Goal: Task Accomplishment & Management: Manage account settings

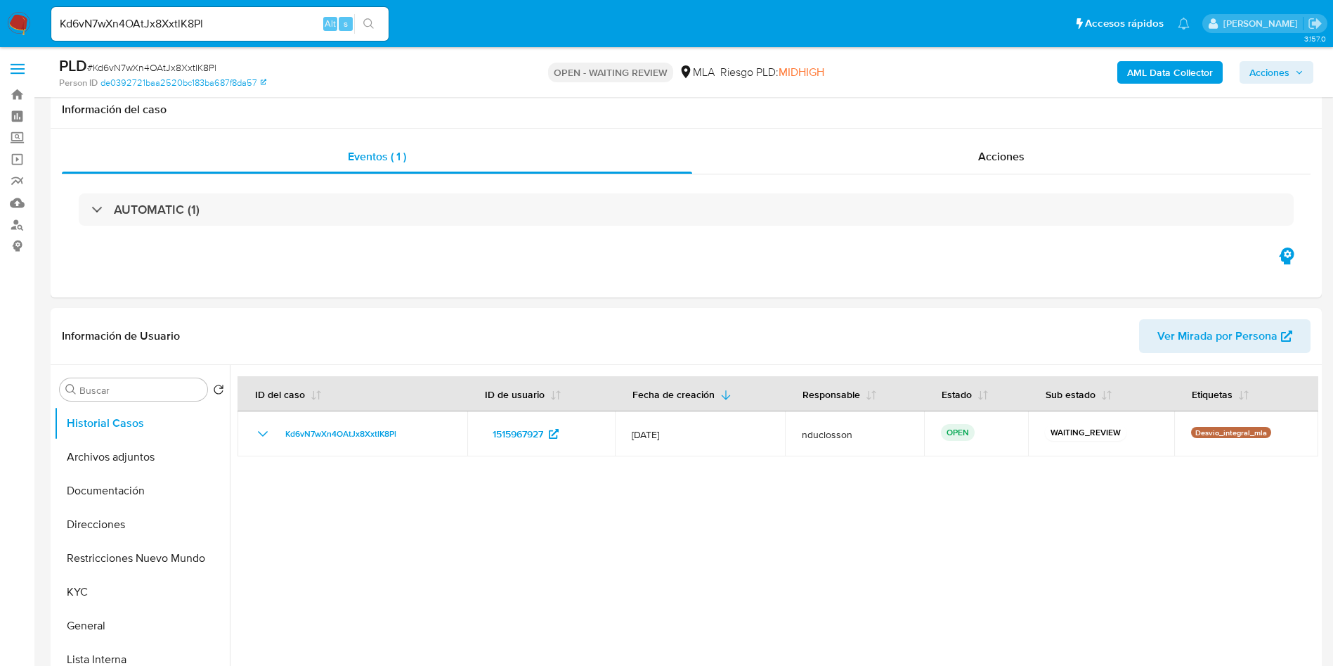
select select "10"
click at [121, 8] on div "Kd6vN7wXn4OAtJx8XxtlK8Pl Alt s" at bounding box center [219, 24] width 337 height 34
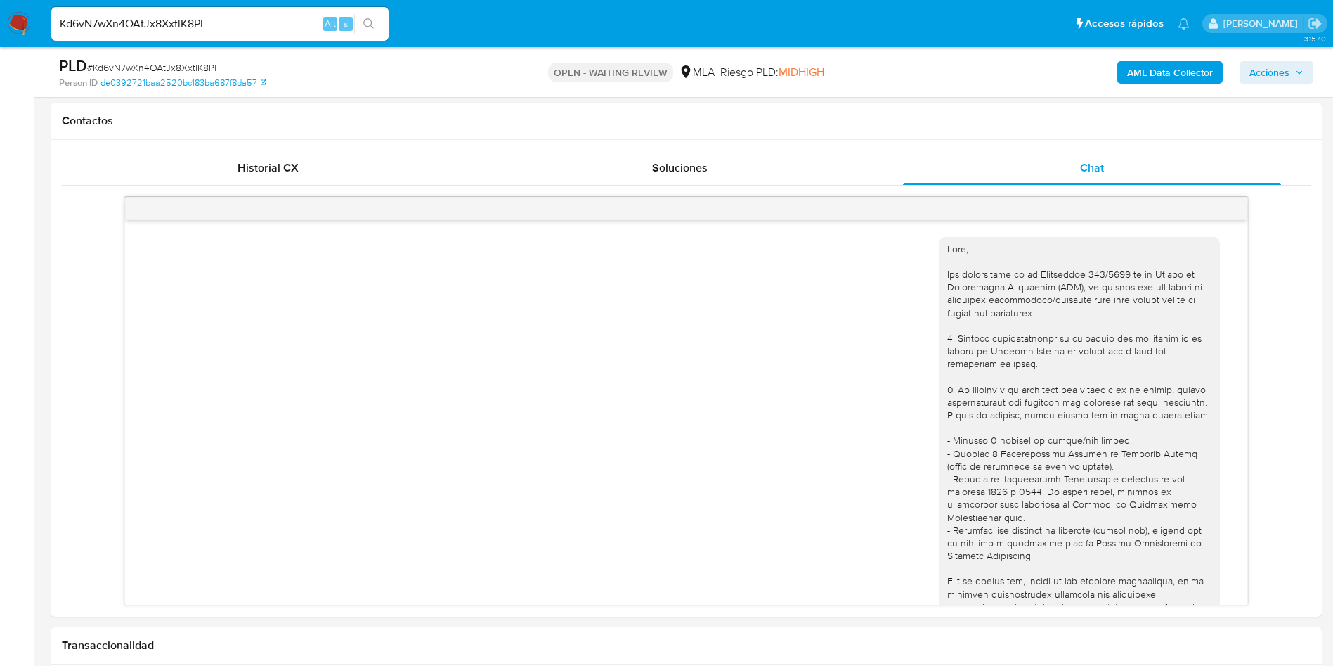
scroll to position [1533, 0]
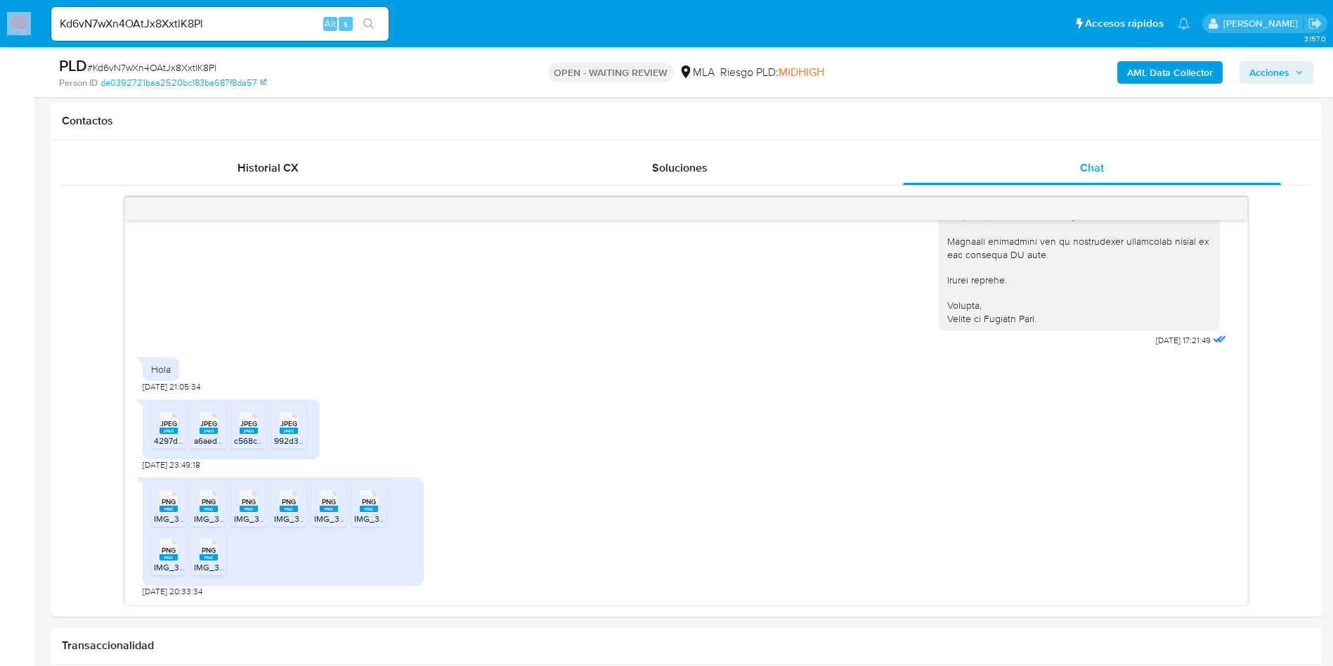
click at [121, 8] on div "Kd6vN7wXn4OAtJx8XxtlK8Pl Alt s" at bounding box center [219, 24] width 337 height 34
click at [125, 23] on input "Kd6vN7wXn4OAtJx8XxtlK8Pl" at bounding box center [219, 24] width 337 height 18
paste input "iAZCTMw0Y1b3IvmMiJXDTFT0"
type input "iAZCTMw0Y1b3IvmMiJXDTFT0"
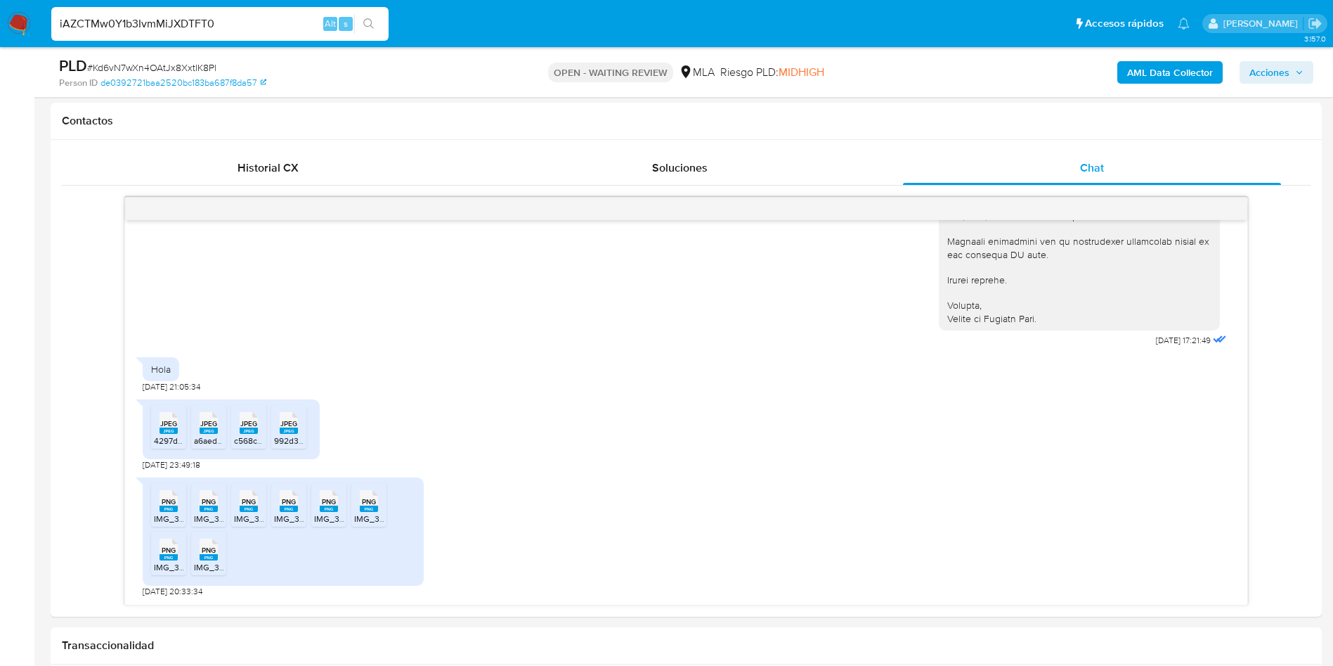
click at [367, 26] on icon "search-icon" at bounding box center [368, 23] width 11 height 11
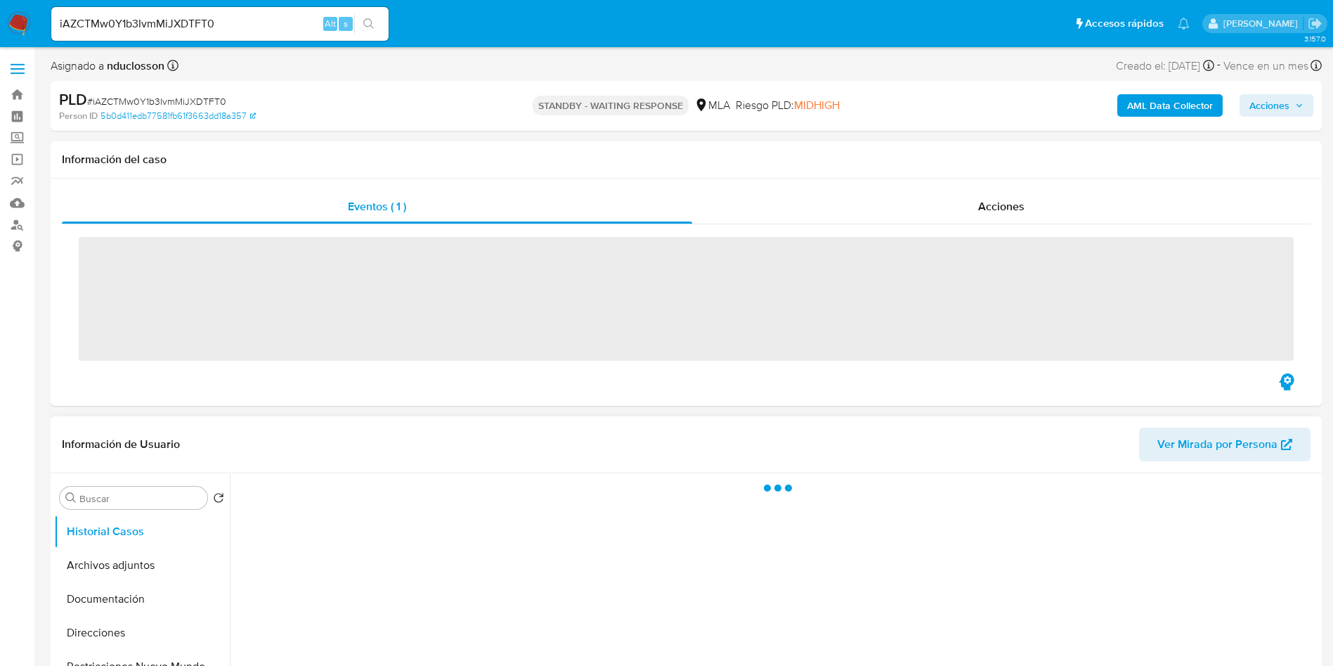
scroll to position [422, 0]
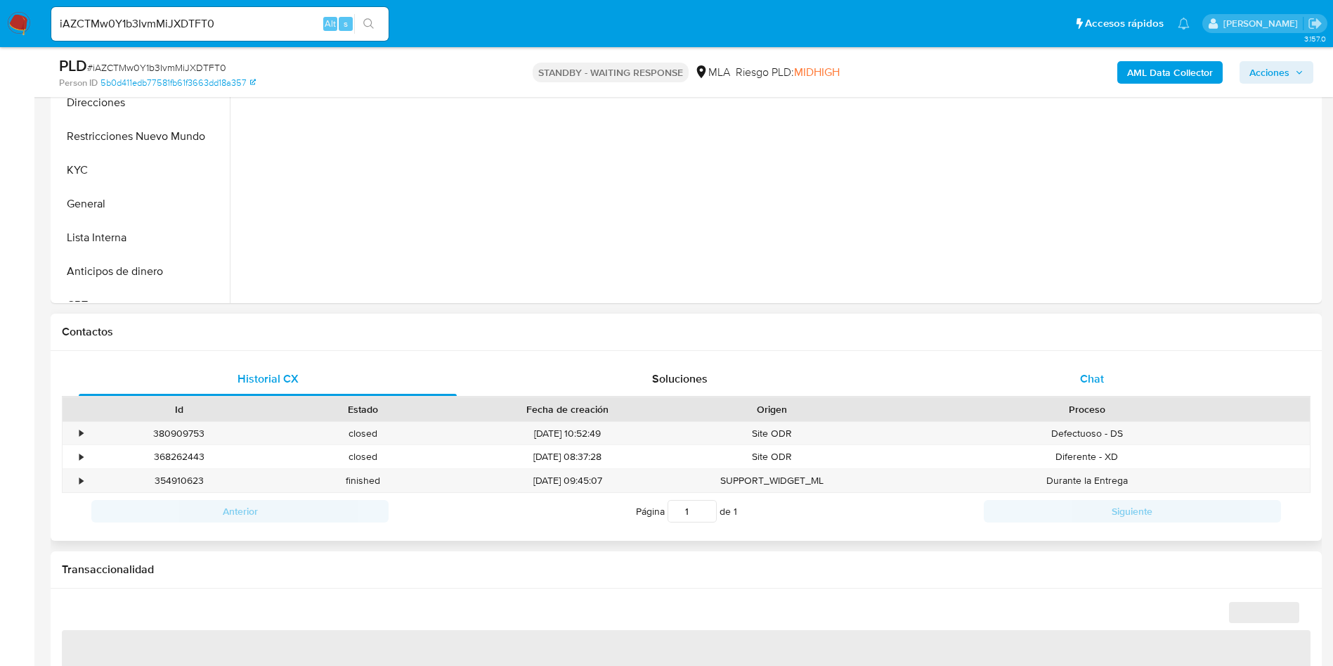
click at [1125, 365] on div "Chat" at bounding box center [1092, 379] width 378 height 34
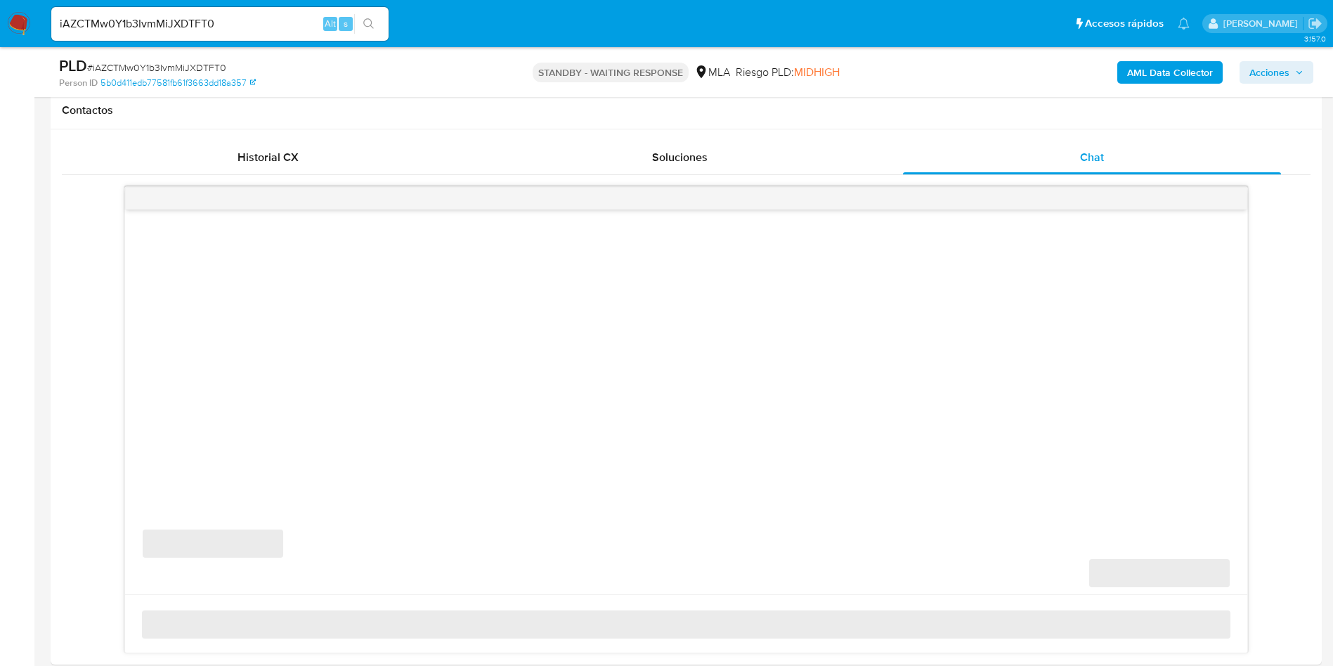
scroll to position [738, 0]
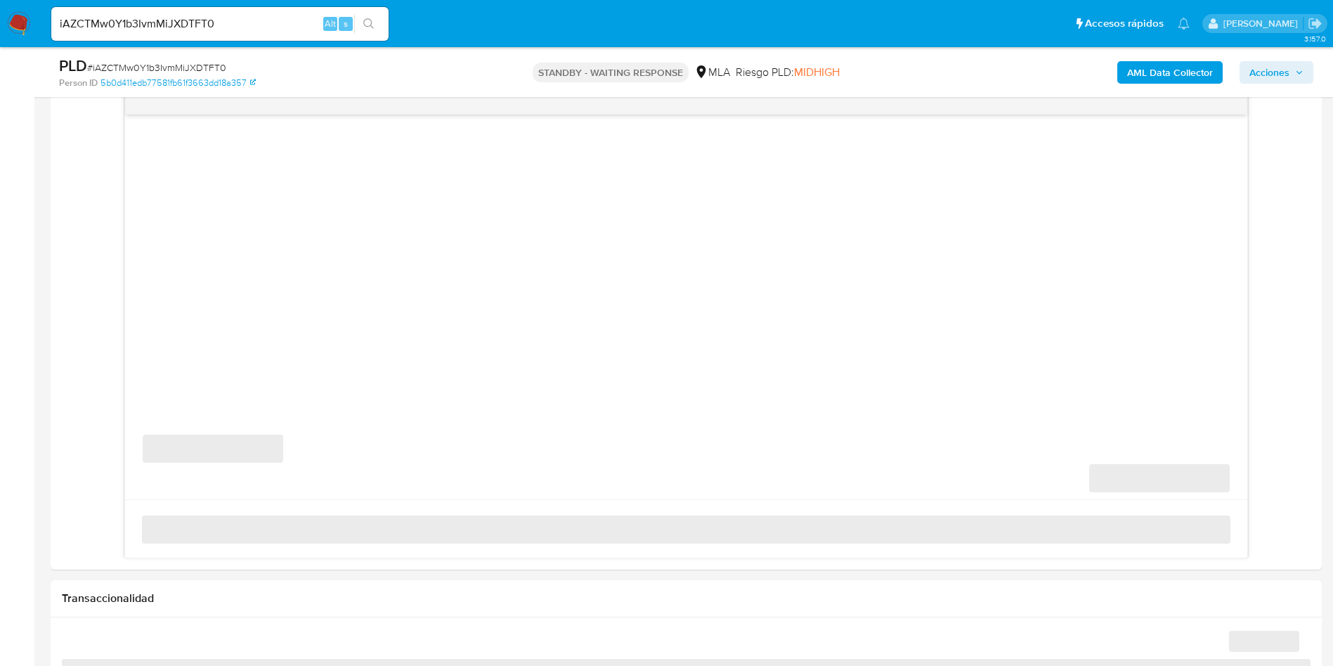
select select "10"
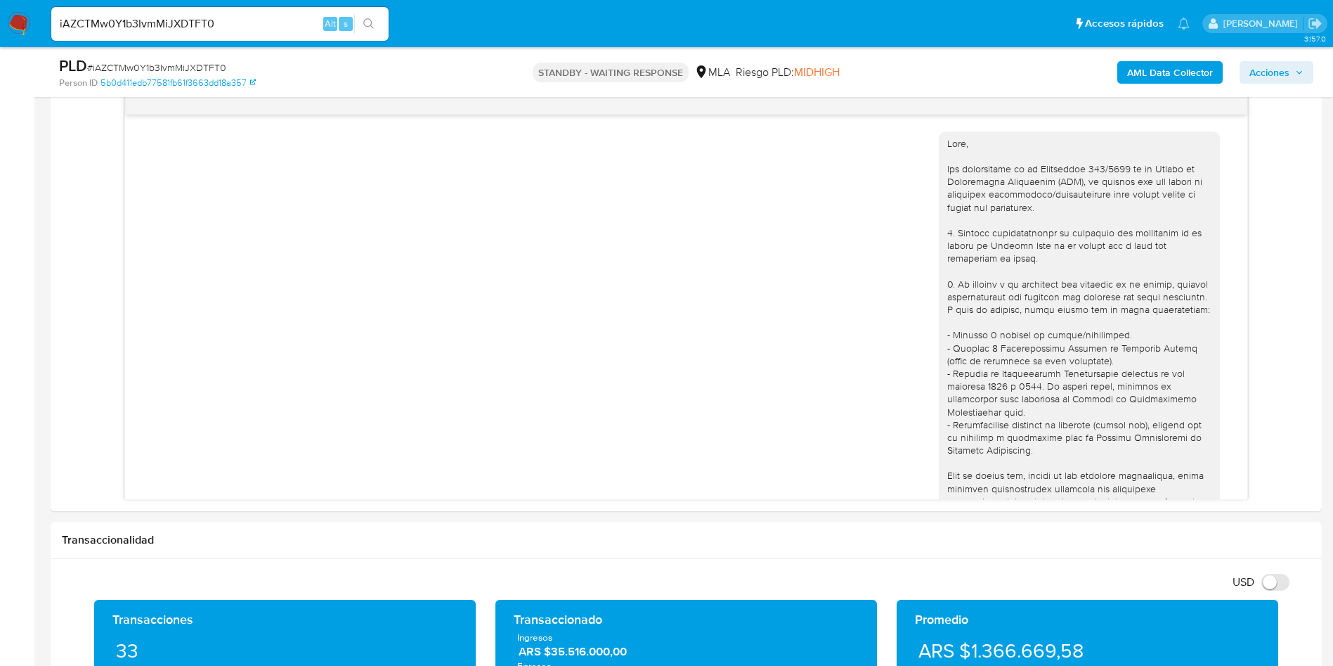
scroll to position [1442, 0]
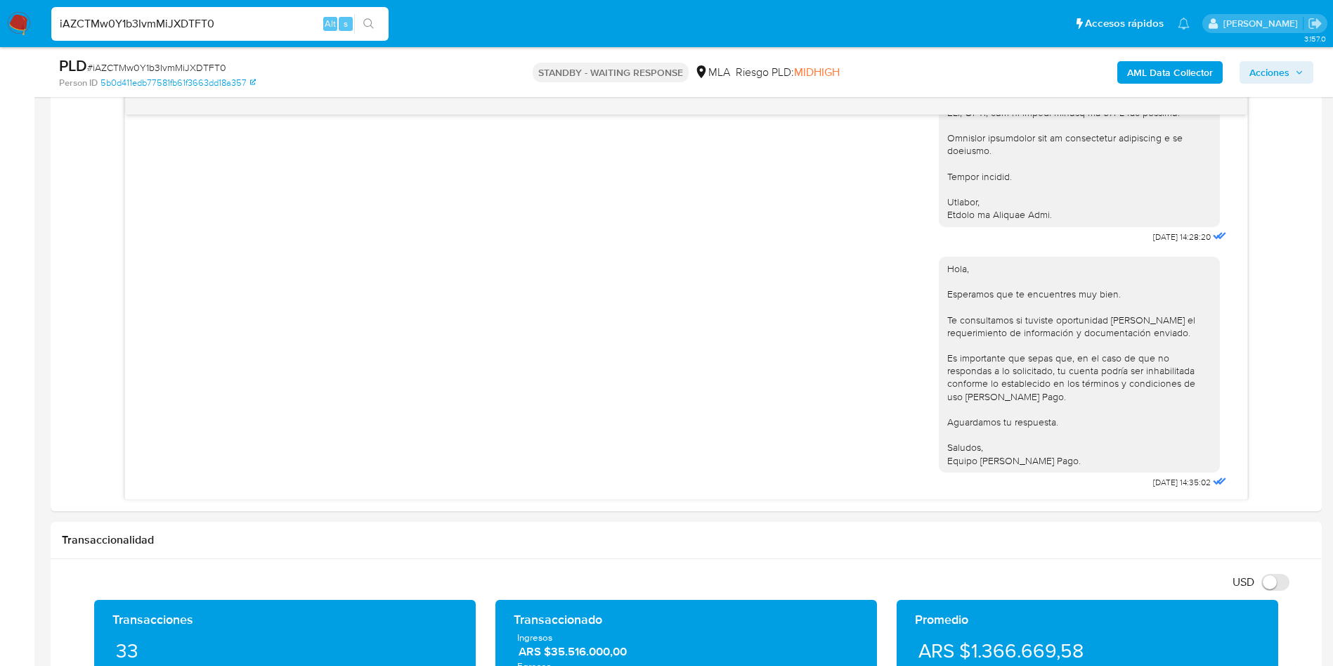
click at [162, 22] on input "iAZCTMw0Y1b3IvmMiJXDTFT0" at bounding box center [219, 24] width 337 height 18
paste input "ptopuQdt8DBS05D9P62JHtzI"
type input "ptopuQdt8DBS05D9P62JHtzI"
click at [379, 23] on button "search-icon" at bounding box center [368, 24] width 29 height 20
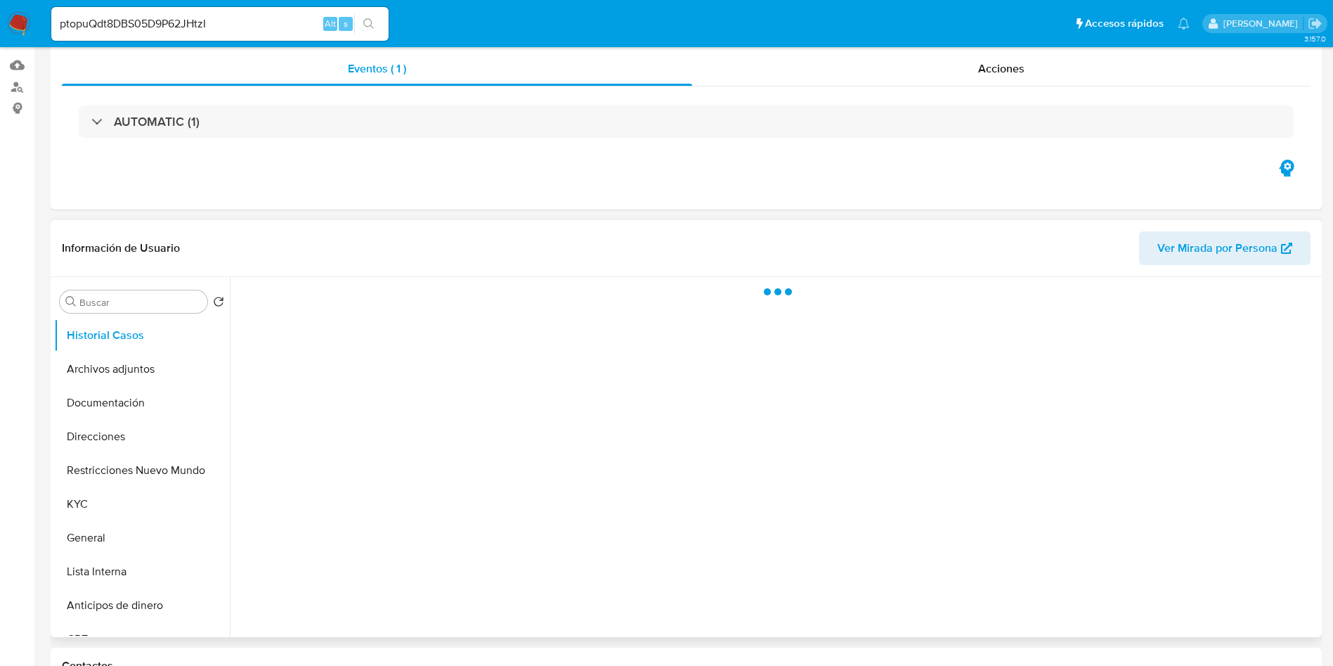
scroll to position [211, 0]
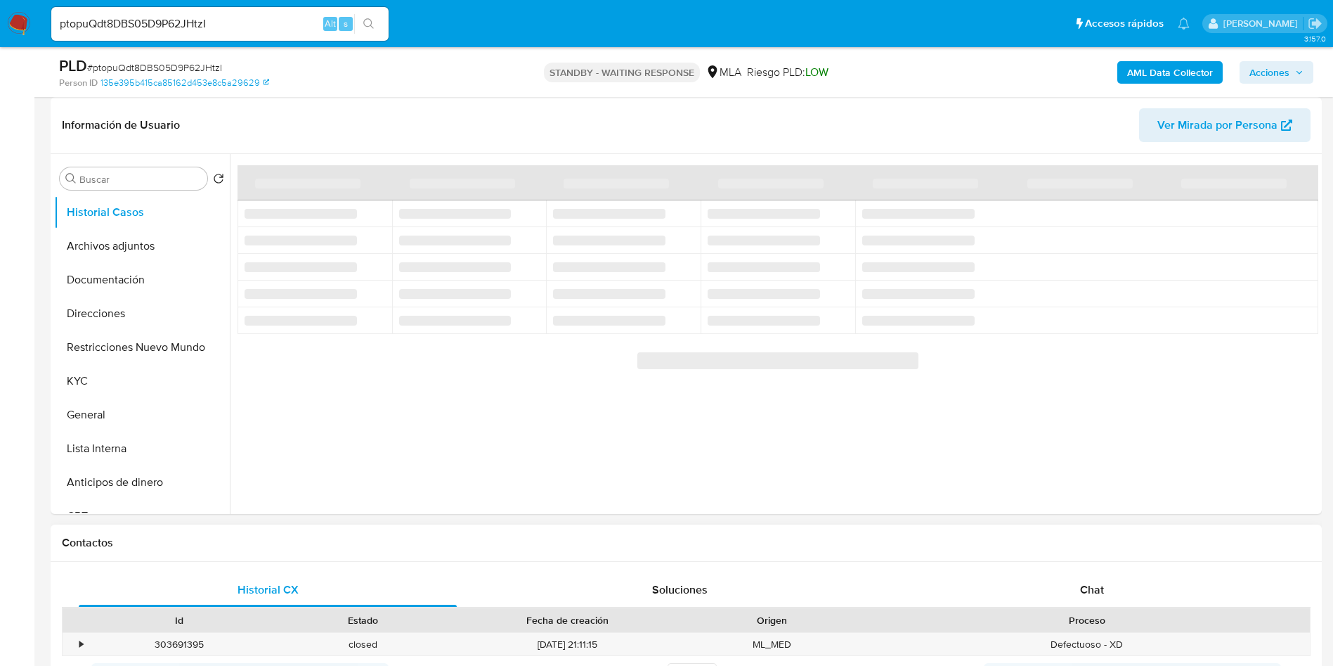
click at [1082, 611] on div "Proceso" at bounding box center [1087, 620] width 446 height 24
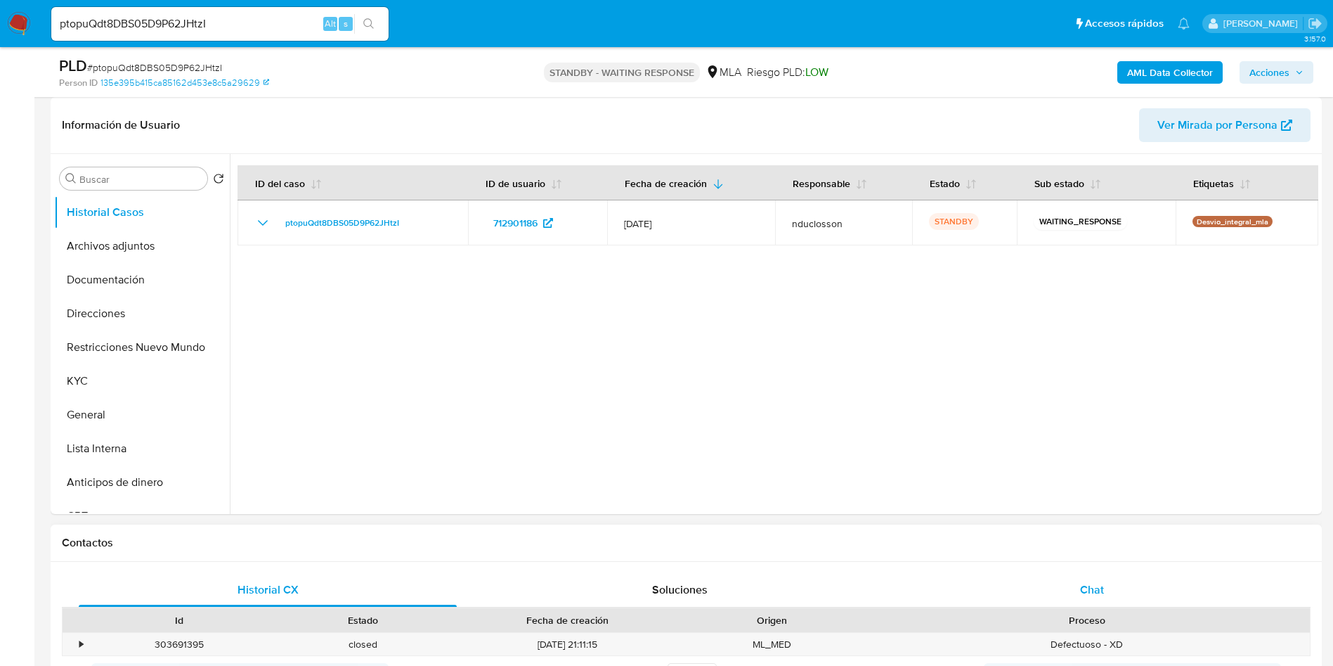
click at [1078, 600] on div "Chat" at bounding box center [1092, 590] width 378 height 34
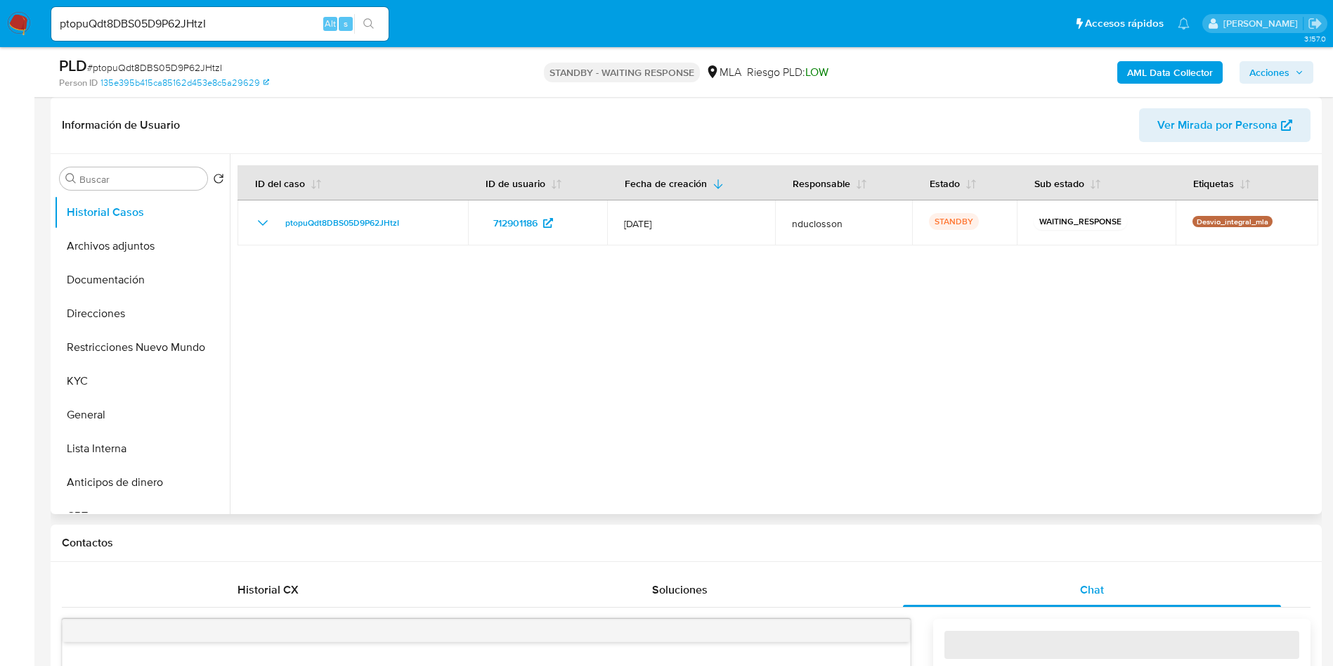
select select "10"
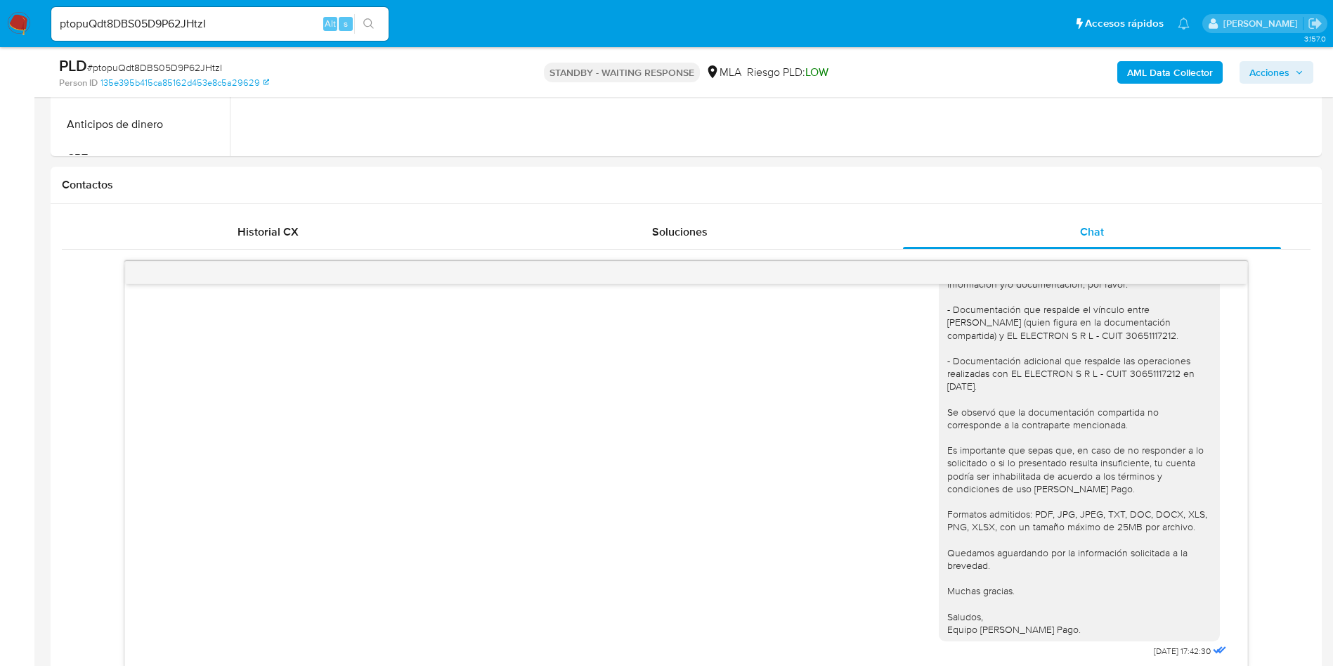
scroll to position [738, 0]
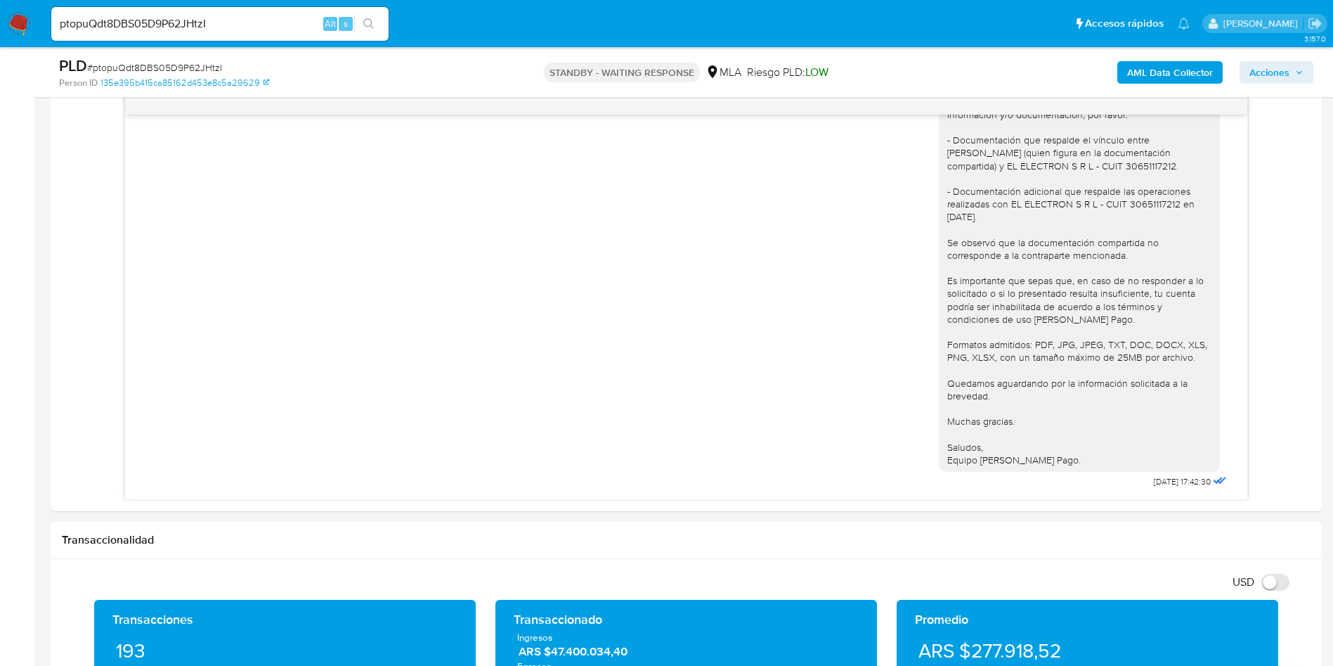
click at [119, 15] on input "ptopuQdt8DBS05D9P62JHtzI" at bounding box center [219, 24] width 337 height 18
paste input "PzLuSxKrLuN4ZPRlegD1b4Zb"
type input "PzLuSxKrLuN4ZPRlegD1b4Zb"
click at [370, 10] on div "PzLuSxKrLuN4ZPRlegD1b4Zb Alt s" at bounding box center [219, 24] width 337 height 34
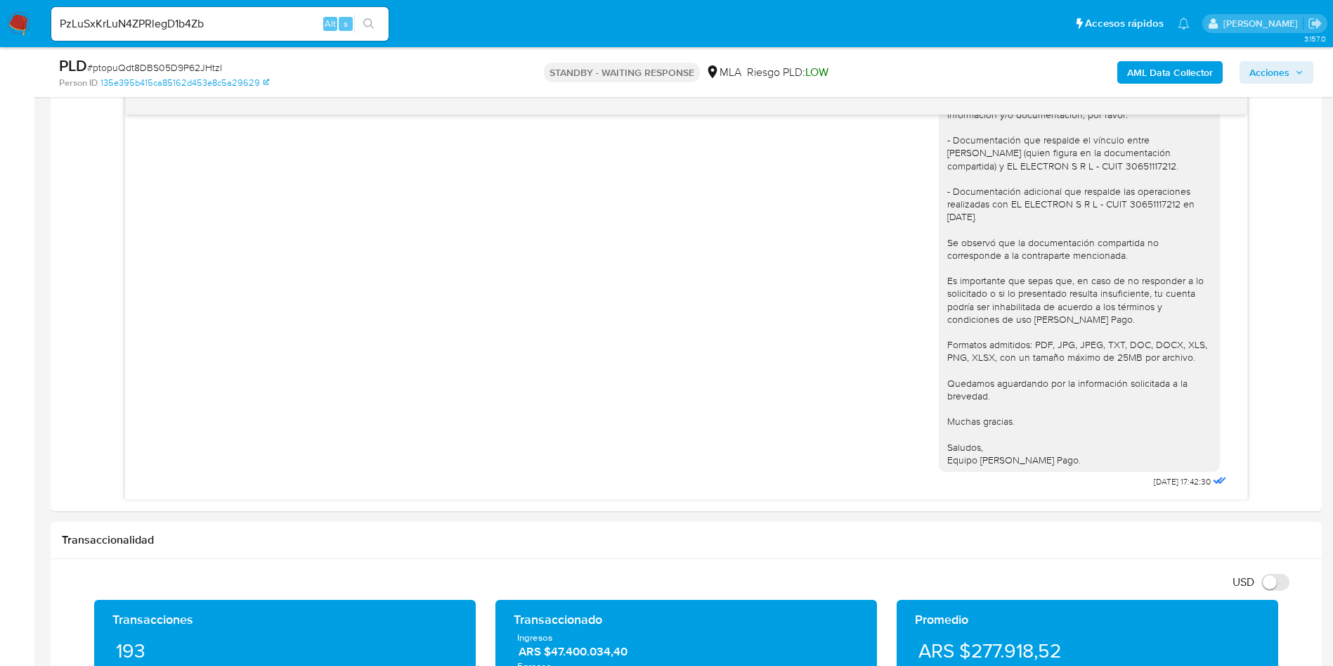
click at [371, 22] on icon "search-icon" at bounding box center [368, 23] width 11 height 11
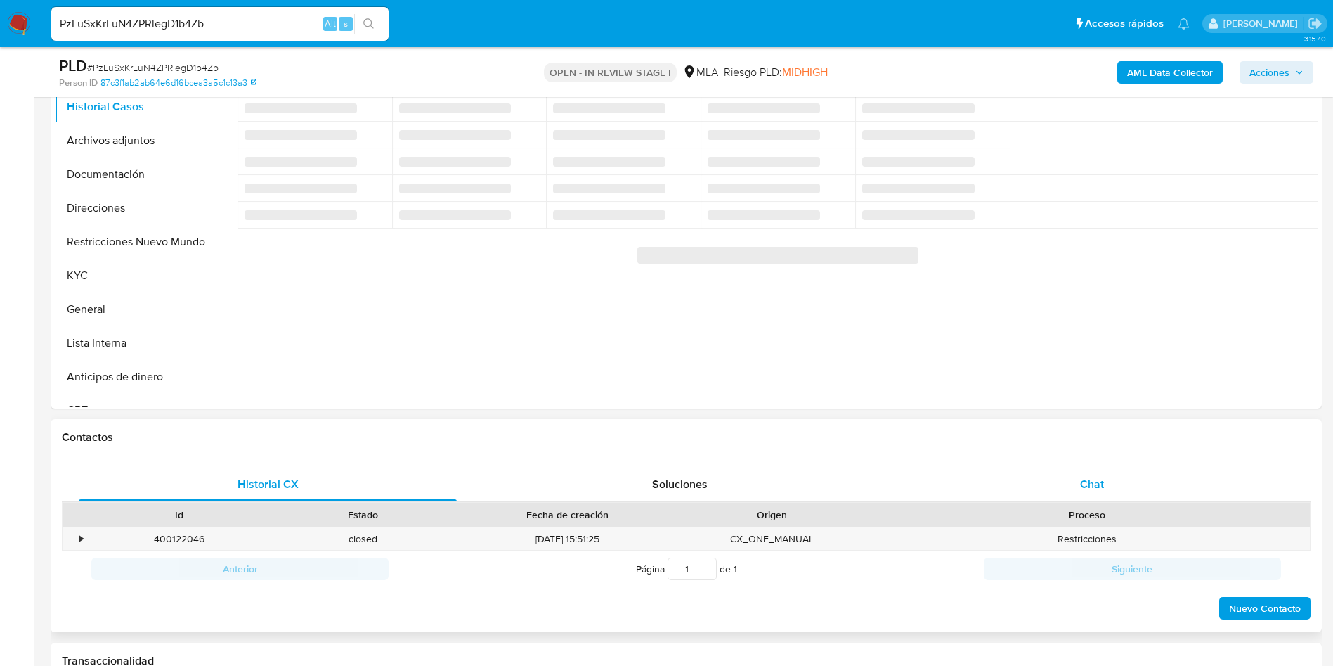
click at [1015, 468] on div "Chat" at bounding box center [1092, 484] width 378 height 34
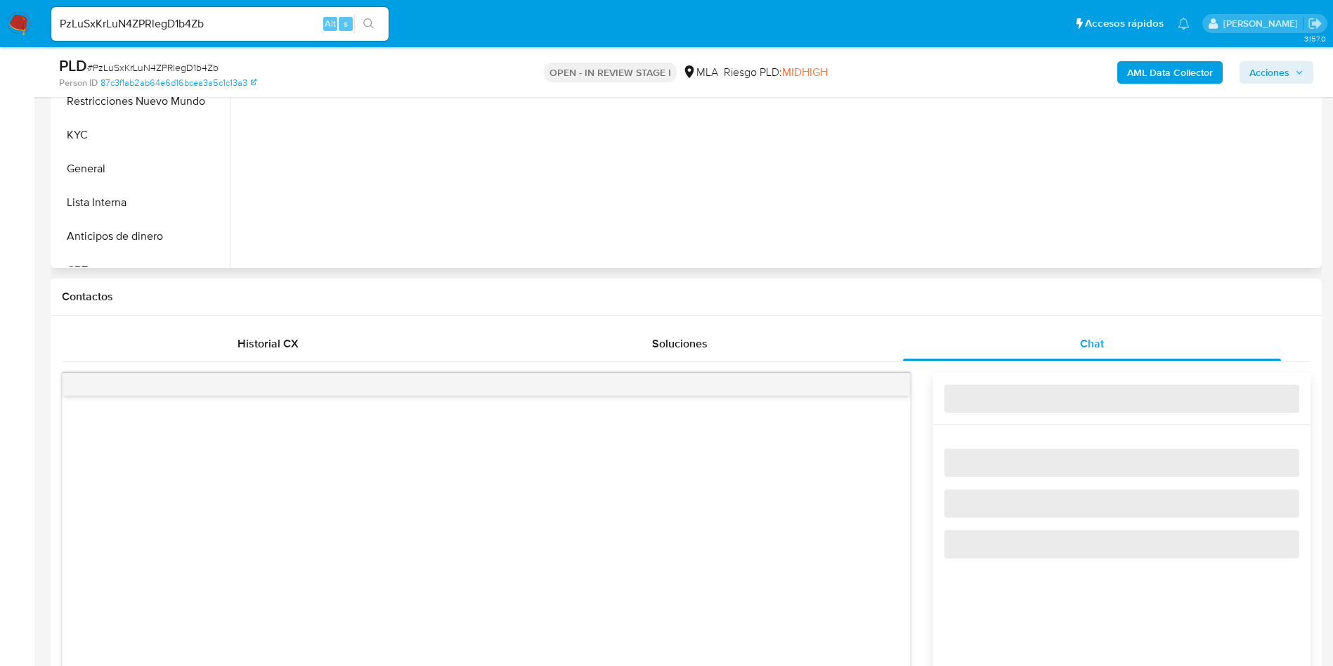
select select "10"
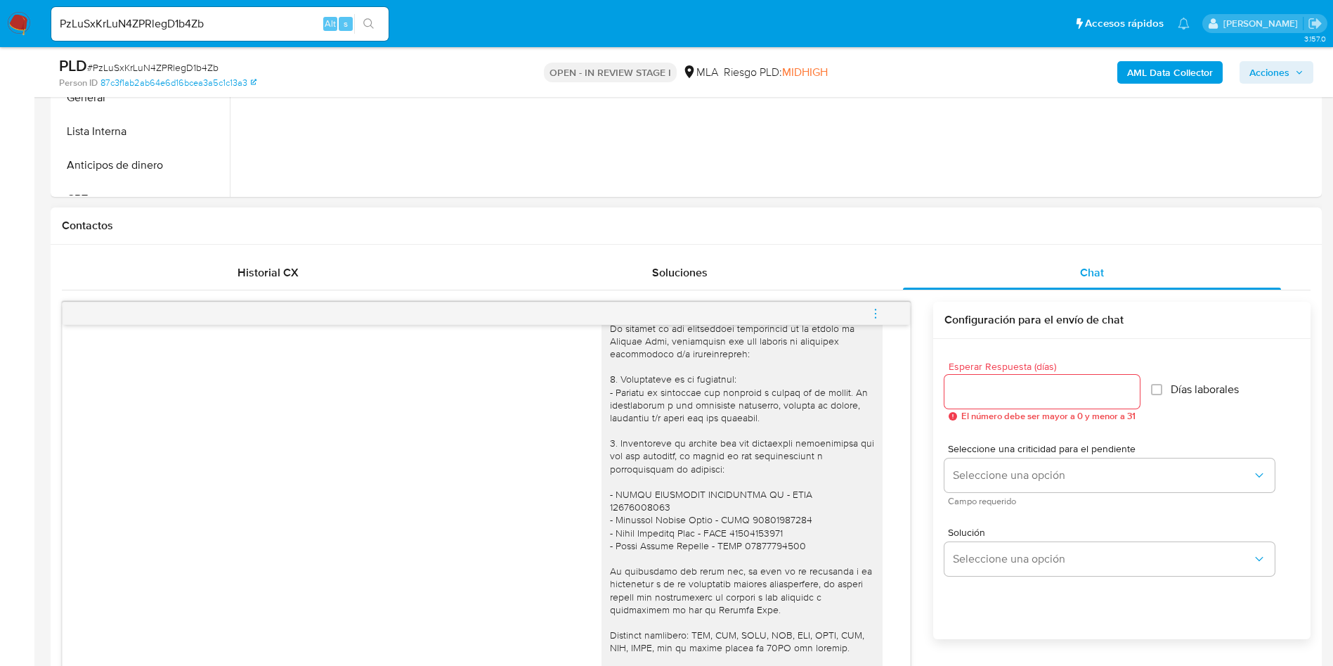
scroll to position [422, 0]
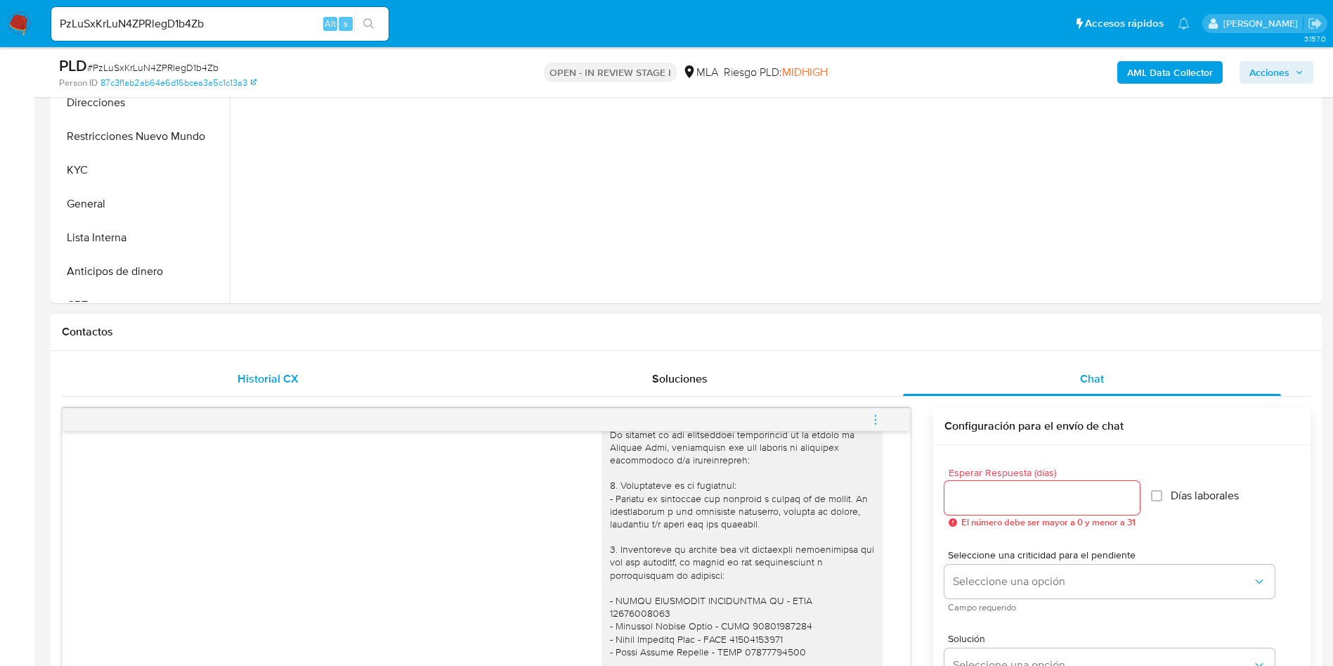
click at [303, 377] on div "Historial CX" at bounding box center [268, 379] width 378 height 34
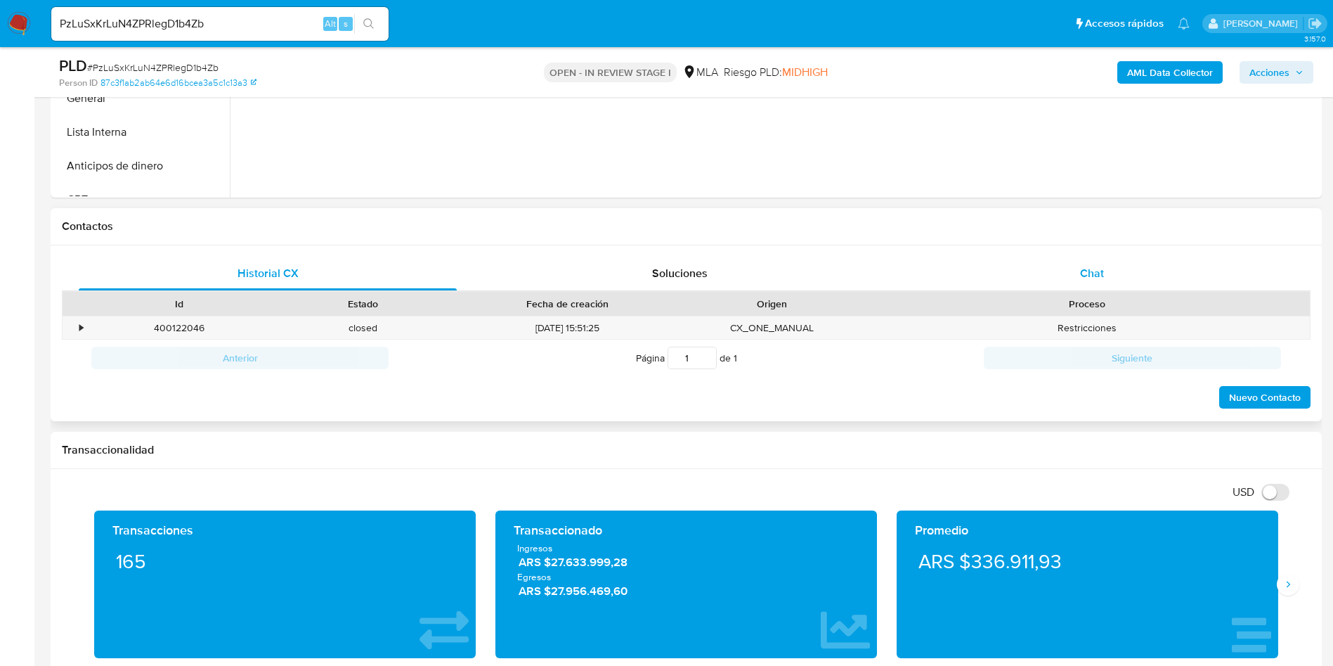
click at [1041, 257] on div "Chat" at bounding box center [1092, 274] width 378 height 34
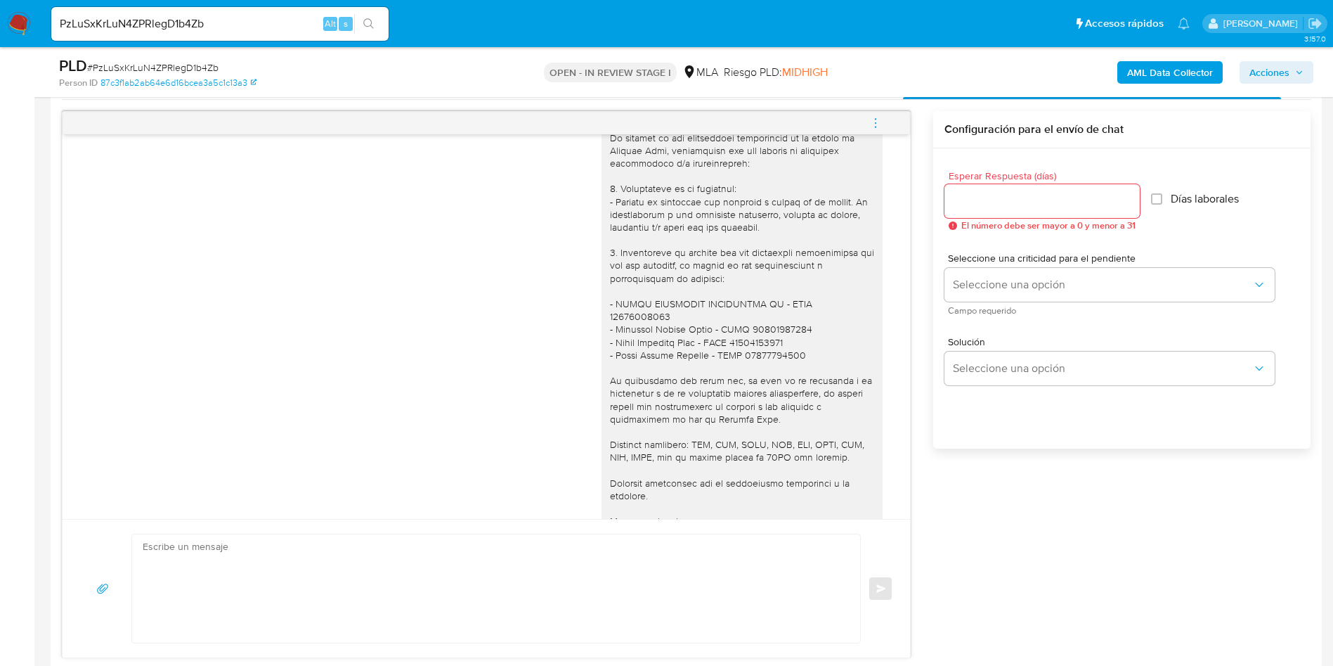
scroll to position [843, 0]
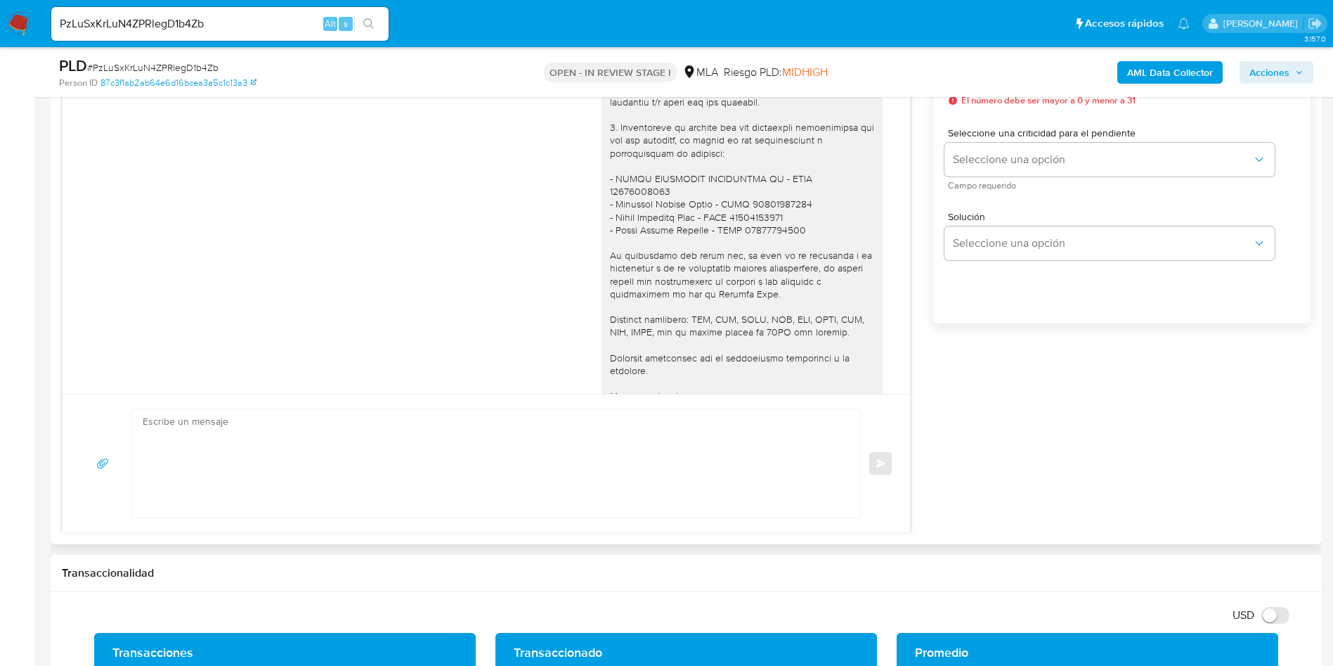
click at [779, 476] on textarea at bounding box center [493, 463] width 700 height 108
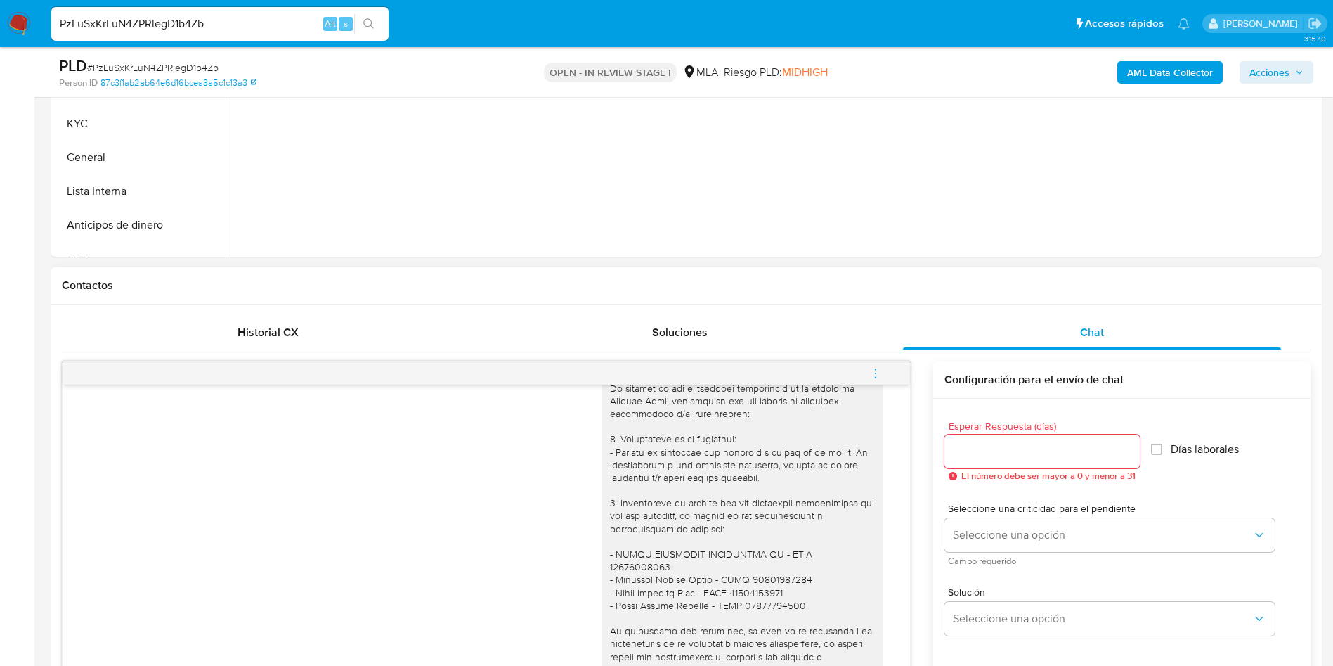
scroll to position [422, 0]
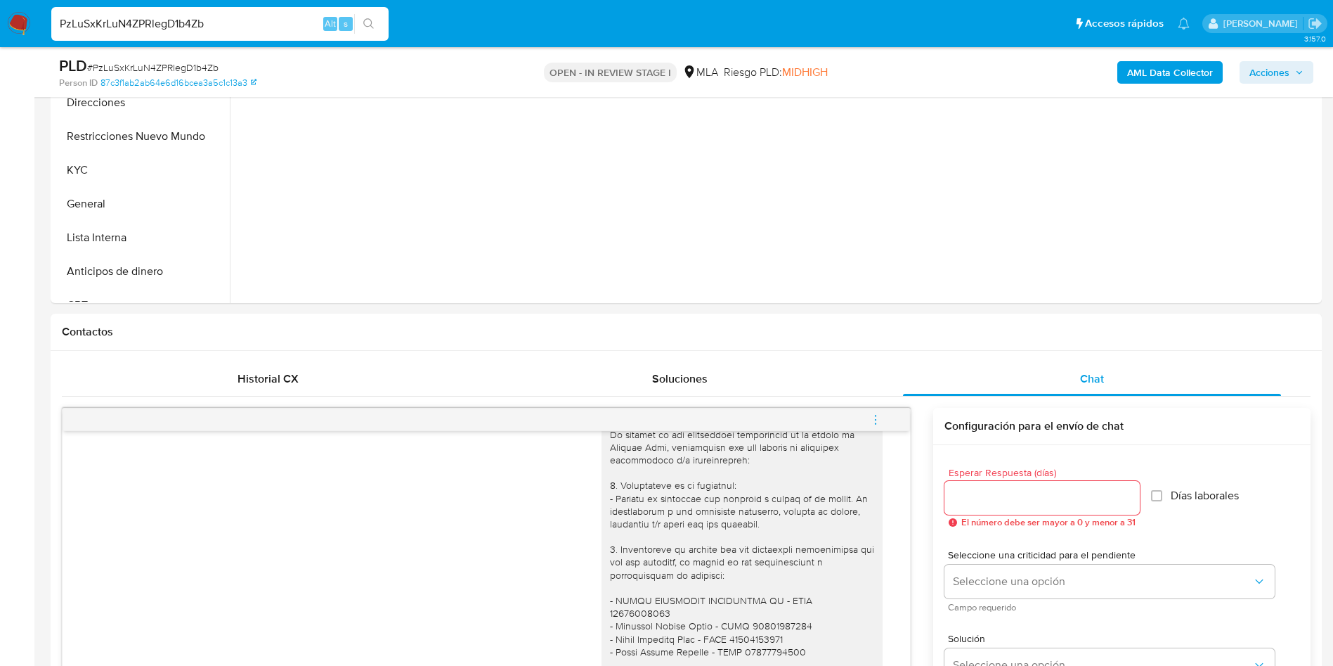
click at [85, 27] on input "PzLuSxKrLuN4ZPRlegD1b4Zb" at bounding box center [219, 24] width 337 height 18
paste input "4Pwbt1kB1q3t71K6RATF3BoG"
type input "4Pwbt1kB1q3t71K6RATF3BoG"
click at [361, 32] on button "search-icon" at bounding box center [368, 24] width 29 height 20
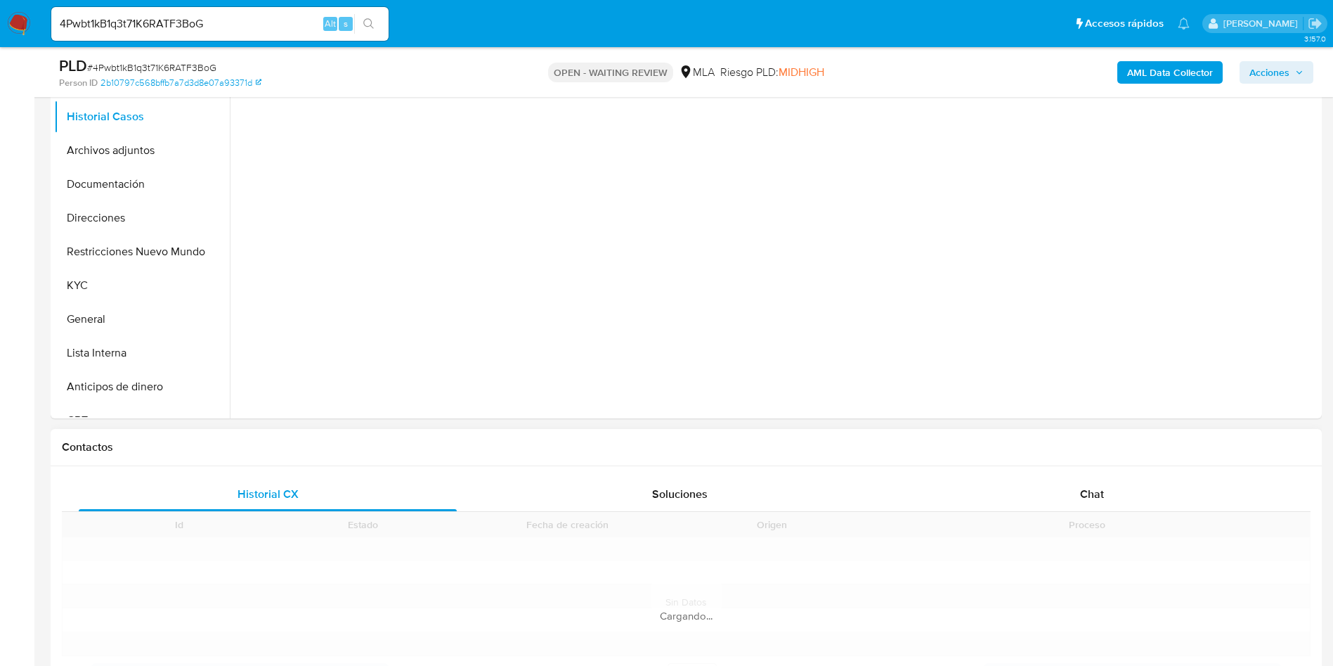
scroll to position [422, 0]
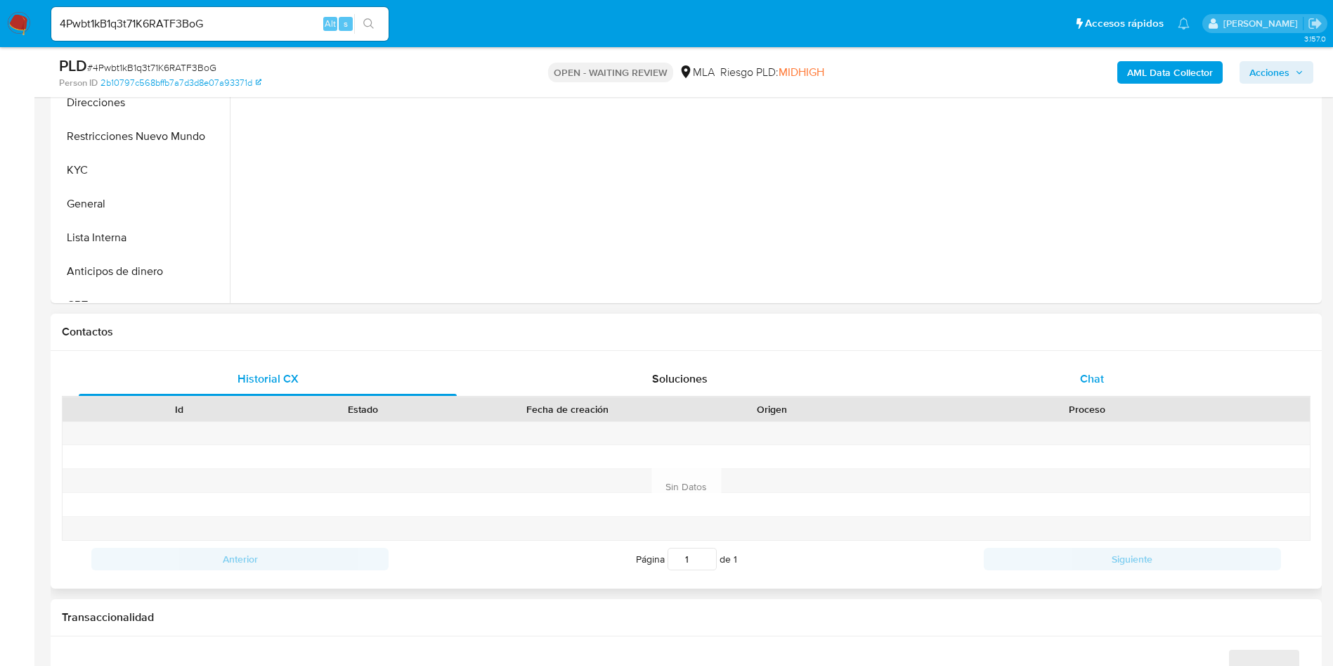
click at [1085, 369] on div "Chat" at bounding box center [1092, 379] width 378 height 34
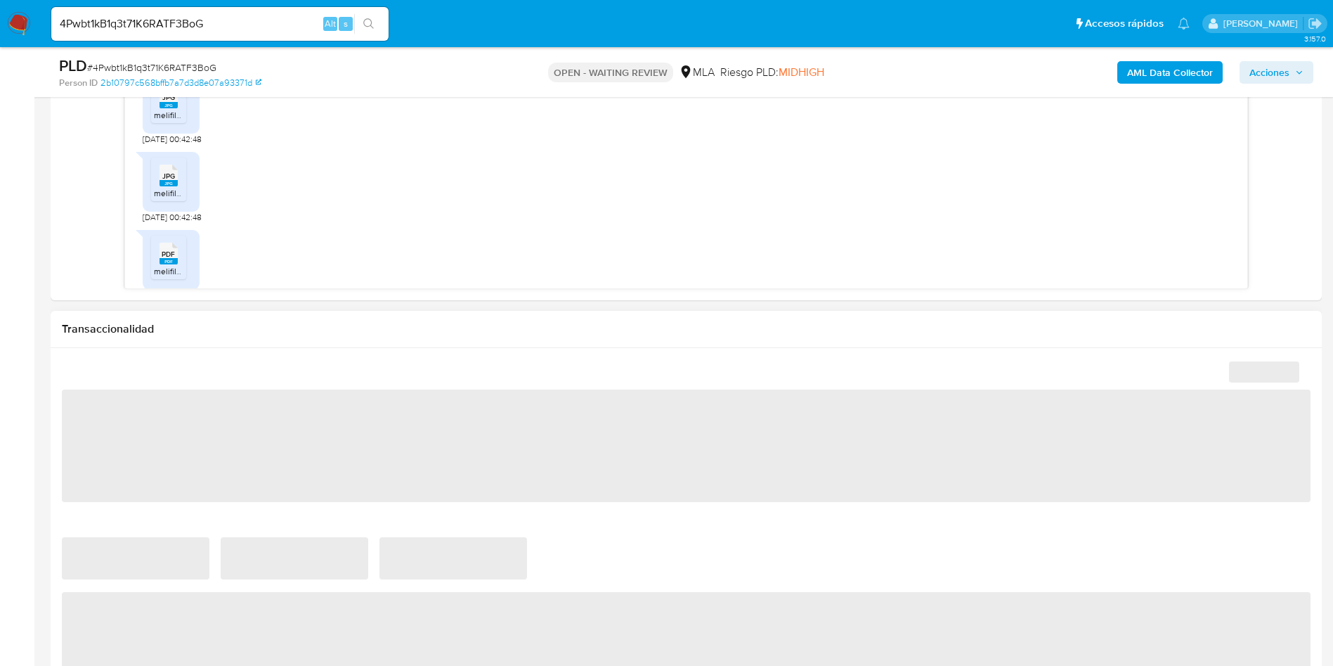
scroll to position [719, 0]
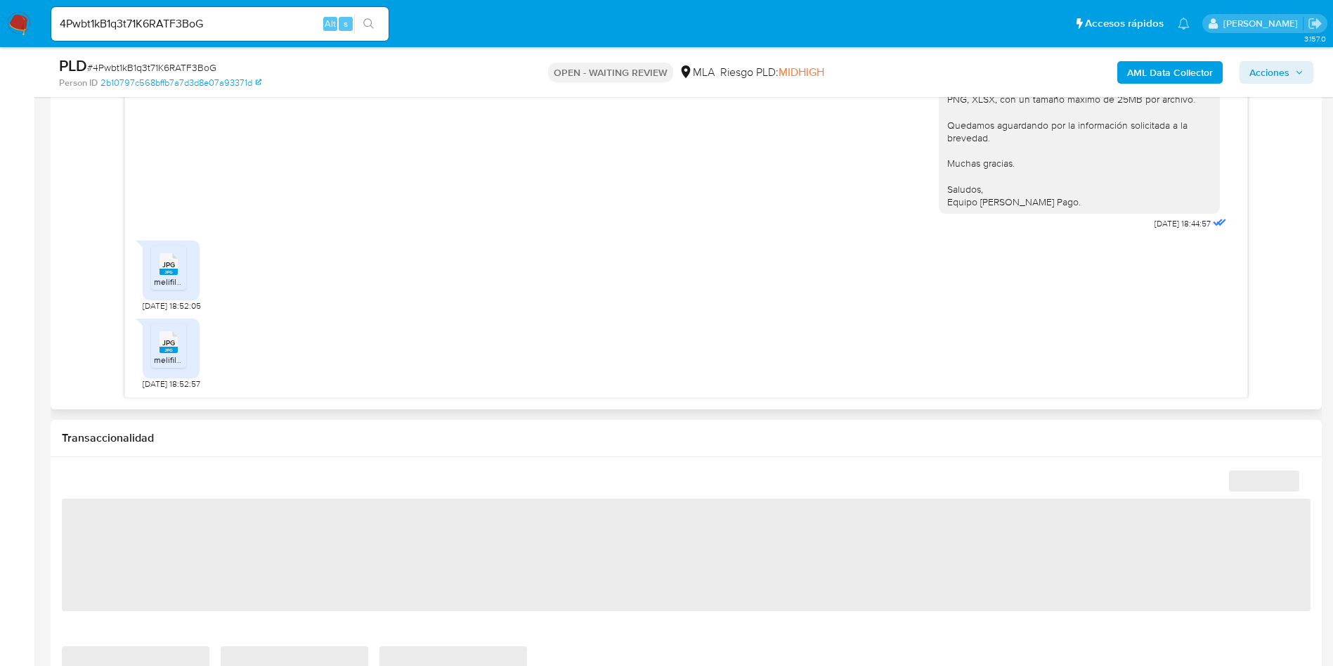
select select "10"
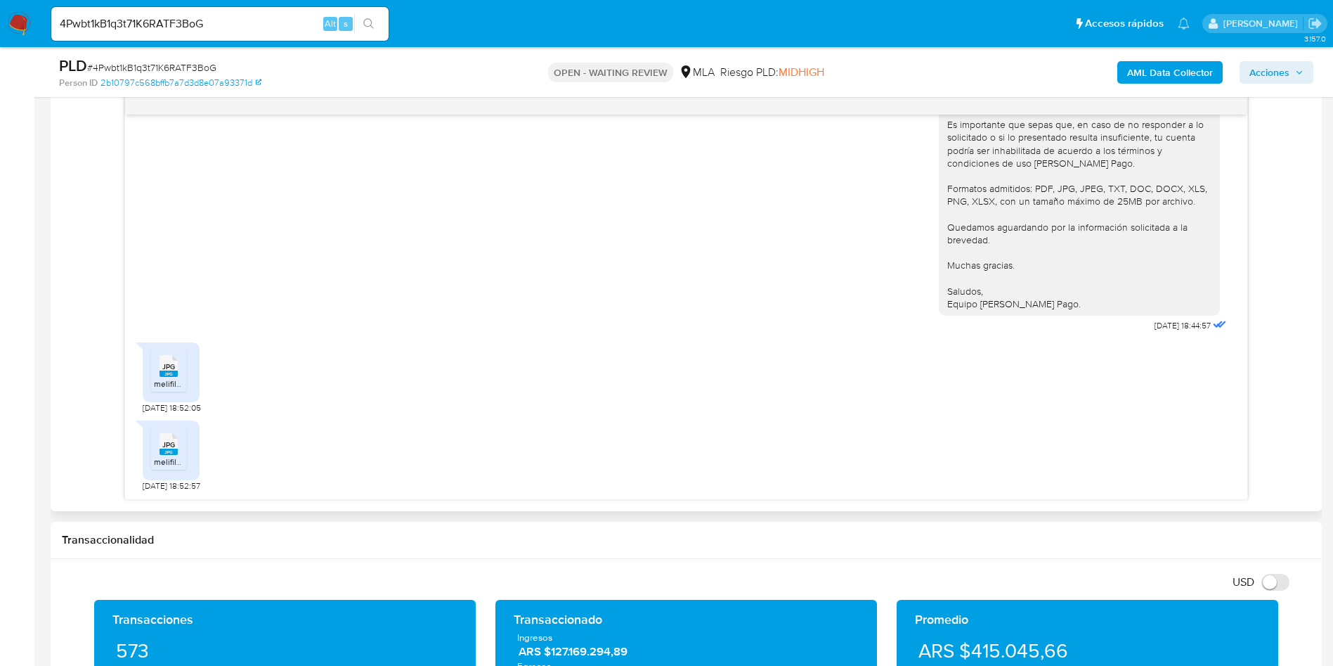
click at [180, 372] on div "JPG JPG" at bounding box center [169, 364] width 30 height 27
click at [170, 450] on rect at bounding box center [169, 451] width 18 height 6
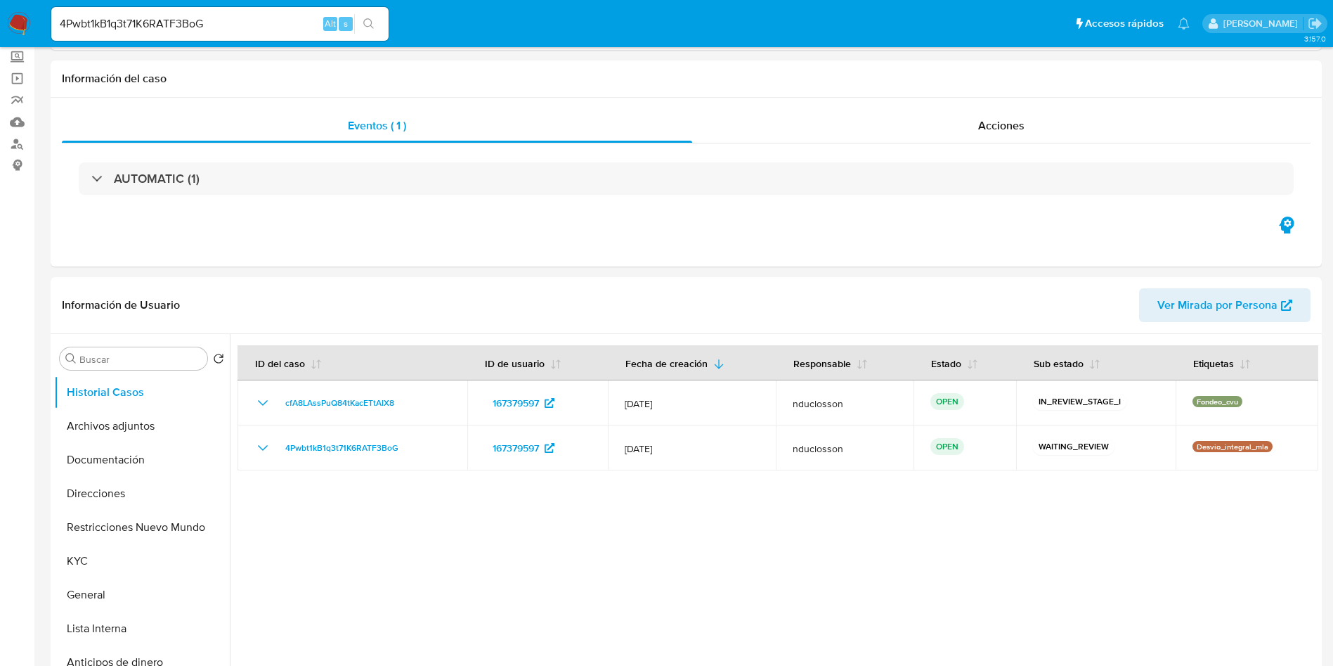
scroll to position [0, 0]
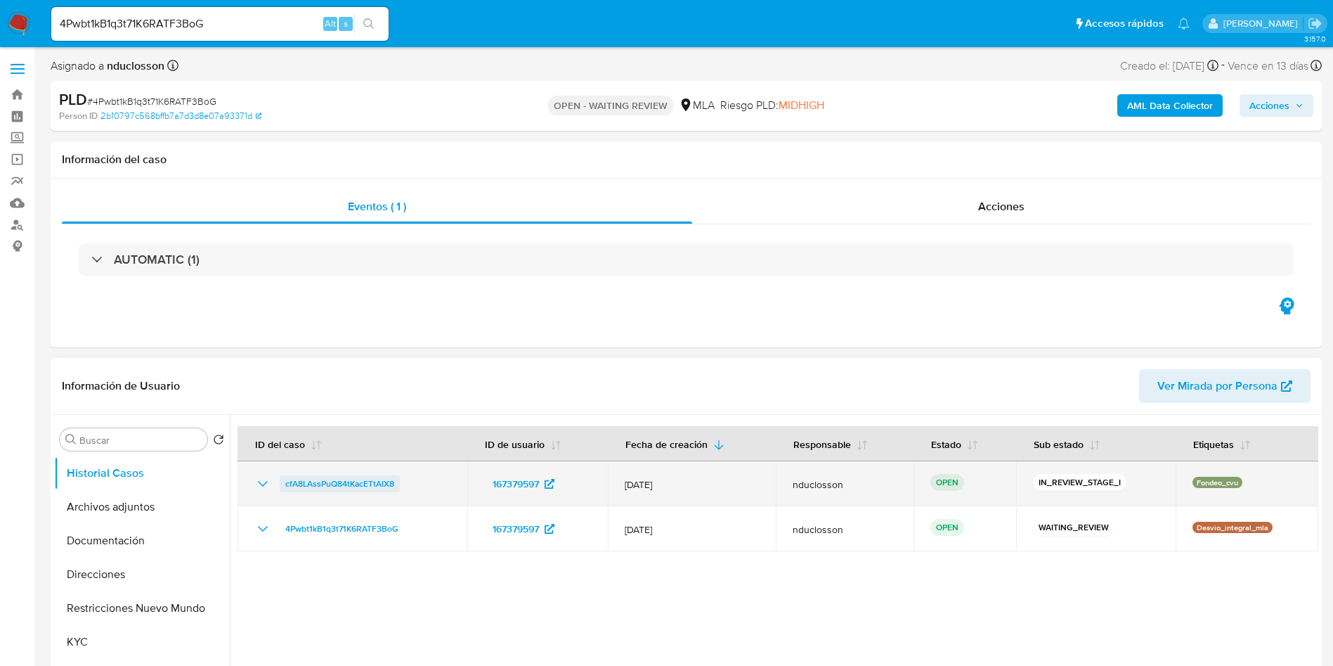
click at [306, 481] on span "cfA8LAssPuQ84tKacETtAIX8" at bounding box center [339, 483] width 109 height 17
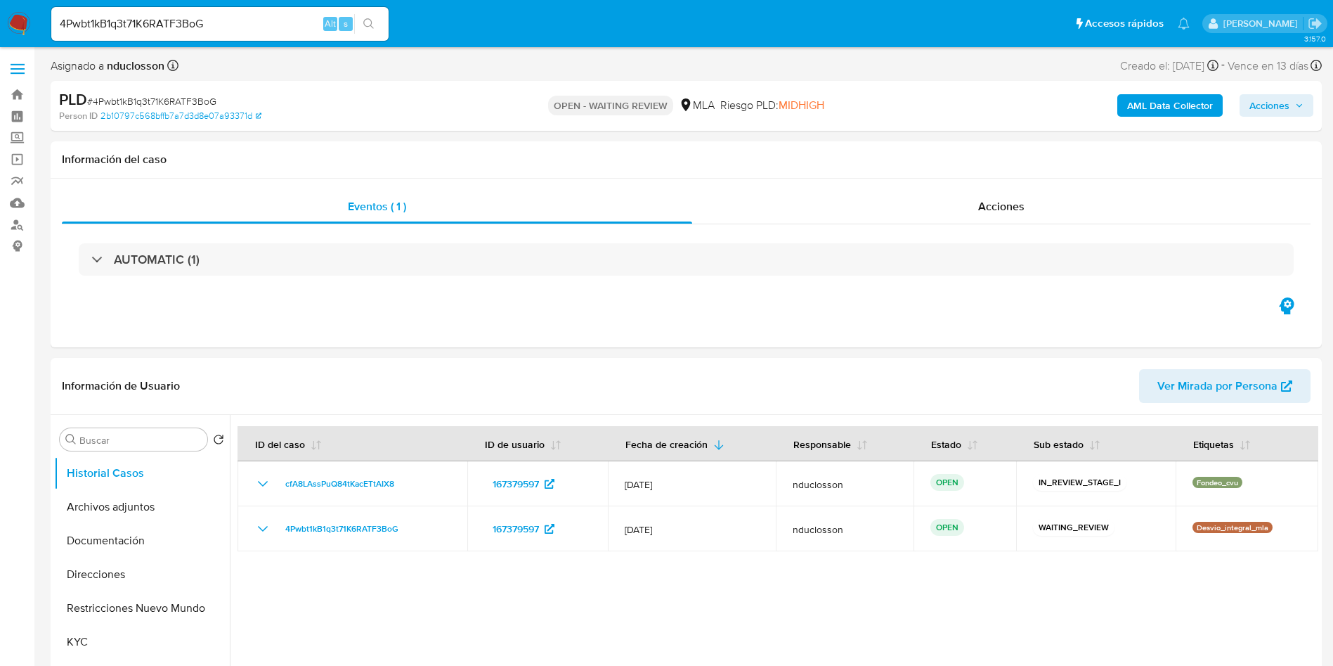
click at [153, 97] on span "# 4Pwbt1kB1q3t71K6RATF3BoG" at bounding box center [151, 101] width 129 height 14
copy span "4Pwbt1kB1q3t71K6RATF3BoG"
select select "10"
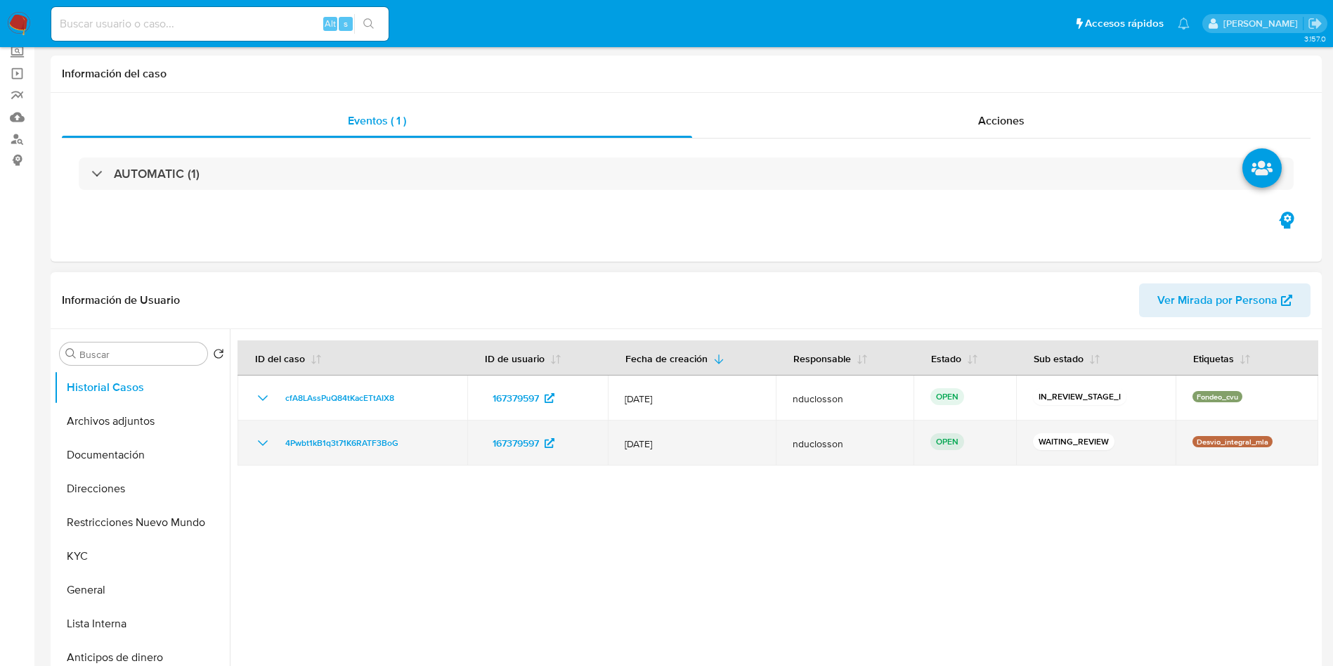
scroll to position [105, 0]
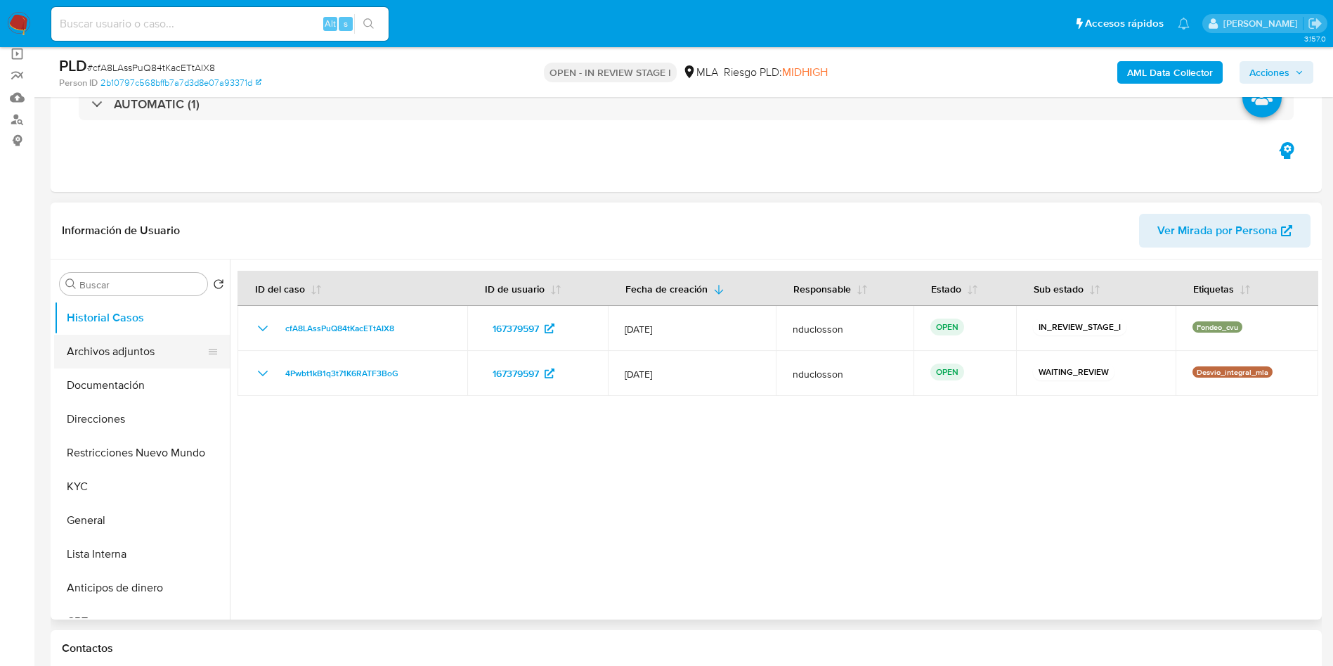
click at [152, 353] on button "Archivos adjuntos" at bounding box center [136, 352] width 164 height 34
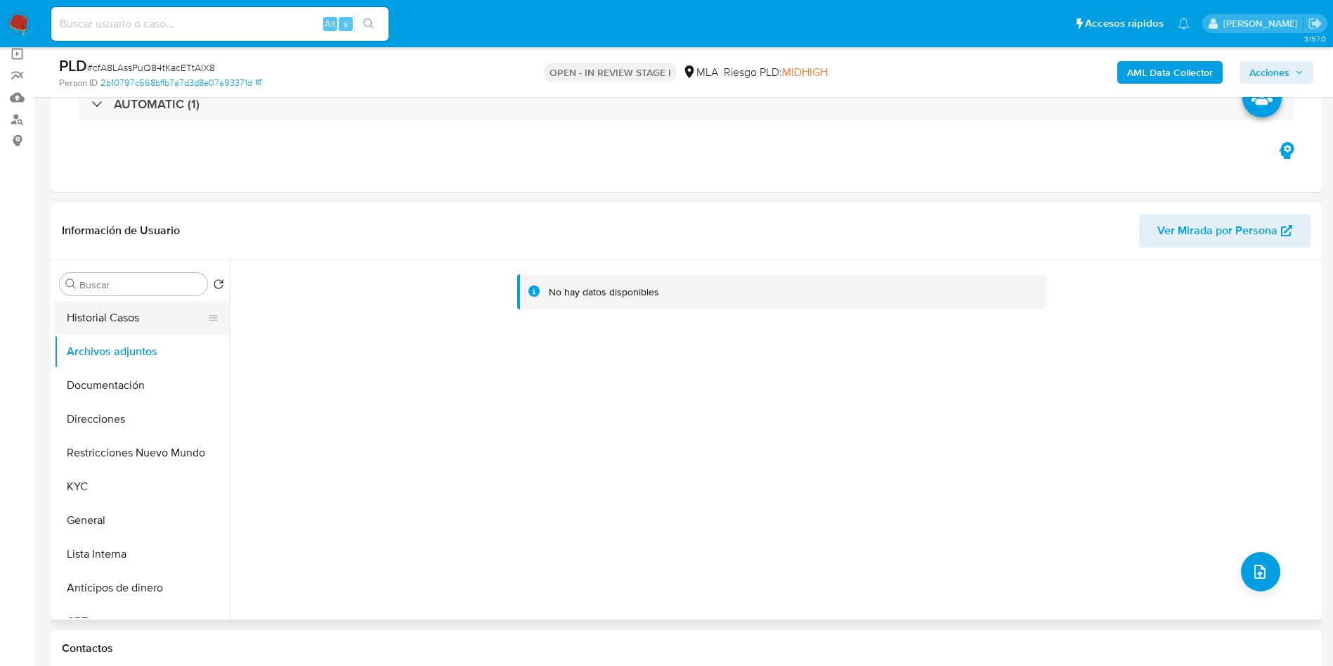
click at [107, 330] on button "Historial Casos" at bounding box center [136, 318] width 164 height 34
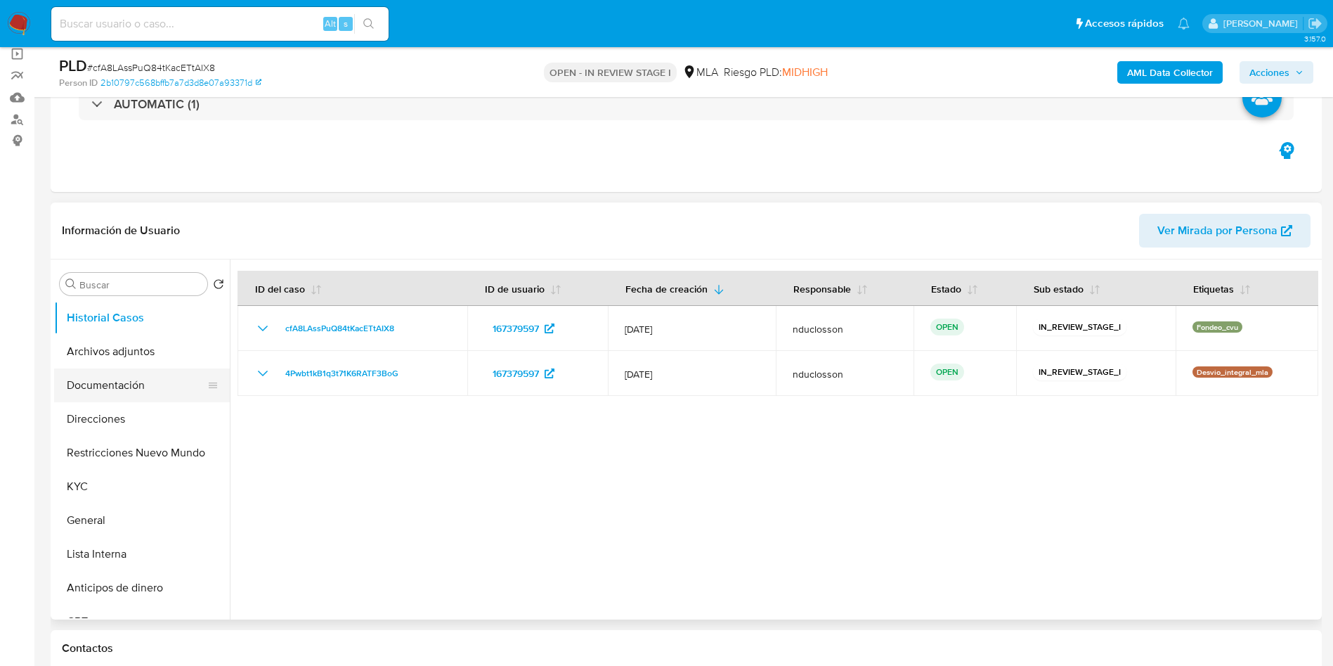
click at [126, 380] on button "Documentación" at bounding box center [136, 385] width 164 height 34
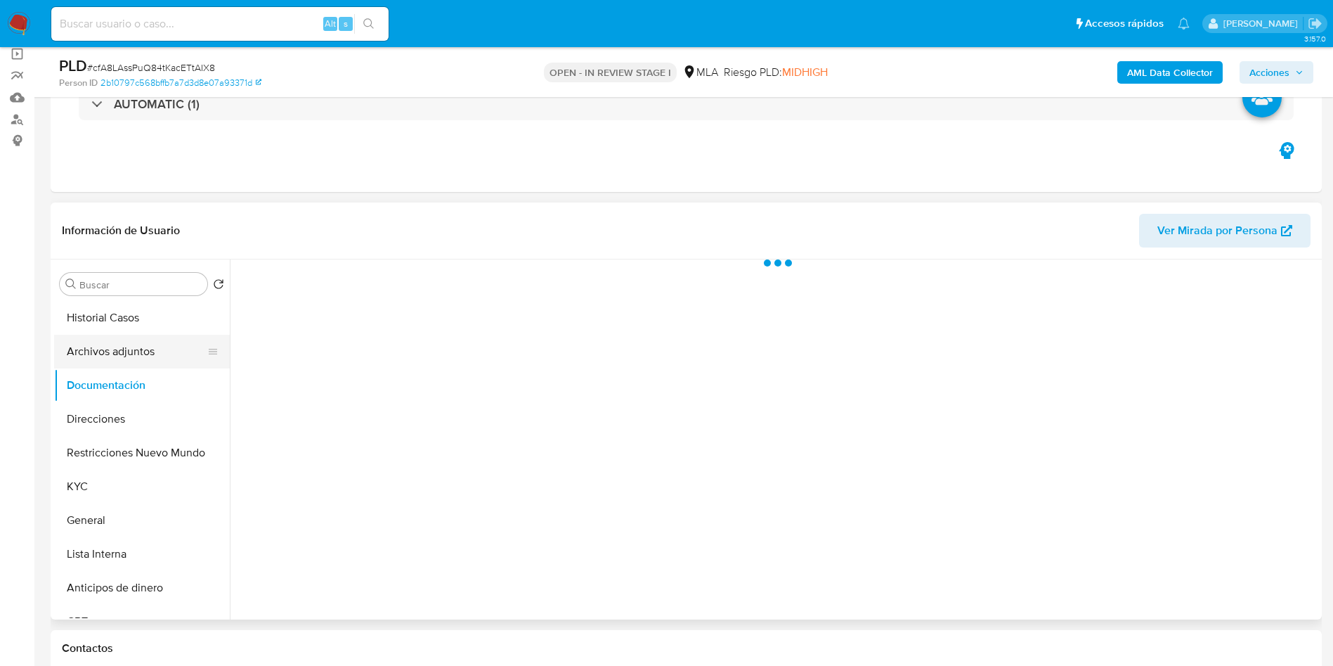
click at [123, 365] on button "Archivos adjuntos" at bounding box center [136, 352] width 164 height 34
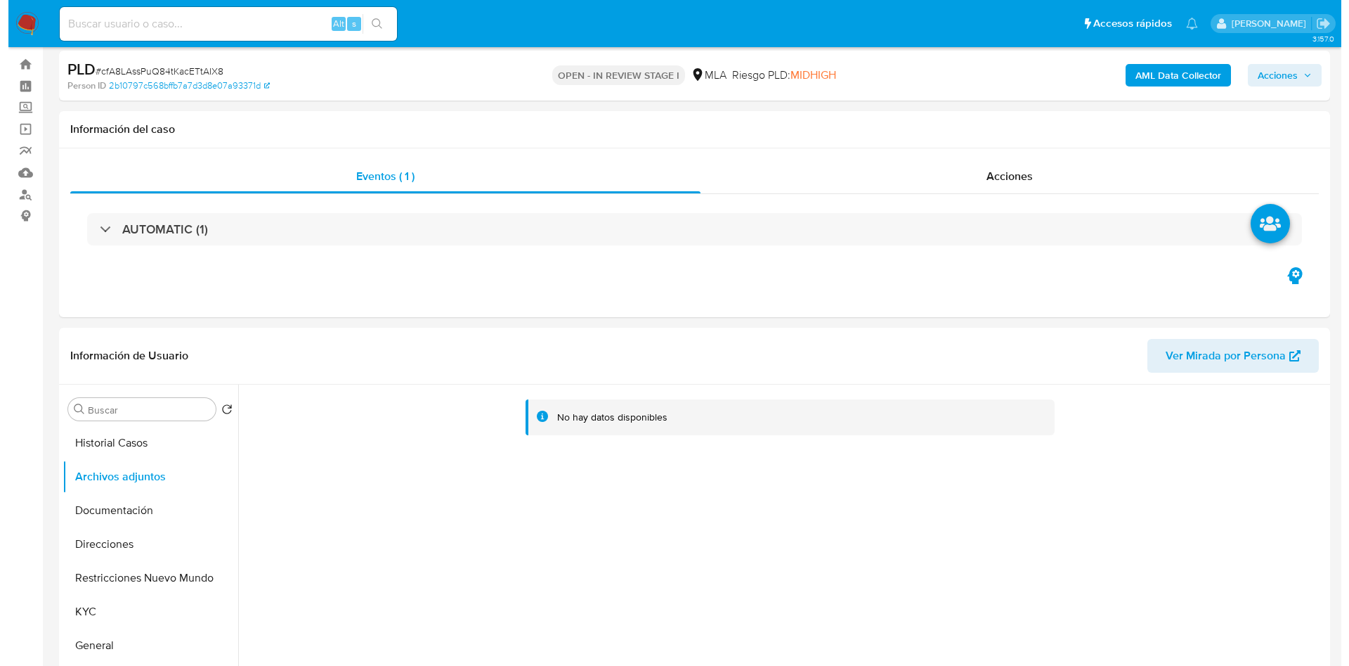
scroll to position [0, 0]
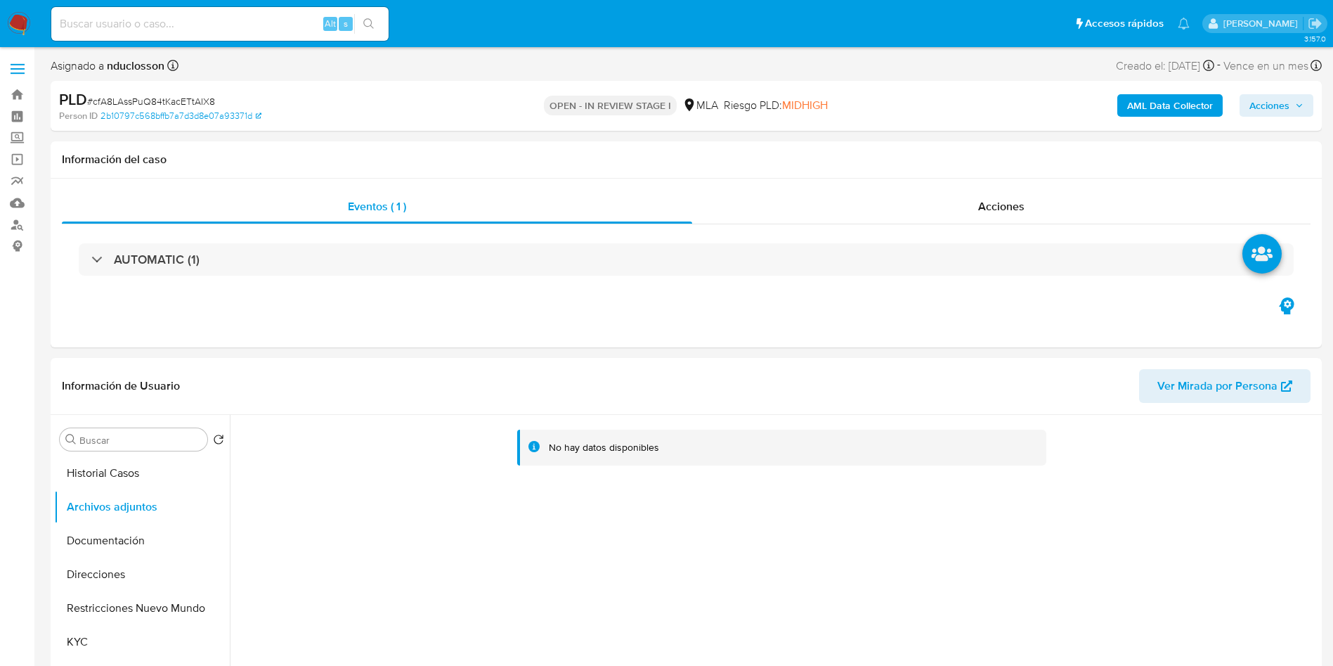
click at [1157, 110] on b "AML Data Collector" at bounding box center [1170, 105] width 86 height 22
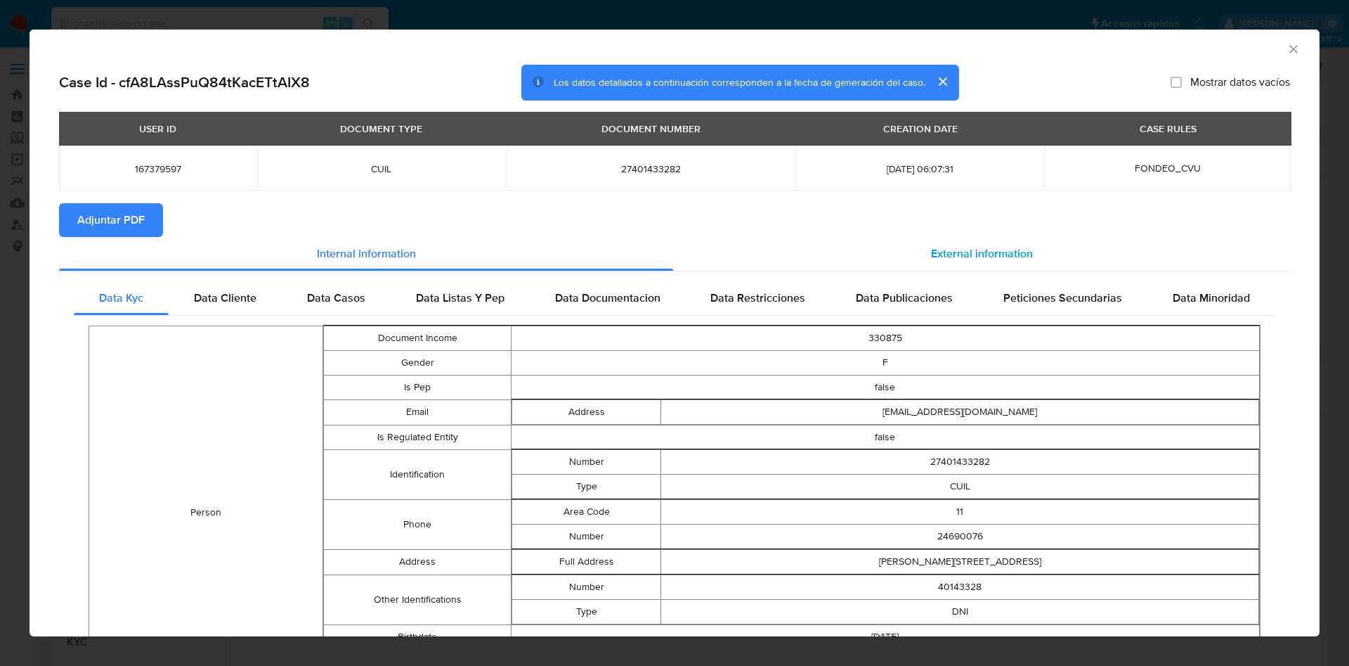
click at [1012, 247] on span "External information" at bounding box center [982, 253] width 102 height 16
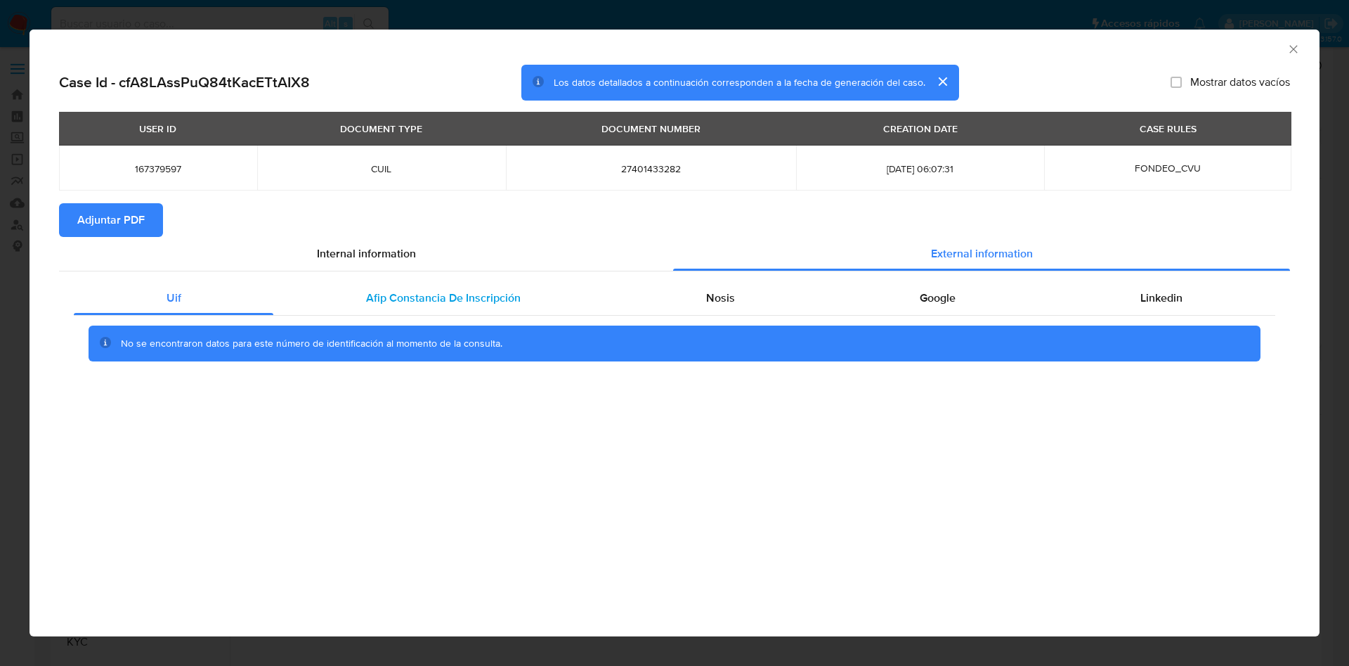
click at [447, 294] on span "Afip Constancia De Inscripción" at bounding box center [443, 298] width 155 height 16
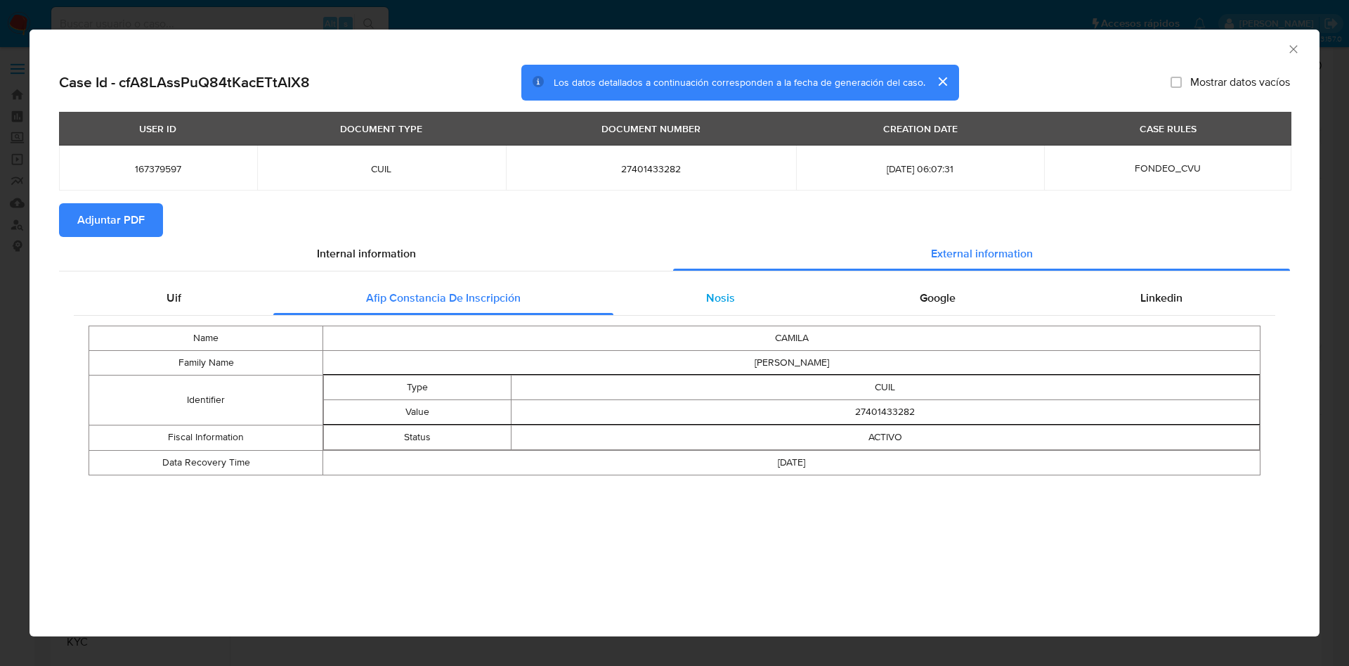
click at [751, 300] on div "Nosis" at bounding box center [721, 298] width 214 height 34
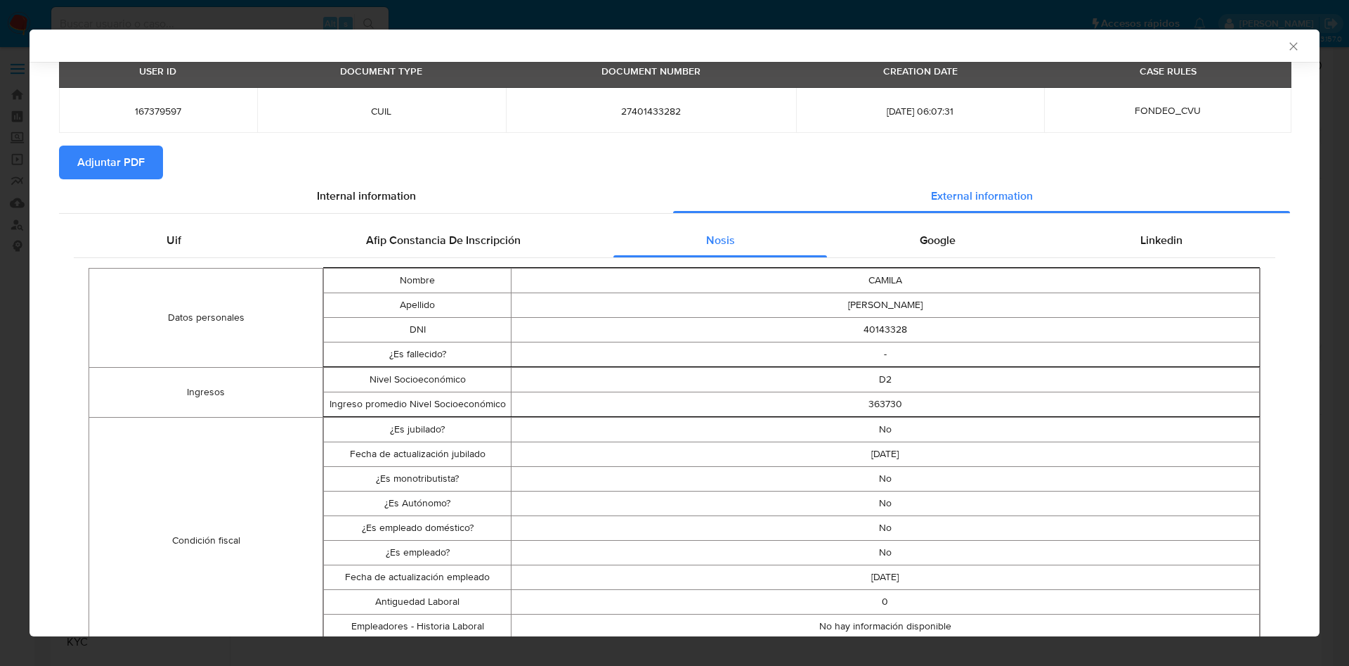
scroll to position [103, 0]
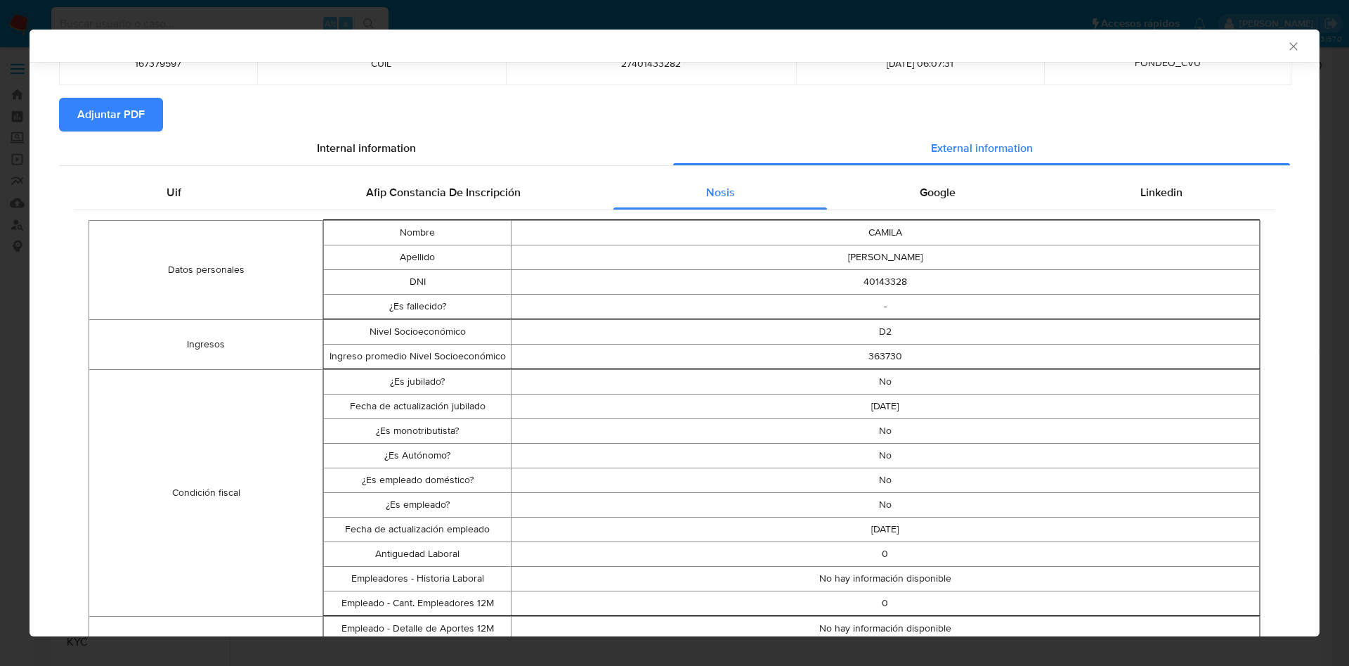
click at [982, 186] on div "Google" at bounding box center [937, 193] width 221 height 34
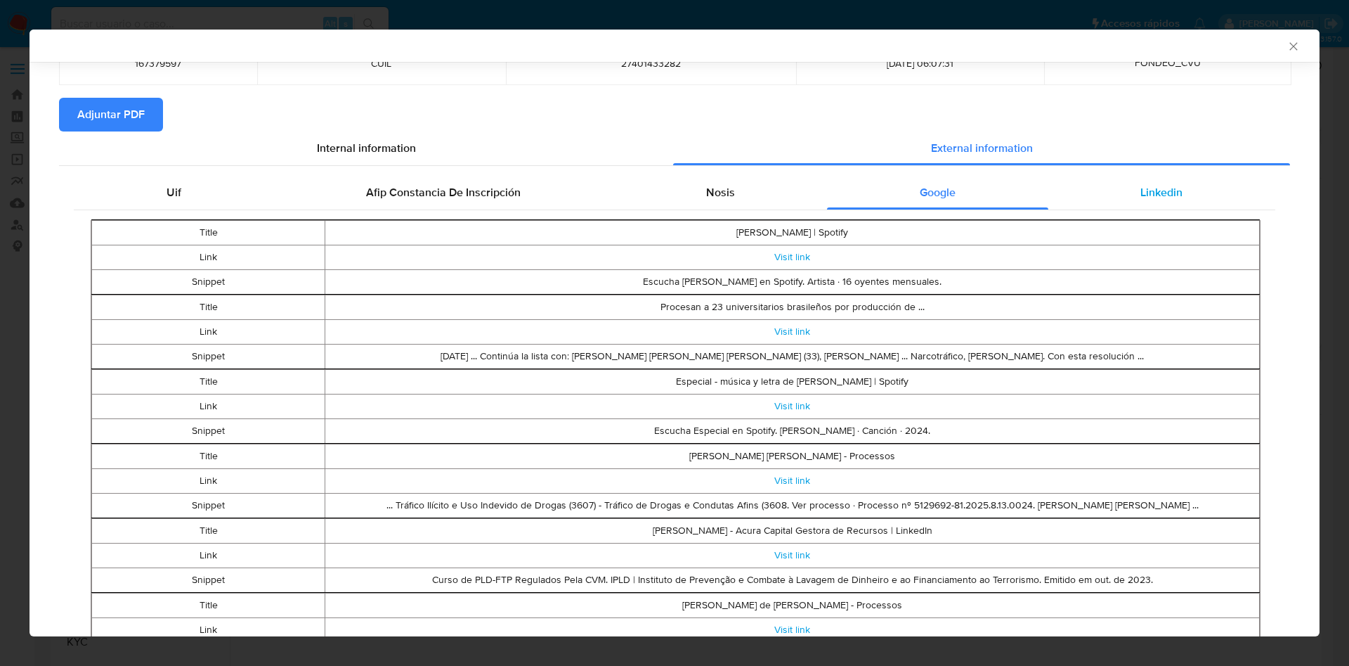
click at [1093, 201] on div "Linkedin" at bounding box center [1162, 193] width 227 height 34
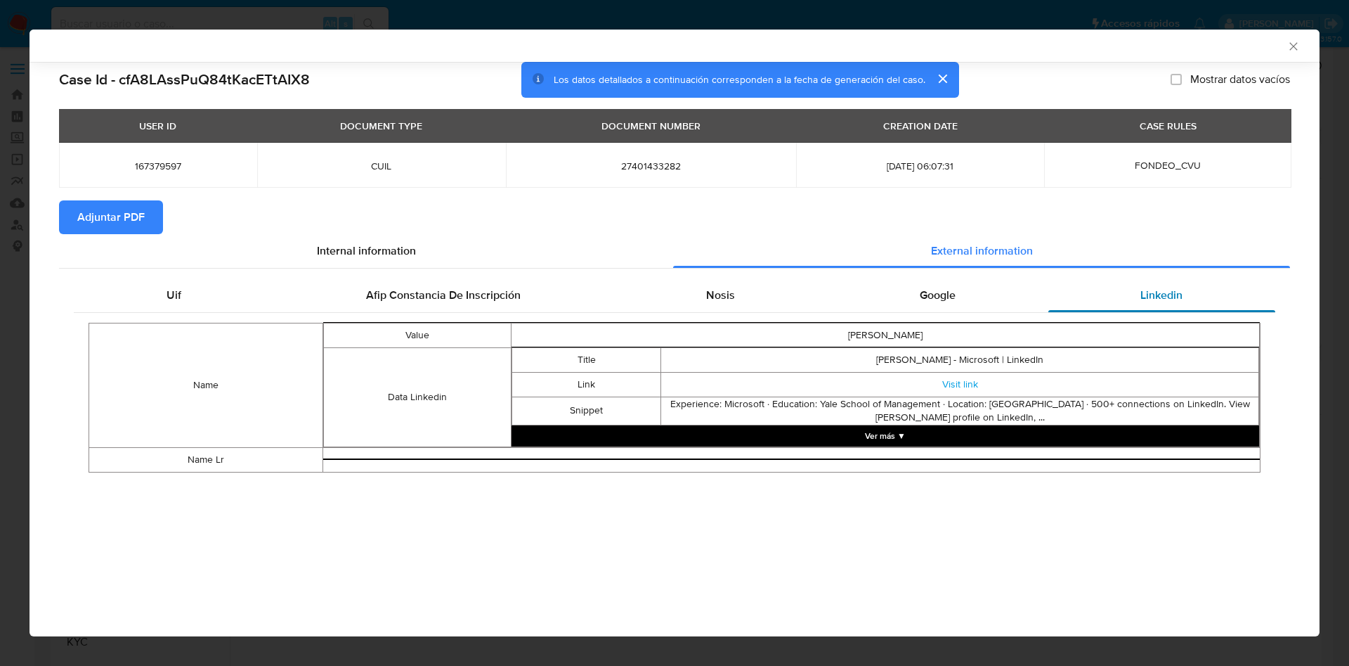
scroll to position [0, 0]
click at [886, 438] on button "Ver más ▼" at bounding box center [886, 435] width 748 height 21
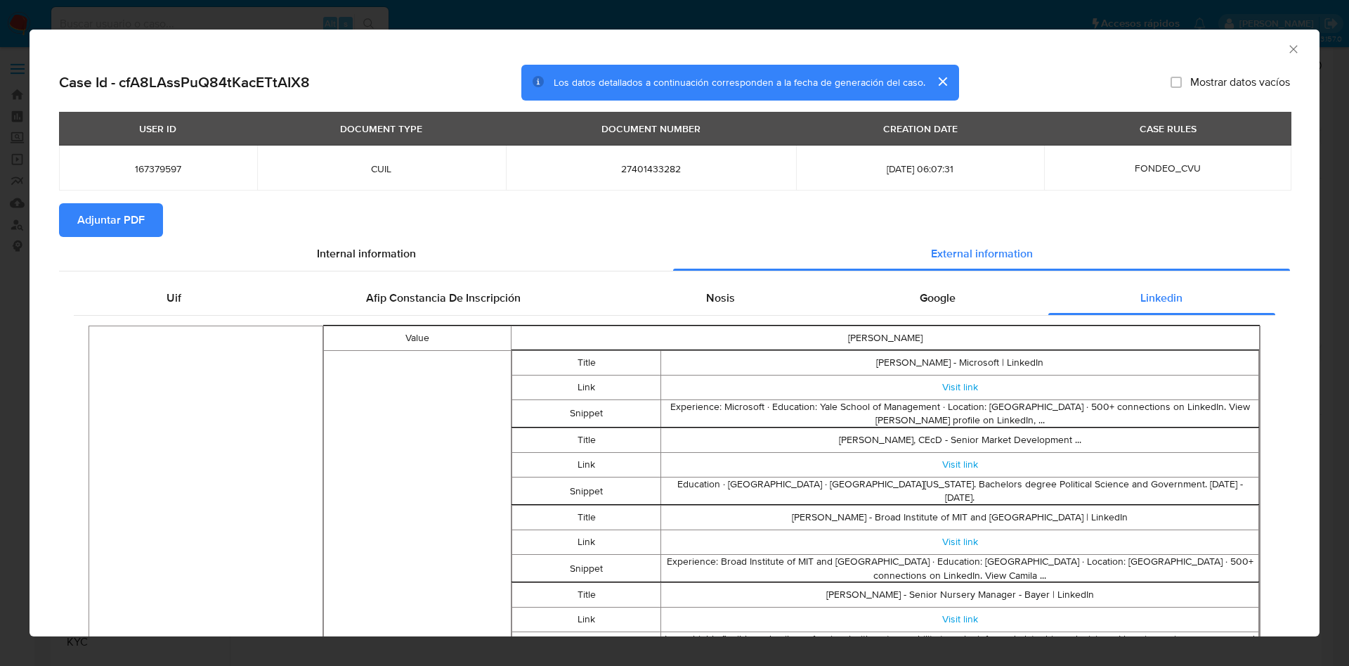
click at [116, 209] on span "Adjuntar PDF" at bounding box center [110, 220] width 67 height 31
click at [1287, 47] on icon "Cerrar ventana" at bounding box center [1294, 49] width 14 height 14
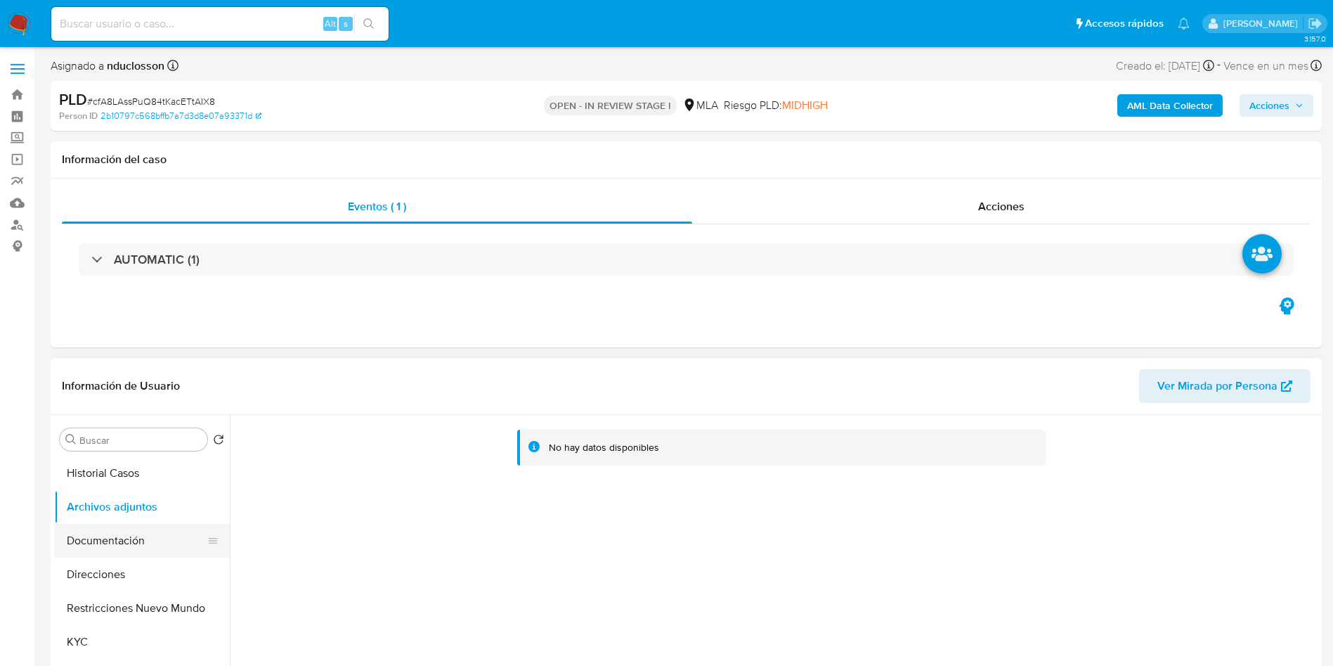
drag, startPoint x: 121, startPoint y: 496, endPoint x: 117, endPoint y: 533, distance: 37.4
click at [120, 496] on button "Archivos adjuntos" at bounding box center [142, 507] width 176 height 34
click at [117, 543] on button "Documentación" at bounding box center [136, 541] width 164 height 34
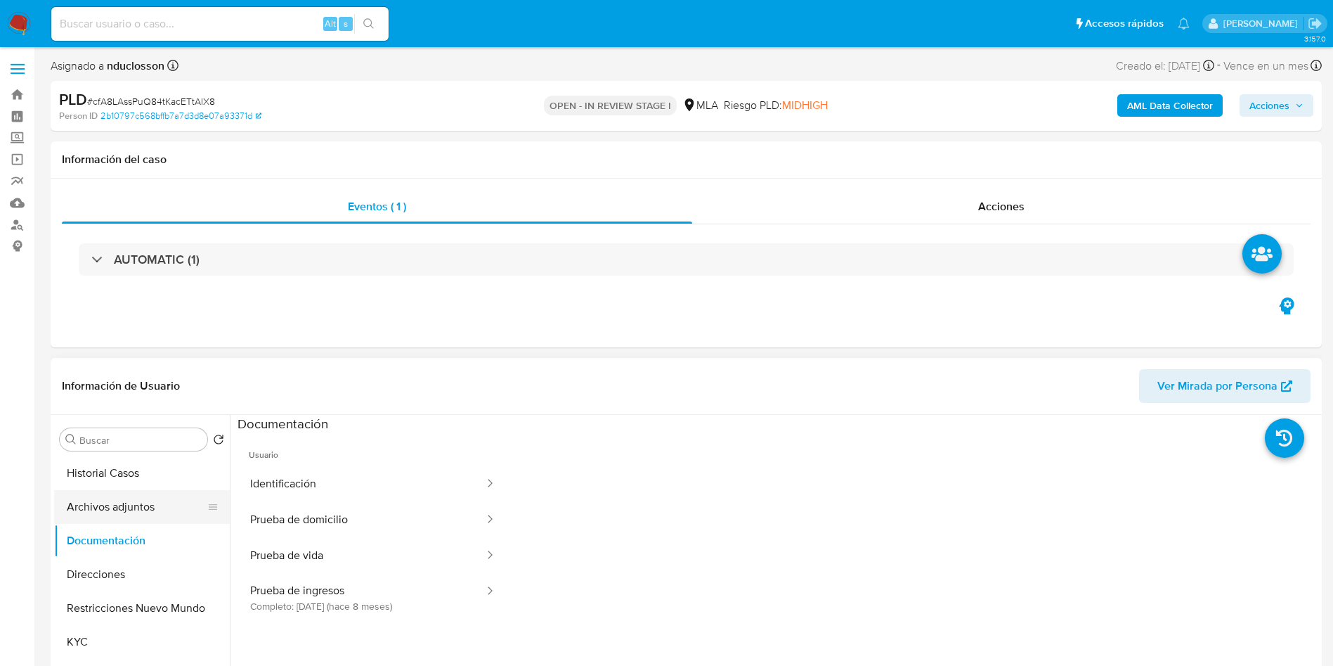
click at [114, 510] on button "Archivos adjuntos" at bounding box center [136, 507] width 164 height 34
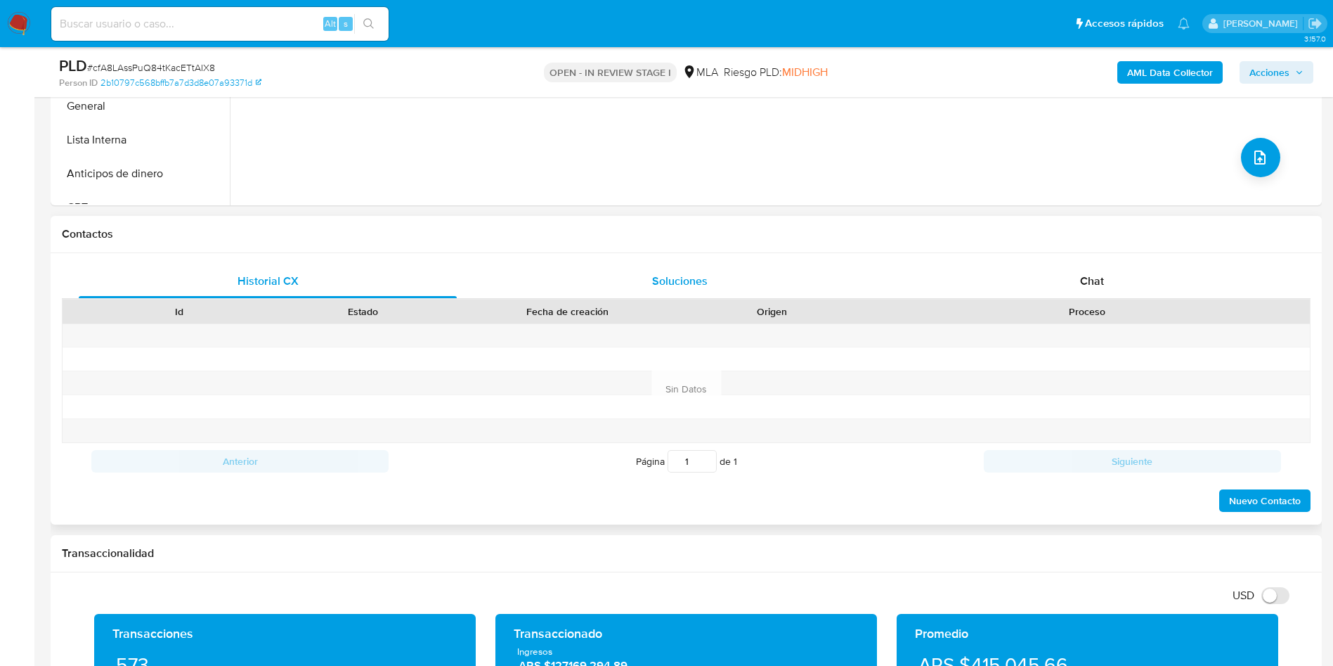
scroll to position [527, 0]
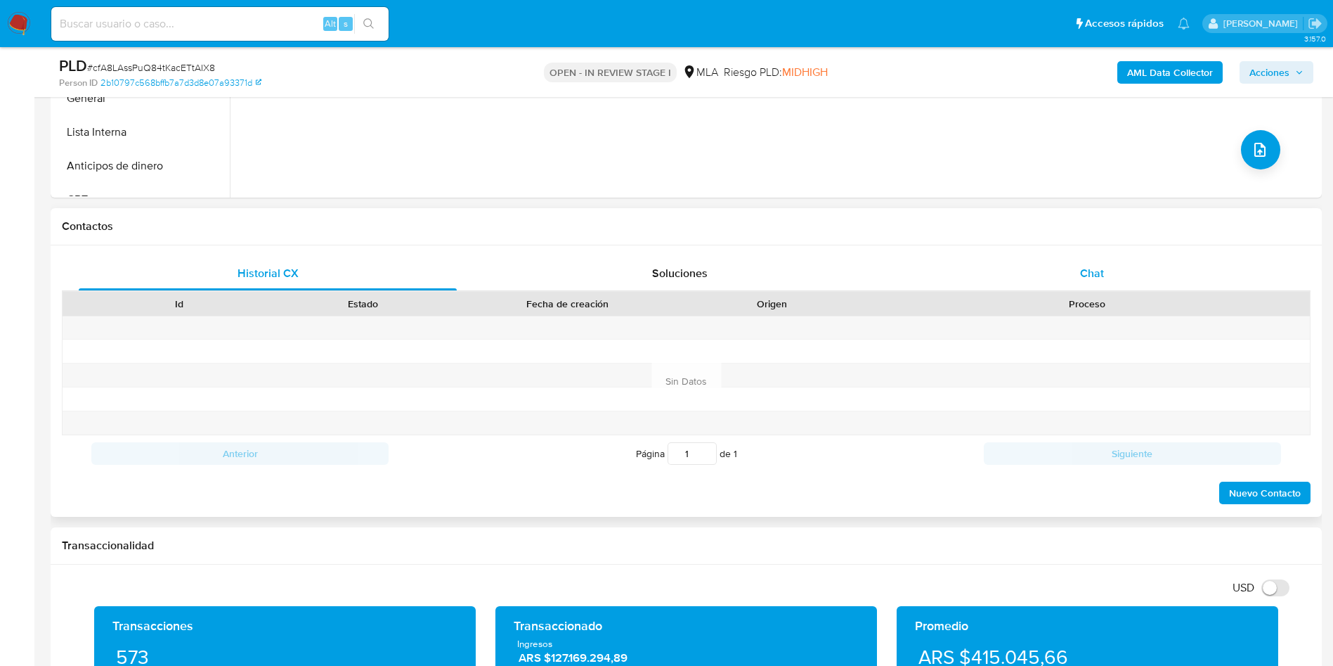
click at [1060, 272] on div "Chat" at bounding box center [1092, 274] width 378 height 34
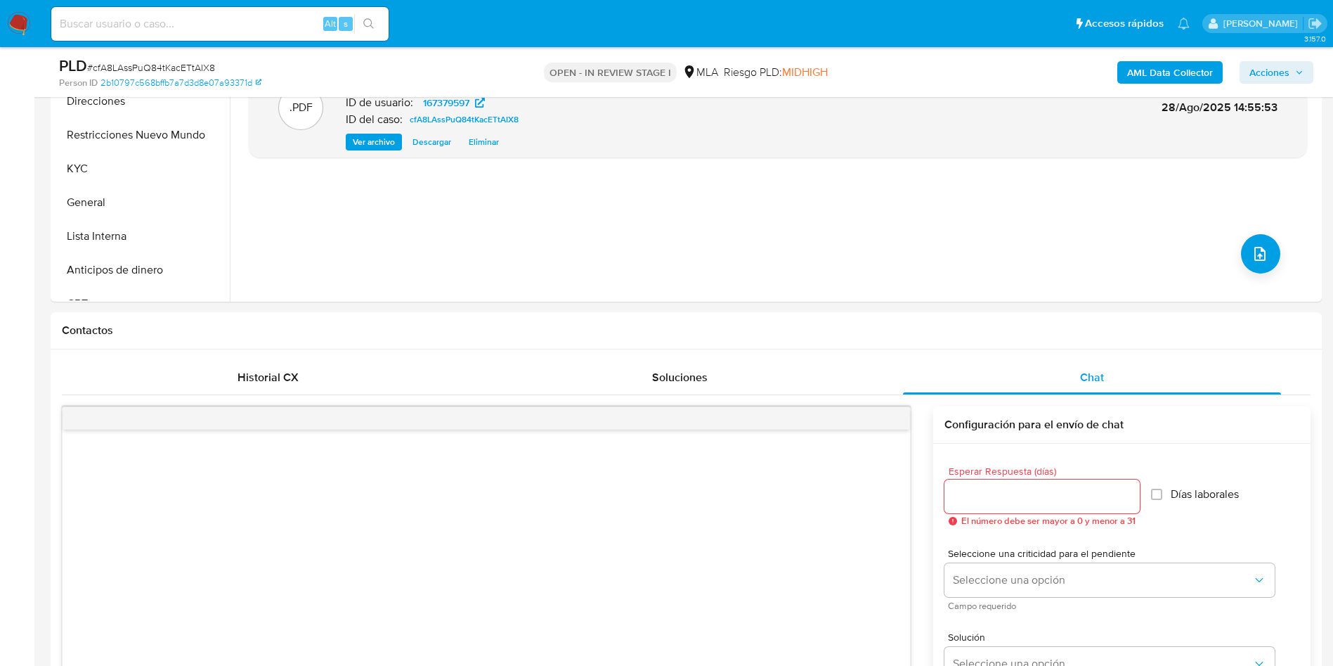
scroll to position [422, 0]
click at [199, 380] on div "Historial CX" at bounding box center [268, 379] width 378 height 34
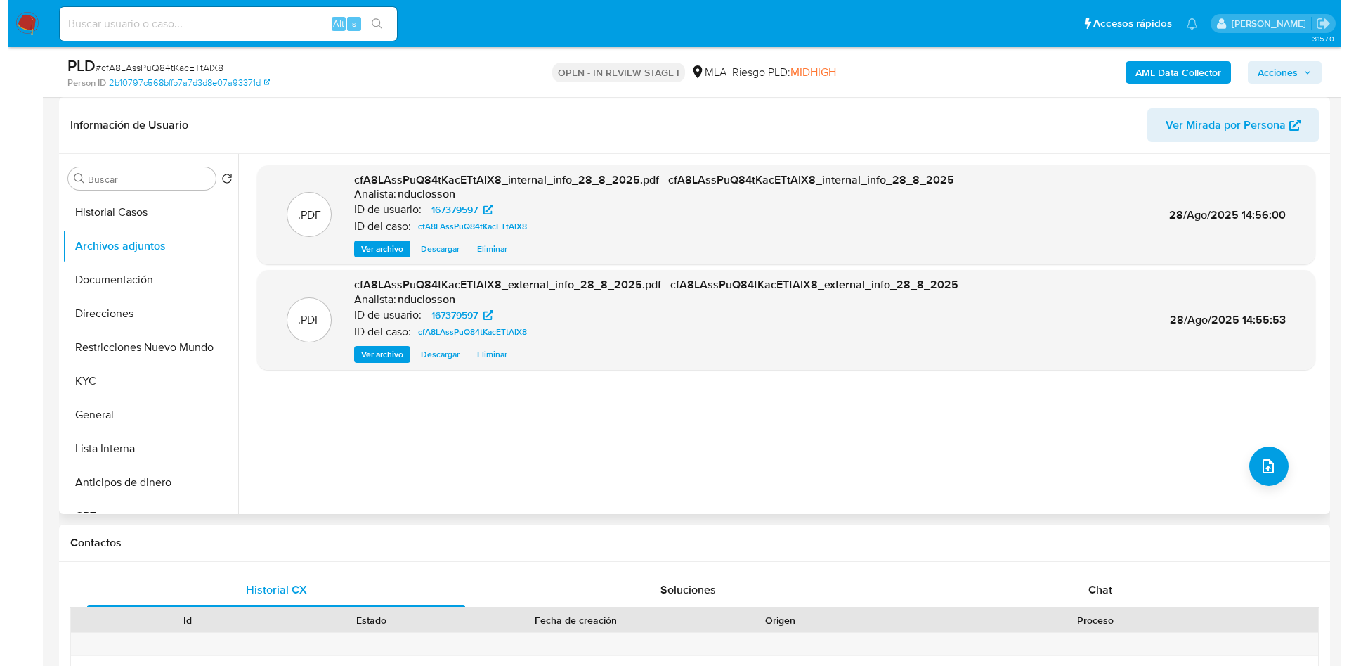
scroll to position [105, 0]
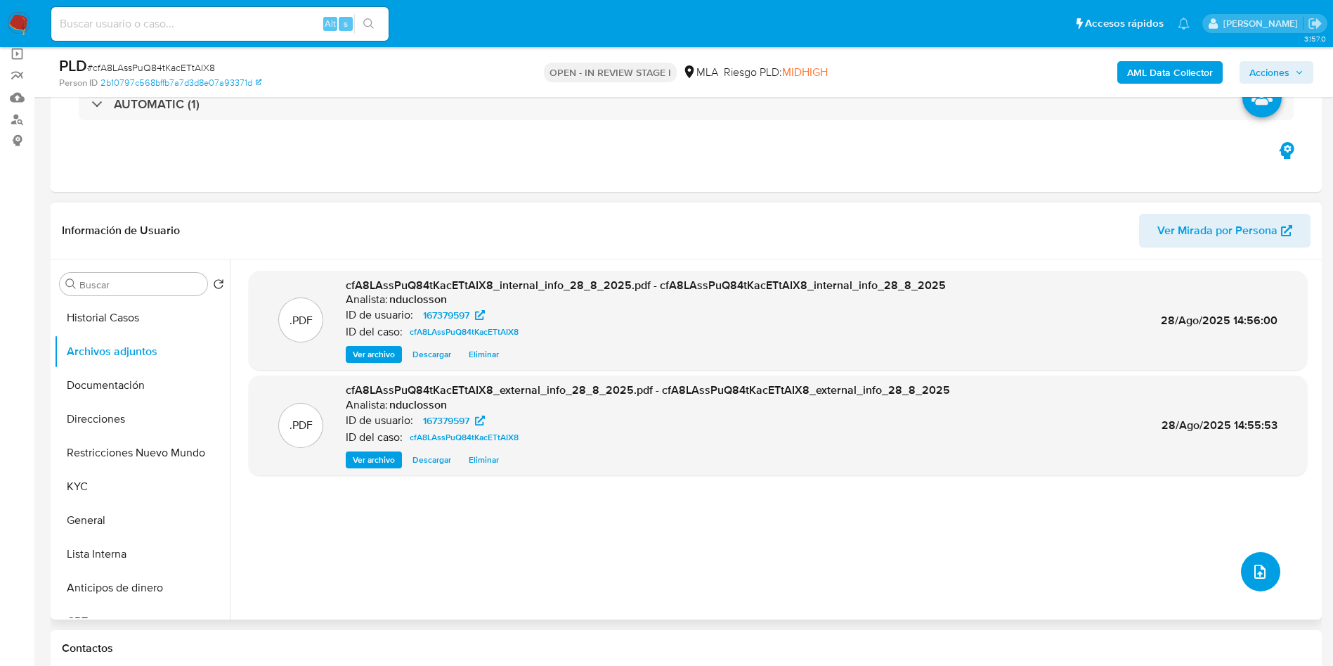
click at [1254, 569] on icon "upload-file" at bounding box center [1260, 571] width 17 height 17
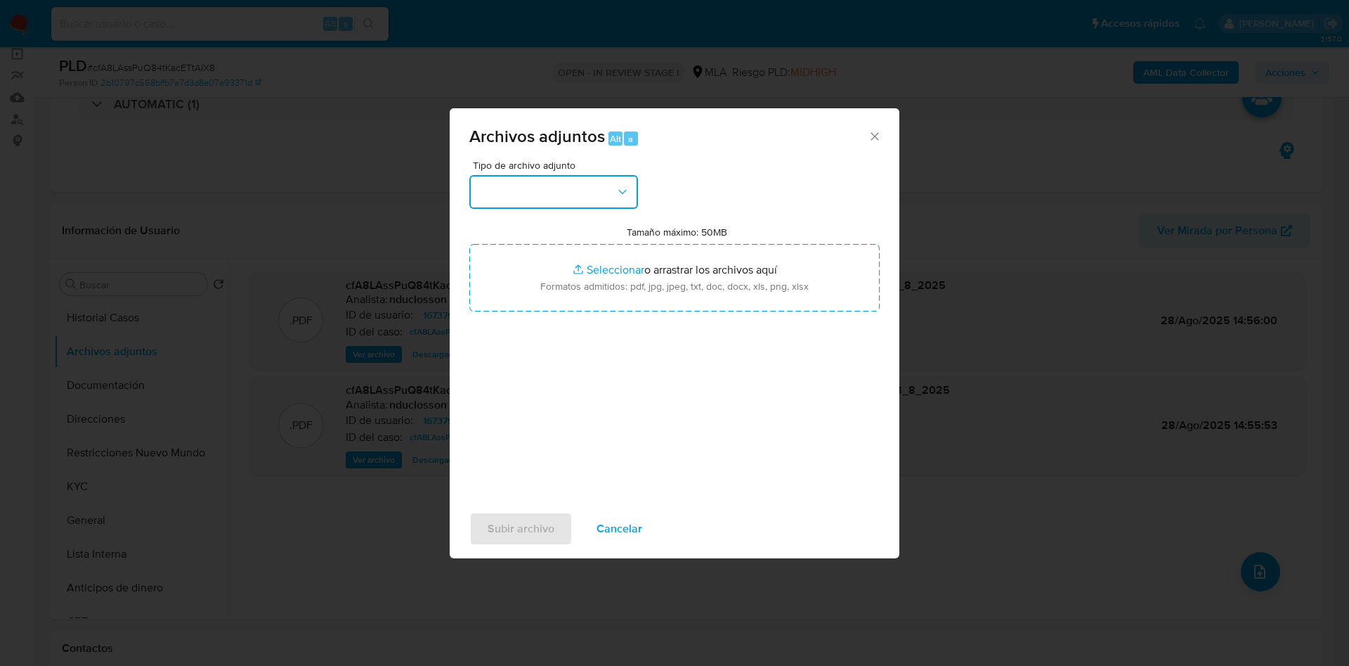
click at [601, 193] on button "button" at bounding box center [553, 192] width 169 height 34
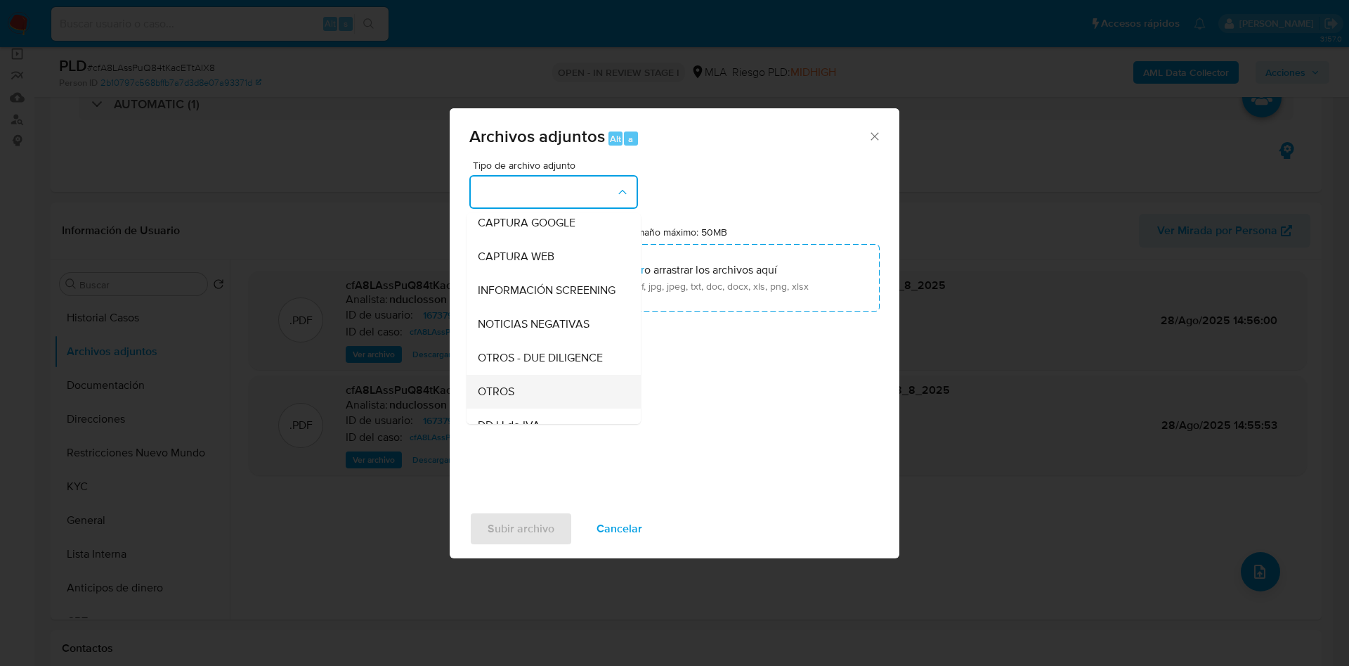
scroll to position [211, 0]
click at [521, 306] on div "OTROS" at bounding box center [549, 289] width 143 height 34
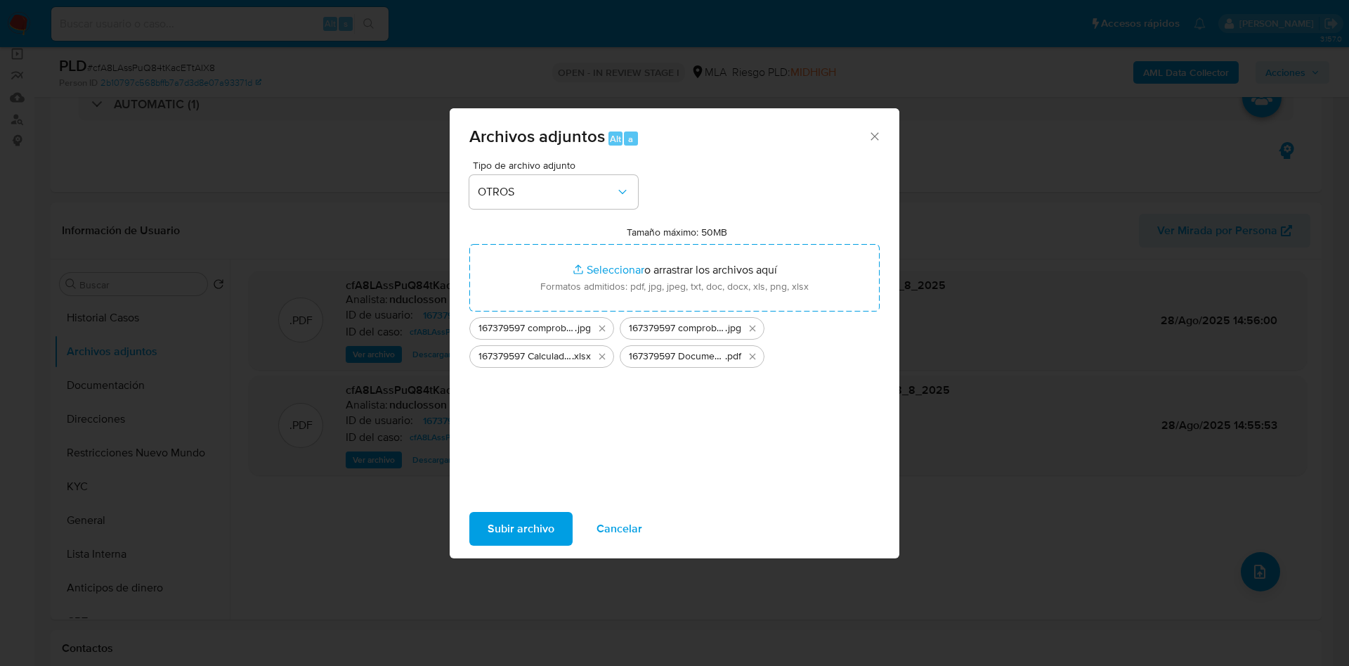
click at [532, 525] on span "Subir archivo" at bounding box center [521, 528] width 67 height 31
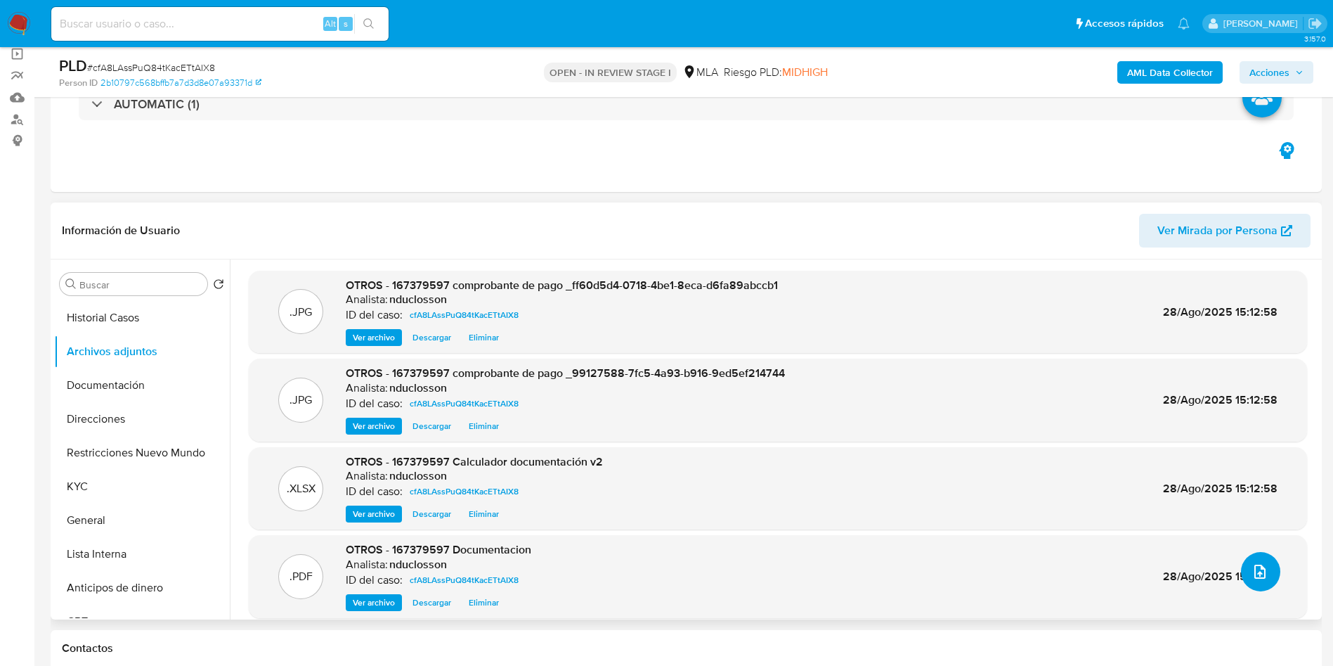
click at [1270, 579] on button "upload-file" at bounding box center [1260, 571] width 39 height 39
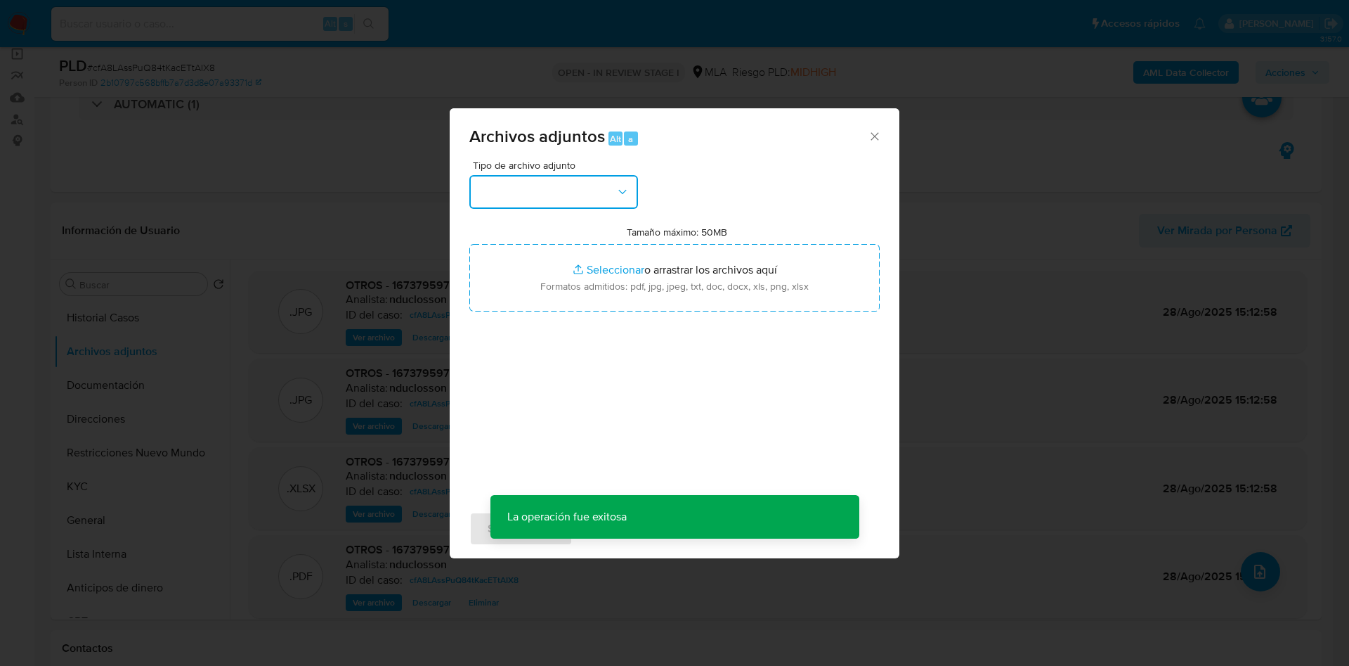
click at [572, 203] on button "button" at bounding box center [553, 192] width 169 height 34
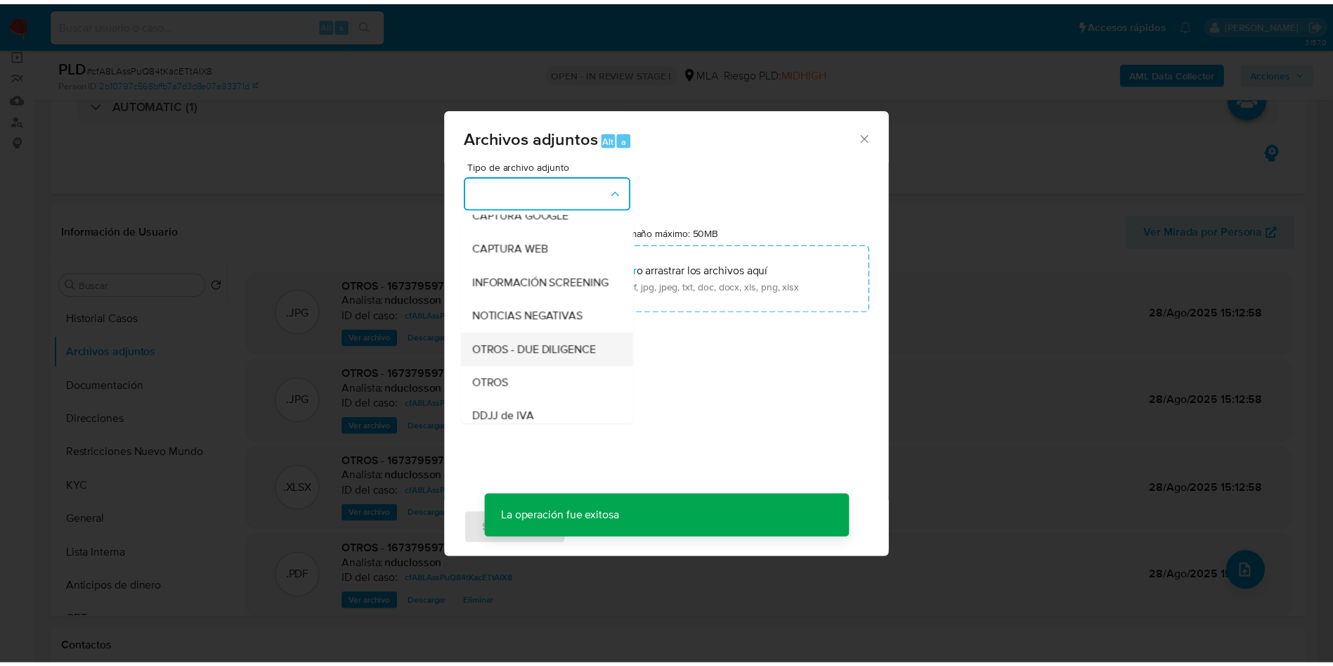
scroll to position [179, 0]
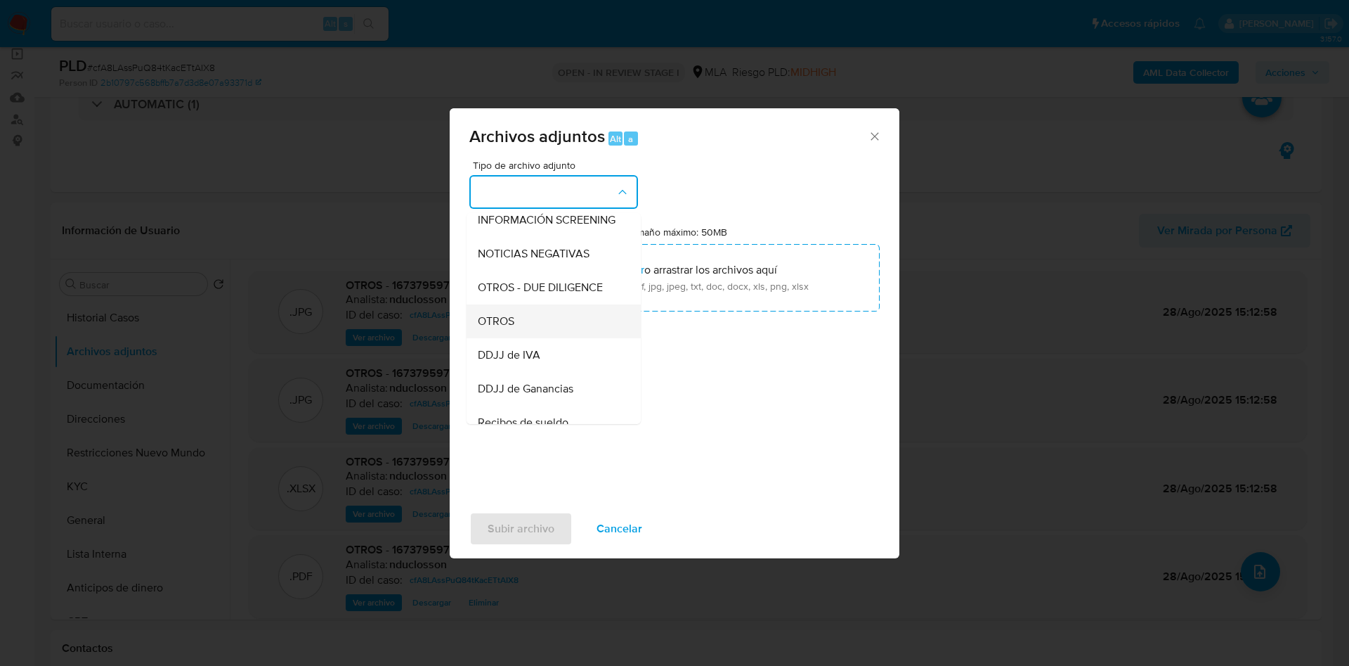
click at [517, 335] on div "OTROS" at bounding box center [549, 321] width 143 height 34
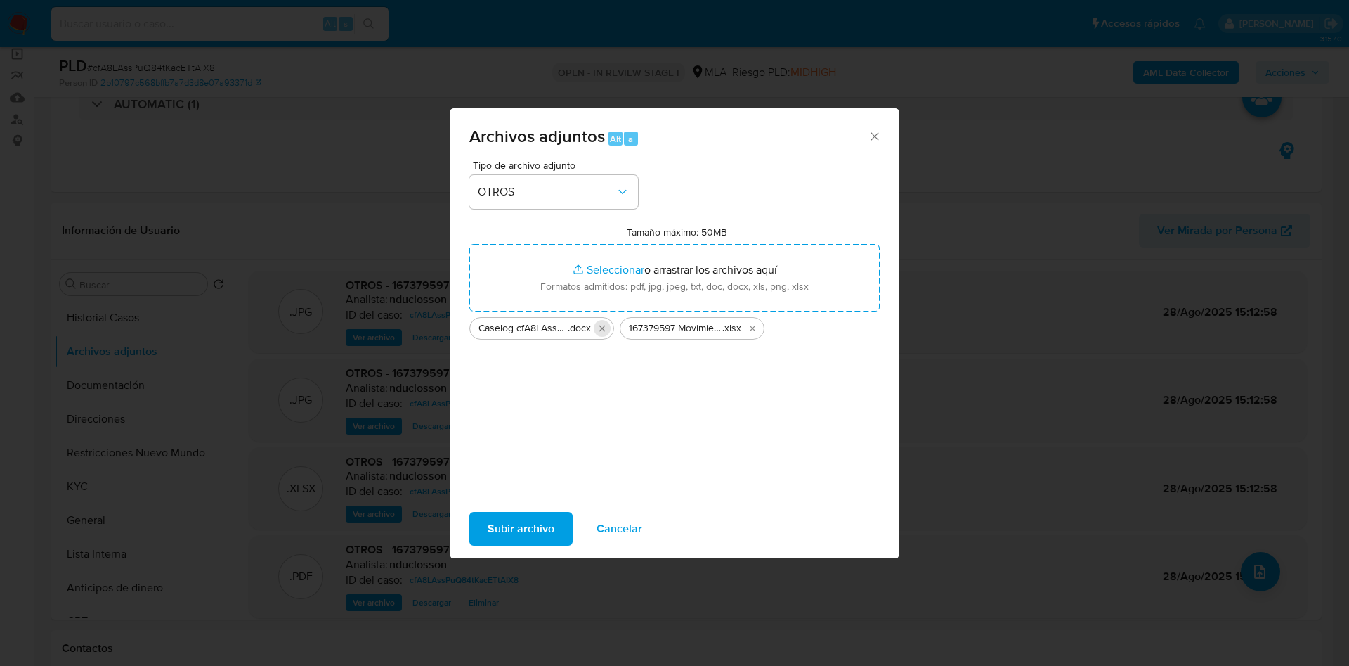
click at [595, 323] on button "Eliminar Caselog cfA8LAssPuQ84tKacETtAIX8 v2.docx" at bounding box center [602, 328] width 17 height 17
click at [523, 526] on span "Subir archivo" at bounding box center [521, 528] width 67 height 31
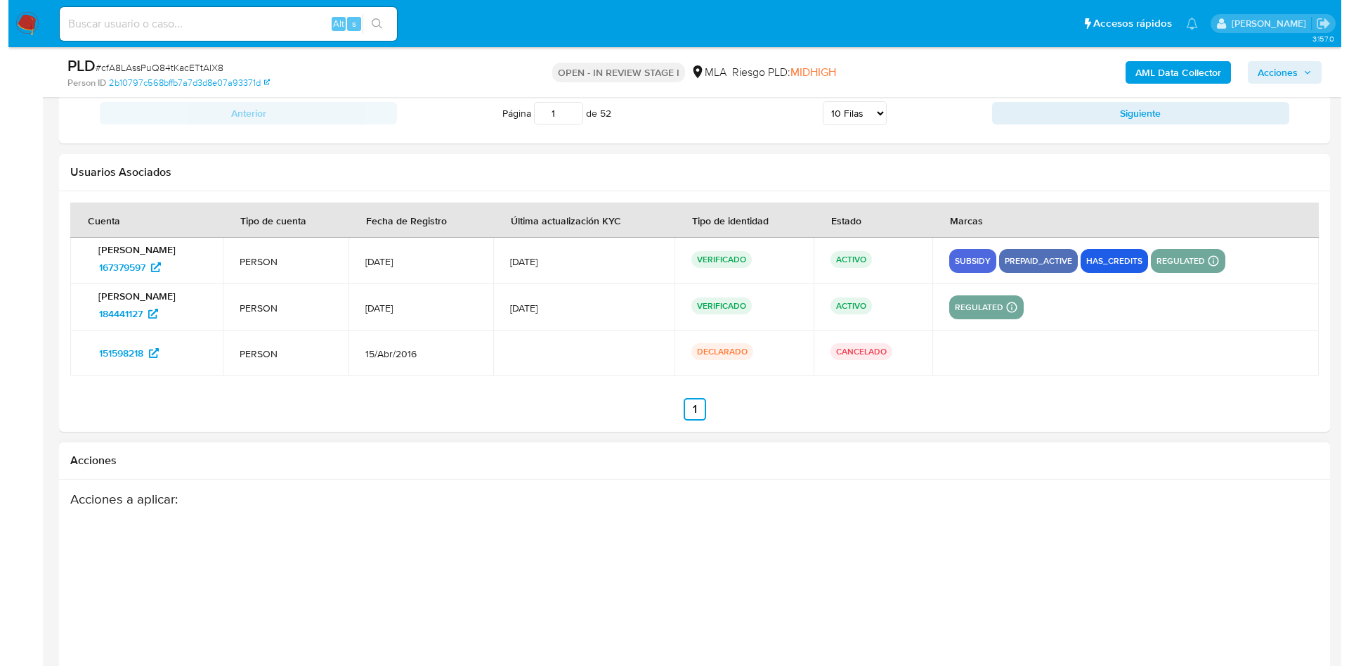
scroll to position [2219, 0]
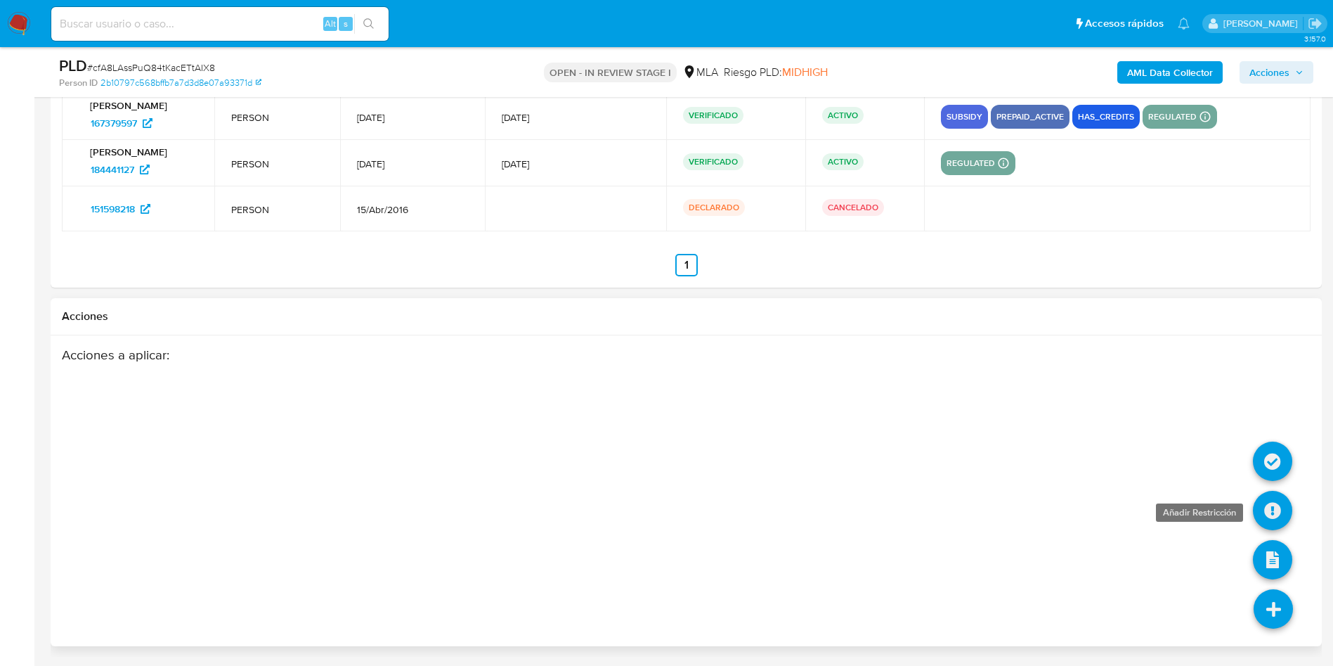
click at [1264, 510] on icon at bounding box center [1272, 510] width 39 height 39
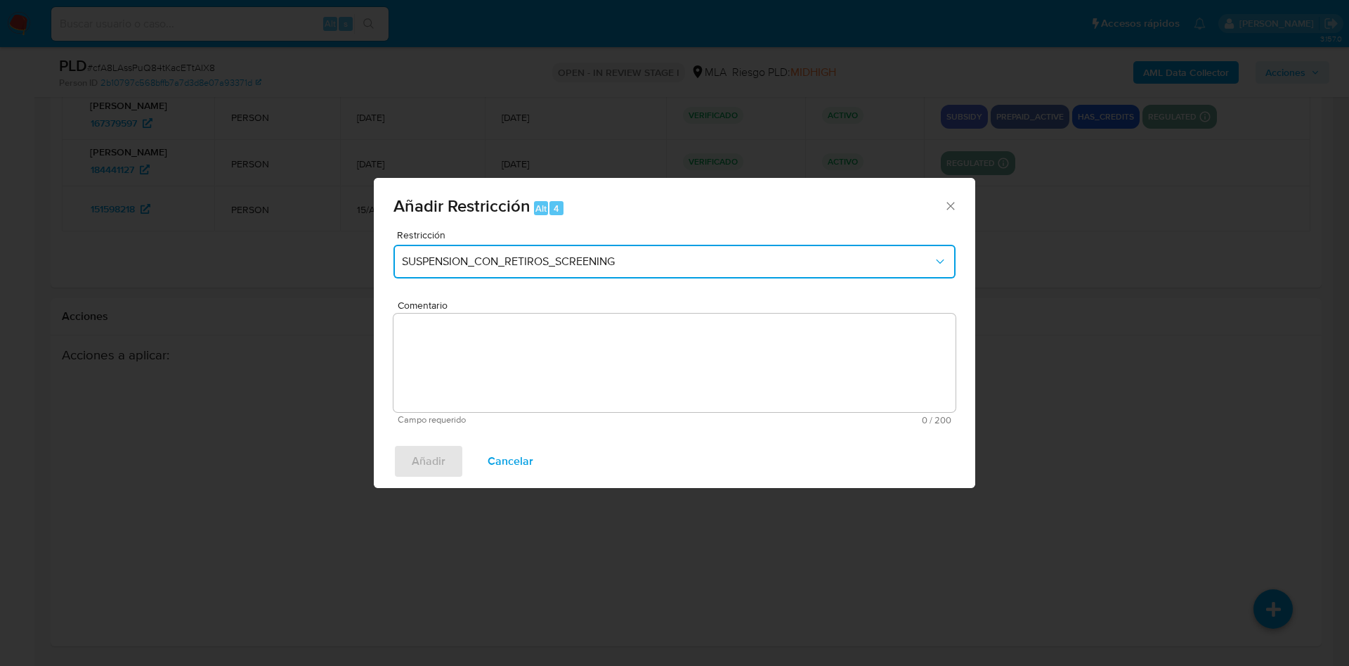
click at [666, 254] on span "SUSPENSION_CON_RETIROS_SCREENING" at bounding box center [667, 261] width 531 height 14
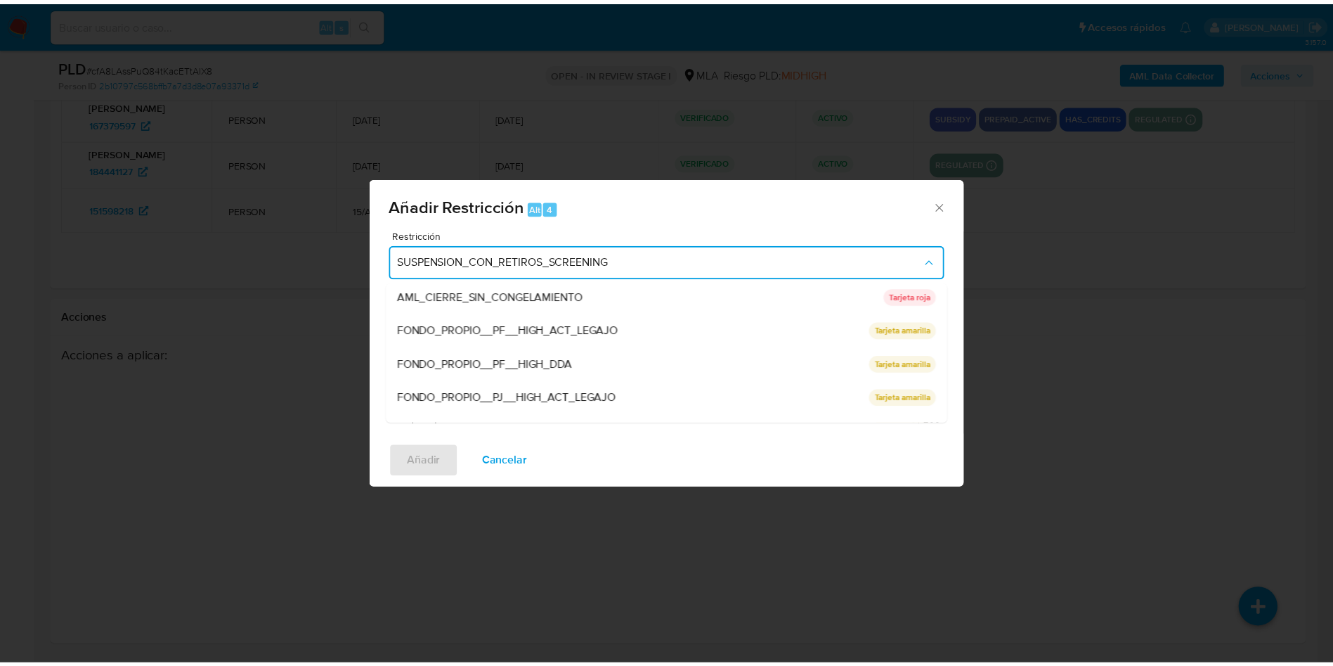
scroll to position [298, 0]
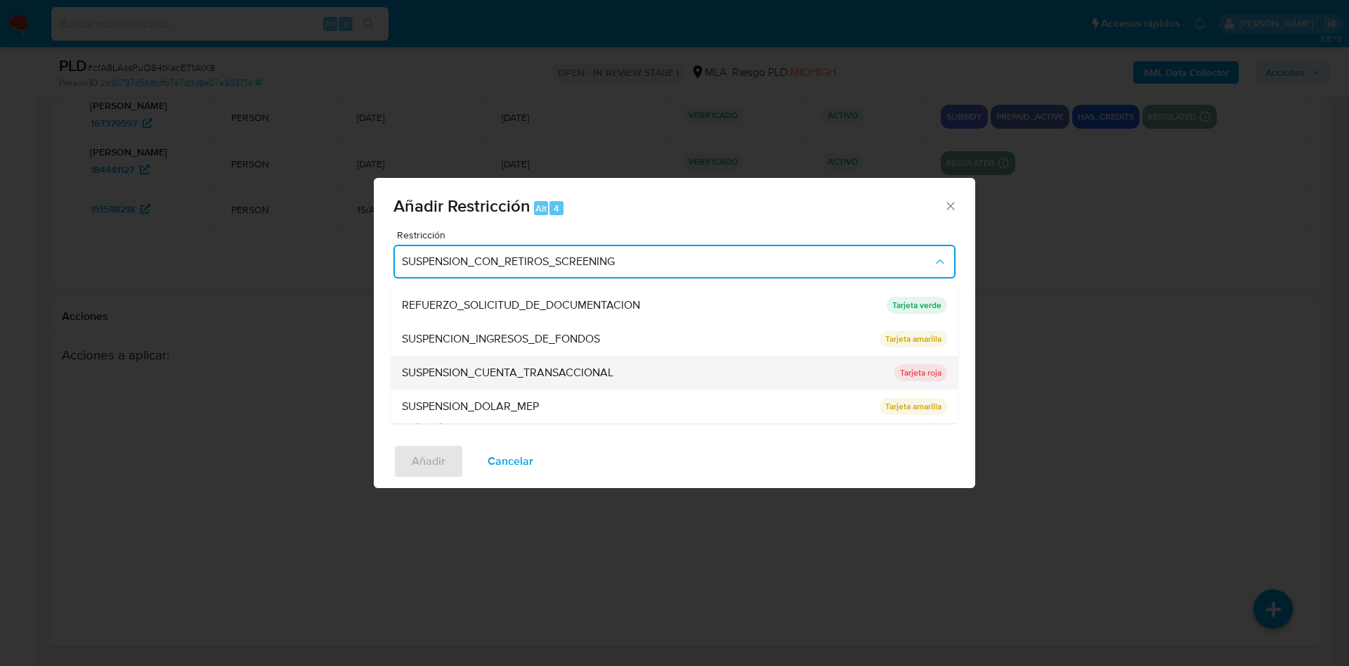
click at [577, 357] on div "SUSPENSION_CUENTA_TRANSACCIONAL" at bounding box center [644, 373] width 484 height 34
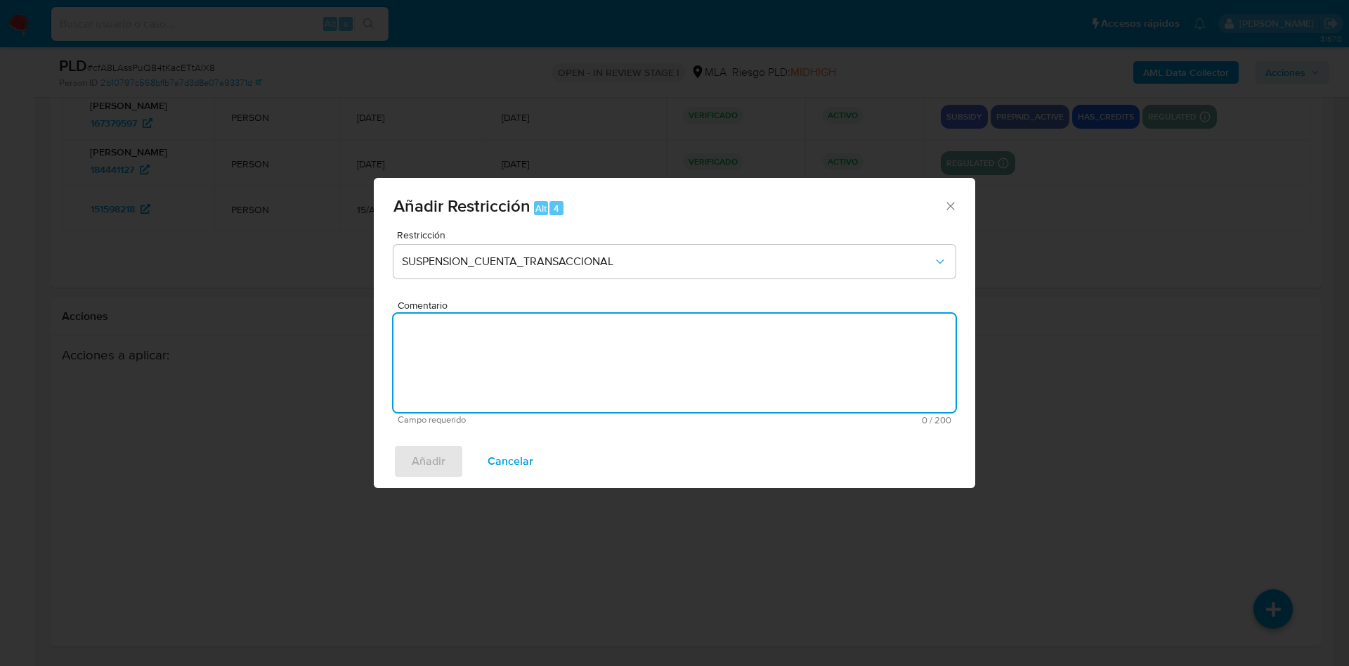
click at [577, 357] on textarea "Comentario" at bounding box center [675, 362] width 562 height 98
type textarea "AML"
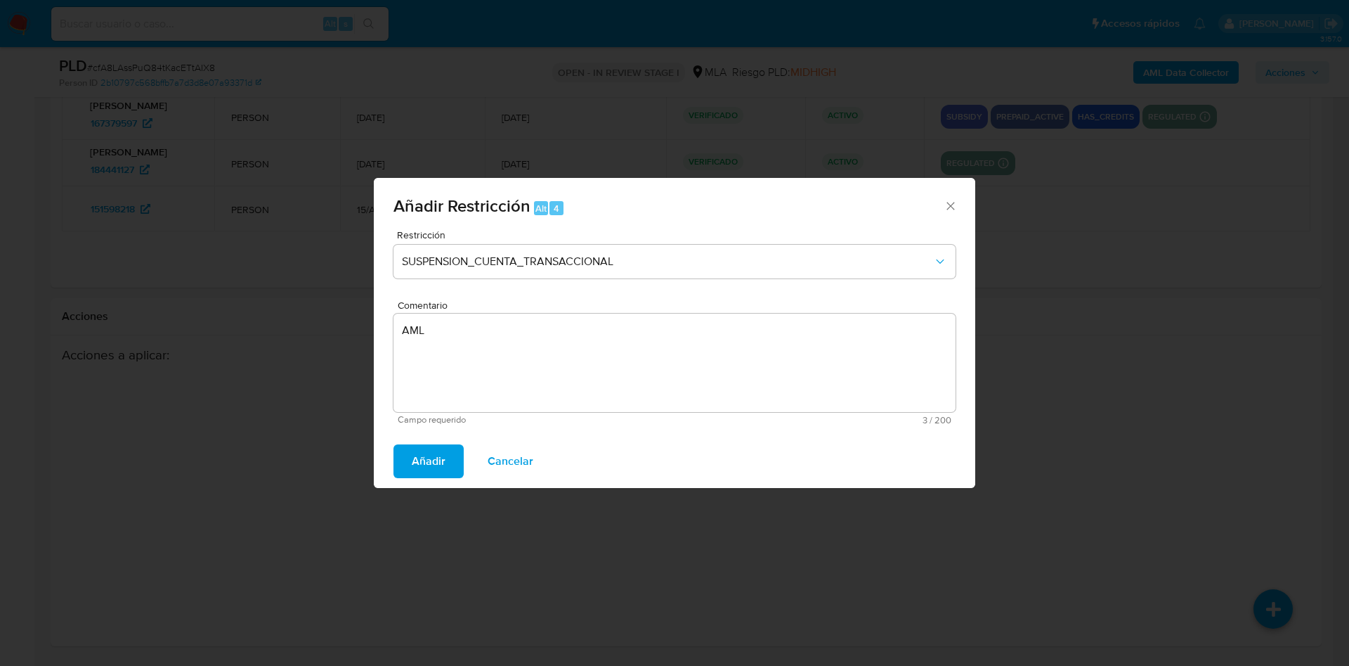
click at [435, 465] on span "Añadir" at bounding box center [429, 461] width 34 height 31
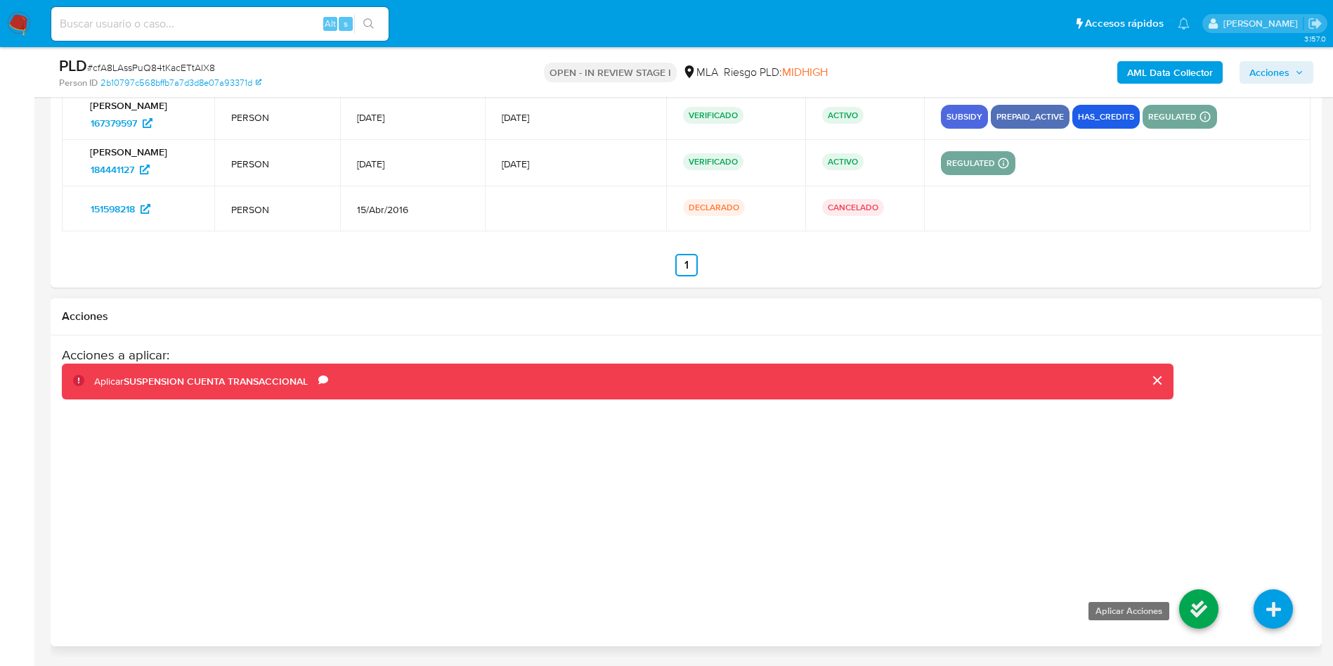
click at [1209, 604] on icon at bounding box center [1198, 608] width 39 height 39
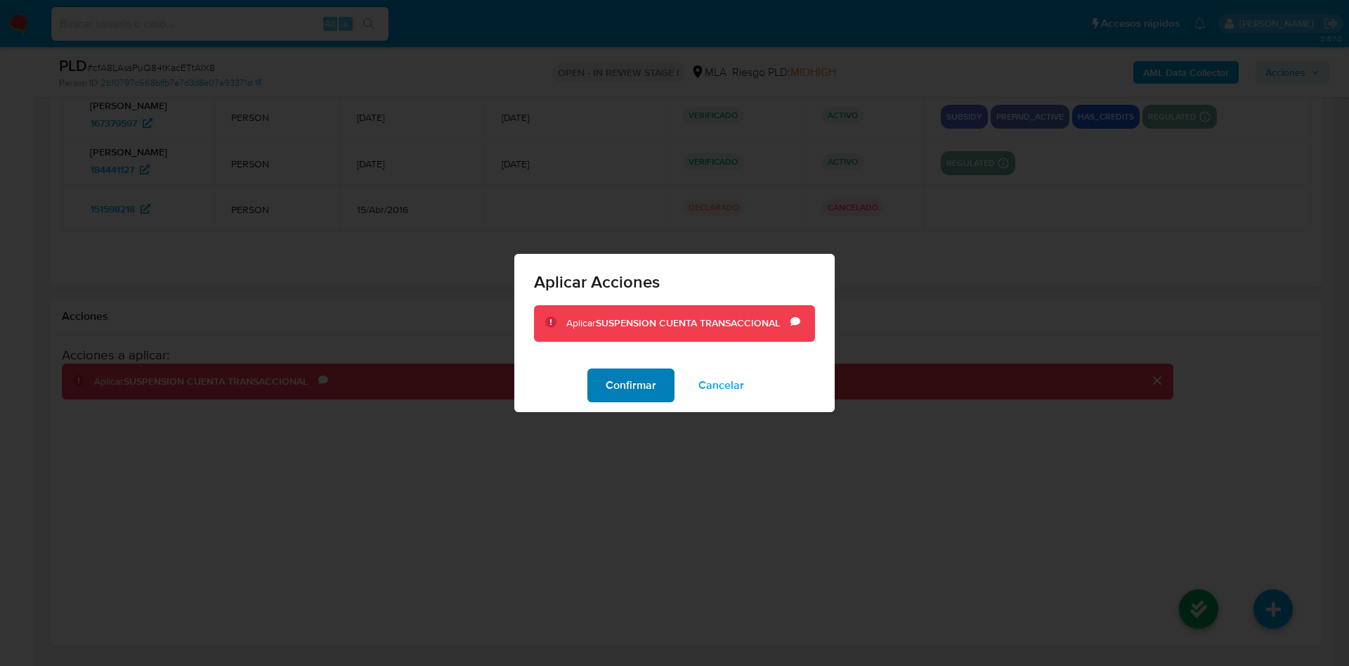
click at [652, 372] on span "Confirmar" at bounding box center [631, 385] width 51 height 31
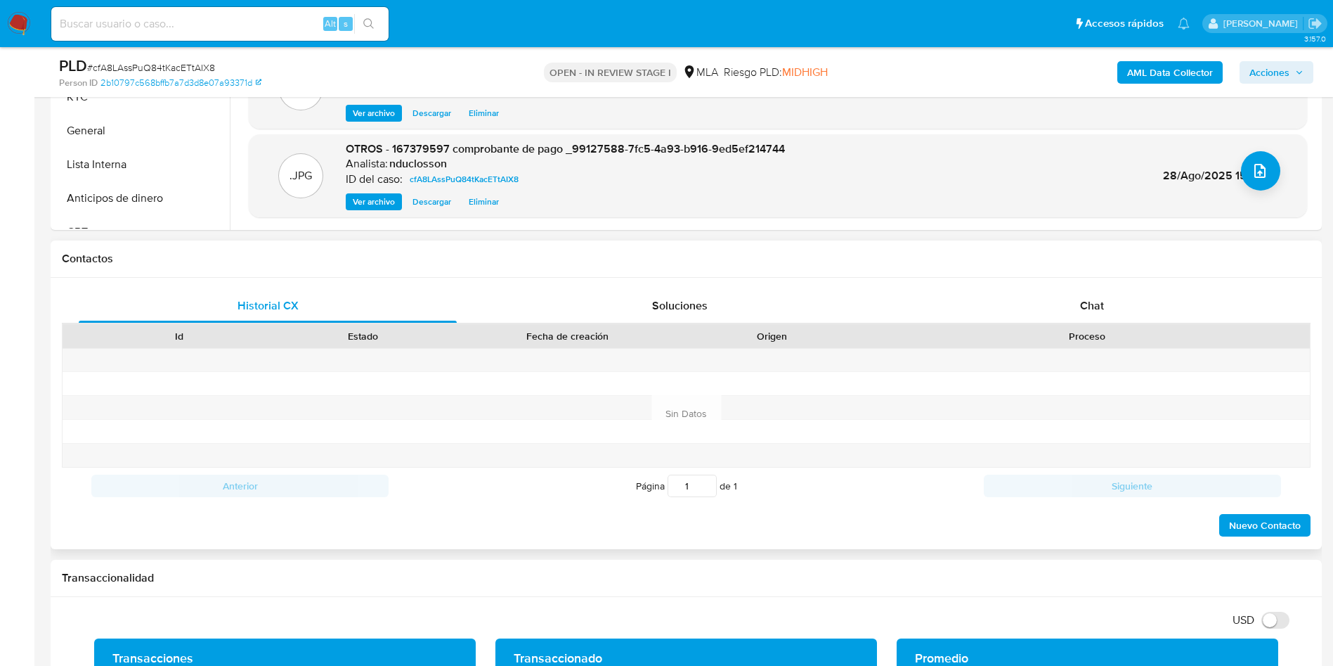
scroll to position [527, 0]
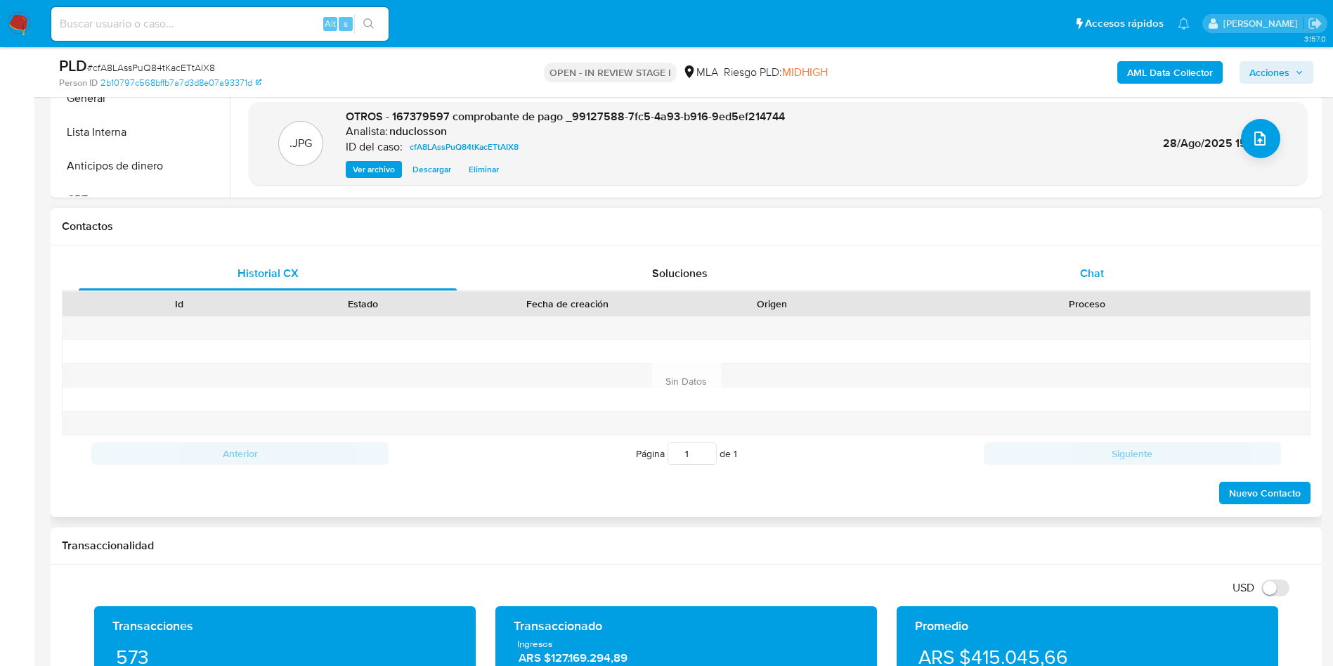
click at [1086, 280] on span "Chat" at bounding box center [1092, 273] width 24 height 16
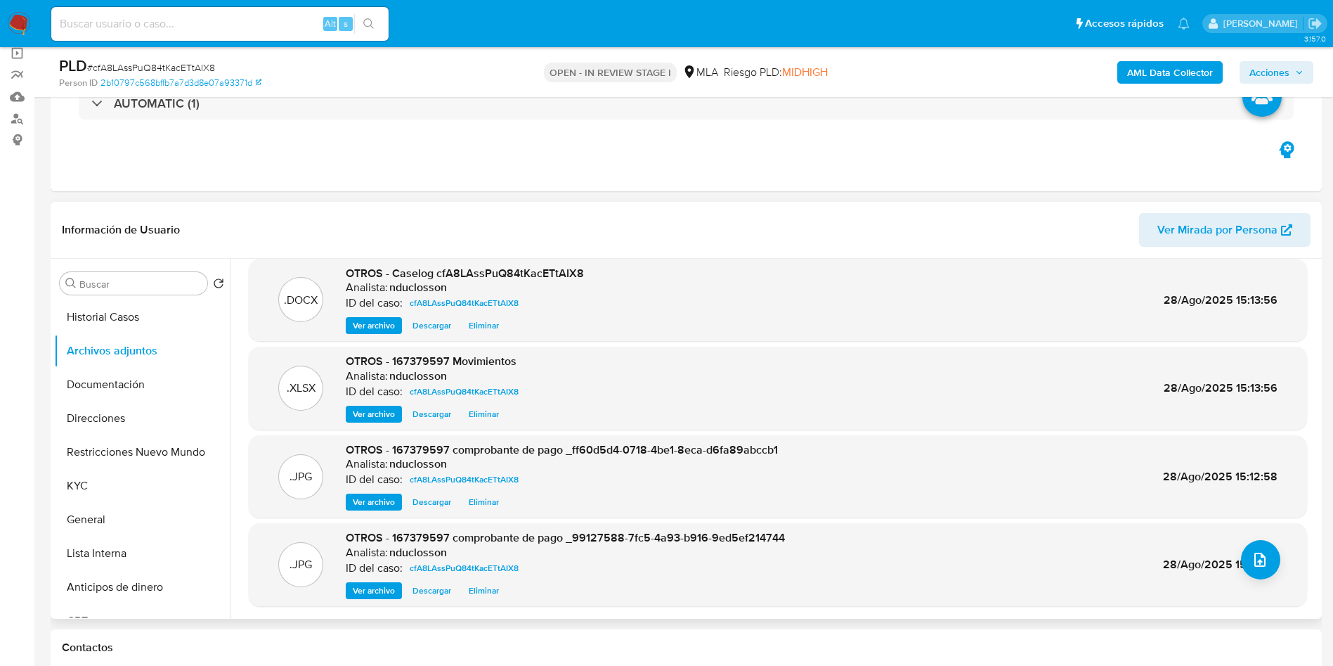
scroll to position [105, 0]
click at [1286, 76] on span "Acciones" at bounding box center [1270, 72] width 40 height 22
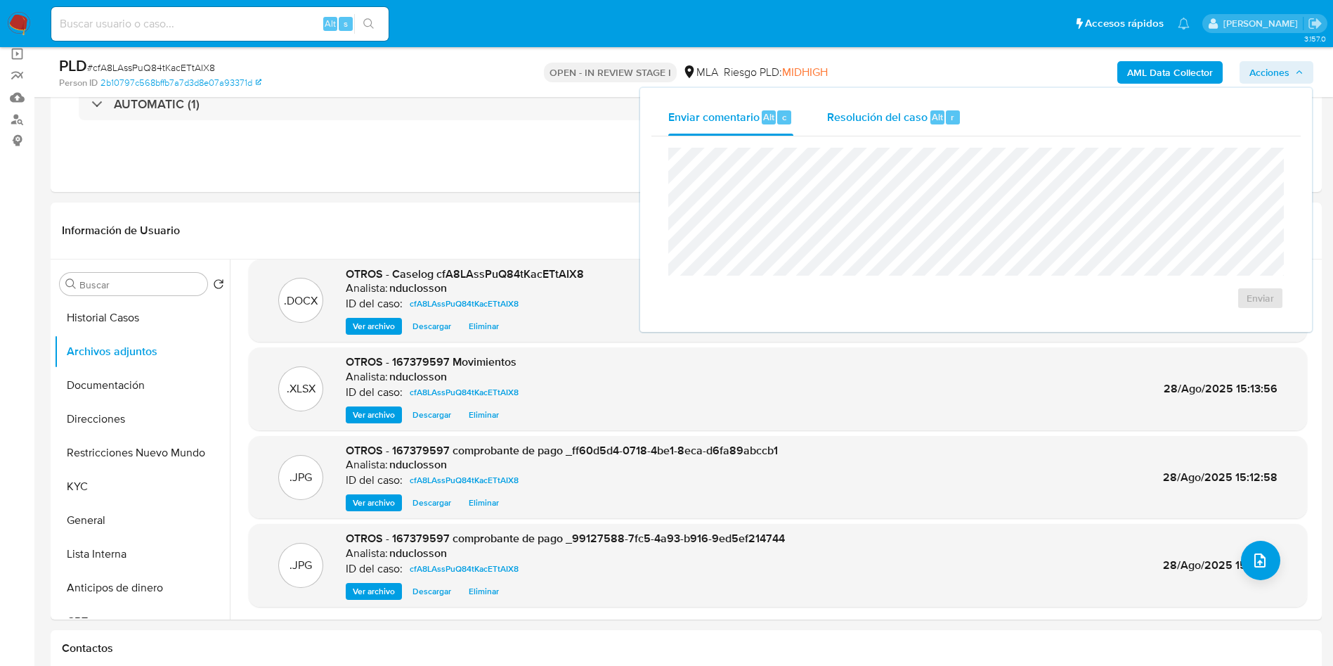
click at [903, 120] on span "Resolución del caso" at bounding box center [877, 116] width 100 height 16
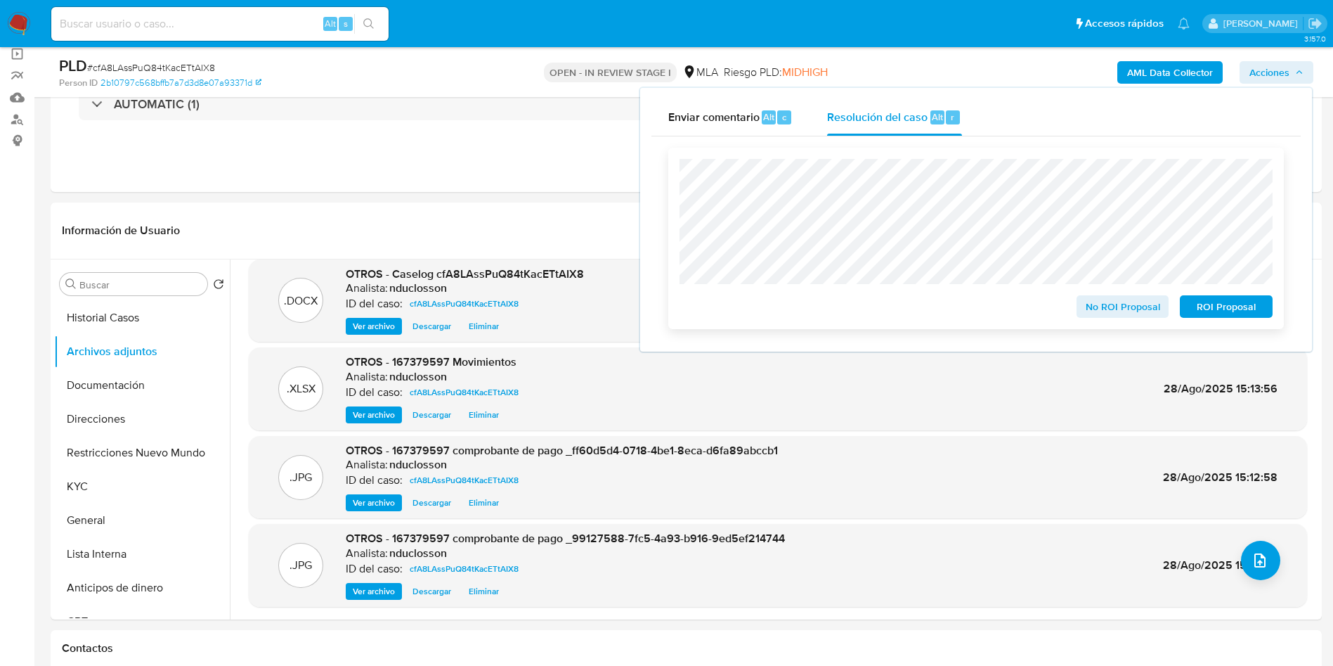
click at [1230, 316] on span "ROI Proposal" at bounding box center [1226, 307] width 73 height 20
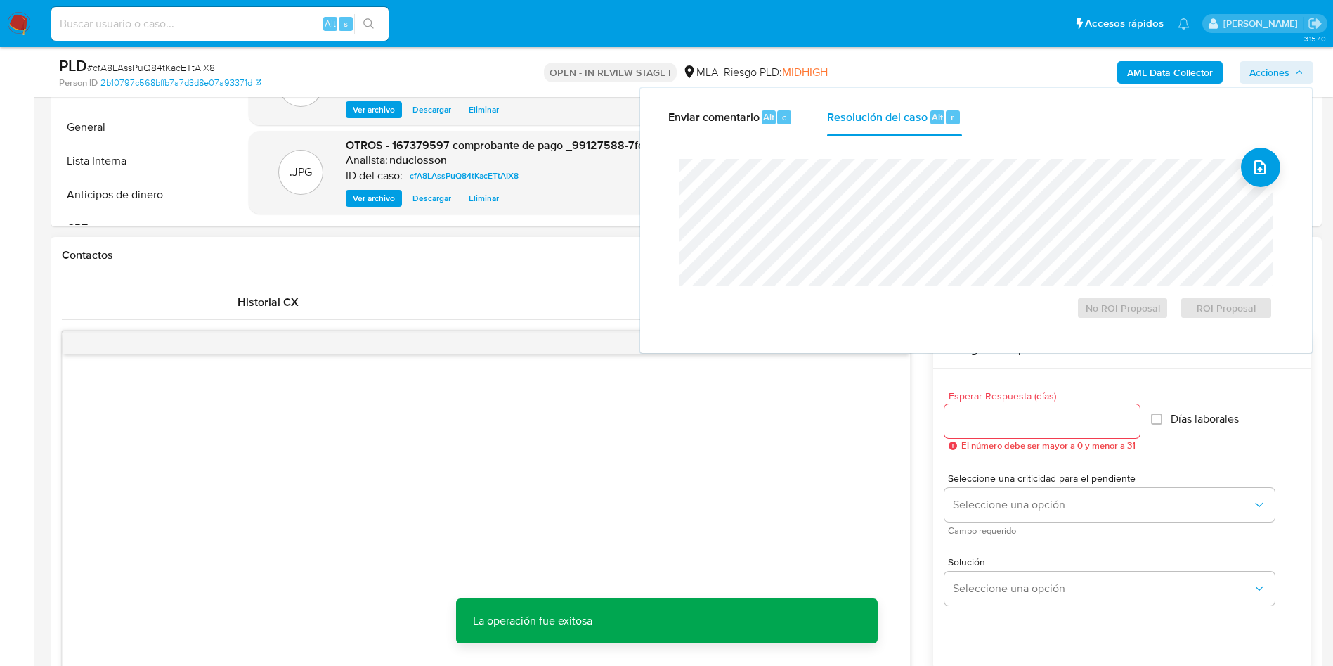
scroll to position [632, 0]
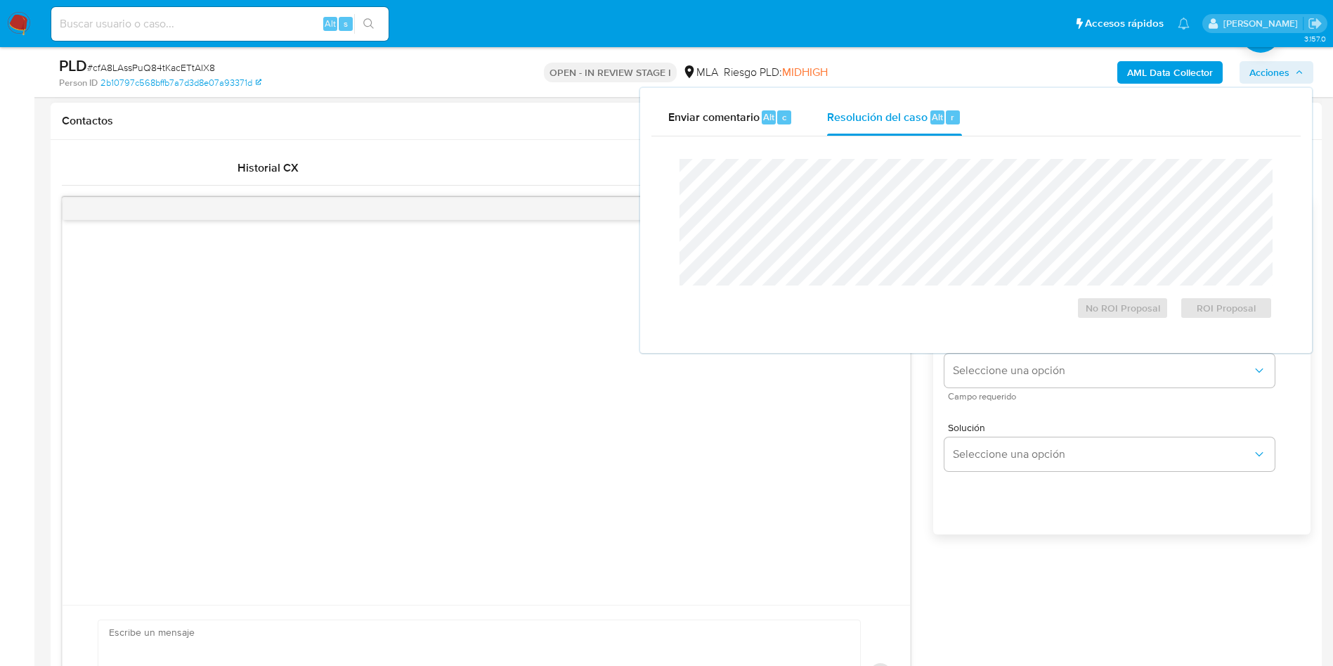
click at [981, 526] on div "Esperar Respuesta (días) El número debe ser mayor a 0 y menor a 31 Días laboral…" at bounding box center [1121, 402] width 377 height 337
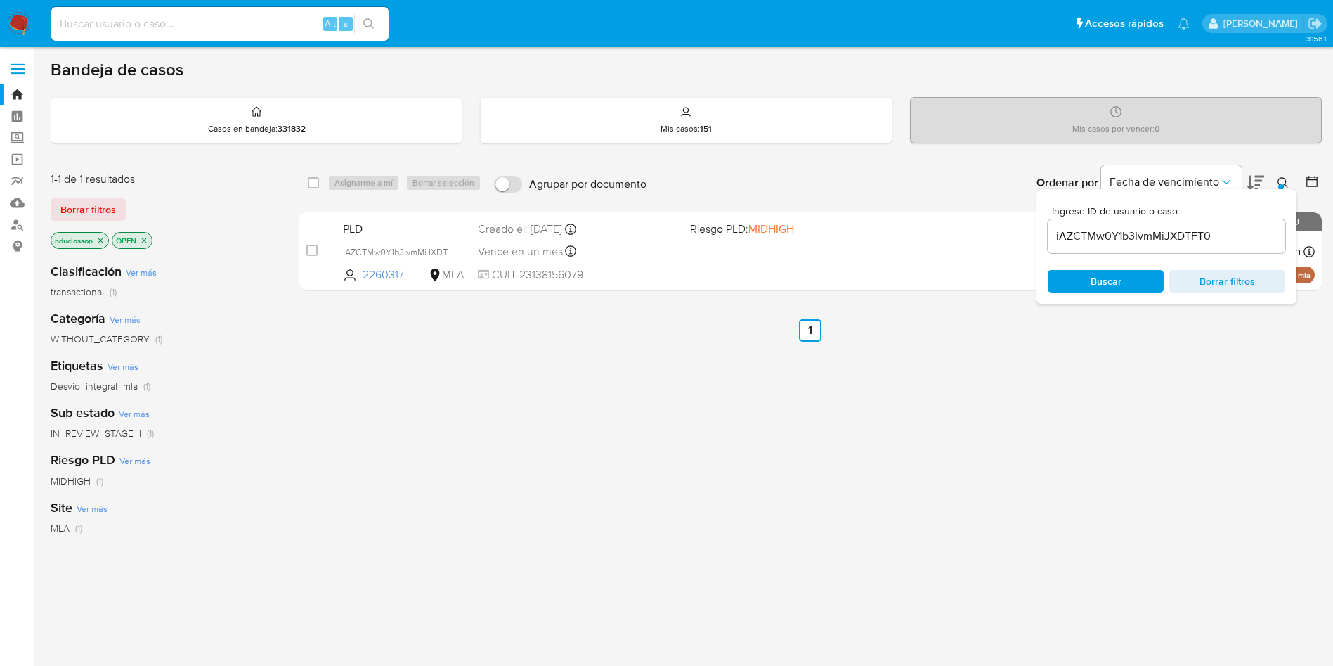
click at [1145, 246] on div "iAZCTMw0Y1b3IvmMiJXDTFT0" at bounding box center [1167, 236] width 238 height 34
click at [1124, 238] on input "iAZCTMw0Y1b3IvmMiJXDTFT0" at bounding box center [1167, 236] width 238 height 18
paste input "4Pwbt1kB1q3t71K6RATF3BoG"
type input "4Pwbt1kB1q3t71K6RATF3BoG"
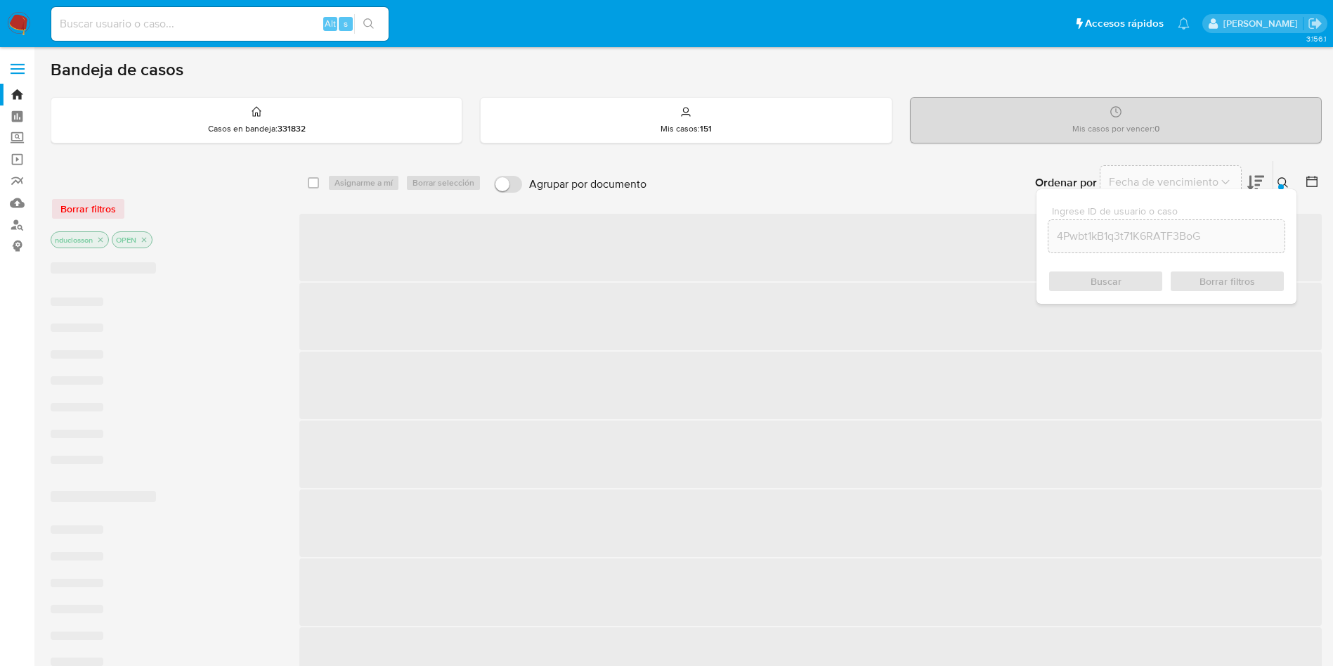
click at [1115, 283] on div "Buscar Borrar filtros" at bounding box center [1167, 281] width 238 height 22
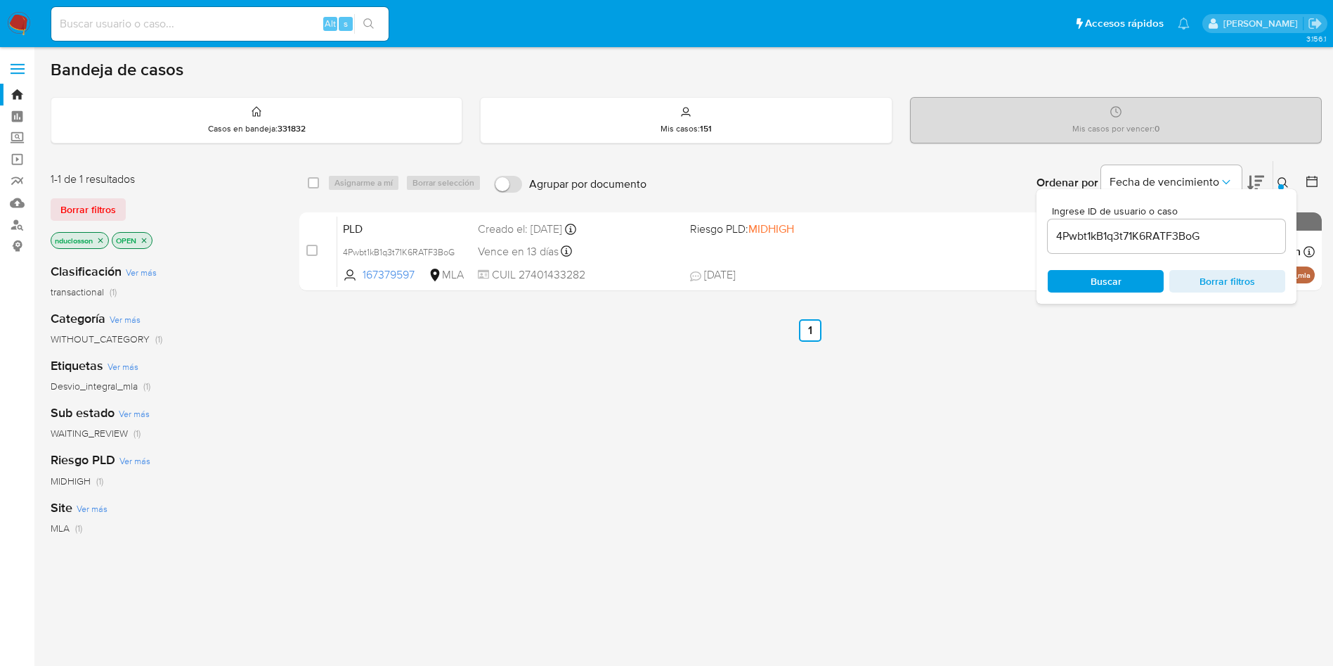
click at [304, 182] on div "select-all-cases-checkbox Asignarme a mí Borrar selección Agrupar por documento…" at bounding box center [810, 183] width 1023 height 44
click at [313, 183] on input "checkbox" at bounding box center [313, 182] width 11 height 11
checkbox input "true"
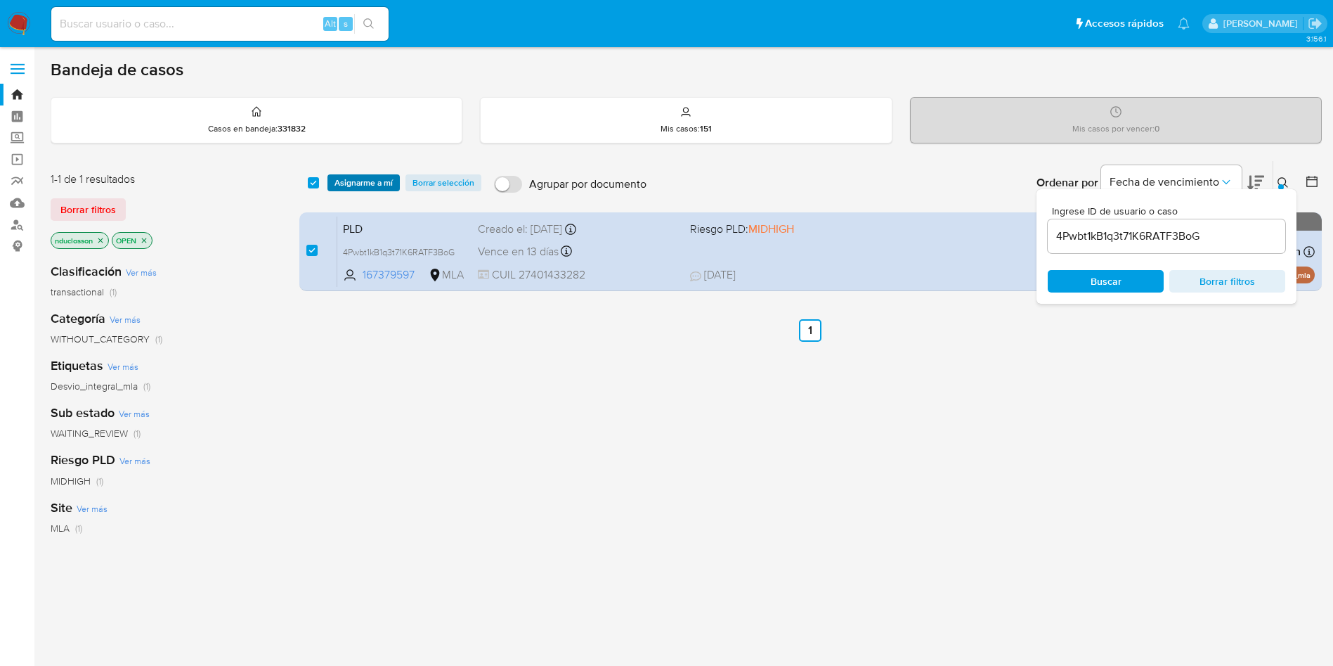
click at [369, 186] on span "Asignarme a mí" at bounding box center [364, 183] width 58 height 14
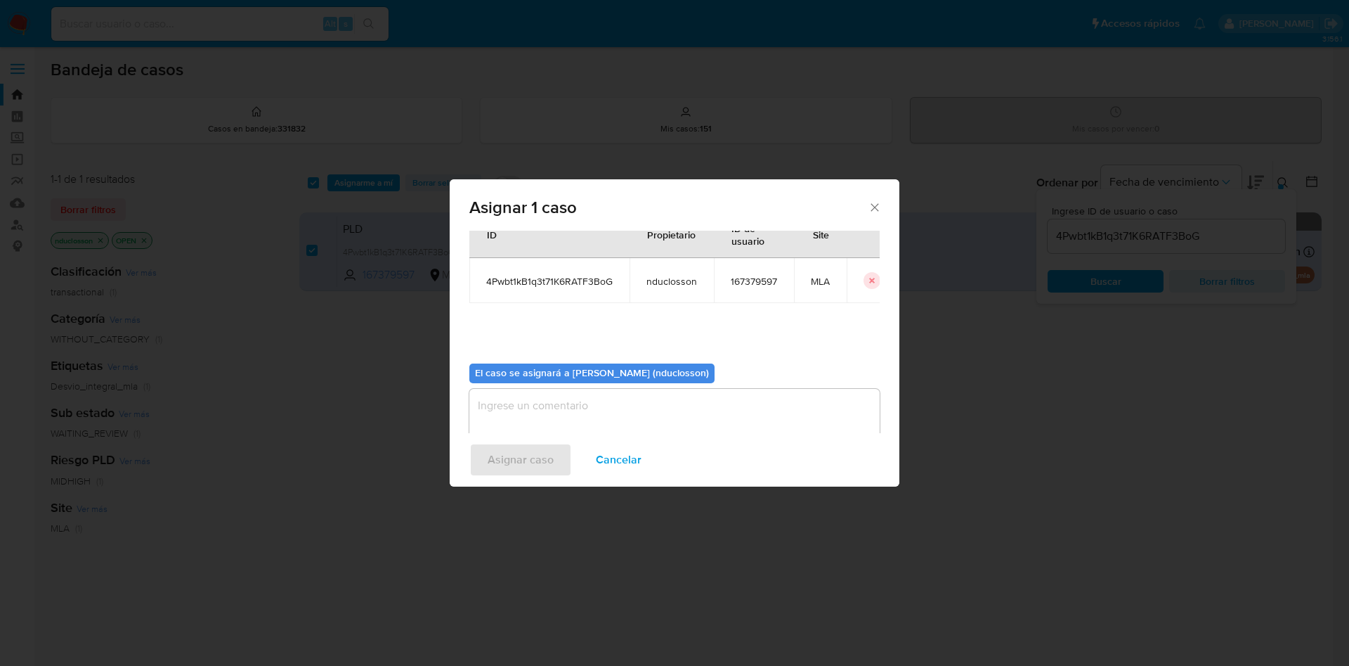
scroll to position [73, 0]
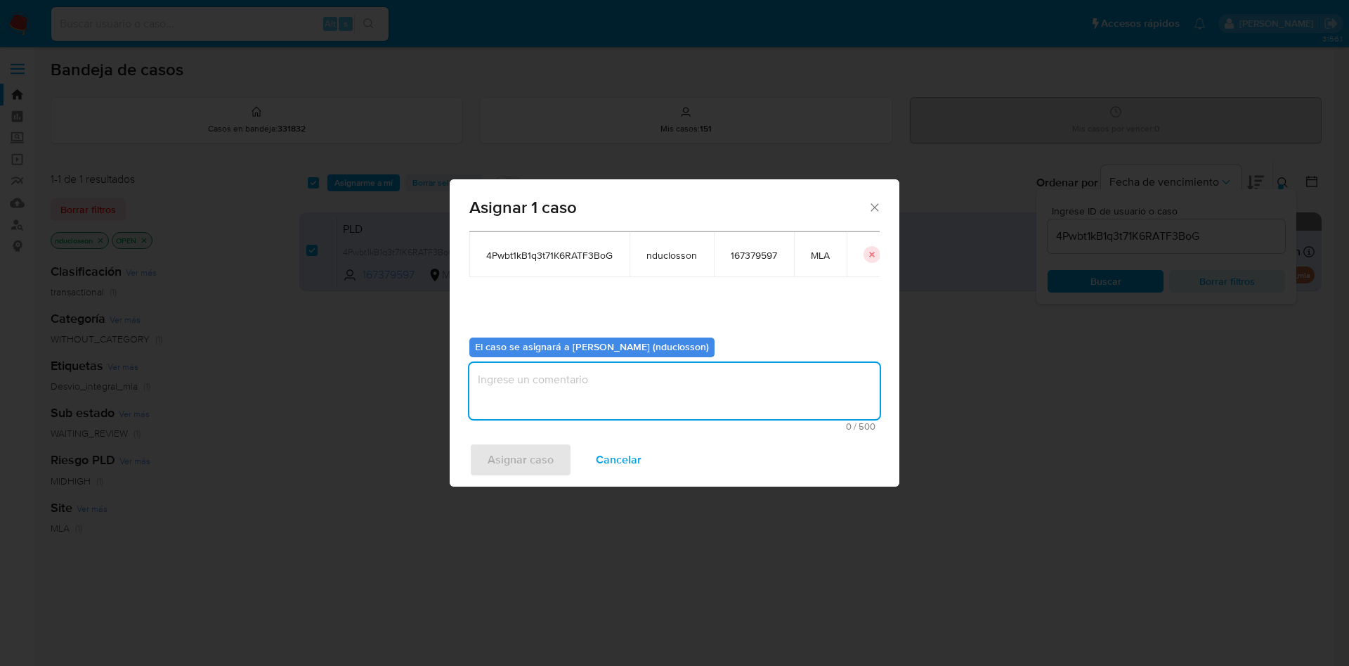
drag, startPoint x: 554, startPoint y: 385, endPoint x: 546, endPoint y: 393, distance: 11.4
click at [552, 386] on textarea "assign-modal" at bounding box center [674, 391] width 410 height 56
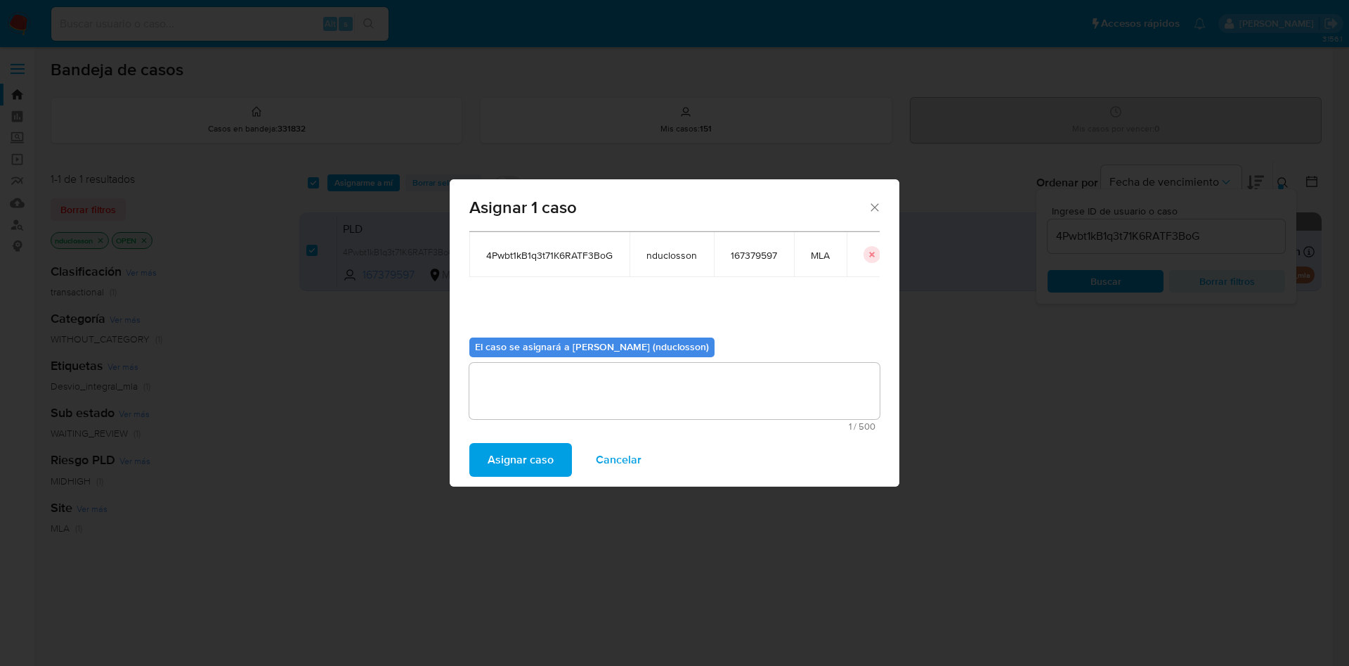
click at [524, 464] on span "Asignar caso" at bounding box center [521, 459] width 66 height 31
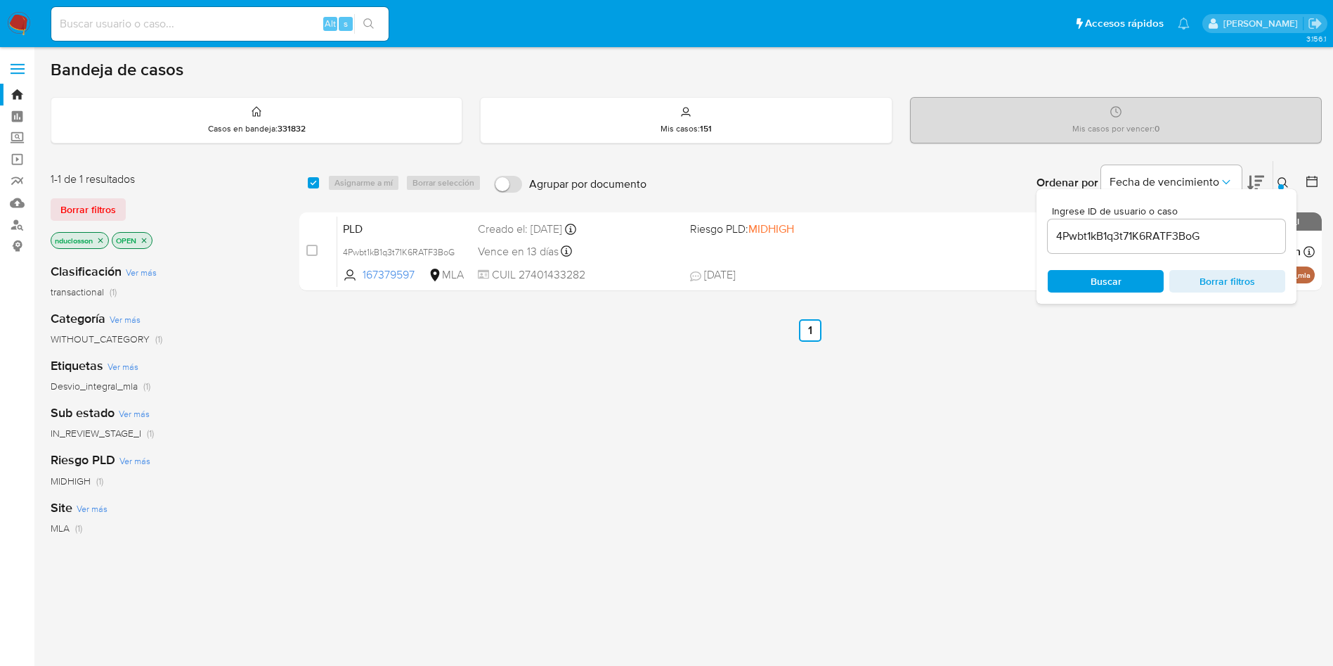
click at [1101, 242] on input "4Pwbt1kB1q3t71K6RATF3BoG" at bounding box center [1167, 236] width 238 height 18
click at [316, 179] on input "checkbox" at bounding box center [313, 182] width 11 height 11
checkbox input "true"
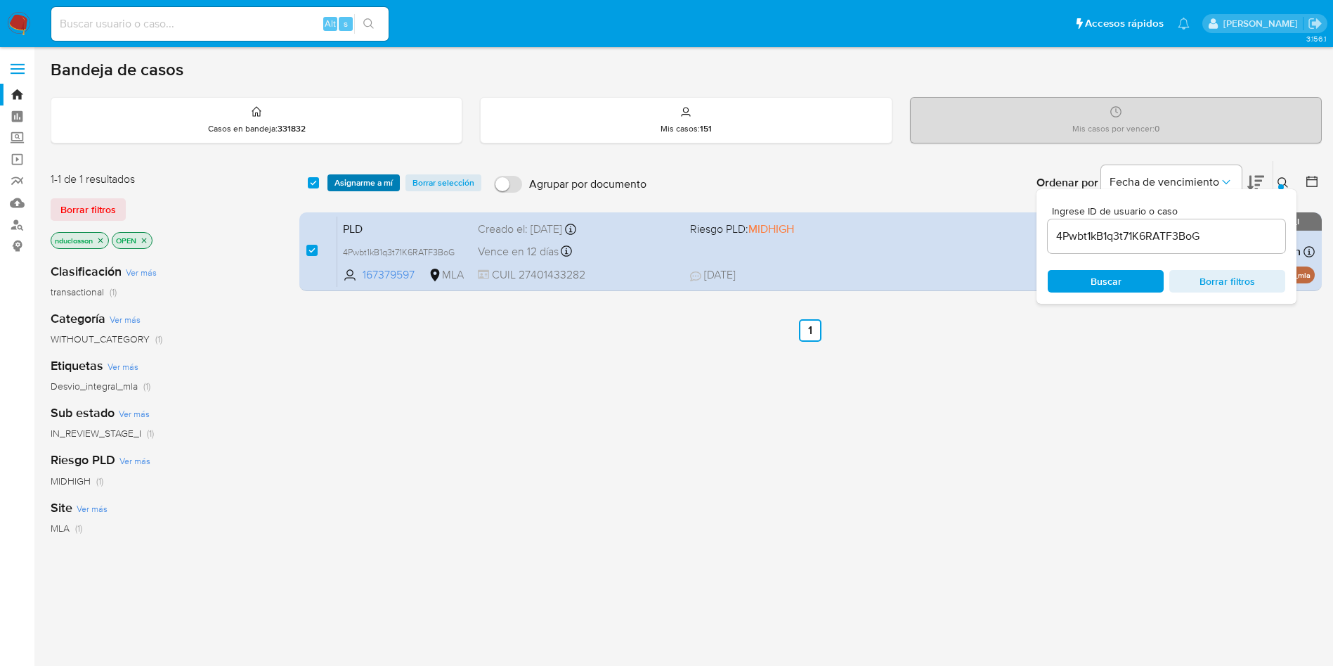
click at [342, 178] on span "Asignarme a mí" at bounding box center [364, 183] width 58 height 14
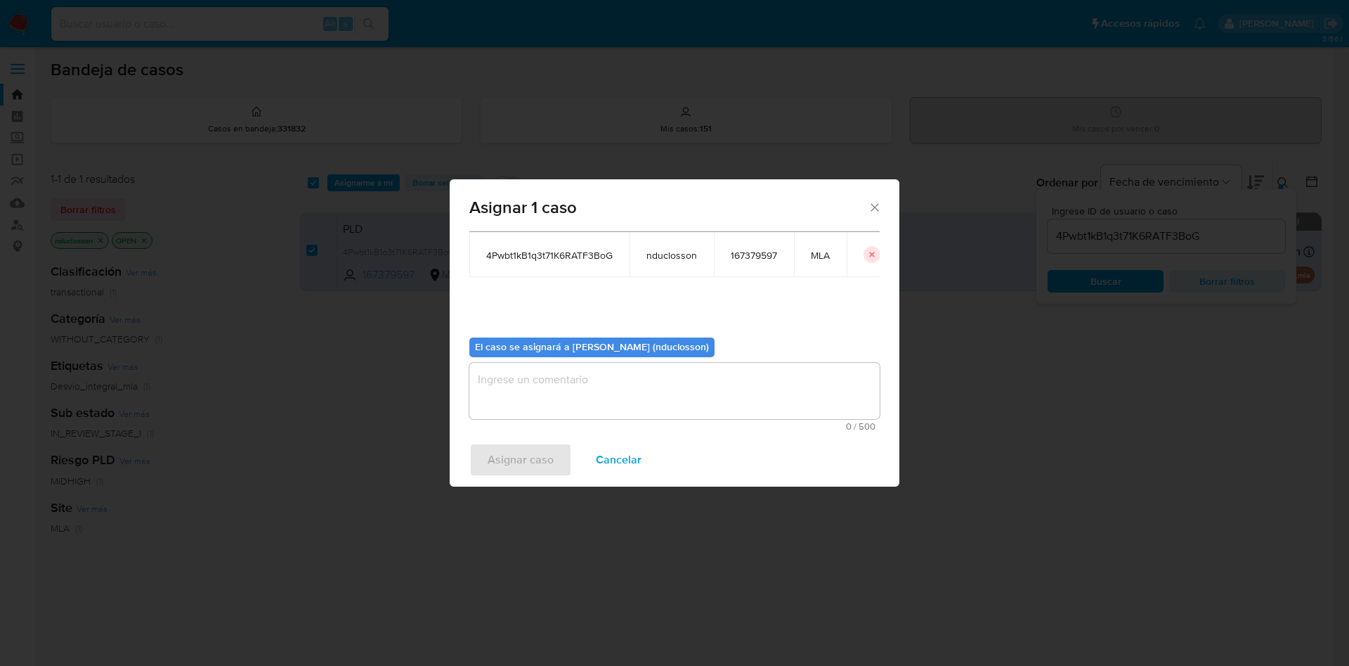
click at [535, 379] on textarea "assign-modal" at bounding box center [674, 391] width 410 height 56
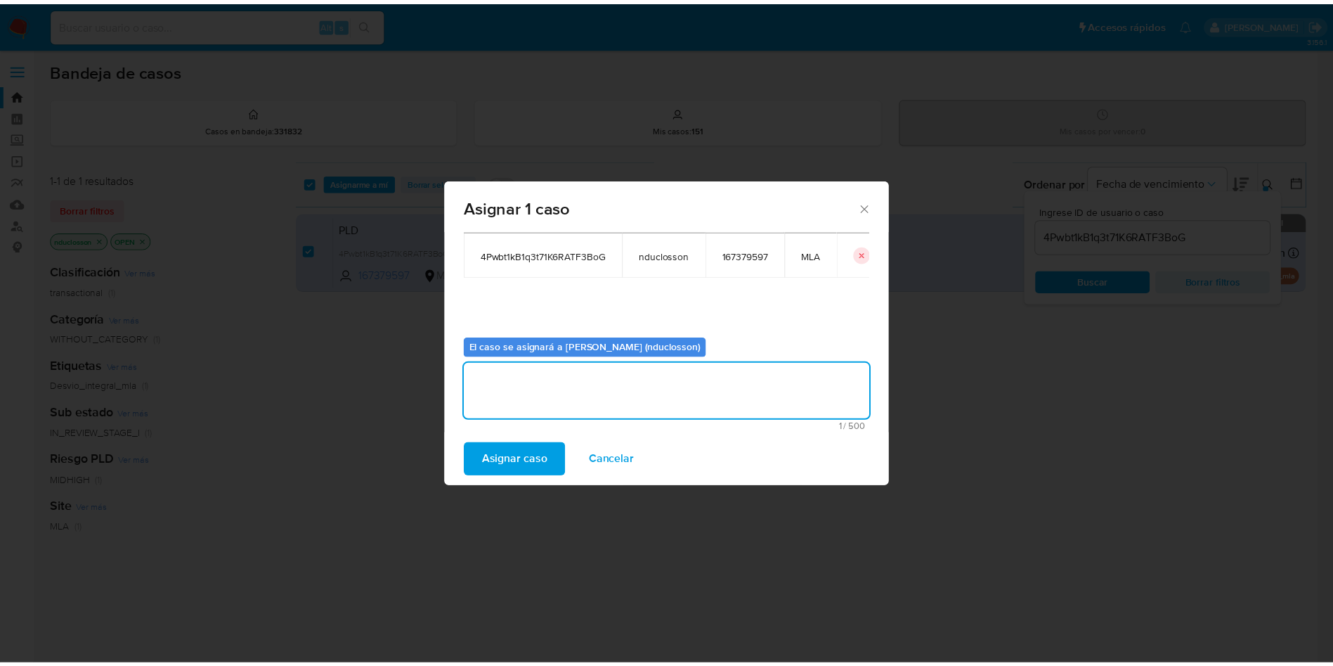
scroll to position [0, 0]
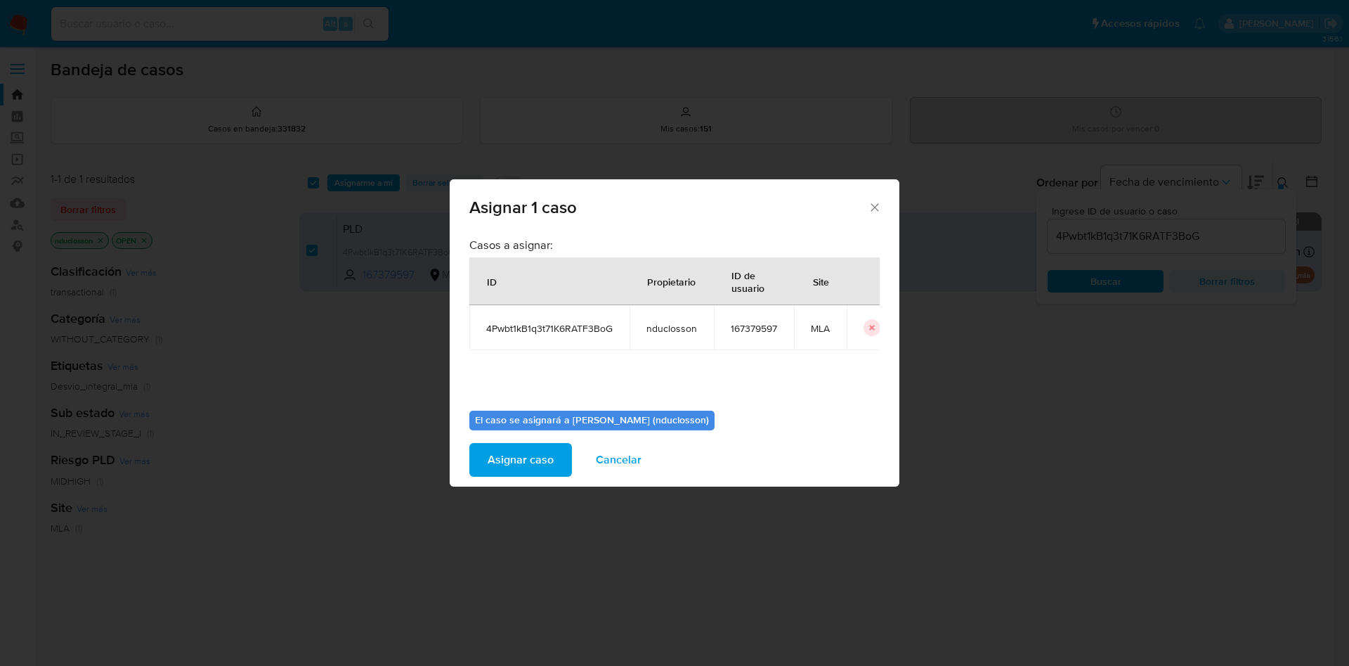
click at [536, 449] on span "Asignar caso" at bounding box center [521, 459] width 66 height 31
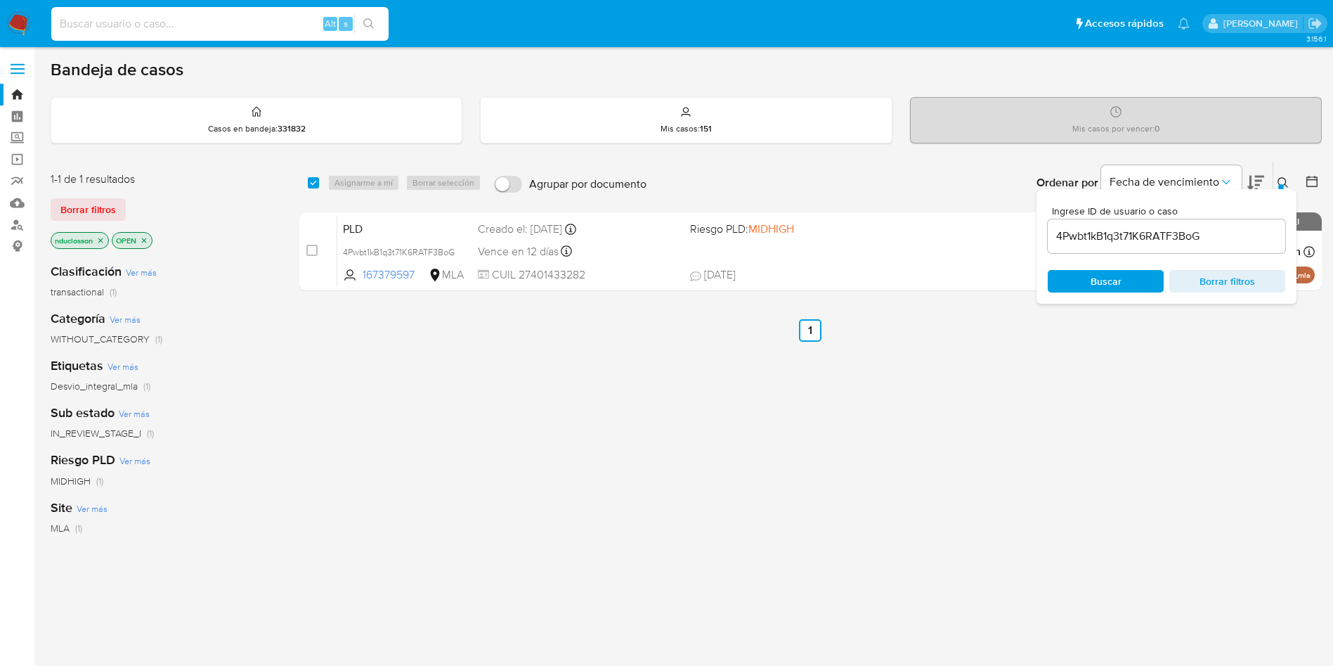
click at [245, 30] on input at bounding box center [219, 24] width 337 height 18
paste input "PzLuSxKrLuN4ZPRlegD1b4Zb"
type input "PzLuSxKrLuN4ZPRlegD1b4Zb"
click at [376, 19] on button "search-icon" at bounding box center [368, 24] width 29 height 20
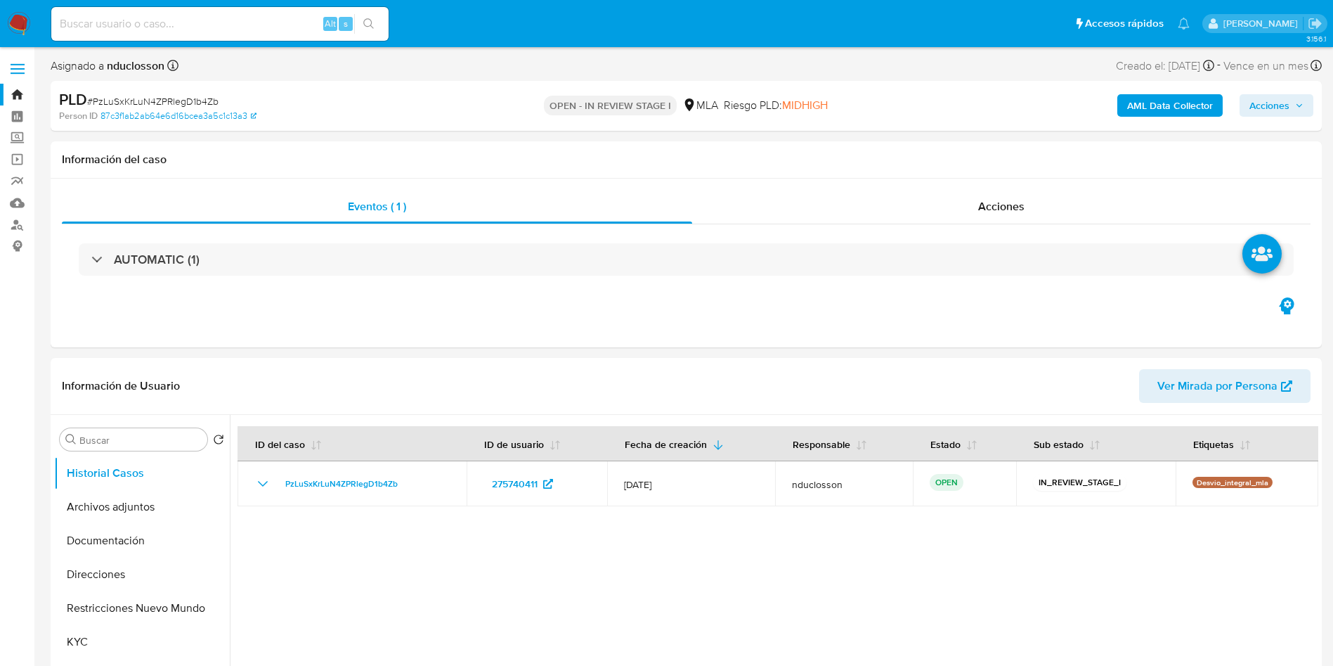
select select "10"
click at [207, 17] on input at bounding box center [219, 24] width 337 height 18
paste input "PzLuSxKrLuN4ZPRlegD1b4Zb"
click at [388, 23] on input "PzLuSxKrLuN4ZPRlegD1b4Zb" at bounding box center [219, 24] width 337 height 18
click at [372, 16] on button "search-icon" at bounding box center [368, 24] width 29 height 20
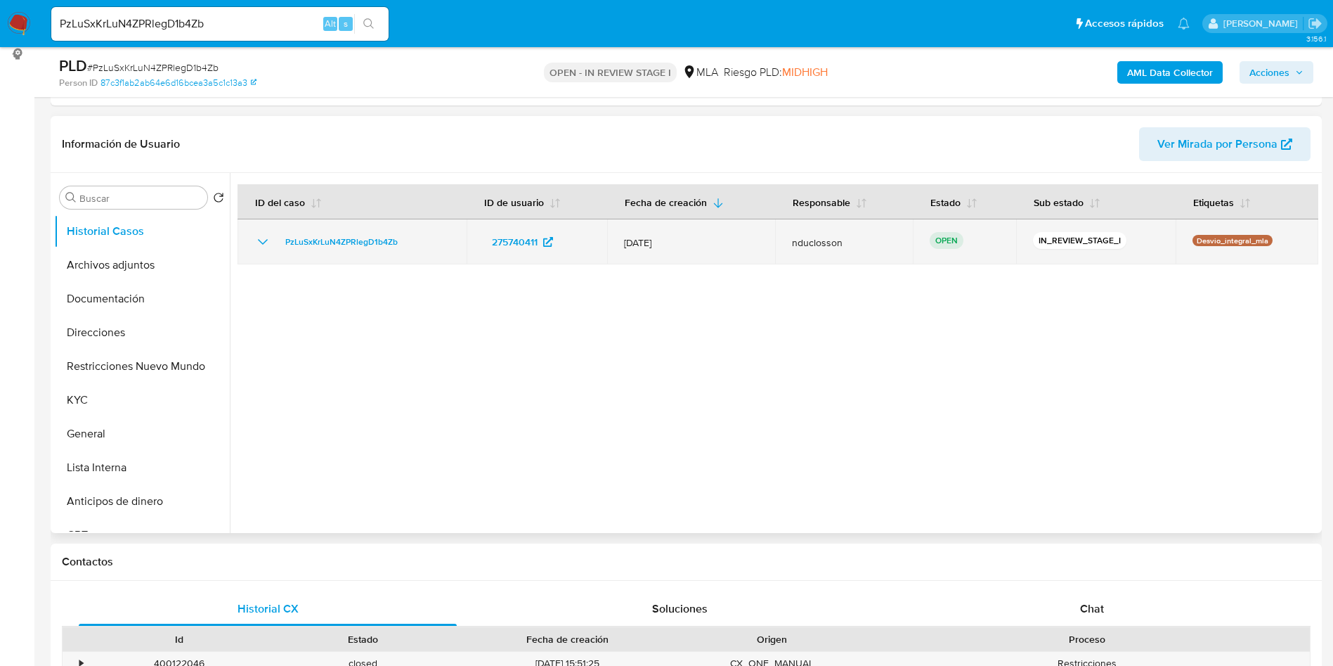
scroll to position [316, 0]
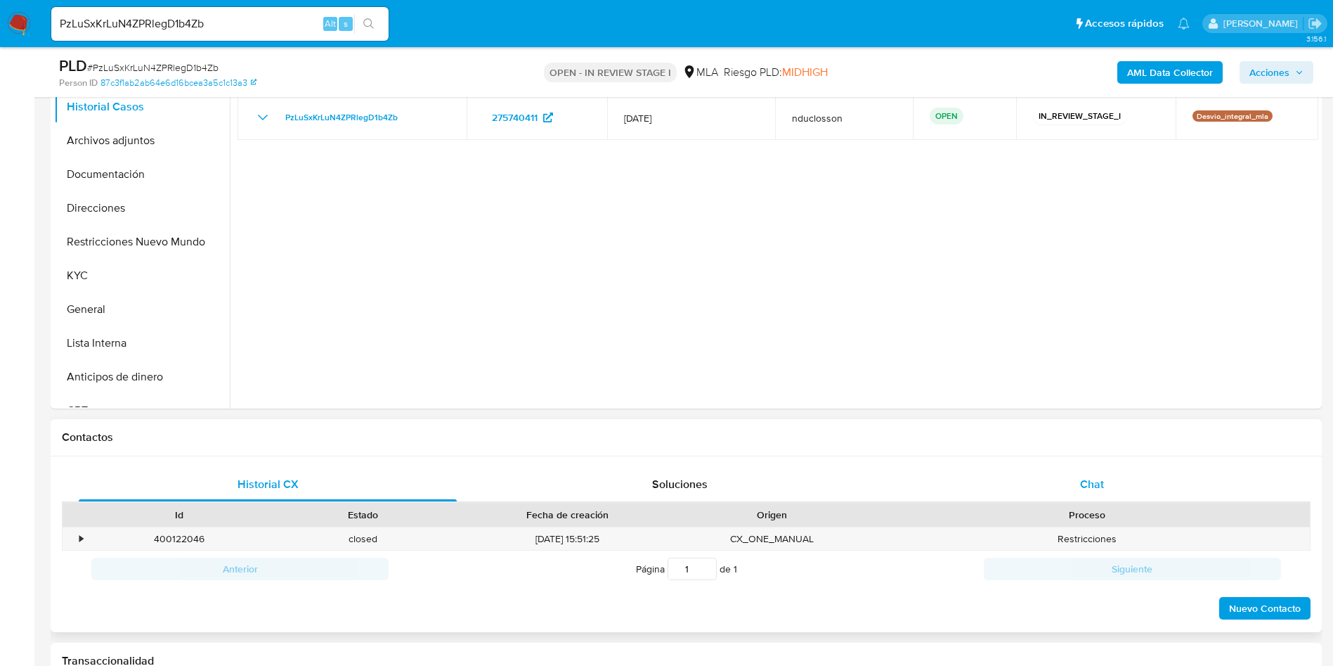
click at [1070, 489] on div "Chat" at bounding box center [1092, 484] width 378 height 34
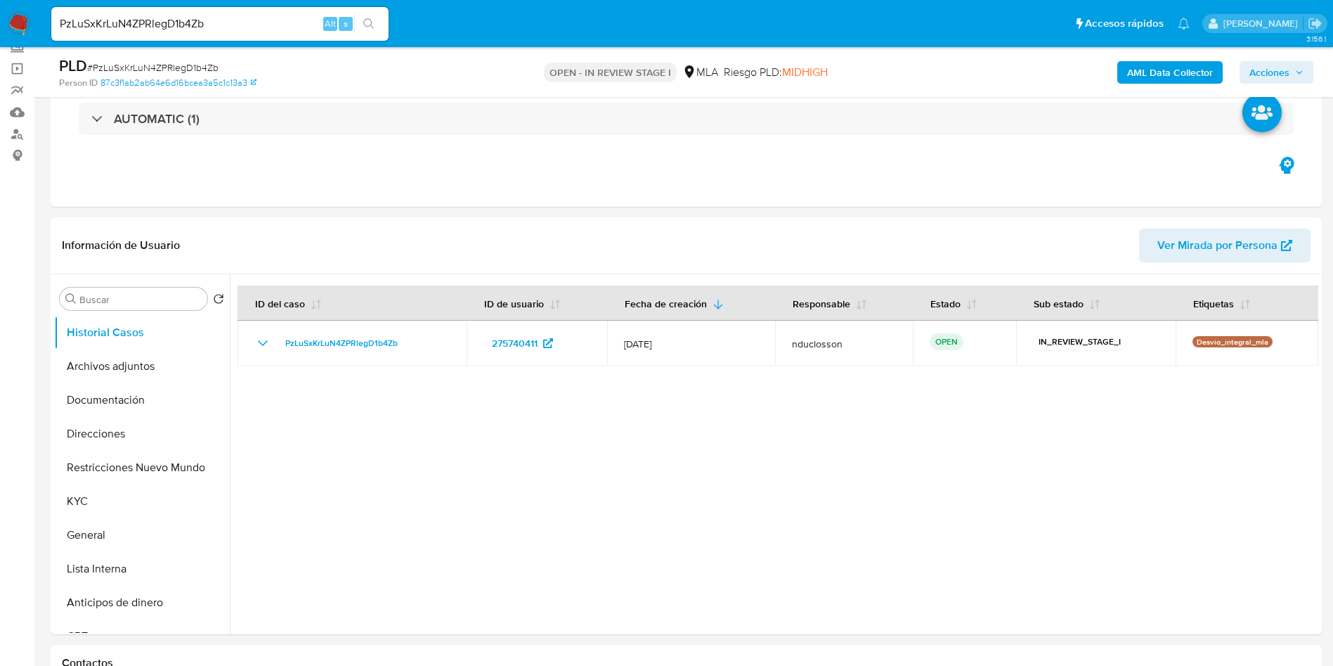
scroll to position [0, 0]
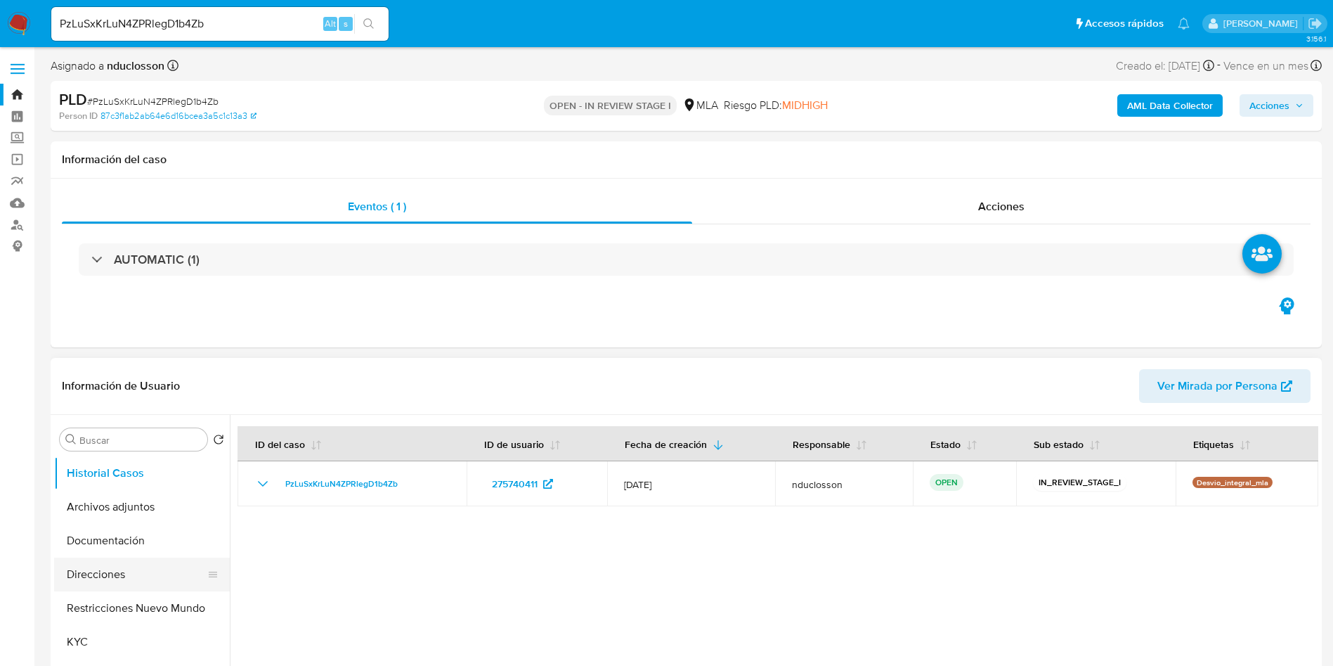
click at [134, 558] on button "Direcciones" at bounding box center [136, 574] width 164 height 34
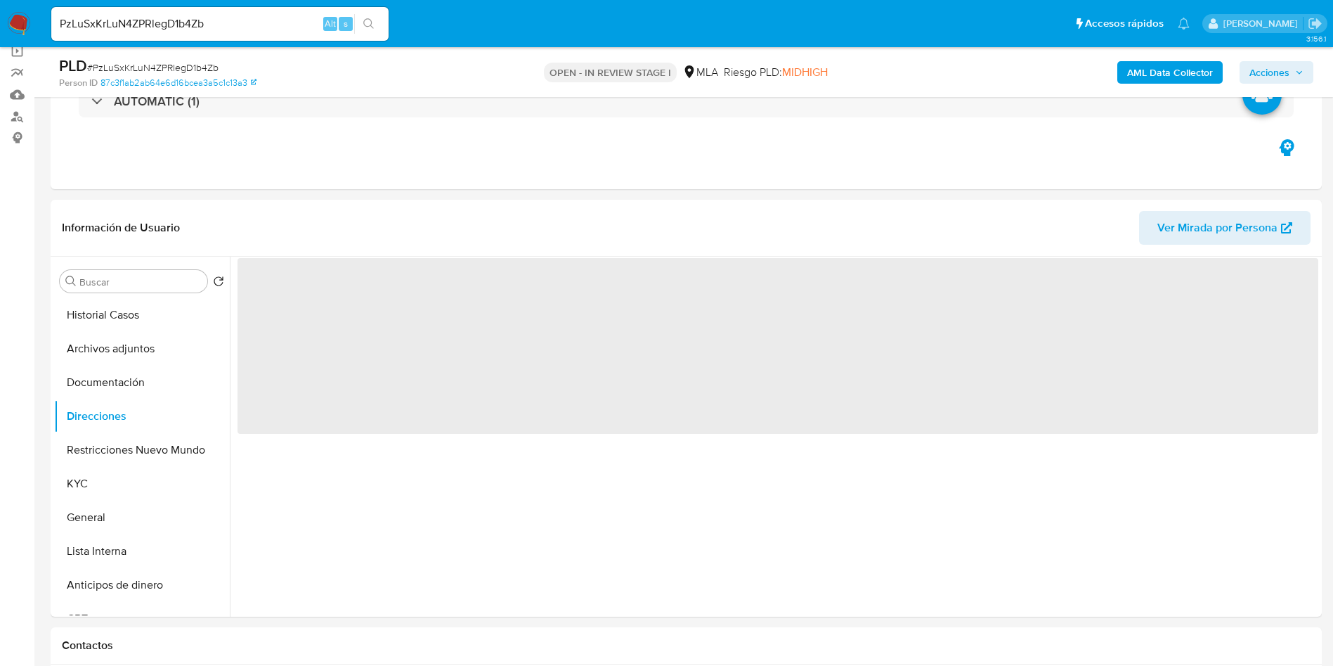
scroll to position [211, 0]
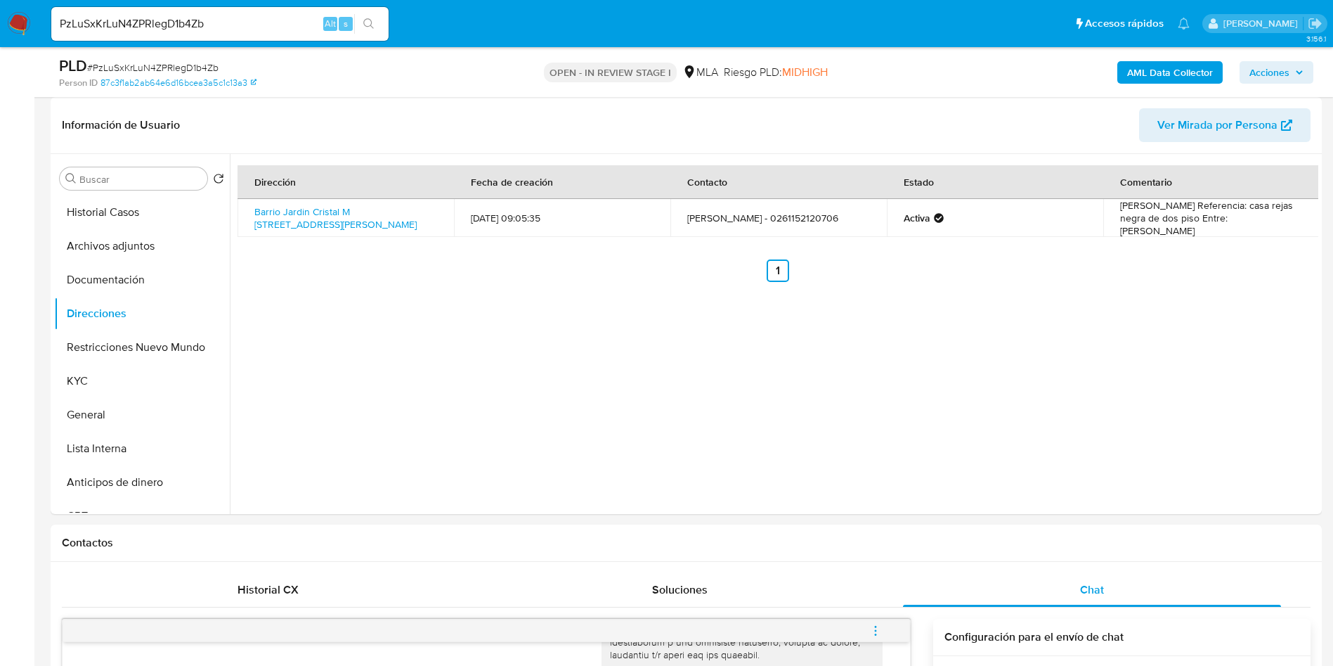
click at [162, 30] on input "PzLuSxKrLuN4ZPRlegD1b4Zb" at bounding box center [219, 24] width 337 height 18
paste input "seuxbkgYqHM77QWlpjMDazF7"
type input "seuxbkgYqHM77QWlpjMDazF7"
click at [374, 22] on icon "search-icon" at bounding box center [368, 23] width 11 height 11
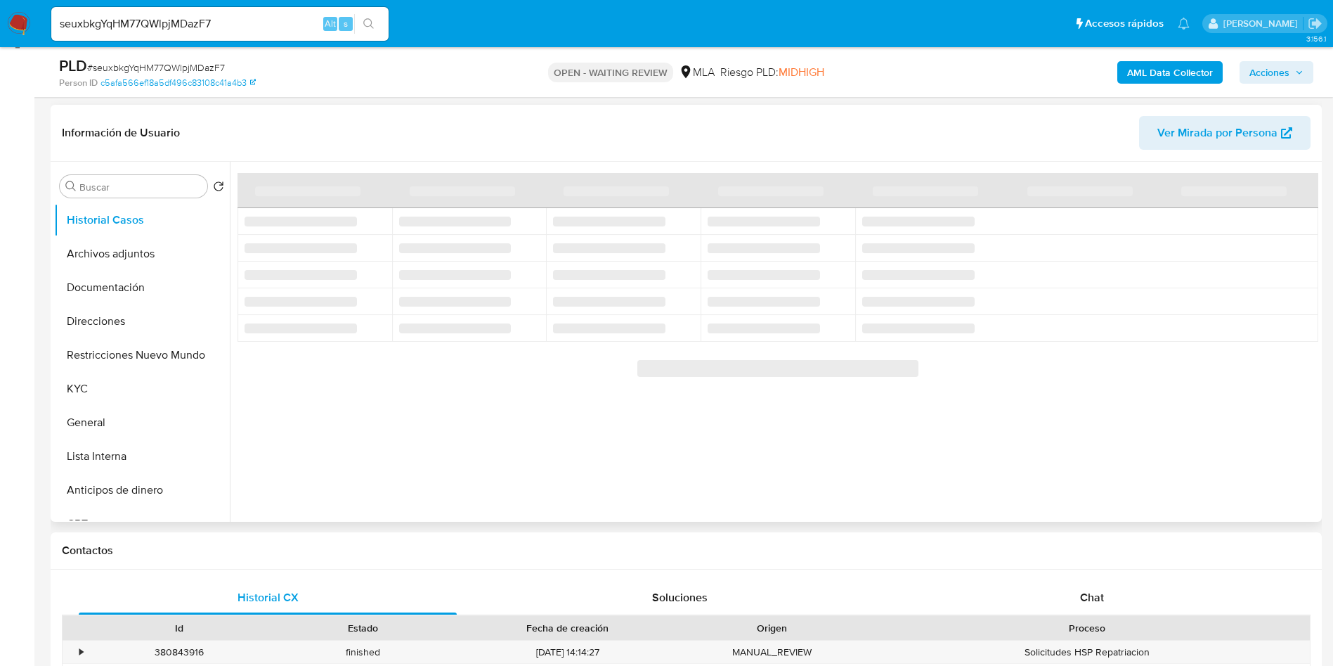
scroll to position [316, 0]
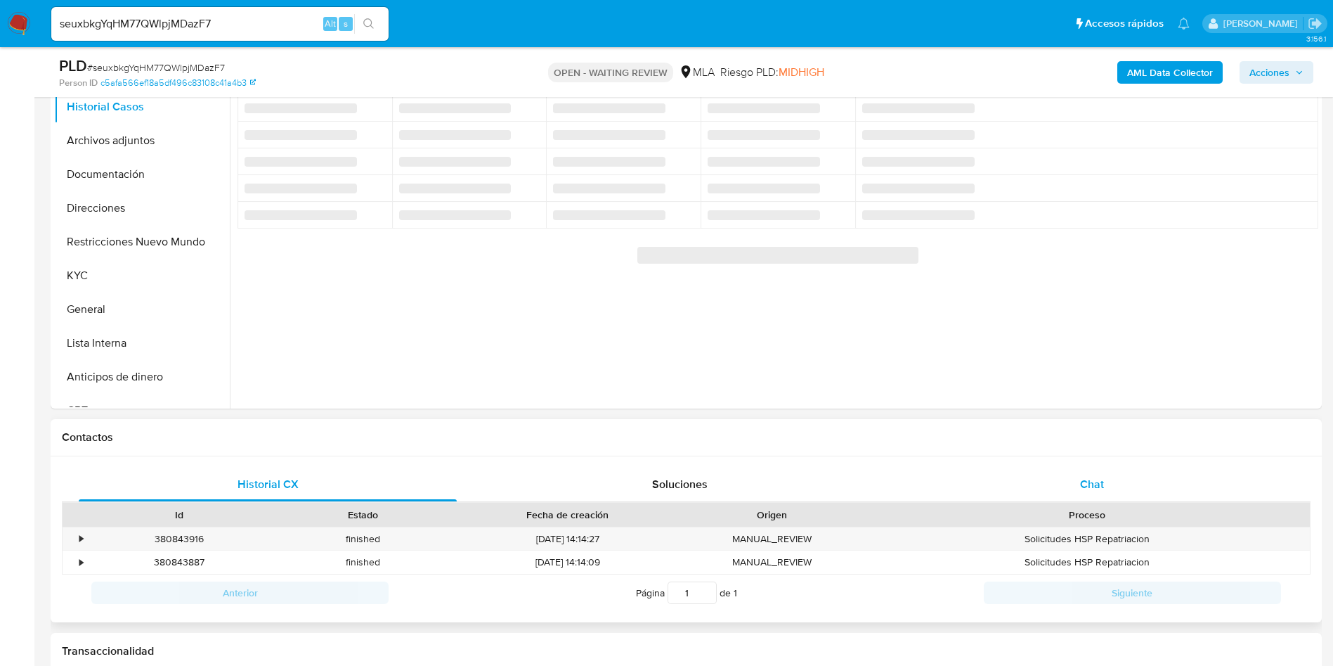
click at [1075, 486] on div "Chat" at bounding box center [1092, 484] width 378 height 34
select select "10"
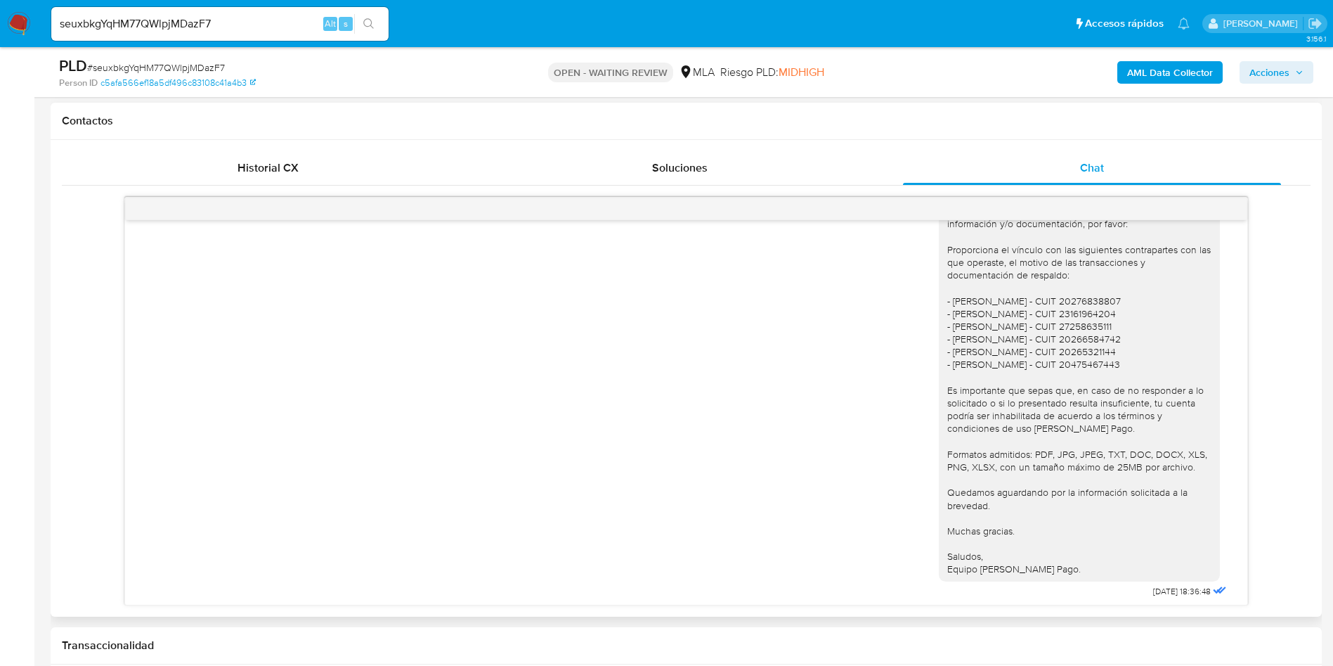
scroll to position [950, 0]
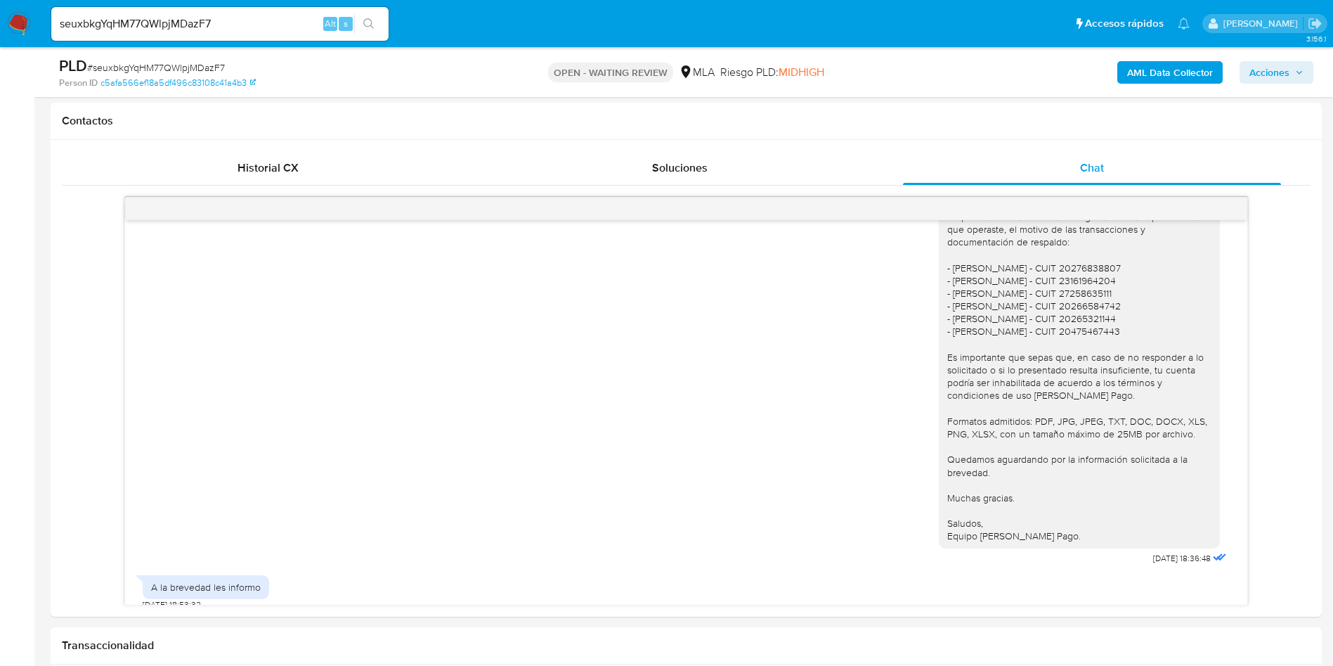
click at [136, 64] on span "# seuxbkgYqHM77QWlpjMDazF7" at bounding box center [156, 67] width 138 height 14
copy span "seuxbkgYqHM77QWlpjMDazF7"
click at [517, 408] on div "Hola Clever, Muchas gracias por tu respuesta. No obstante, necesitamos que nos …" at bounding box center [686, 336] width 1087 height 462
click at [162, 28] on input "seuxbkgYqHM77QWlpjMDazF7" at bounding box center [219, 24] width 337 height 18
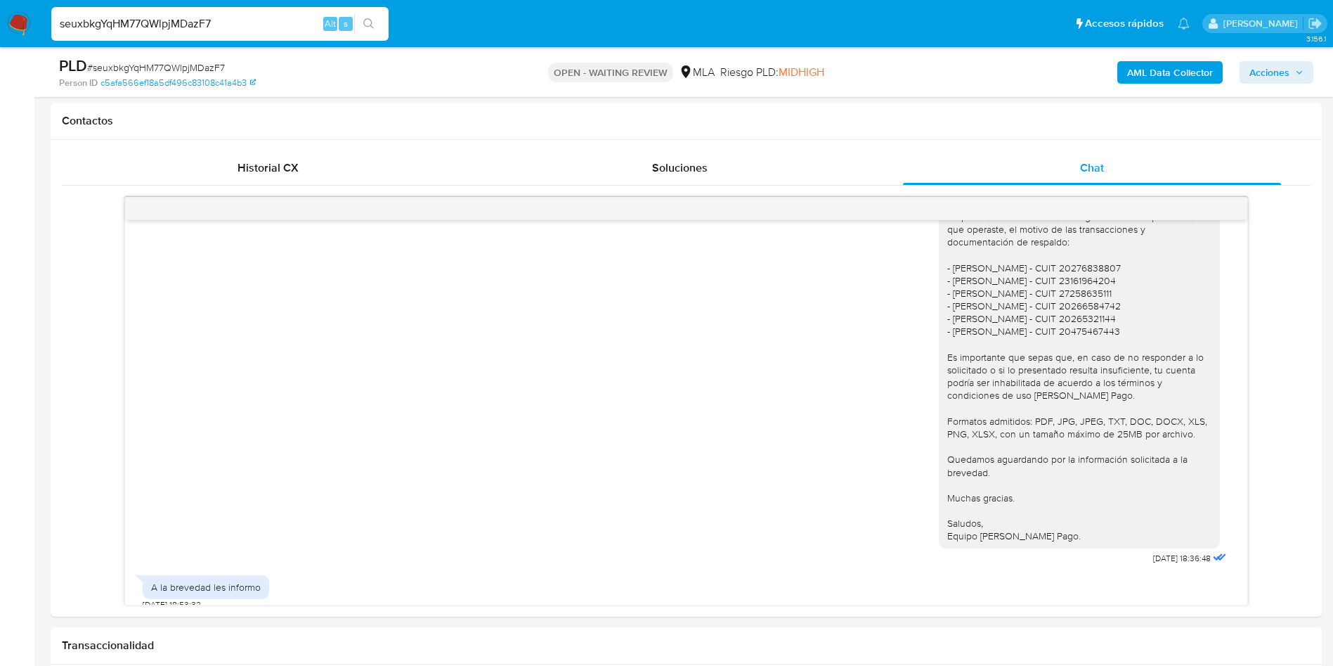
click at [162, 28] on input "seuxbkgYqHM77QWlpjMDazF7" at bounding box center [219, 24] width 337 height 18
click at [168, 72] on span "# seuxbkgYqHM77QWlpjMDazF7" at bounding box center [156, 67] width 138 height 14
click at [169, 72] on span "# seuxbkgYqHM77QWlpjMDazF7" at bounding box center [156, 67] width 138 height 14
copy span "seuxbkgYqHM77QWlpjMDazF7"
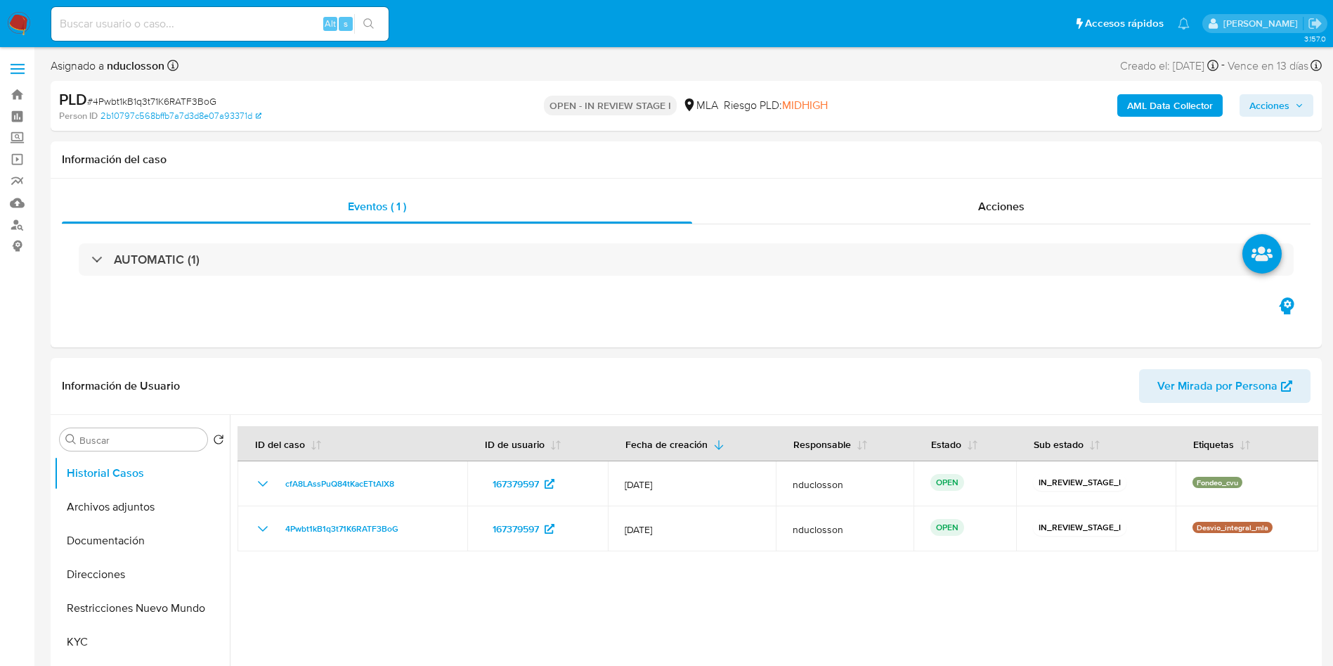
select select "10"
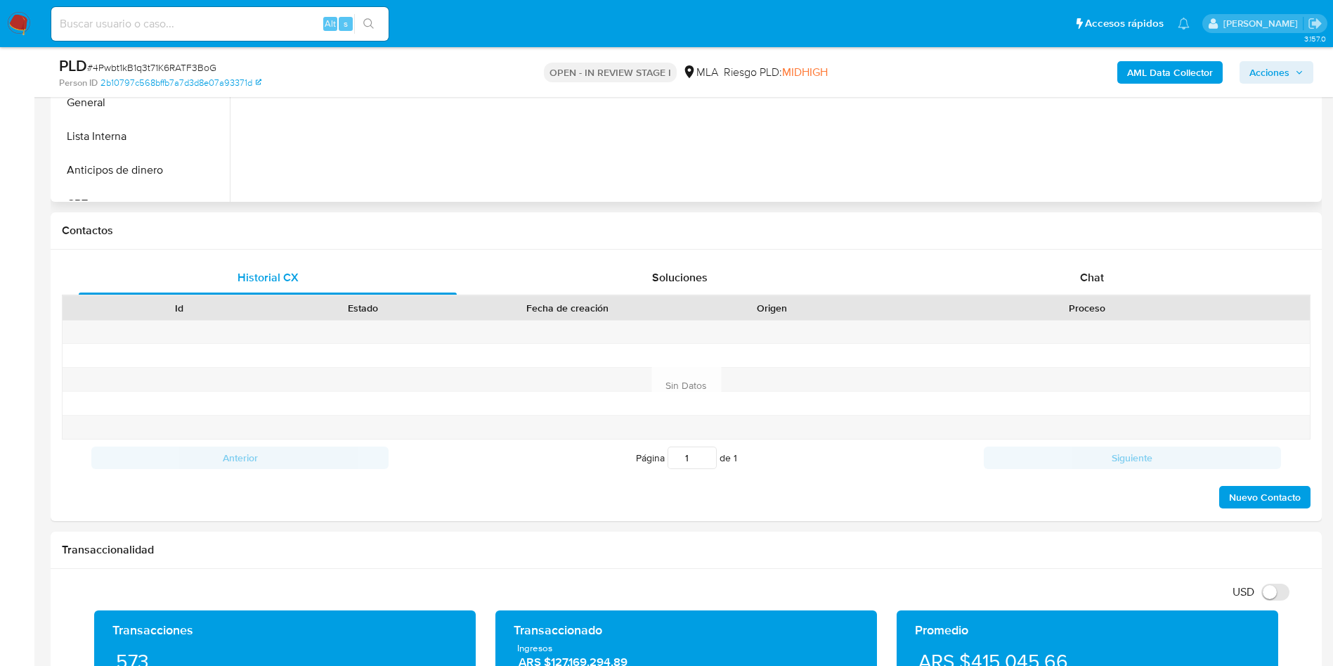
scroll to position [527, 0]
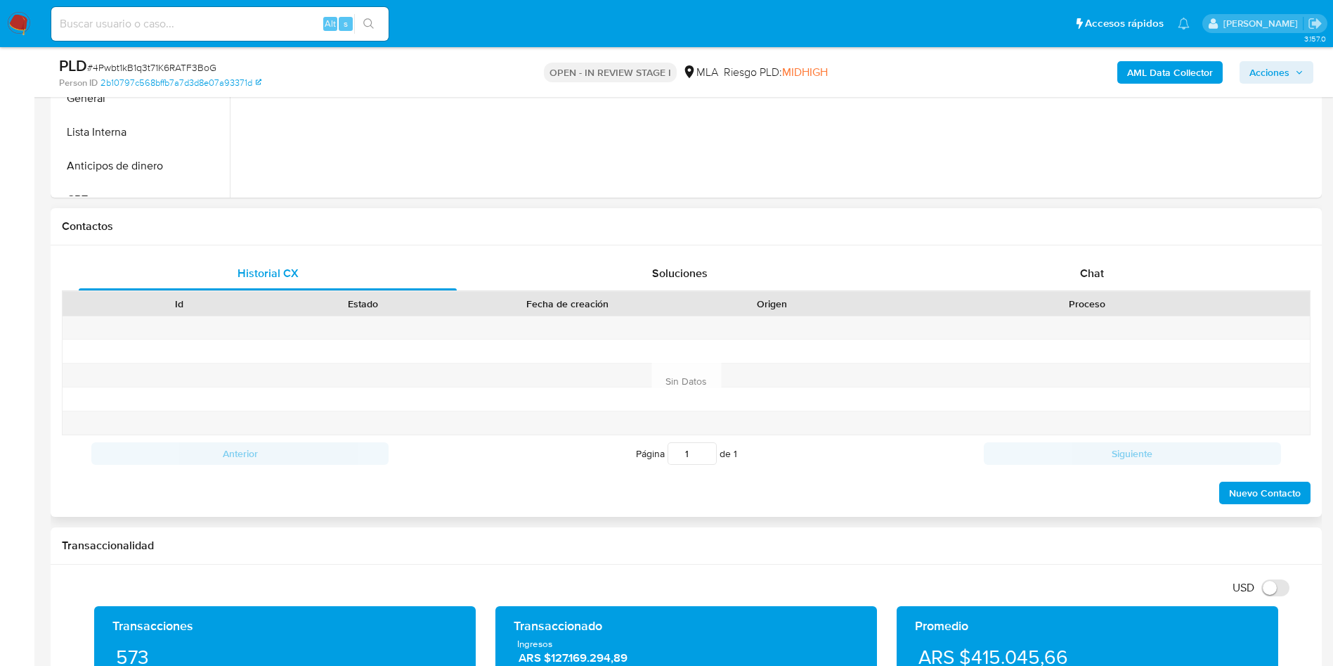
click at [1035, 240] on div "Contactos" at bounding box center [686, 226] width 1271 height 37
click at [1058, 261] on div "Chat" at bounding box center [1092, 274] width 378 height 34
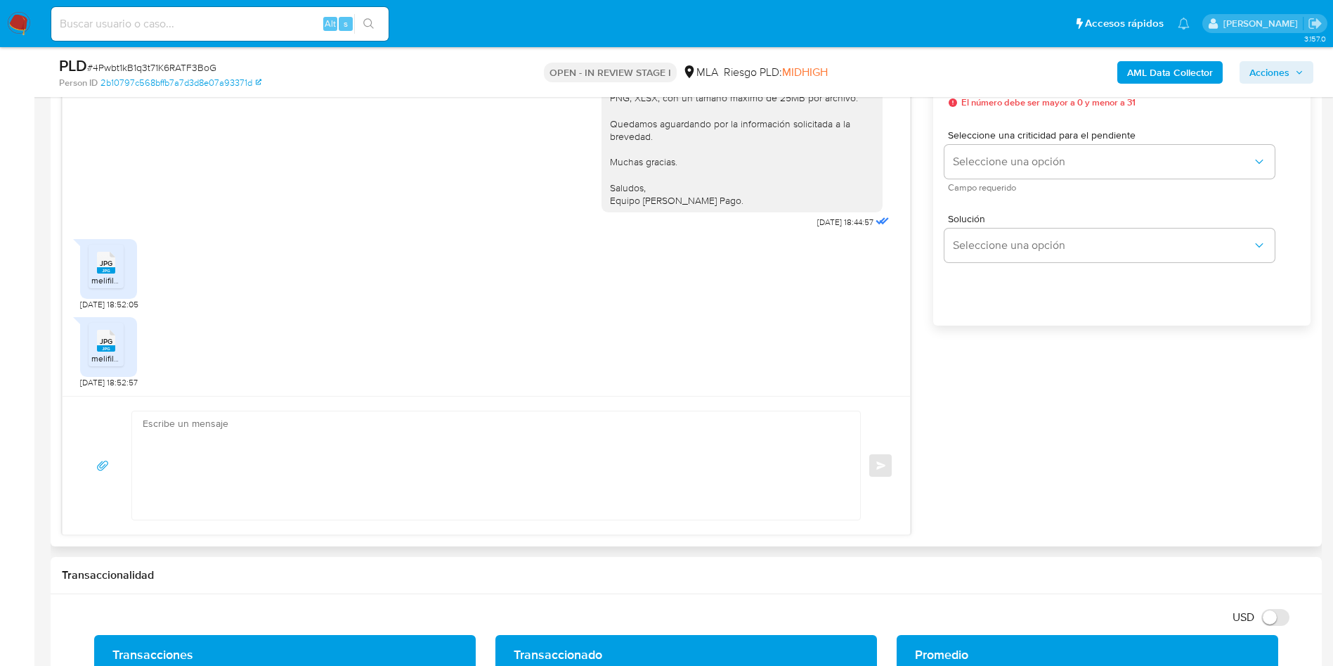
scroll to position [843, 0]
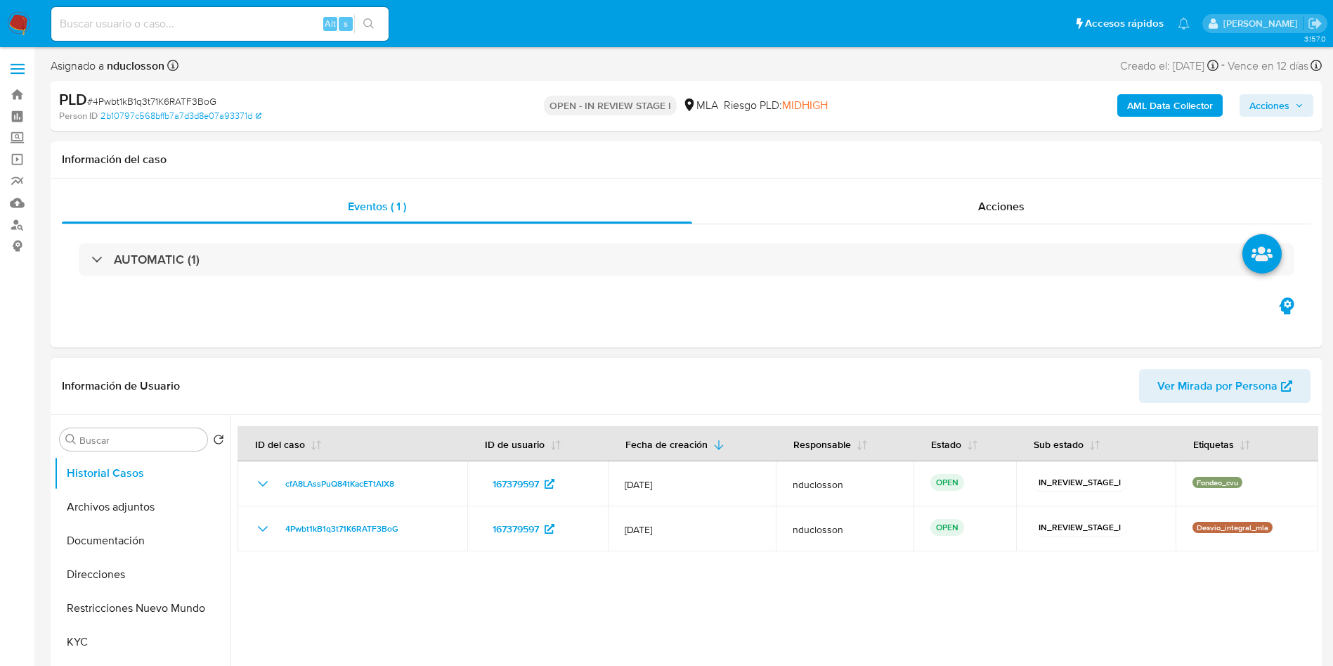
select select "10"
click at [129, 510] on button "Archivos adjuntos" at bounding box center [136, 507] width 164 height 34
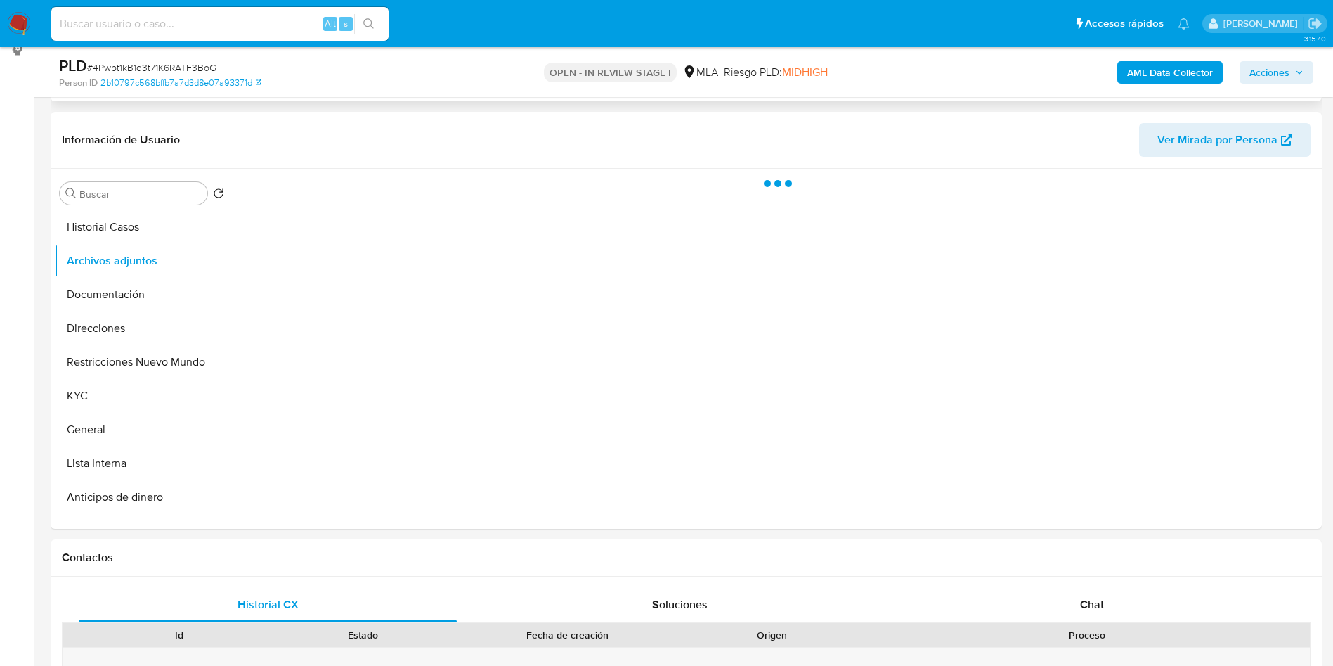
scroll to position [211, 0]
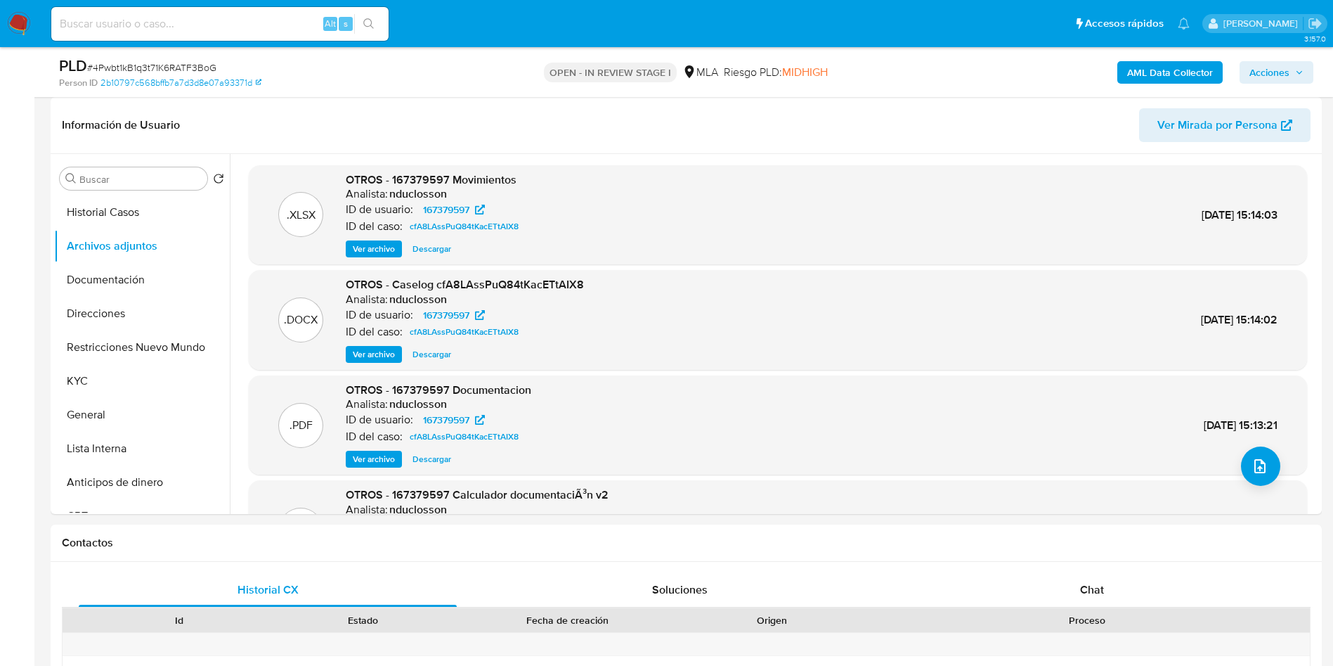
click at [192, 65] on span "# 4Pwbt1kB1q3t71K6RATF3BoG" at bounding box center [151, 67] width 129 height 14
copy span "4Pwbt1kB1q3t71K6RATF3BoG"
click at [148, 356] on button "Restricciones Nuevo Mundo" at bounding box center [136, 347] width 164 height 34
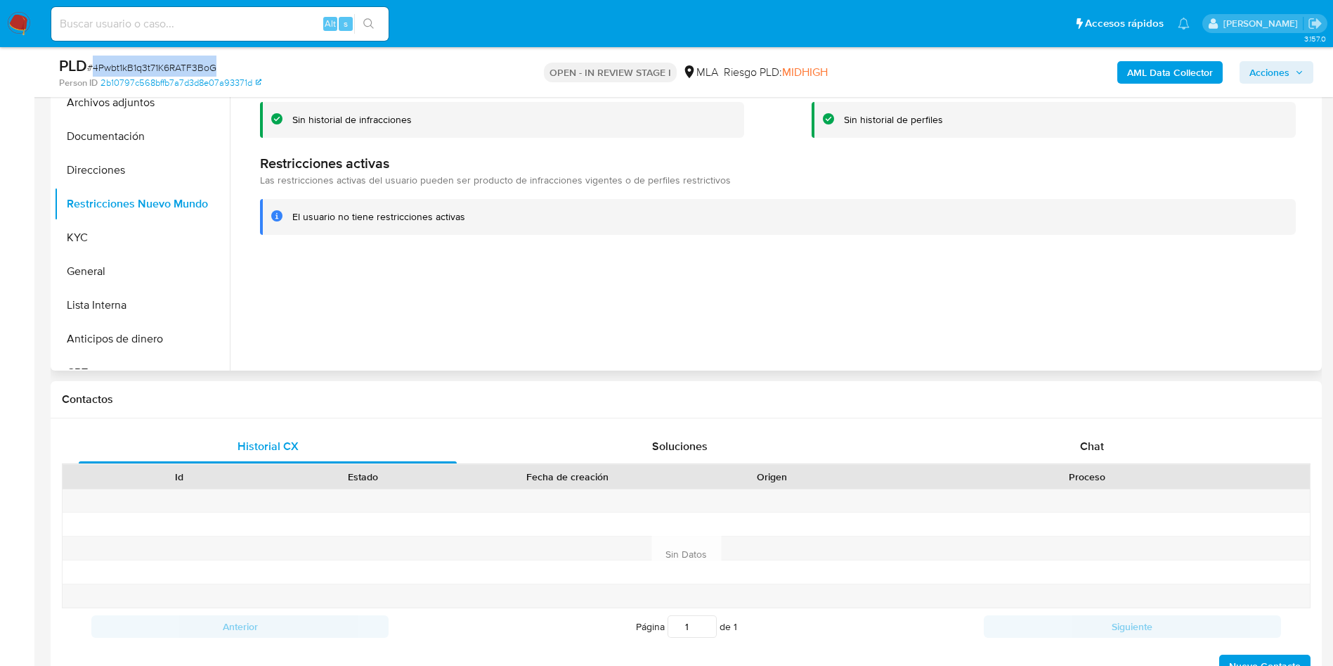
scroll to position [322, 0]
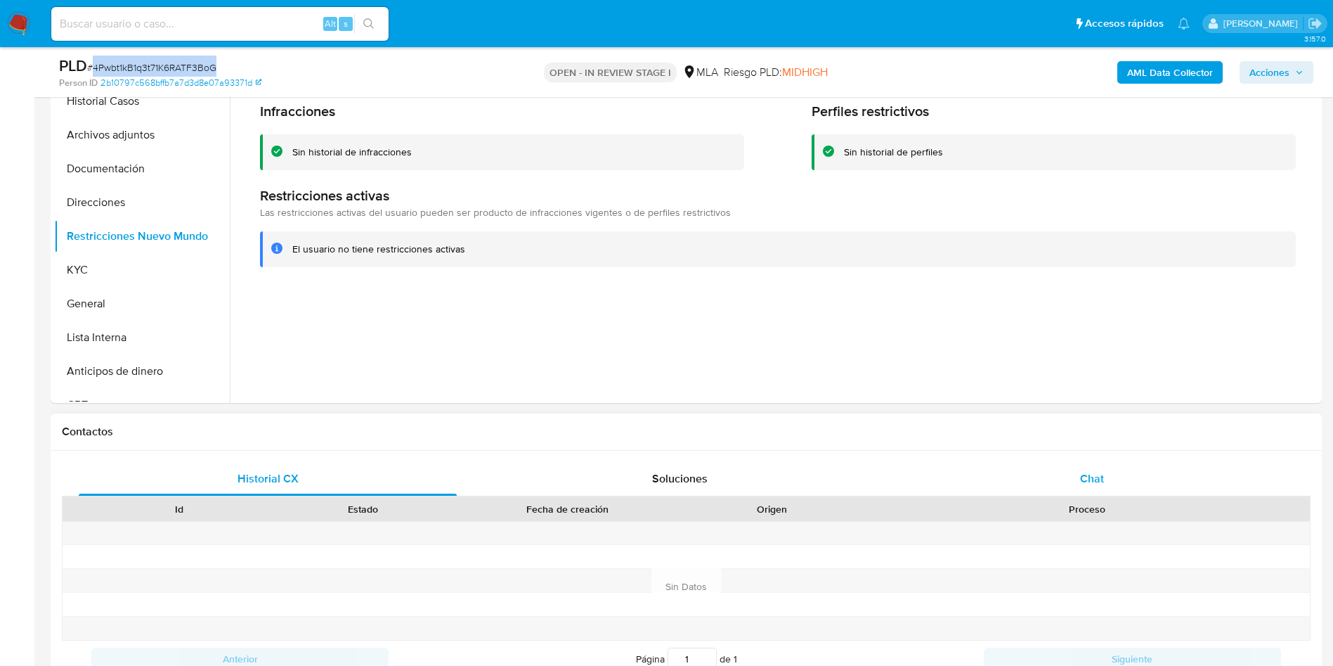
click at [1065, 477] on div "Chat" at bounding box center [1092, 479] width 378 height 34
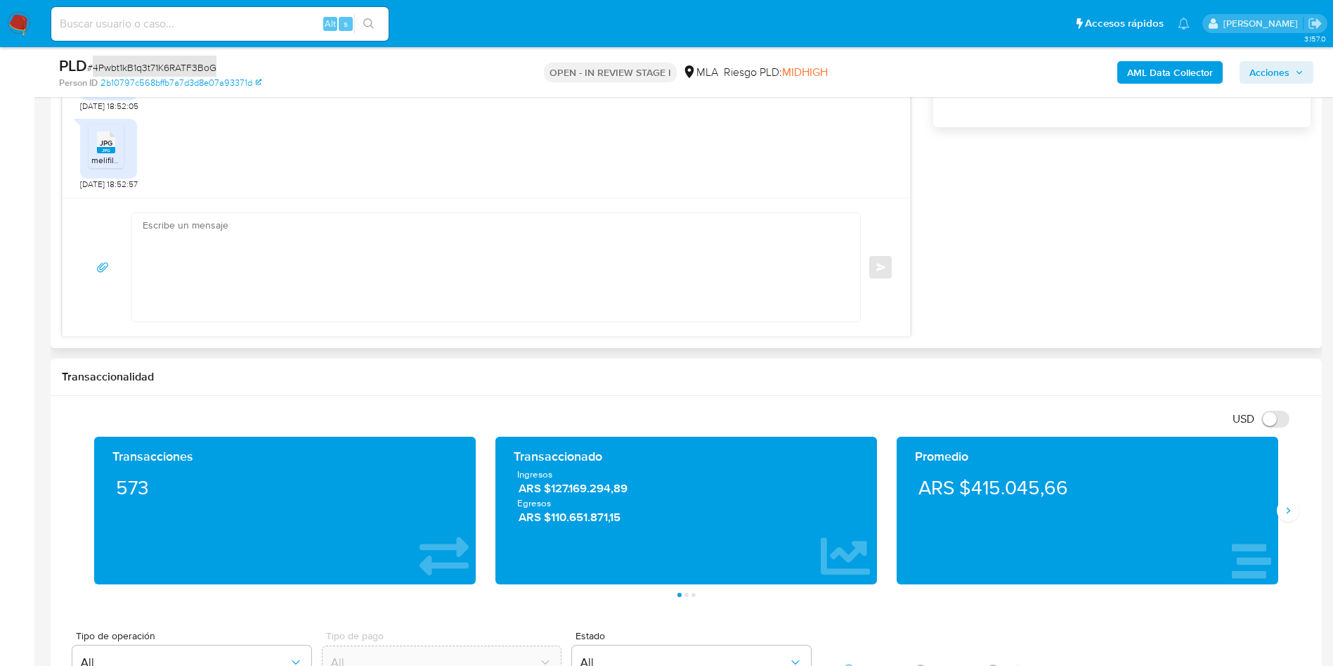
scroll to position [1060, 0]
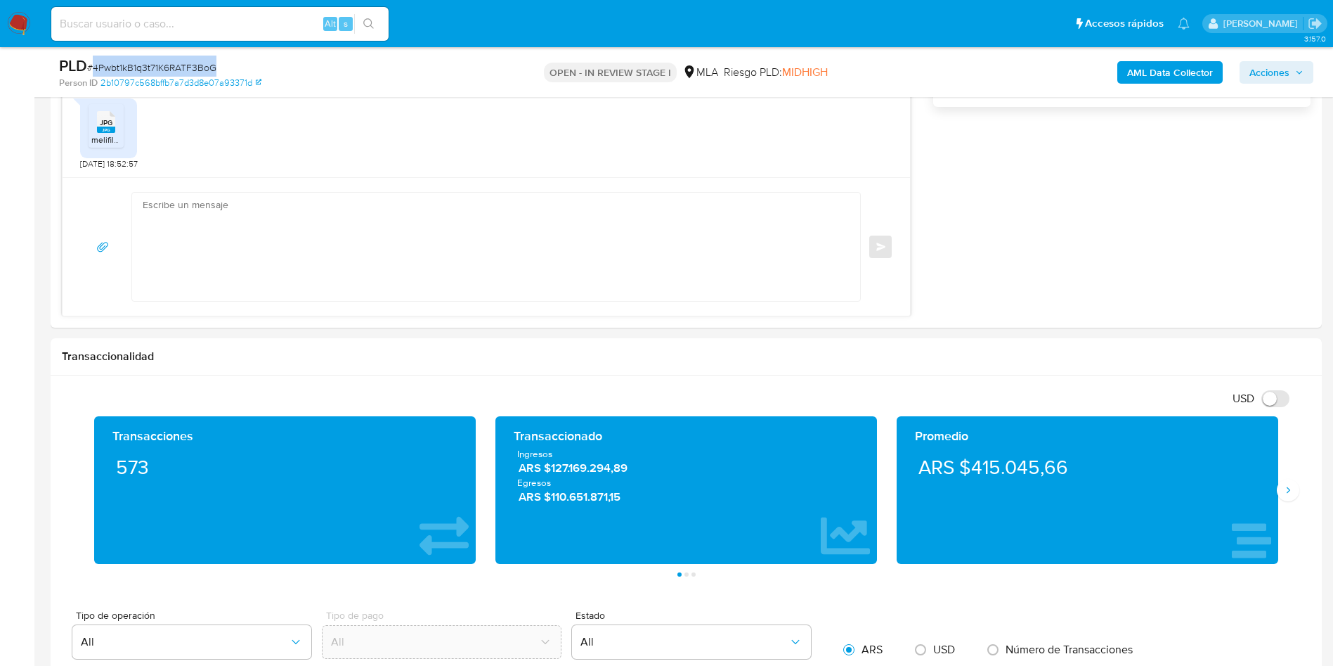
click at [261, 223] on textarea at bounding box center [493, 247] width 700 height 108
paste textarea "Hola, Muchas gracias por la respuesta. Analizamos tu caso y notamos que la info…"
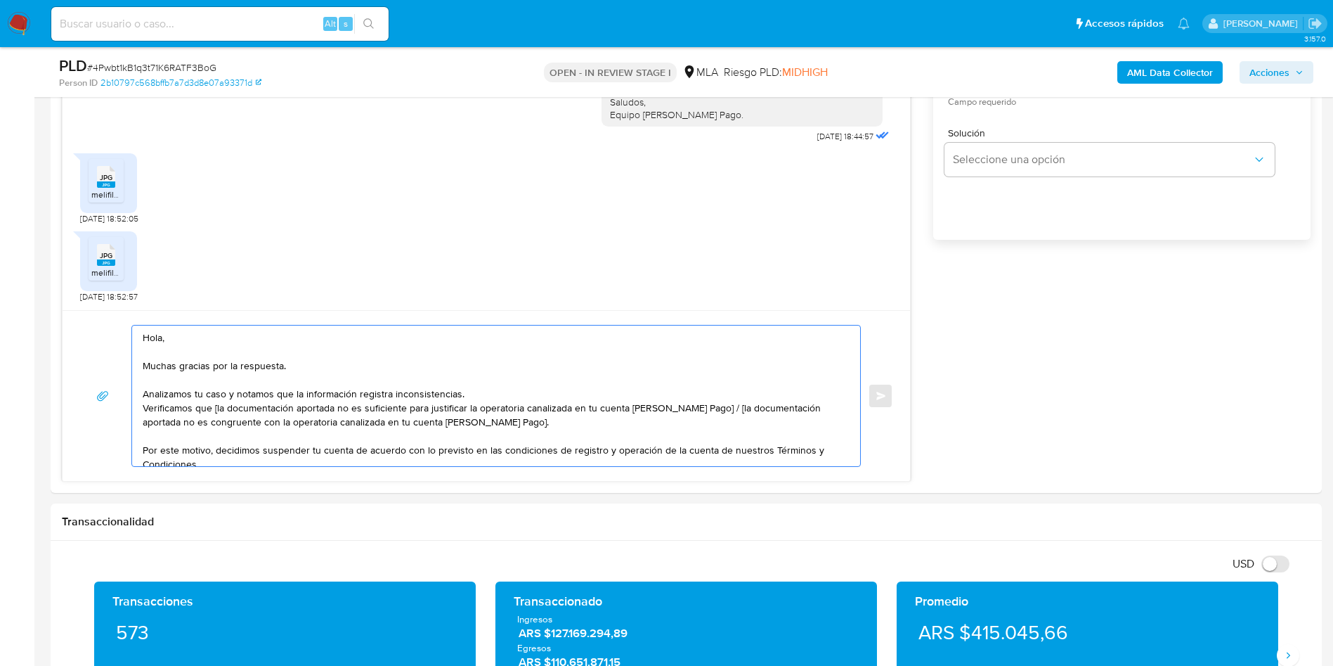
scroll to position [954, 0]
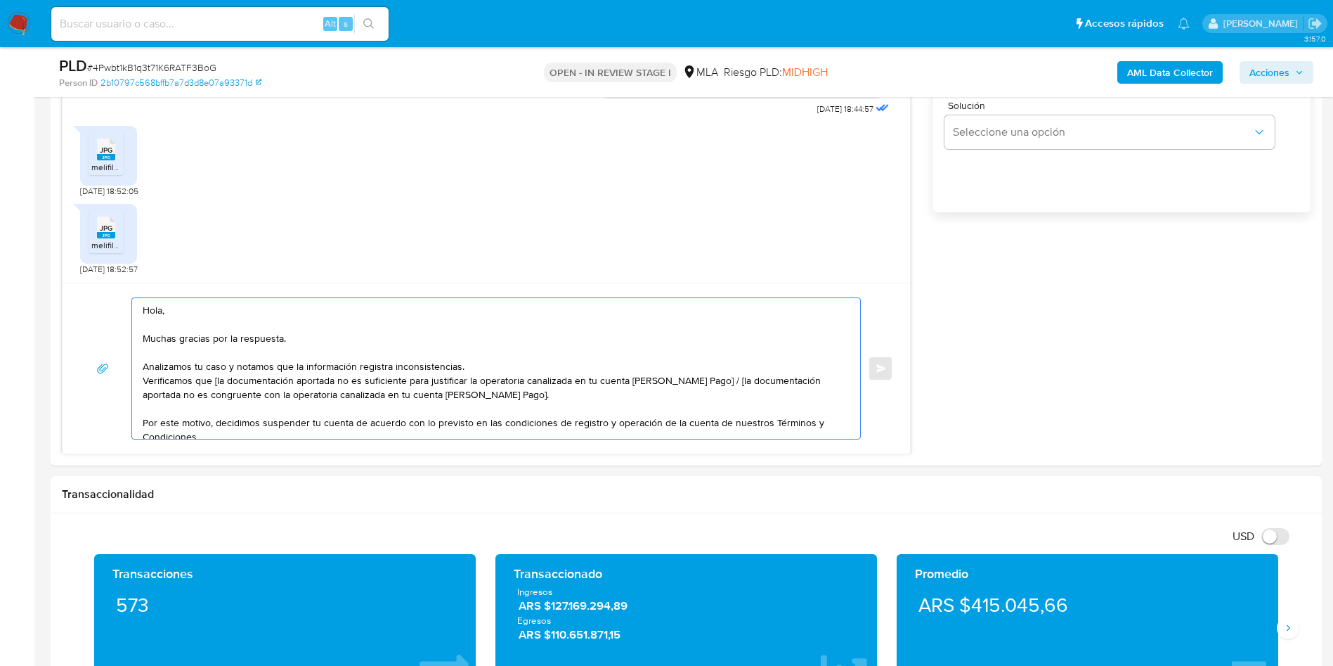
click at [214, 381] on textarea "Hola, Muchas gracias por la respuesta. Analizamos tu caso y notamos que la info…" at bounding box center [493, 368] width 700 height 141
drag, startPoint x: 521, startPoint y: 394, endPoint x: 703, endPoint y: 379, distance: 183.3
click at [703, 379] on textarea "Hola, Muchas gracias por la respuesta. Analizamos tu caso y notamos que la info…" at bounding box center [493, 368] width 700 height 141
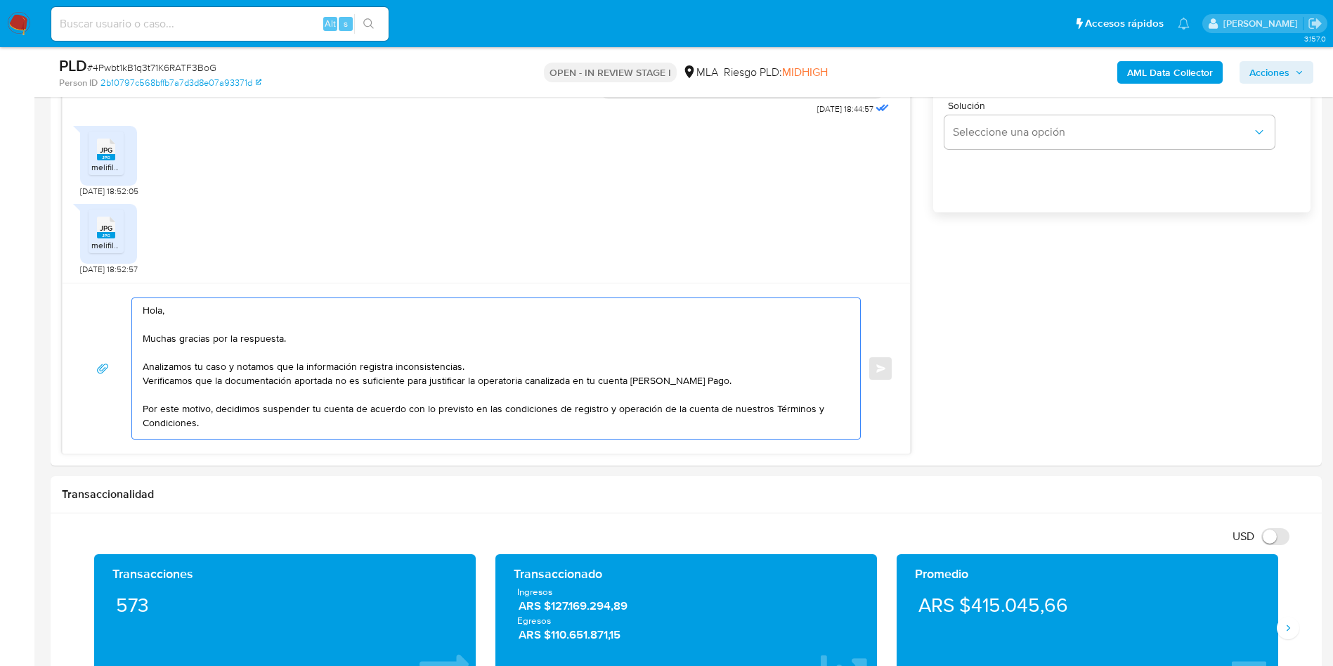
click at [512, 362] on textarea "Hola, Muchas gracias por la respuesta. Analizamos tu caso y notamos que la info…" at bounding box center [493, 368] width 700 height 141
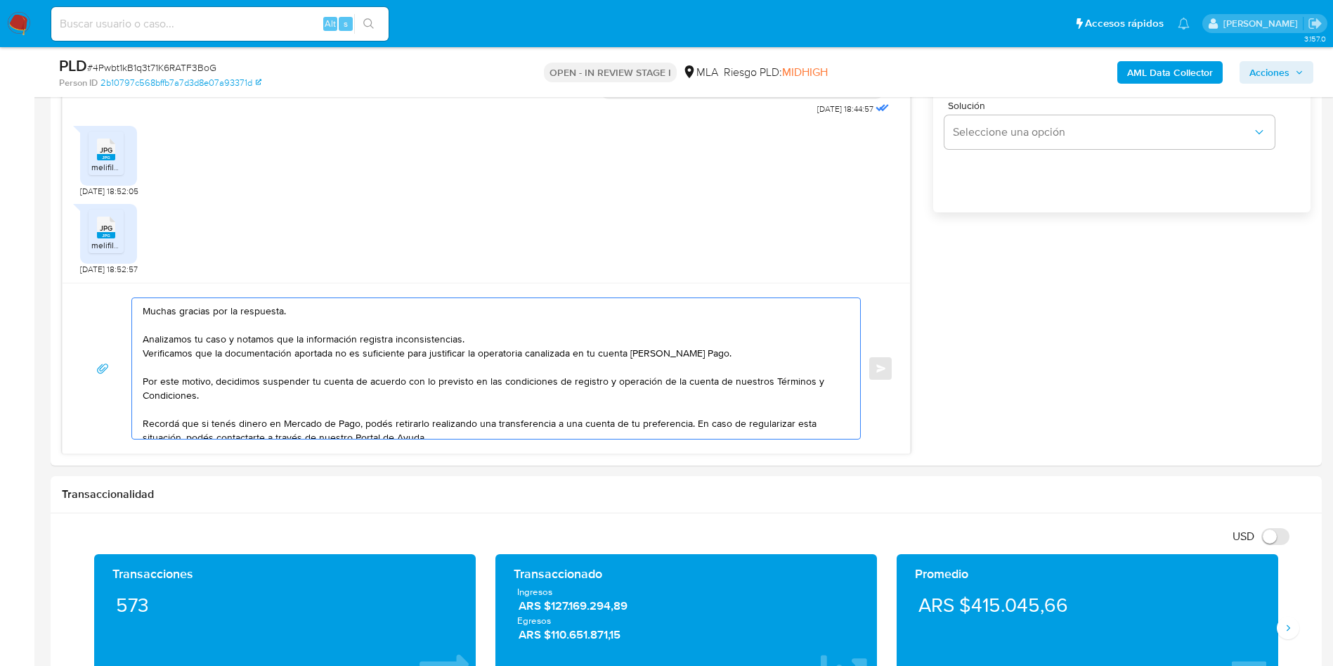
scroll to position [0, 0]
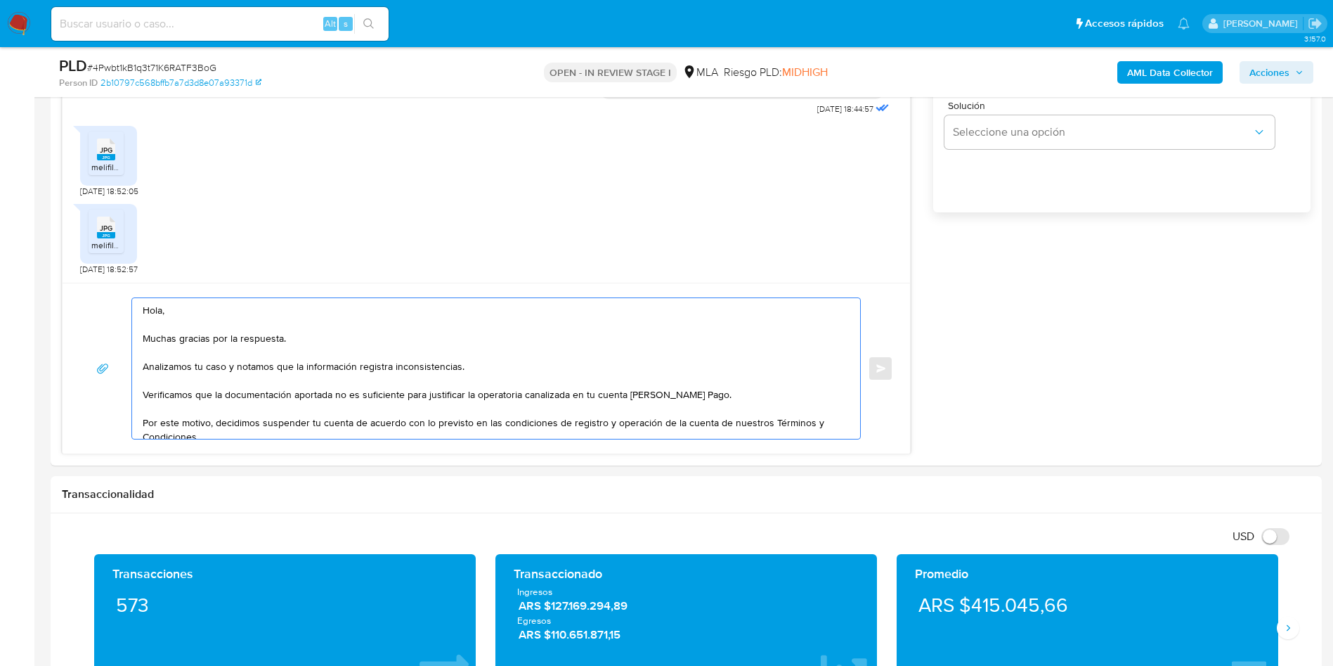
type textarea "Hola, Muchas gracias por la respuesta. Analizamos tu caso y notamos que la info…"
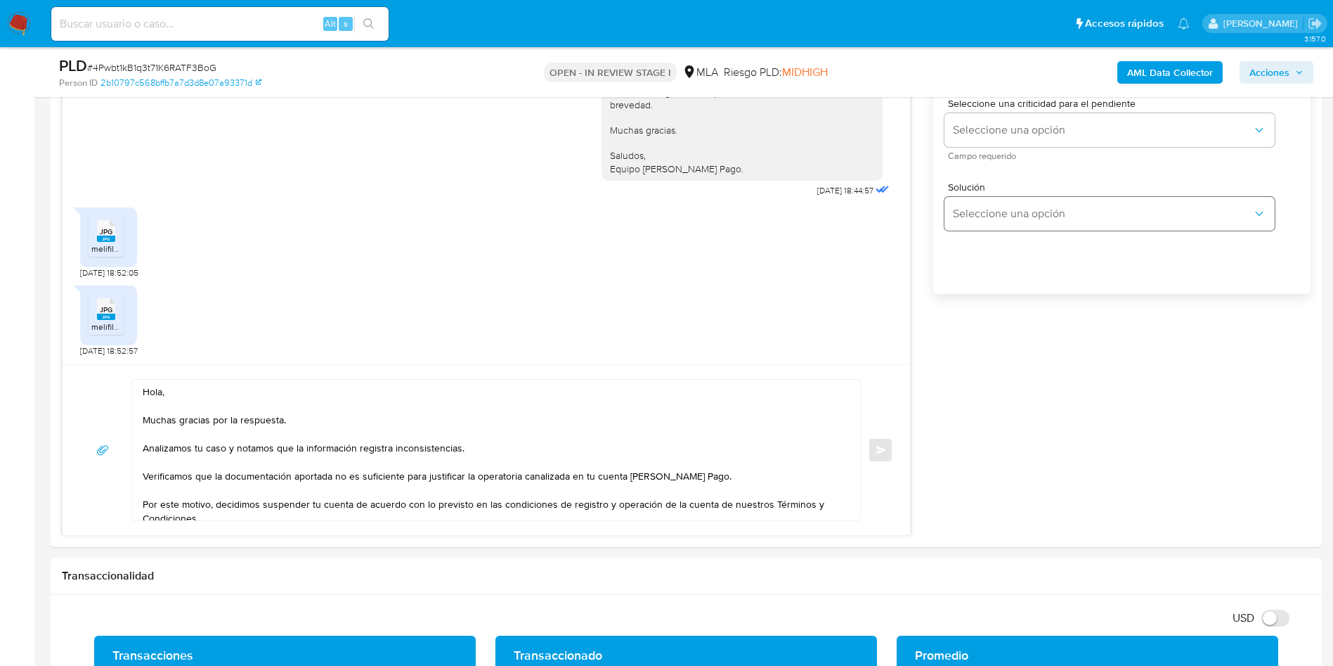
scroll to position [638, 0]
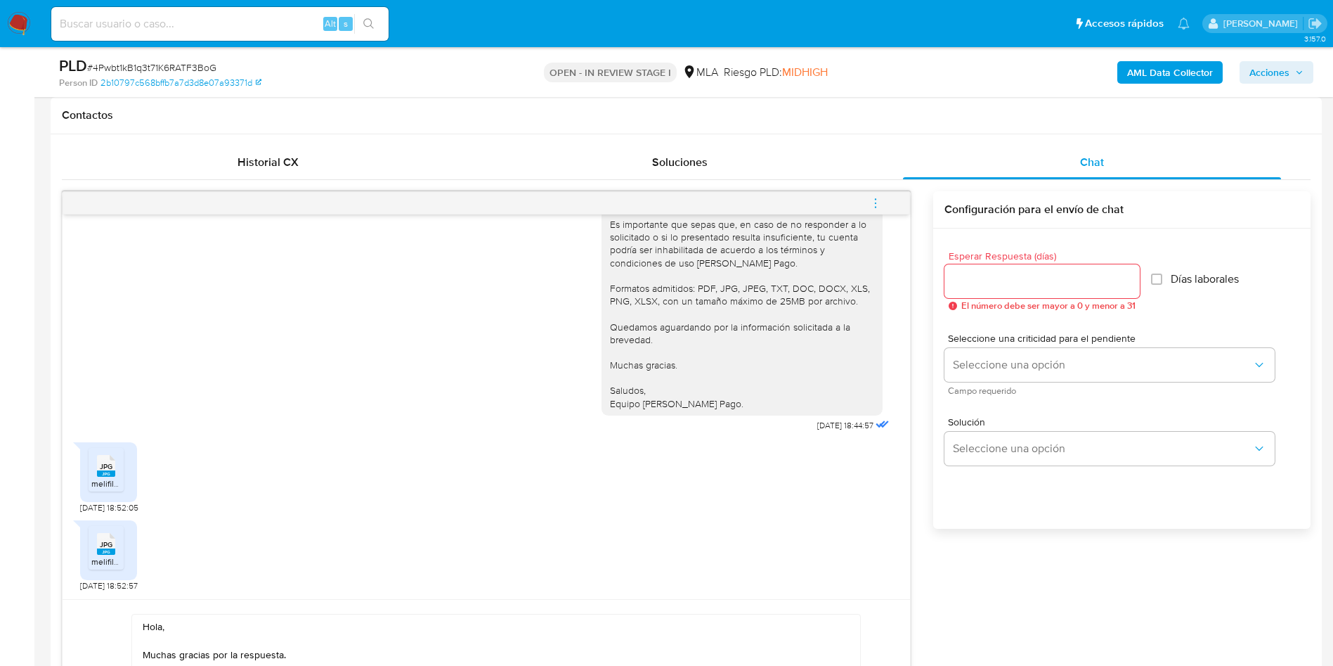
click at [1018, 292] on div at bounding box center [1042, 281] width 195 height 34
click at [1015, 287] on input "Esperar Respuesta (días)" at bounding box center [1042, 281] width 195 height 18
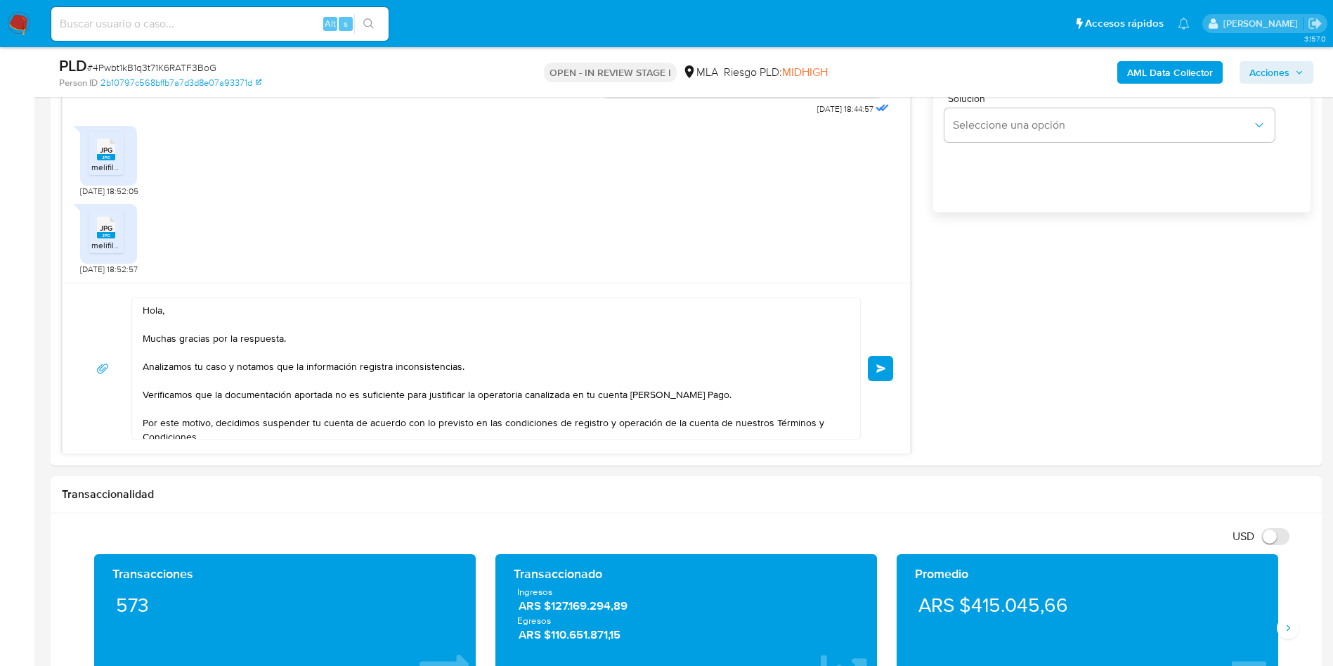
scroll to position [94, 0]
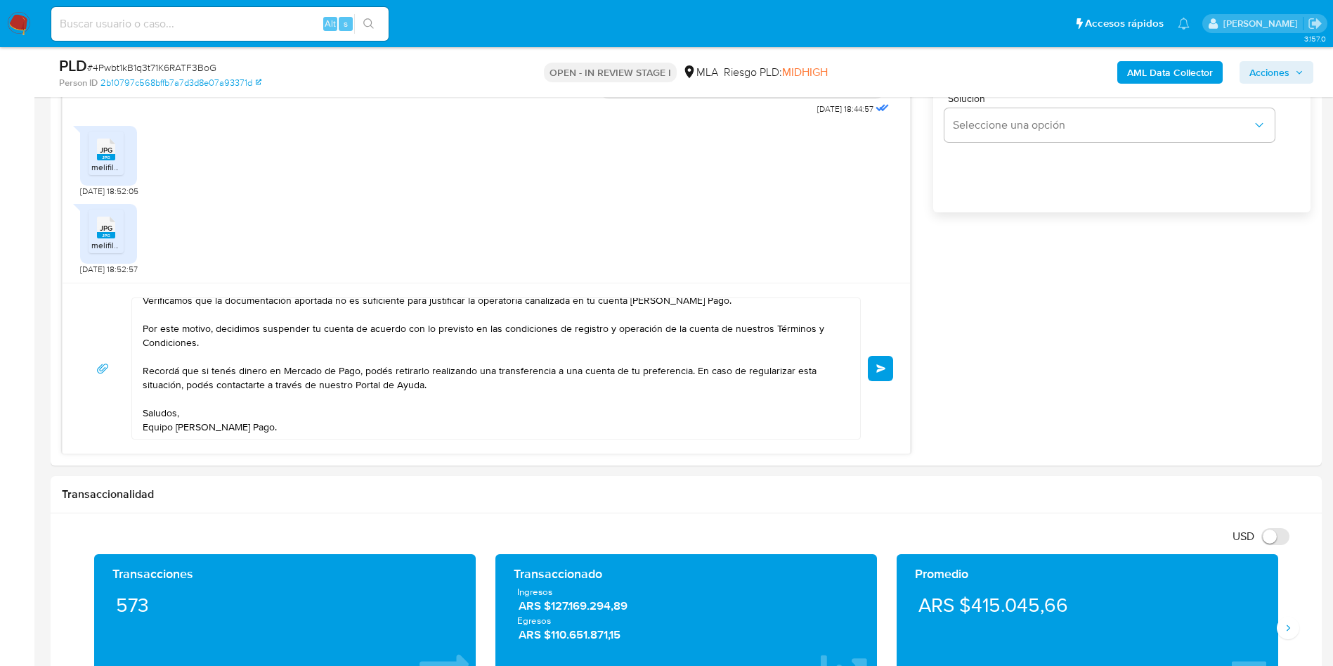
type input "0"
click at [164, 65] on span "# 4Pwbt1kB1q3t71K6RATF3BoG" at bounding box center [151, 67] width 129 height 14
copy span "4Pwbt1kB1q3t71K6RATF3BoG"
click at [871, 362] on button "Enviar" at bounding box center [880, 368] width 25 height 25
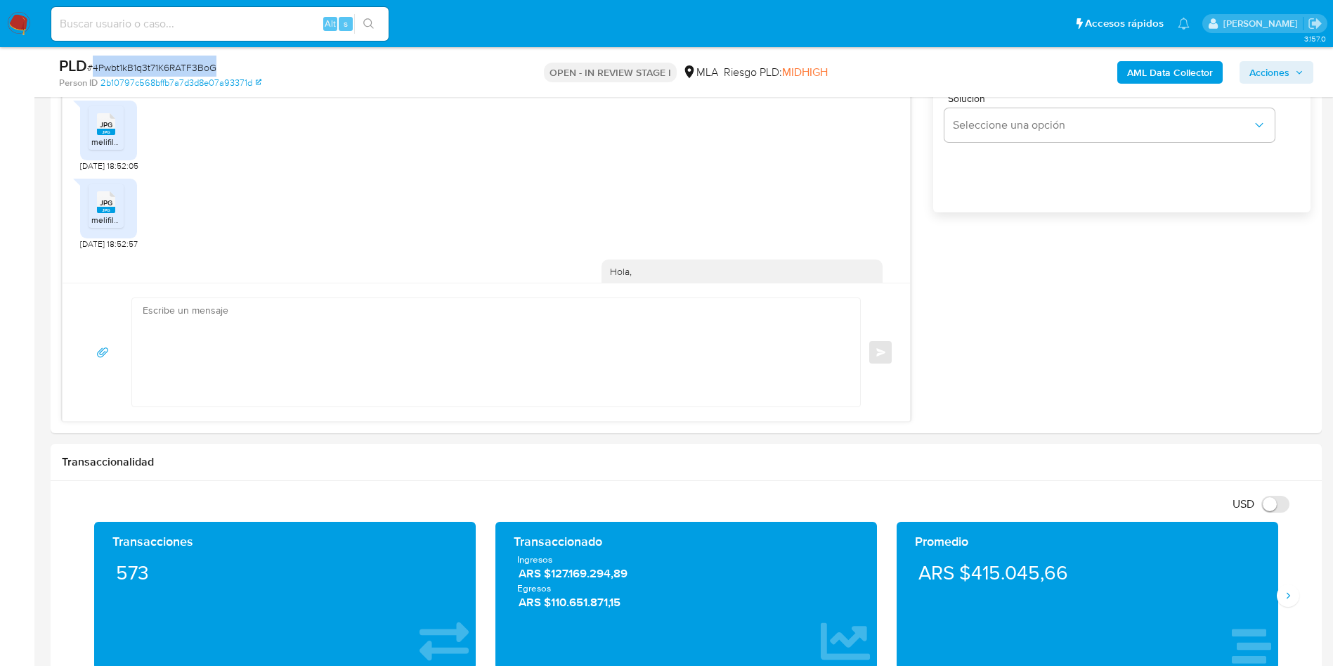
scroll to position [1836, 0]
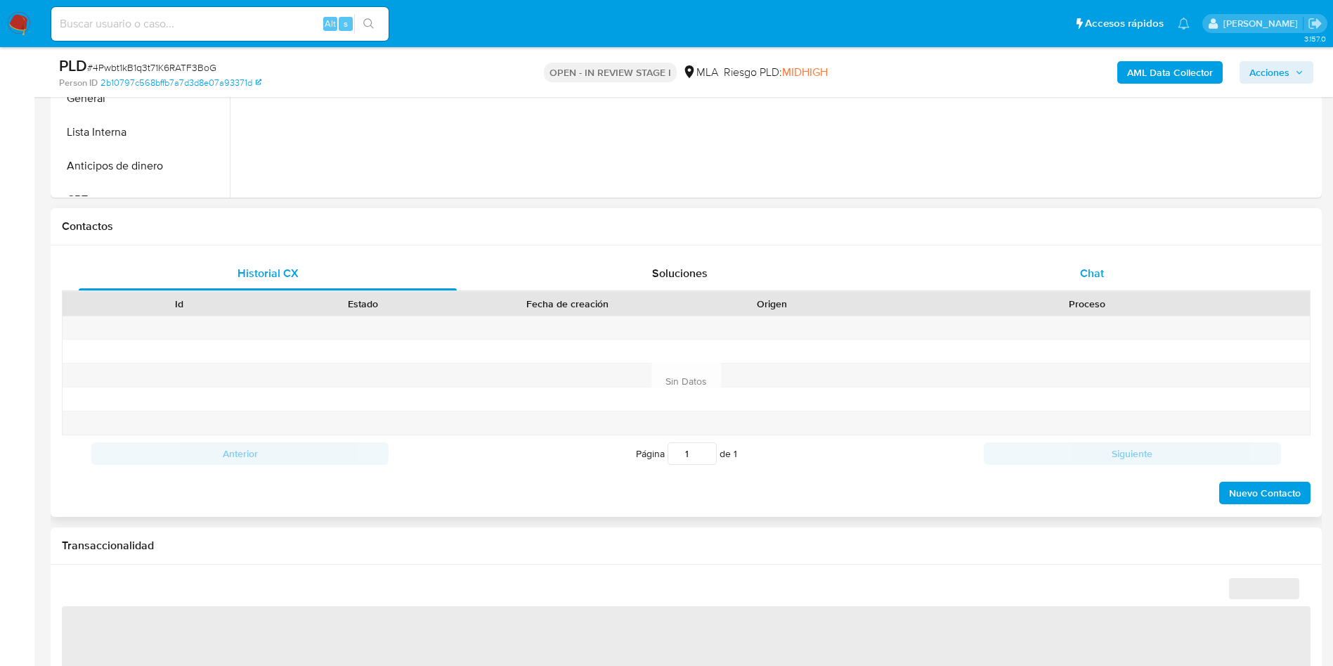
click at [1082, 279] on span "Chat" at bounding box center [1092, 273] width 24 height 16
select select "10"
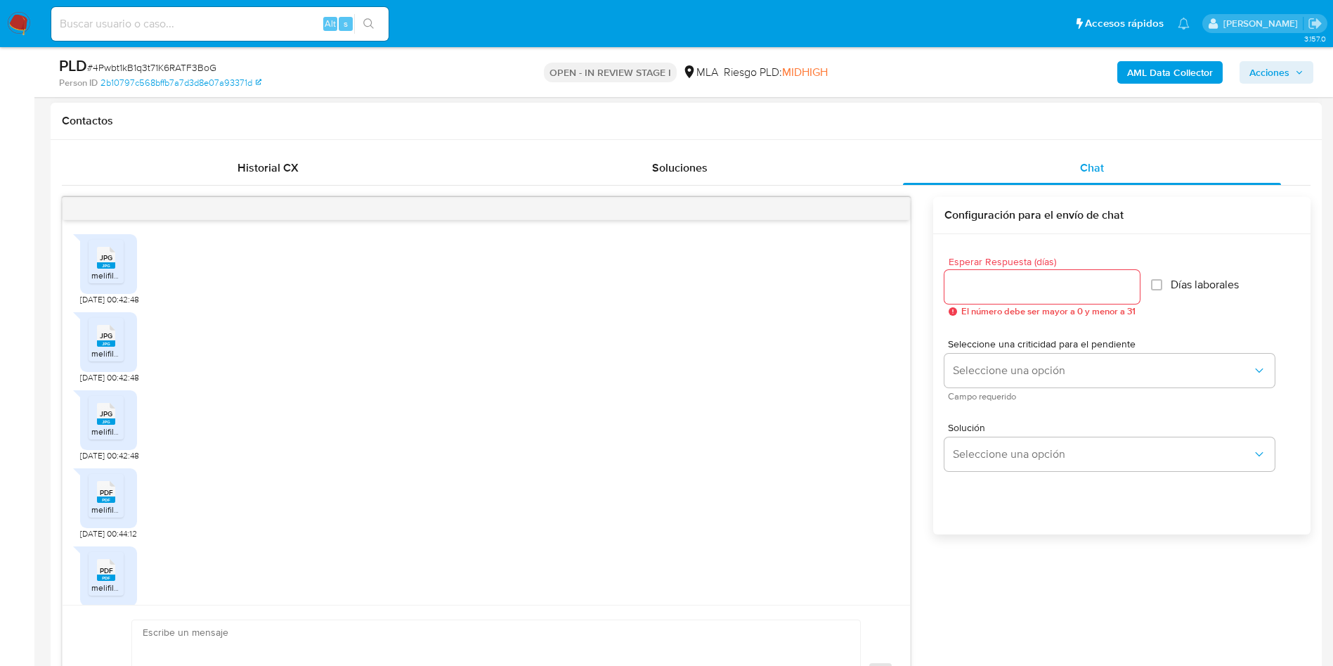
scroll to position [963, 0]
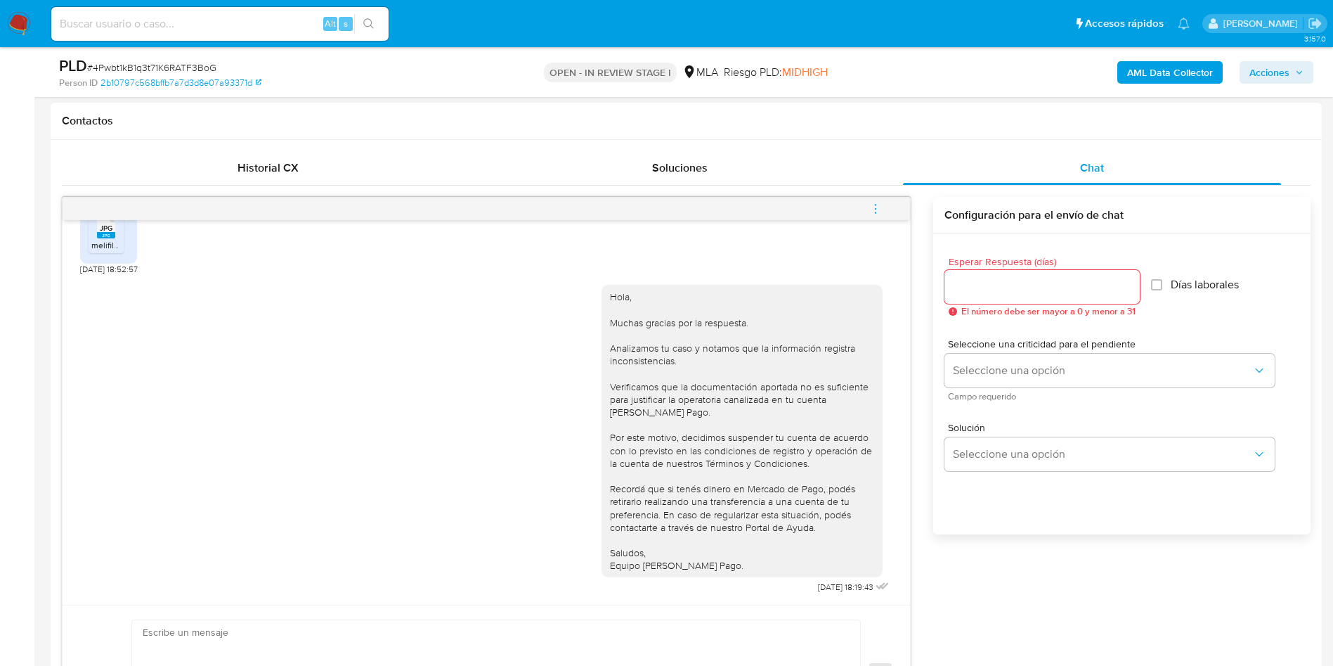
click at [884, 207] on button "menu-action" at bounding box center [875, 209] width 46 height 34
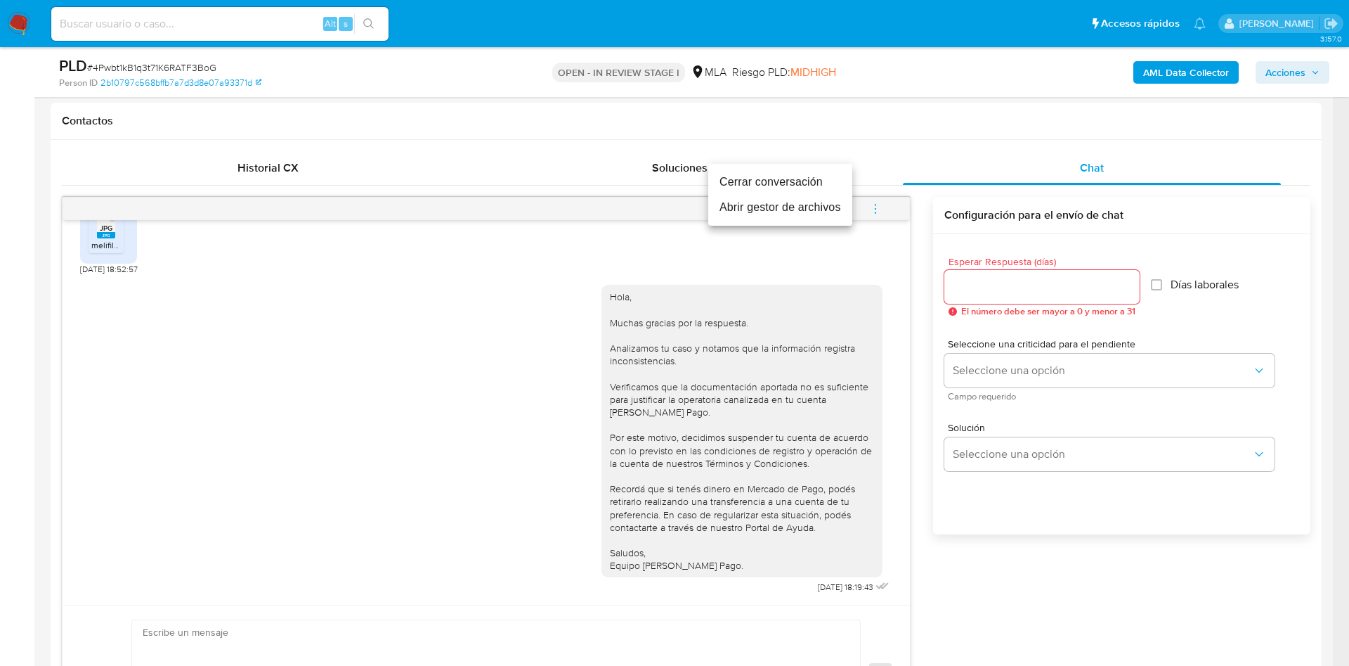
click at [779, 183] on li "Cerrar conversación" at bounding box center [780, 181] width 144 height 25
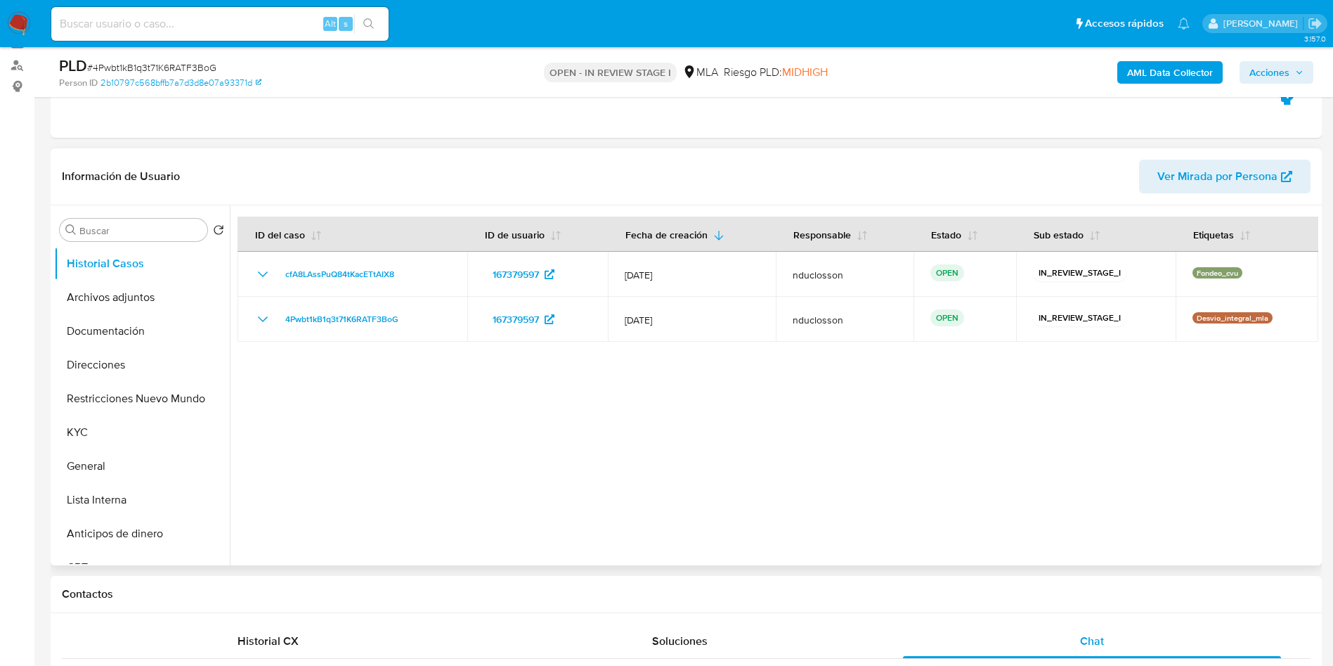
scroll to position [0, 0]
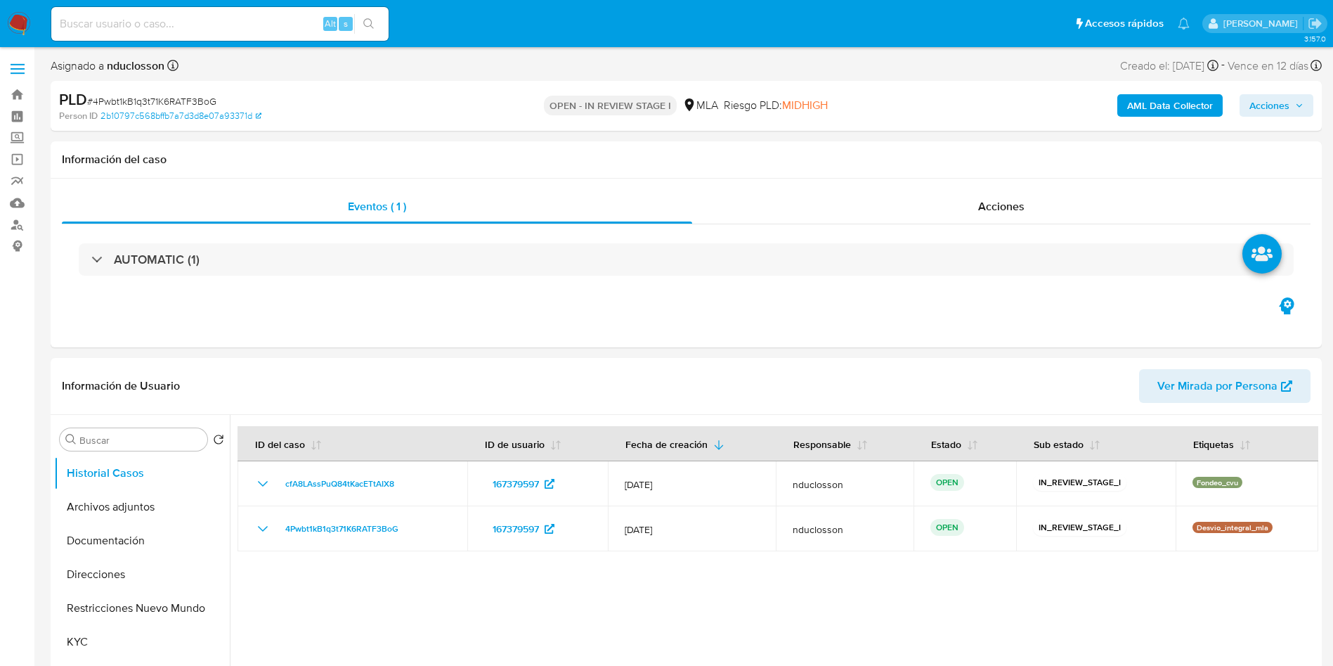
click at [1262, 115] on span "Acciones" at bounding box center [1270, 105] width 40 height 22
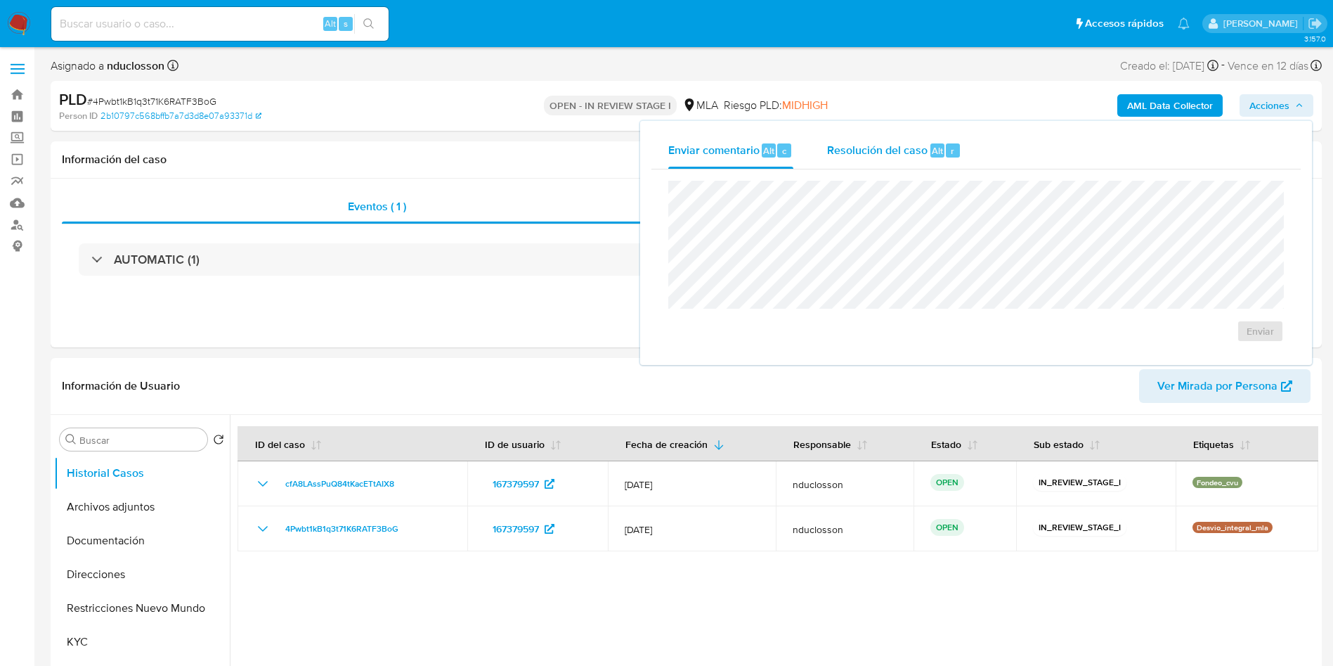
click at [900, 161] on div "Resolución del caso Alt r" at bounding box center [894, 150] width 134 height 37
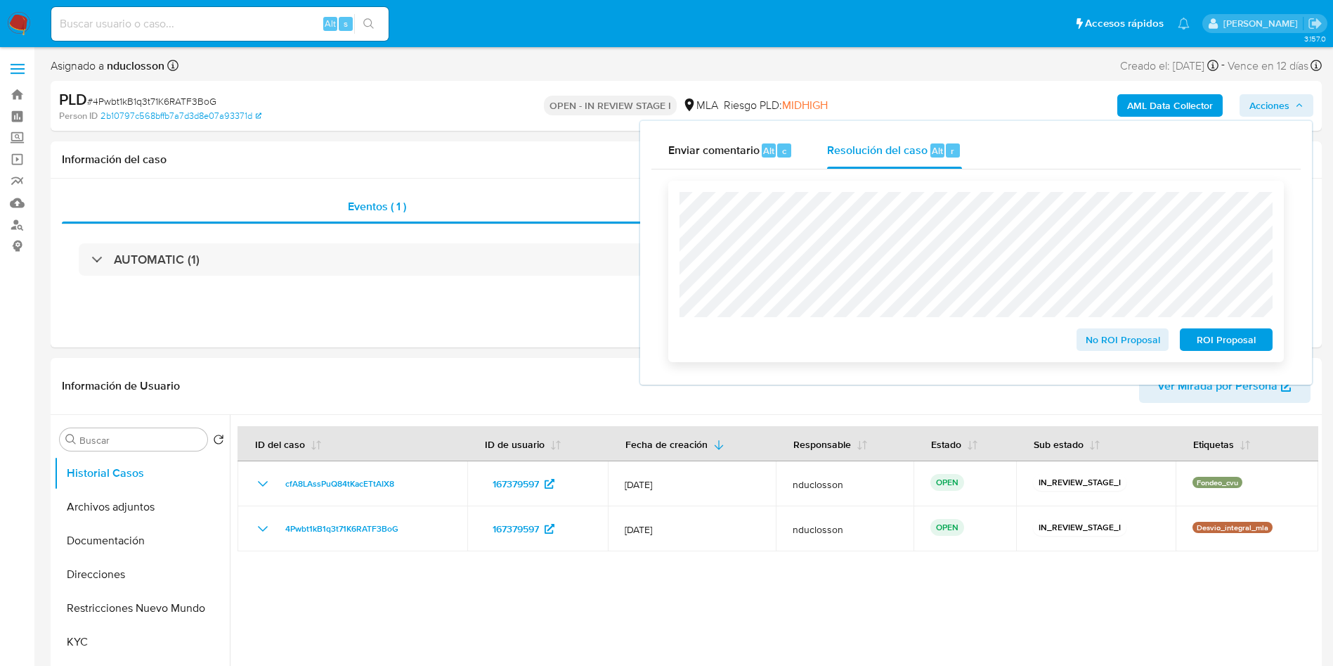
click at [1231, 342] on span "ROI Proposal" at bounding box center [1226, 340] width 73 height 20
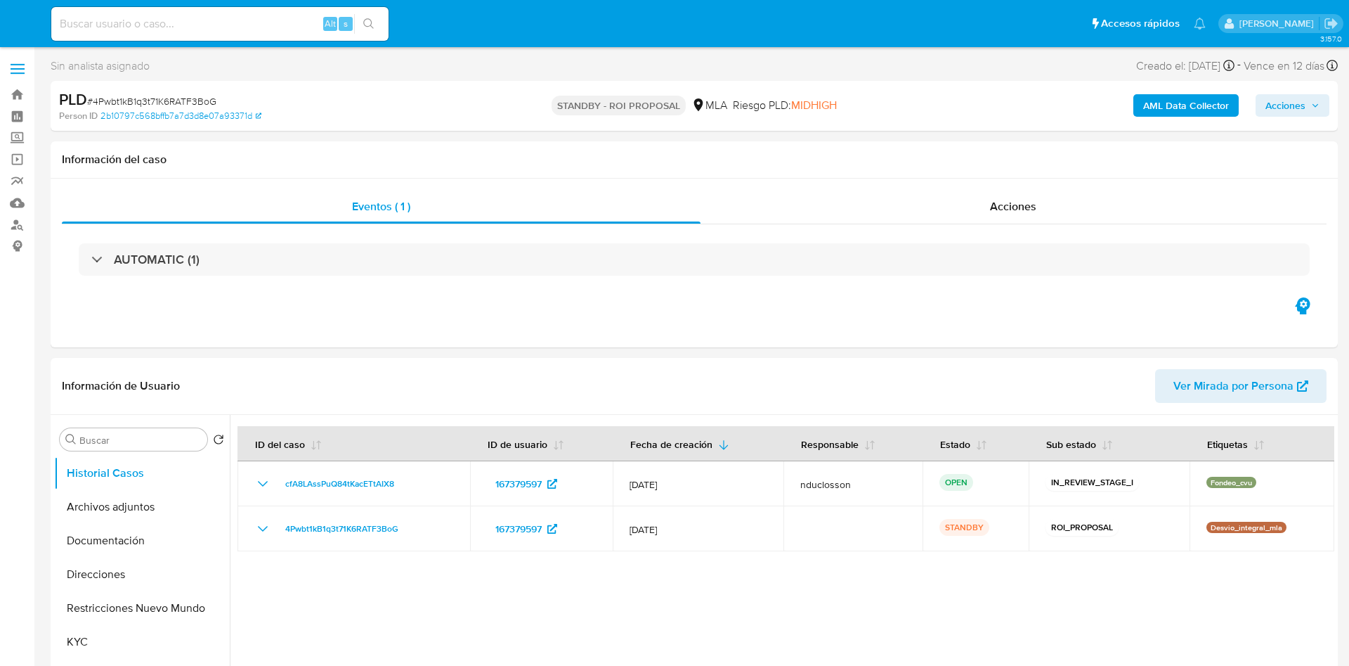
select select "10"
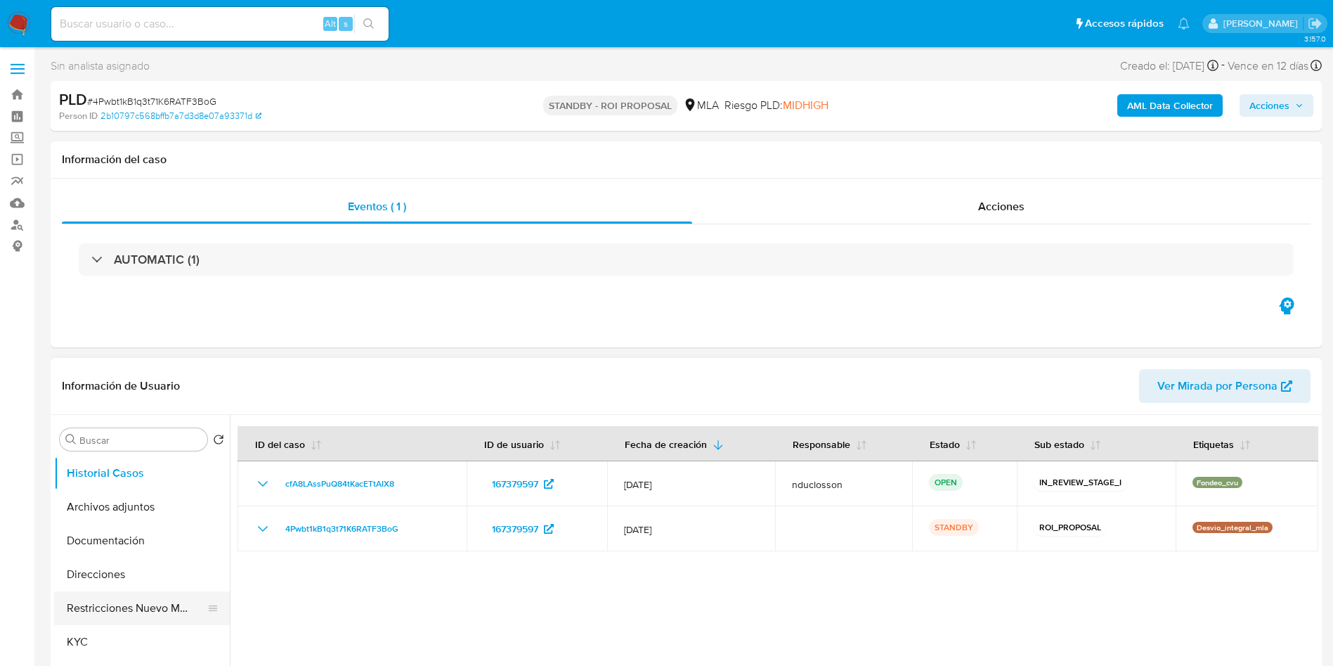
click at [117, 613] on button "Restricciones Nuevo Mundo" at bounding box center [136, 608] width 164 height 34
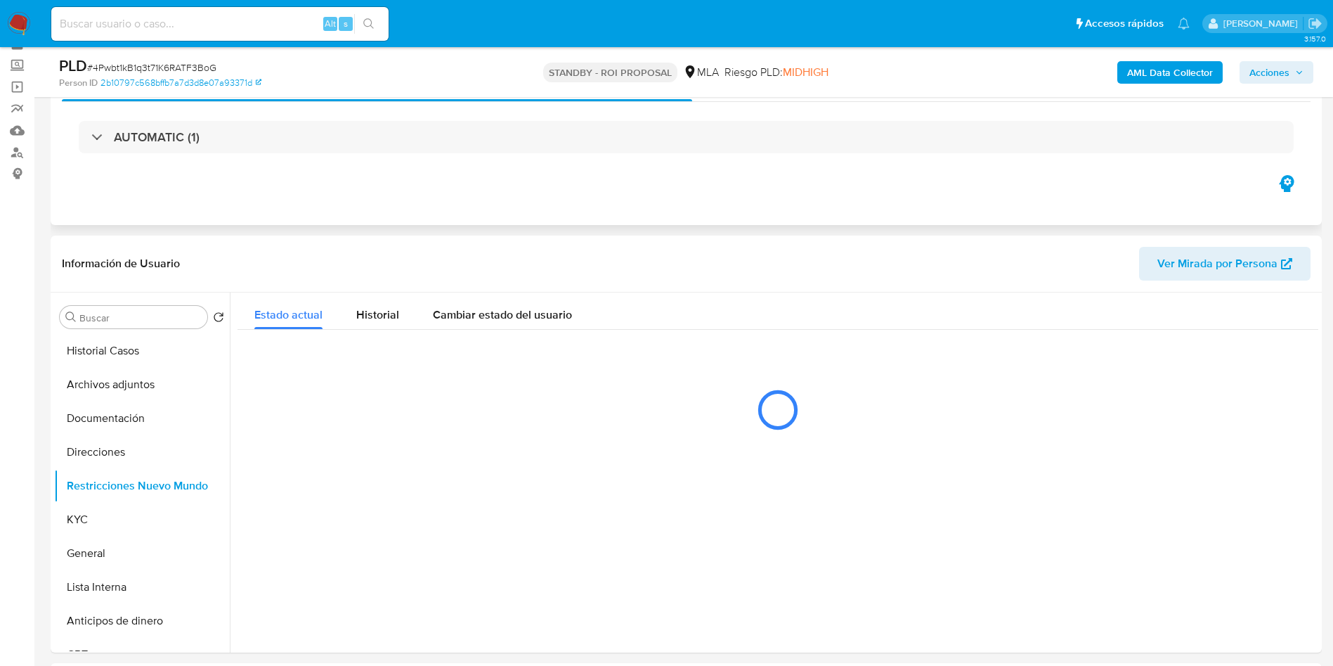
scroll to position [105, 0]
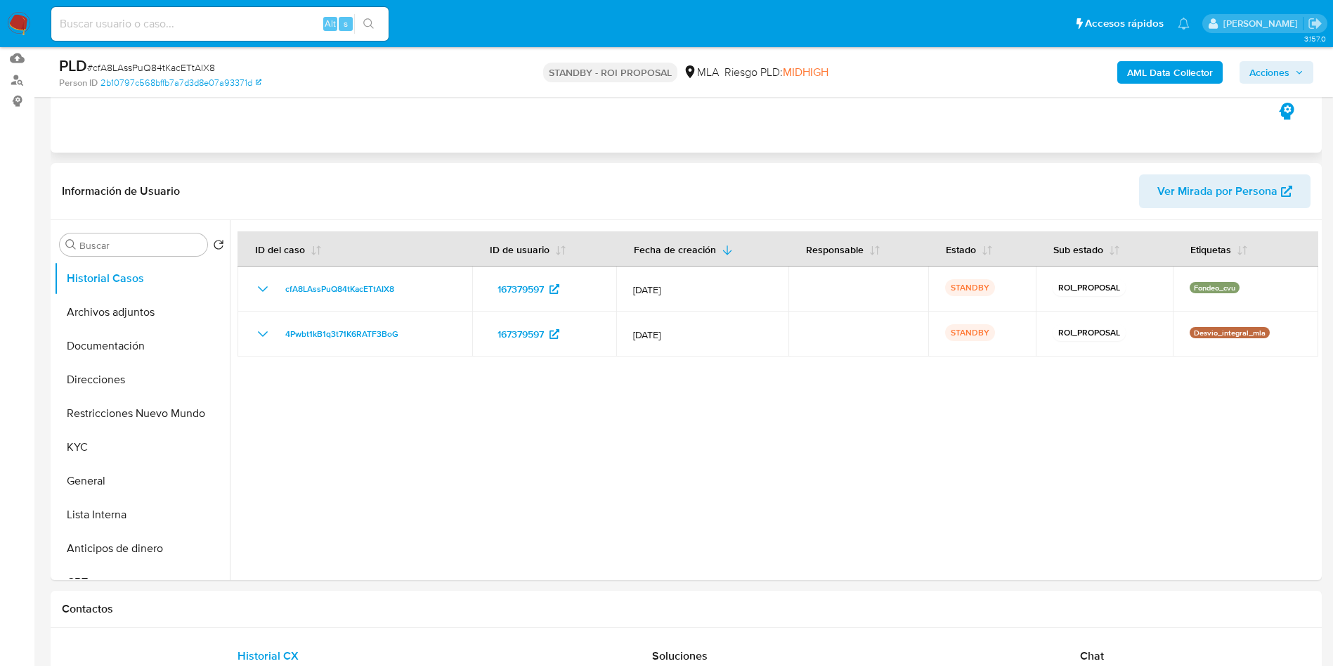
scroll to position [211, 0]
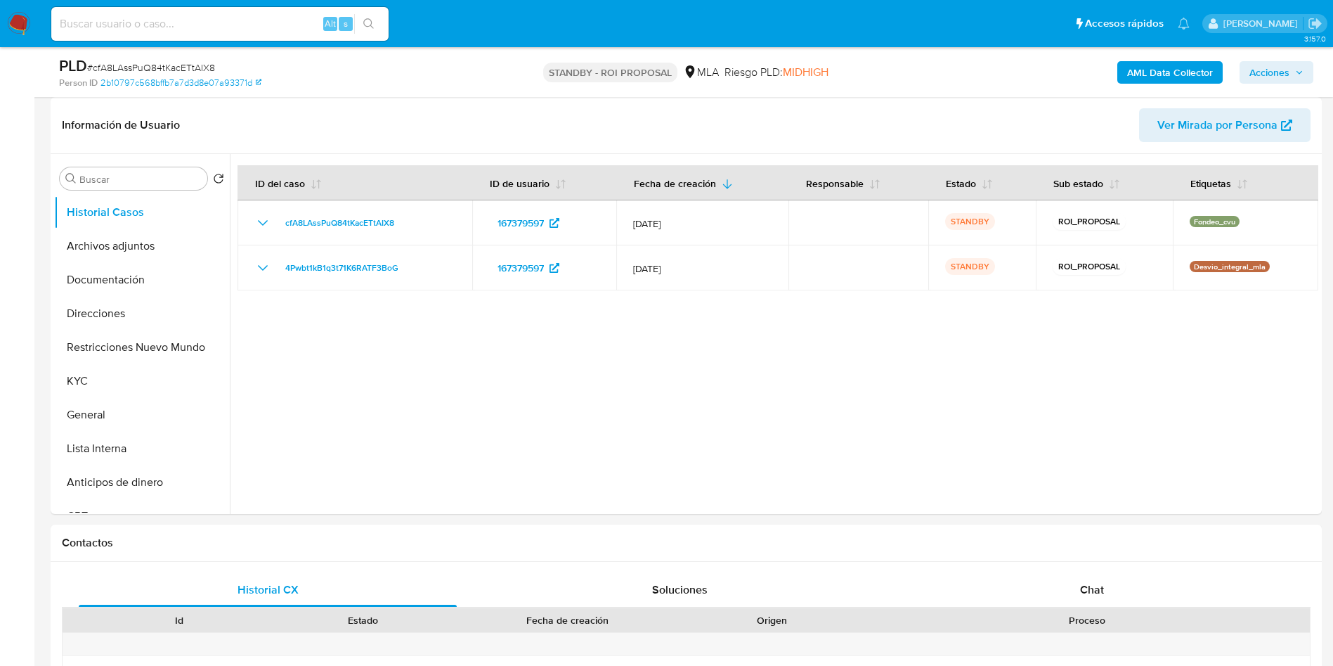
select select "10"
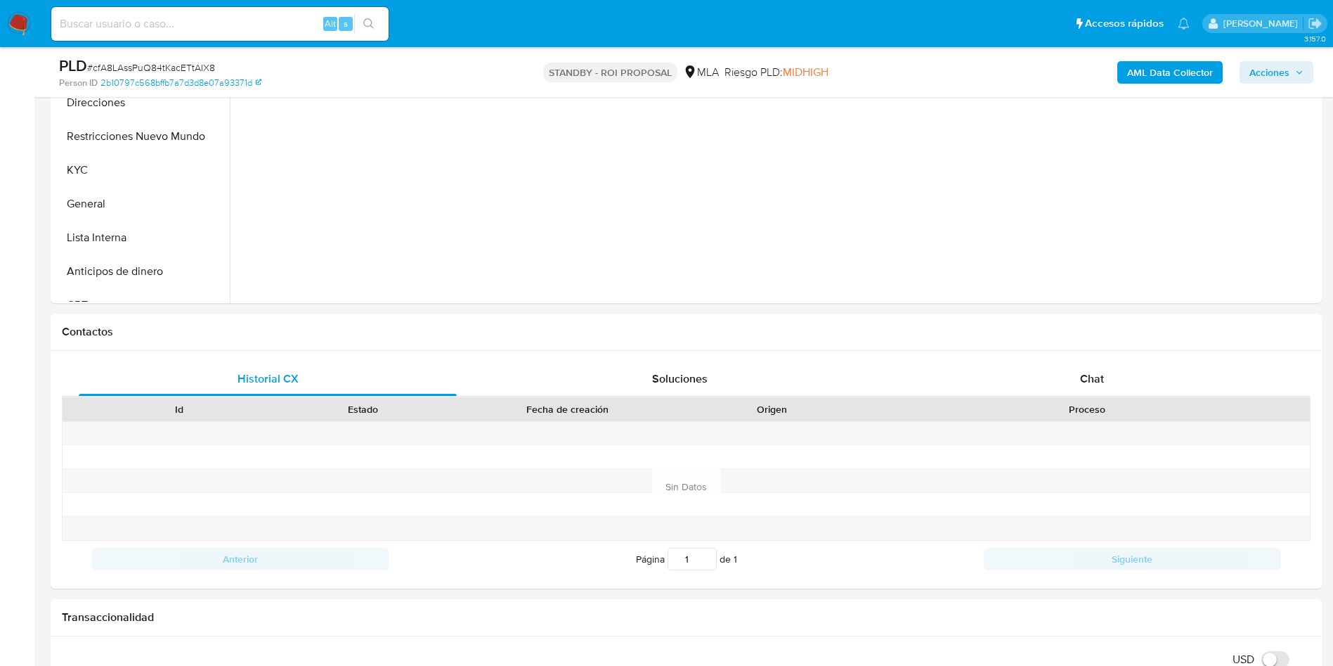
scroll to position [738, 0]
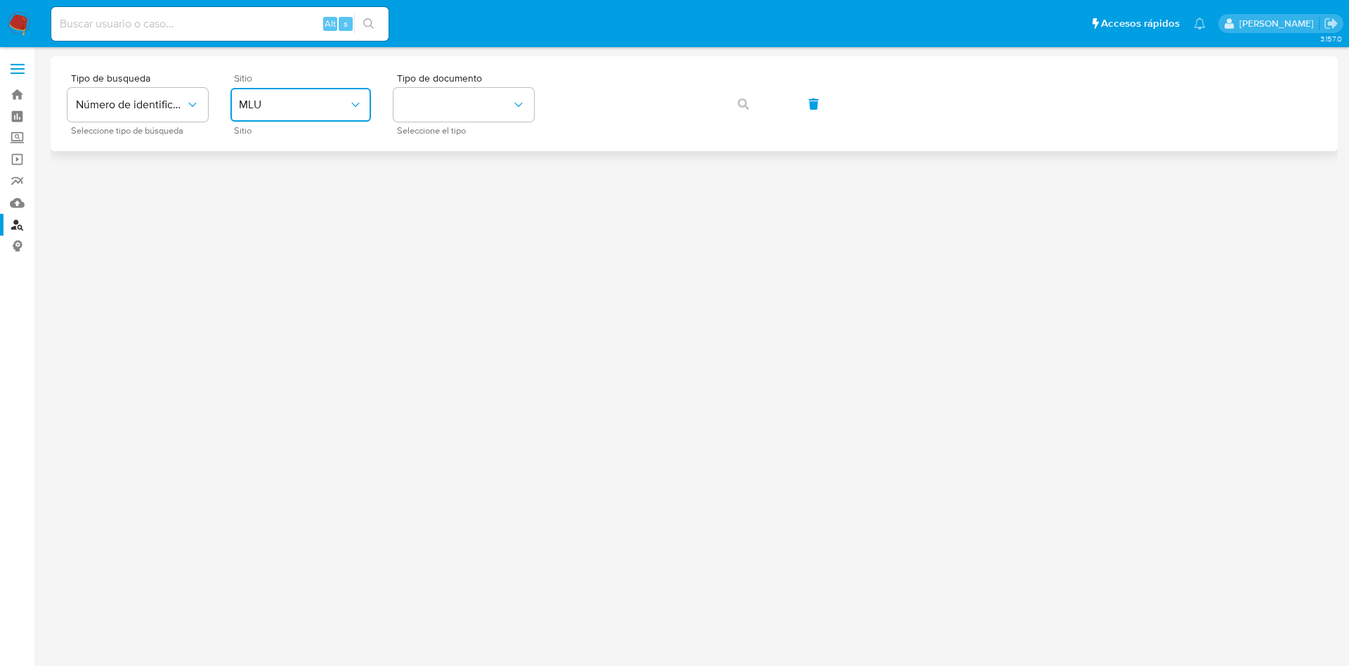
drag, startPoint x: 333, startPoint y: 95, endPoint x: 328, endPoint y: 119, distance: 24.4
click at [333, 95] on button "MLU" at bounding box center [301, 105] width 141 height 34
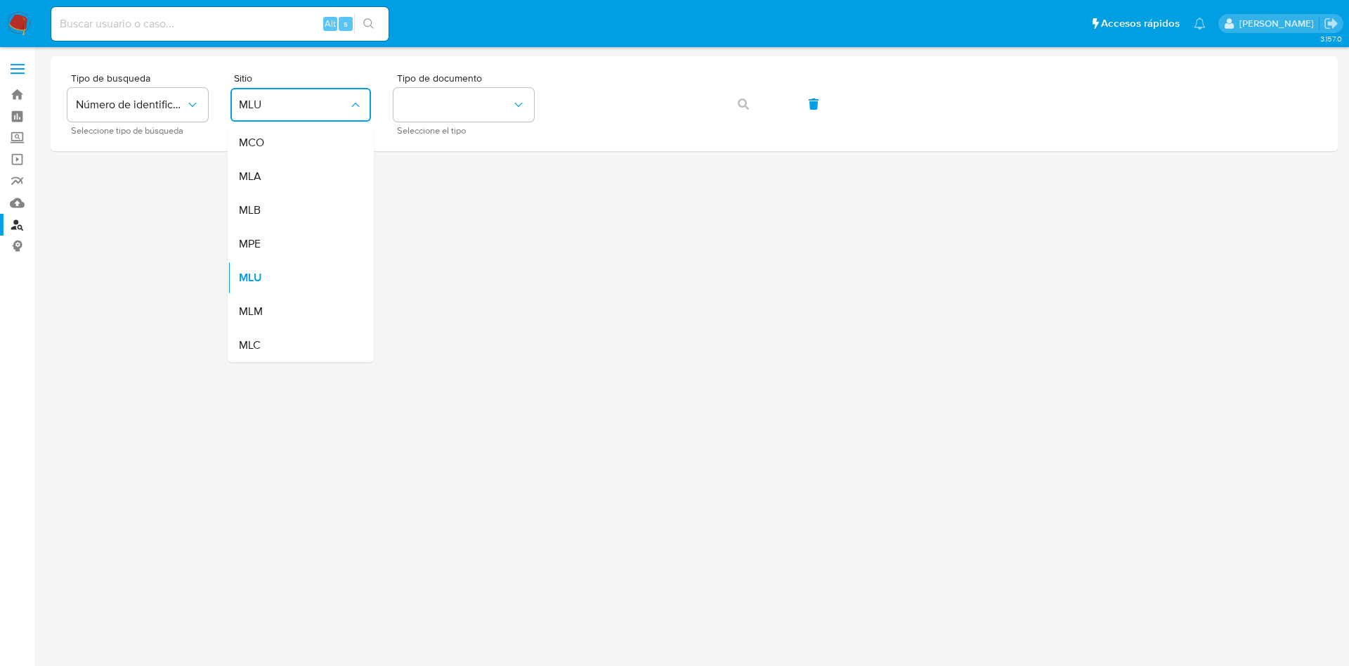
drag, startPoint x: 280, startPoint y: 186, endPoint x: 457, endPoint y: 172, distance: 177.6
click at [279, 186] on div "MLA" at bounding box center [296, 177] width 115 height 34
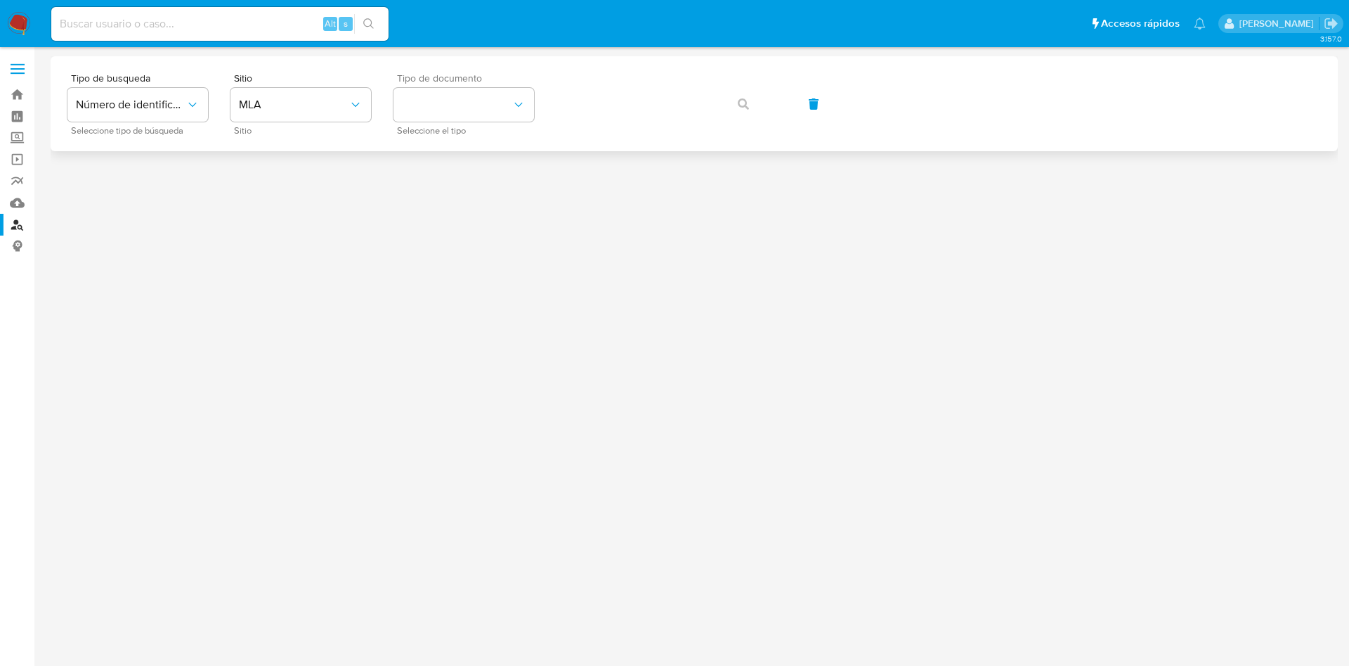
click at [525, 124] on div "Tipo de documento Seleccione el tipo" at bounding box center [464, 103] width 141 height 61
click at [498, 105] on button "identificationType" at bounding box center [464, 105] width 141 height 34
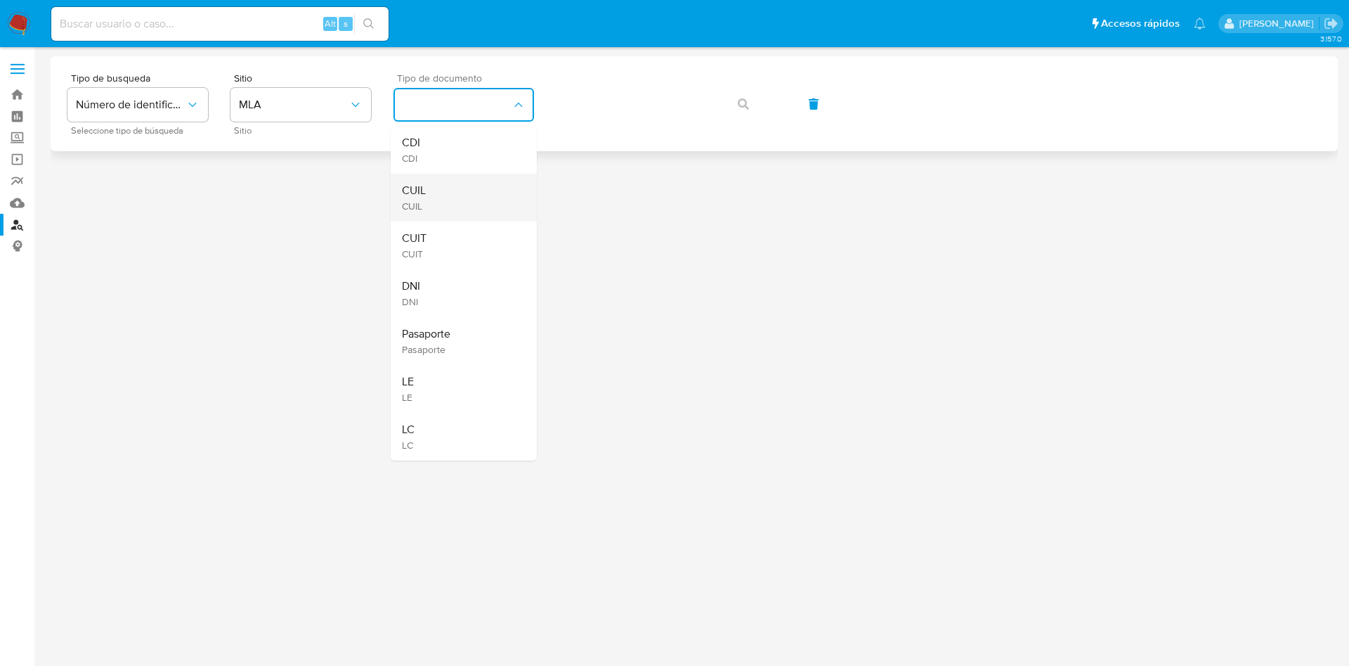
click at [494, 186] on div "CUIL CUIL" at bounding box center [459, 198] width 115 height 48
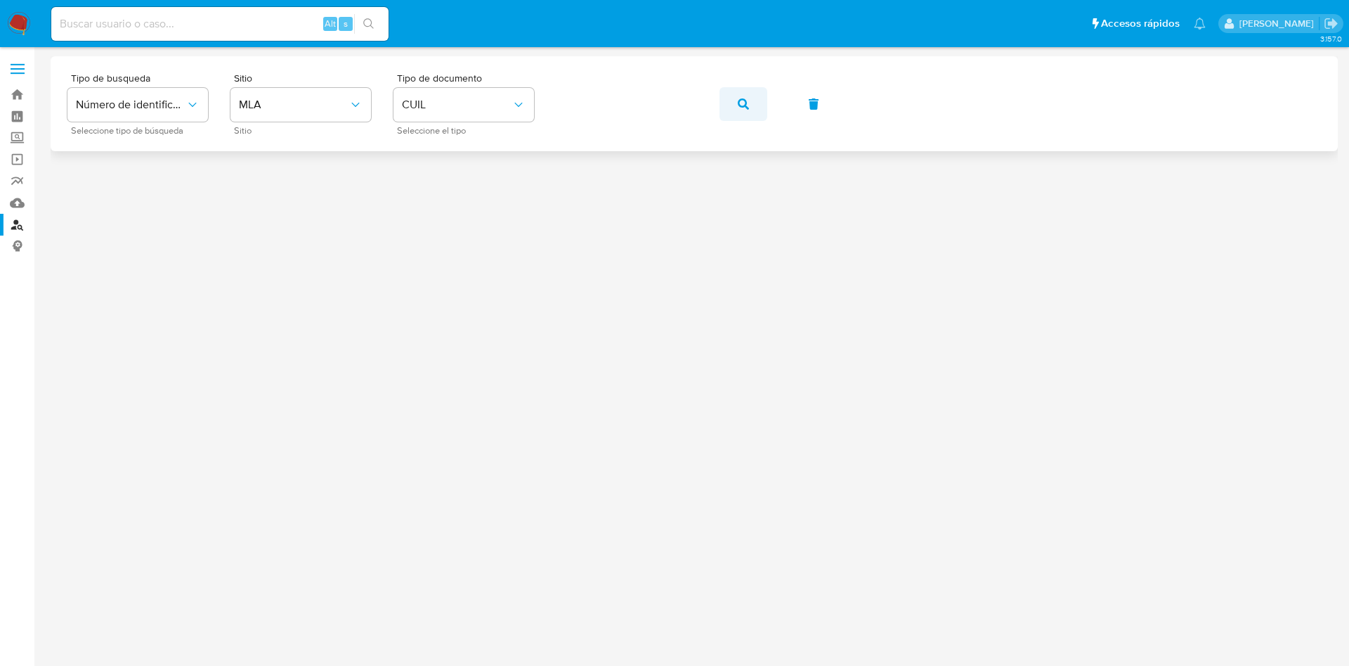
click at [746, 96] on span "button" at bounding box center [743, 104] width 11 height 31
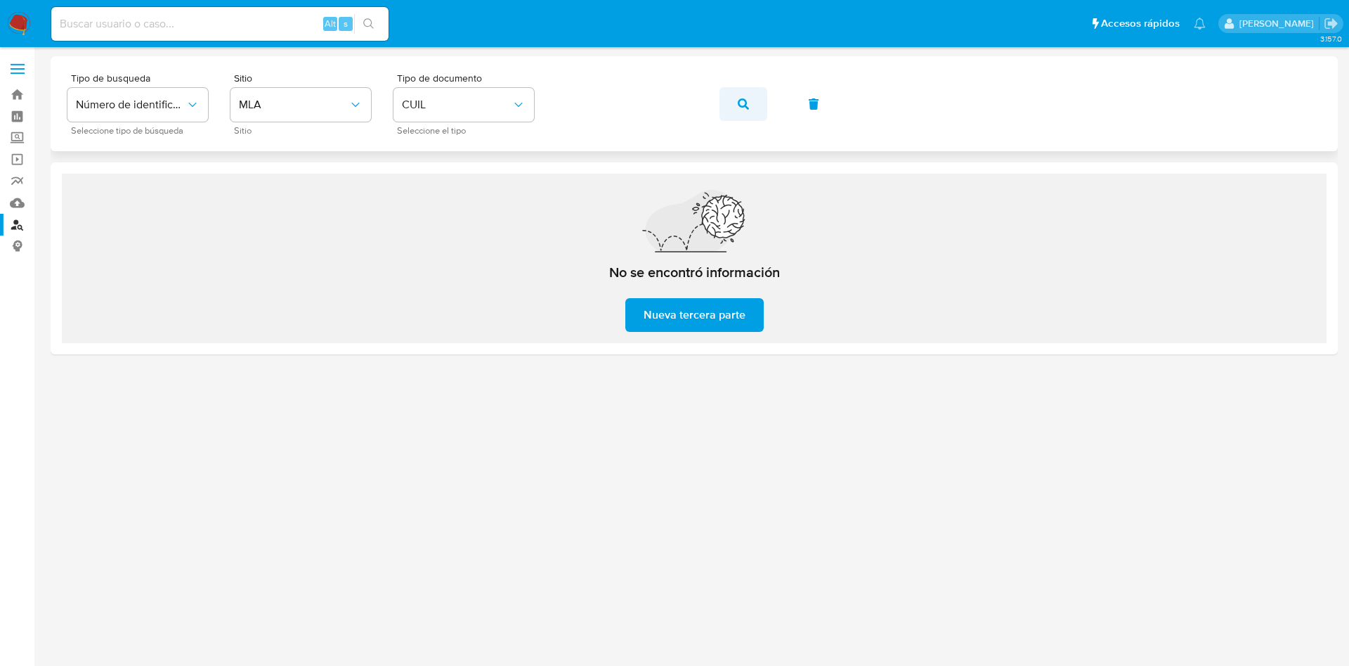
click at [752, 97] on button "button" at bounding box center [744, 104] width 48 height 34
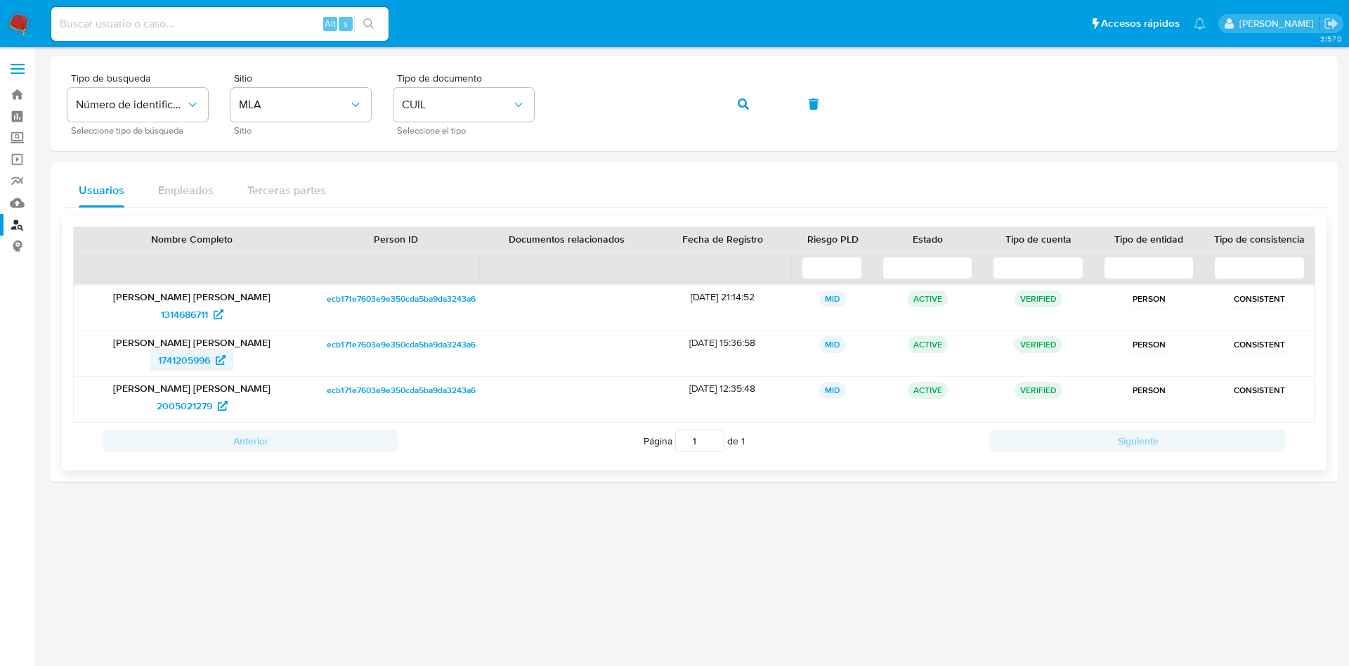
click at [161, 363] on span "1741205996" at bounding box center [184, 360] width 52 height 22
click at [25, 24] on img at bounding box center [19, 24] width 24 height 24
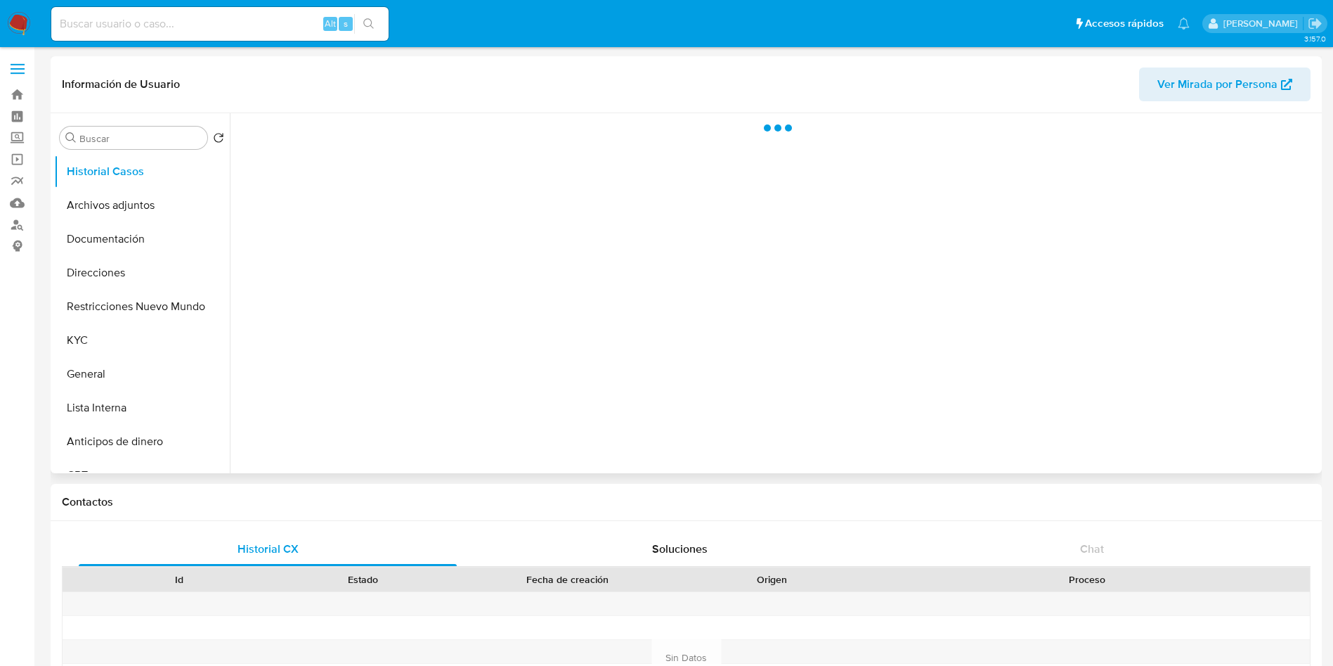
click at [1179, 87] on span "Ver Mirada por Persona" at bounding box center [1217, 84] width 120 height 34
select select "10"
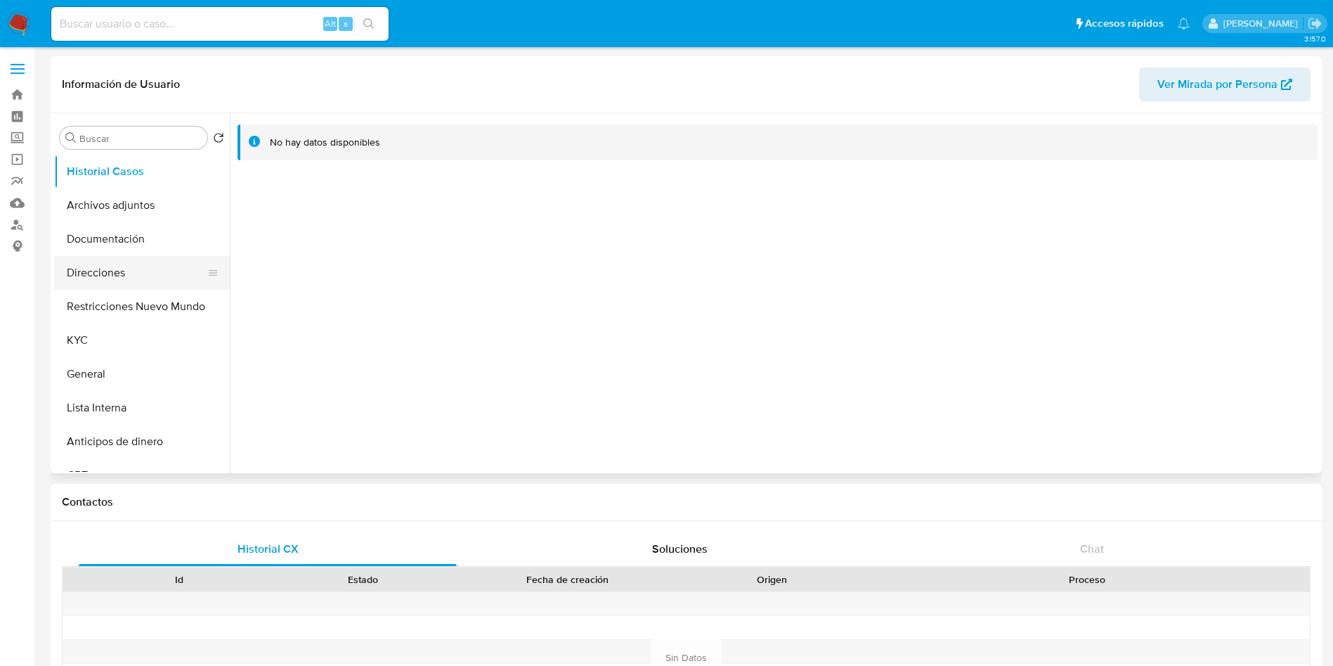
click at [123, 265] on button "Direcciones" at bounding box center [136, 273] width 164 height 34
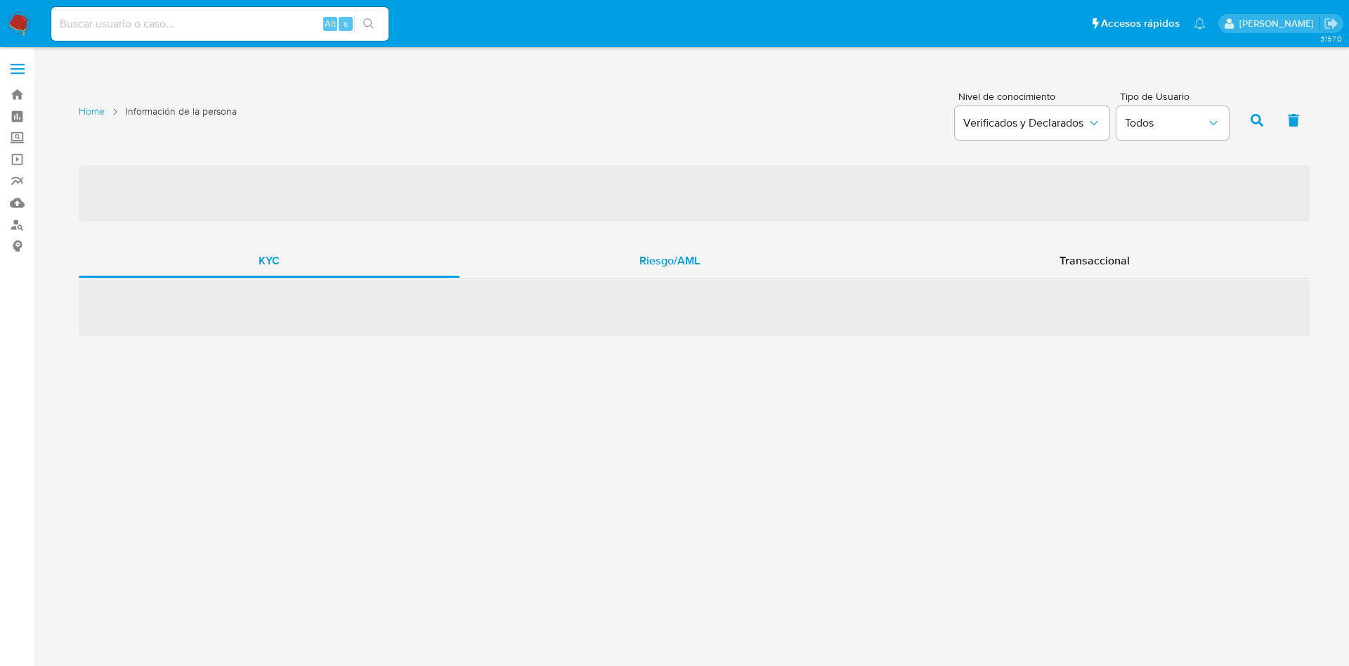
click at [699, 255] on span "Riesgo/AML" at bounding box center [670, 260] width 60 height 16
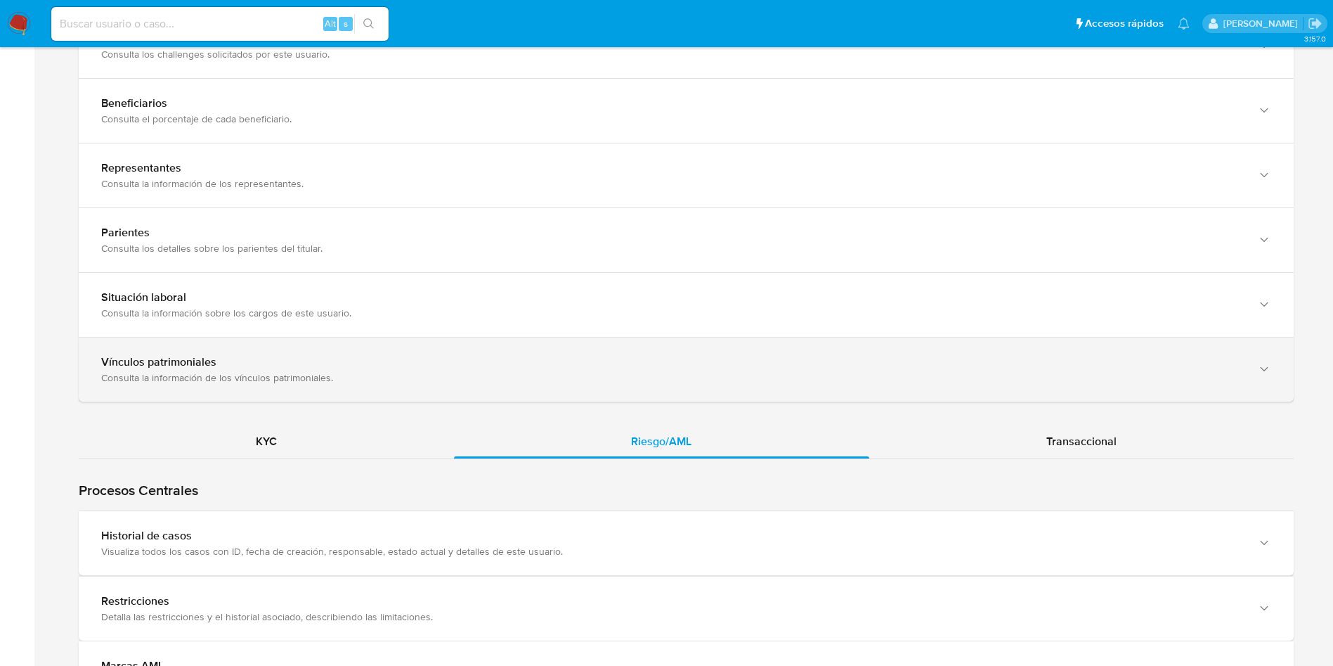
scroll to position [949, 0]
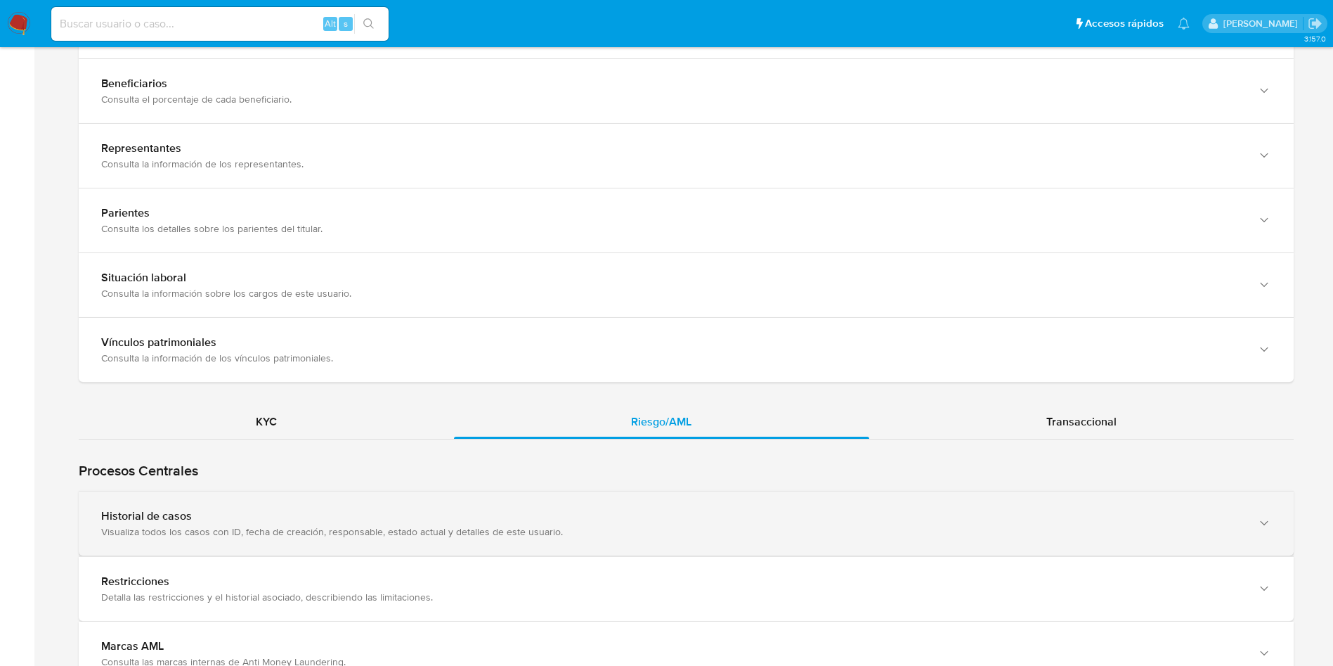
click at [322, 510] on div "Historial de casos" at bounding box center [672, 516] width 1142 height 14
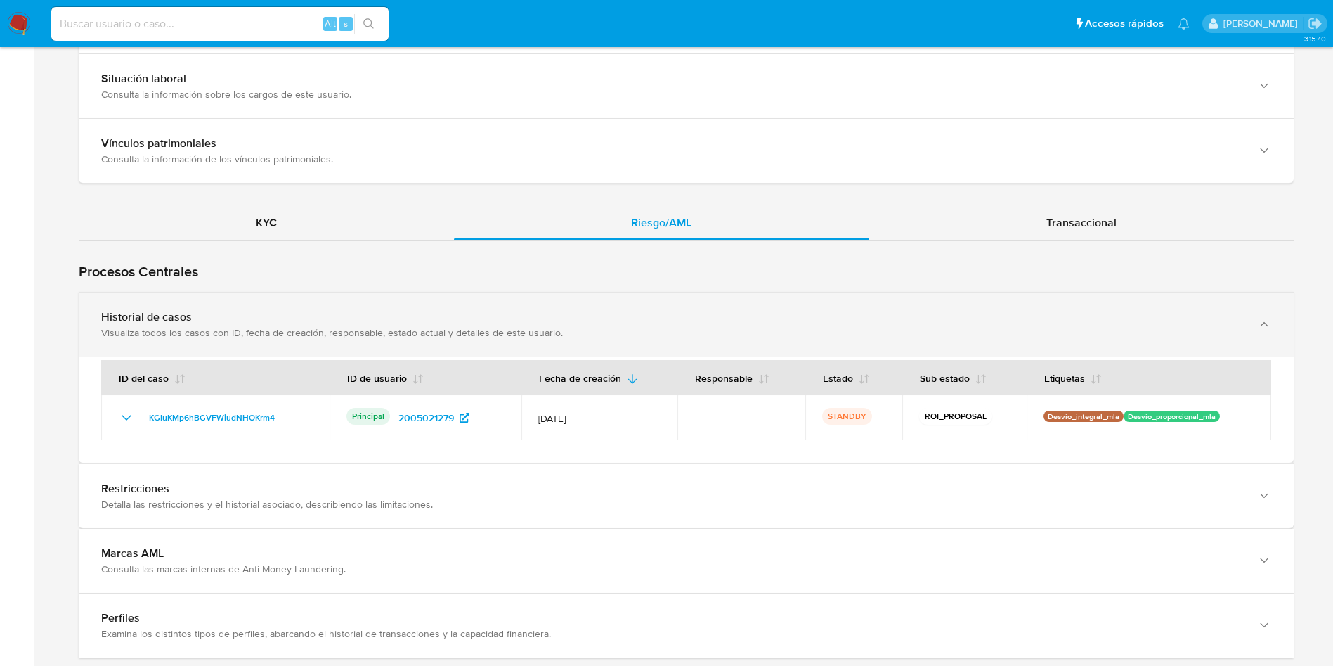
scroll to position [1160, 0]
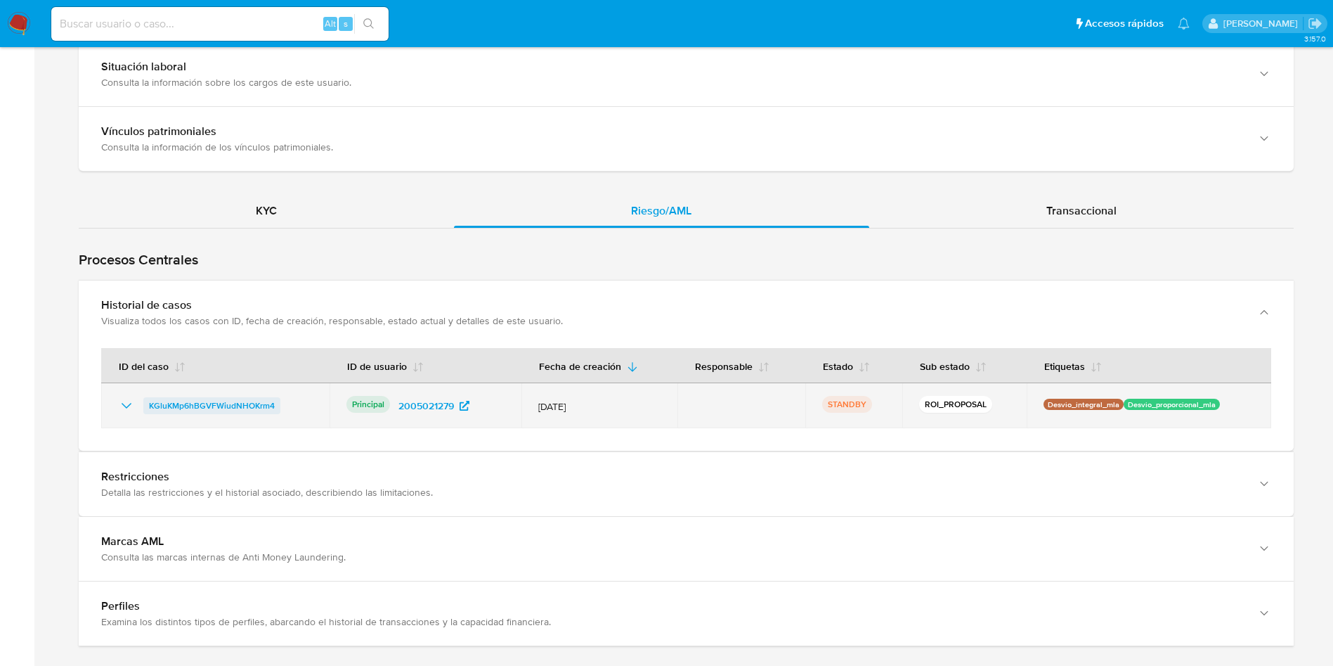
click at [202, 407] on span "KGluKMp6hBGVFWiudNHOKrm4" at bounding box center [212, 405] width 126 height 17
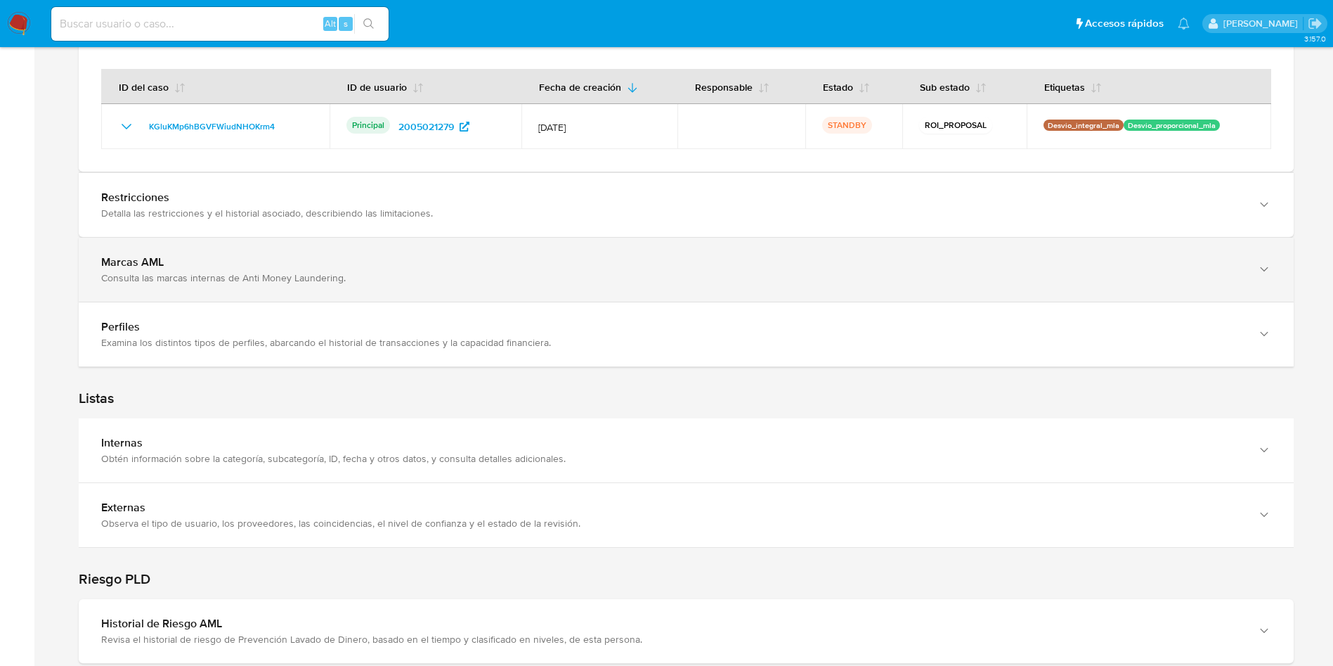
scroll to position [1476, 0]
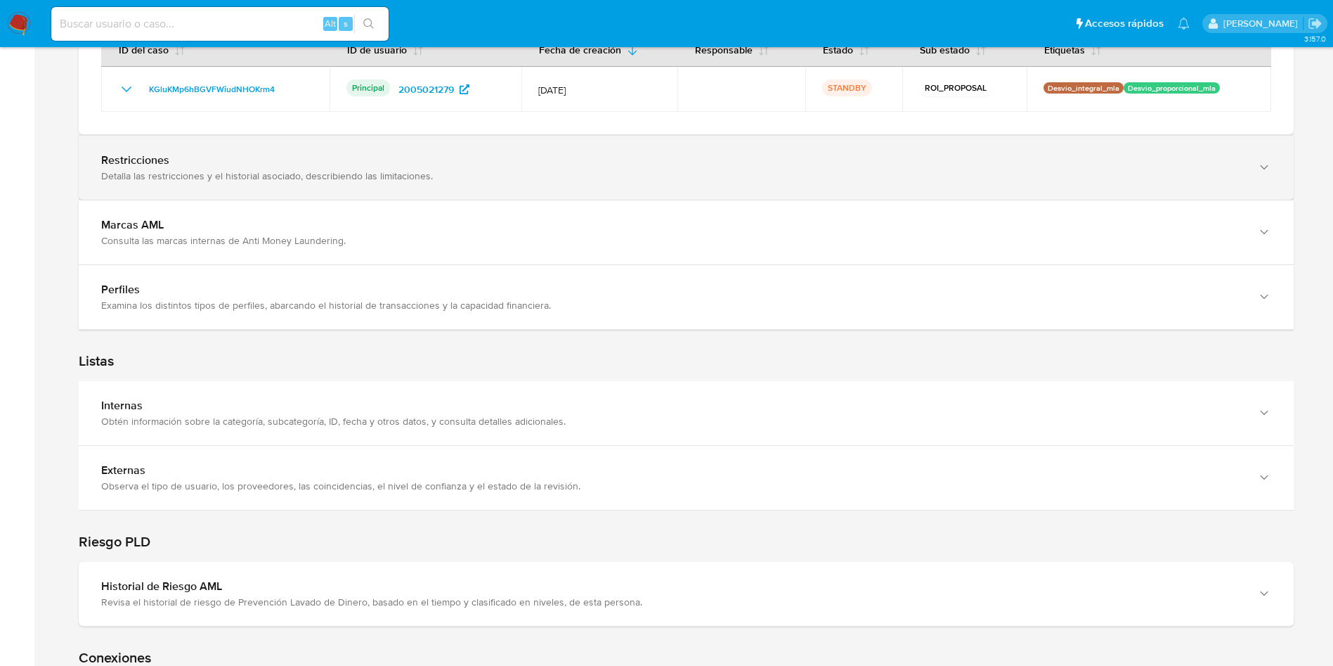
click at [310, 197] on div "Restricciones Detalla las restricciones y el historial asociado, describiendo l…" at bounding box center [686, 168] width 1215 height 64
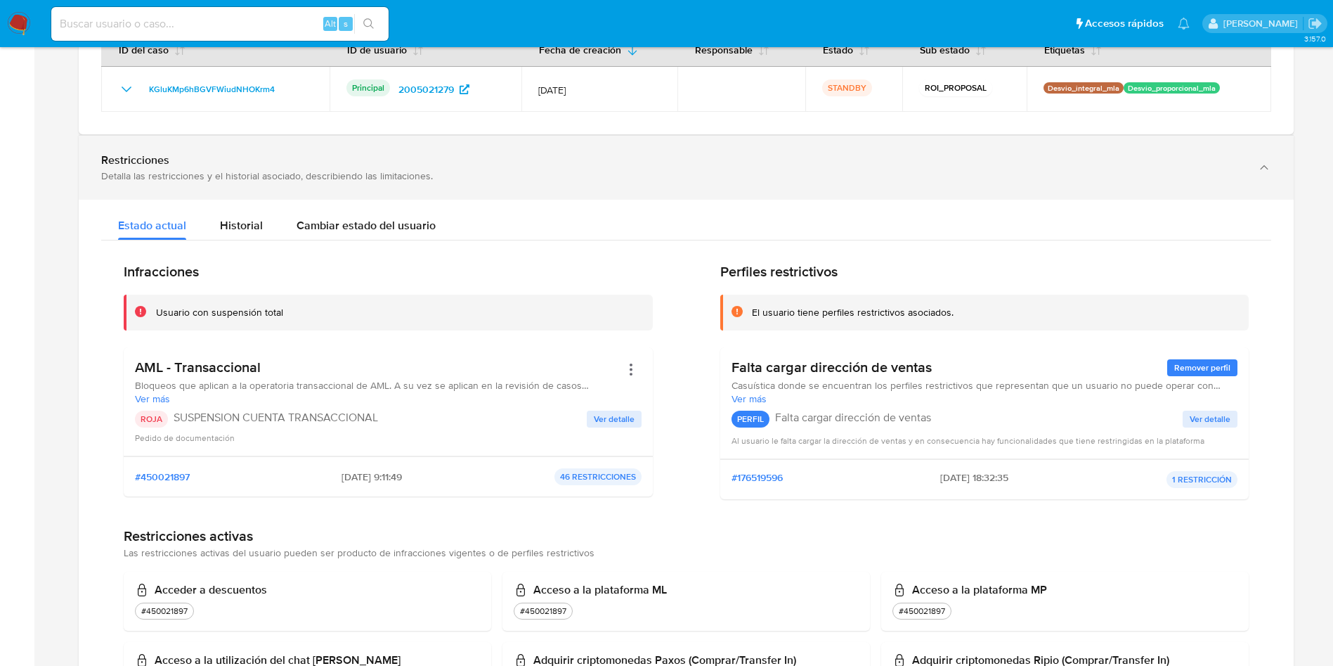
click at [379, 176] on div "Detalla las restricciones y el historial asociado, describiendo las limitacione…" at bounding box center [672, 175] width 1142 height 13
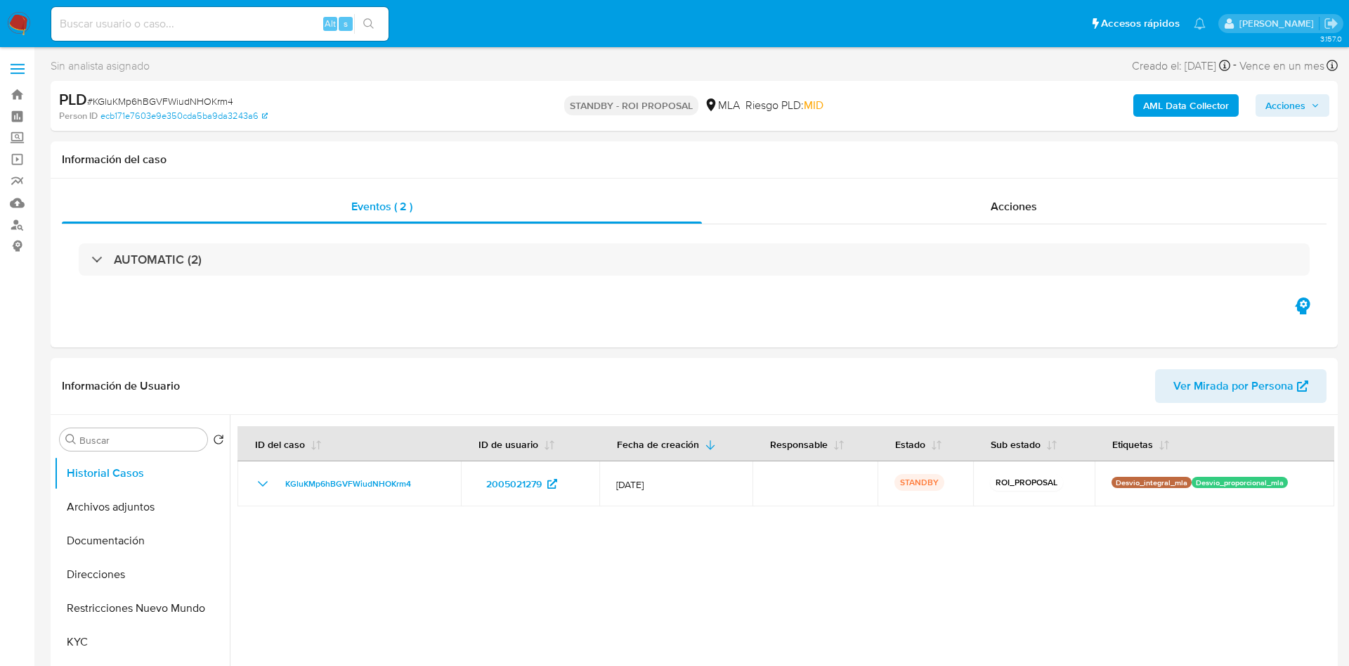
select select "10"
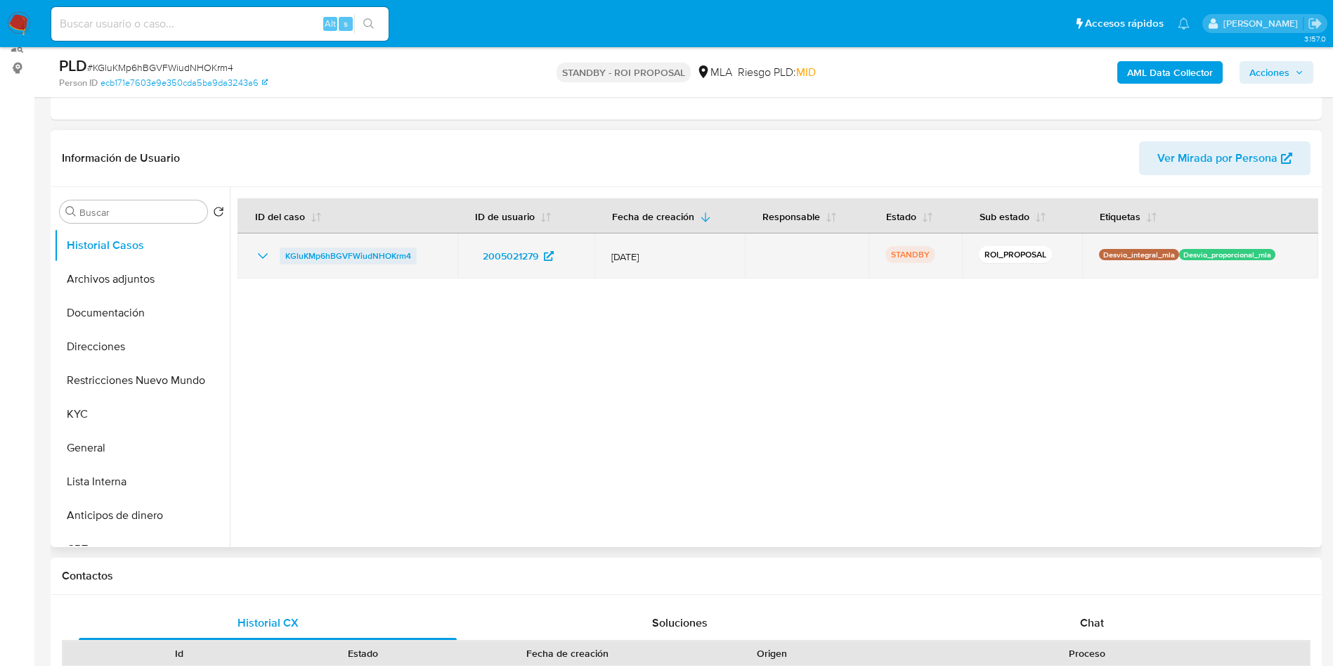
scroll to position [211, 0]
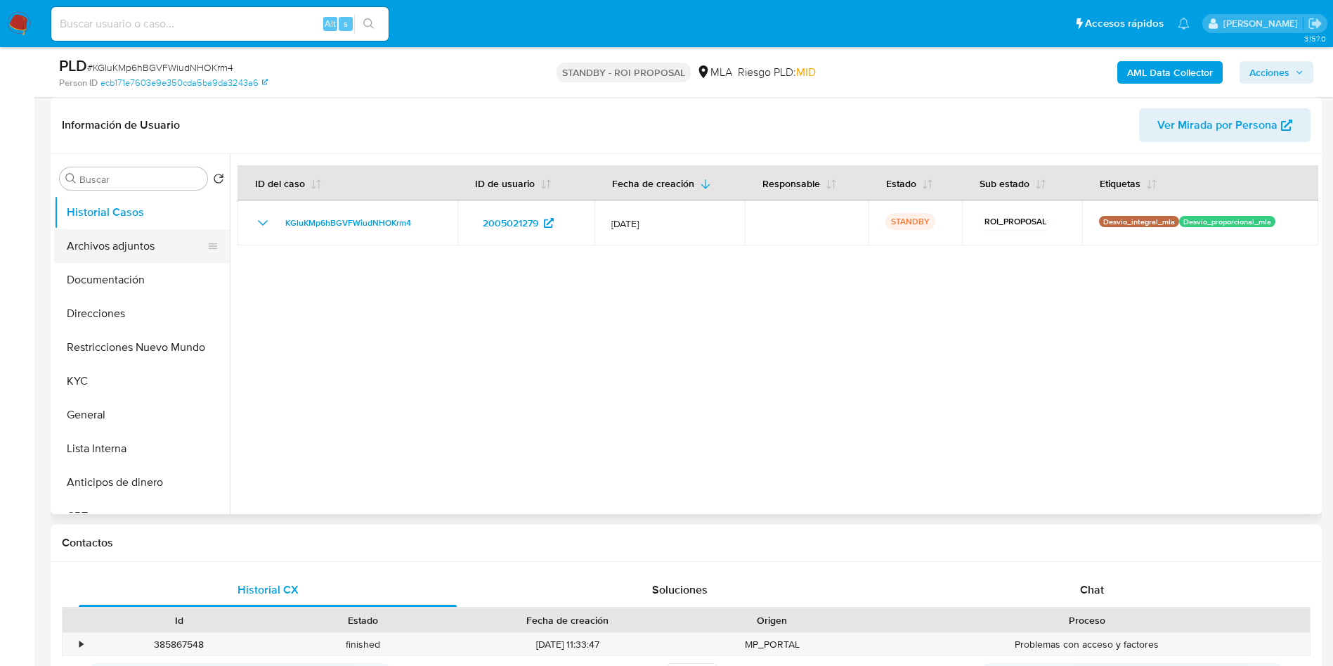
click at [136, 235] on button "Archivos adjuntos" at bounding box center [136, 246] width 164 height 34
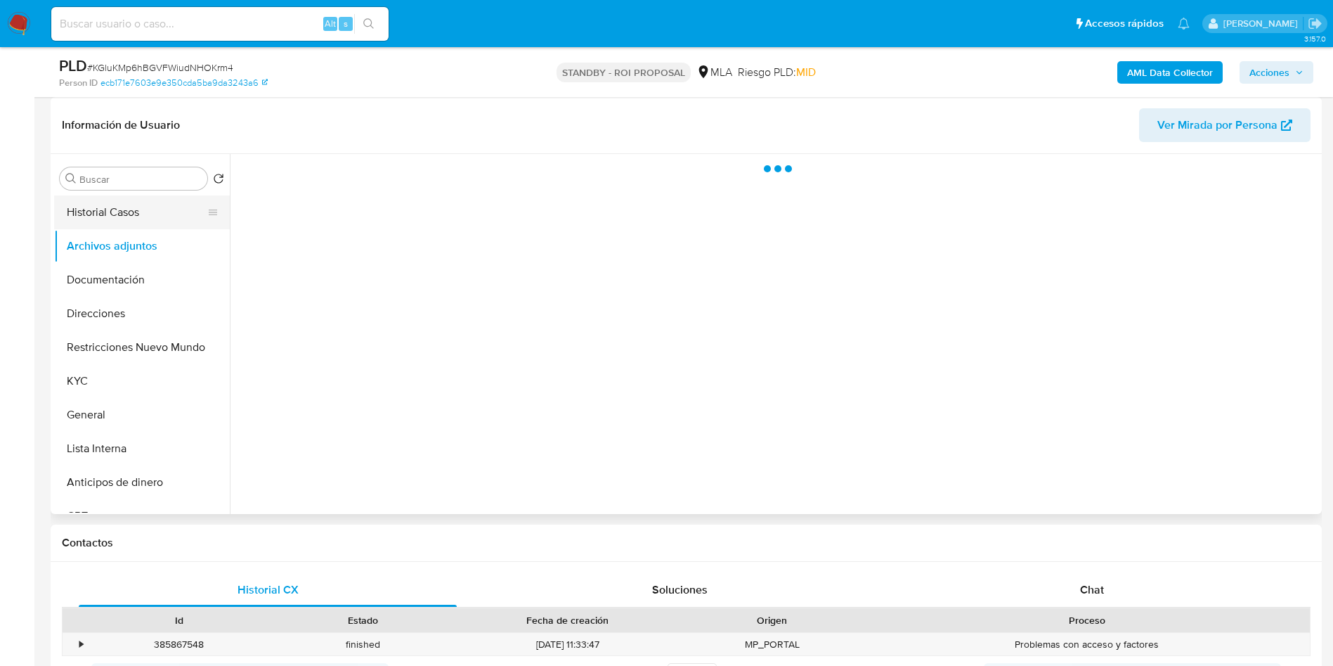
click at [134, 224] on button "Historial Casos" at bounding box center [136, 212] width 164 height 34
click at [134, 239] on button "Archivos adjuntos" at bounding box center [136, 246] width 164 height 34
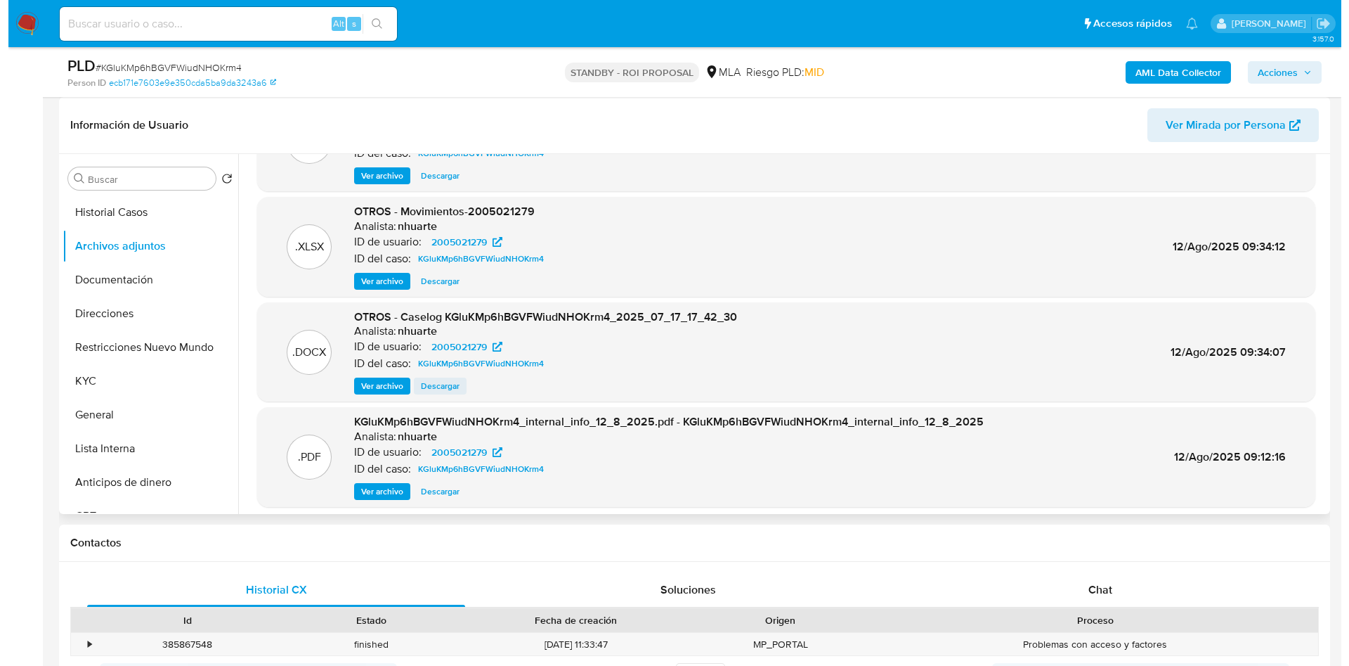
scroll to position [105, 0]
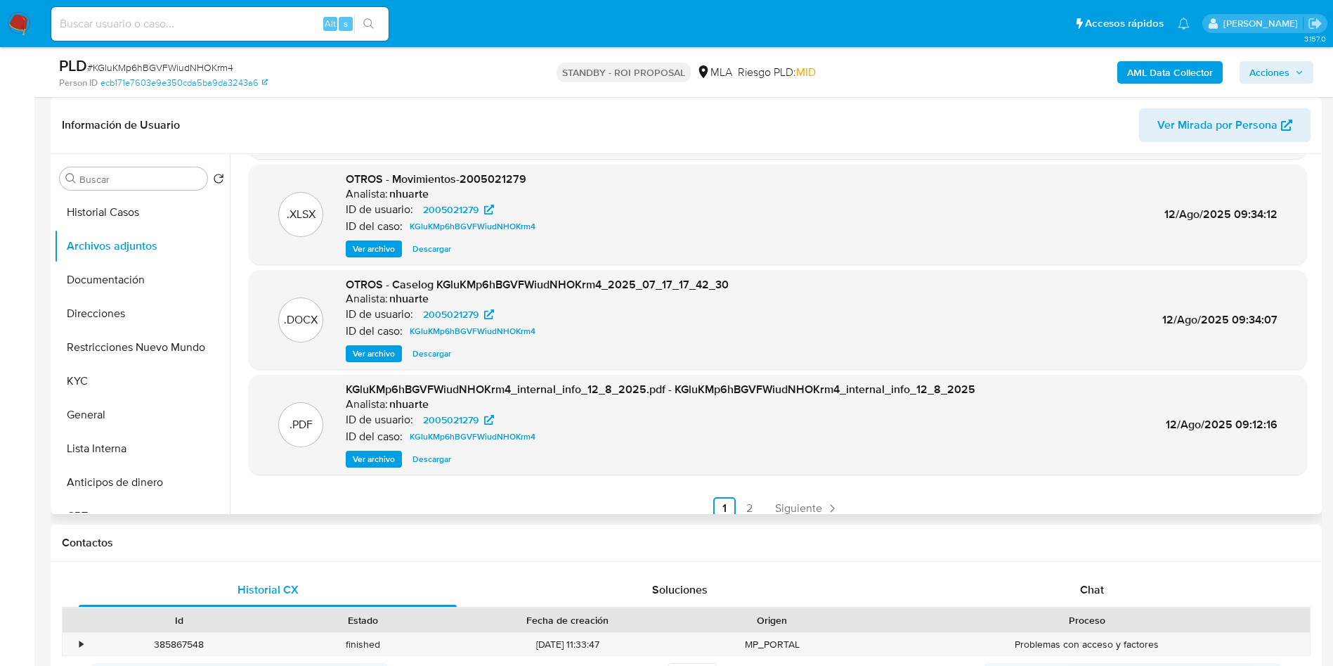
click at [378, 356] on span "Ver archivo" at bounding box center [374, 353] width 42 height 14
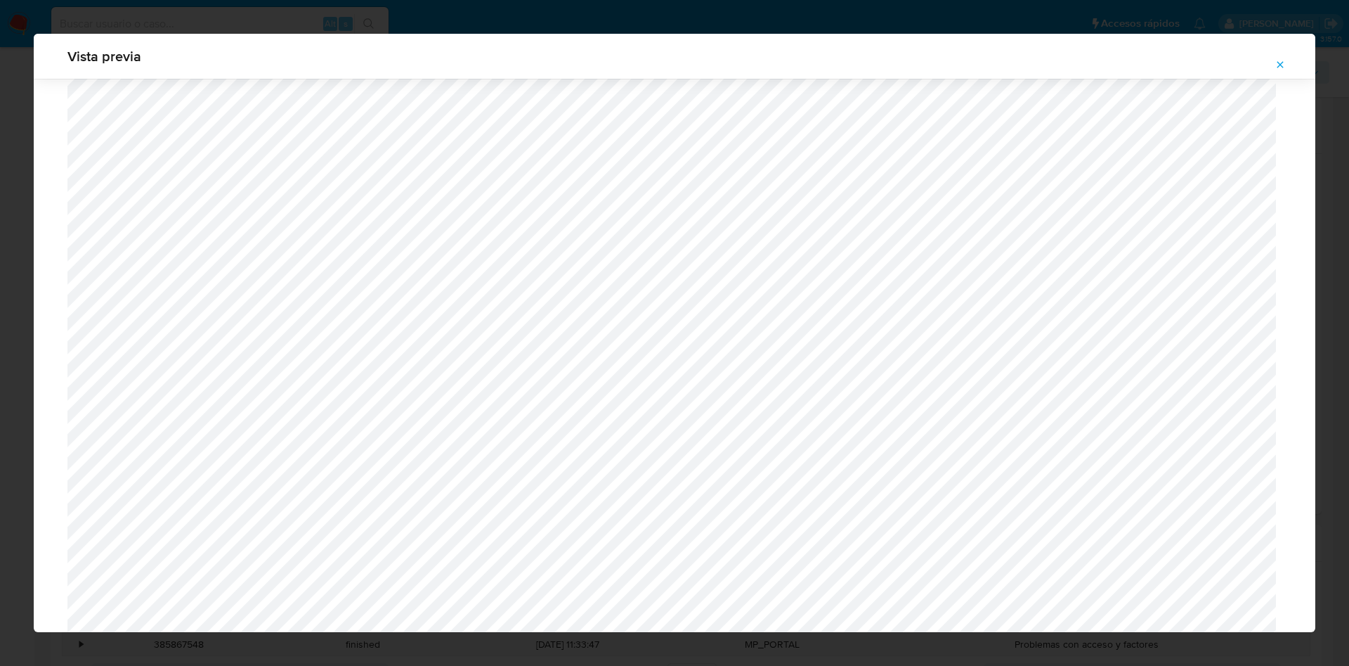
scroll to position [1117, 0]
click at [1288, 65] on button "Attachment preview" at bounding box center [1280, 64] width 31 height 22
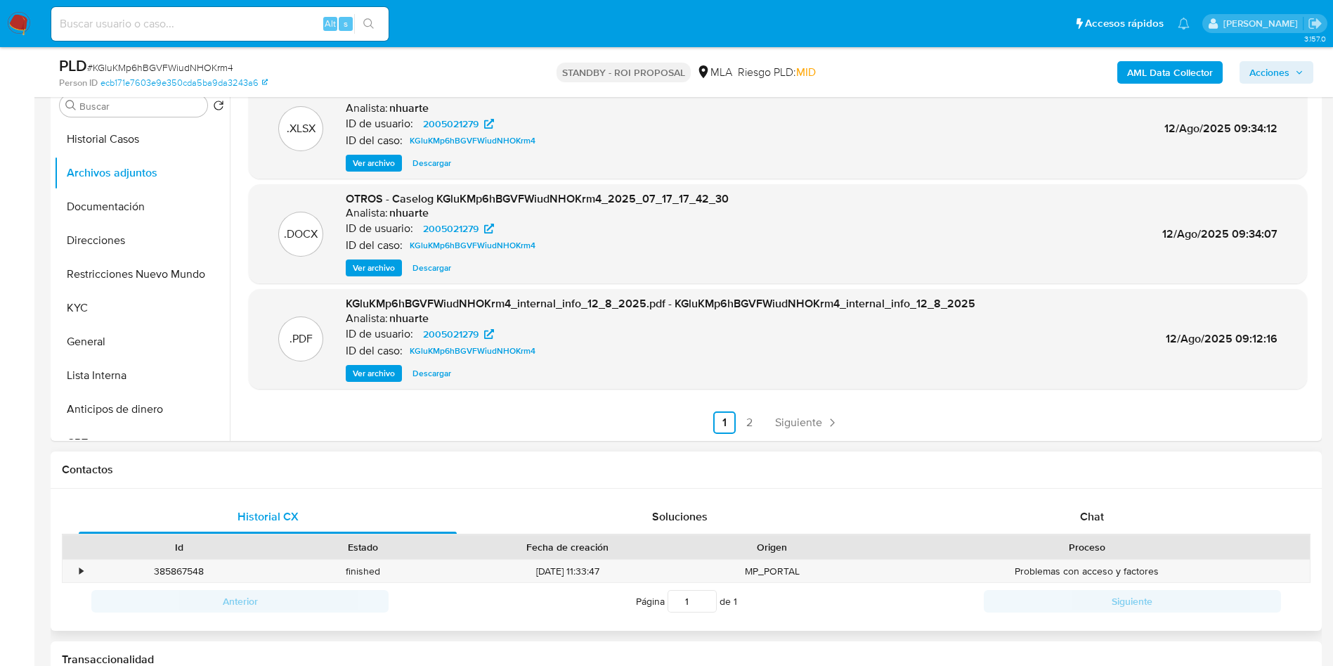
scroll to position [316, 0]
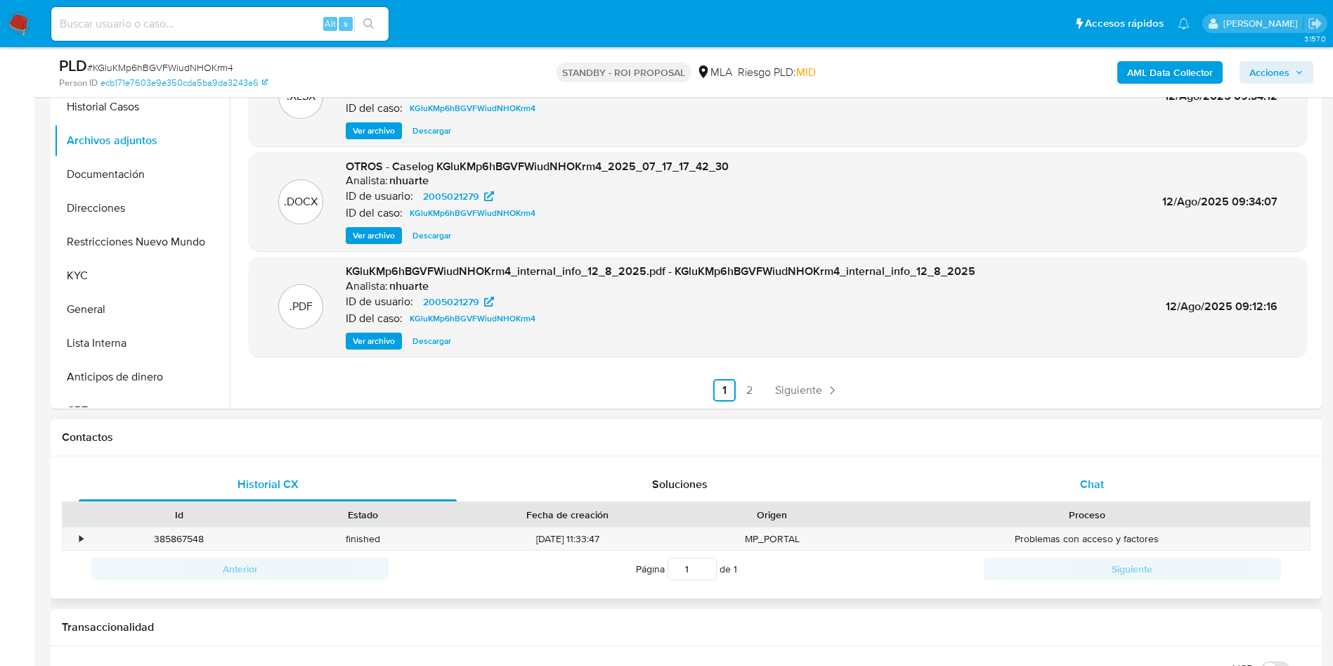
click at [1105, 482] on div "Chat" at bounding box center [1092, 484] width 378 height 34
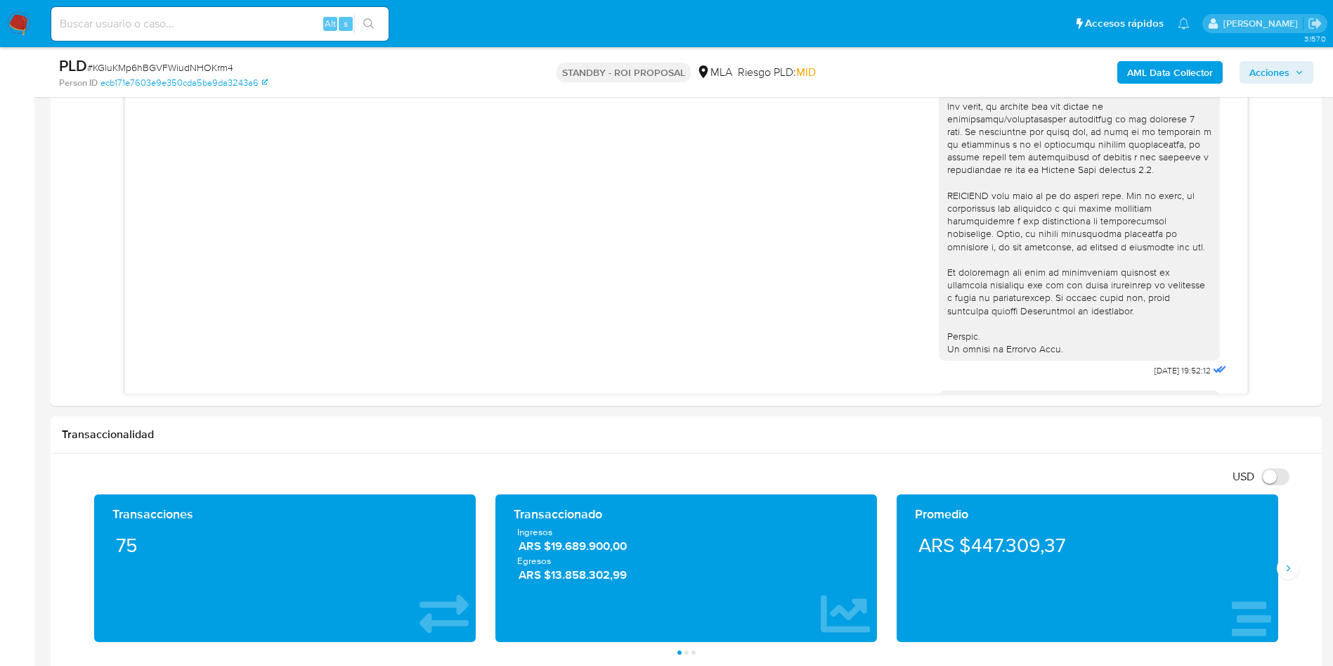
scroll to position [422, 0]
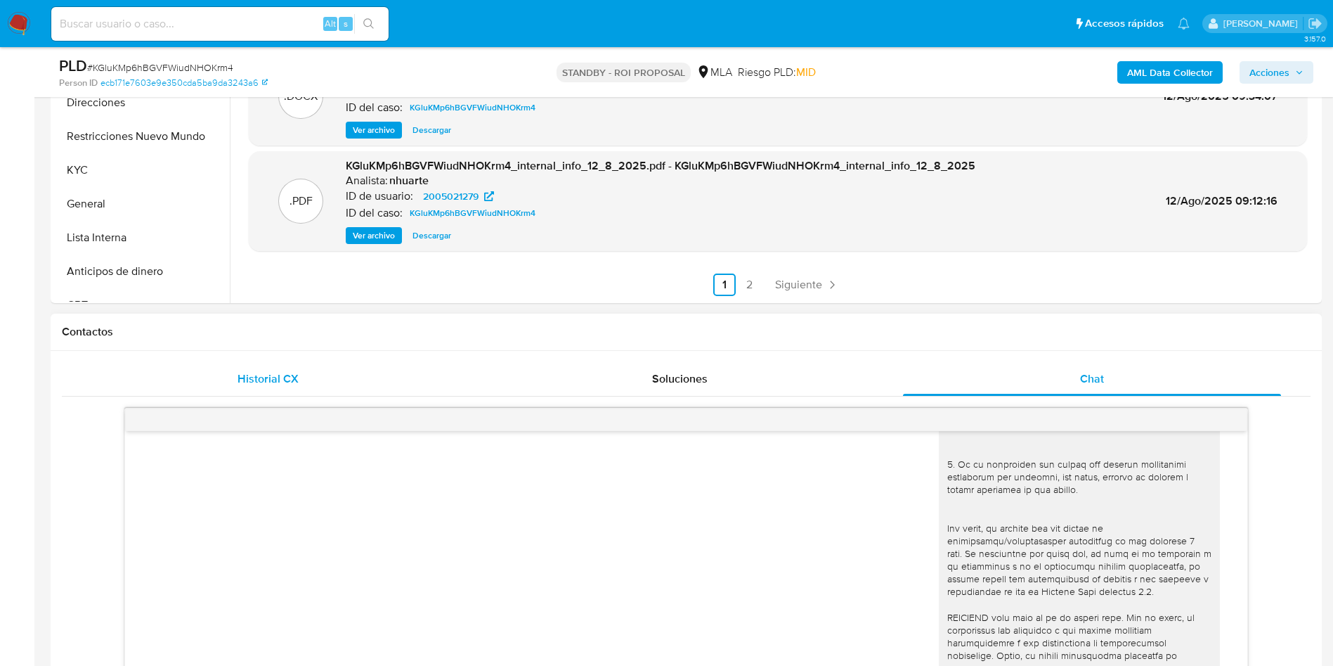
click at [312, 377] on div "Historial CX" at bounding box center [268, 379] width 378 height 34
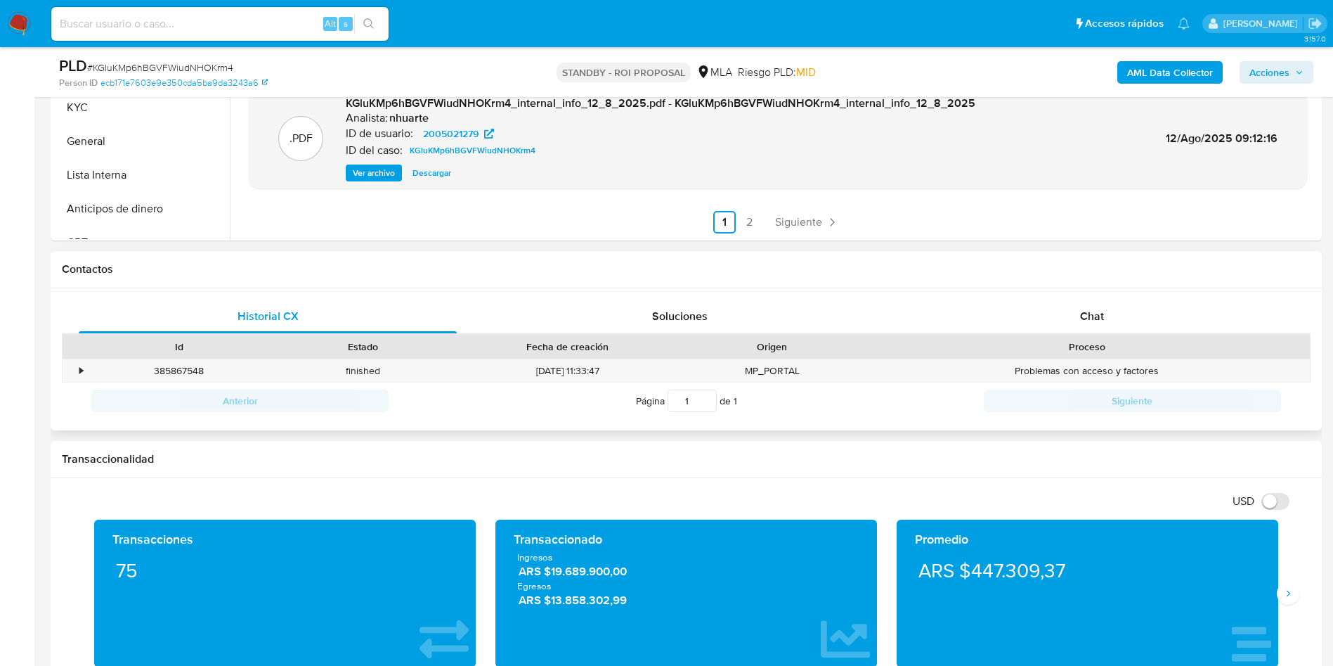
scroll to position [527, 0]
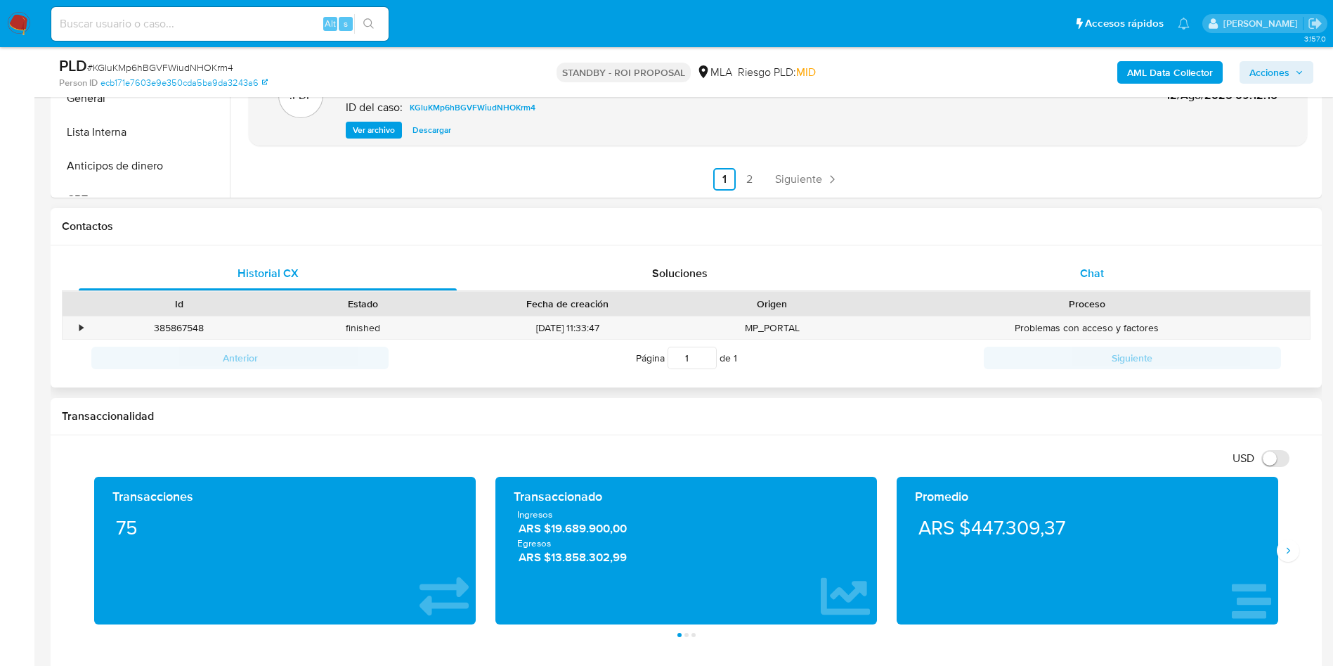
click at [1046, 275] on div "Chat" at bounding box center [1092, 274] width 378 height 34
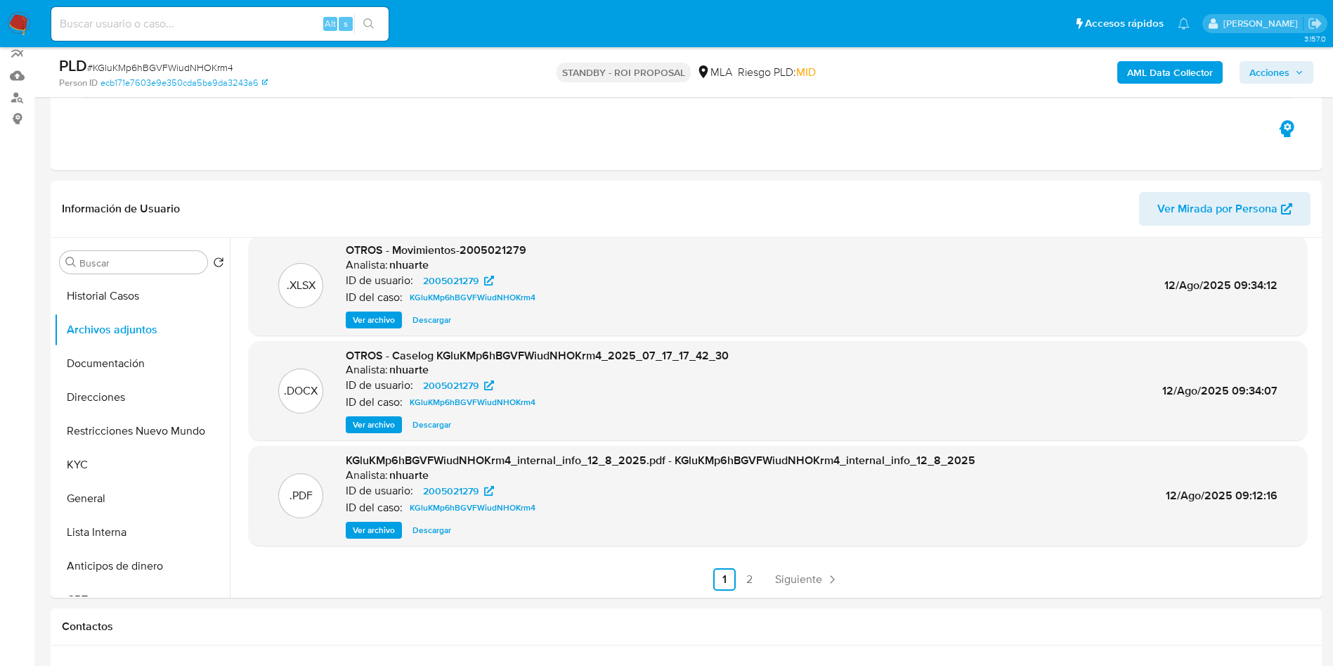
scroll to position [105, 0]
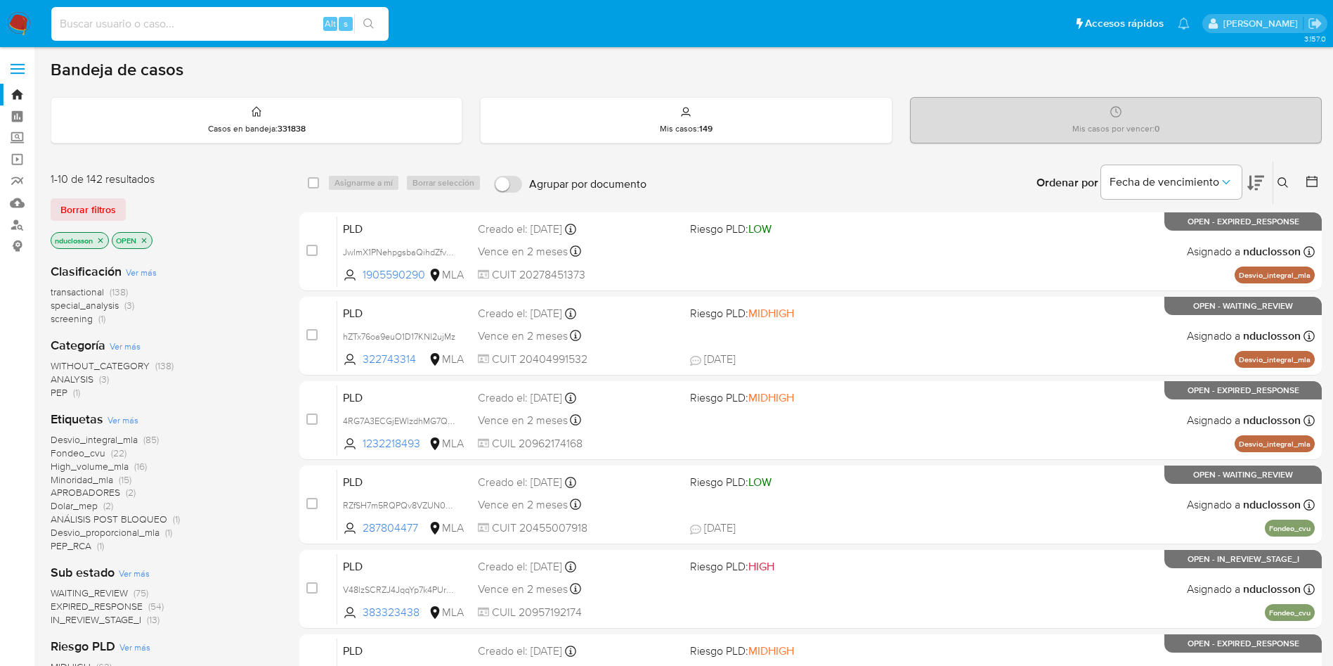
click at [205, 22] on input at bounding box center [219, 24] width 337 height 18
paste input "seuxbkgYqHM77QWlpjMDazF7"
type input "seuxbkgYqHM77QWlpjMDazF7"
click at [382, 19] on button "search-icon" at bounding box center [368, 24] width 29 height 20
click at [1283, 179] on icon at bounding box center [1283, 182] width 11 height 11
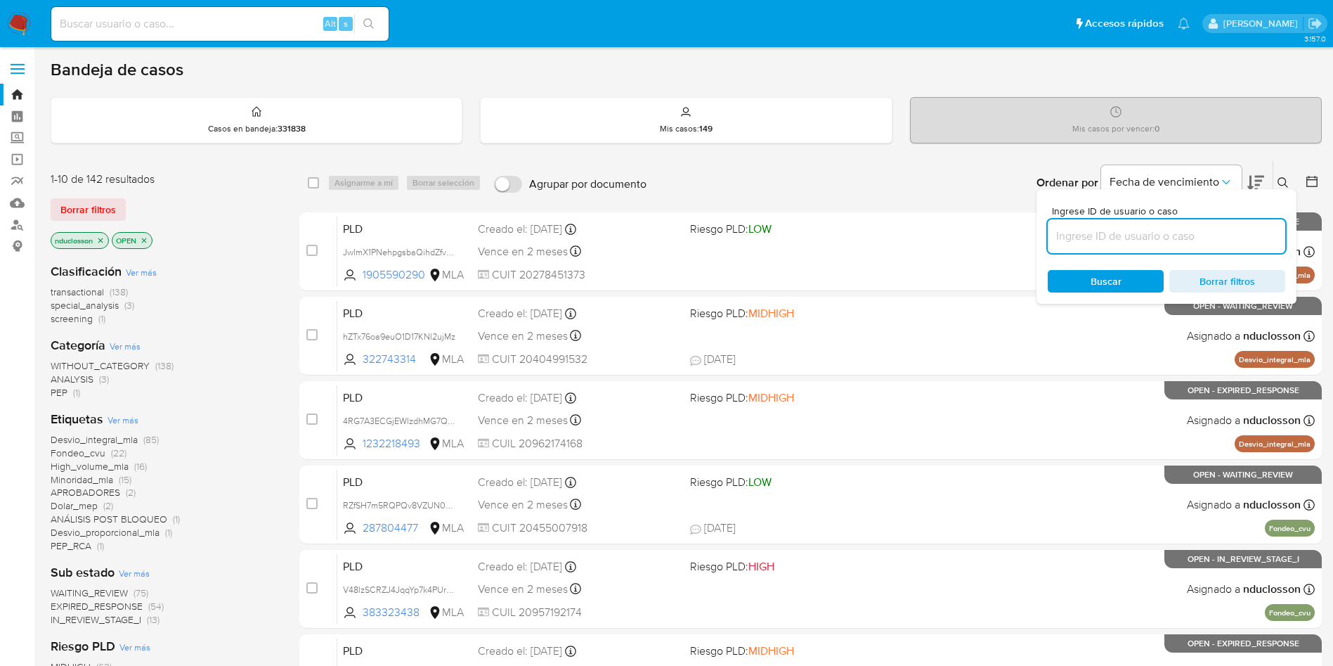
click at [1072, 227] on input at bounding box center [1167, 236] width 238 height 18
type input "seuxbkgYqHM77QWlpjMDazF7"
click at [1086, 280] on span "Buscar" at bounding box center [1106, 281] width 96 height 20
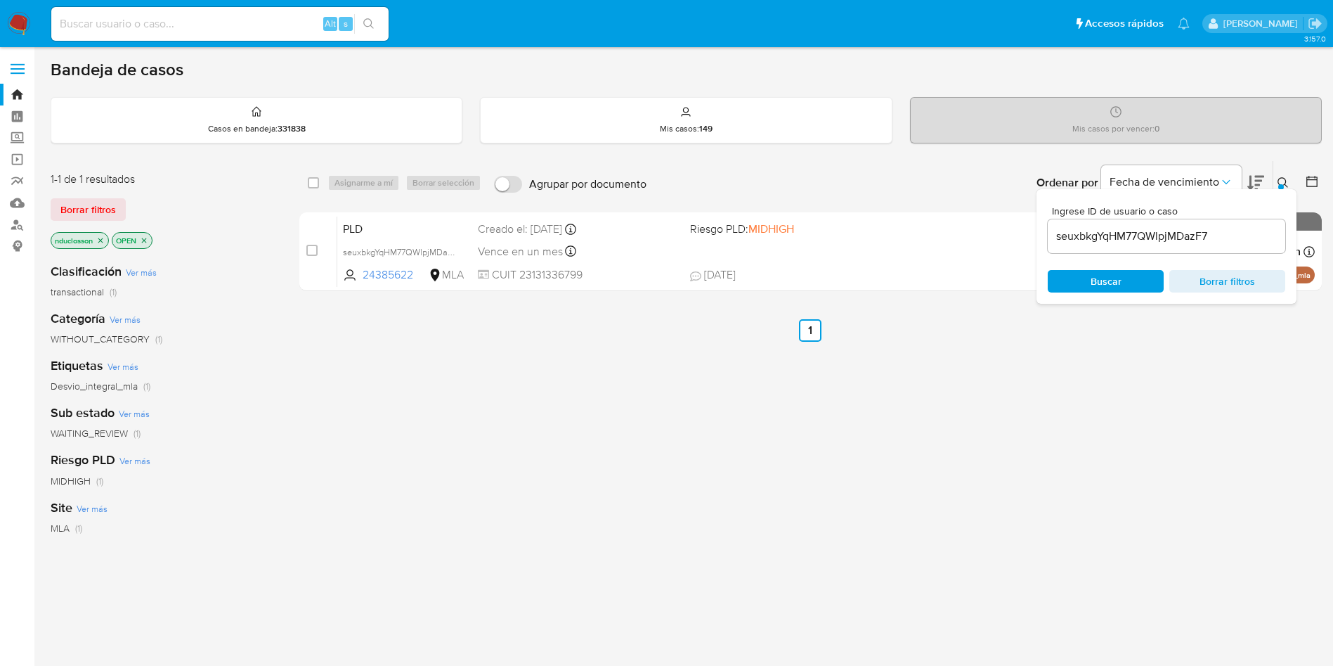
drag, startPoint x: 307, startPoint y: 172, endPoint x: 316, endPoint y: 174, distance: 9.2
click at [308, 172] on div "select-all-cases-checkbox Asignarme a mí Borrar selección Agrupar por documento…" at bounding box center [810, 183] width 1023 height 44
click at [318, 178] on input "checkbox" at bounding box center [313, 182] width 11 height 11
checkbox input "true"
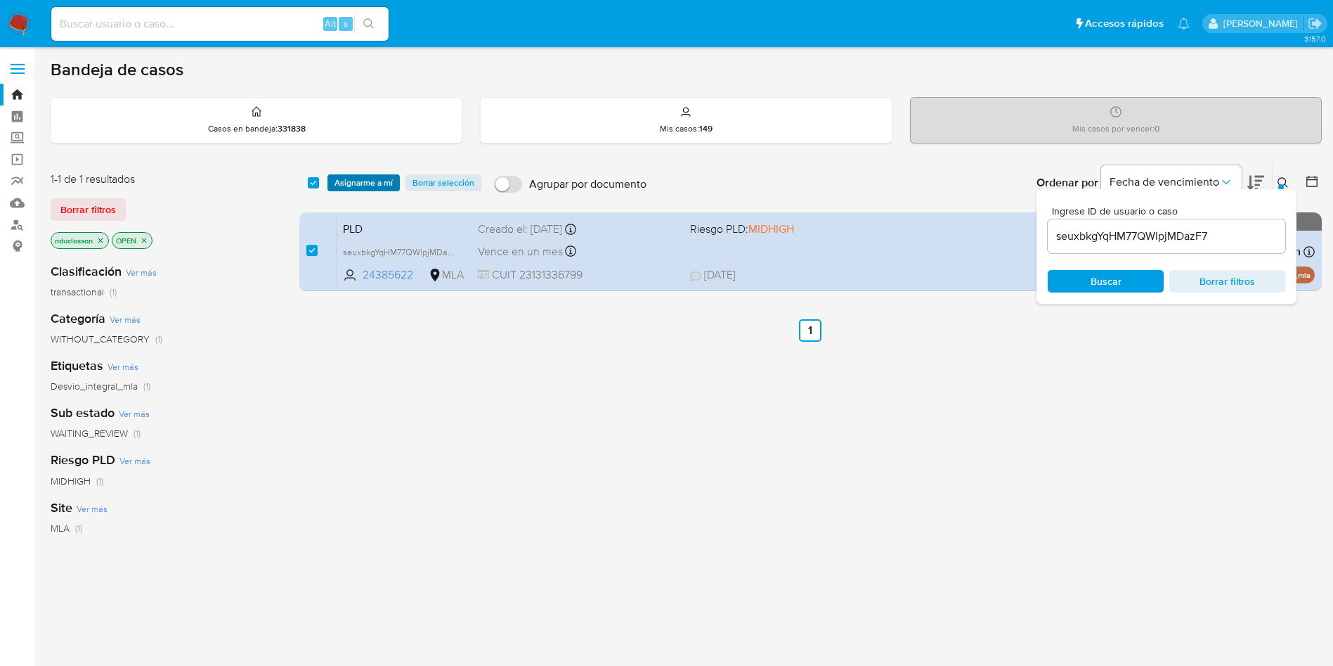
click at [356, 186] on span "Asignarme a mí" at bounding box center [364, 183] width 58 height 14
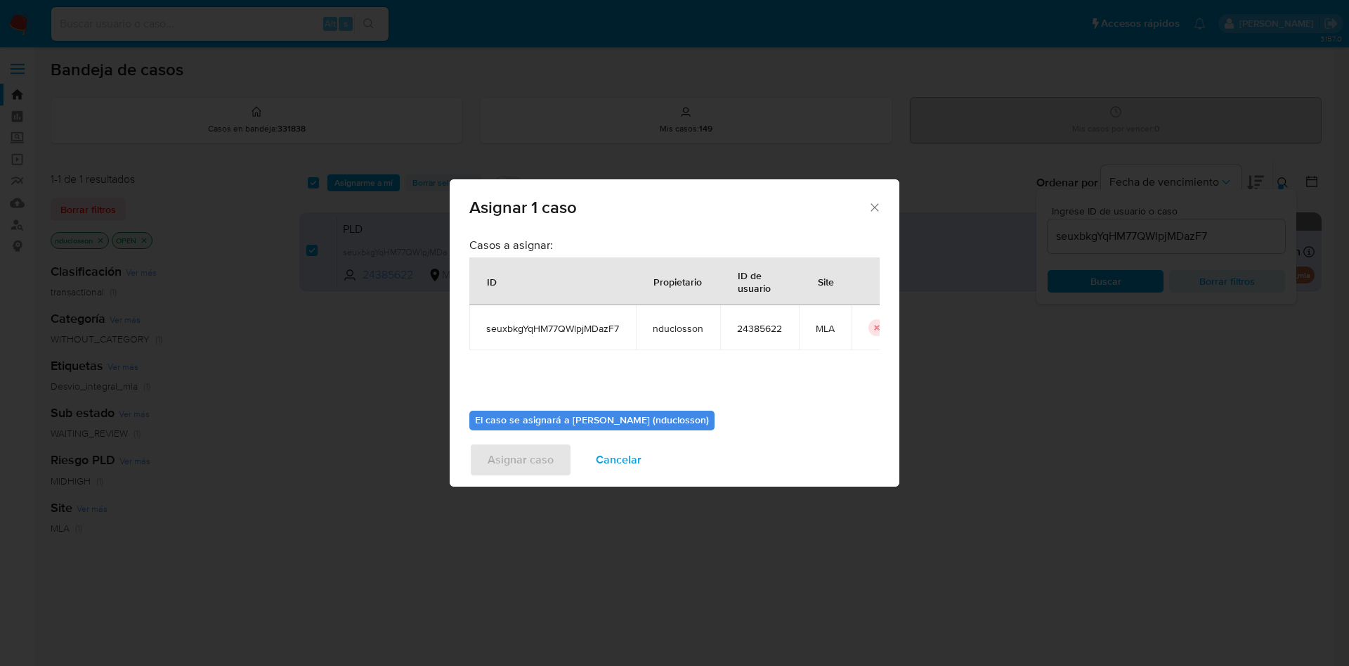
scroll to position [73, 0]
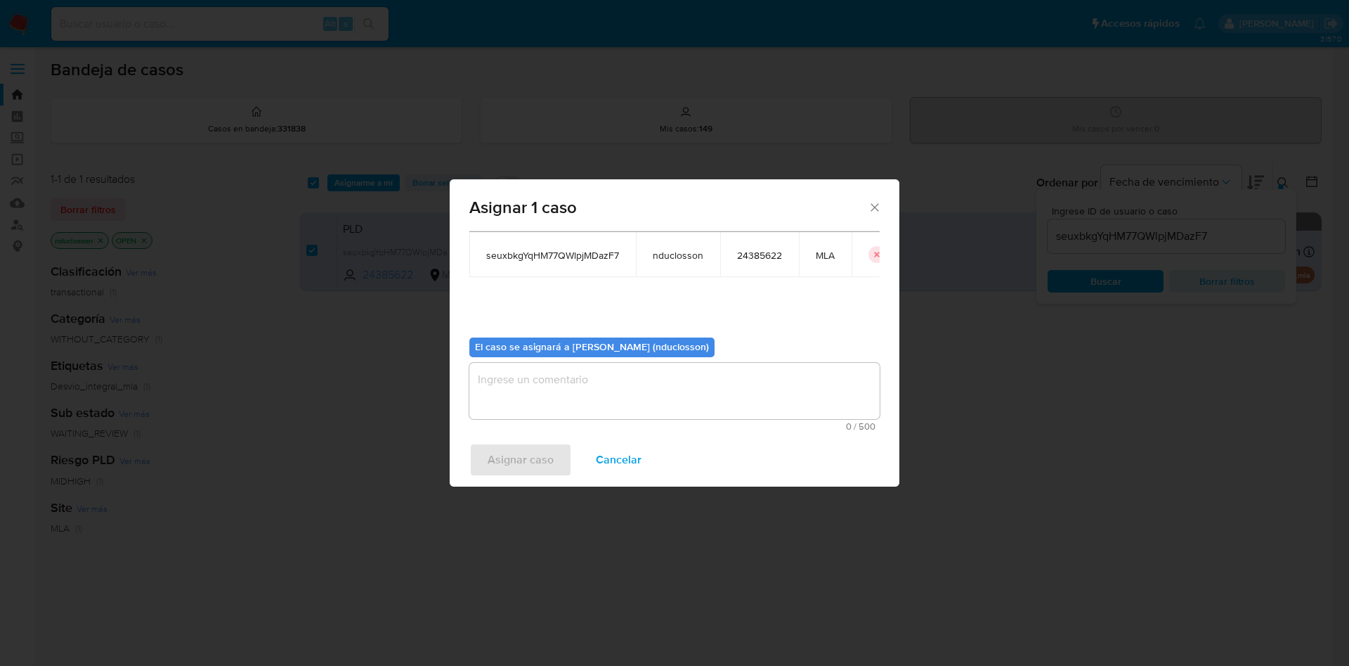
click at [570, 384] on textarea "assign-modal" at bounding box center [674, 391] width 410 height 56
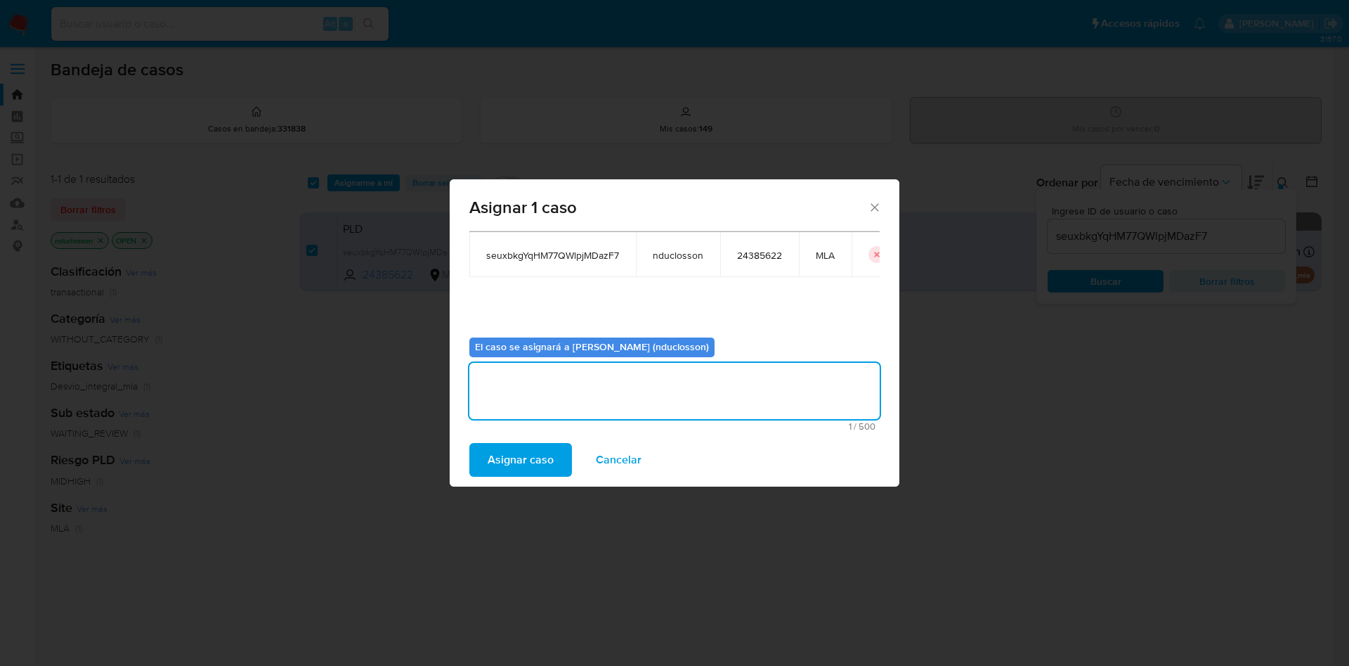
click at [523, 487] on div "Asignar 1 caso Casos a asignar: ID Propietario ID de usuario Site seuxbkgYqHM77…" at bounding box center [674, 333] width 1349 height 666
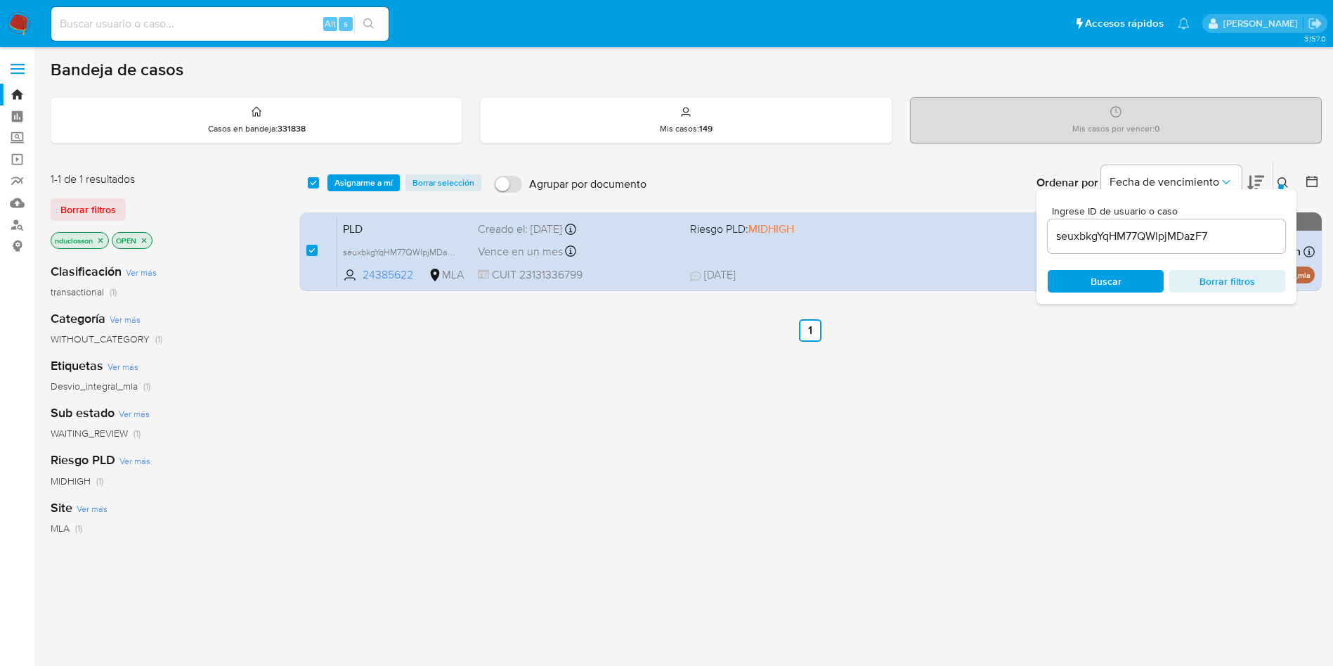
click at [512, 470] on div "select-all-cases-checkbox Asignarme a mí Borrar selección Agrupar por documento…" at bounding box center [810, 478] width 1023 height 637
click at [382, 179] on span "Asignarme a mí" at bounding box center [364, 183] width 58 height 14
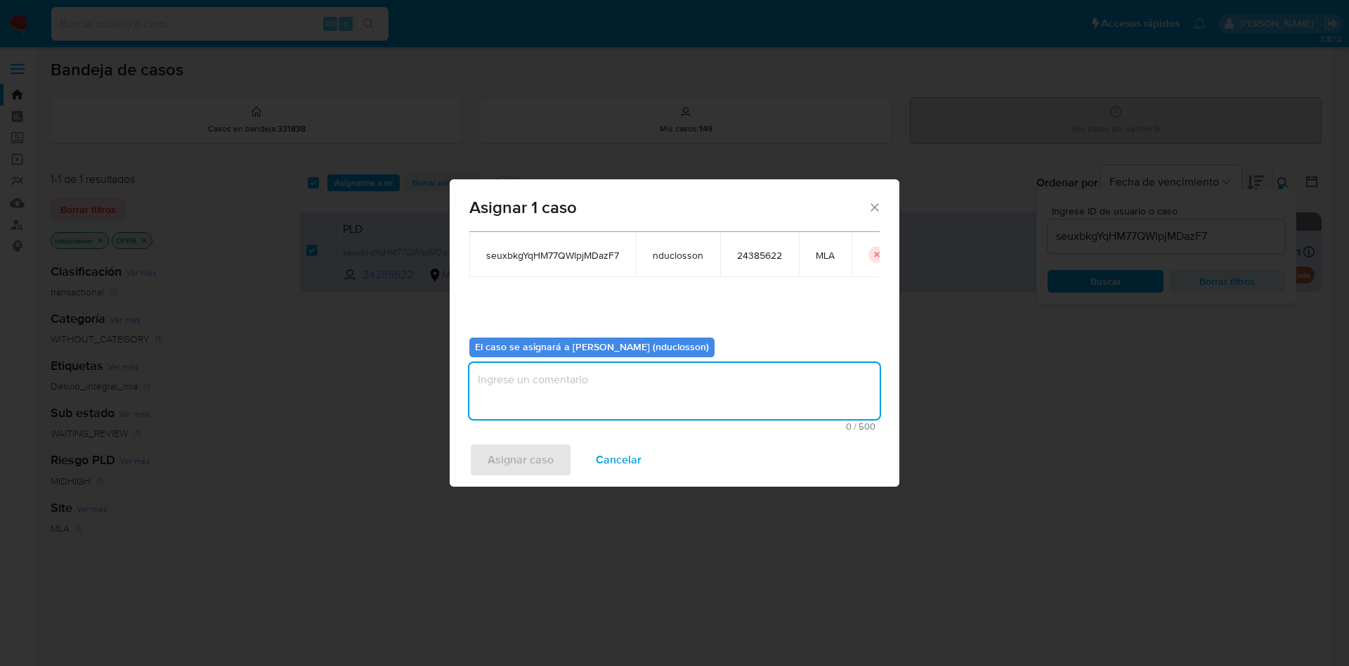
click at [615, 376] on textarea "assign-modal" at bounding box center [674, 391] width 410 height 56
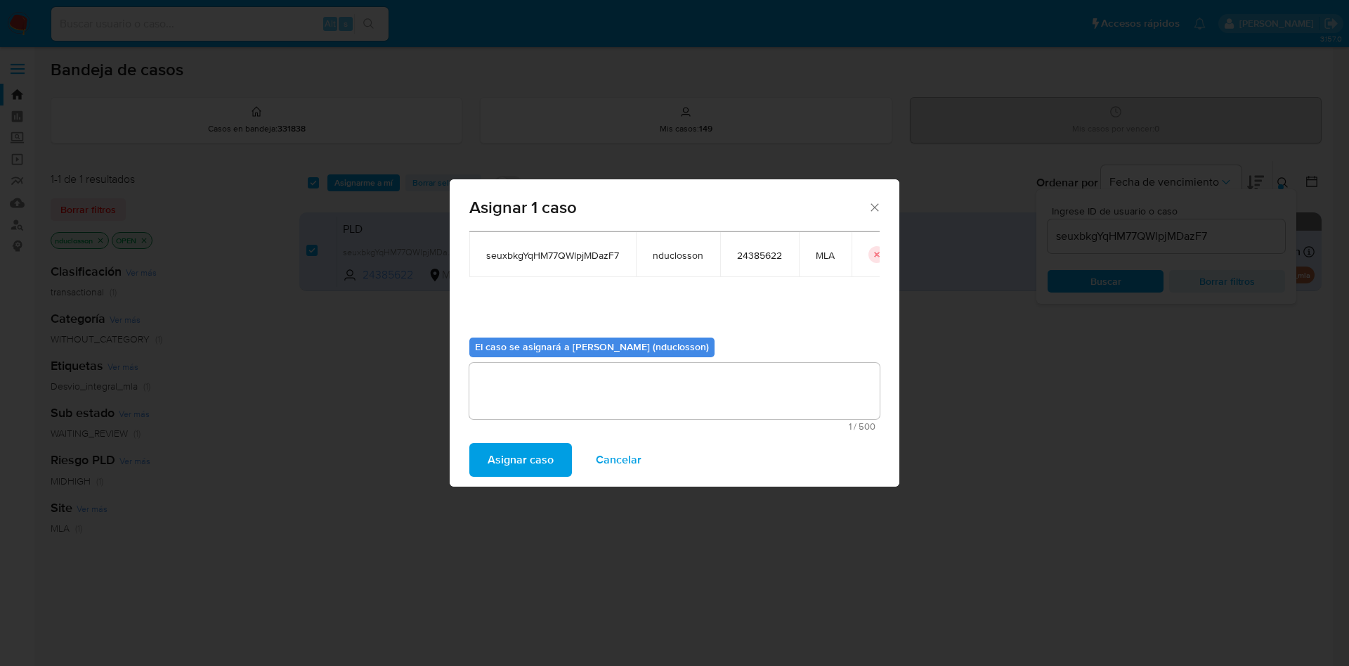
click at [550, 455] on span "Asignar caso" at bounding box center [521, 459] width 66 height 31
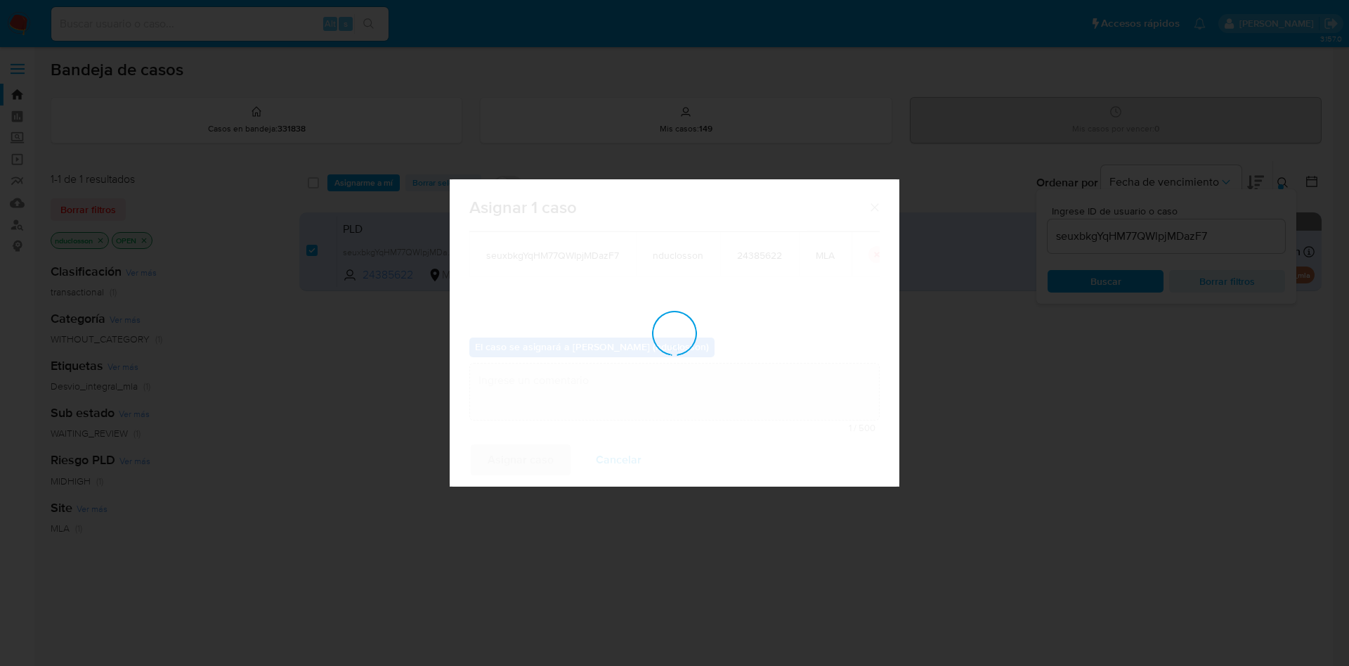
checkbox input "false"
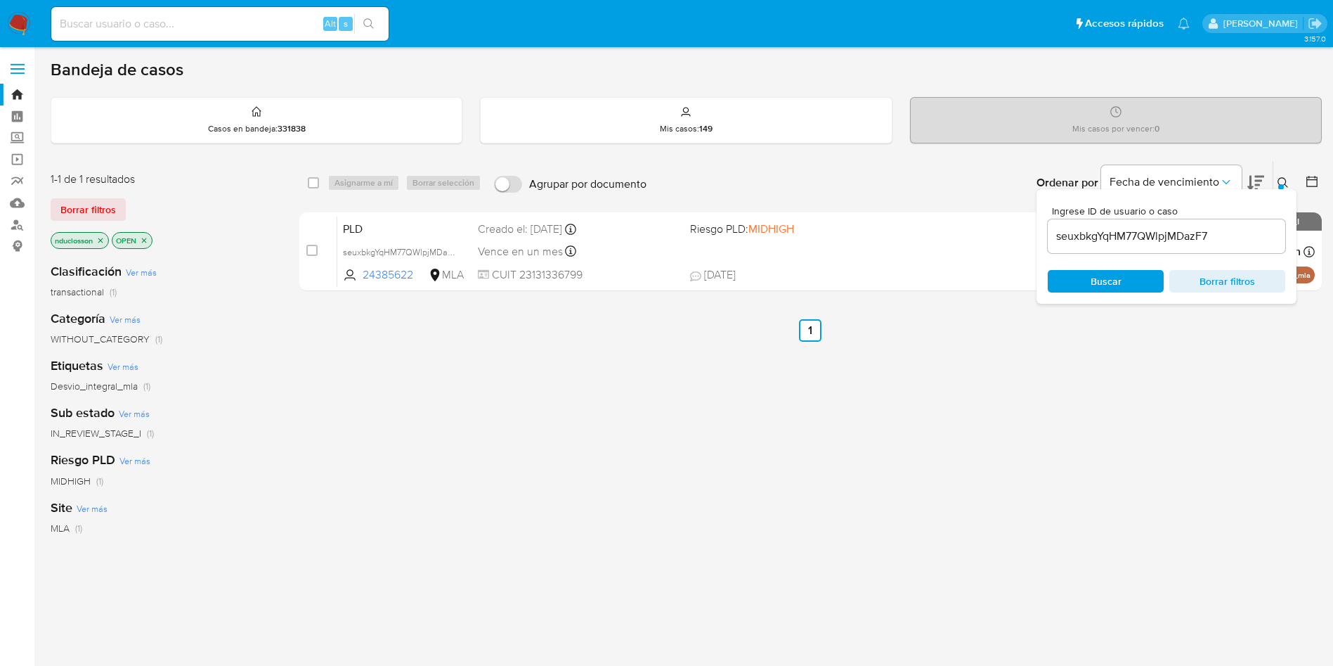
click at [153, 23] on input at bounding box center [219, 24] width 337 height 18
paste input "fw3I5ENVUexGLq87SpEx2s9A"
type input "fw3I5ENVUexGLq87SpEx2s9A"
click at [379, 21] on button "search-icon" at bounding box center [368, 24] width 29 height 20
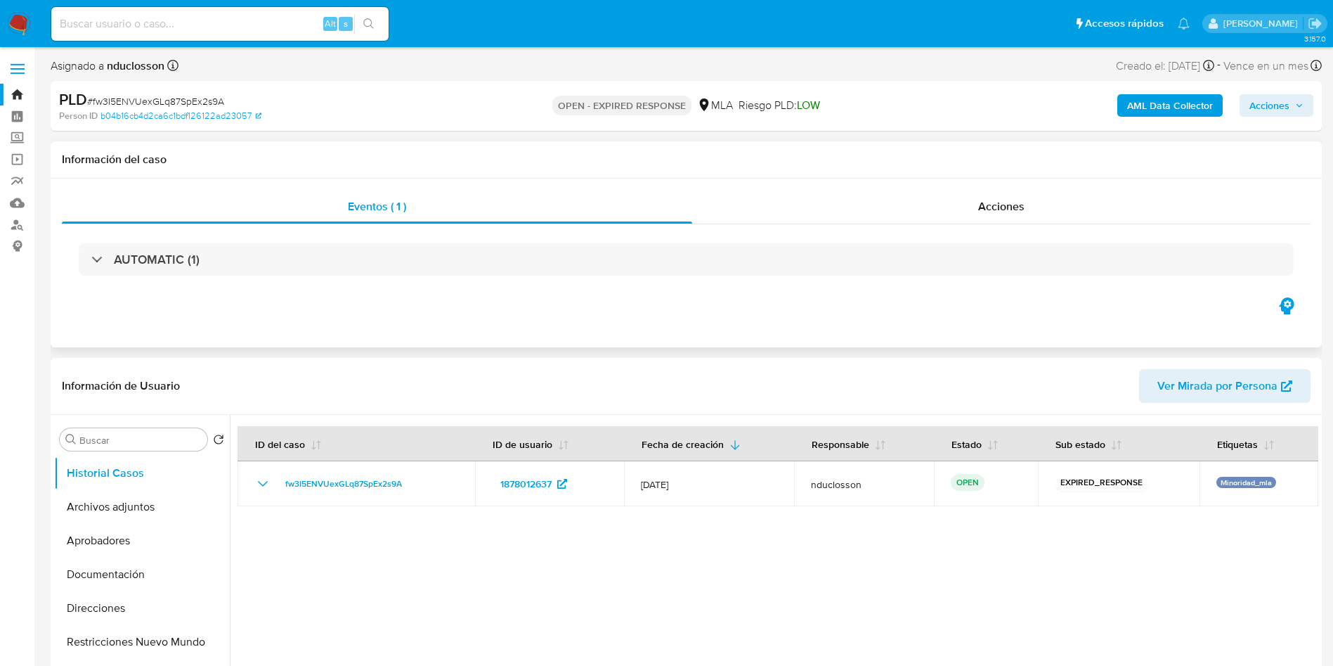
select select "10"
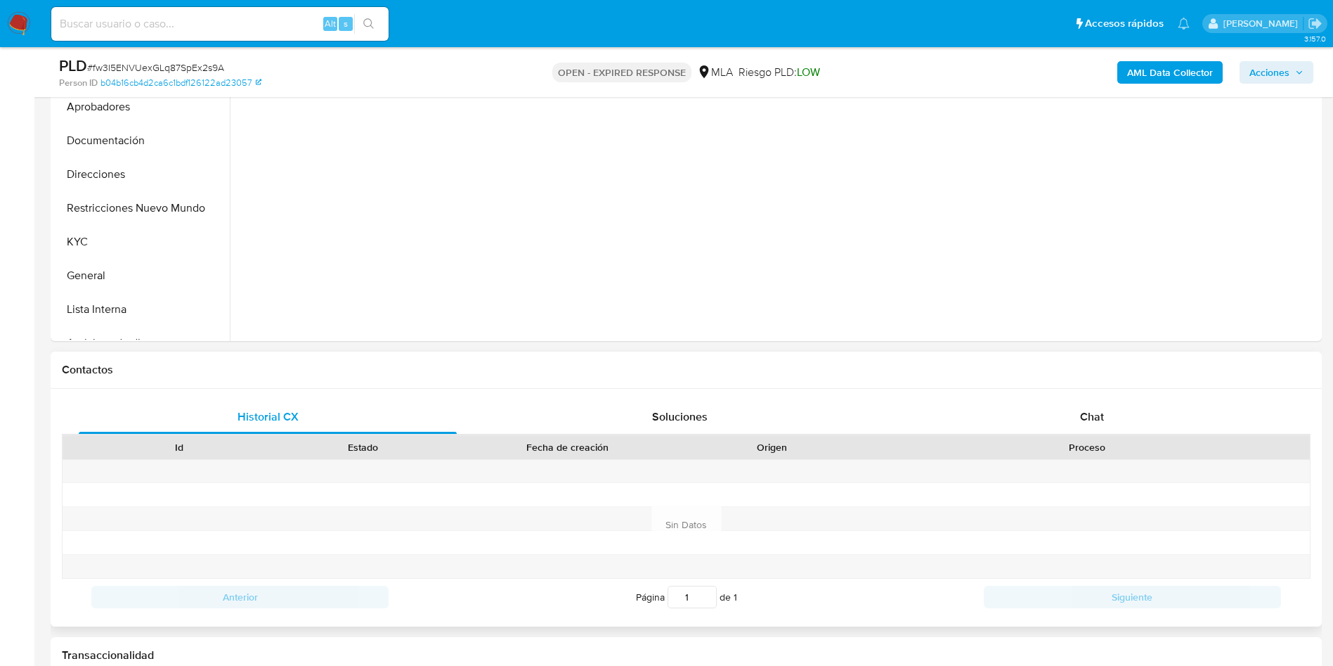
scroll to position [527, 0]
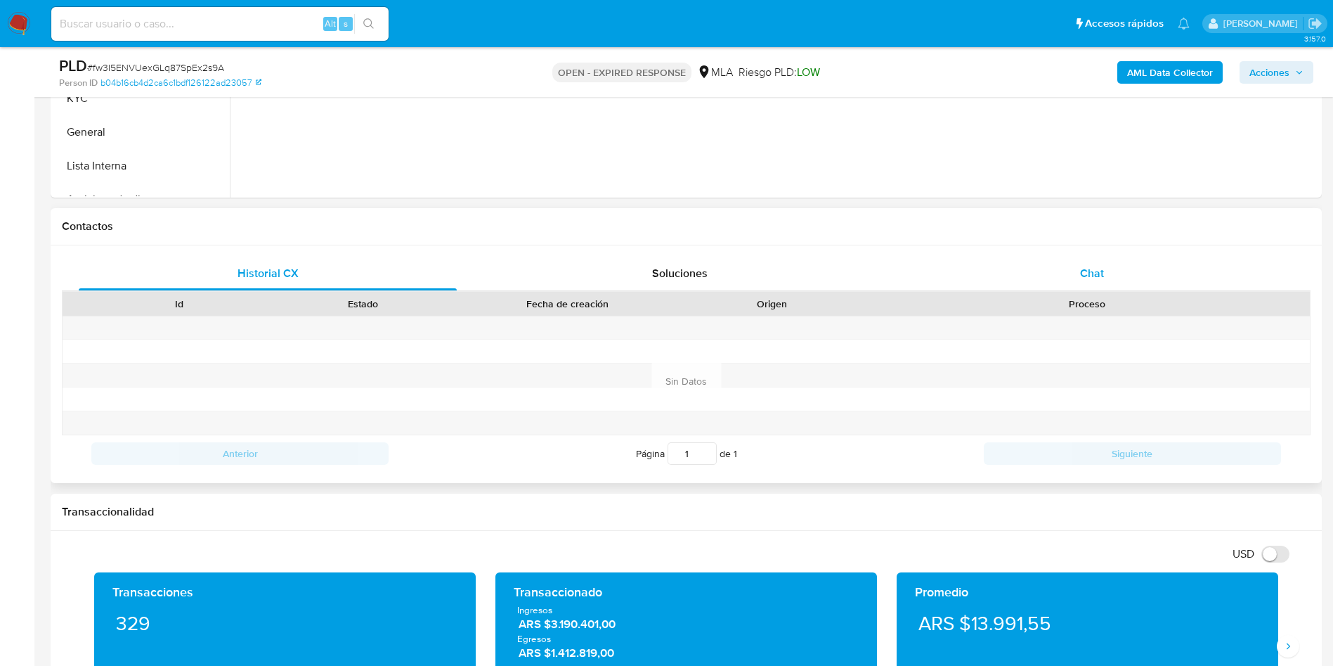
click at [1065, 285] on div "Chat" at bounding box center [1092, 274] width 378 height 34
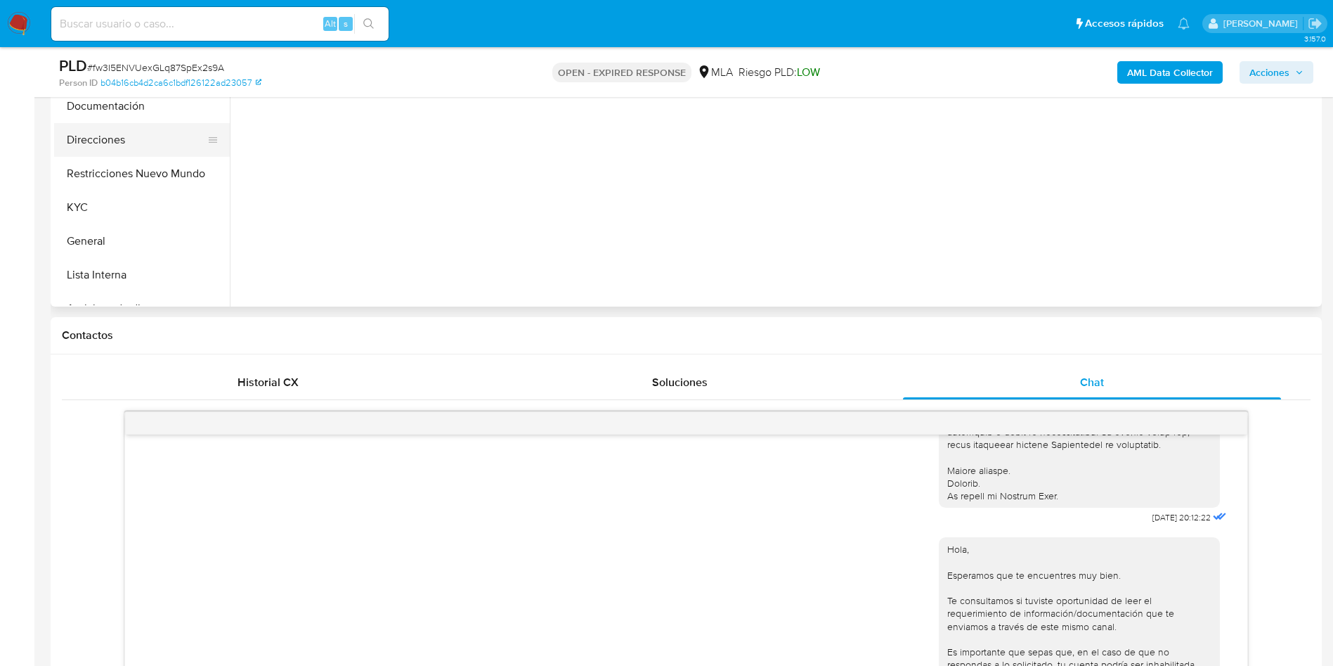
scroll to position [316, 0]
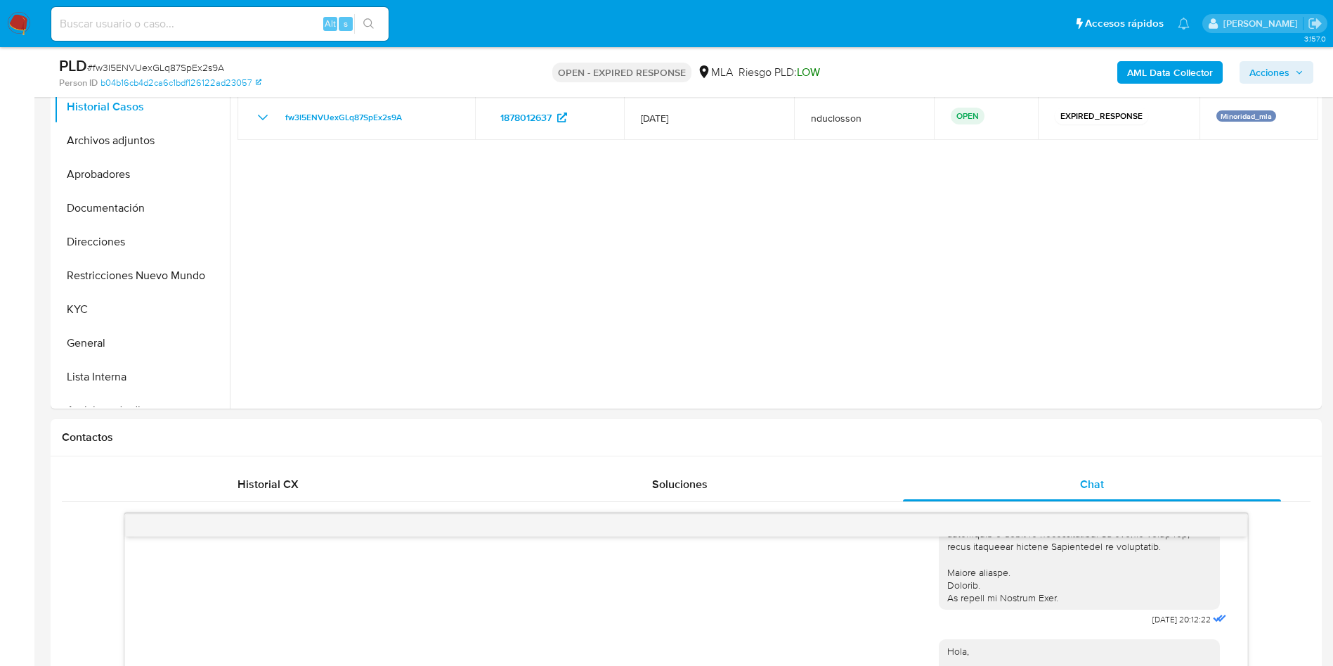
click at [140, 69] on span "# fw3I5ENVUexGLq87SpEx2s9A" at bounding box center [155, 67] width 137 height 14
copy span "fw3I5ENVUexGLq87SpEx2s9A"
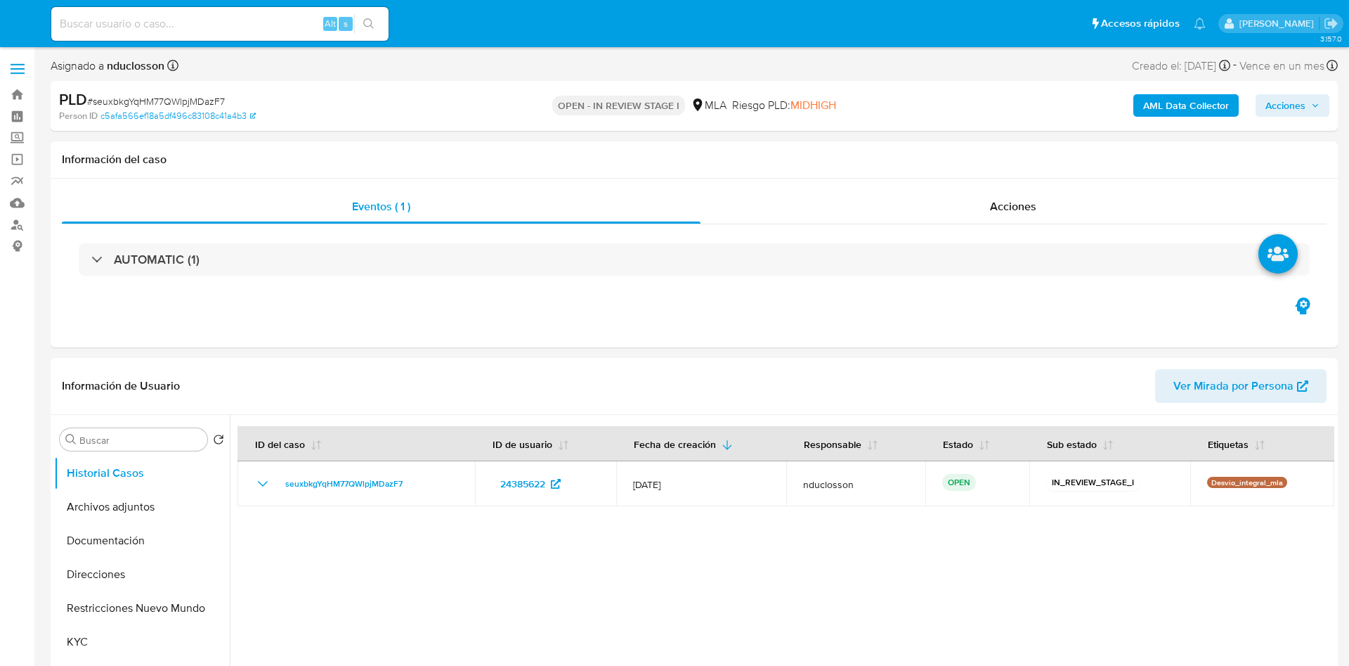
select select "10"
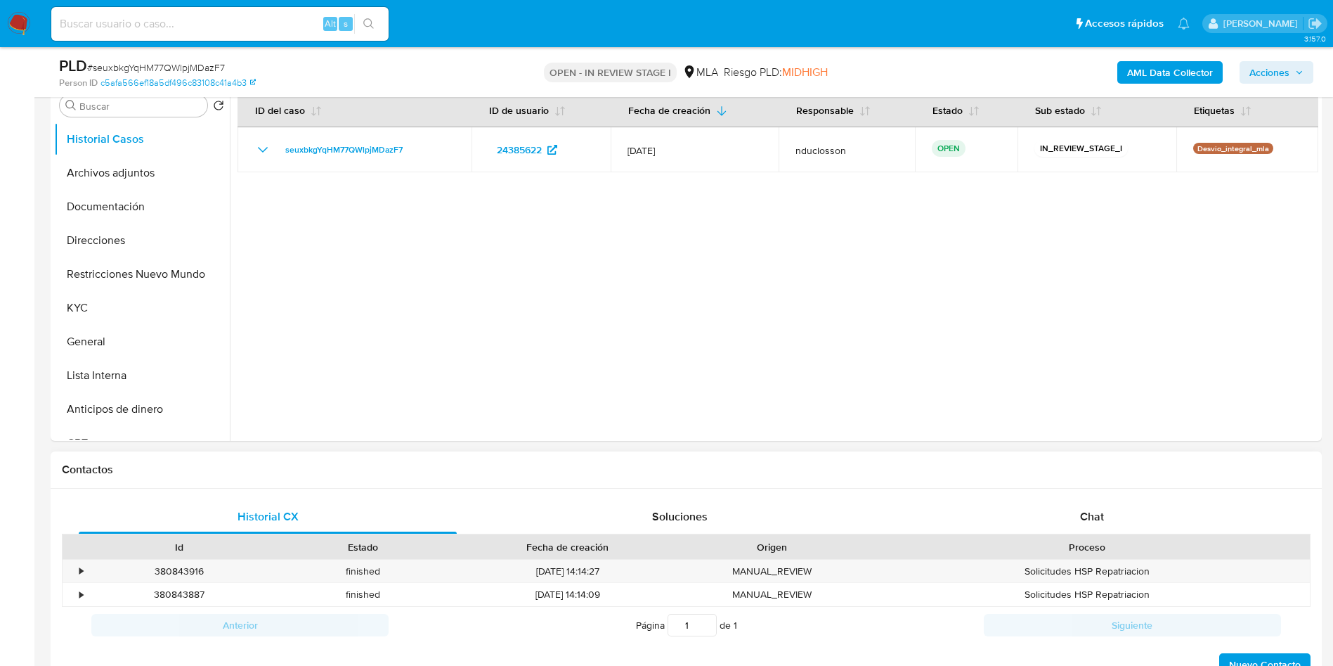
scroll to position [316, 0]
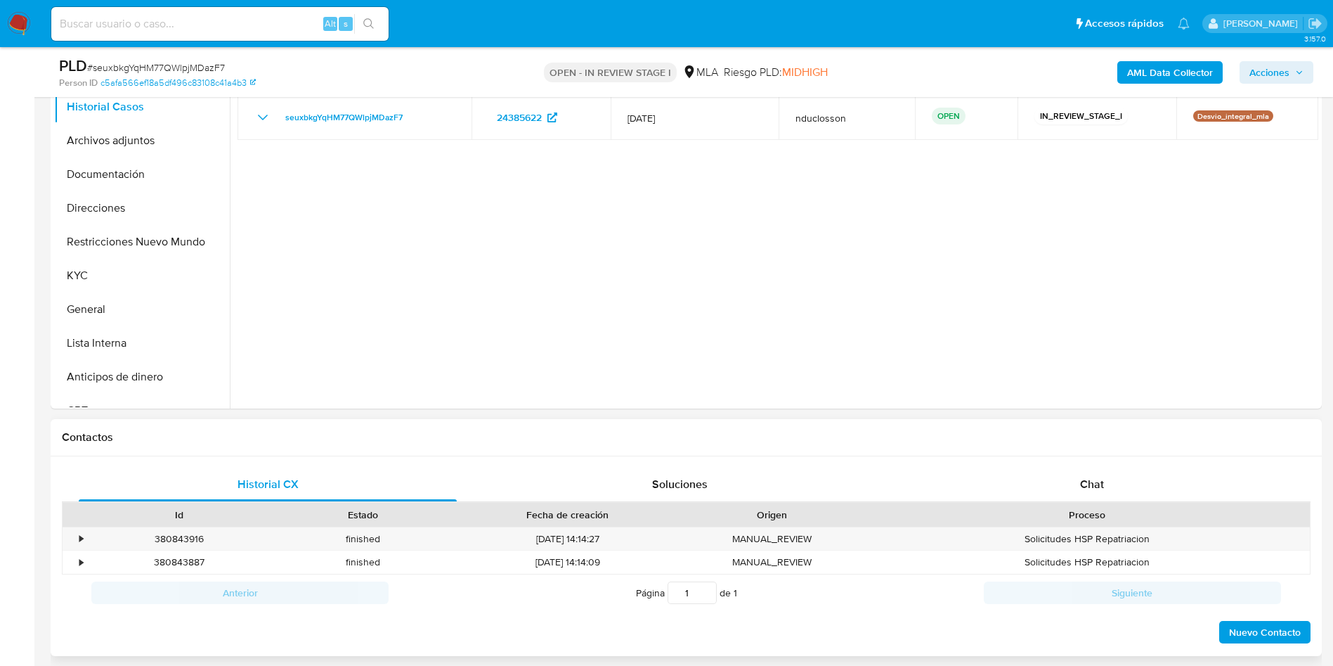
click at [1176, 504] on div "Proceso" at bounding box center [1087, 514] width 446 height 24
click at [1133, 472] on div "Chat" at bounding box center [1092, 484] width 378 height 34
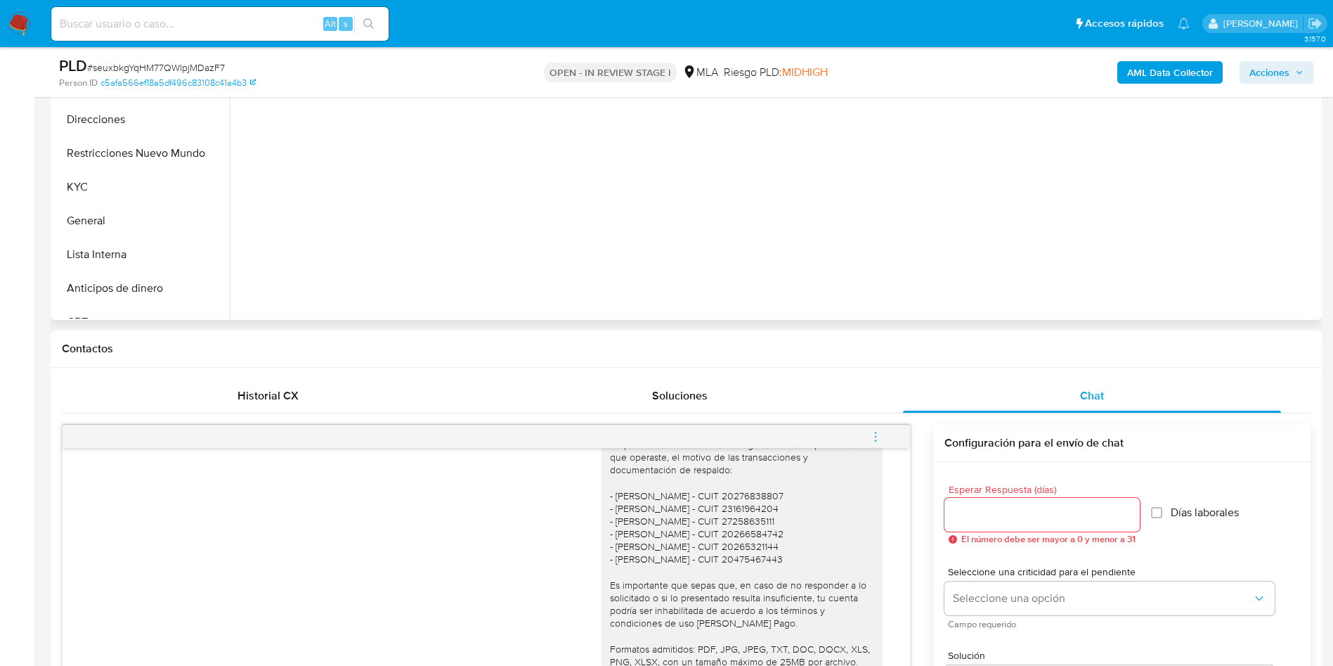
scroll to position [738, 0]
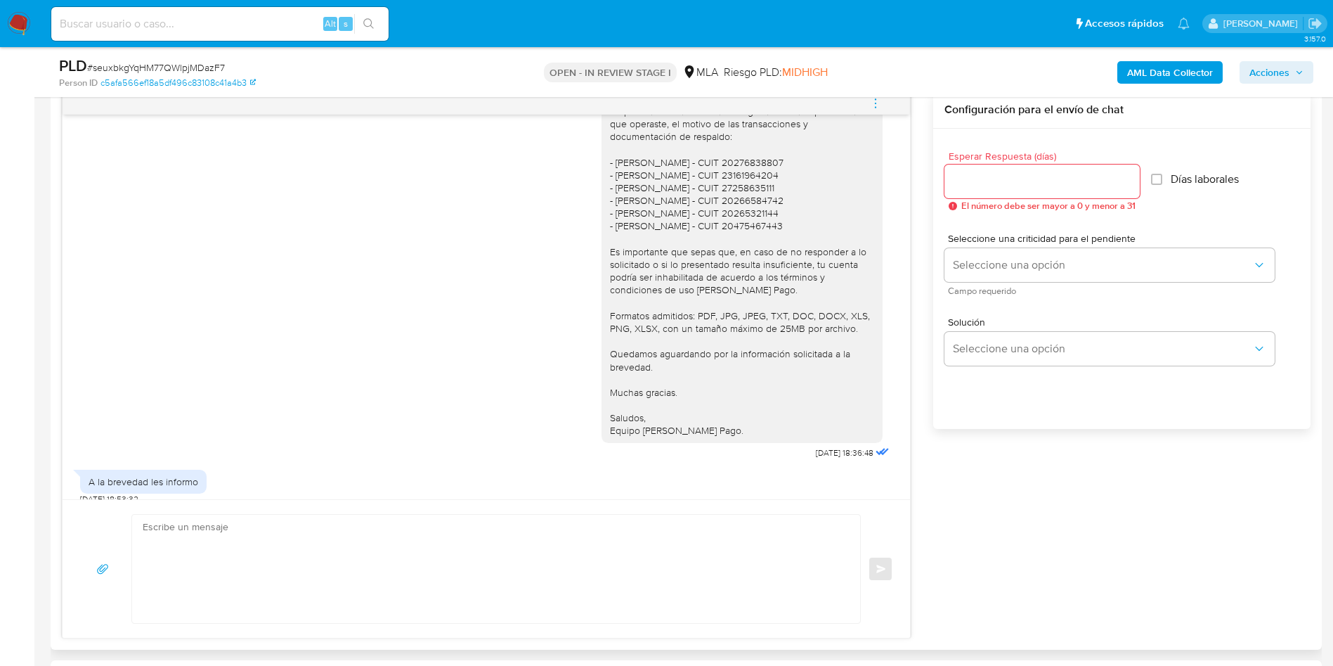
click at [398, 583] on textarea at bounding box center [493, 568] width 700 height 108
paste textarea "Hola, Esperamos que te encuentres muy bien. Te consultamos si tuviste oportunid…"
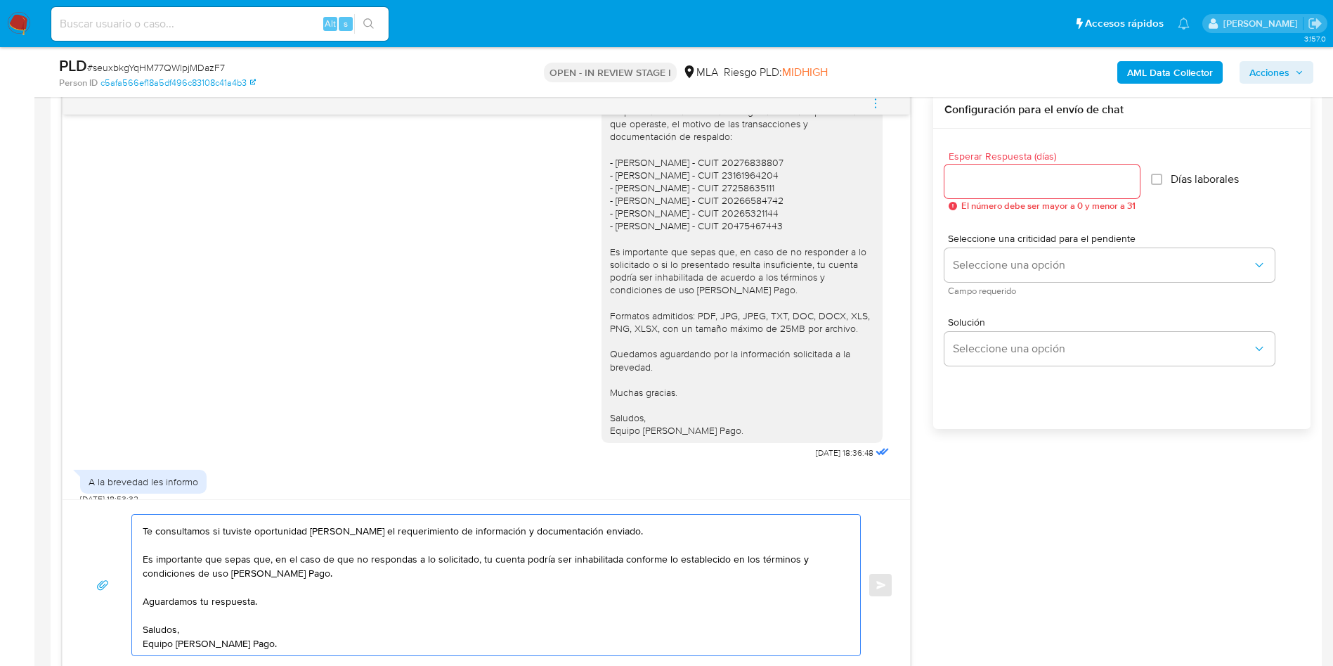
scroll to position [0, 0]
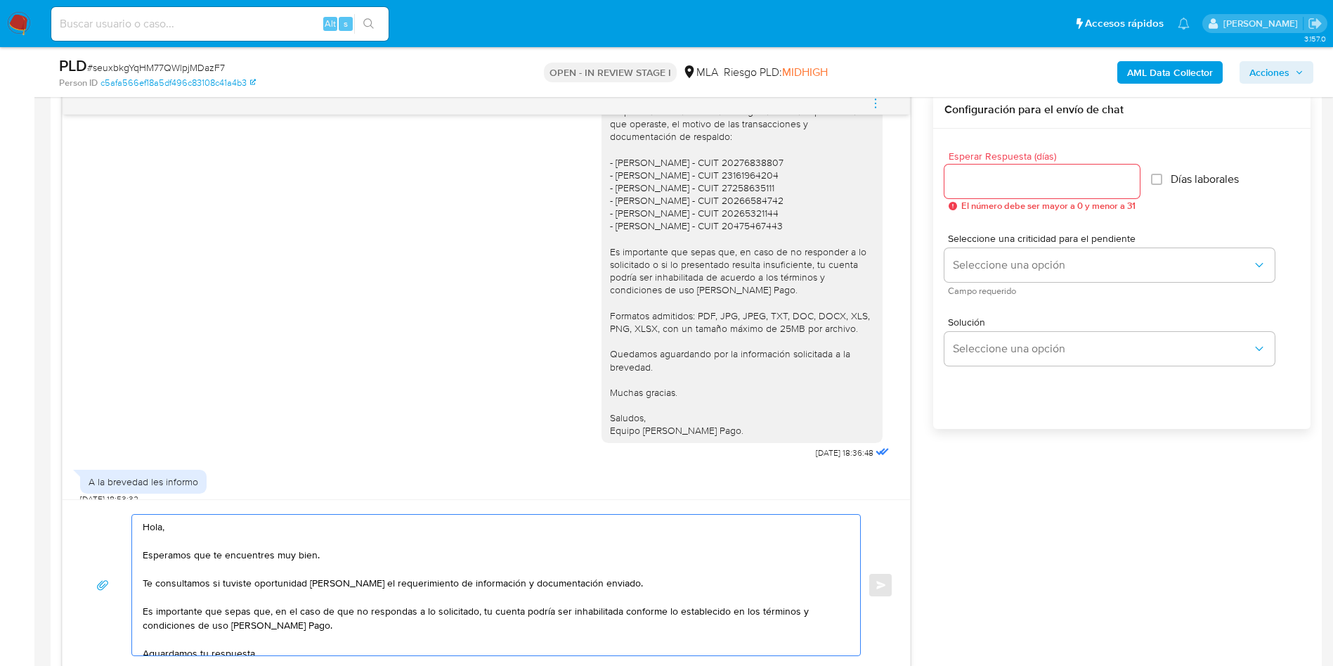
type textarea "Hola, Esperamos que te encuentres muy bien. Te consultamos si tuviste oportunid…"
click at [988, 154] on span "Esperar Respuesta (días)" at bounding box center [1046, 156] width 195 height 11
click at [988, 172] on input "Esperar Respuesta (días)" at bounding box center [1042, 181] width 195 height 18
type input "1"
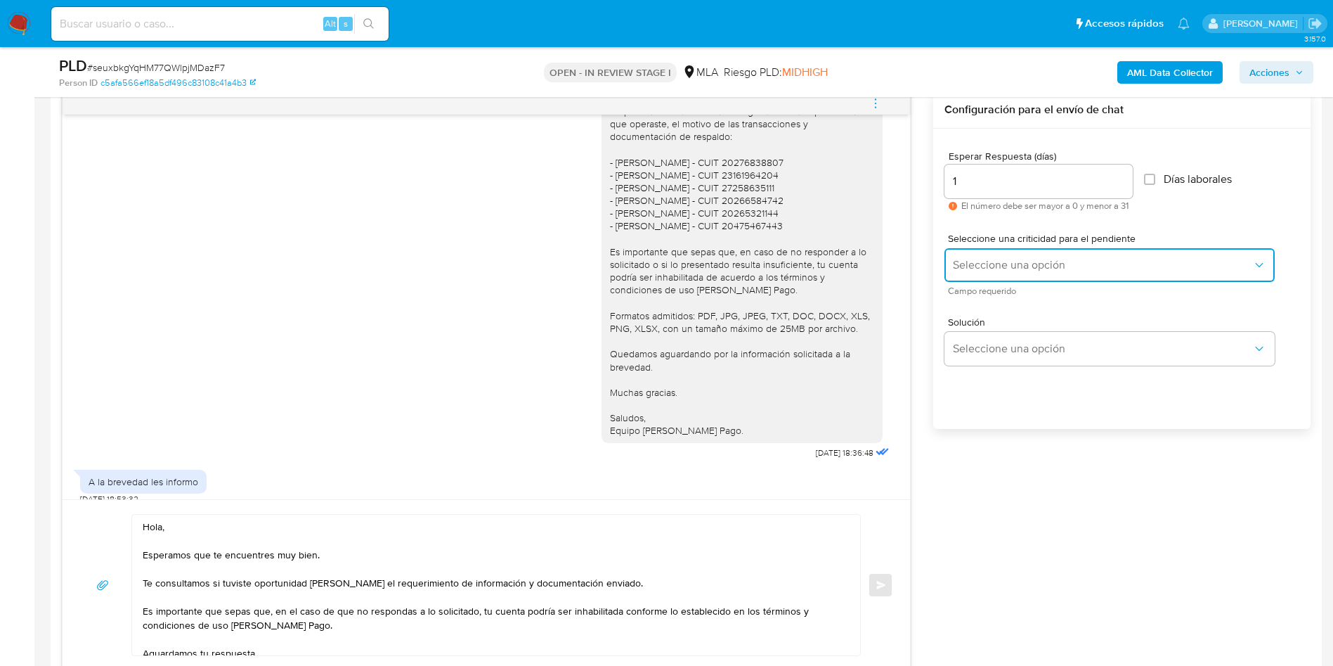
click at [976, 267] on span "Seleccione una opción" at bounding box center [1102, 265] width 299 height 14
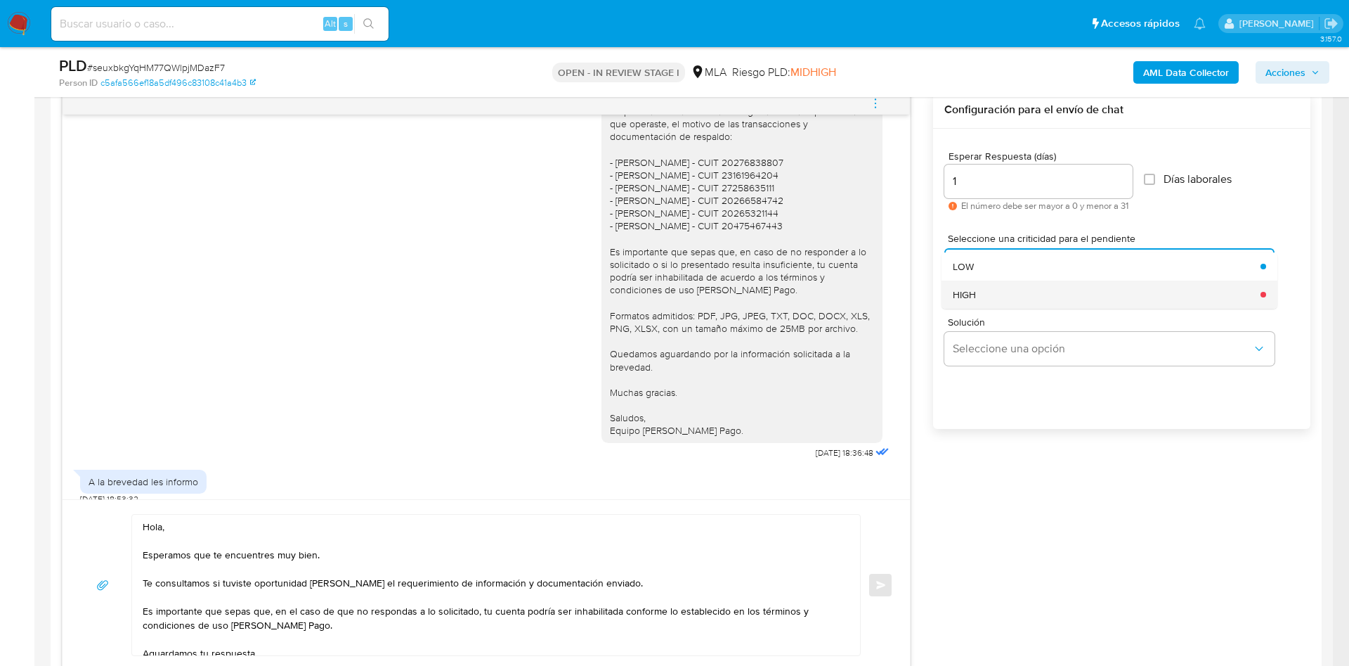
click at [985, 304] on div "HIGH" at bounding box center [1102, 294] width 299 height 28
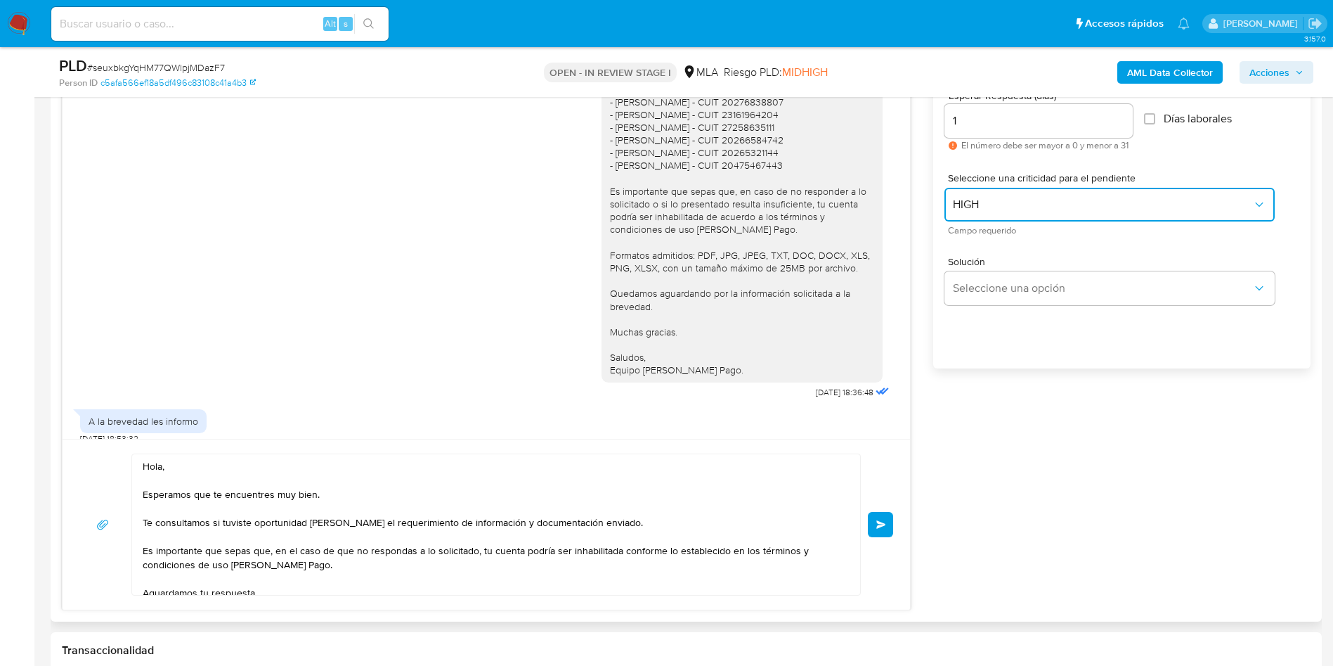
scroll to position [843, 0]
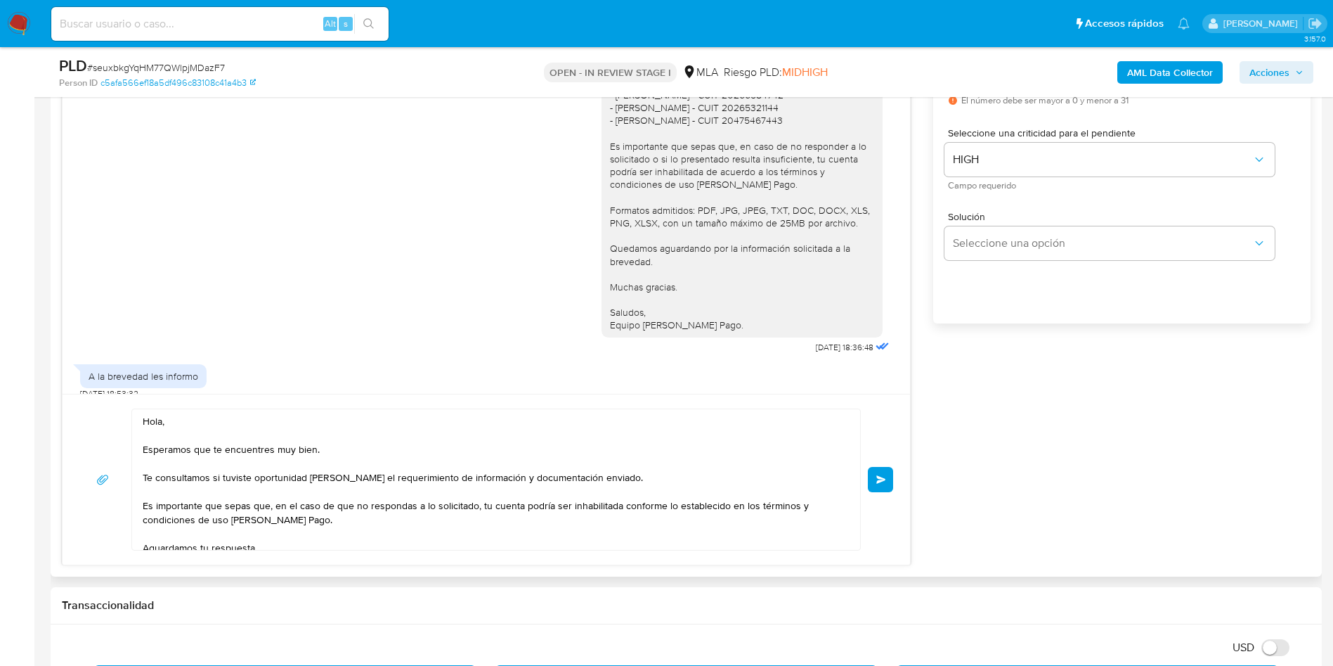
click at [887, 482] on button "Enviar" at bounding box center [880, 479] width 25 height 25
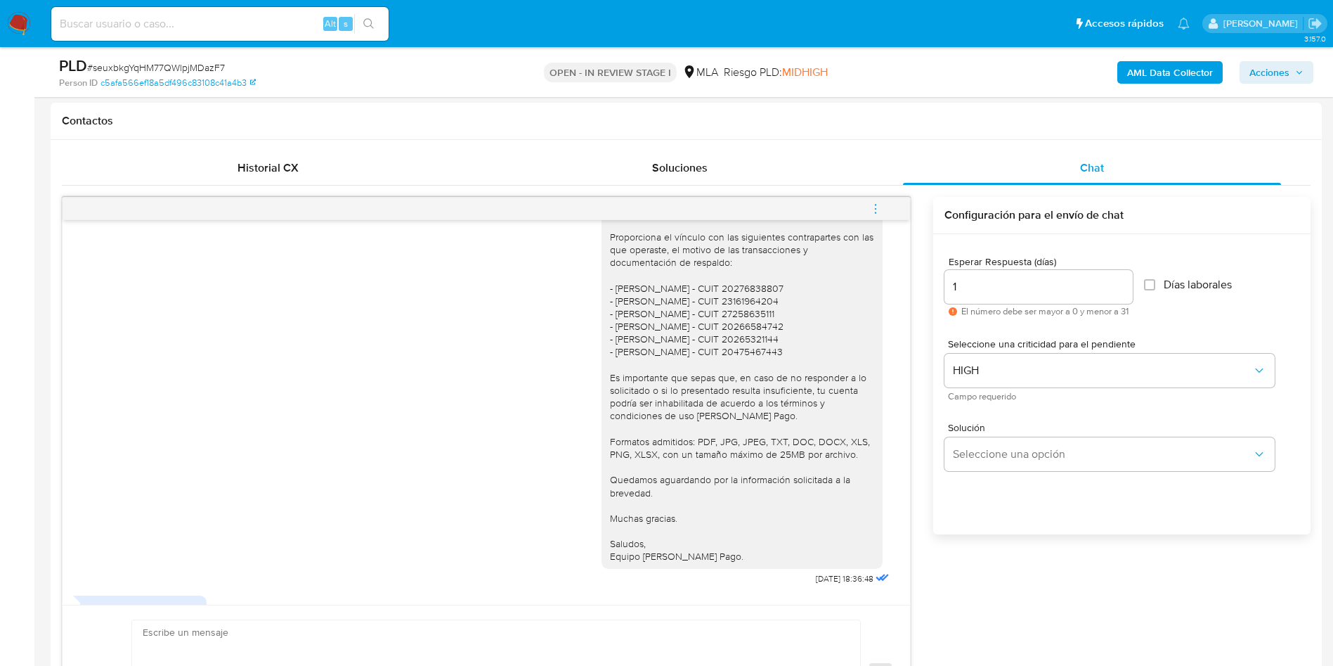
scroll to position [880, 0]
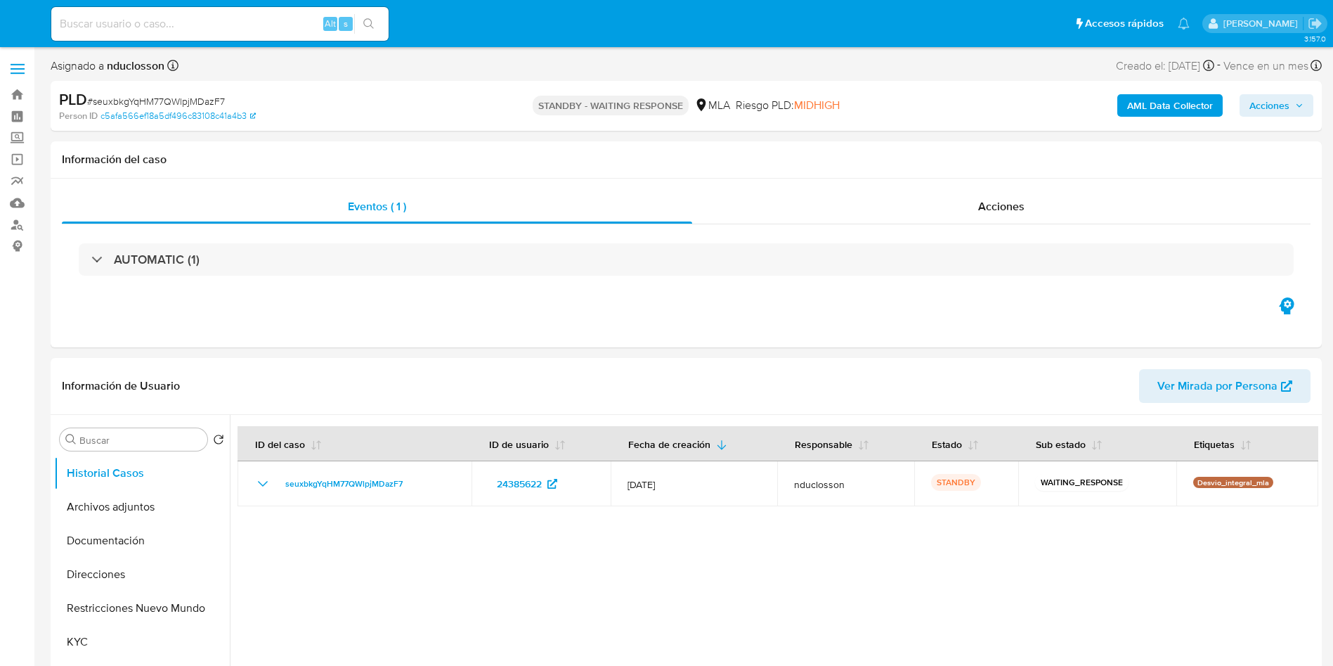
select select "10"
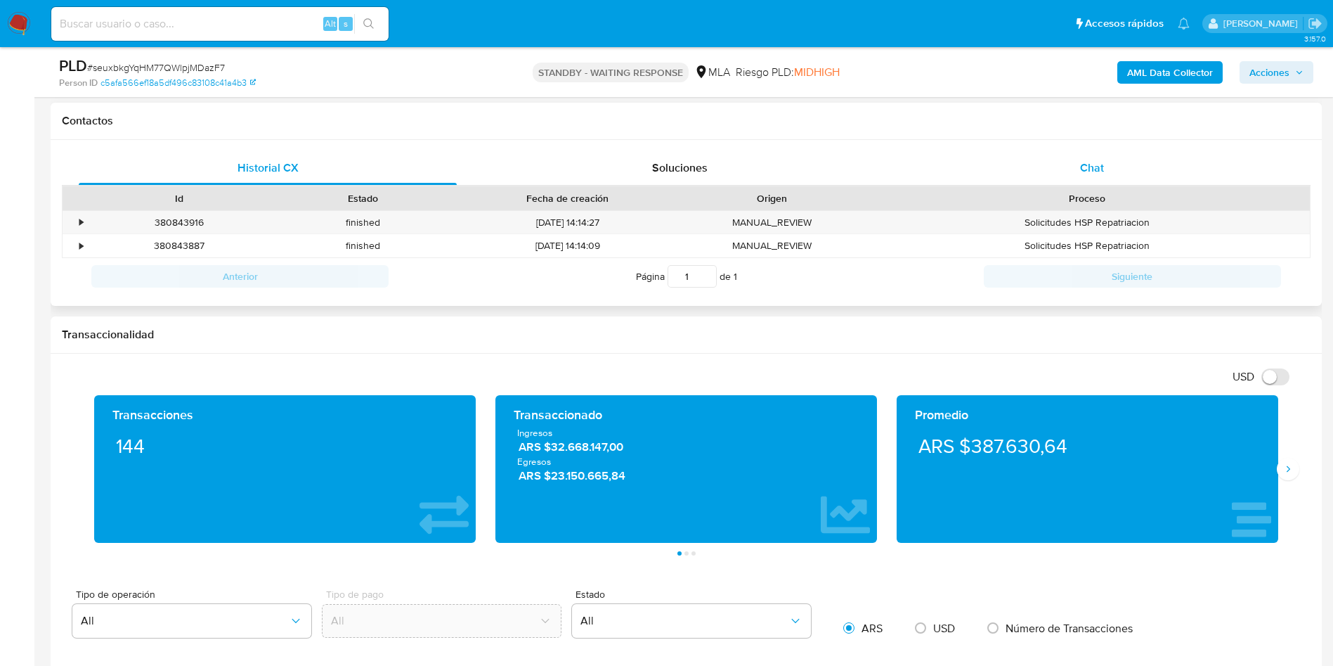
click at [1108, 160] on div "Chat" at bounding box center [1092, 168] width 378 height 34
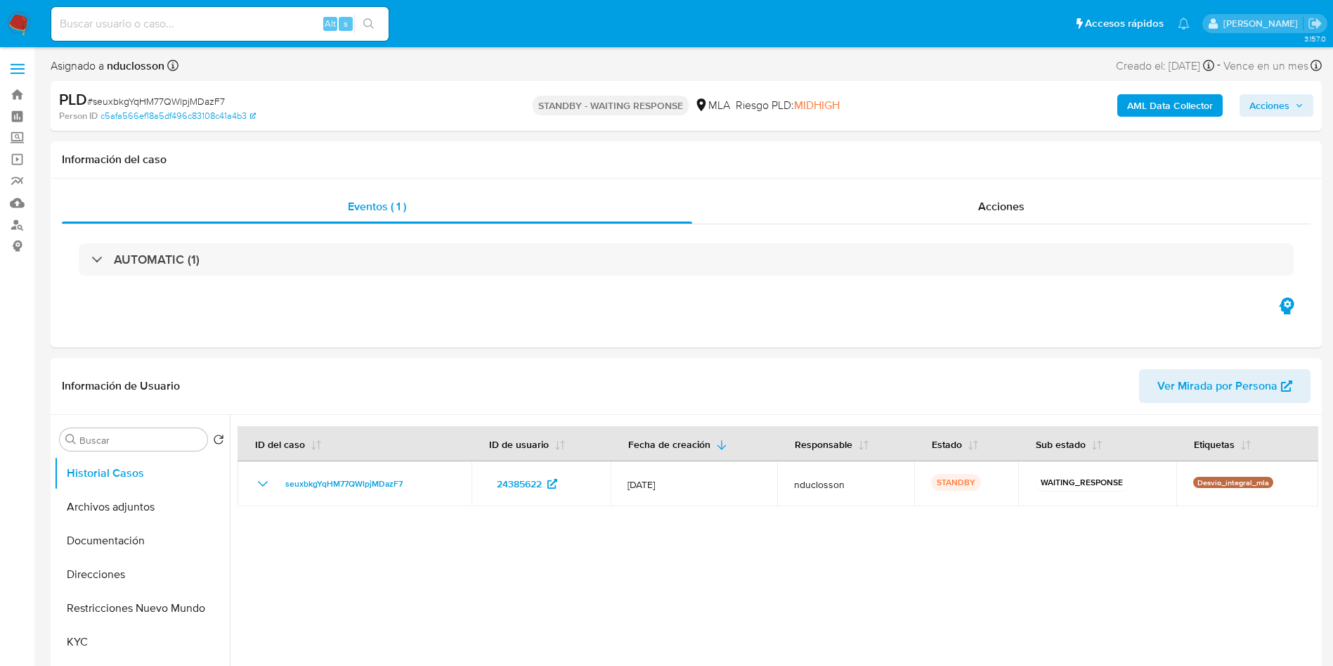
click at [238, 21] on input at bounding box center [219, 24] width 337 height 18
paste input "tIUp2rsKvZIvfNadOJ7NiGlR"
type input "tIUp2rsKvZIvfNadOJ7NiGlR"
click at [383, 22] on button "search-icon" at bounding box center [368, 24] width 29 height 20
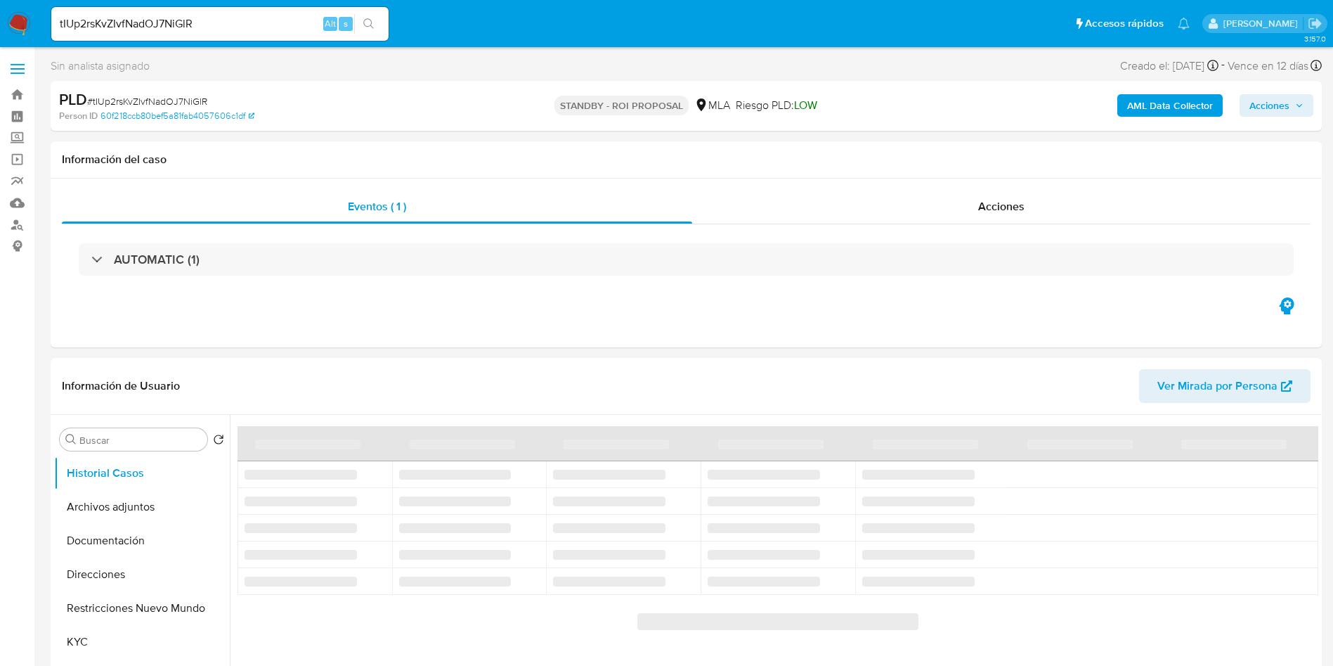
select select "10"
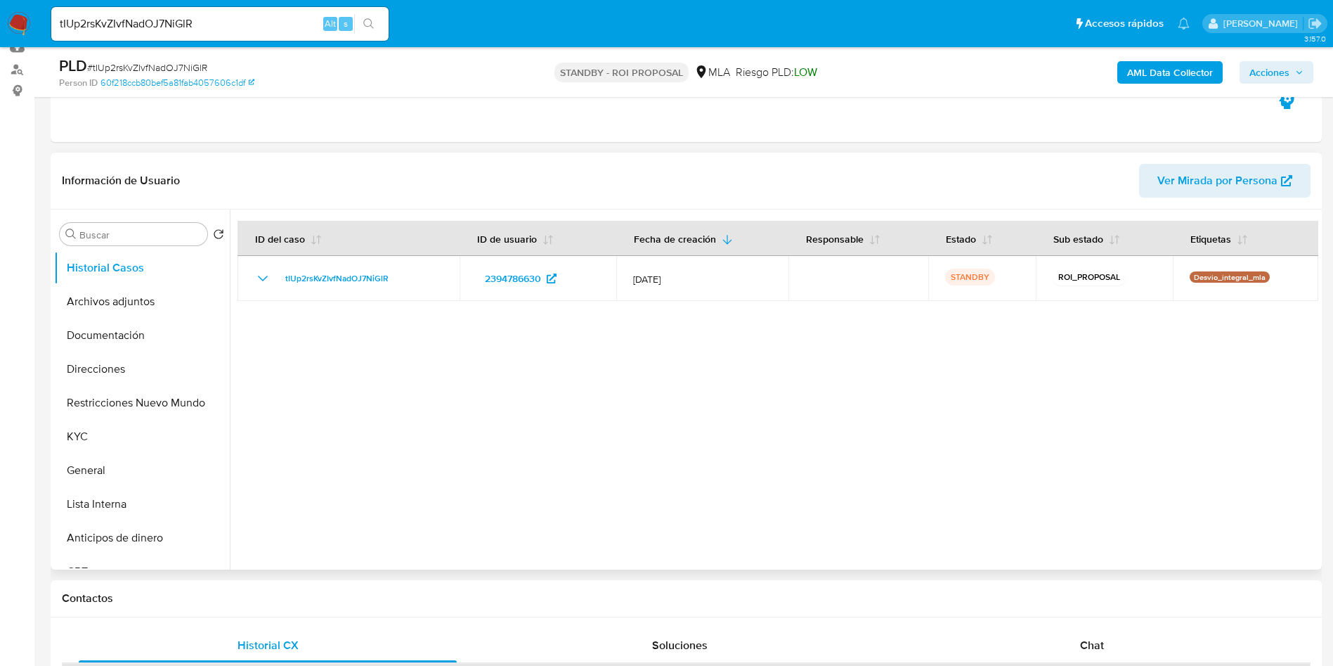
scroll to position [211, 0]
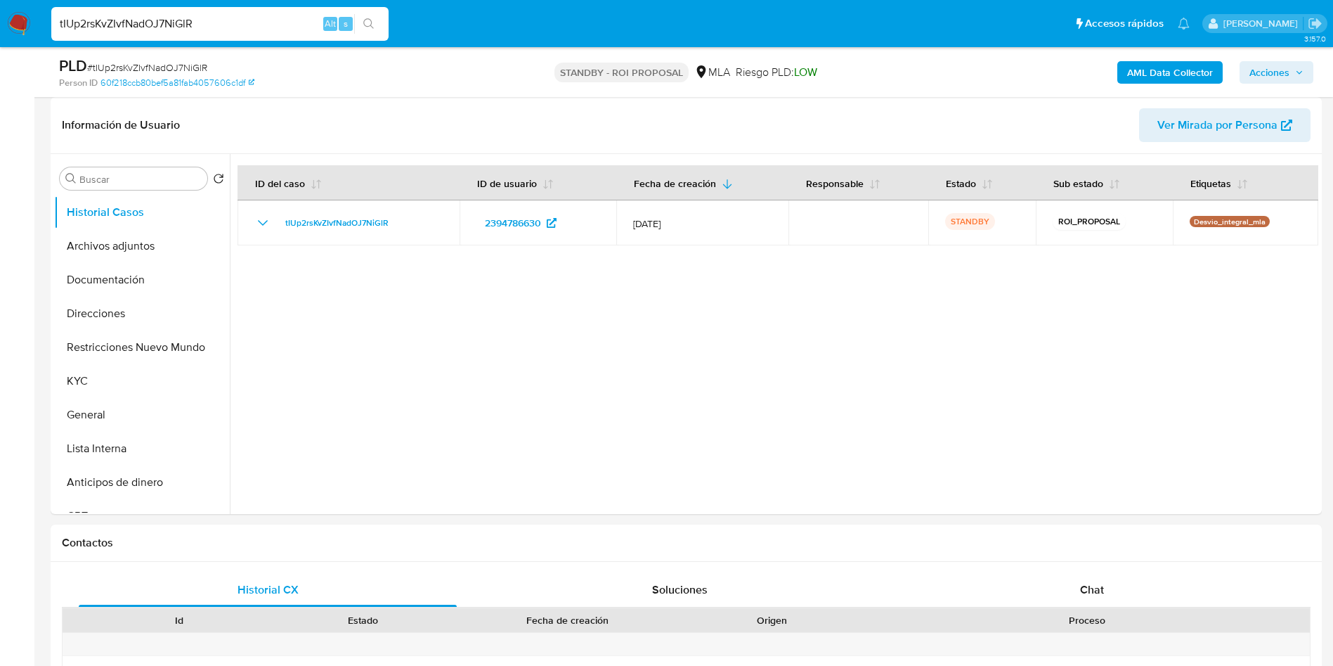
click at [147, 26] on input "tIUp2rsKvZIvfNadOJ7NiGlR" at bounding box center [219, 24] width 337 height 18
click at [367, 20] on icon "search-icon" at bounding box center [368, 23] width 11 height 11
click at [137, 259] on button "Archivos adjuntos" at bounding box center [136, 246] width 164 height 34
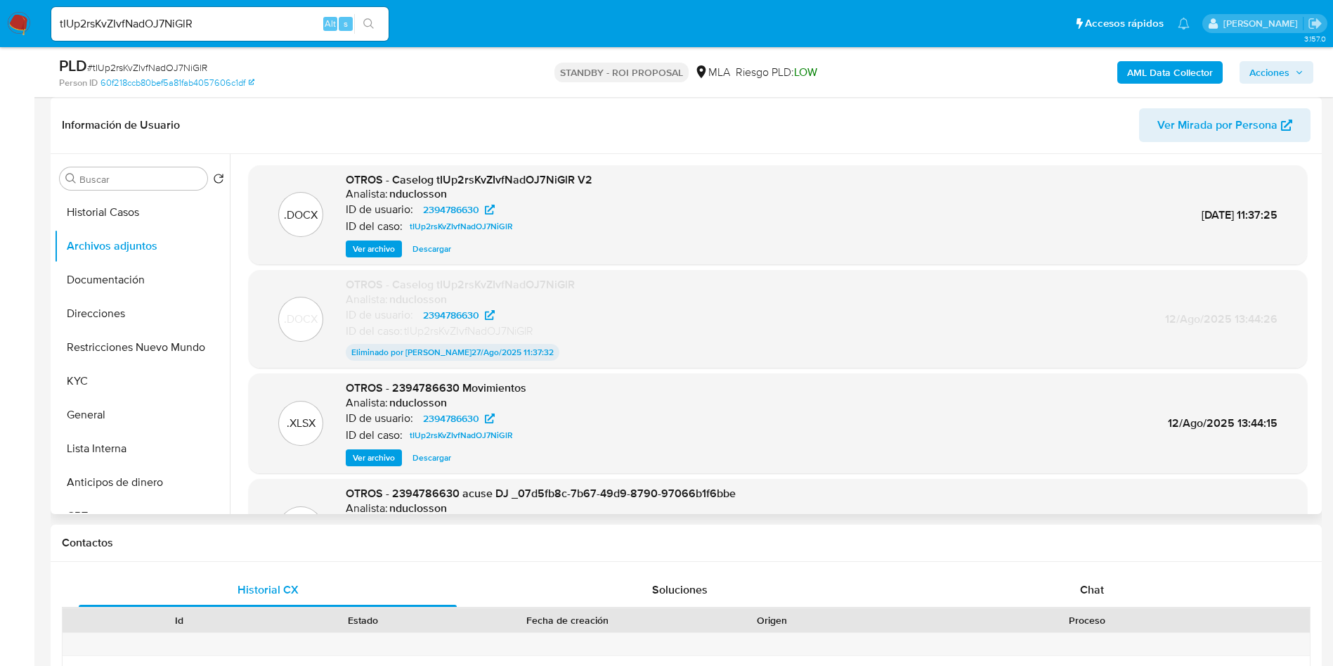
click at [422, 242] on span "Descargar" at bounding box center [432, 249] width 39 height 14
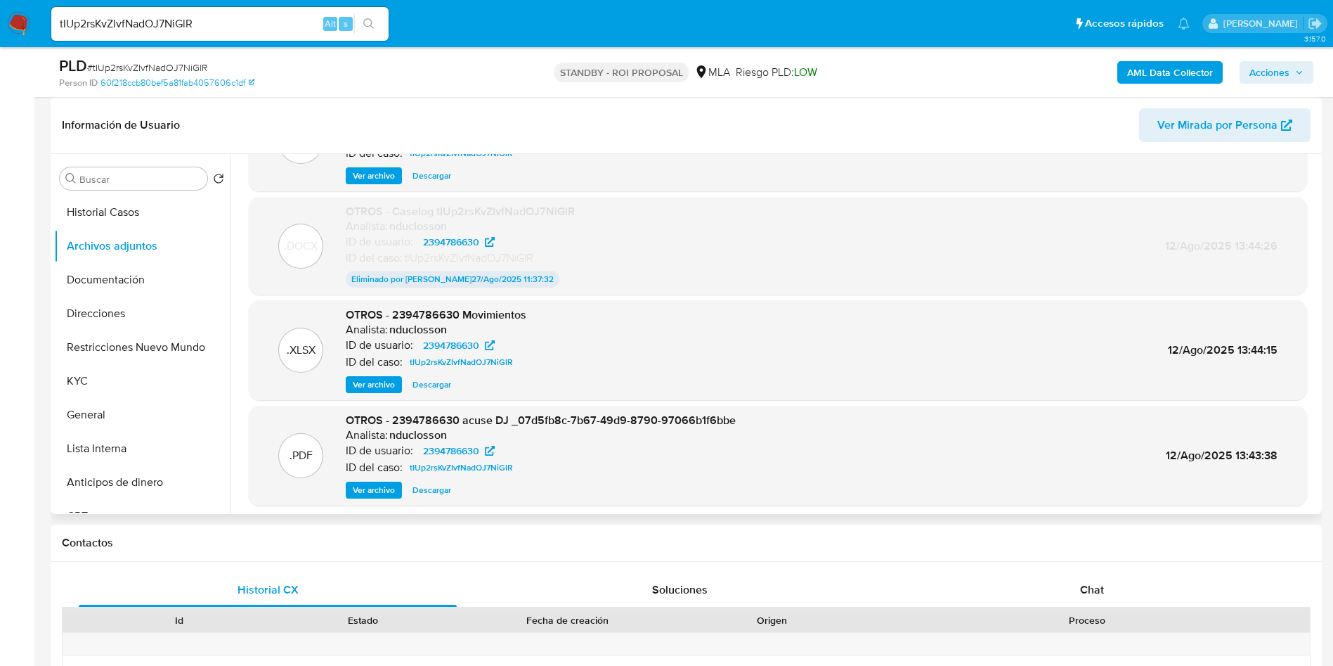
scroll to position [105, 0]
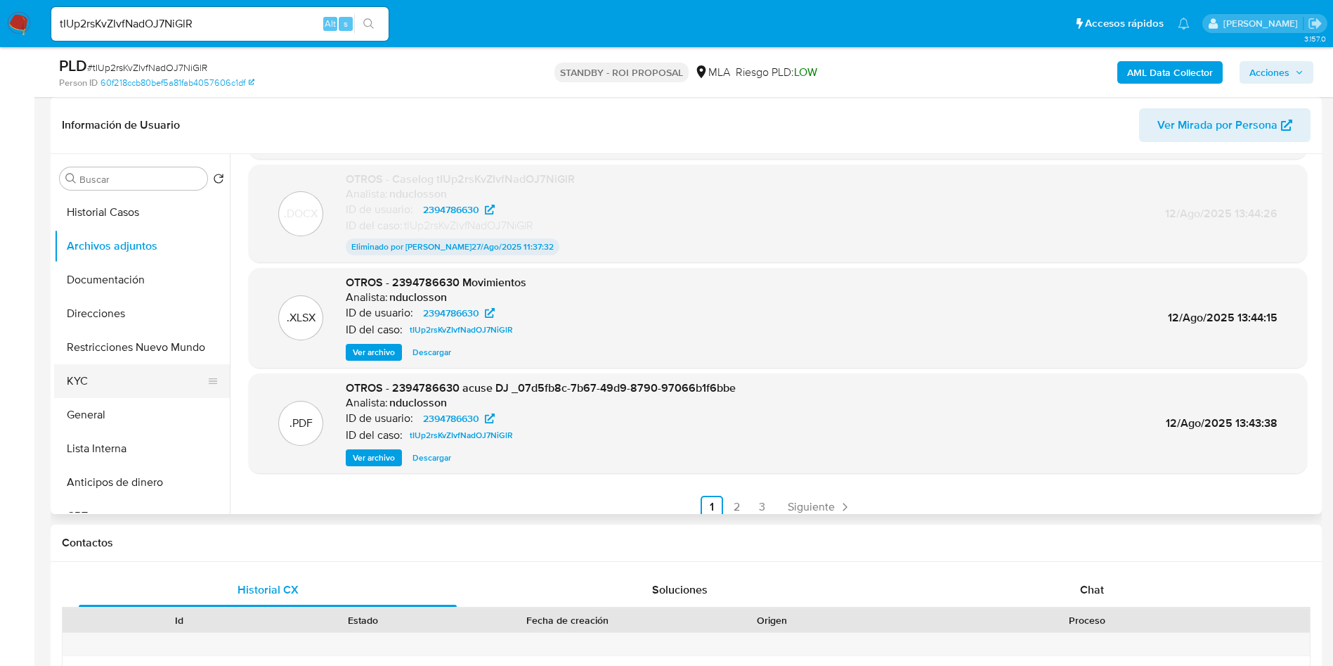
click at [92, 369] on button "KYC" at bounding box center [136, 381] width 164 height 34
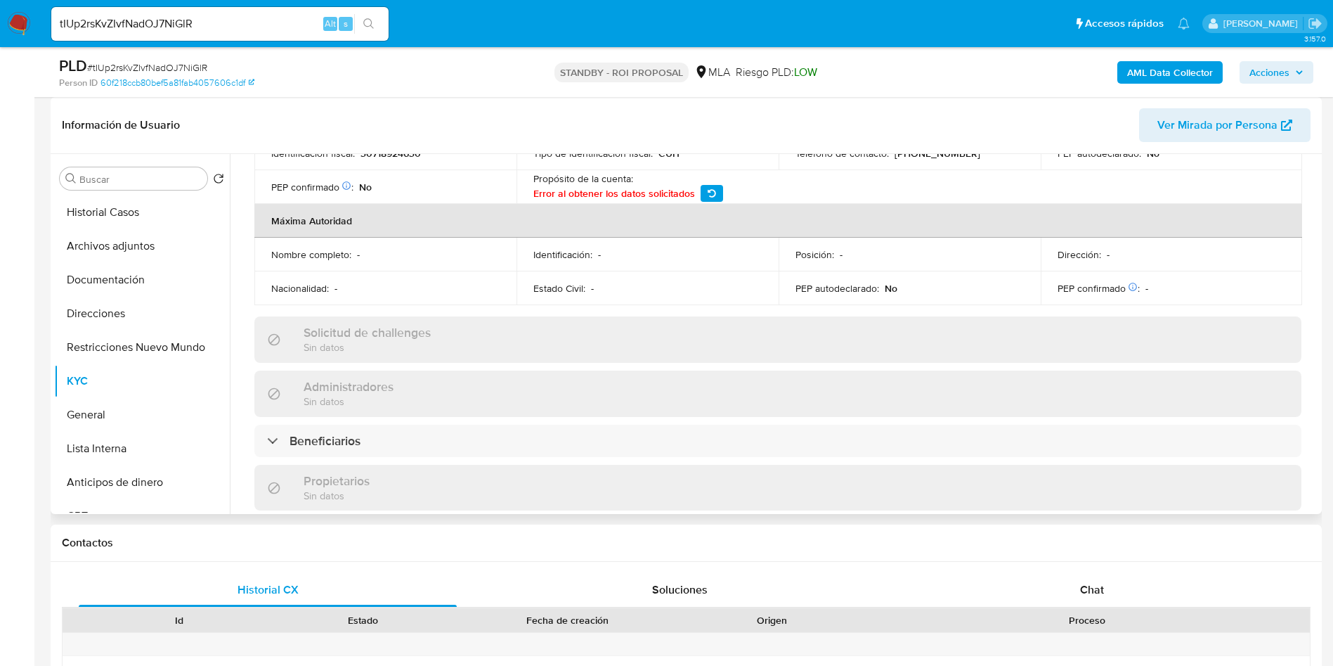
scroll to position [676, 0]
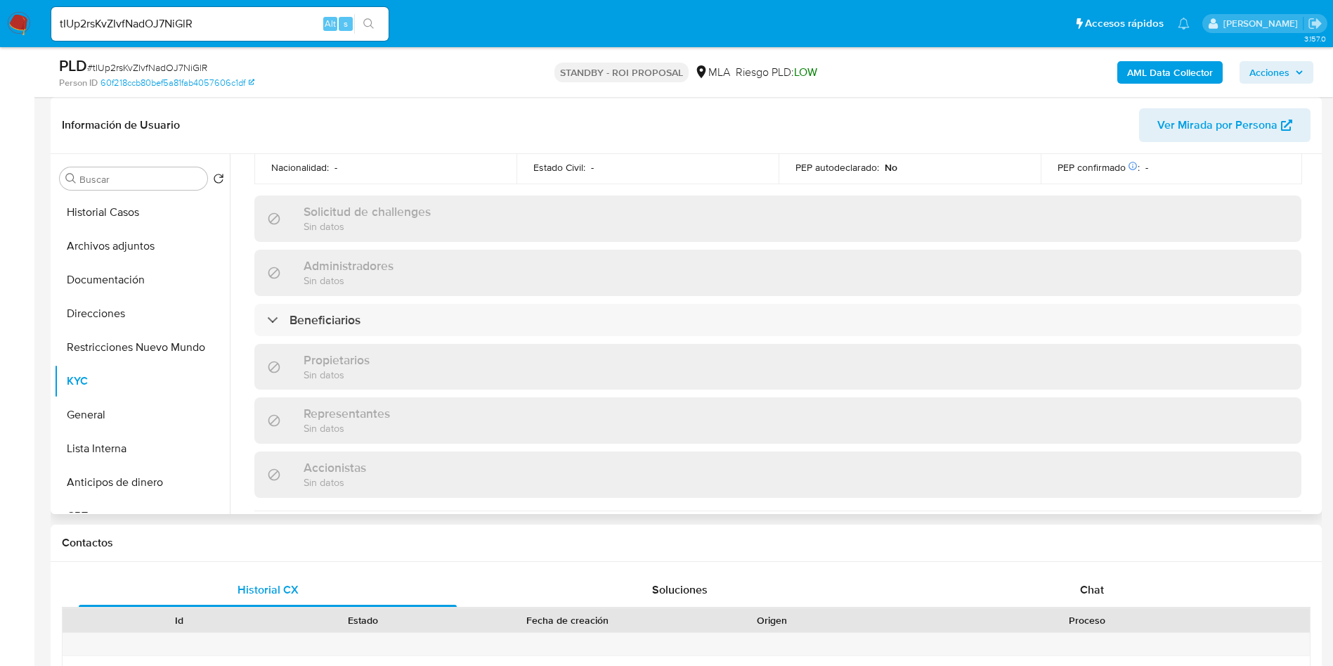
click at [403, 344] on div "Propietarios Sin datos" at bounding box center [777, 367] width 1047 height 46
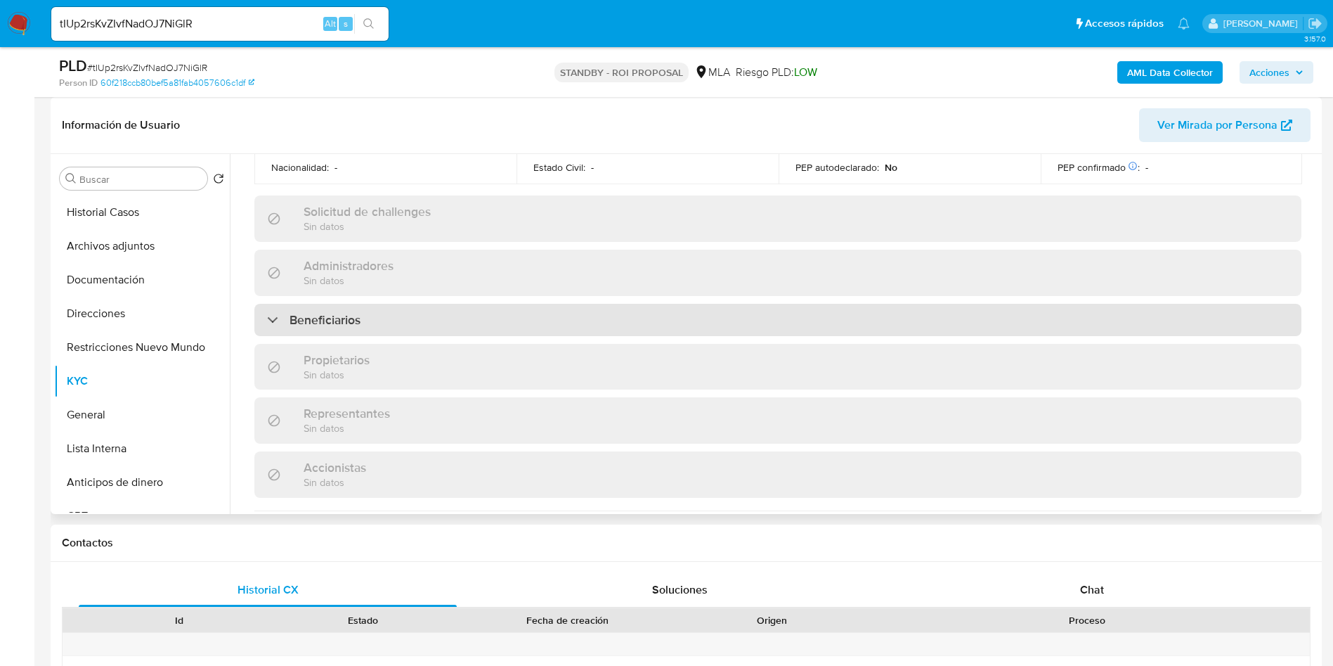
click at [393, 306] on div "Beneficiarios" at bounding box center [777, 320] width 1047 height 32
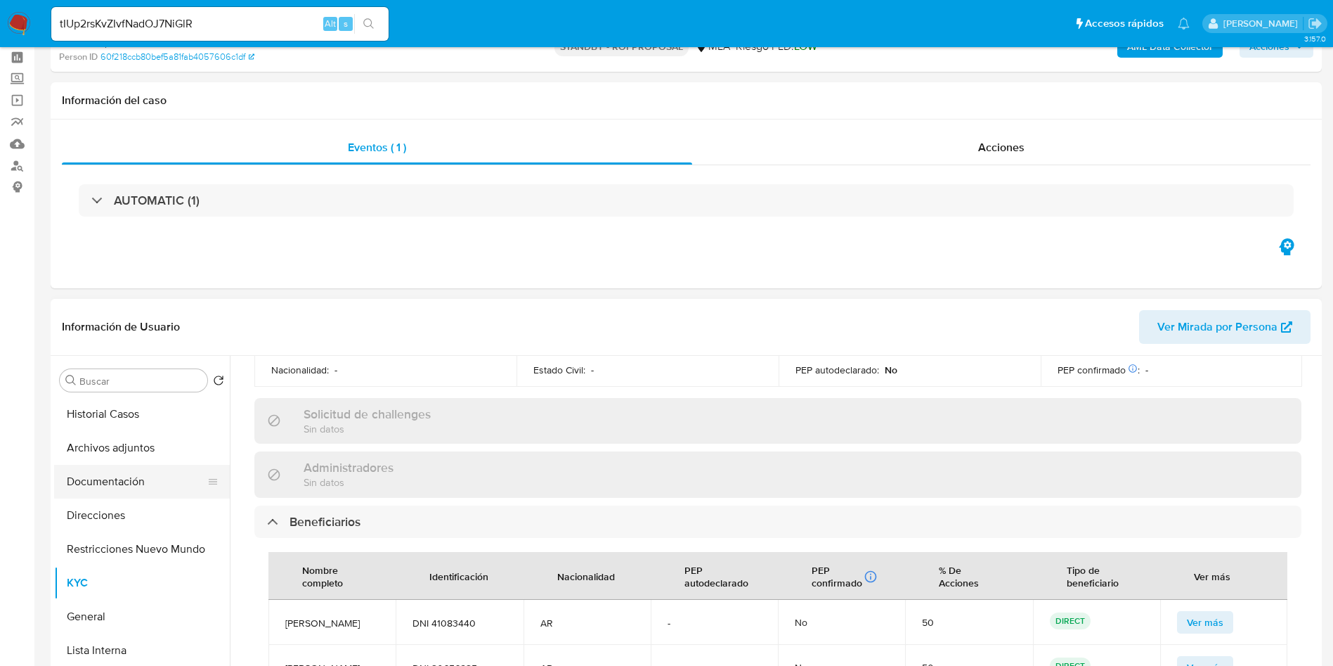
scroll to position [105, 0]
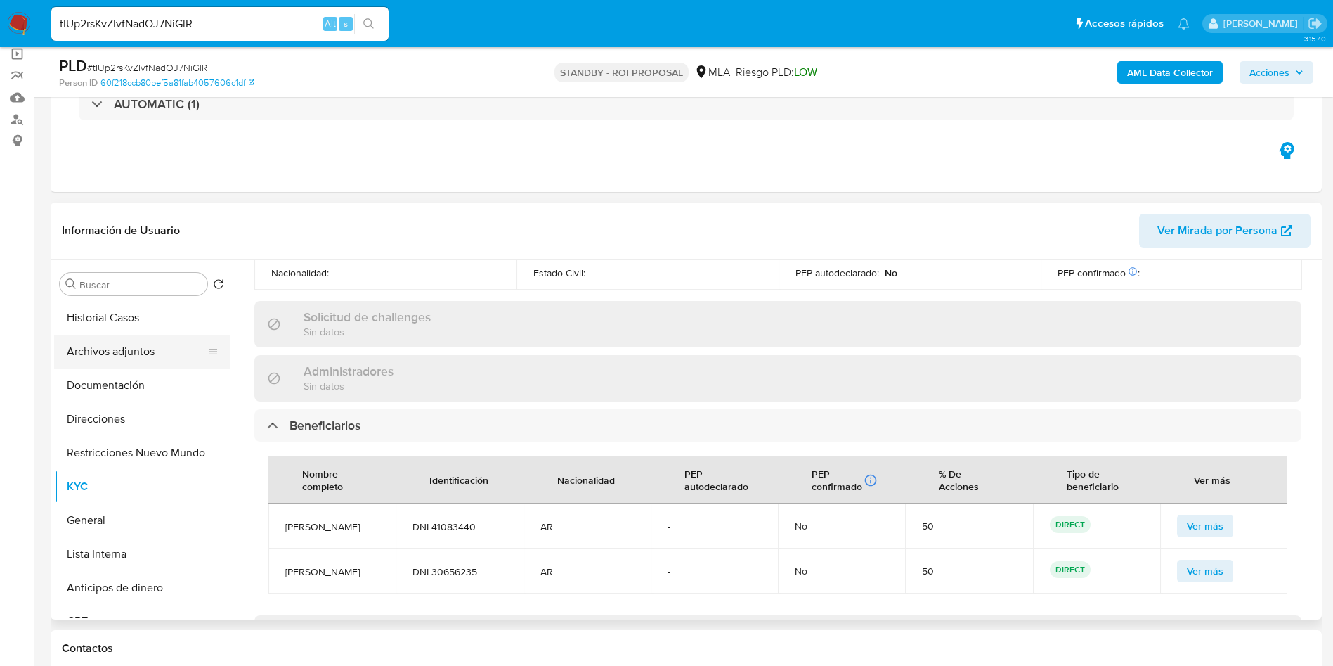
click at [103, 342] on button "Archivos adjuntos" at bounding box center [136, 352] width 164 height 34
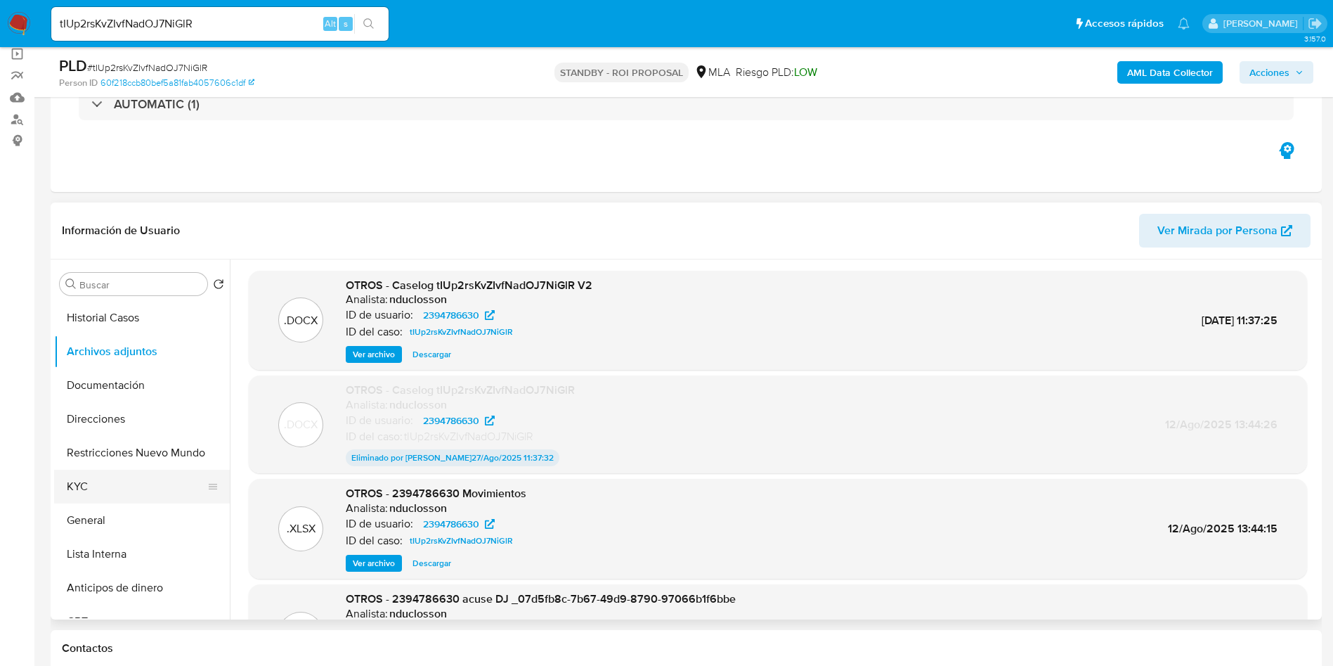
click at [108, 488] on button "KYC" at bounding box center [136, 486] width 164 height 34
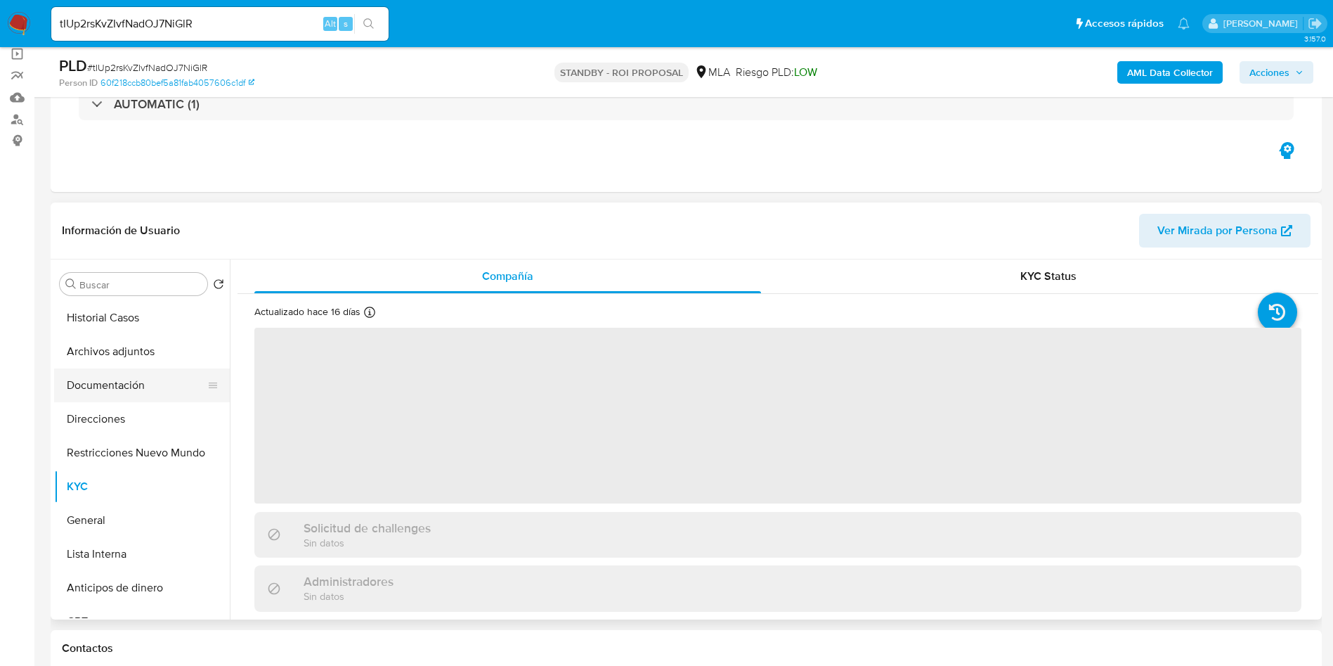
click at [134, 387] on button "Documentación" at bounding box center [136, 385] width 164 height 34
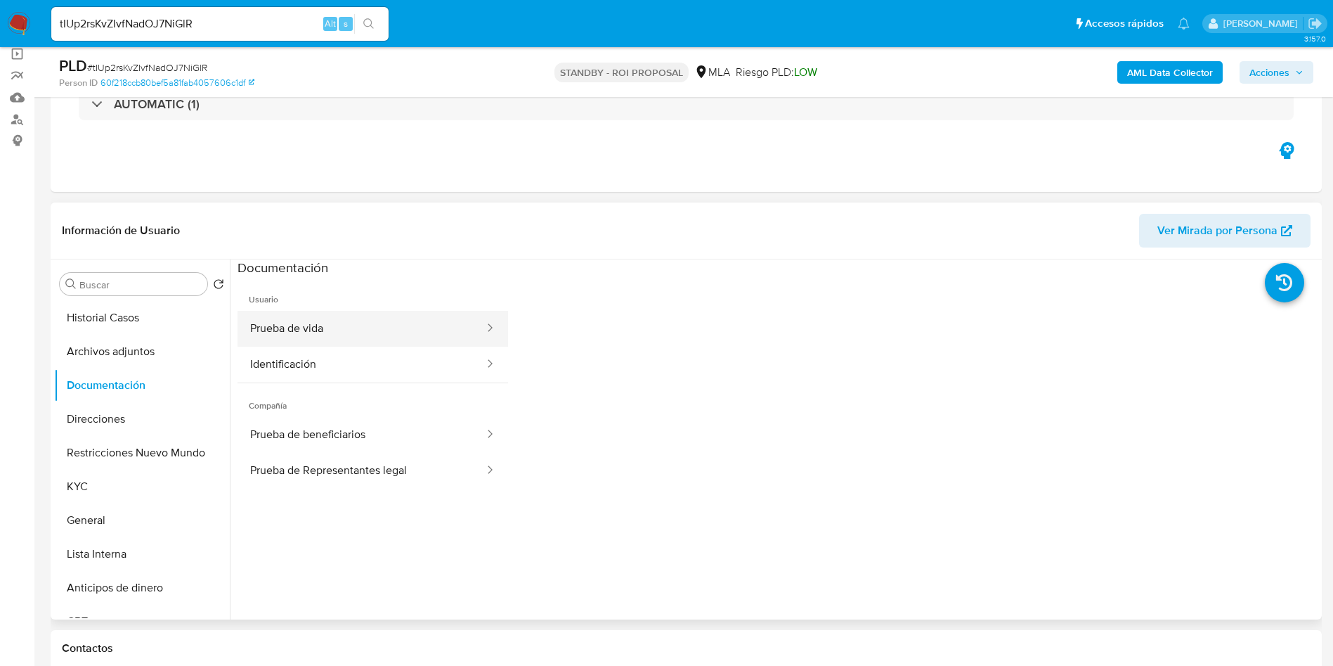
click at [349, 332] on button "Prueba de vida" at bounding box center [362, 329] width 248 height 36
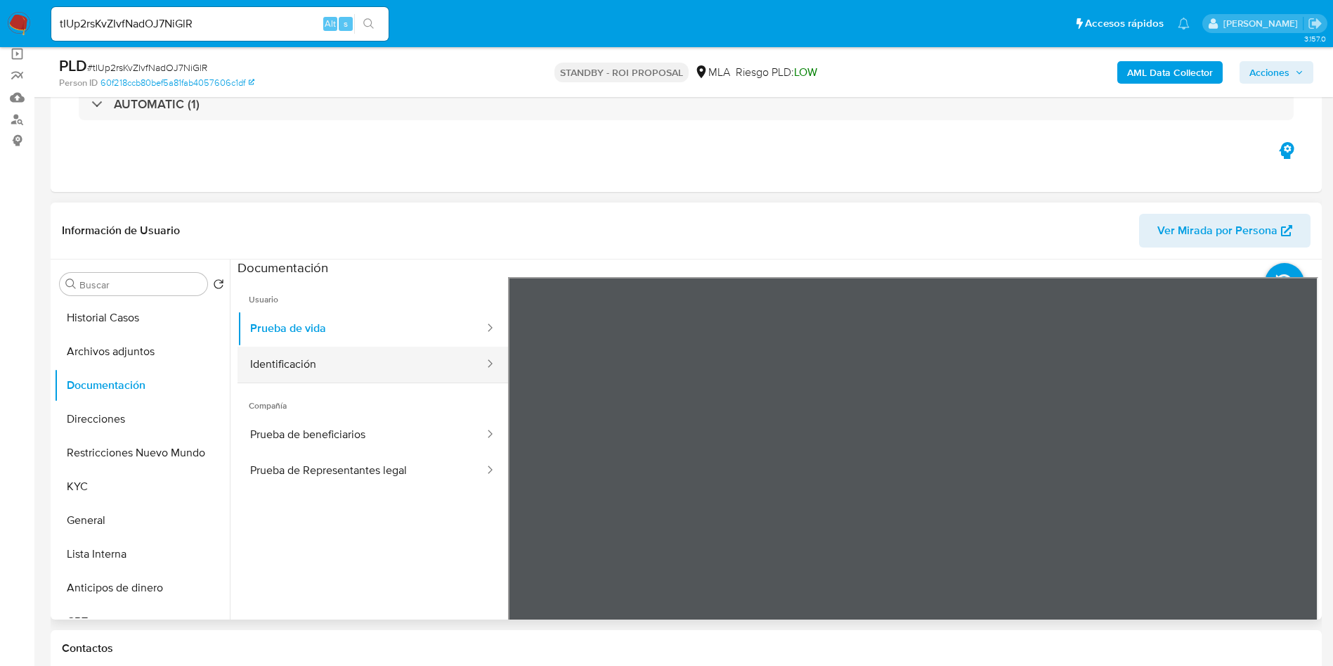
click at [356, 368] on button "Identificación" at bounding box center [362, 364] width 248 height 36
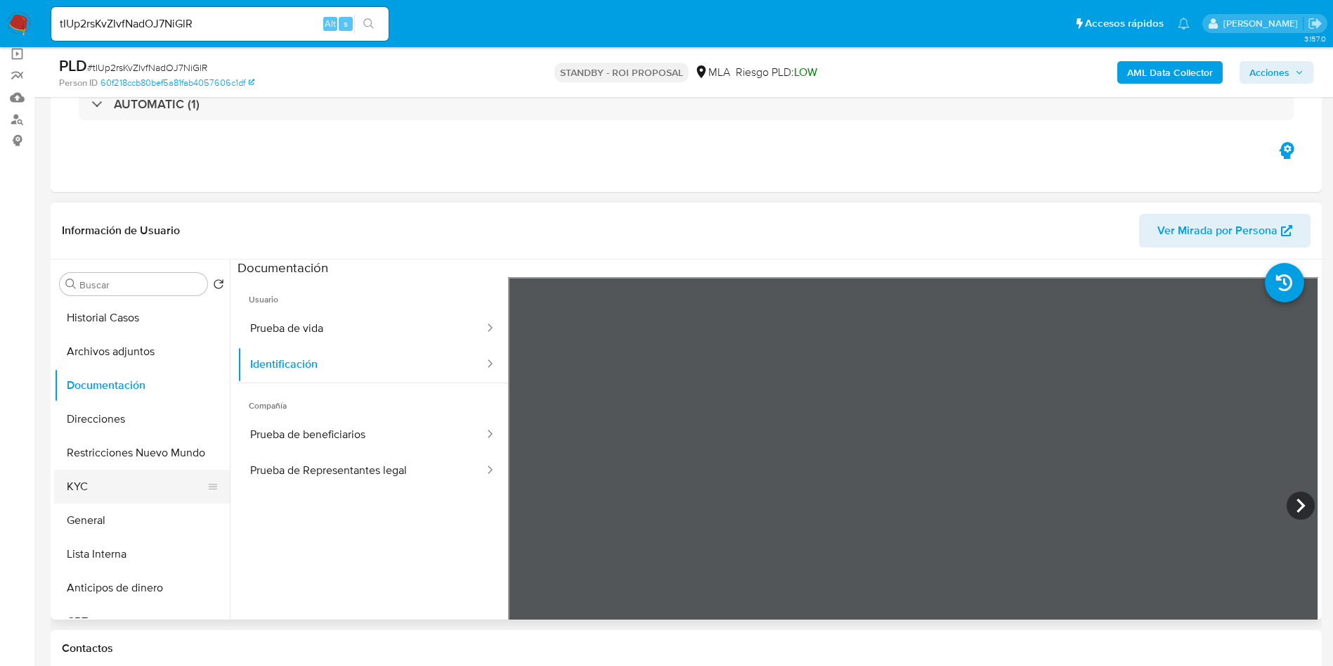
click at [108, 486] on button "KYC" at bounding box center [136, 486] width 164 height 34
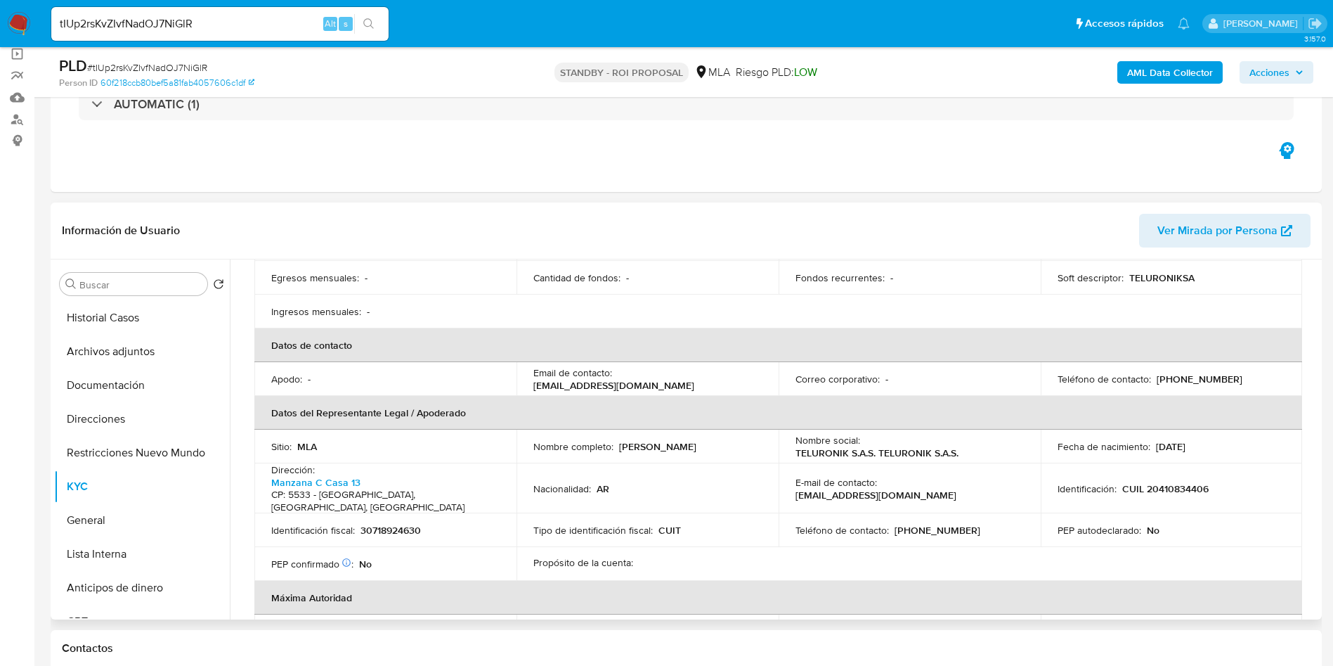
scroll to position [316, 0]
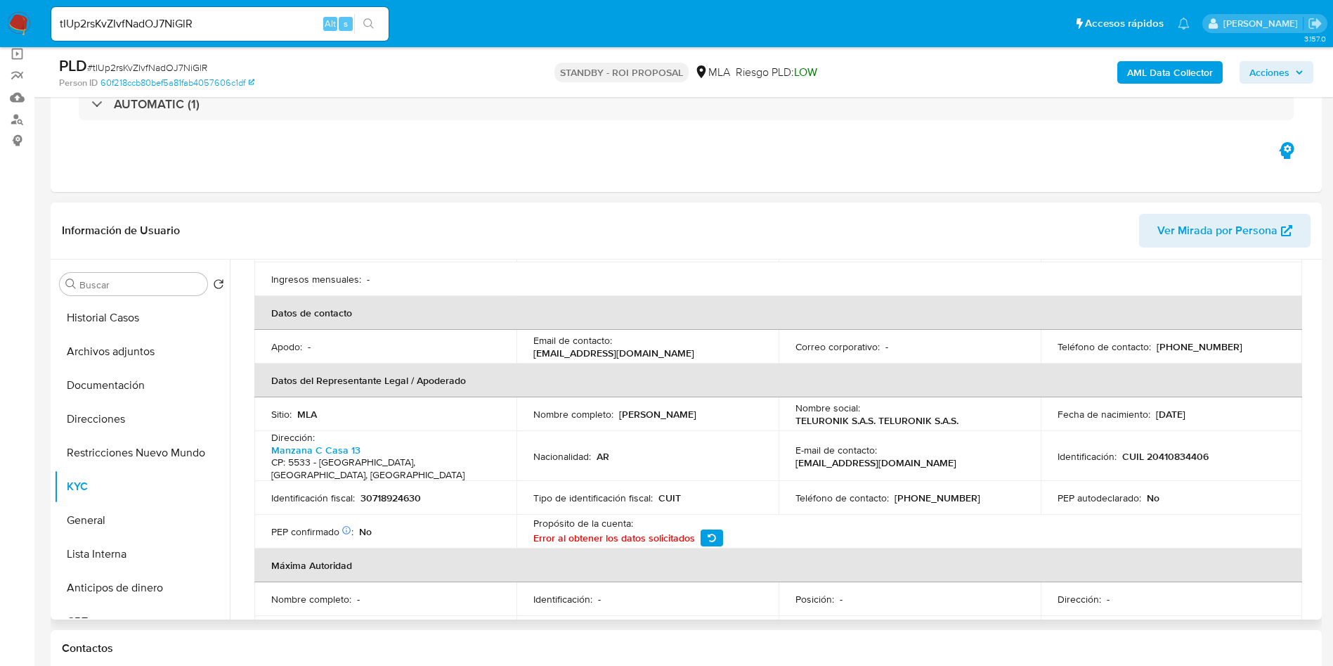
click at [415, 491] on p "30718924630" at bounding box center [391, 497] width 60 height 13
copy p "30718924630"
click at [1155, 450] on p "CUIL 20410834406" at bounding box center [1165, 456] width 86 height 13
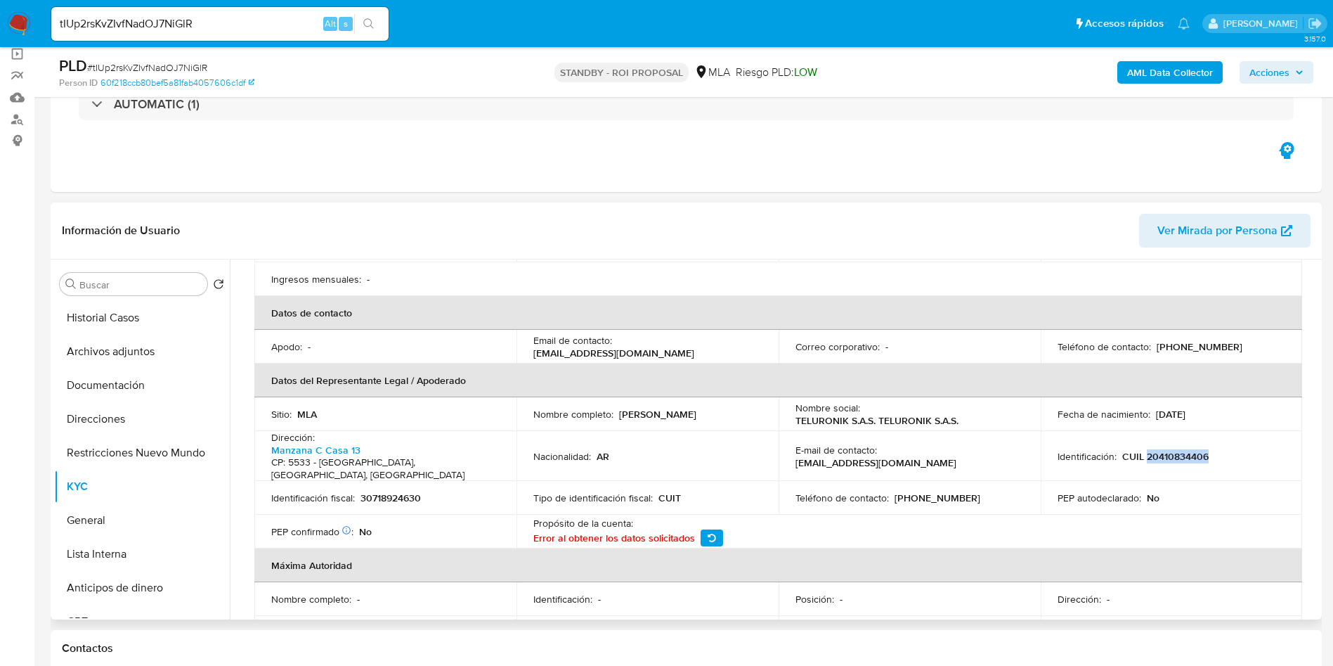
copy p "20410834406"
click at [1160, 450] on p "CUIL 20410834406" at bounding box center [1165, 456] width 86 height 13
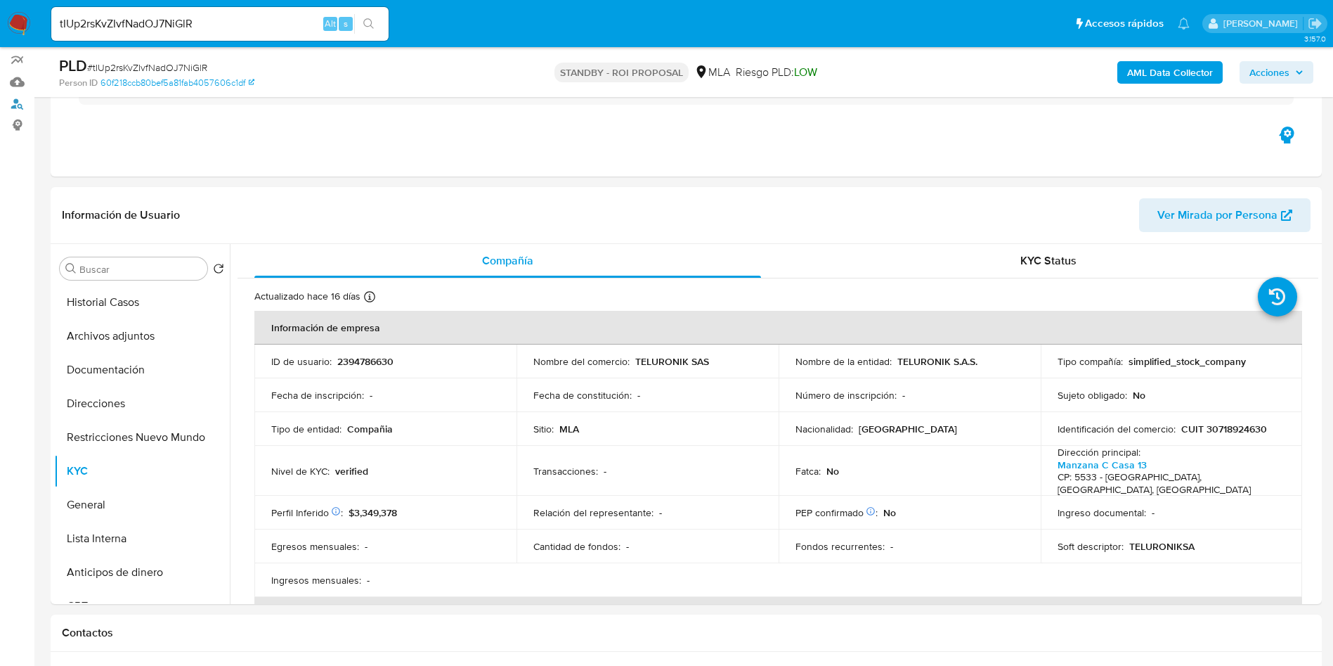
scroll to position [0, 0]
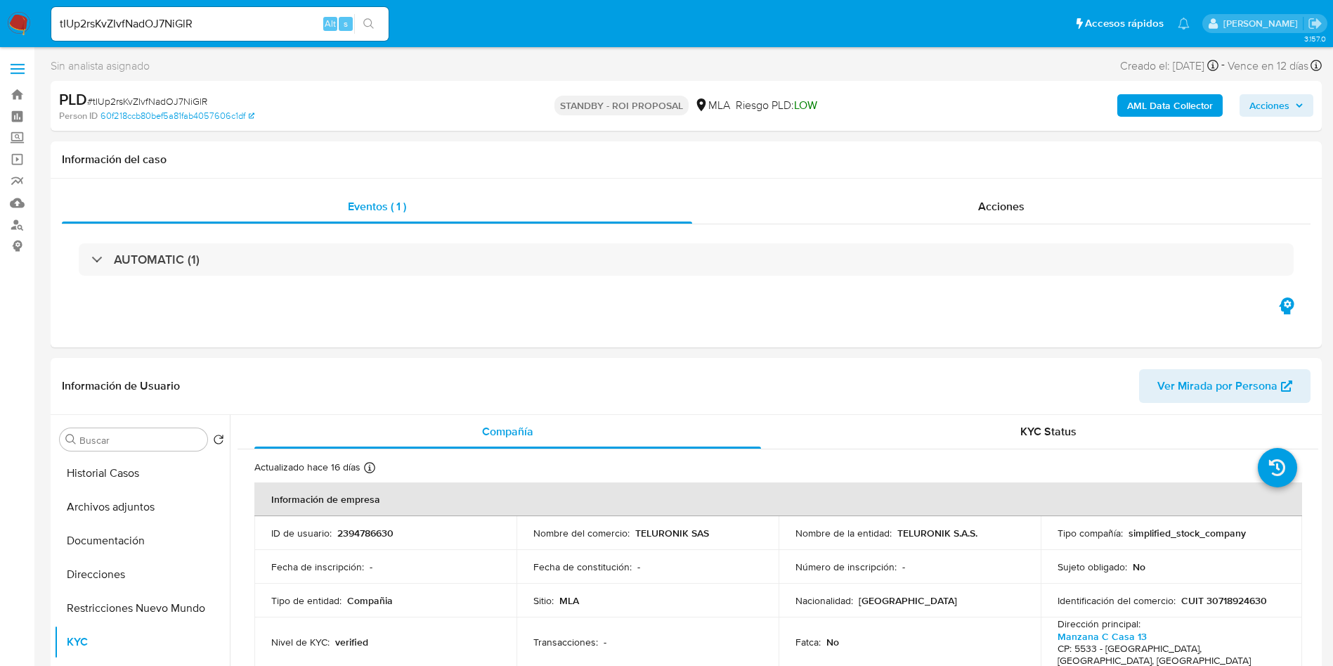
click at [140, 20] on input "tIUp2rsKvZIvfNadOJ7NiGlR" at bounding box center [219, 24] width 337 height 18
paste input "fswahc02FBF4hHtjL2afRQ8K"
type input "fswahc02FBF4hHtjL2afRQ8K"
click at [363, 24] on icon "search-icon" at bounding box center [368, 23] width 11 height 11
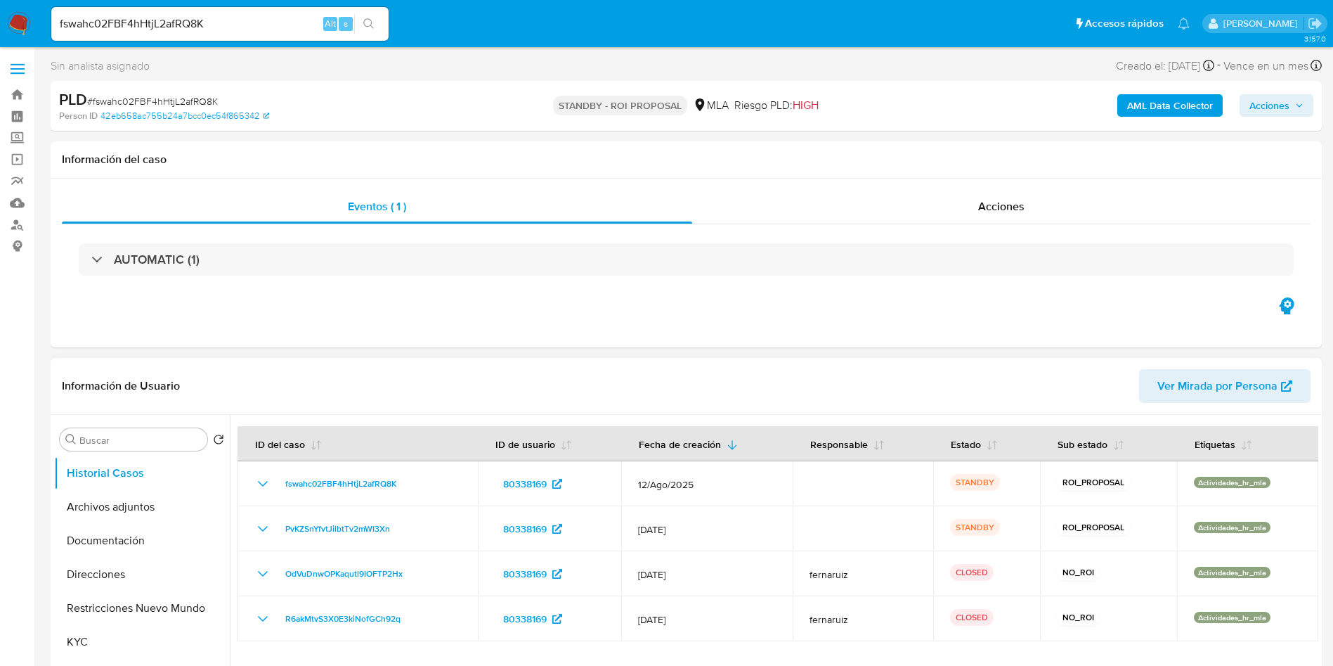
select select "10"
click at [132, 499] on button "Archivos adjuntos" at bounding box center [136, 507] width 164 height 34
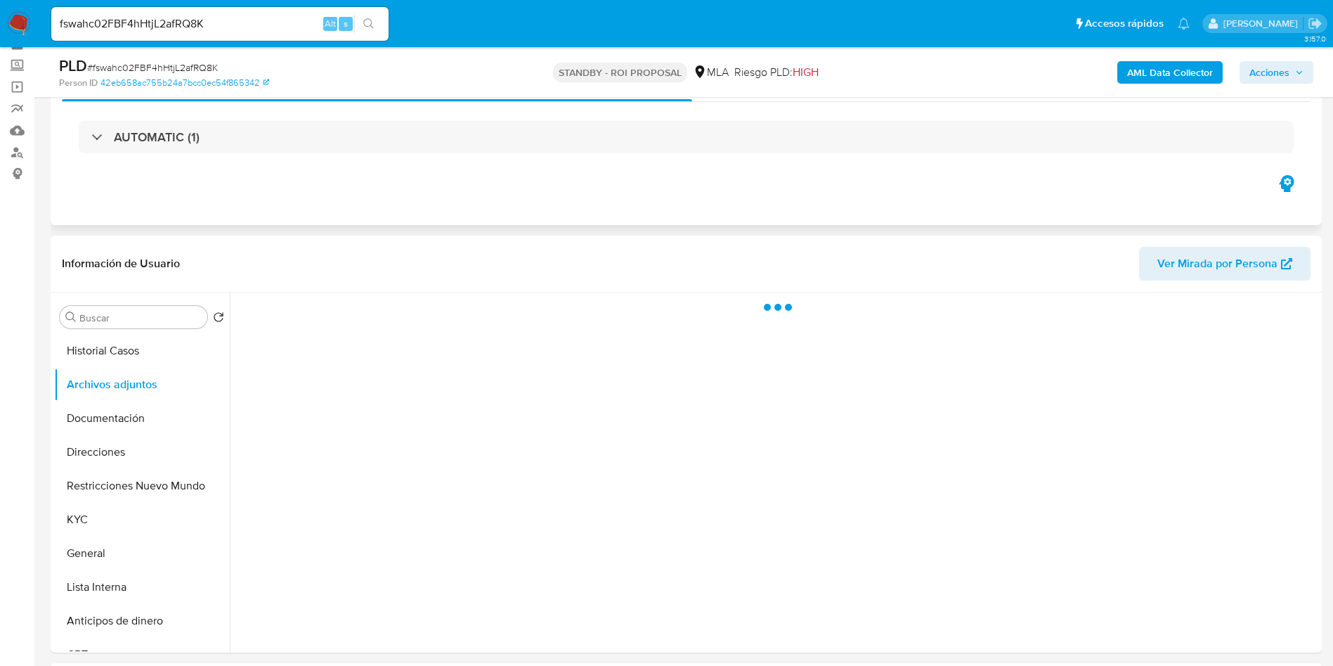
scroll to position [105, 0]
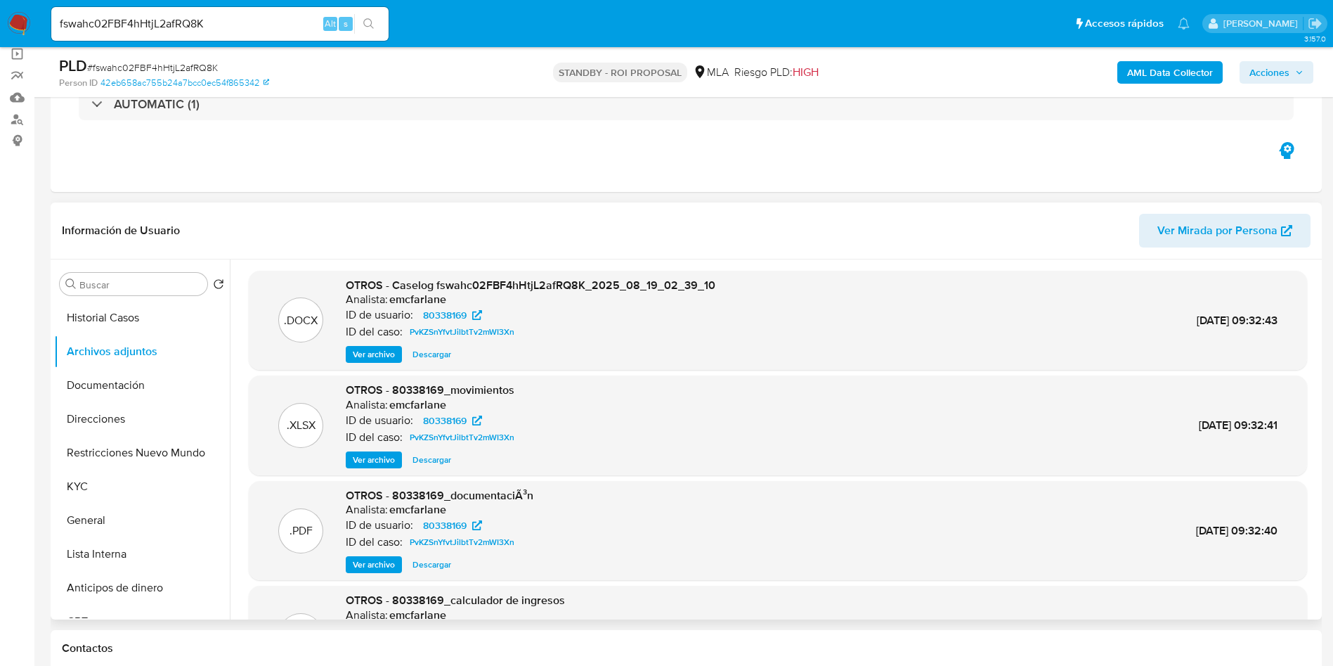
click at [427, 360] on span "Descargar" at bounding box center [432, 354] width 39 height 14
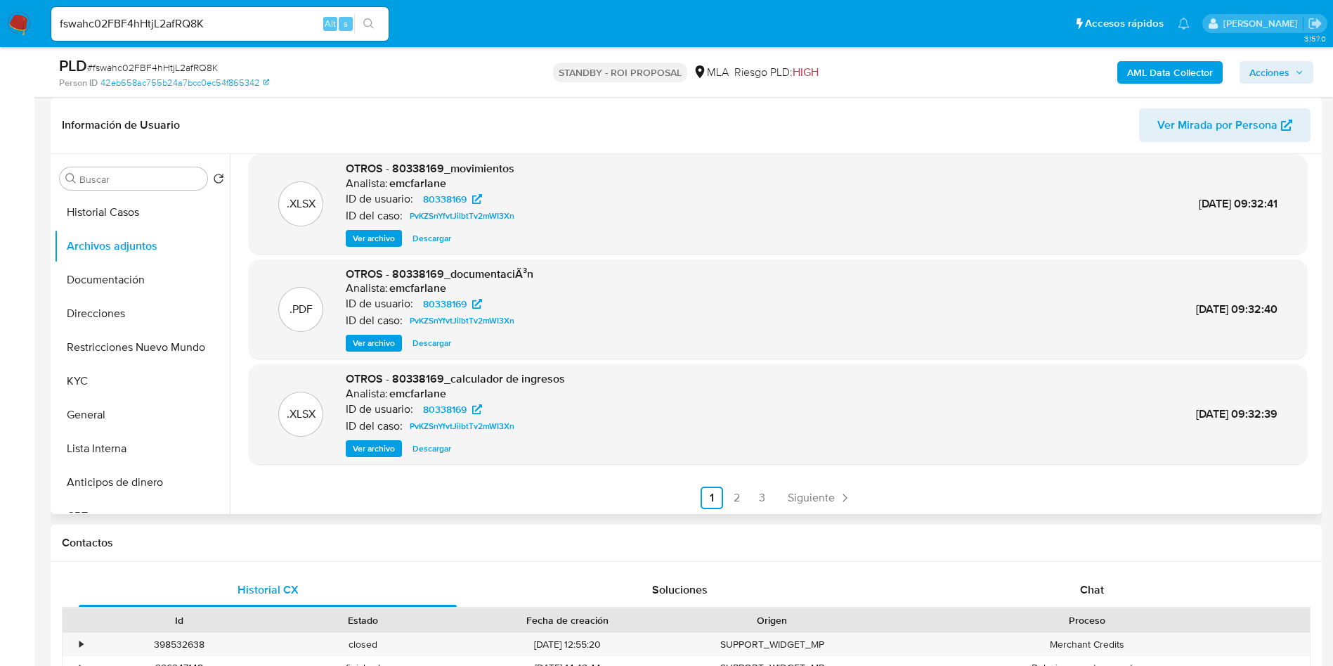
scroll to position [118, 0]
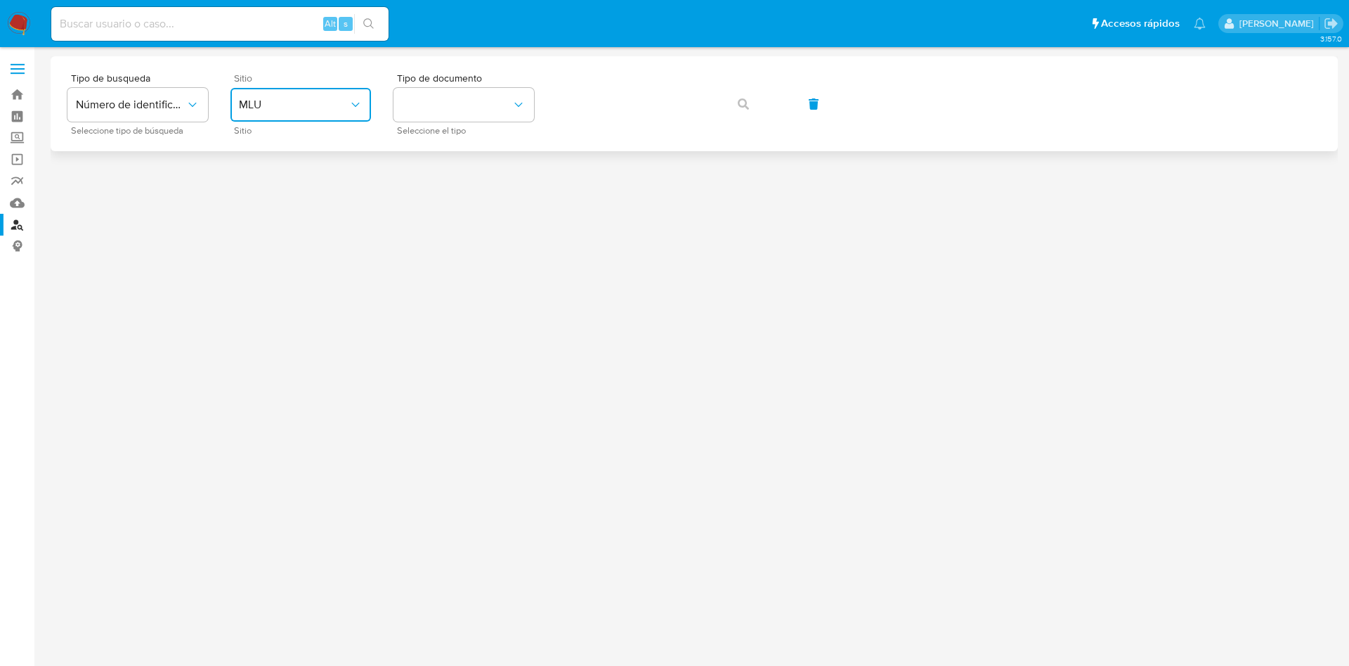
click at [281, 112] on button "MLU" at bounding box center [301, 105] width 141 height 34
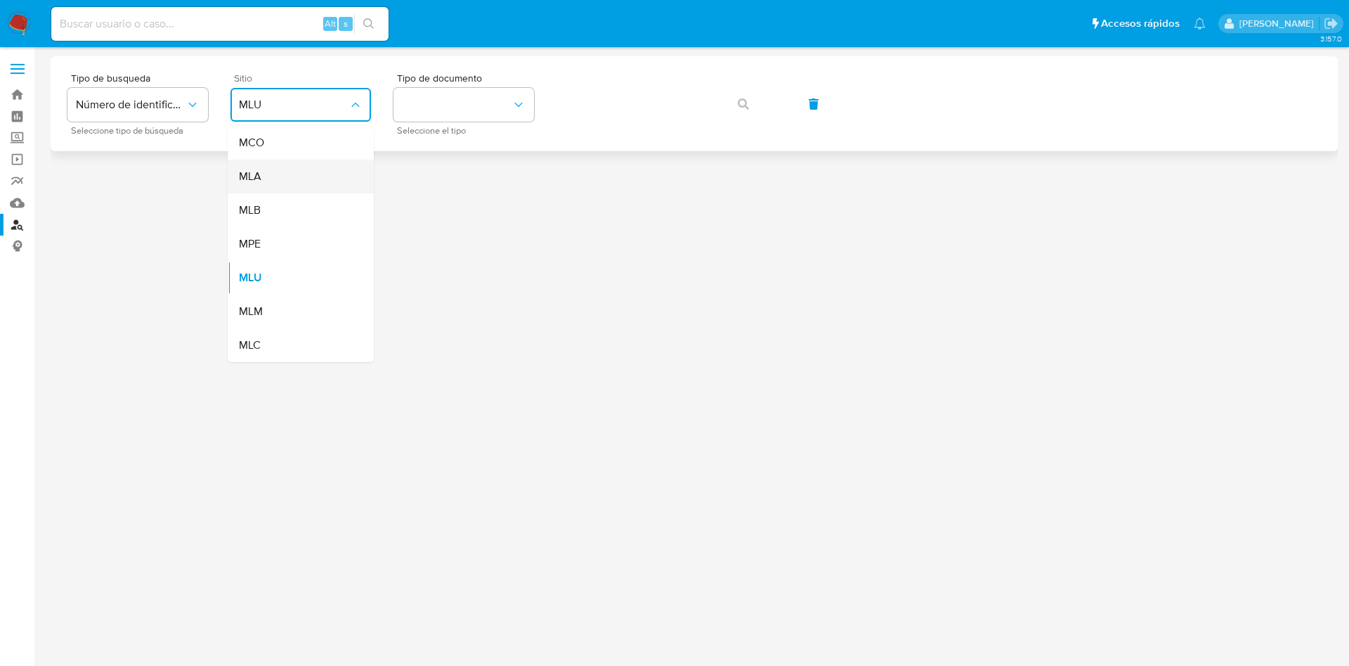
click at [269, 165] on div "MLA" at bounding box center [296, 177] width 115 height 34
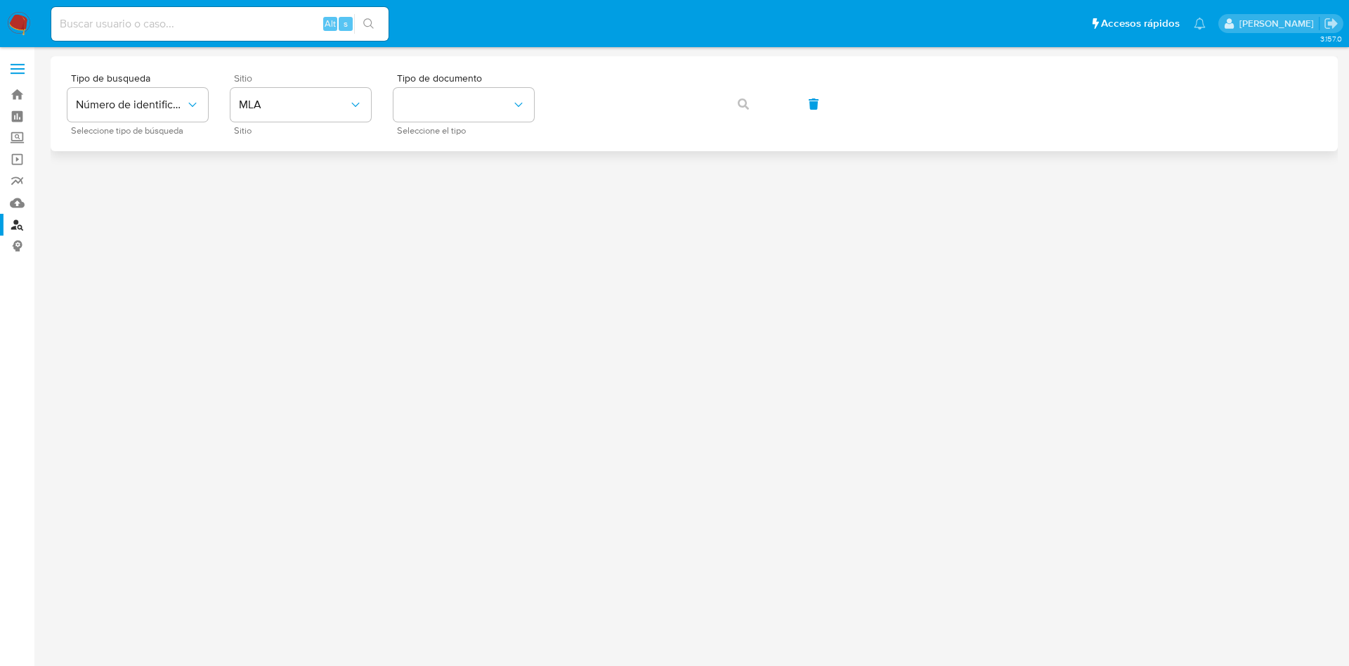
click at [371, 133] on span "Sitio" at bounding box center [304, 130] width 141 height 7
click at [526, 108] on button "identificationType" at bounding box center [464, 105] width 141 height 34
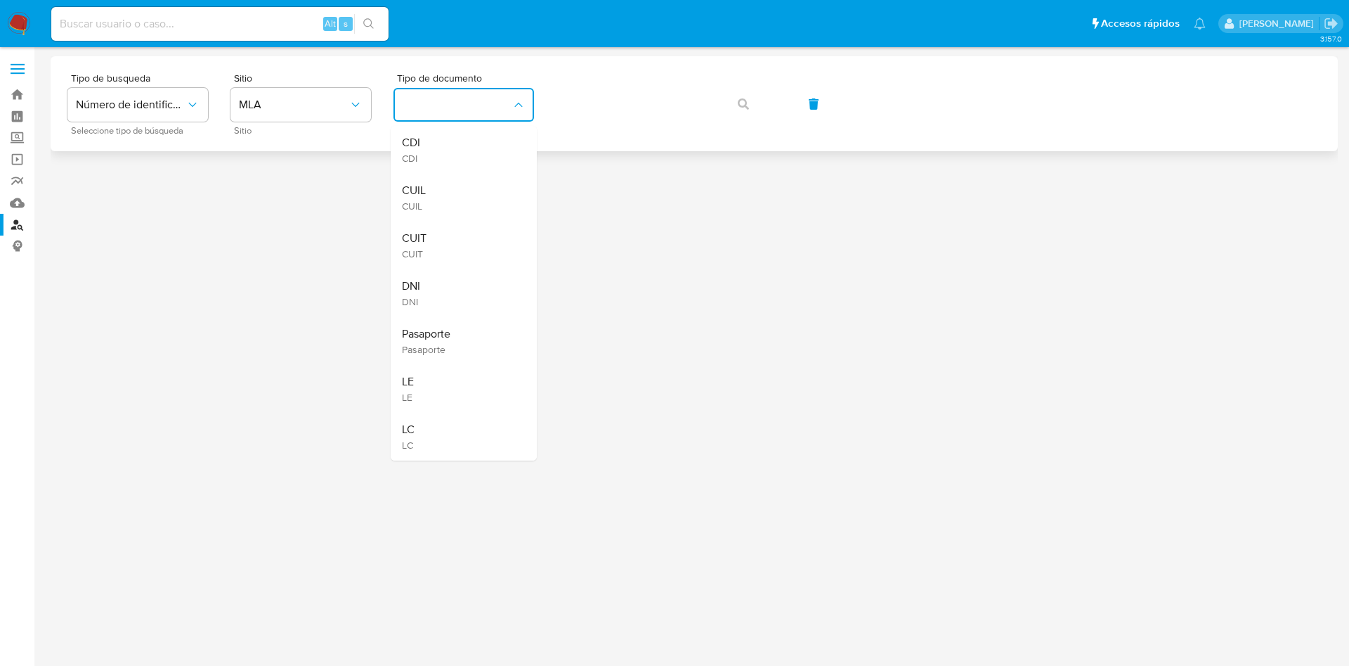
drag, startPoint x: 455, startPoint y: 197, endPoint x: 553, endPoint y: 113, distance: 128.6
click at [455, 197] on div "CUIL CUIL" at bounding box center [459, 198] width 115 height 48
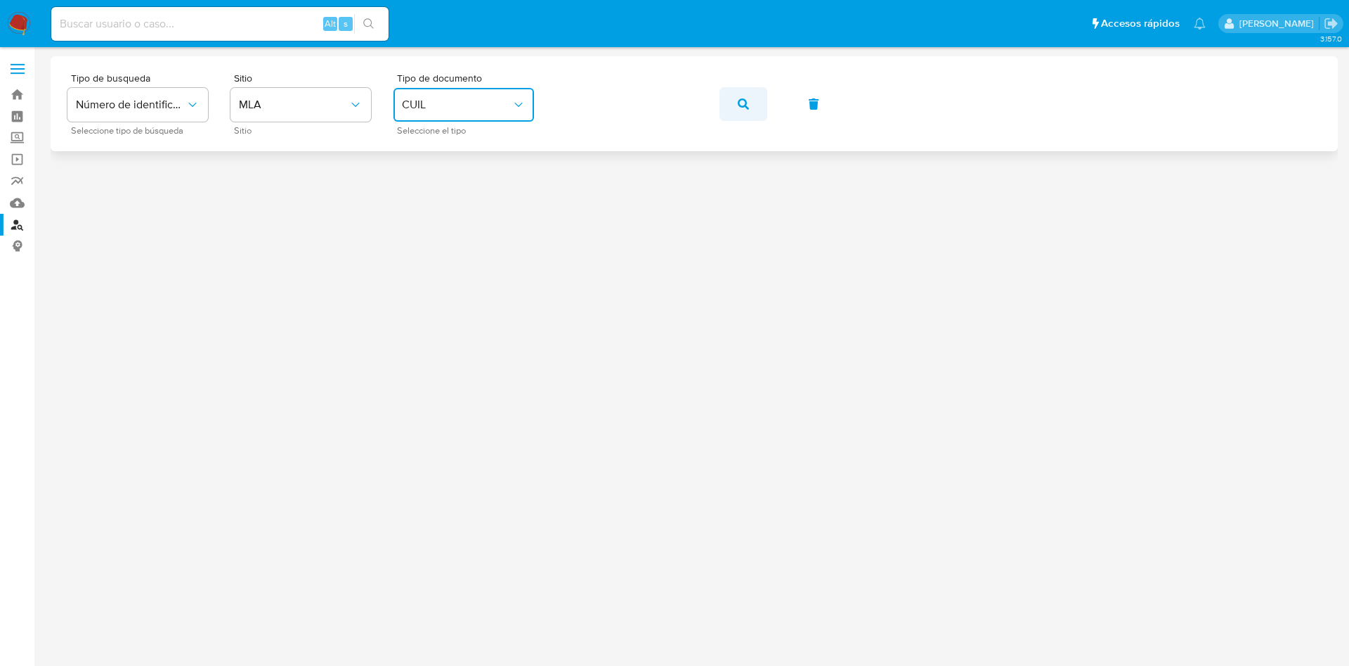
click at [737, 89] on button "button" at bounding box center [744, 104] width 48 height 34
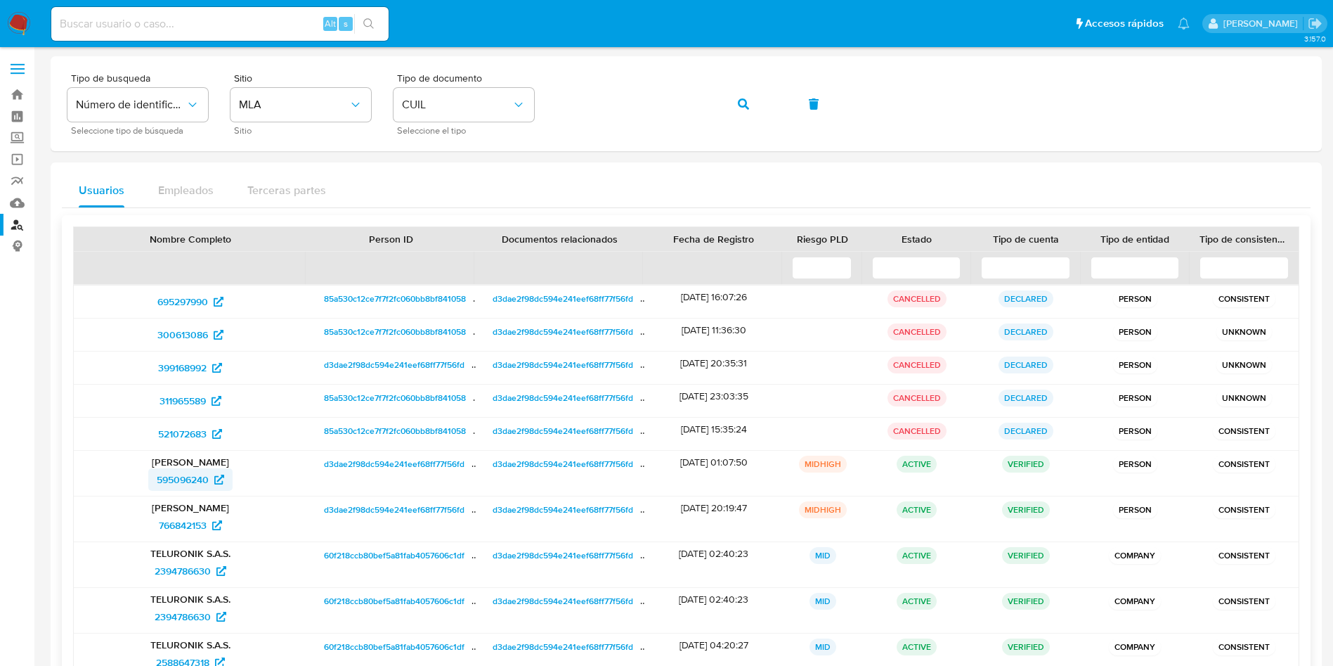
click at [189, 474] on span "595096240" at bounding box center [183, 479] width 52 height 22
click at [183, 480] on span "595096240" at bounding box center [183, 479] width 52 height 22
click at [181, 526] on span "766842153" at bounding box center [183, 525] width 48 height 22
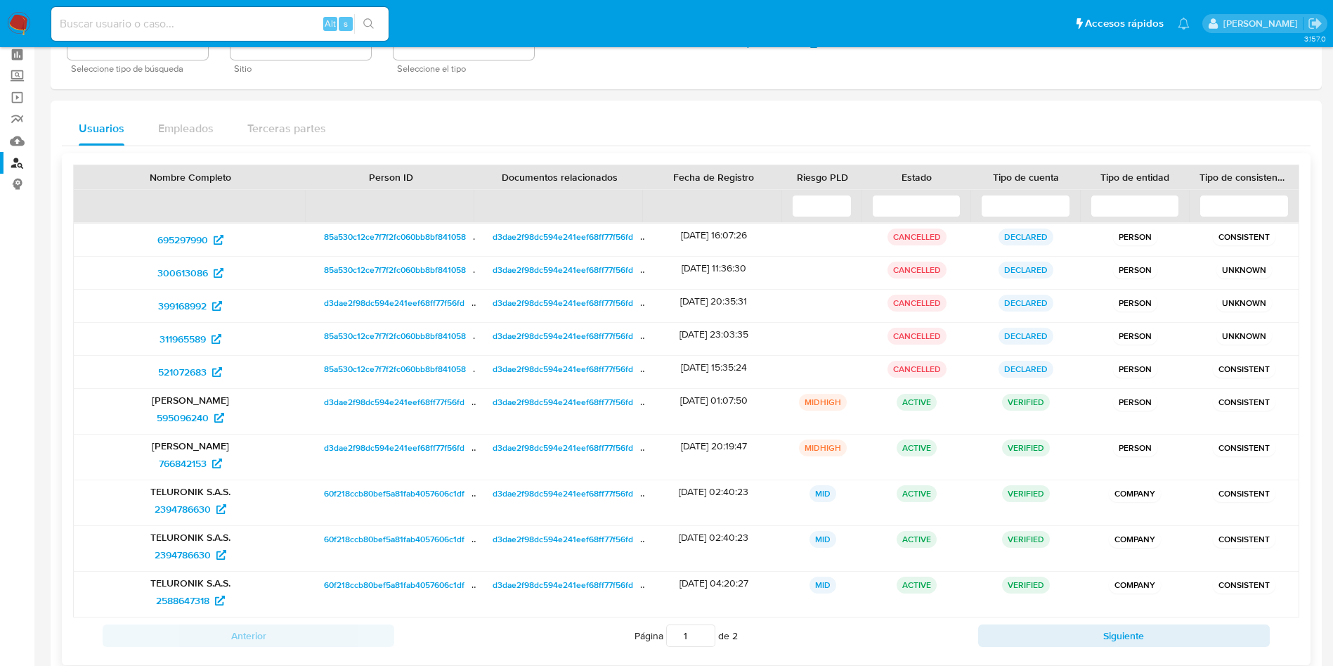
scroll to position [93, 0]
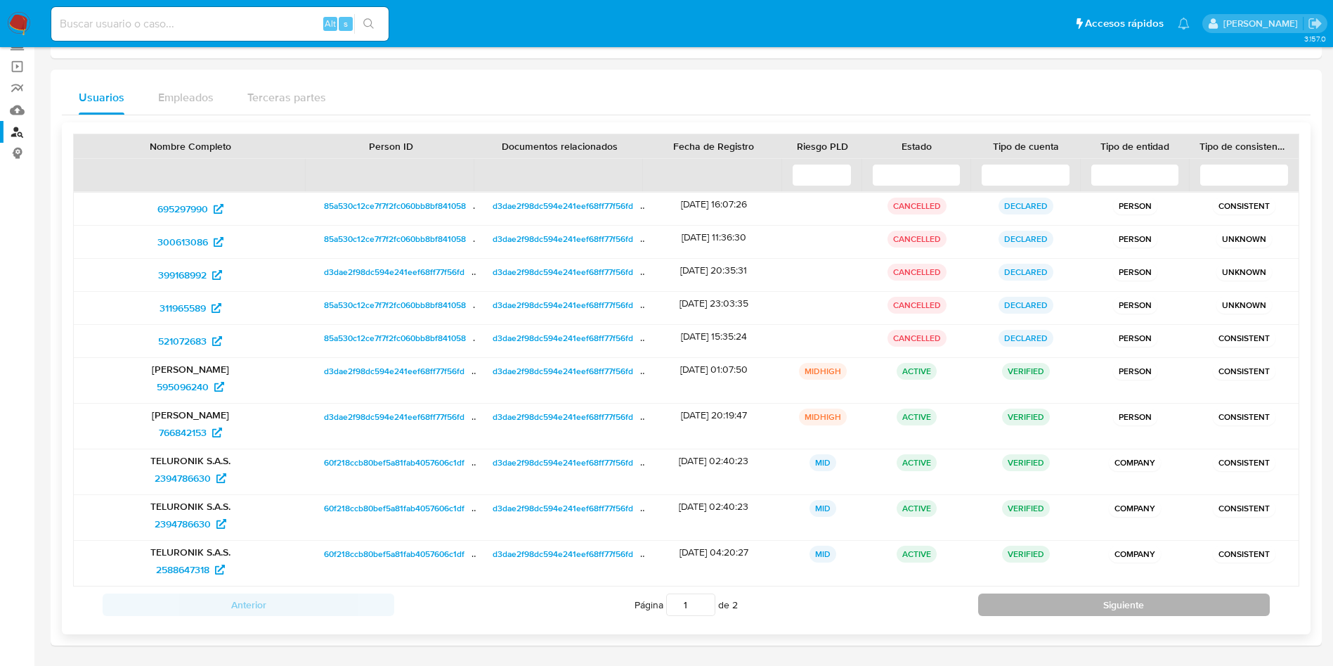
click at [1043, 605] on button "Siguiente" at bounding box center [1124, 604] width 292 height 22
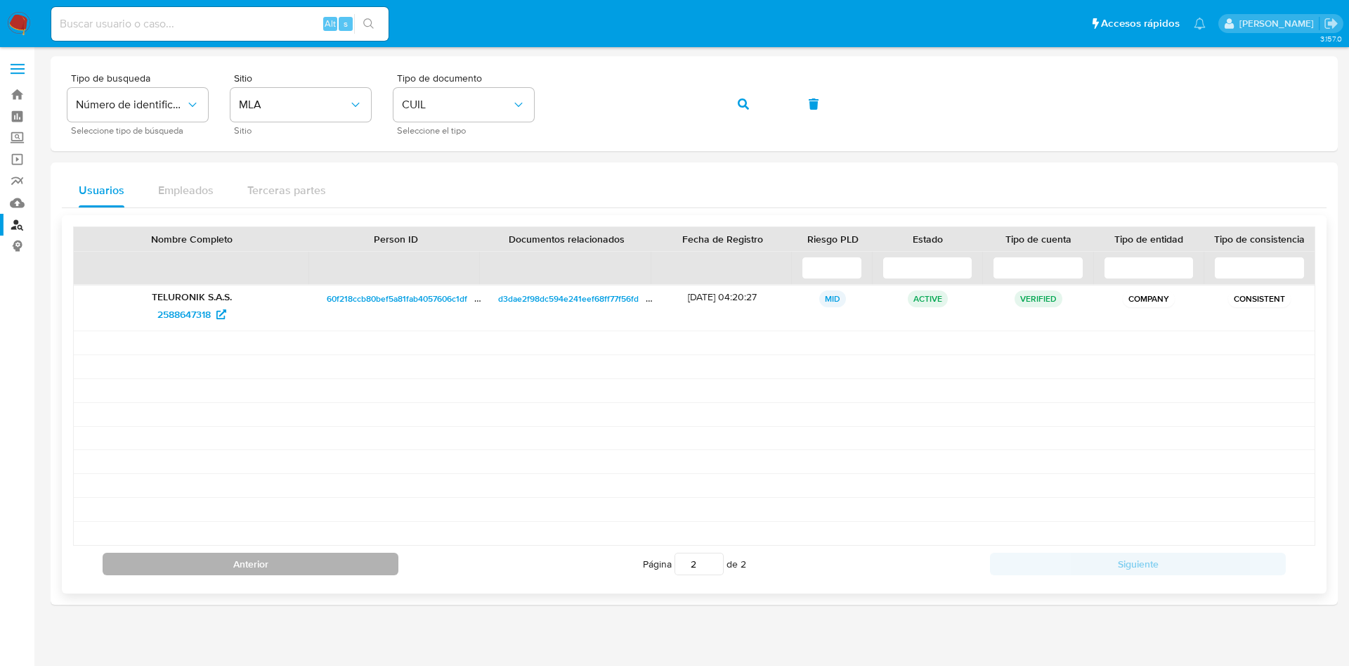
click at [352, 564] on button "Anterior" at bounding box center [251, 563] width 296 height 22
type input "1"
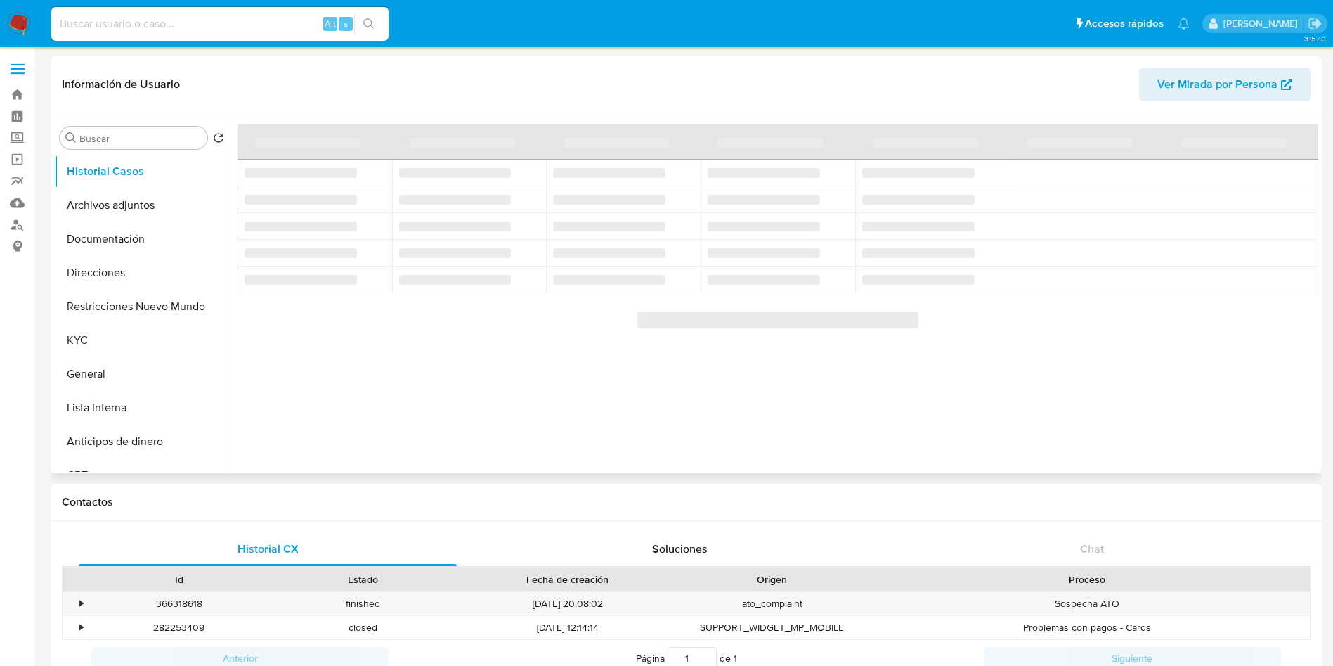
select select "10"
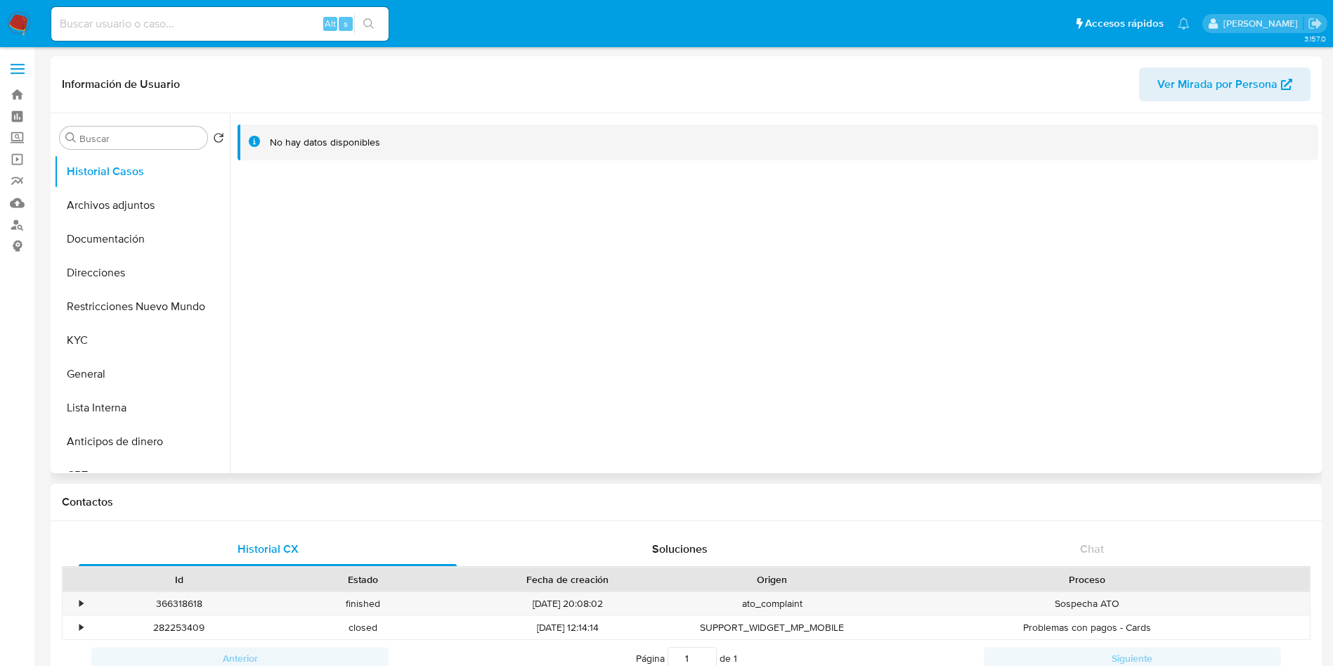
click at [1207, 80] on span "Ver Mirada por Persona" at bounding box center [1217, 84] width 120 height 34
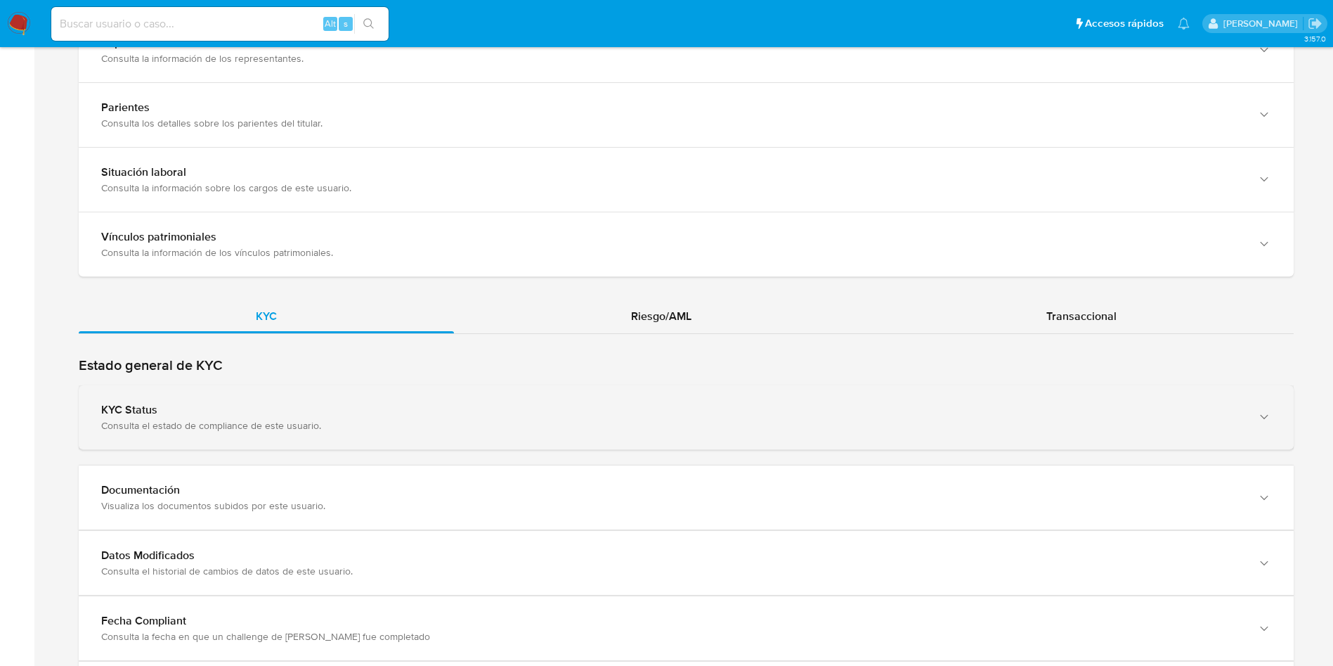
scroll to position [1157, 0]
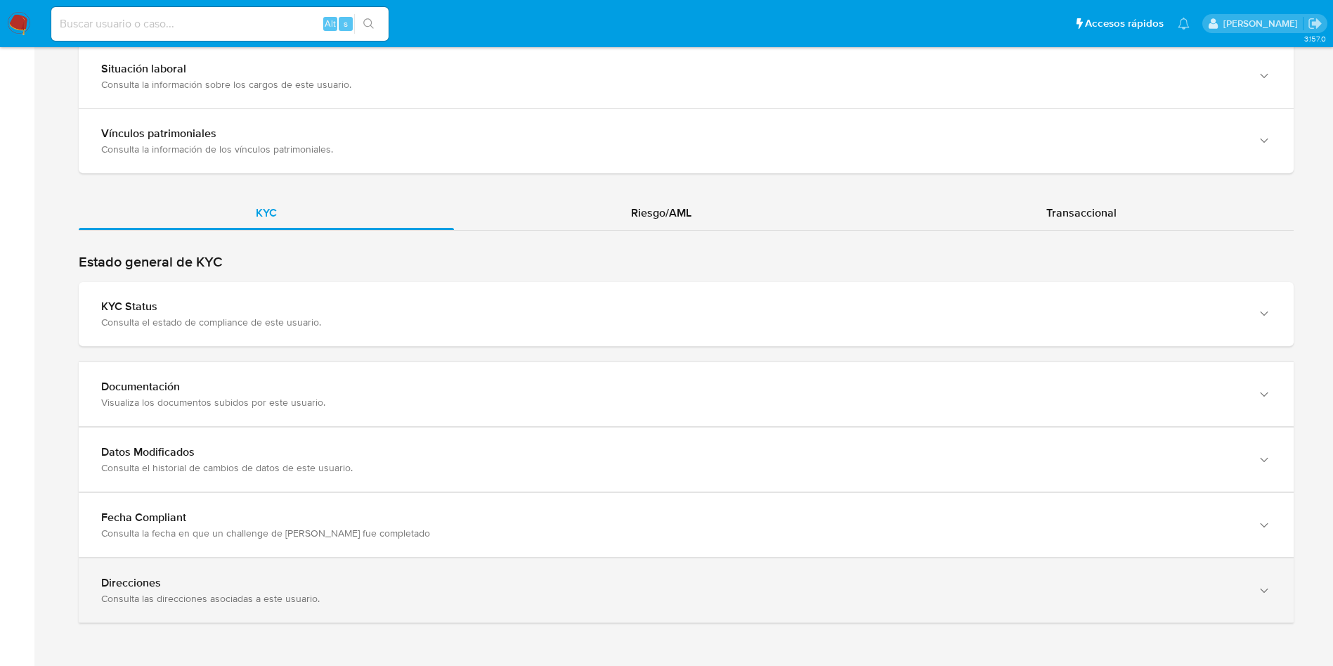
click at [227, 583] on div "Direcciones" at bounding box center [672, 583] width 1142 height 14
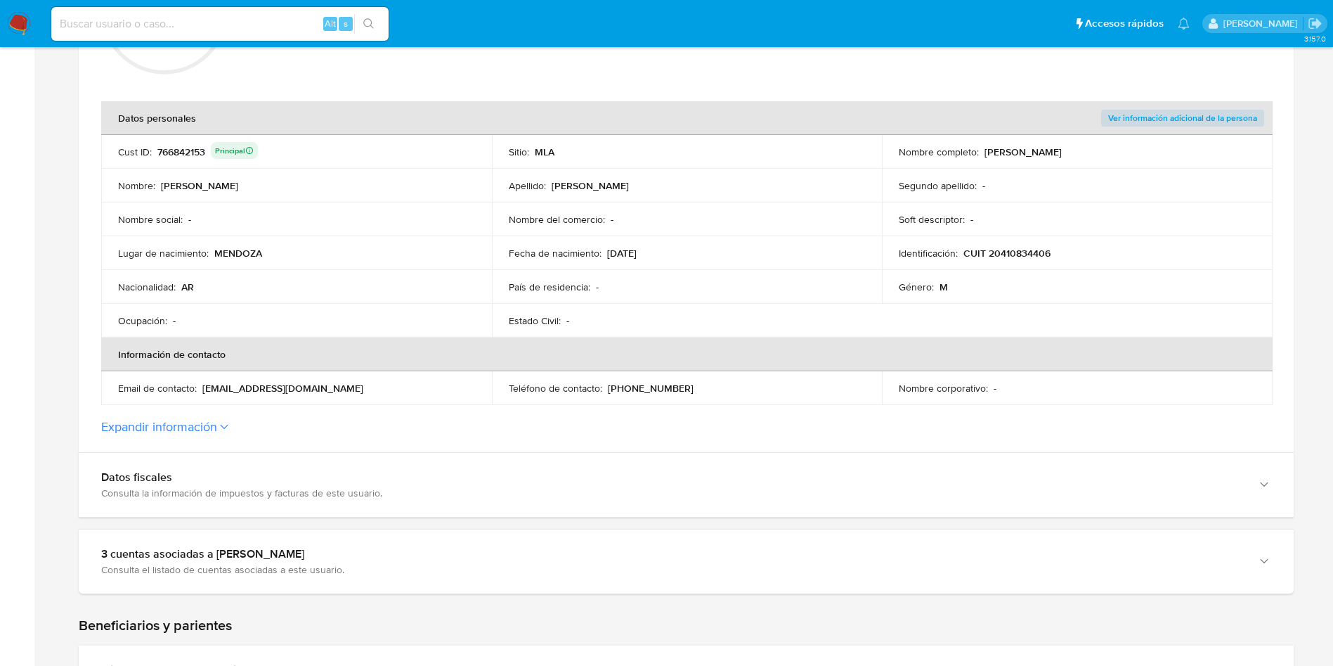
scroll to position [252, 0]
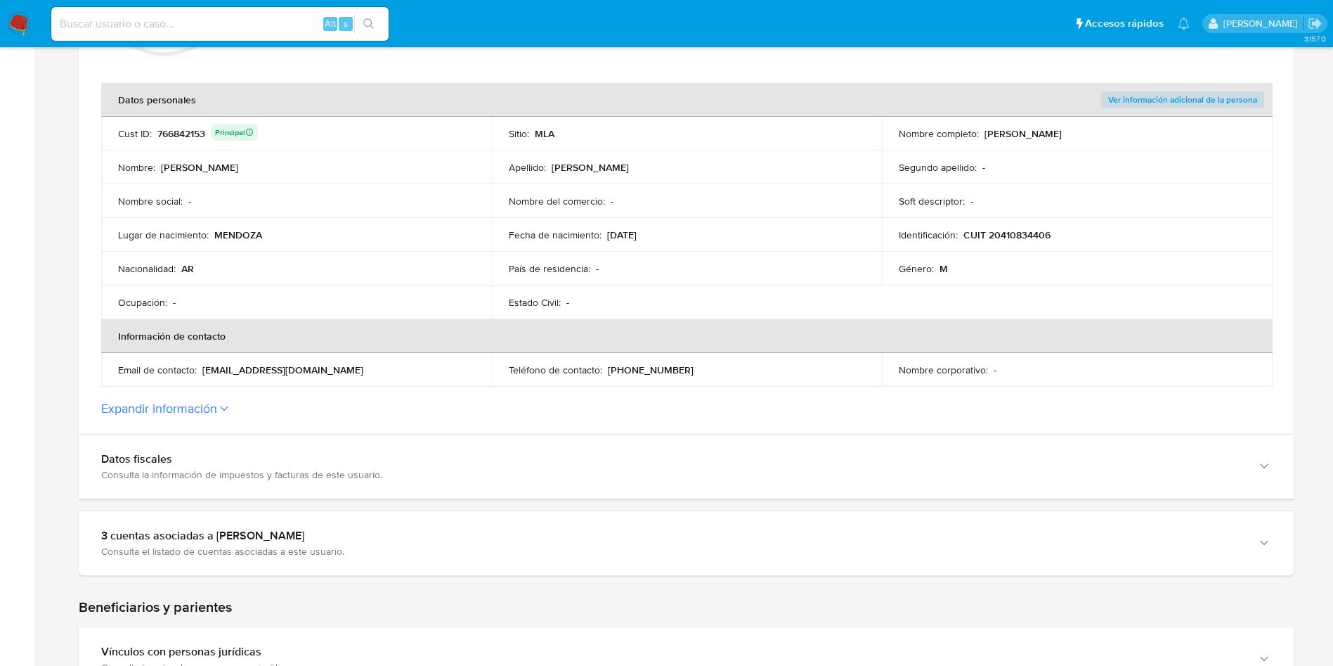
click at [1161, 103] on span "Ver información adicional de la persona" at bounding box center [1182, 100] width 149 height 14
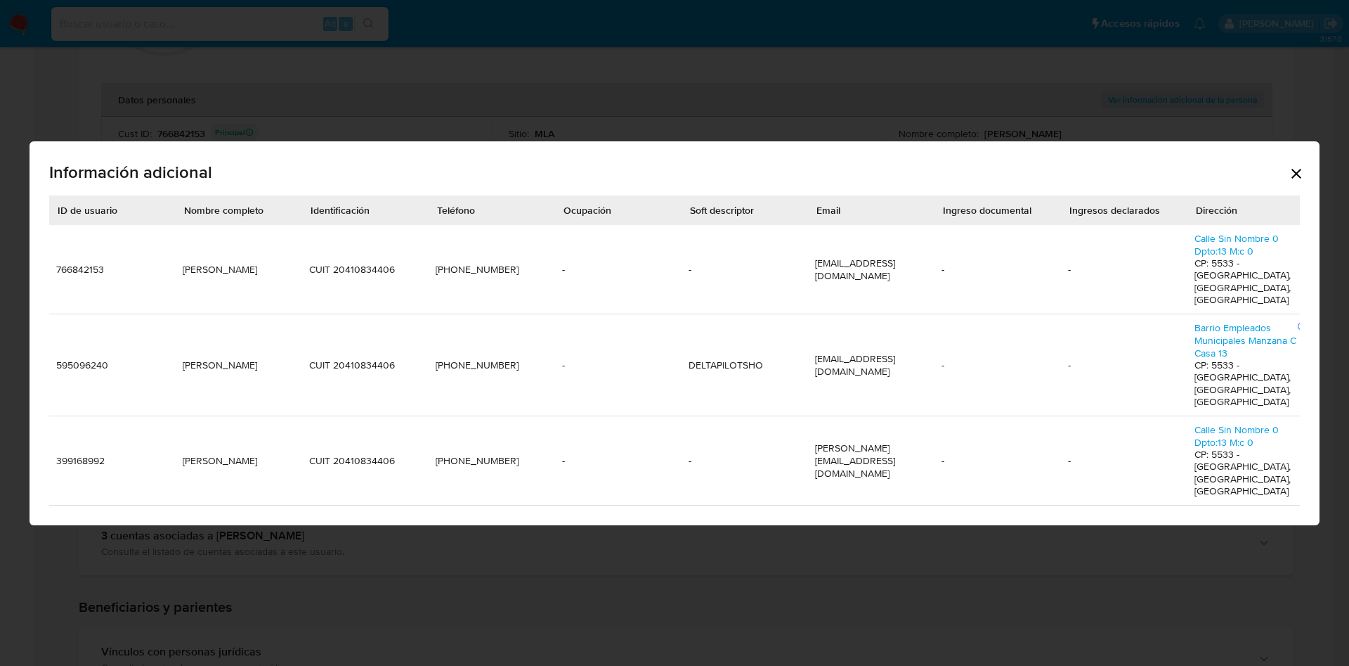
click at [675, 74] on div "Información adicional ID de usuario Nombre completo Identificación Teléfono Ocu…" at bounding box center [674, 333] width 1349 height 666
click at [1299, 182] on icon "Cerrar" at bounding box center [1296, 173] width 17 height 17
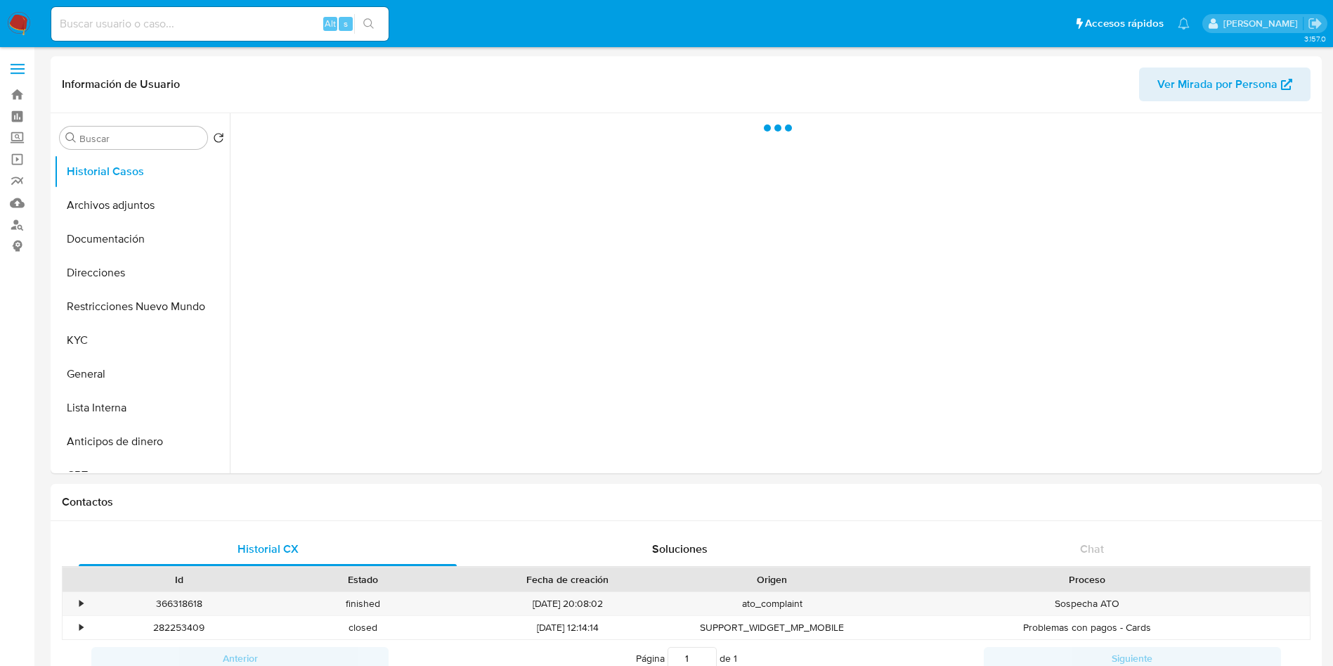
select select "10"
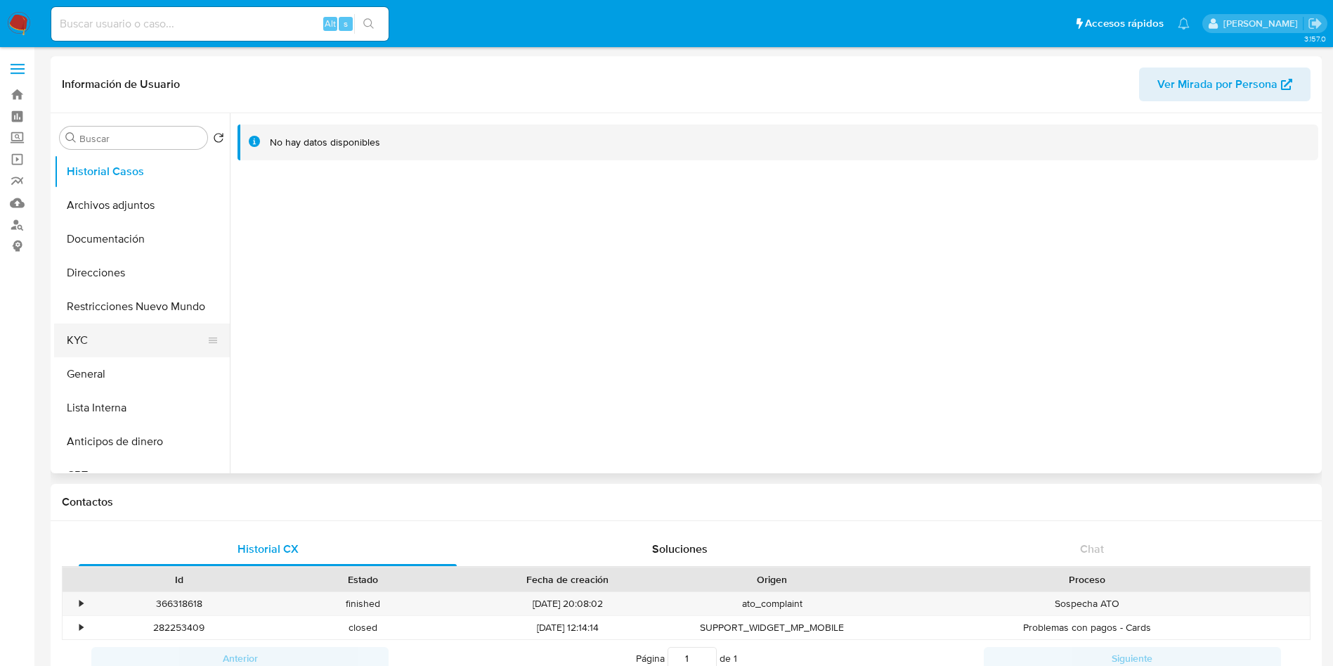
click at [128, 337] on button "KYC" at bounding box center [136, 340] width 164 height 34
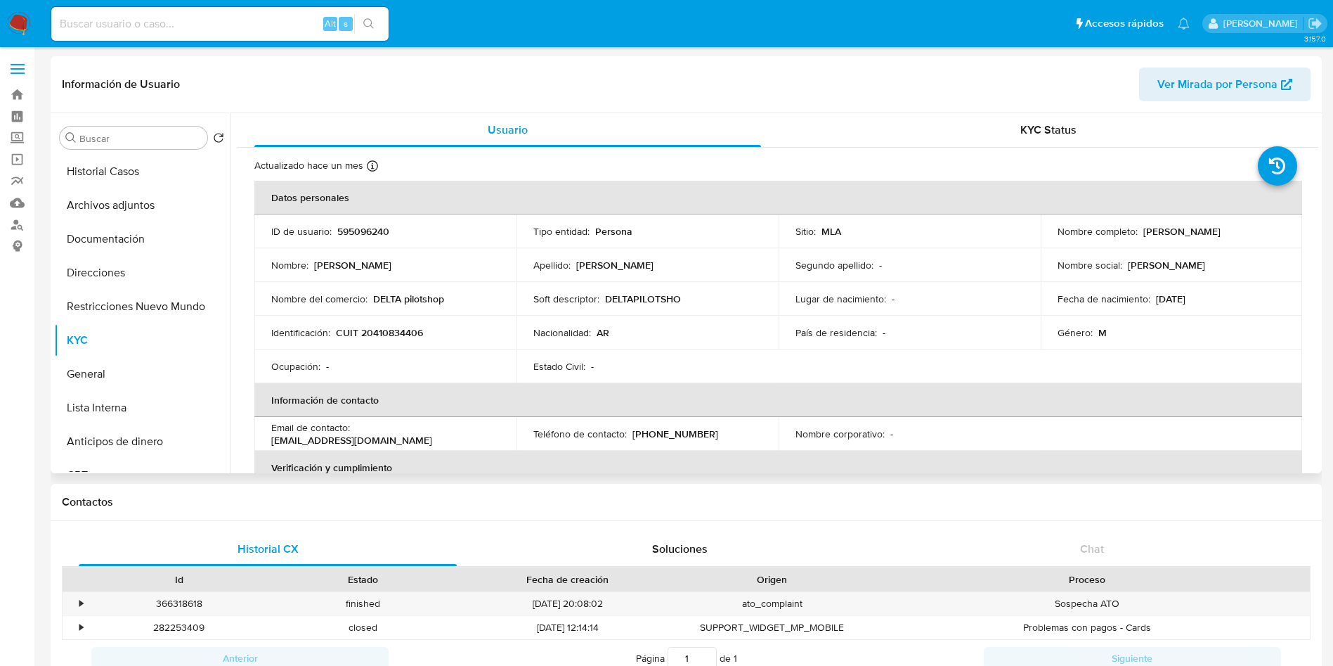
scroll to position [105, 0]
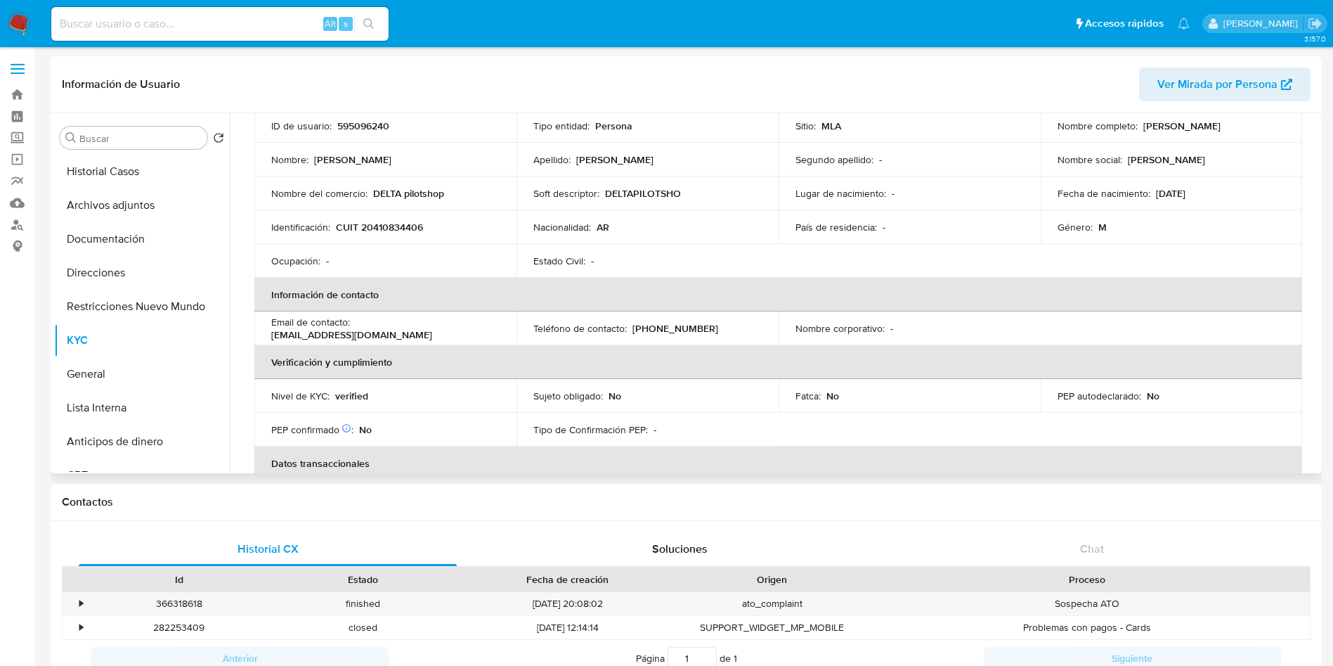
drag, startPoint x: 493, startPoint y: 326, endPoint x: 355, endPoint y: 331, distance: 137.8
click at [355, 331] on div "Email de contacto : javiereltecnicoloco@gmail.com" at bounding box center [385, 328] width 228 height 25
copy p "javiereltecnicoloco@gmail.com"
click at [668, 329] on p "(261) 4720739" at bounding box center [675, 328] width 86 height 13
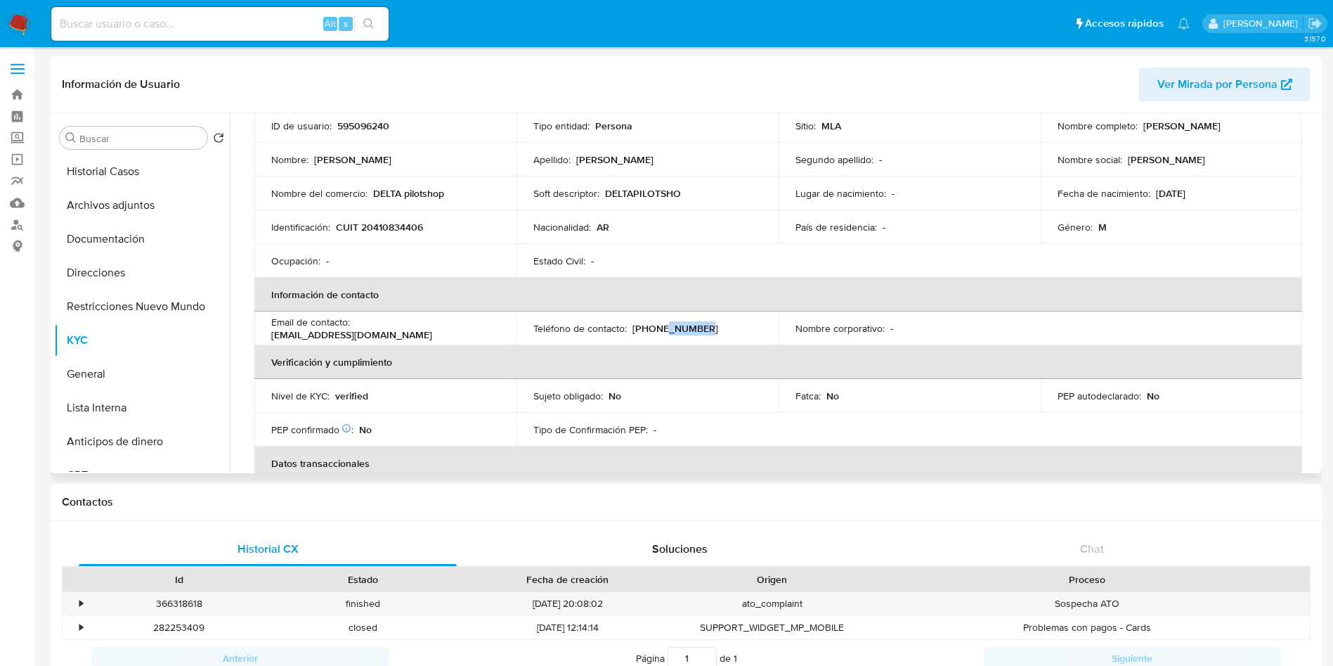
copy p "4720739"
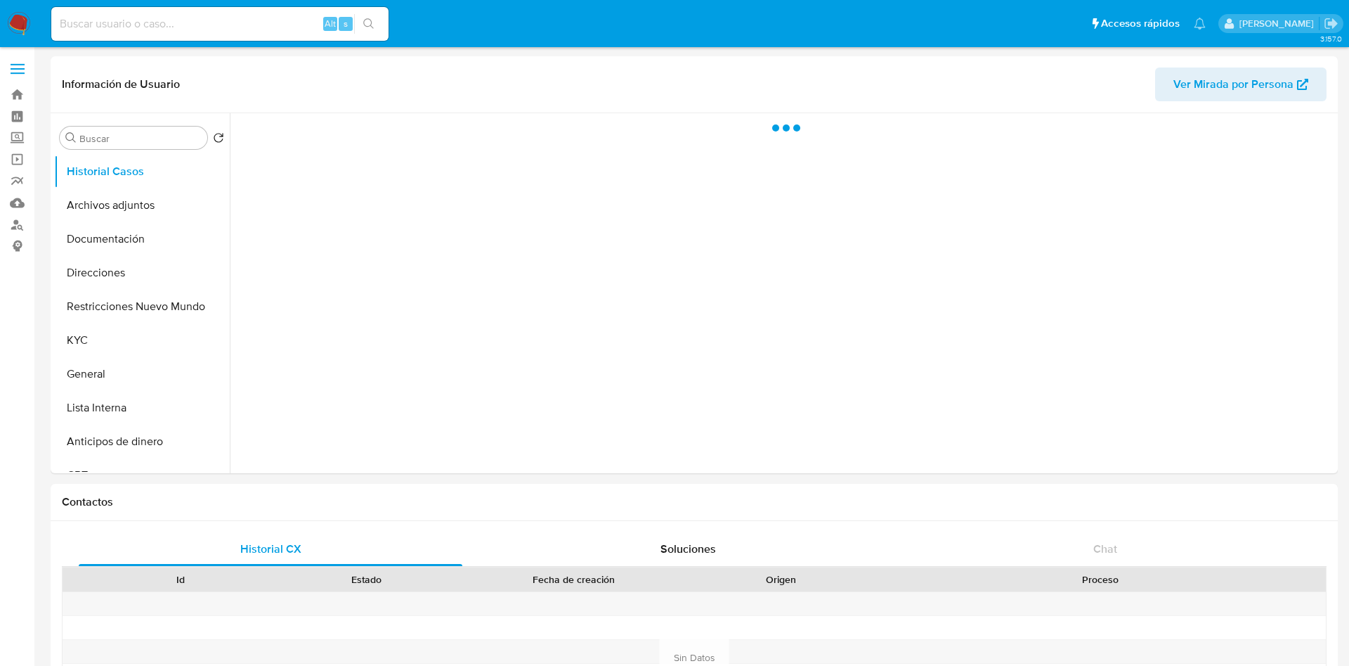
select select "10"
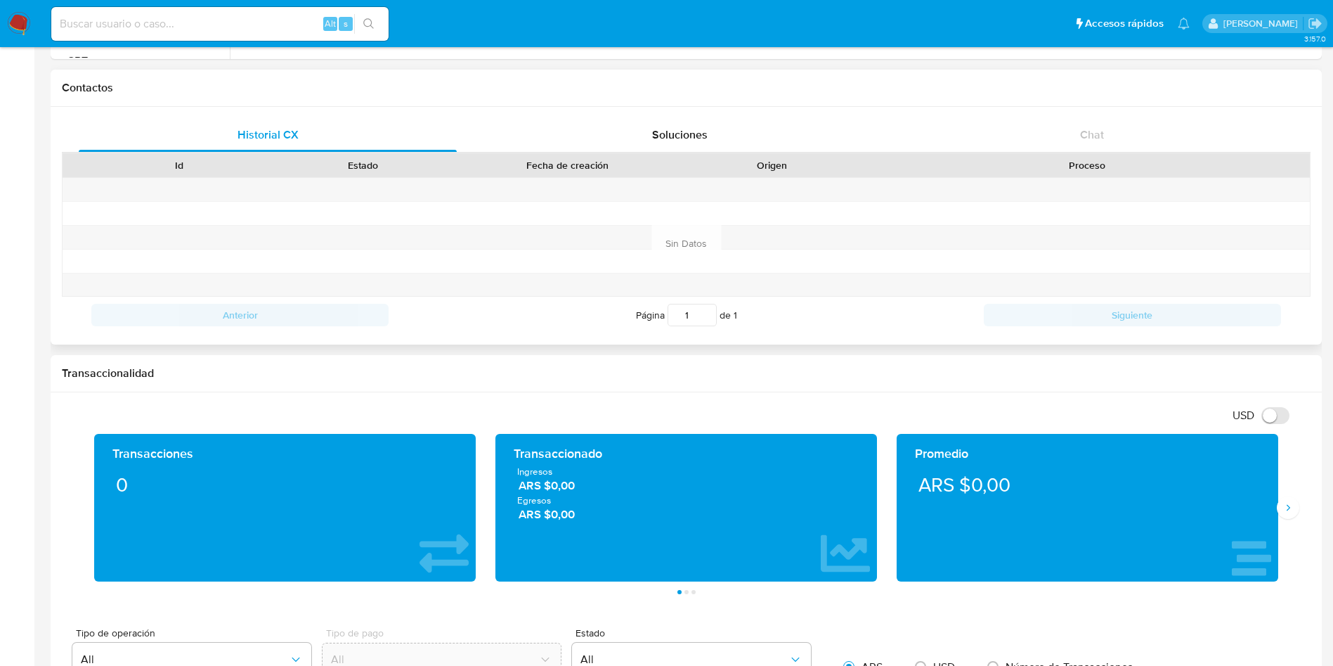
scroll to position [422, 0]
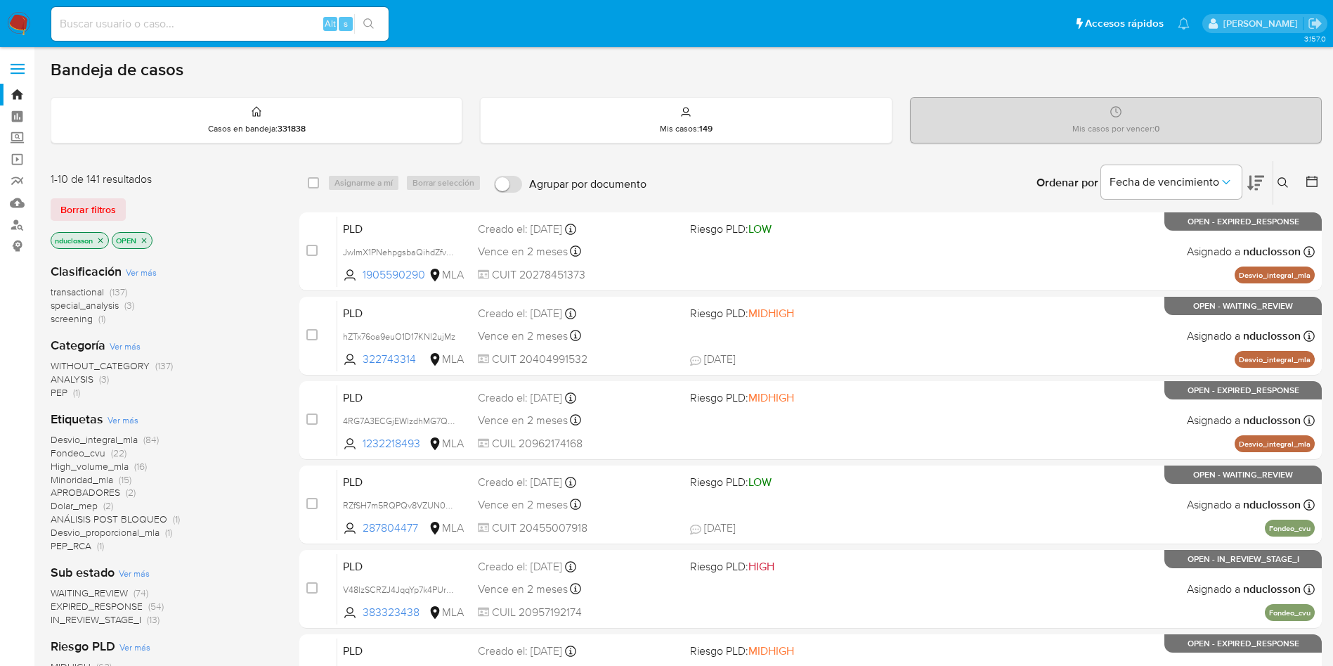
click at [1283, 188] on icon at bounding box center [1283, 182] width 11 height 11
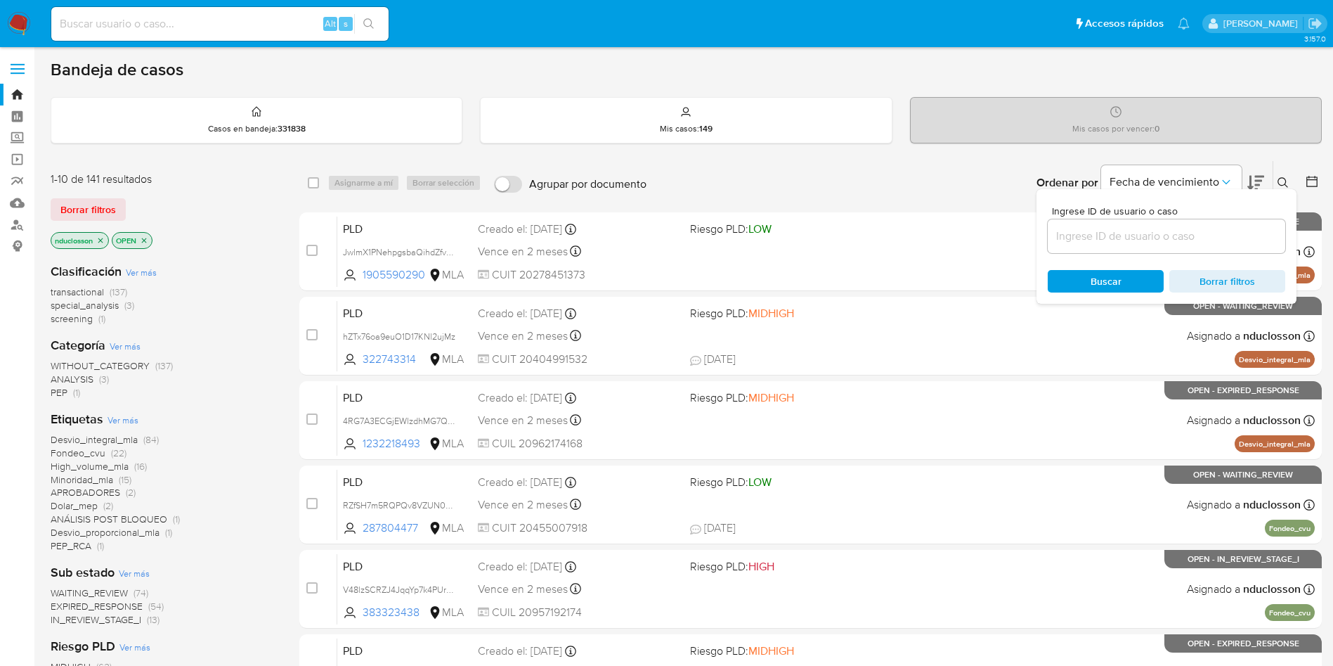
click at [1063, 249] on div at bounding box center [1167, 236] width 238 height 34
click at [1067, 242] on input at bounding box center [1167, 236] width 238 height 18
paste input "fw3I5ENVUexGLq87SpEx2s9A"
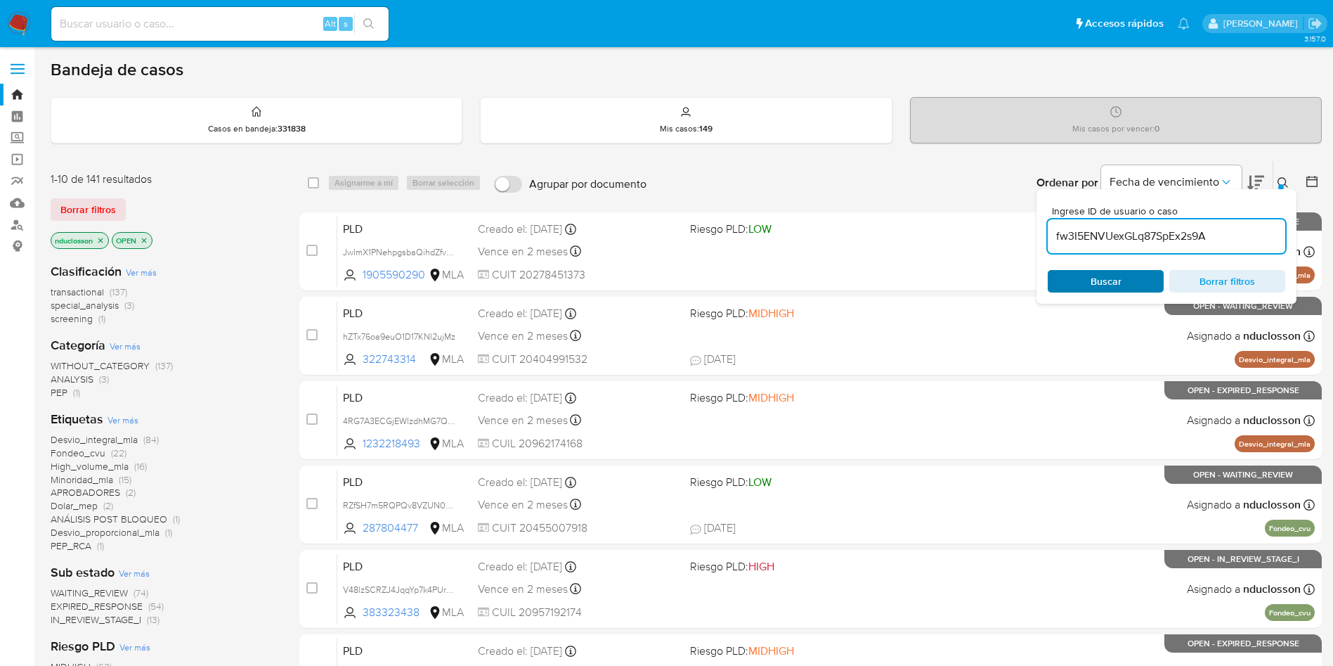
type input "fw3I5ENVUexGLq87SpEx2s9A"
click at [1078, 281] on span "Buscar" at bounding box center [1106, 281] width 96 height 20
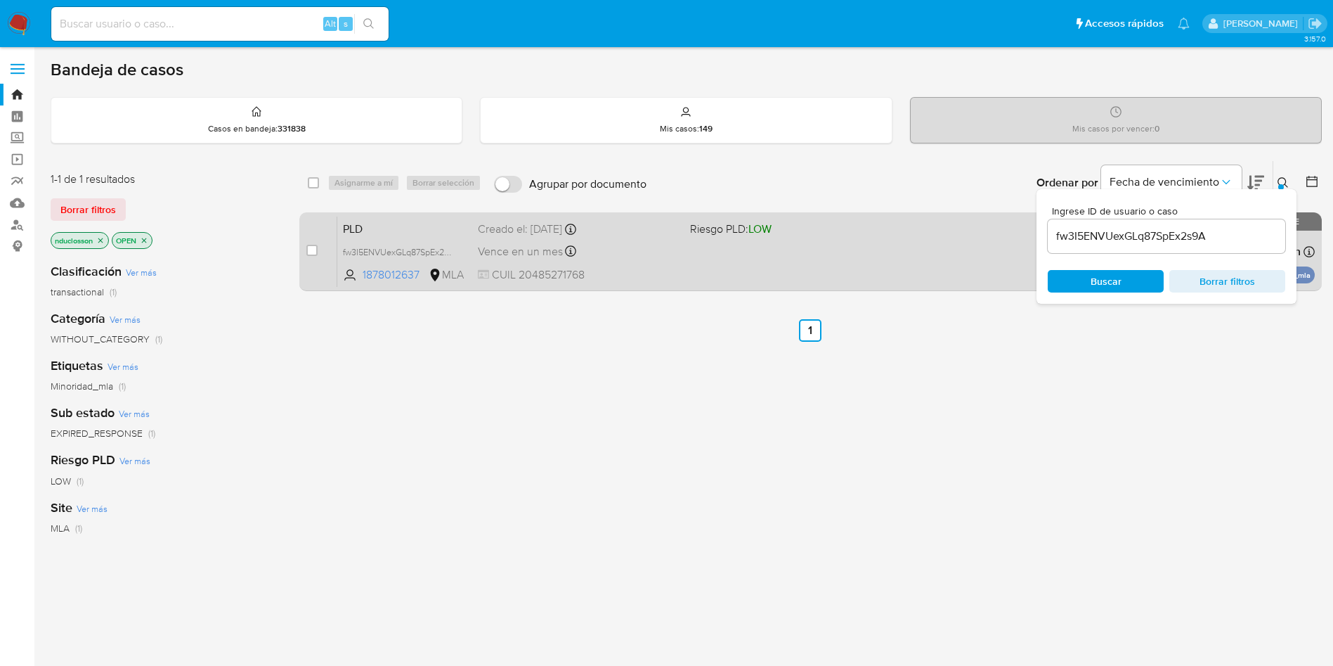
click at [303, 250] on div "case-item-checkbox No es posible asignar el caso PLD fw3I5ENVUexGLq87SpEx2s9A 1…" at bounding box center [810, 251] width 1023 height 79
click at [310, 247] on input "checkbox" at bounding box center [311, 250] width 11 height 11
checkbox input "true"
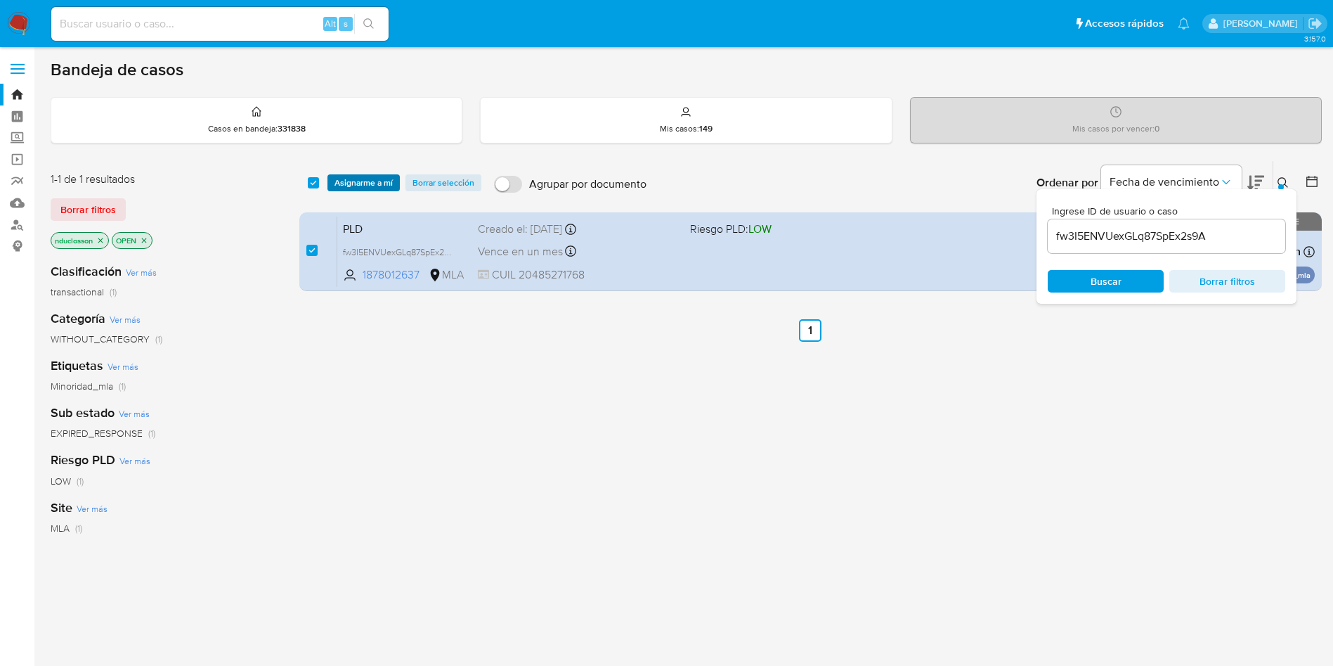
click at [362, 188] on span "Asignarme a mí" at bounding box center [364, 183] width 58 height 14
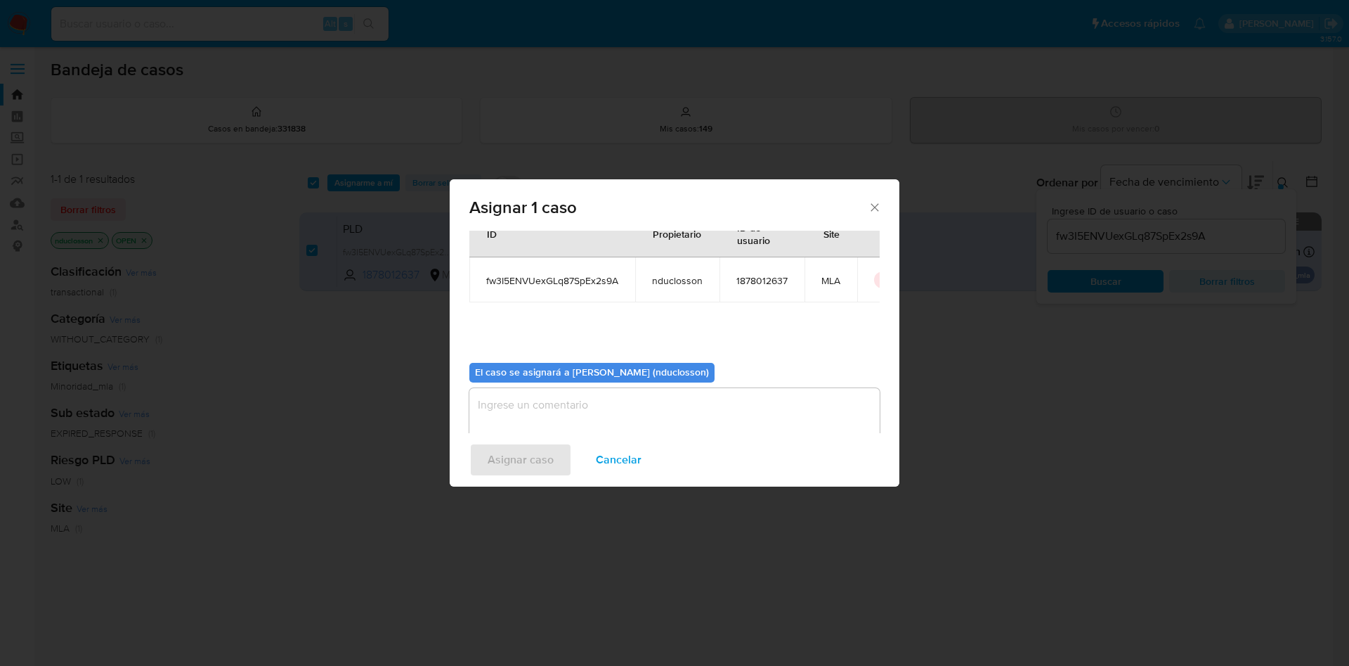
scroll to position [73, 0]
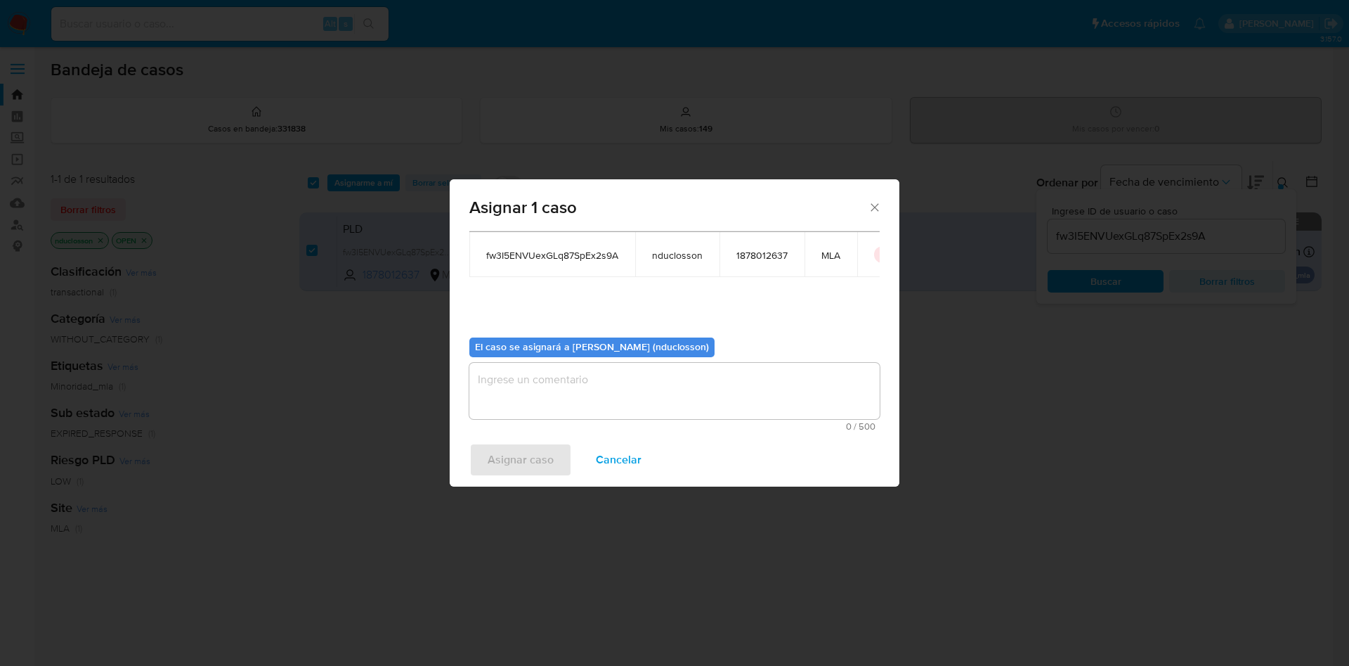
click at [550, 382] on textarea "assign-modal" at bounding box center [674, 391] width 410 height 56
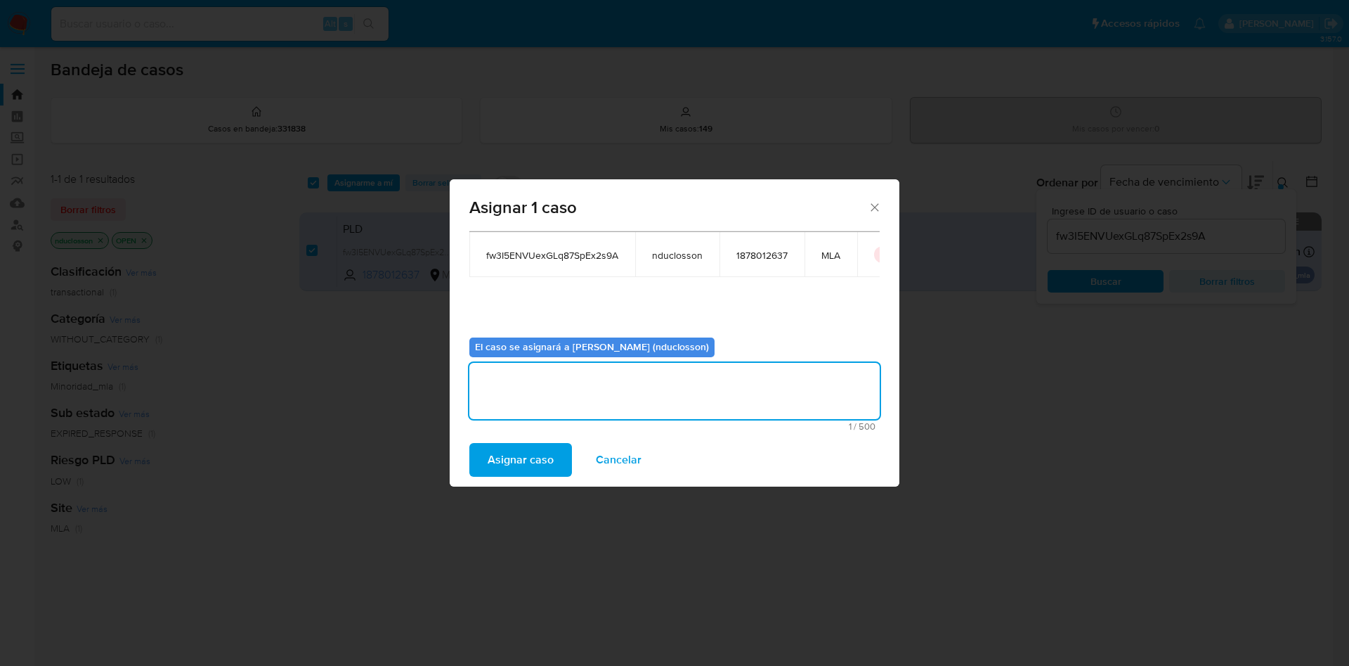
click at [498, 472] on span "Asignar caso" at bounding box center [521, 459] width 66 height 31
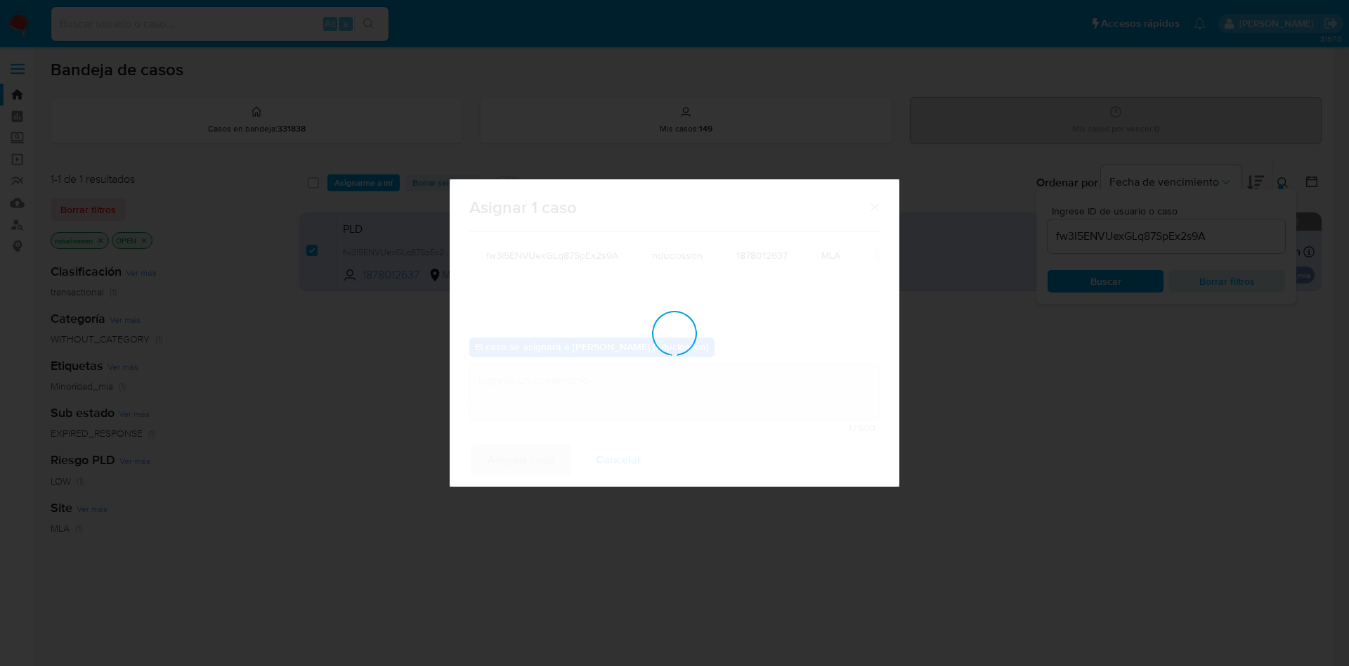
checkbox input "false"
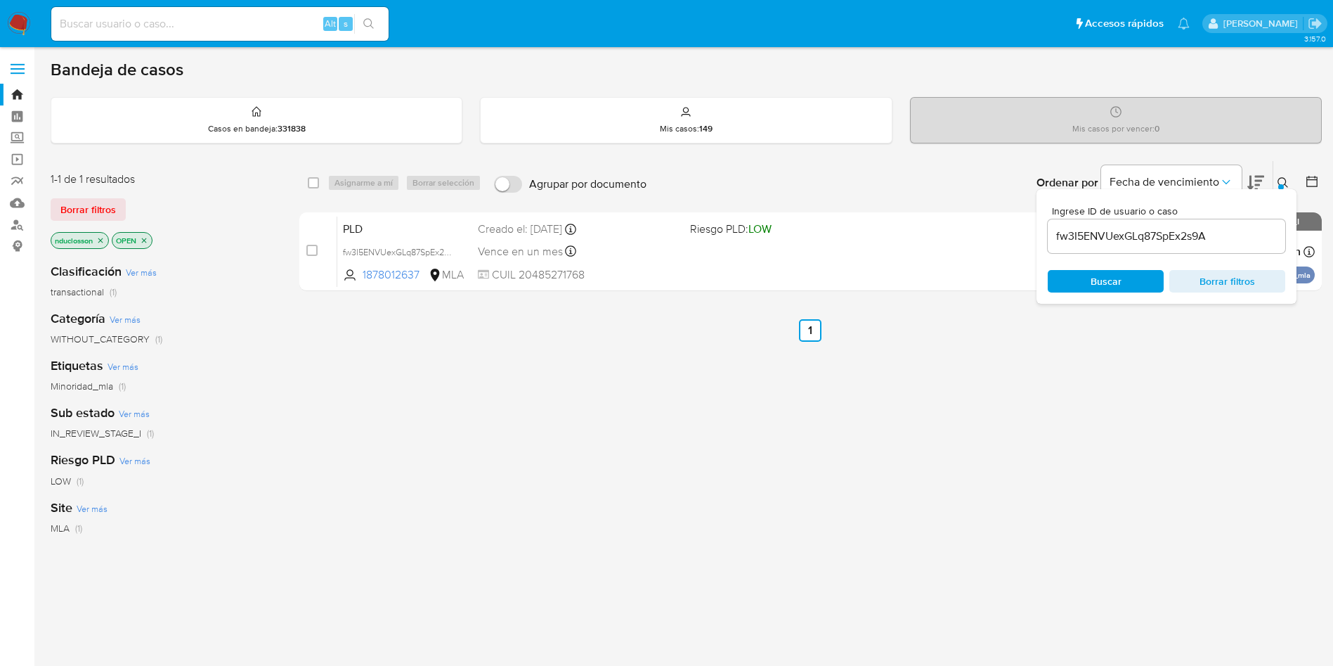
click at [1092, 240] on input "fw3I5ENVUexGLq87SpEx2s9A" at bounding box center [1167, 236] width 238 height 18
paste input "Cs2qg3znzODI07T5o4VCF6NG"
type input "Cs2qg3znzODI07T5o4VCF6NG"
click at [1090, 290] on div "Buscar Borrar filtros" at bounding box center [1167, 281] width 238 height 22
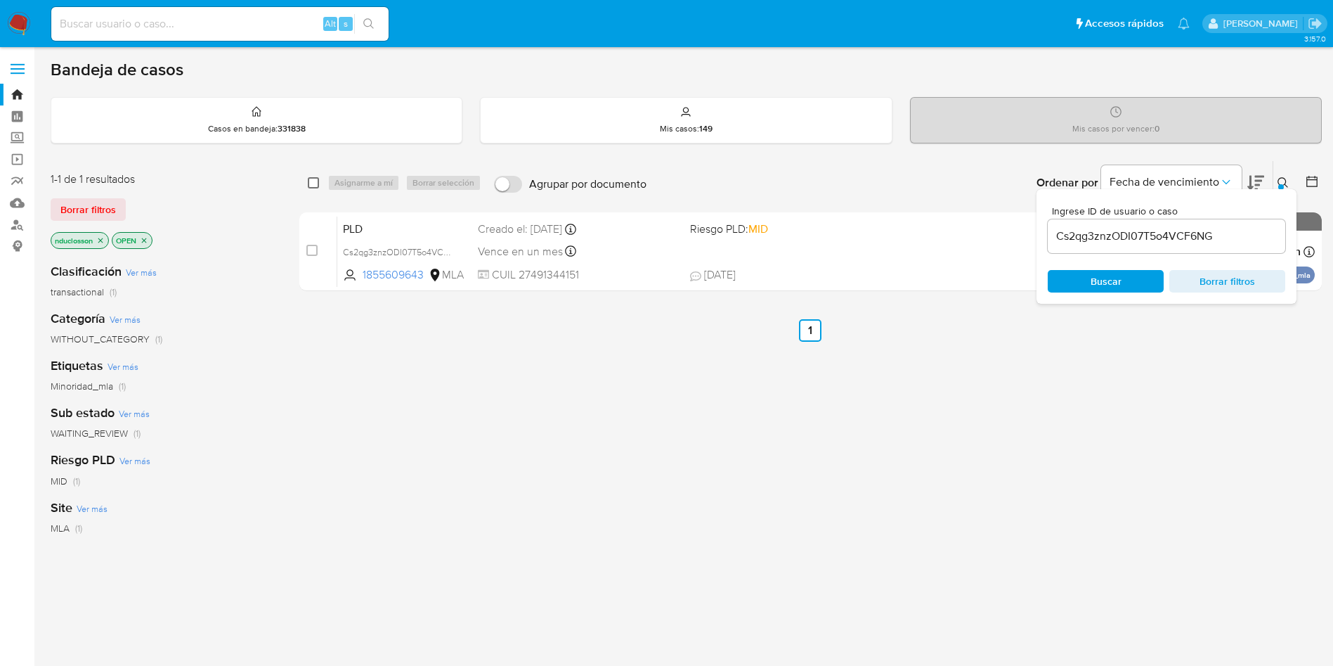
click at [313, 179] on input "checkbox" at bounding box center [313, 182] width 11 height 11
checkbox input "true"
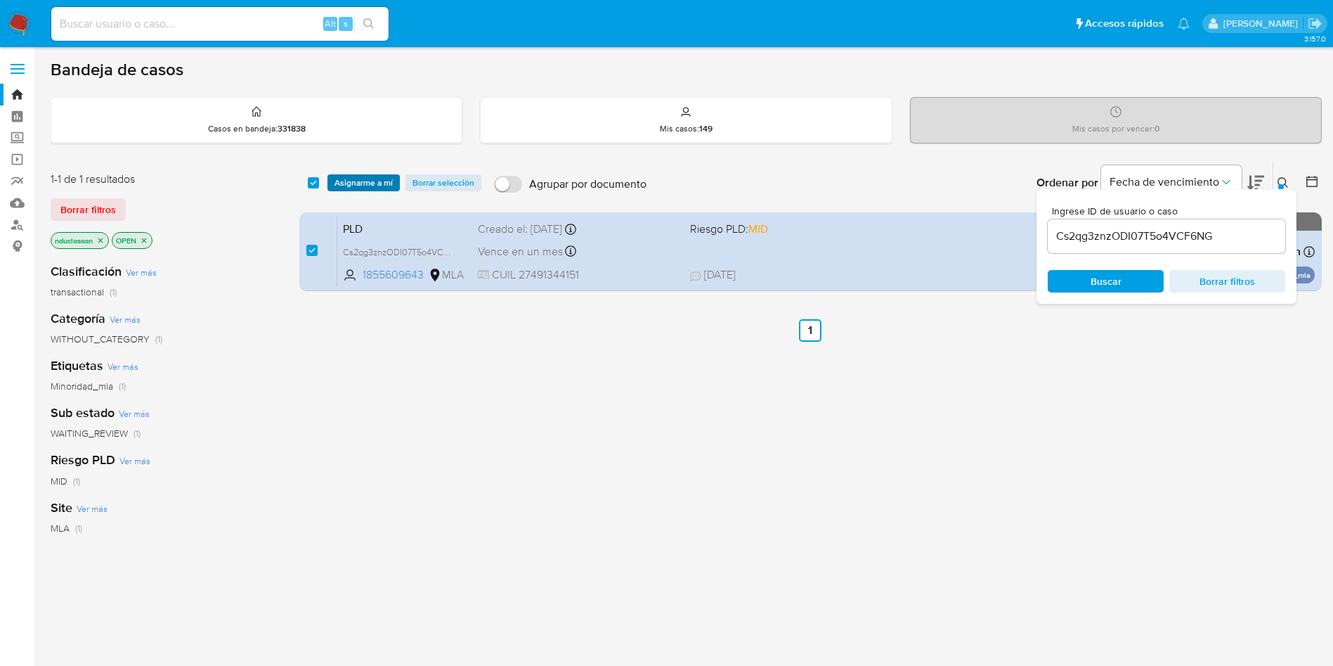
click at [353, 180] on span "Asignarme a mí" at bounding box center [364, 183] width 58 height 14
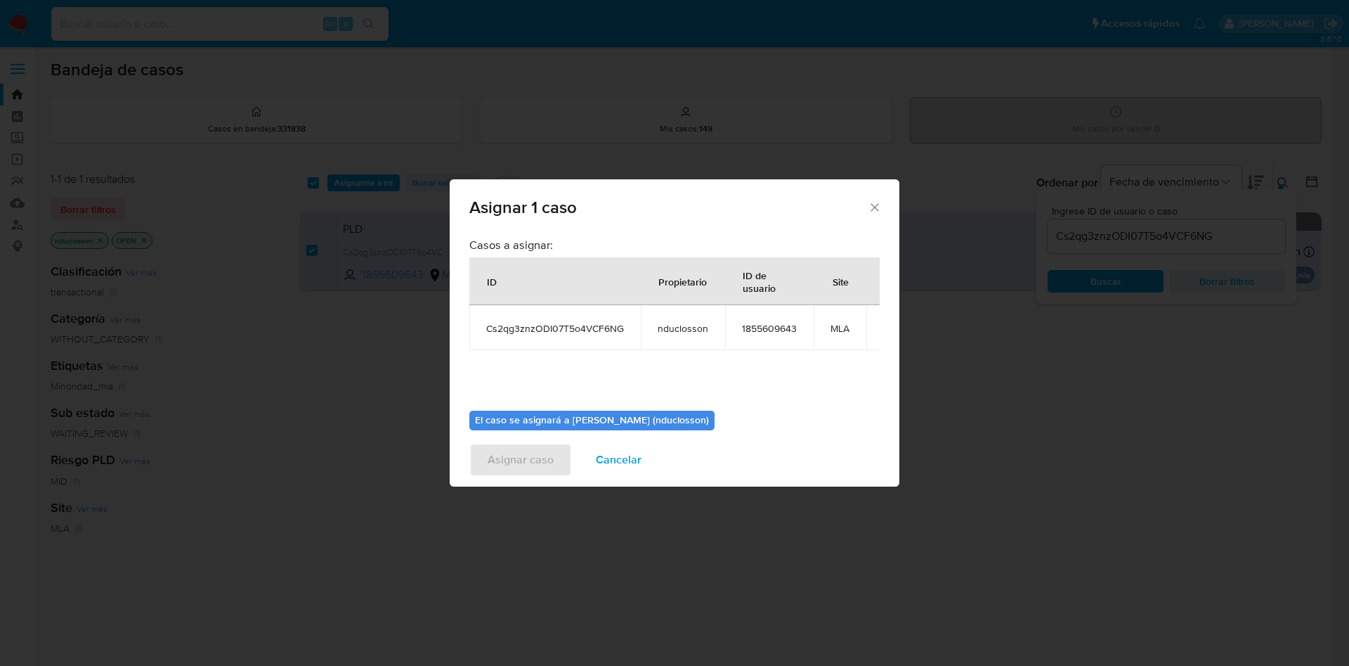
scroll to position [73, 0]
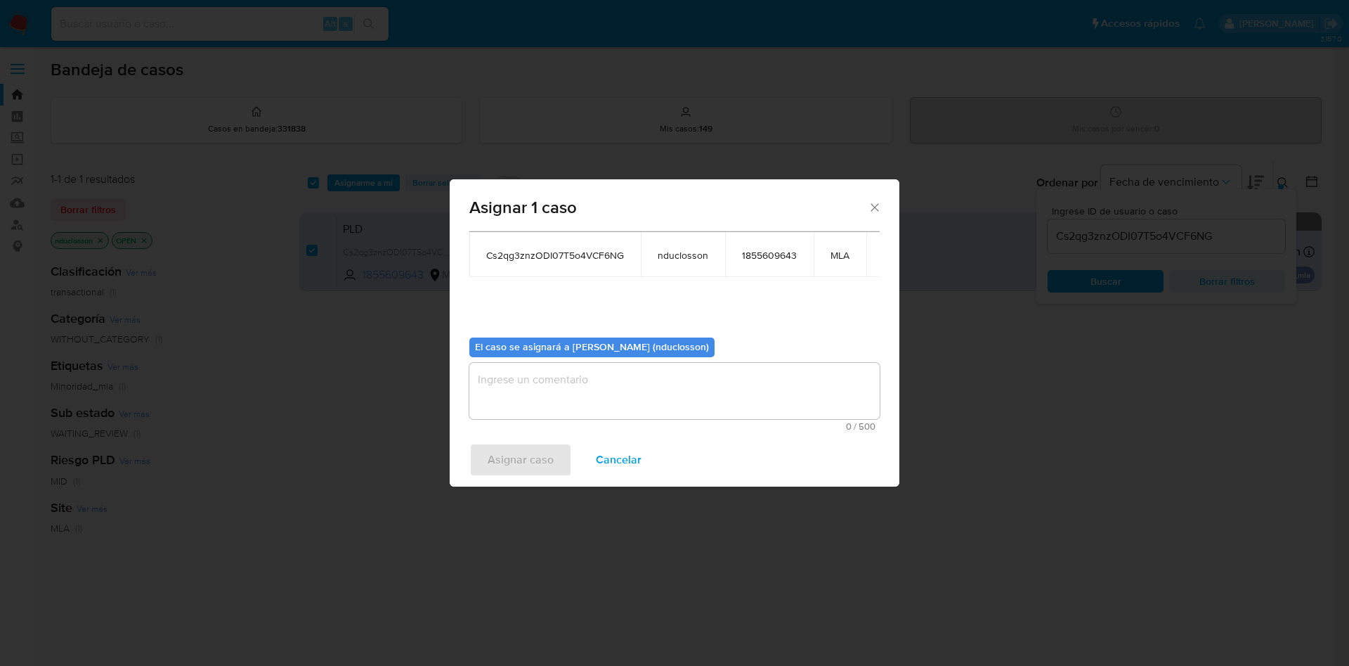
click at [602, 403] on textarea "assign-modal" at bounding box center [674, 391] width 410 height 56
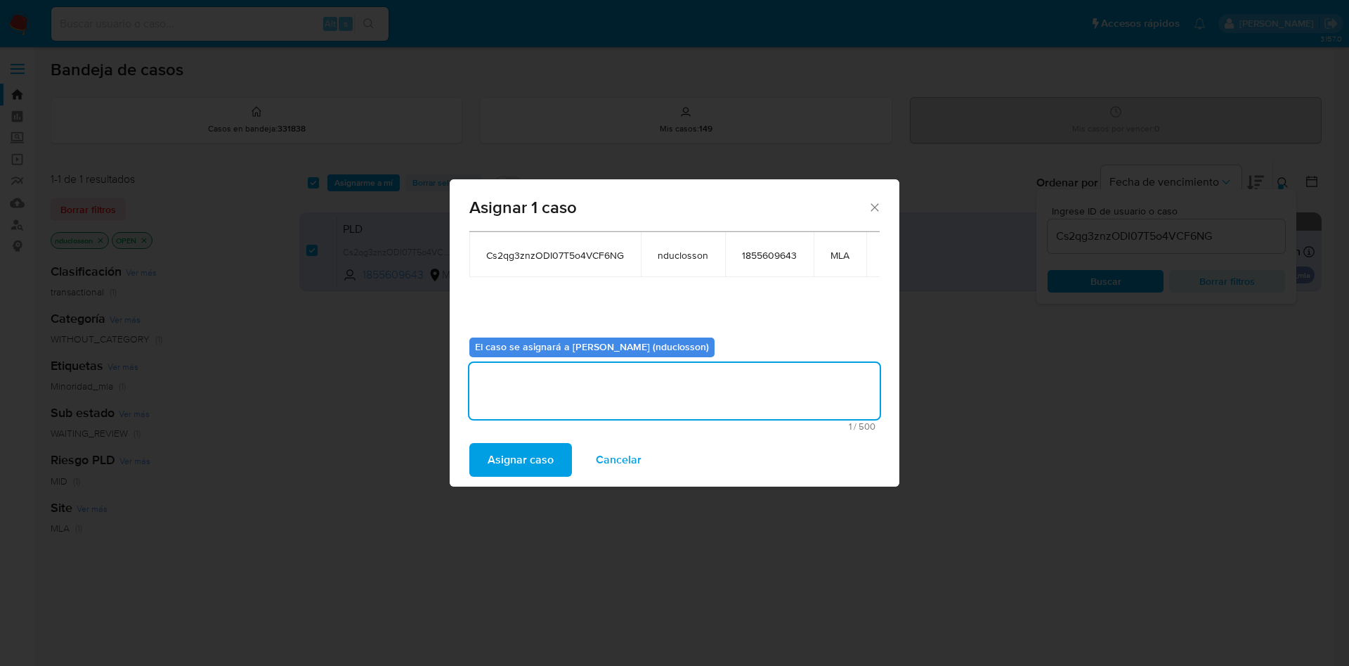
click at [529, 450] on span "Asignar caso" at bounding box center [521, 459] width 66 height 31
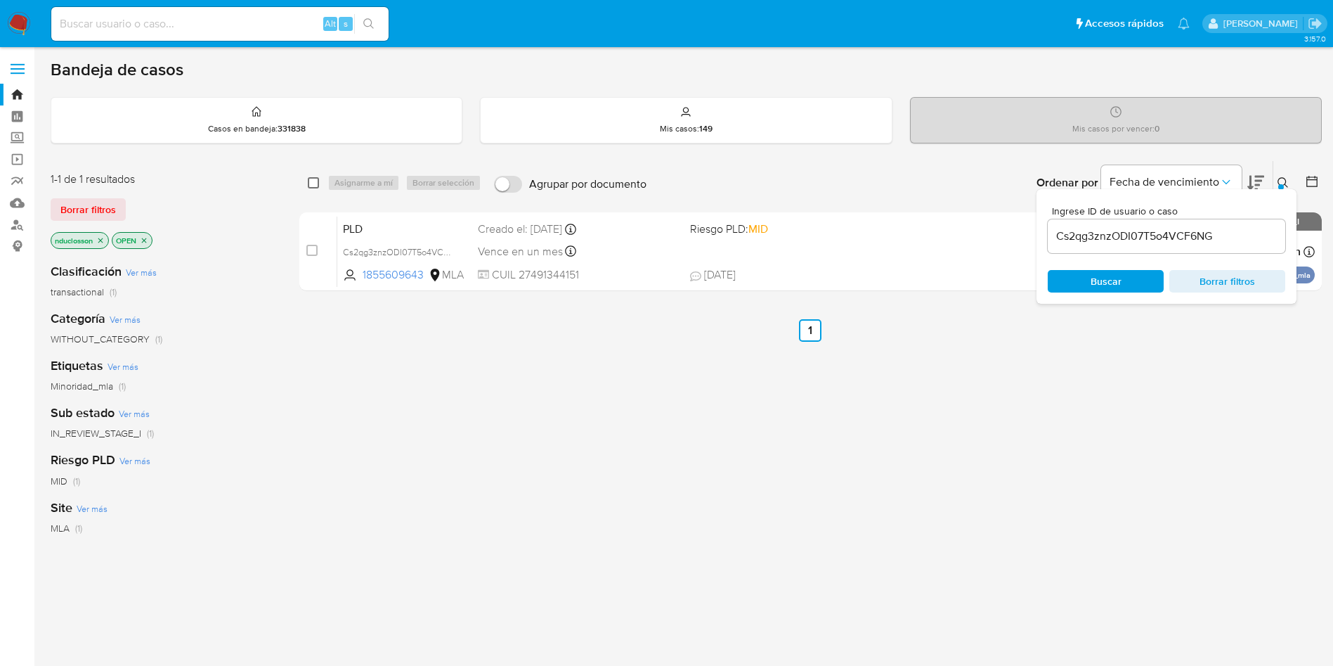
click at [314, 184] on input "checkbox" at bounding box center [313, 182] width 11 height 11
checkbox input "true"
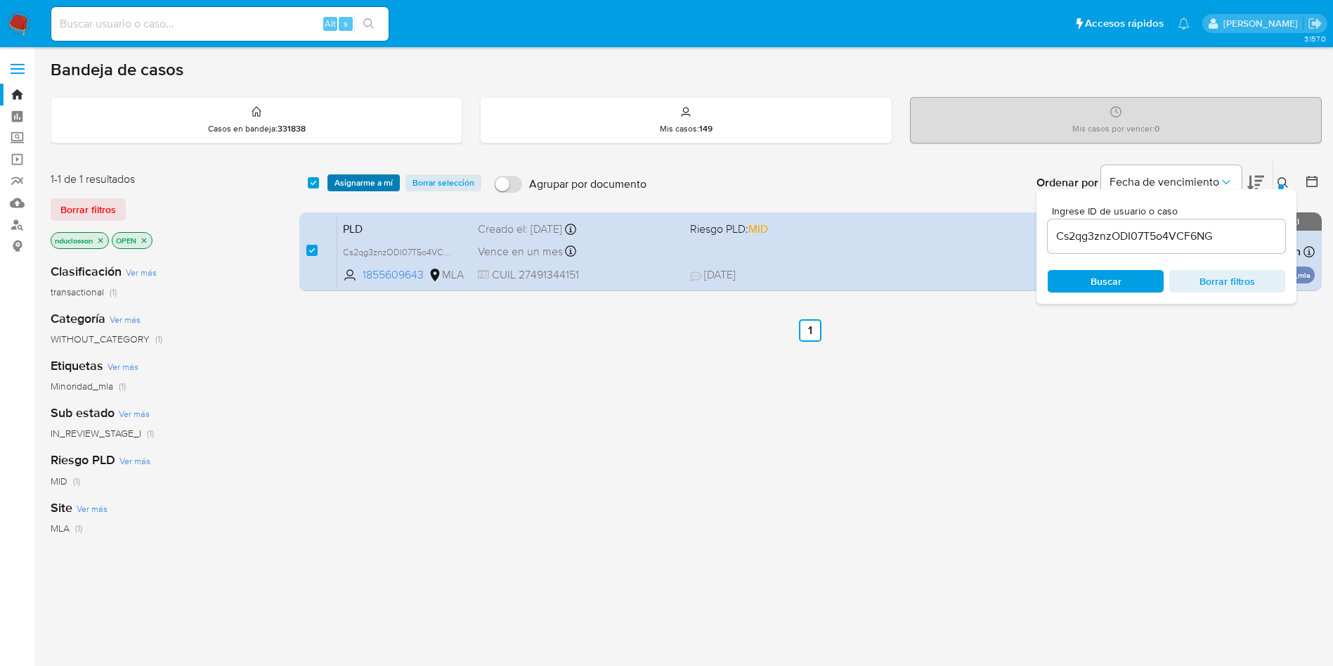
click at [336, 183] on span "Asignarme a mí" at bounding box center [364, 183] width 58 height 14
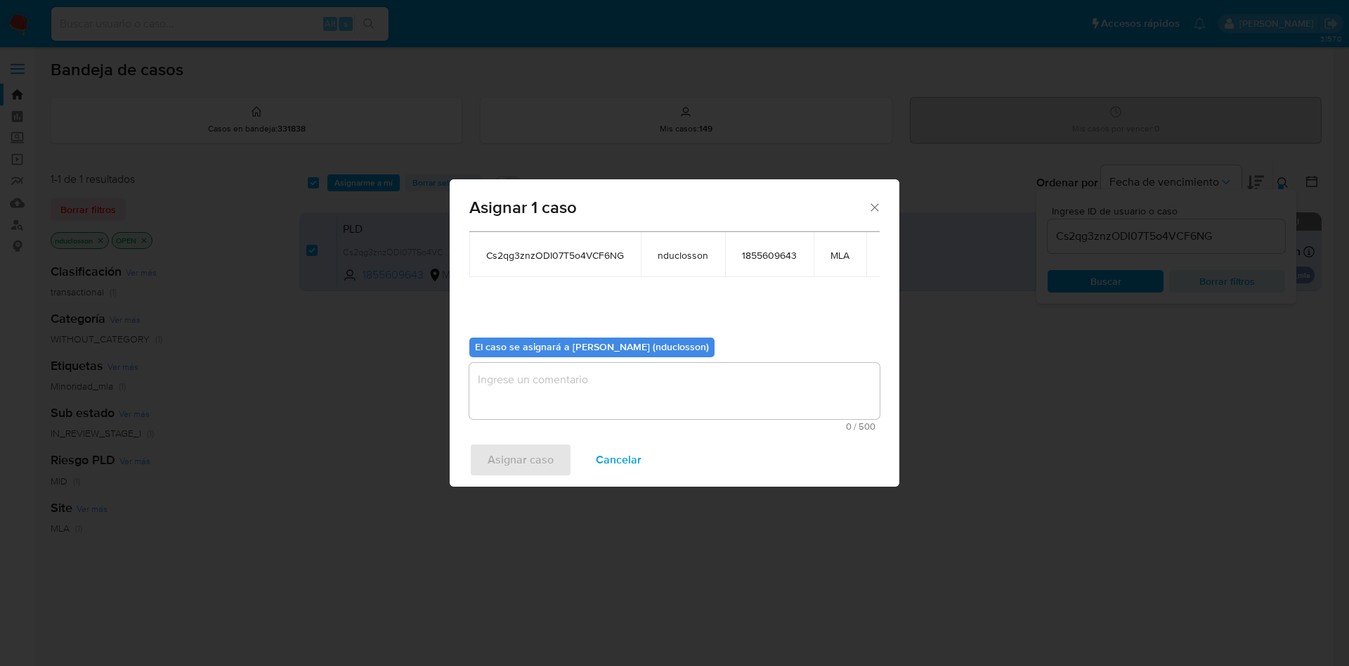
click at [593, 398] on textarea "assign-modal" at bounding box center [674, 391] width 410 height 56
click at [529, 457] on span "Asignar caso" at bounding box center [521, 459] width 66 height 31
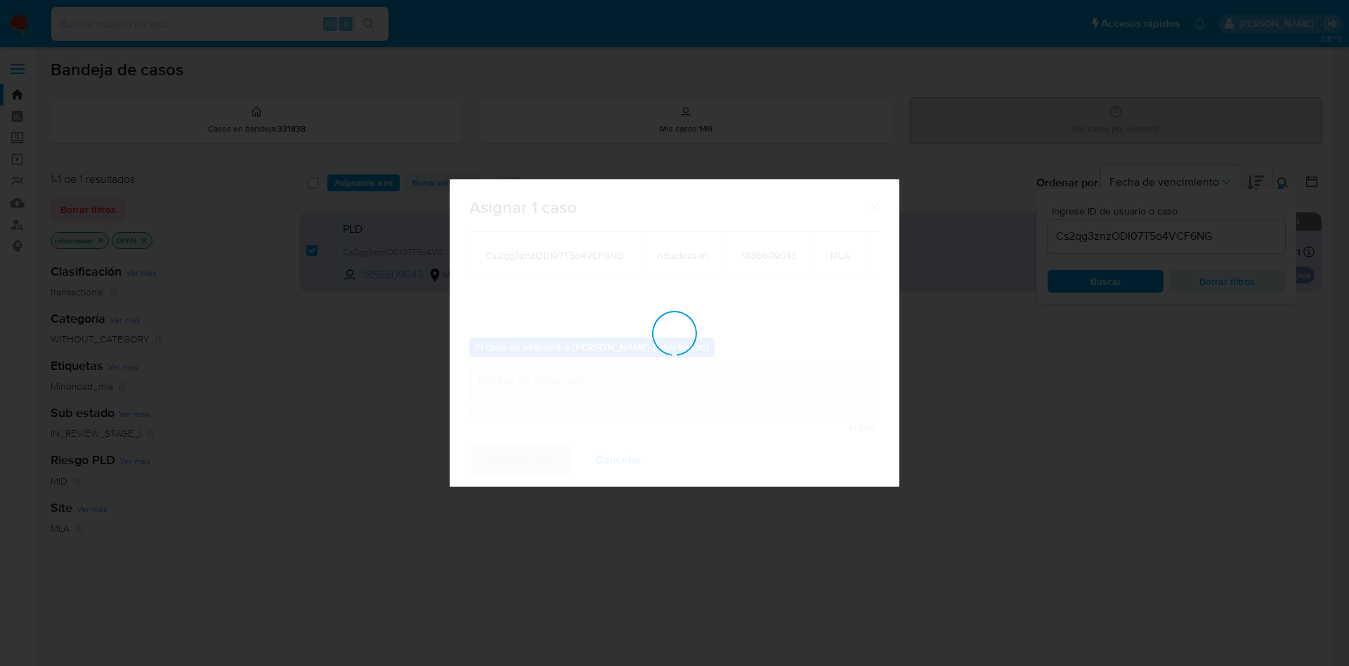
checkbox input "false"
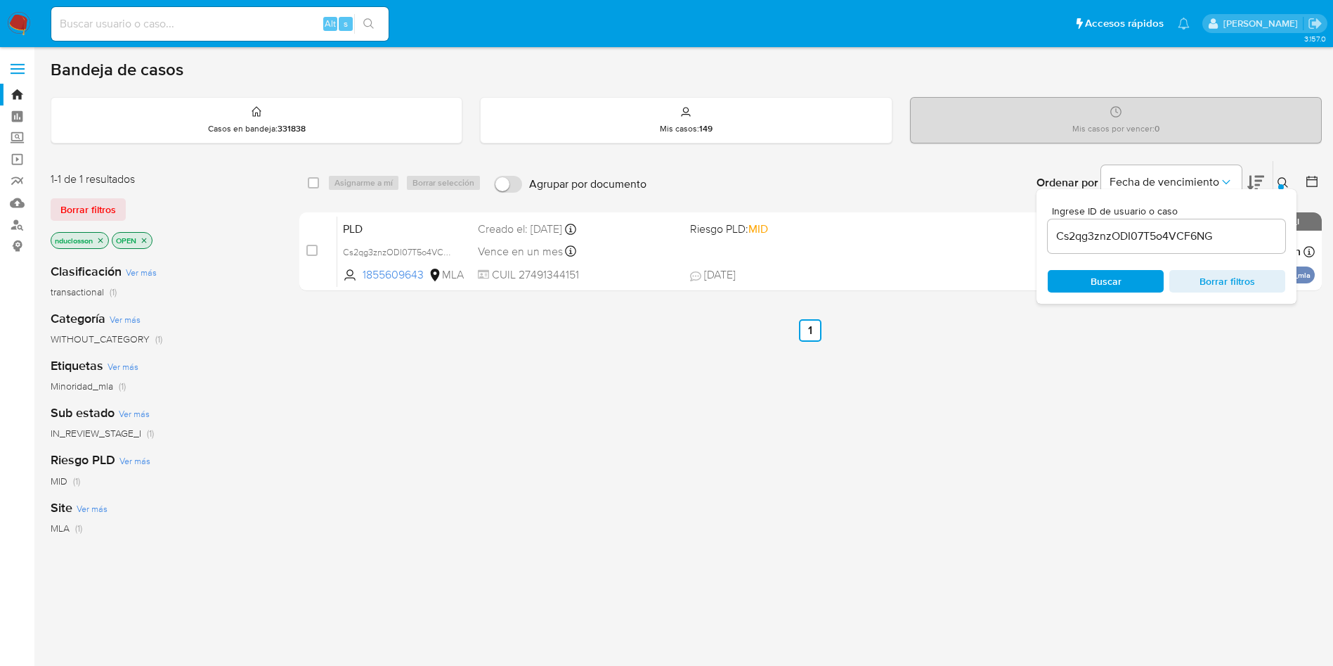
click at [1103, 237] on input "Cs2qg3znzODI07T5o4VCF6NG" at bounding box center [1167, 236] width 238 height 18
paste input "l7W6OEjVgv4US5ZgsUlnn6fC"
type input "l7W6OEjVgv4US5ZgsUlnn6fC"
click at [311, 194] on div "select-all-cases-checkbox Asignarme a mí Borrar selección Agrupar por documento…" at bounding box center [810, 183] width 1023 height 44
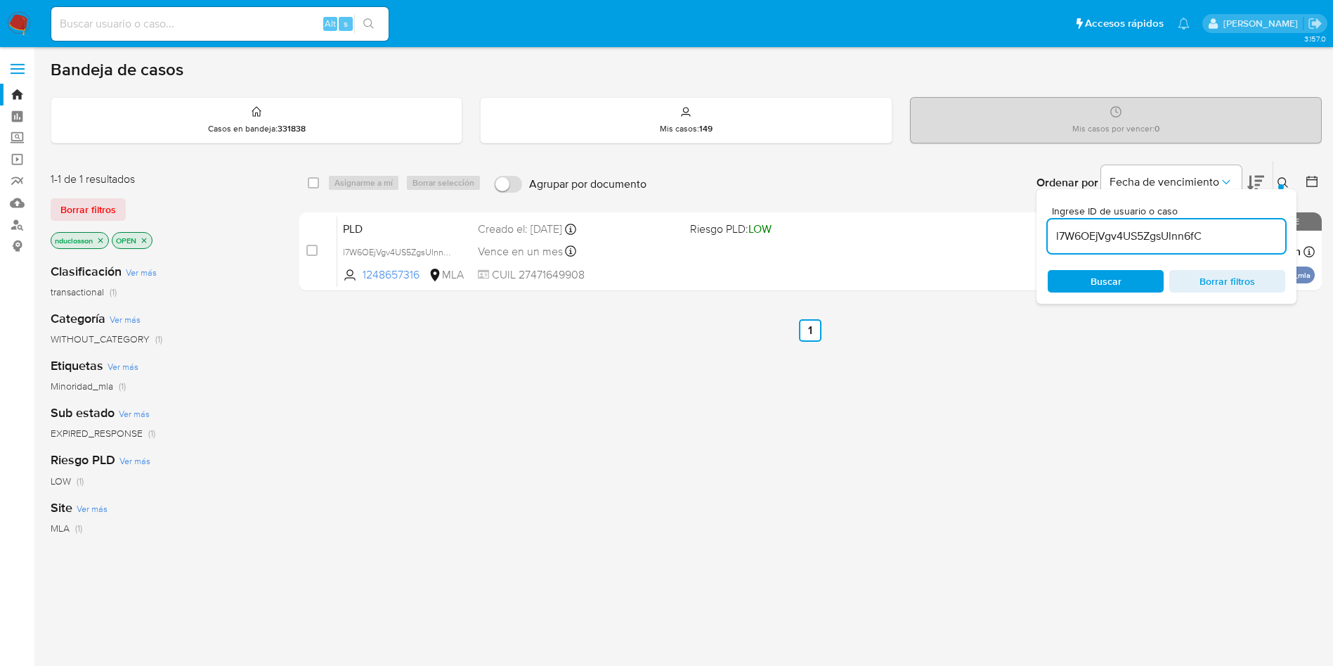
click at [311, 190] on div "select-all-cases-checkbox" at bounding box center [316, 182] width 17 height 17
click at [314, 178] on input "checkbox" at bounding box center [313, 182] width 11 height 11
checkbox input "true"
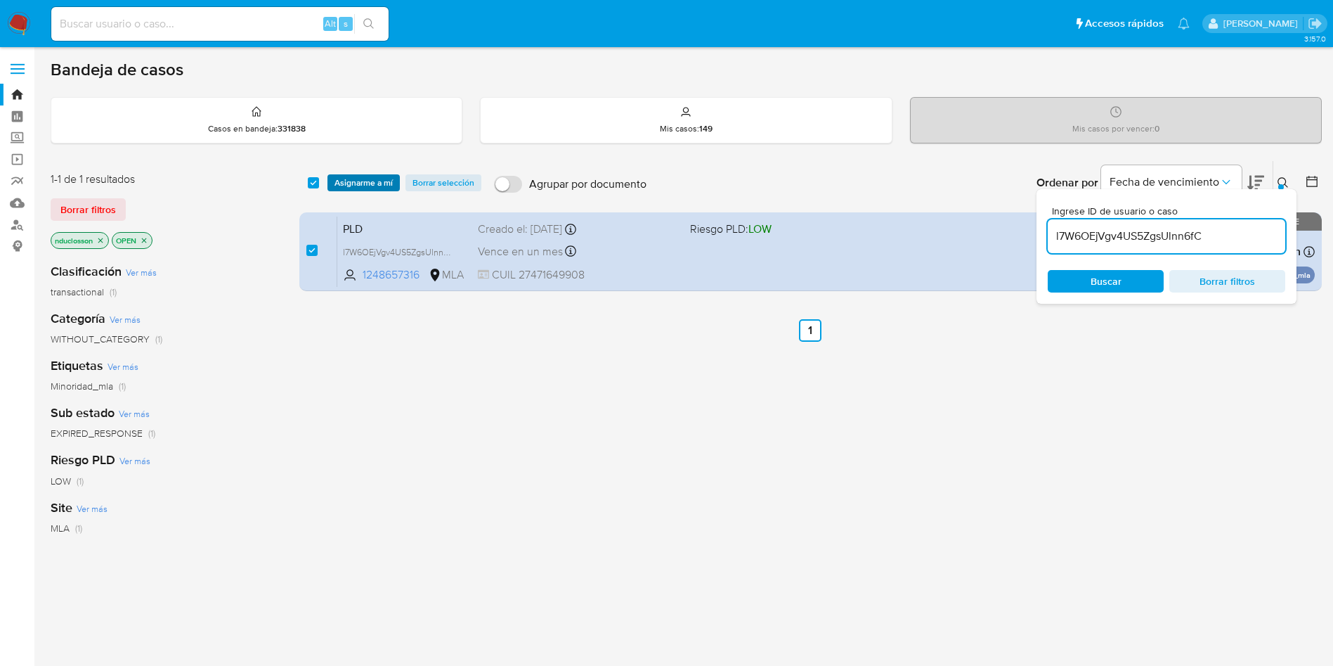
click at [361, 187] on span "Asignarme a mí" at bounding box center [364, 183] width 58 height 14
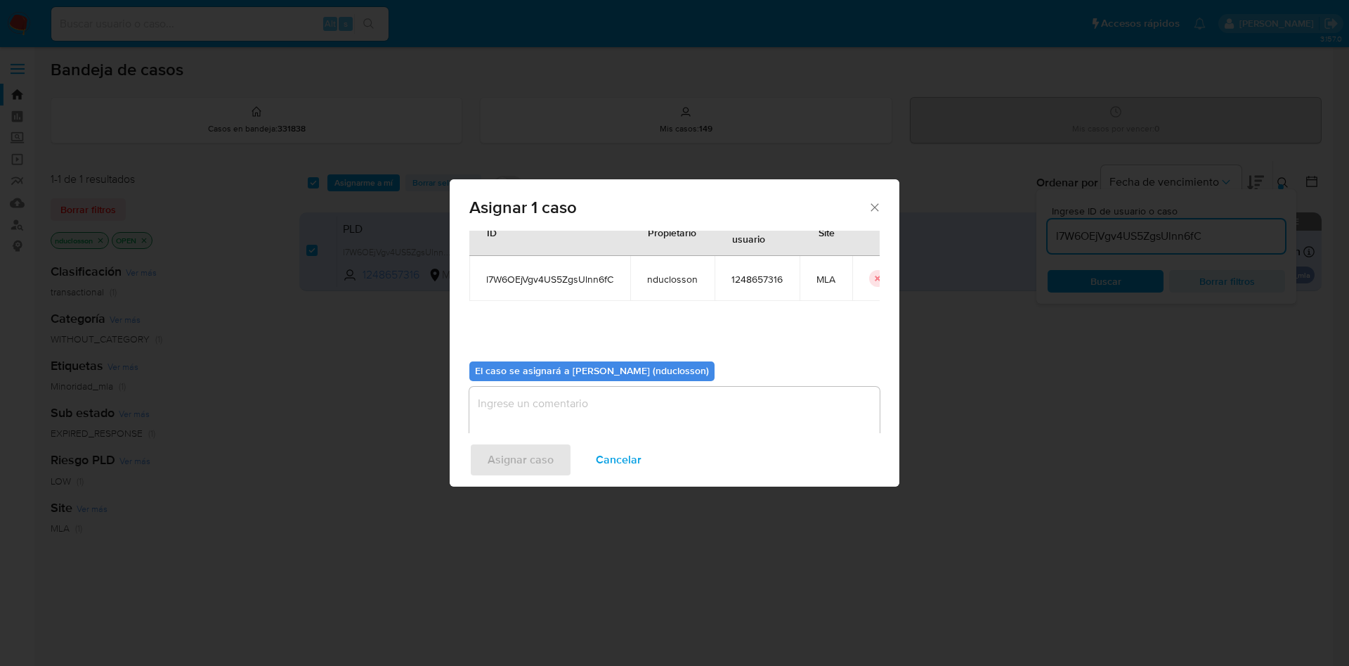
scroll to position [73, 0]
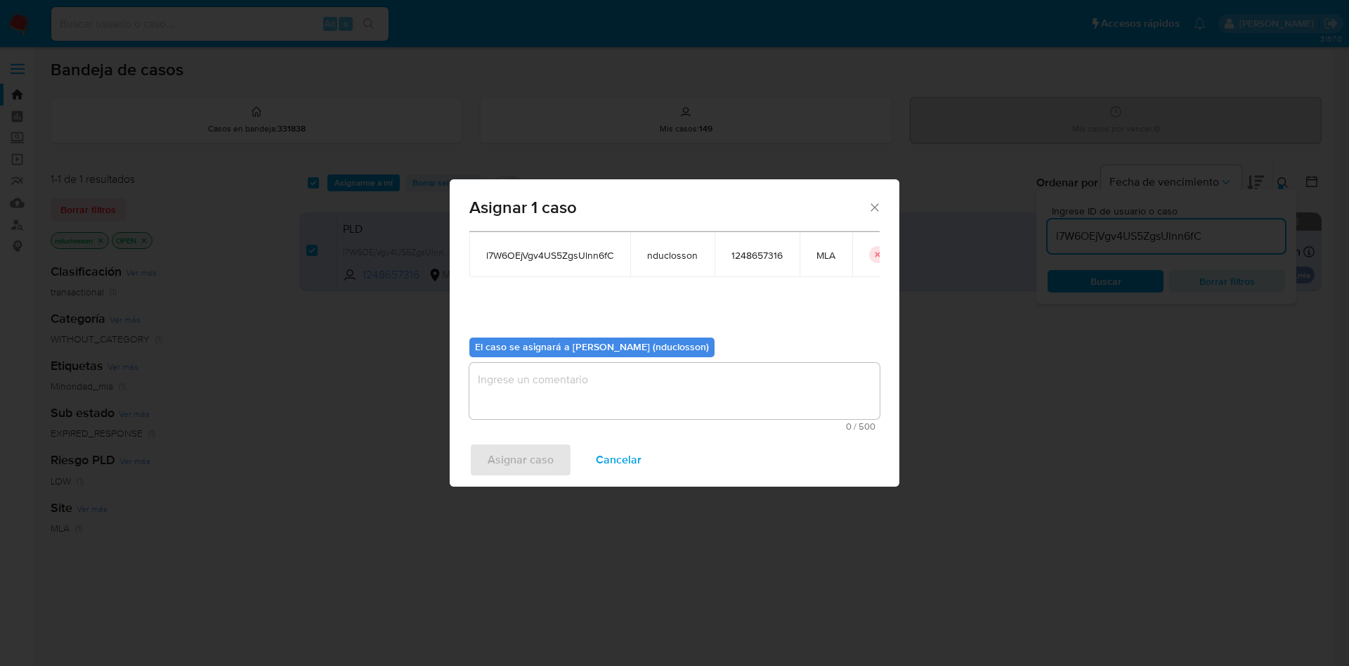
click at [558, 383] on textarea "assign-modal" at bounding box center [674, 391] width 410 height 56
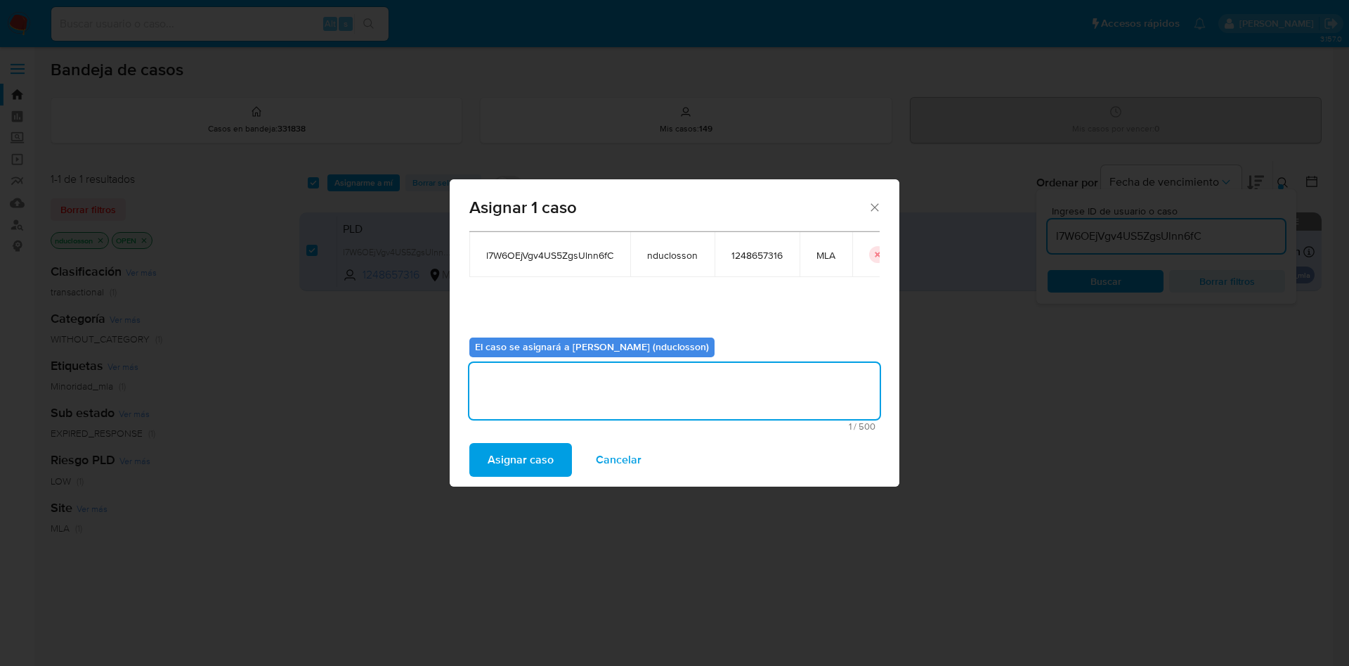
click at [527, 465] on span "Asignar caso" at bounding box center [521, 459] width 66 height 31
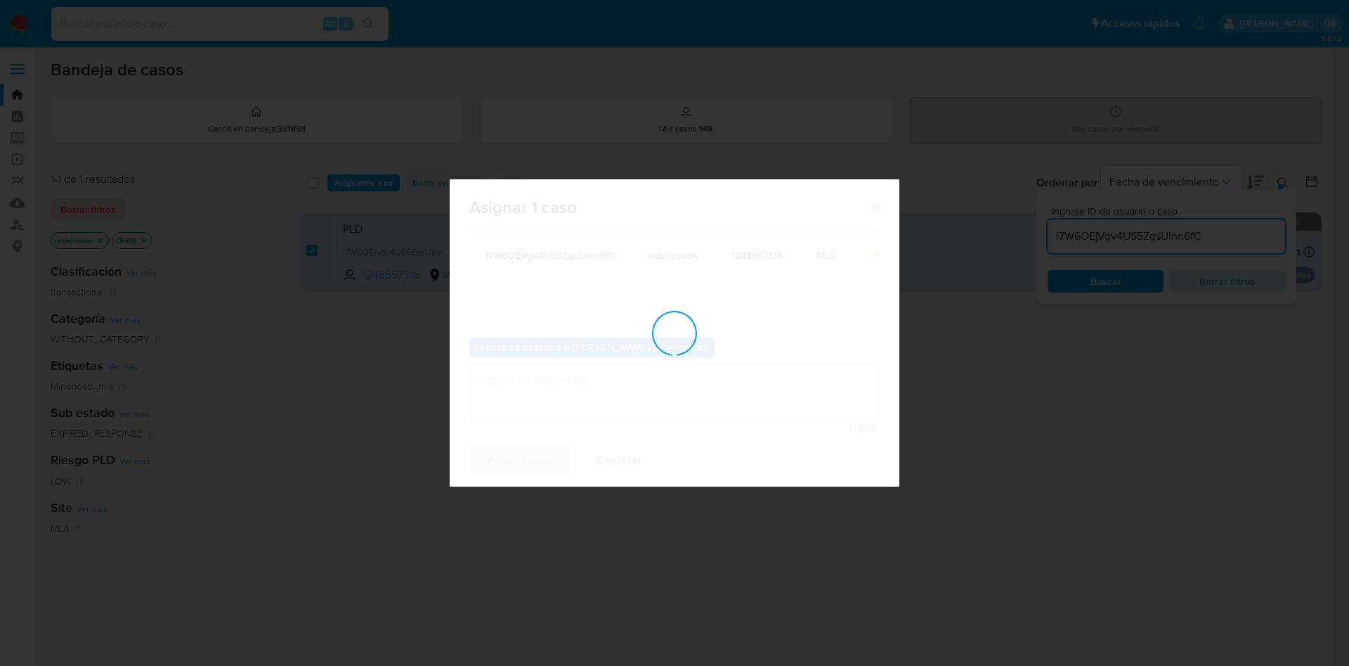
checkbox input "false"
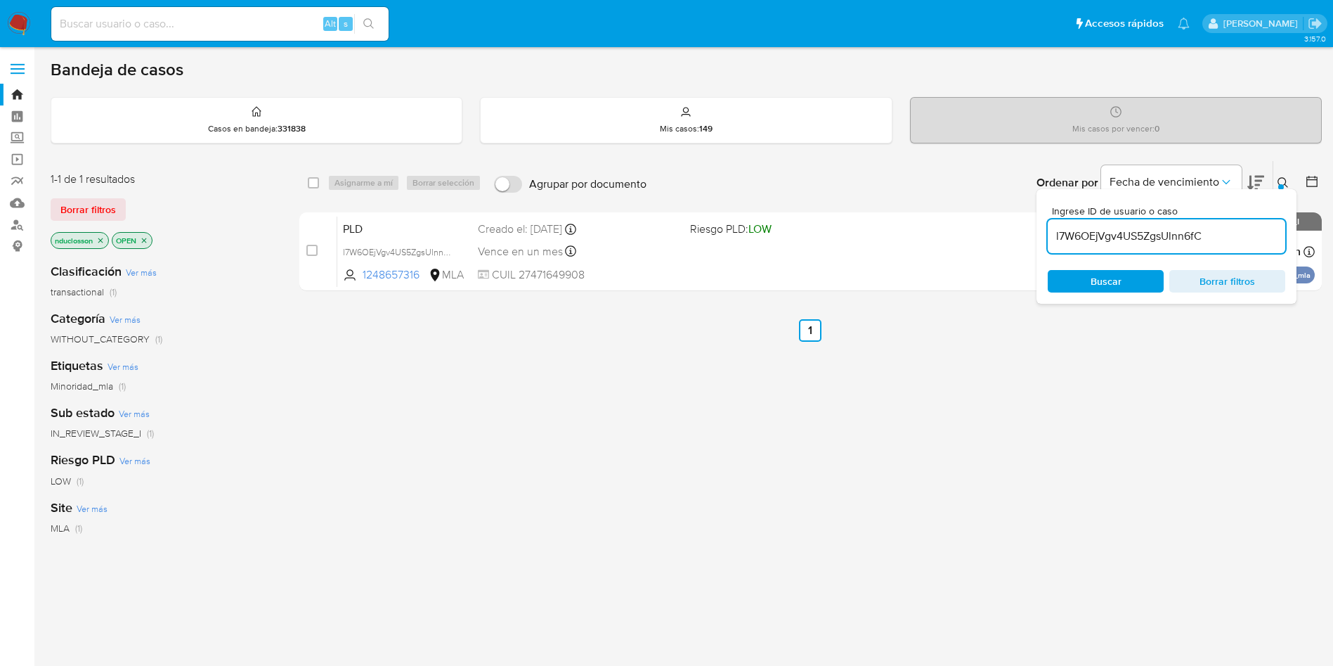
click at [1089, 217] on div "Ingrese ID de usuario o caso l7W6OEjVgv4US5ZgsUlnn6fC" at bounding box center [1167, 229] width 238 height 47
click at [1093, 227] on input "l7W6OEjVgv4US5ZgsUlnn6fC" at bounding box center [1167, 236] width 238 height 18
paste input "tQhpQQFTCE5BTjsYRhr5GMfI"
type input "tQhpQQFTCE5BTjsYRhr5GMfI"
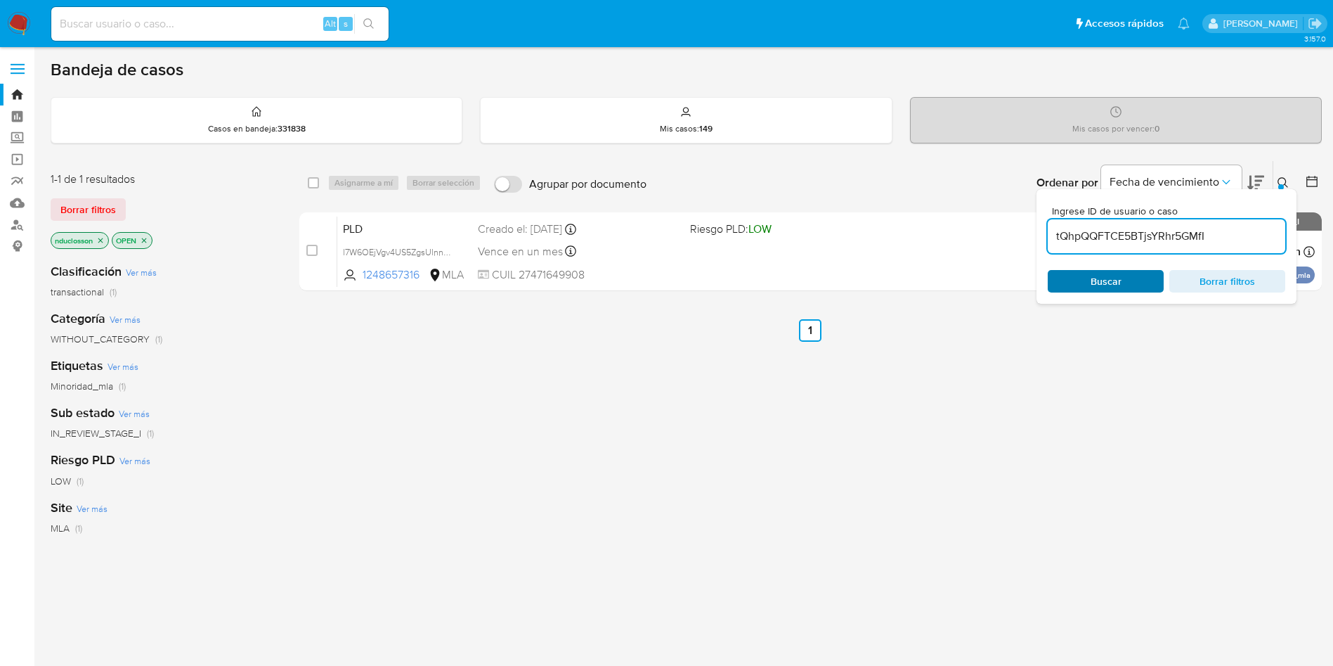
click at [1084, 271] on span "Buscar" at bounding box center [1106, 281] width 96 height 20
click at [1124, 233] on input "tQhpQQFTCE5BTjsYRhr5GMfI" at bounding box center [1167, 236] width 238 height 18
click at [1089, 282] on span "Buscar" at bounding box center [1106, 281] width 96 height 20
click at [311, 174] on div "select-all-cases-checkbox" at bounding box center [316, 182] width 17 height 17
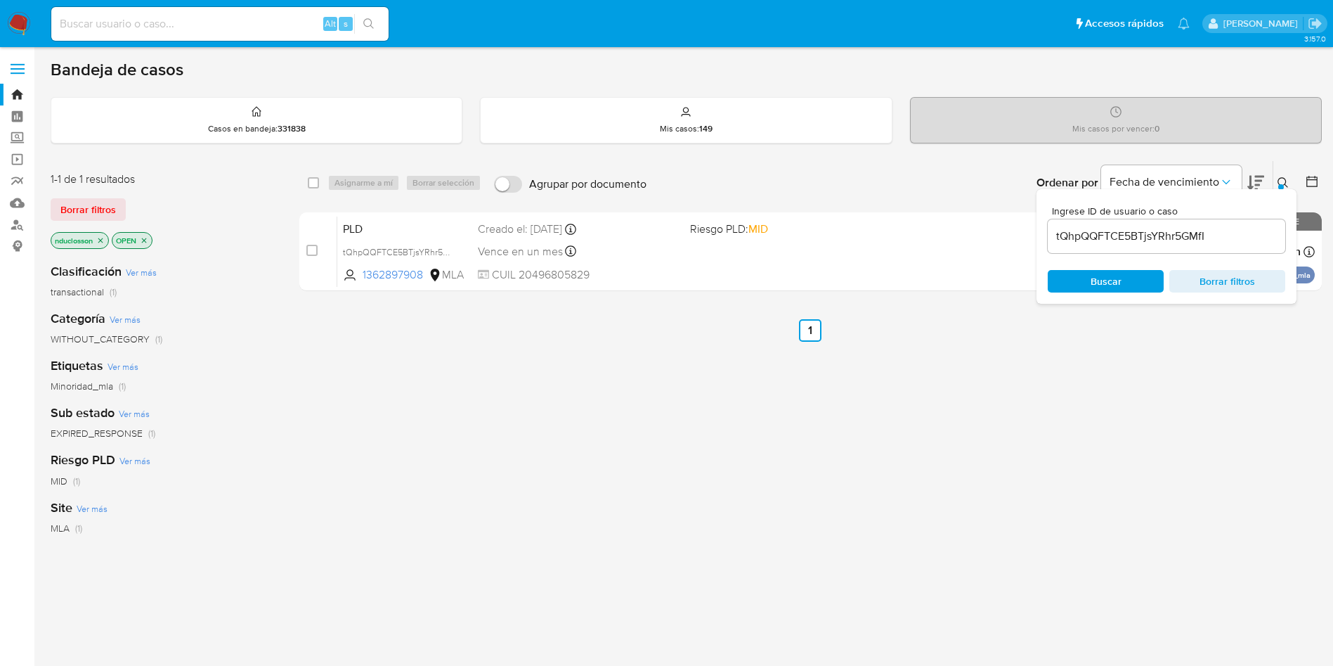
click at [323, 183] on div "select-all-cases-checkbox" at bounding box center [316, 182] width 17 height 17
click at [309, 179] on input "checkbox" at bounding box center [313, 182] width 11 height 11
checkbox input "true"
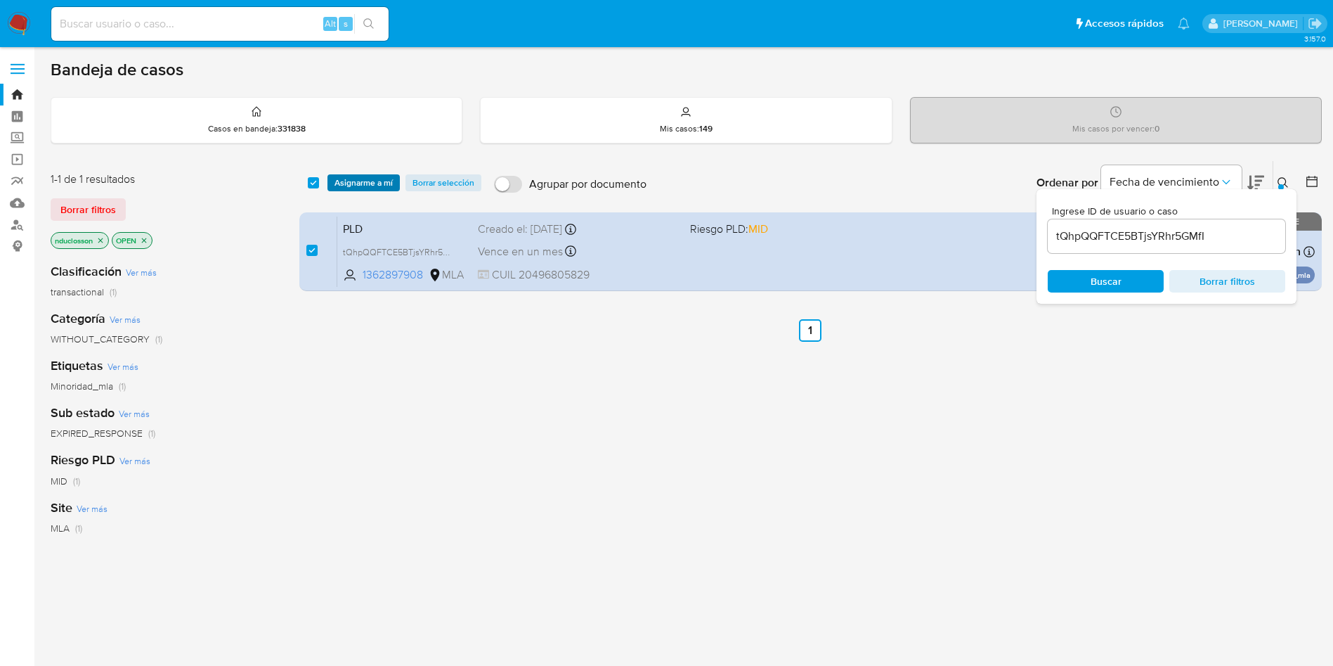
click at [382, 190] on span "Asignarme a mí" at bounding box center [364, 183] width 58 height 14
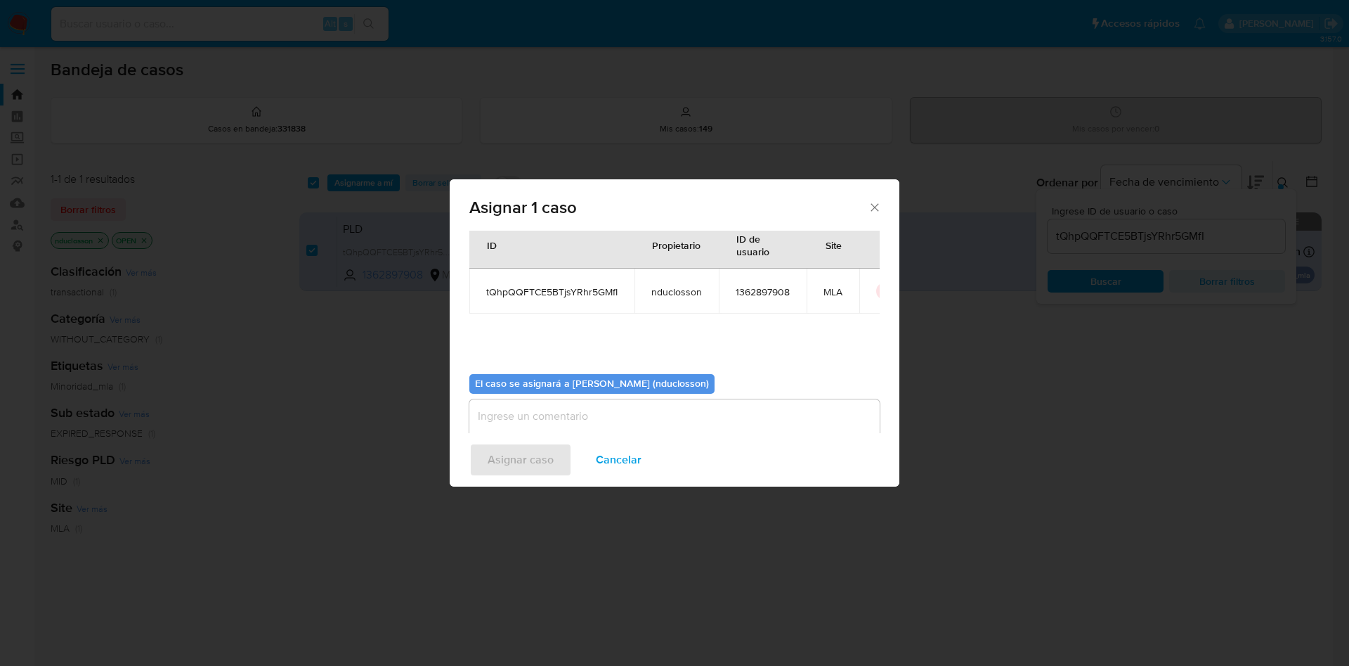
scroll to position [73, 0]
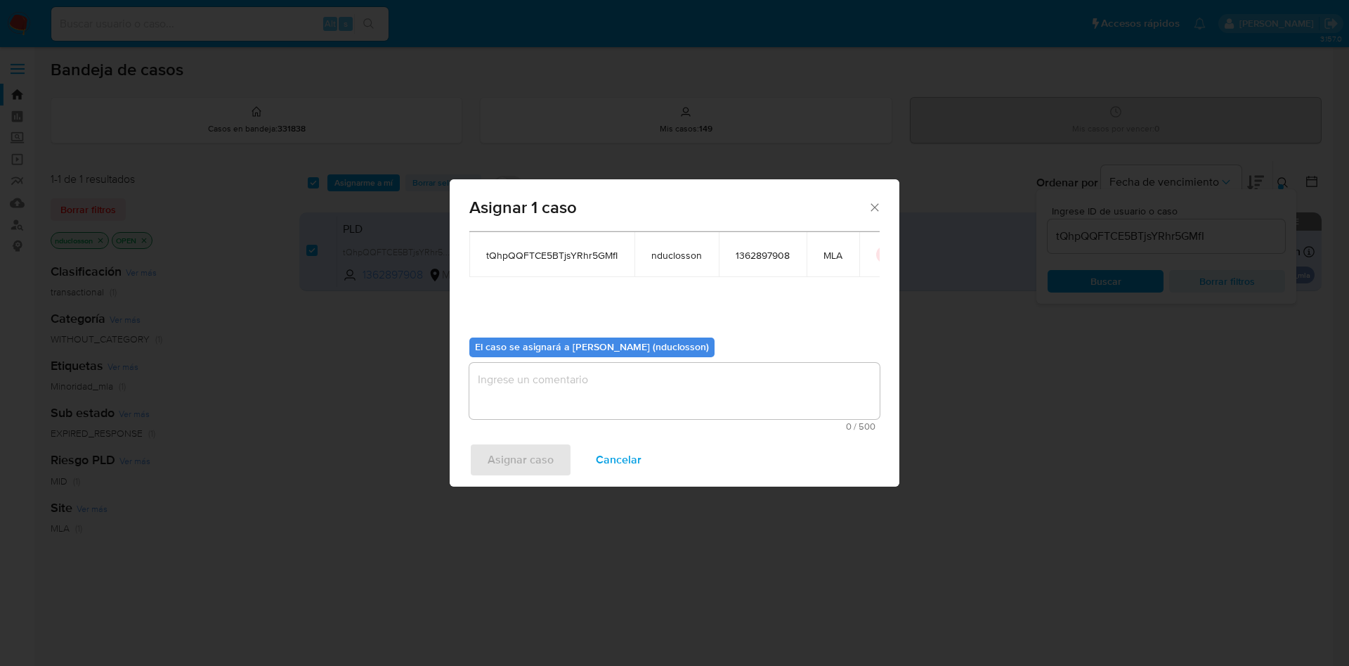
click at [556, 375] on textarea "assign-modal" at bounding box center [674, 391] width 410 height 56
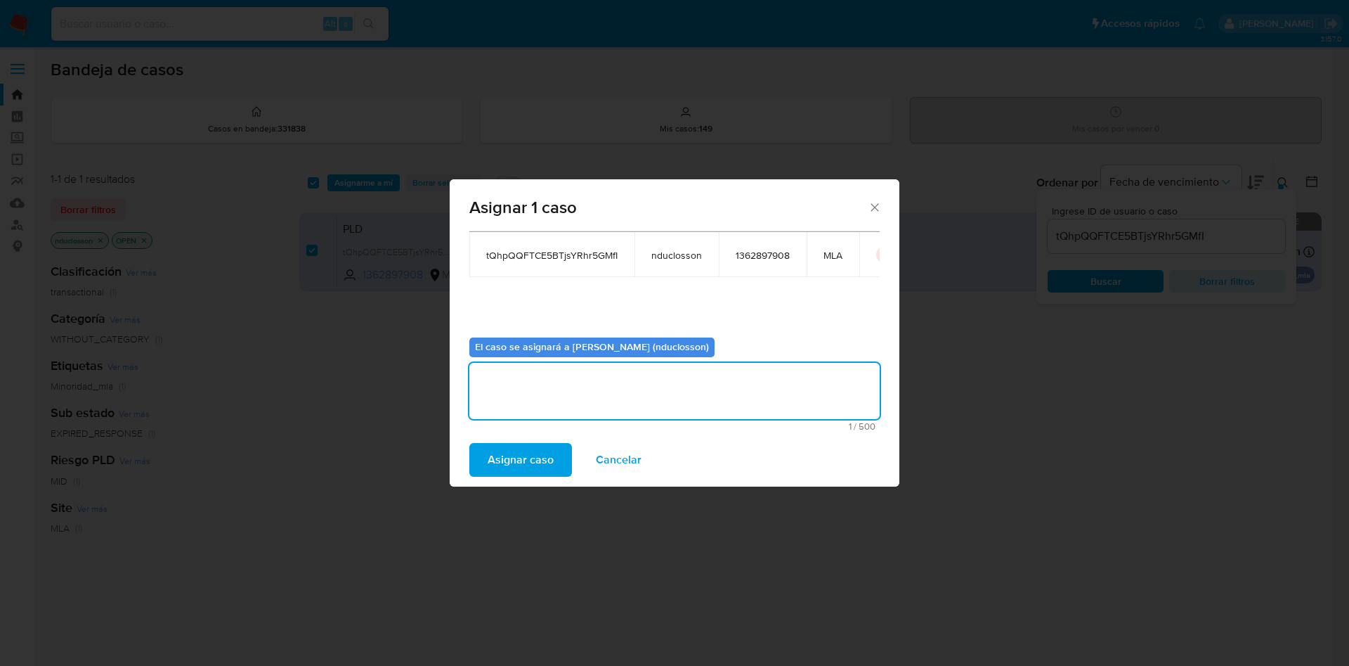
click at [528, 462] on span "Asignar caso" at bounding box center [521, 459] width 66 height 31
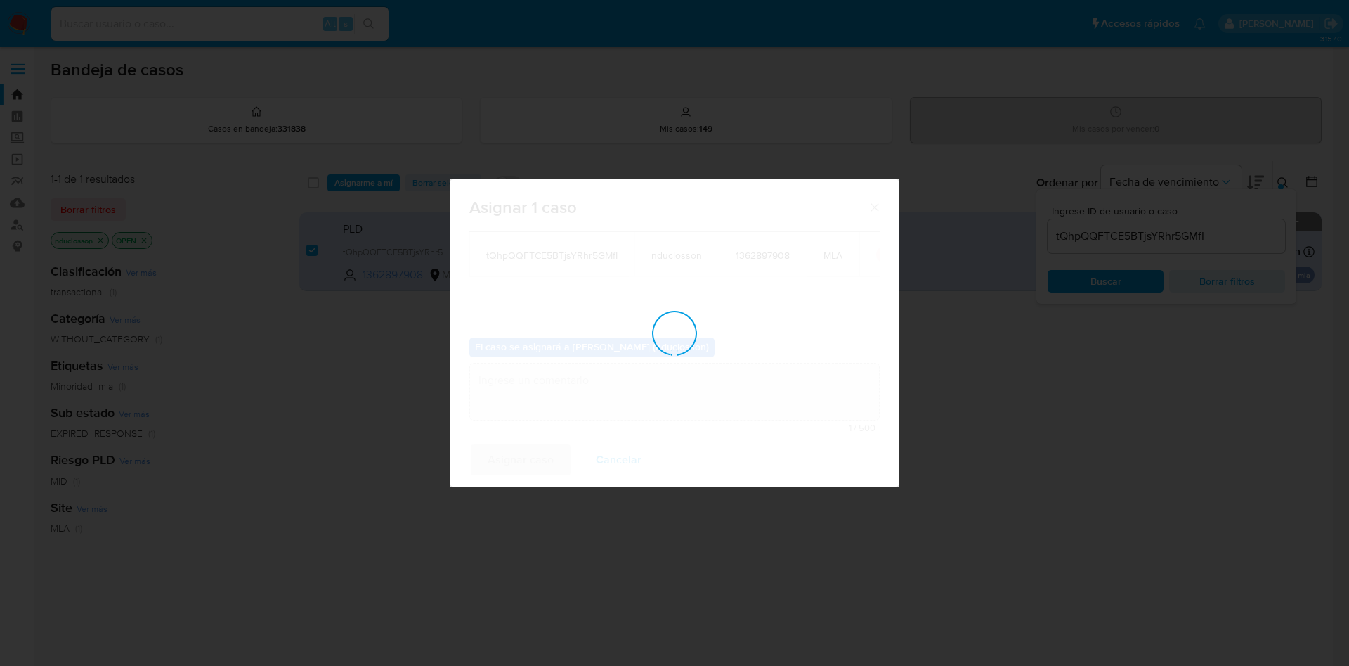
checkbox input "false"
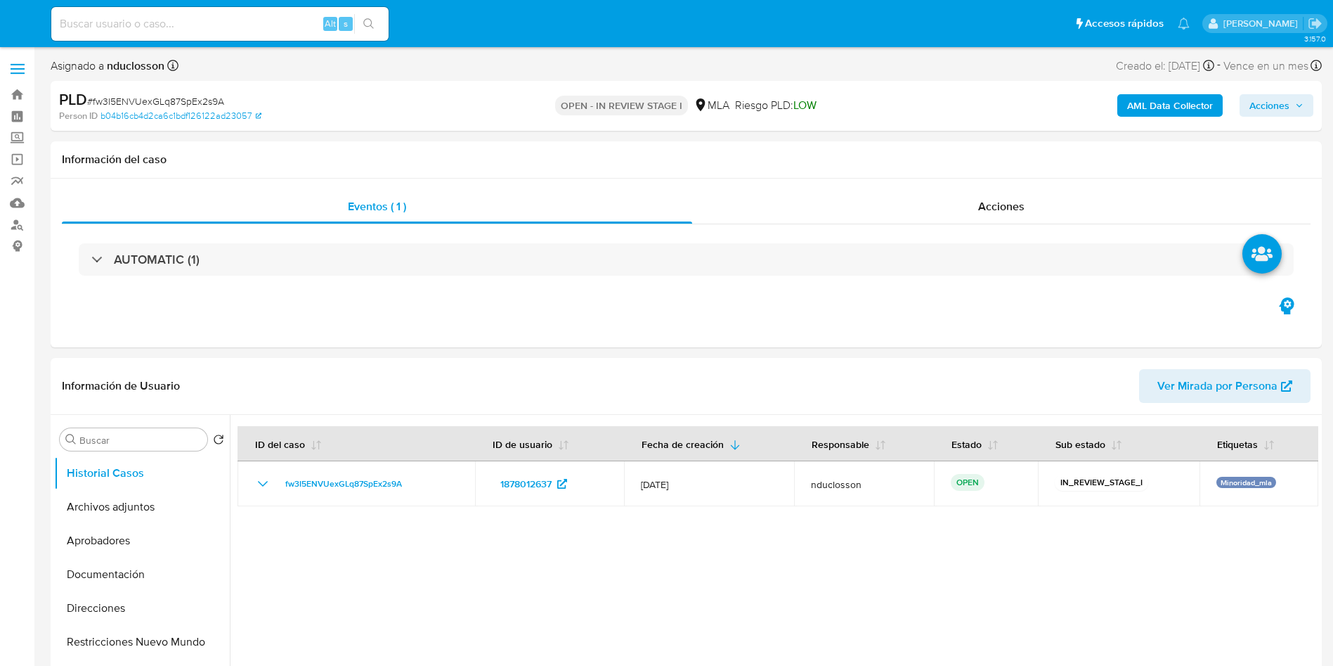
select select "10"
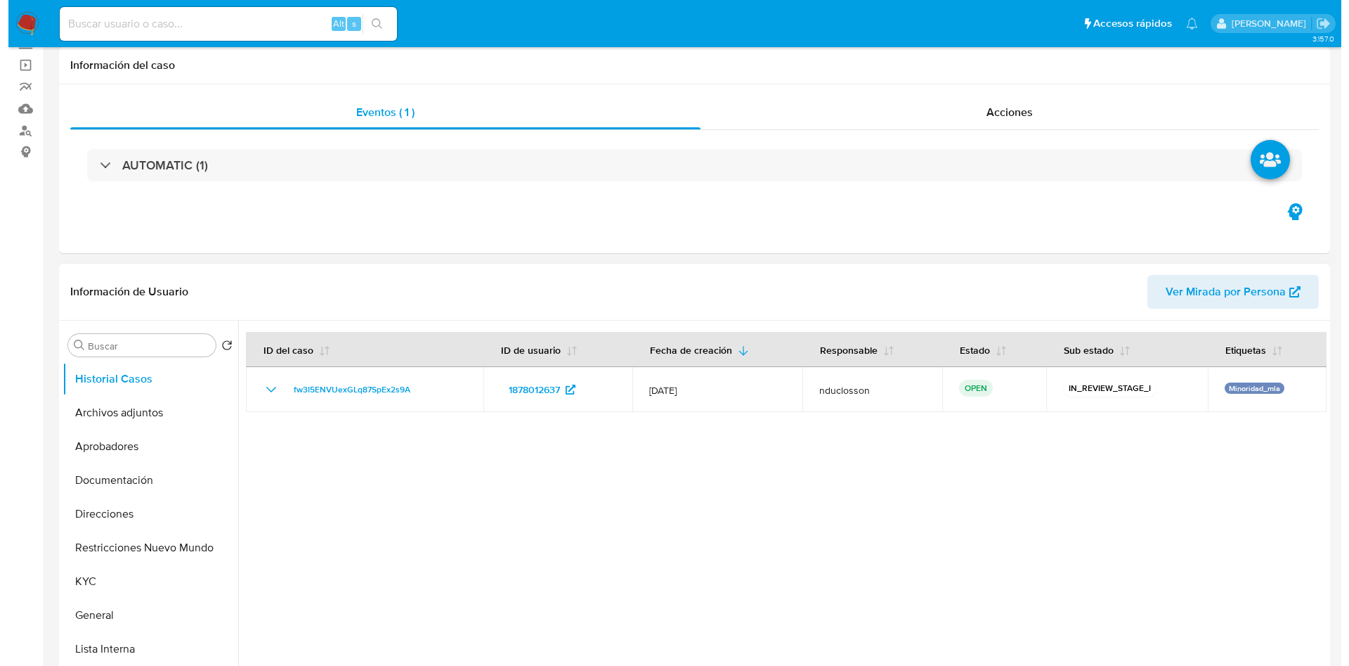
scroll to position [211, 0]
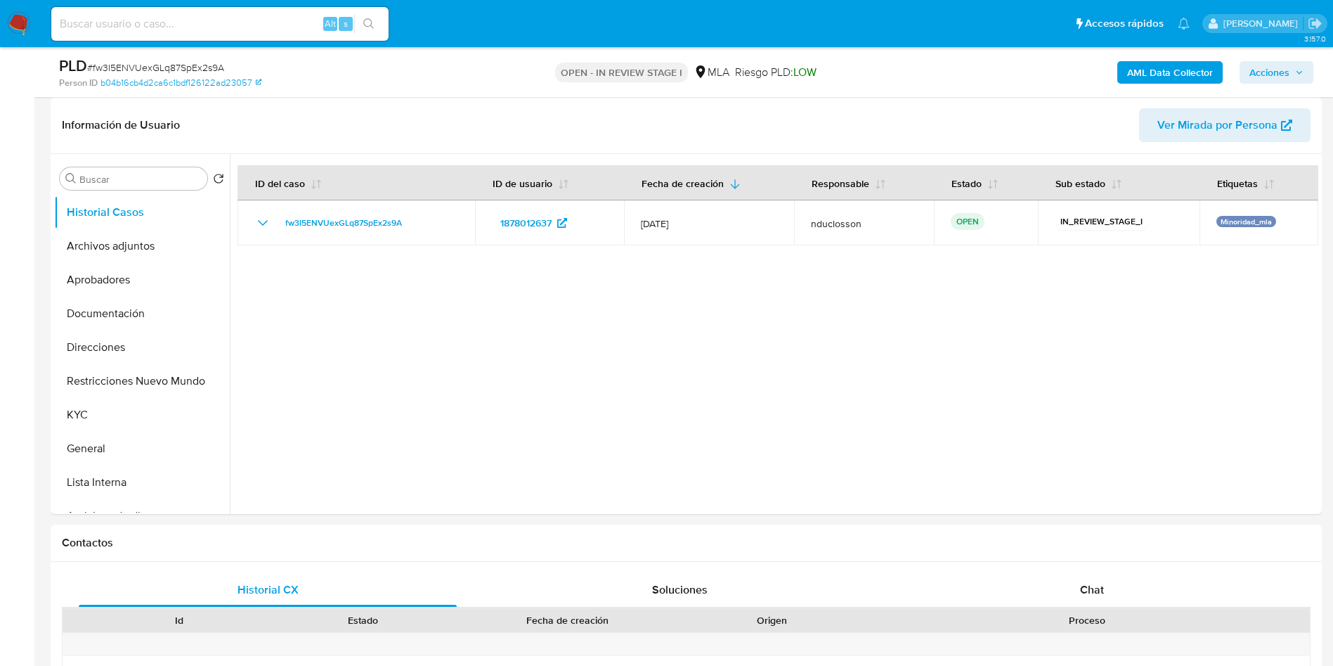
click at [1153, 64] on b "AML Data Collector" at bounding box center [1170, 72] width 86 height 22
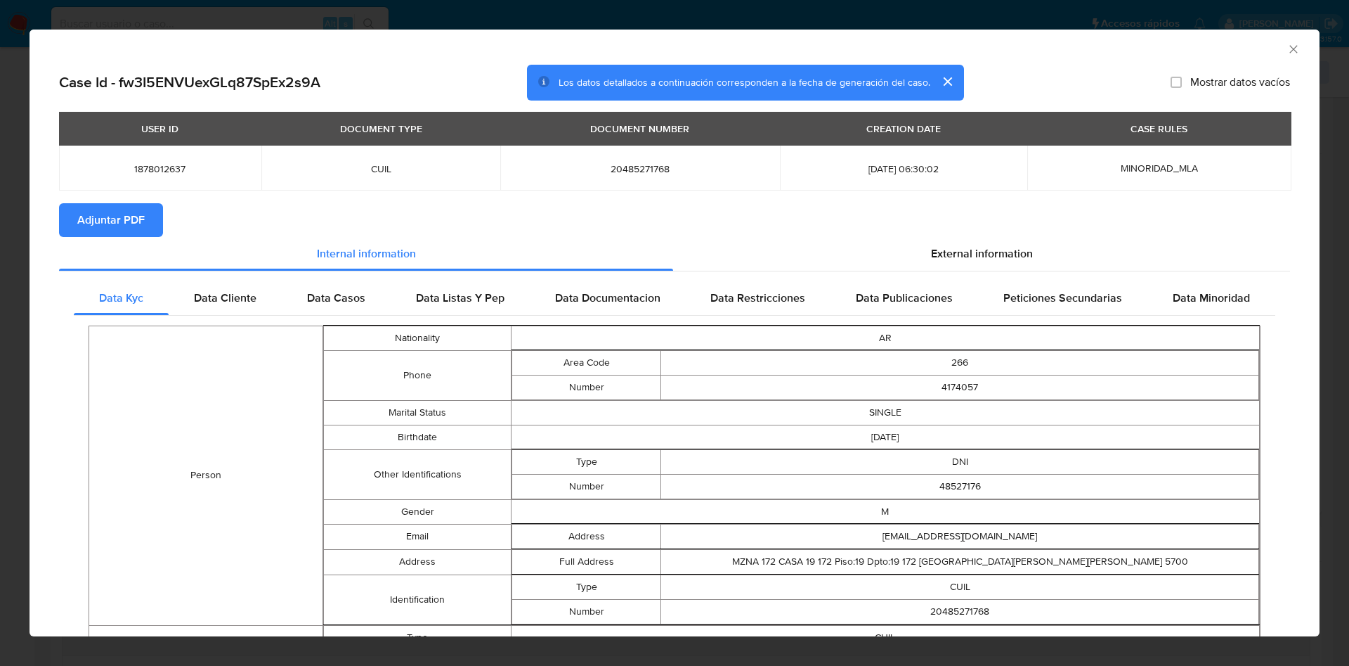
click at [1005, 273] on div "Data Kyc Data Cliente Data Casos Data Listas Y Pep Data Documentacion Data Rest…" at bounding box center [674, 569] width 1231 height 597
click at [949, 257] on span "External information" at bounding box center [982, 253] width 102 height 16
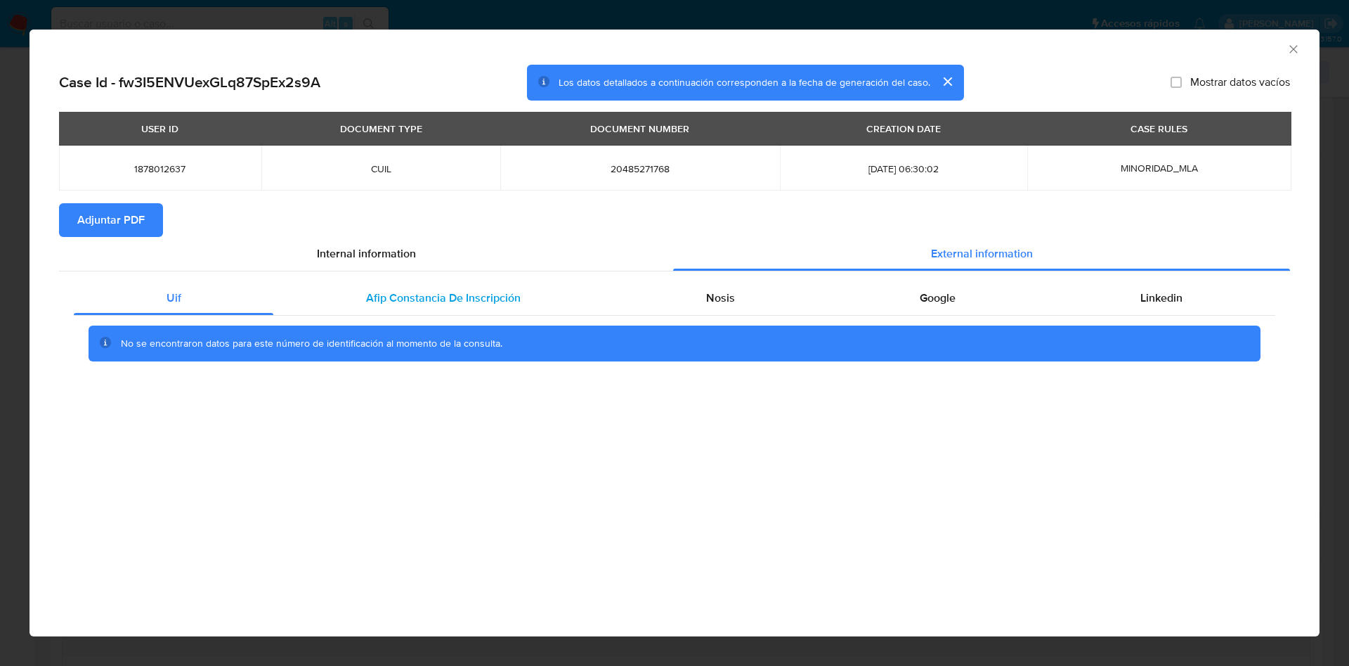
click at [380, 294] on span "Afip Constancia De Inscripción" at bounding box center [443, 298] width 155 height 16
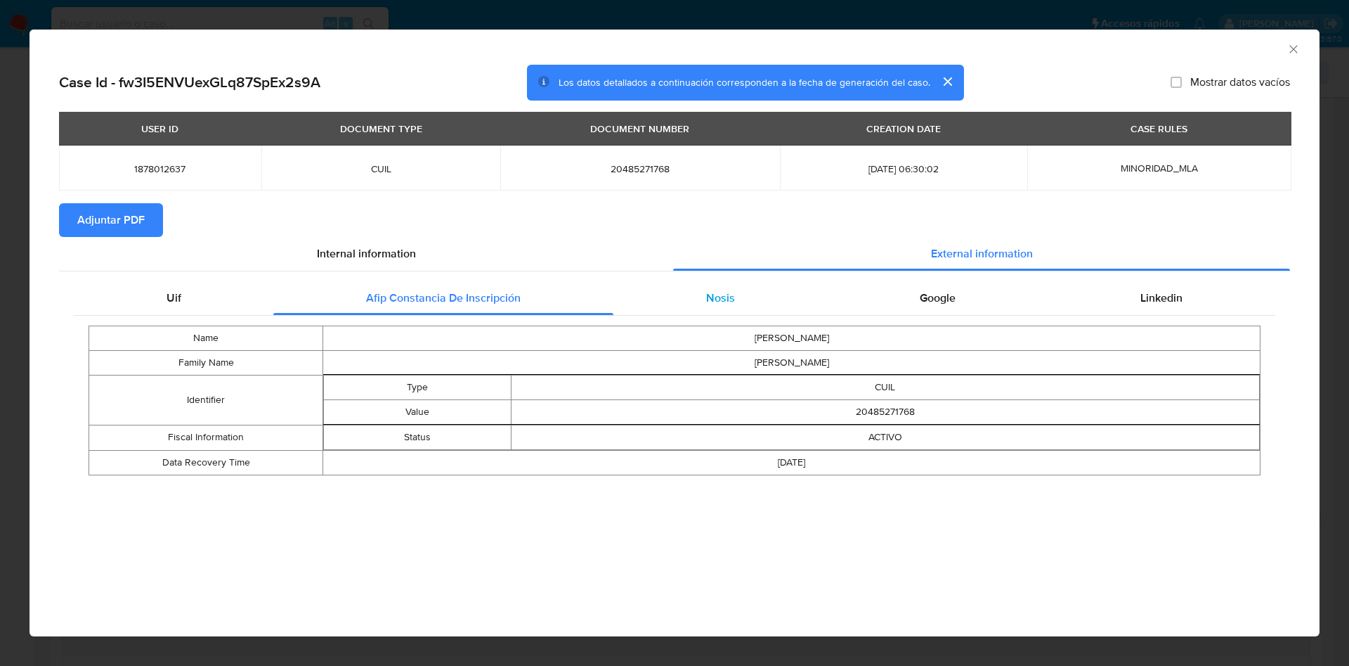
click at [755, 298] on div "Nosis" at bounding box center [721, 298] width 214 height 34
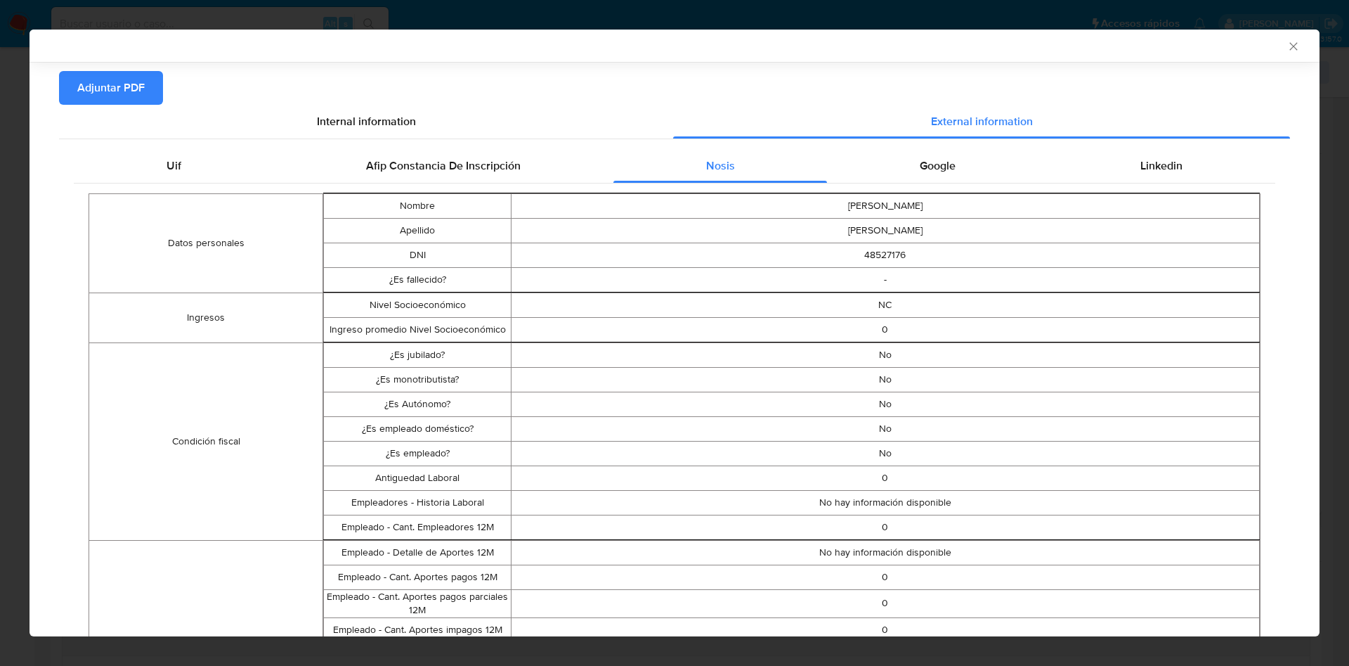
scroll to position [103, 0]
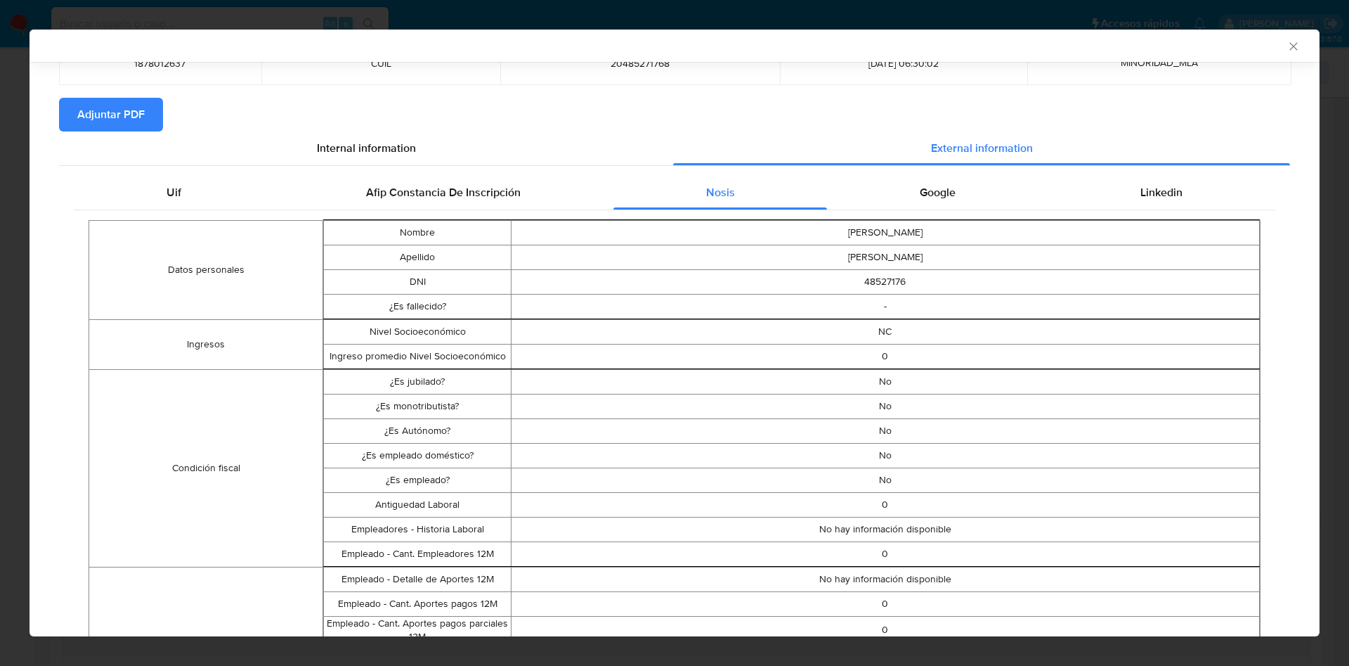
click at [933, 216] on div "Datos personales Nombre [PERSON_NAME] Apellido [PERSON_NAME] DNI 48527176 ¿Es f…" at bounding box center [675, 673] width 1202 height 926
click at [933, 203] on div "Google" at bounding box center [937, 193] width 221 height 34
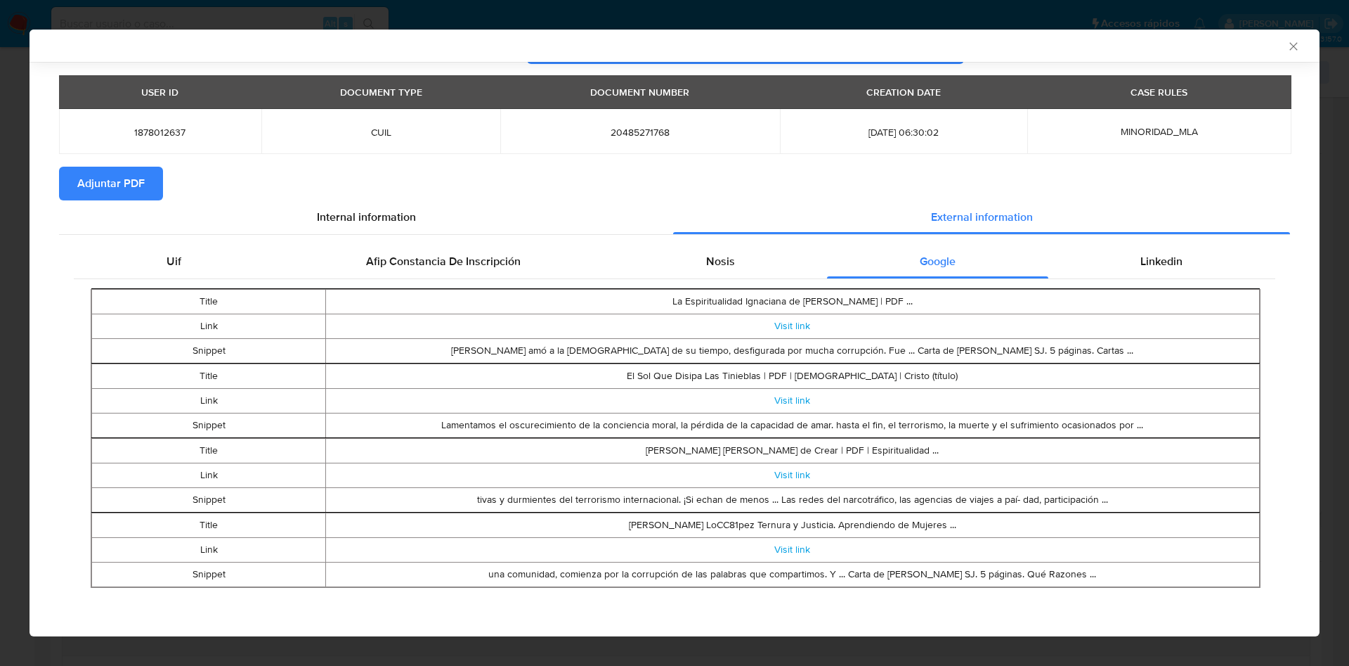
click at [121, 185] on span "Adjuntar PDF" at bounding box center [110, 183] width 67 height 31
click at [1287, 42] on icon "Cerrar ventana" at bounding box center [1294, 46] width 14 height 14
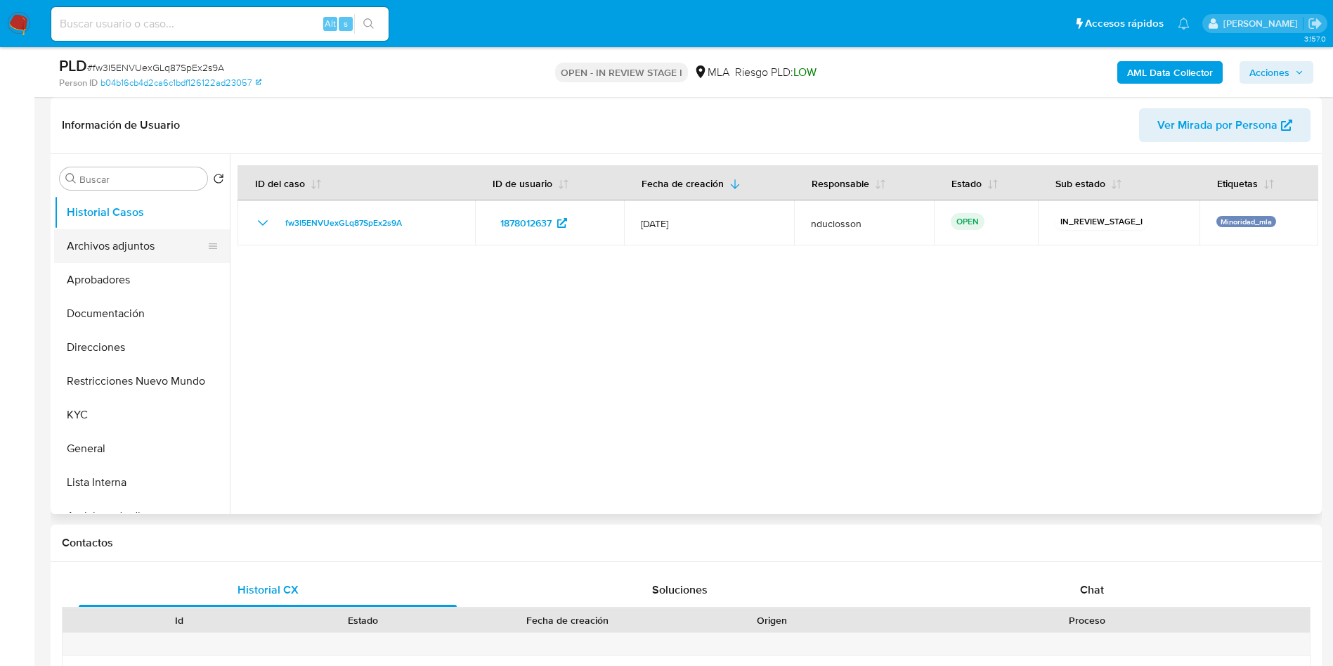
click at [107, 245] on button "Archivos adjuntos" at bounding box center [136, 246] width 164 height 34
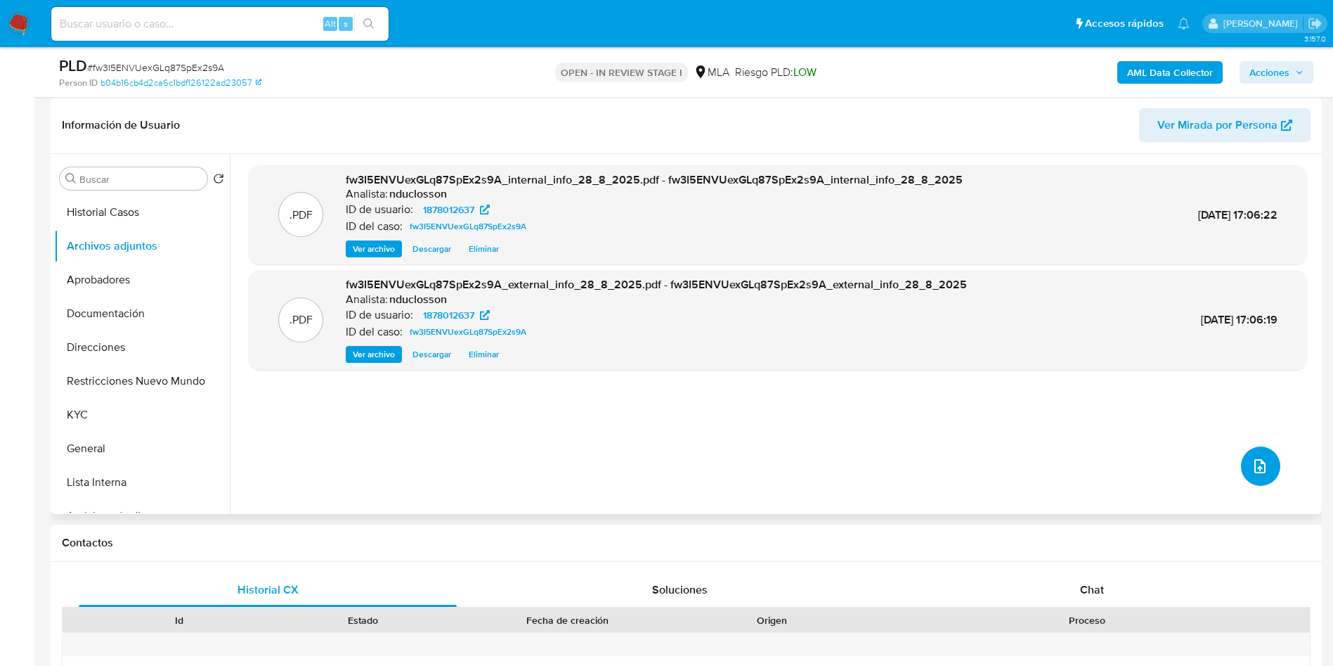
click at [1261, 467] on icon "upload-file" at bounding box center [1260, 465] width 17 height 17
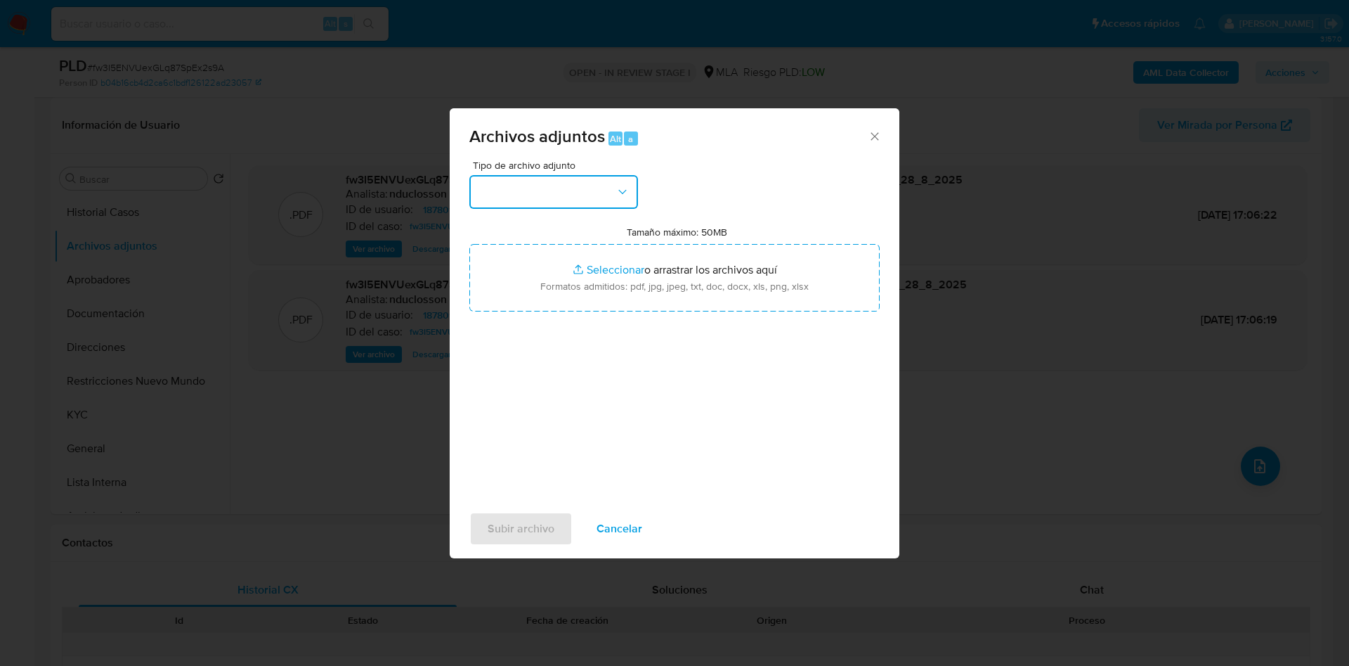
click at [583, 197] on button "button" at bounding box center [553, 192] width 169 height 34
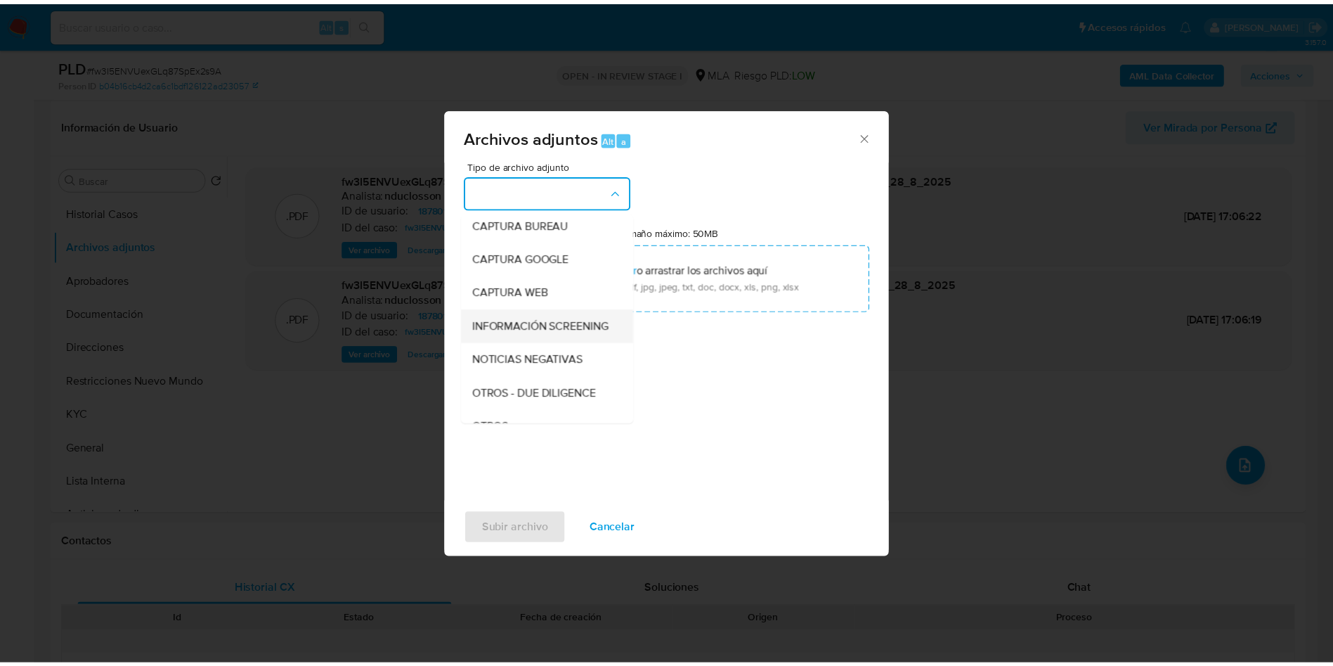
scroll to position [179, 0]
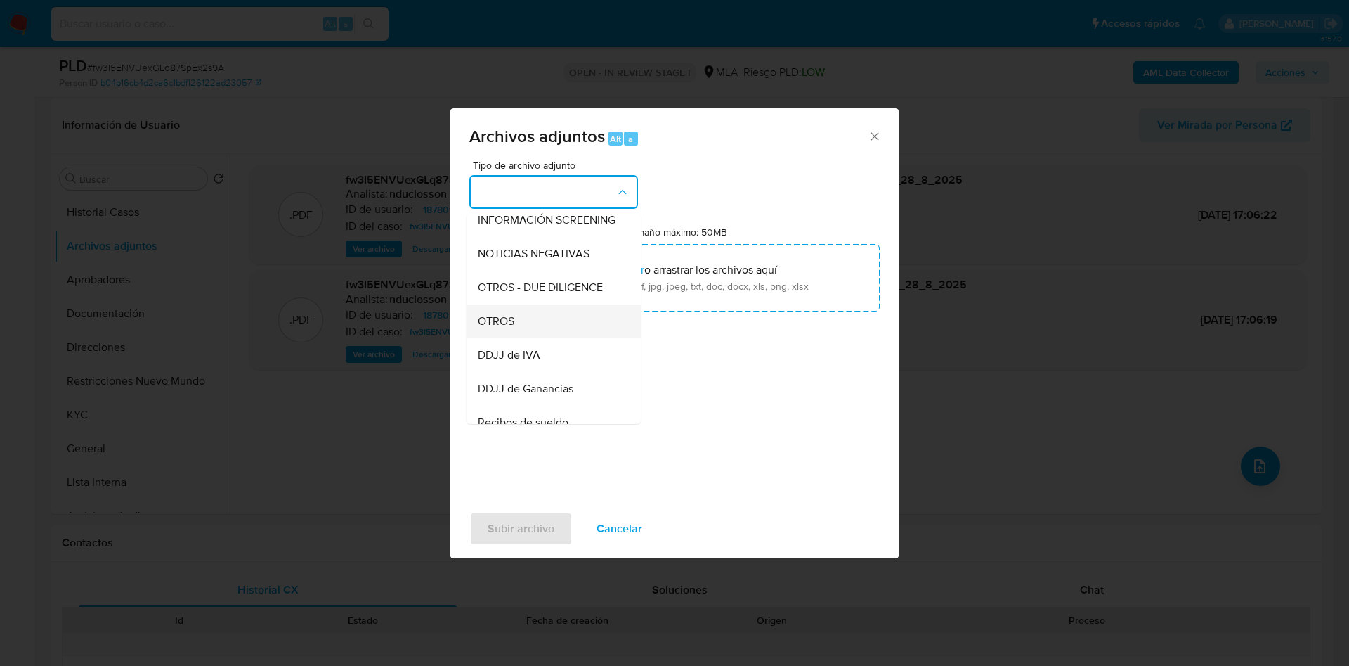
click at [526, 330] on div "OTROS" at bounding box center [549, 321] width 143 height 34
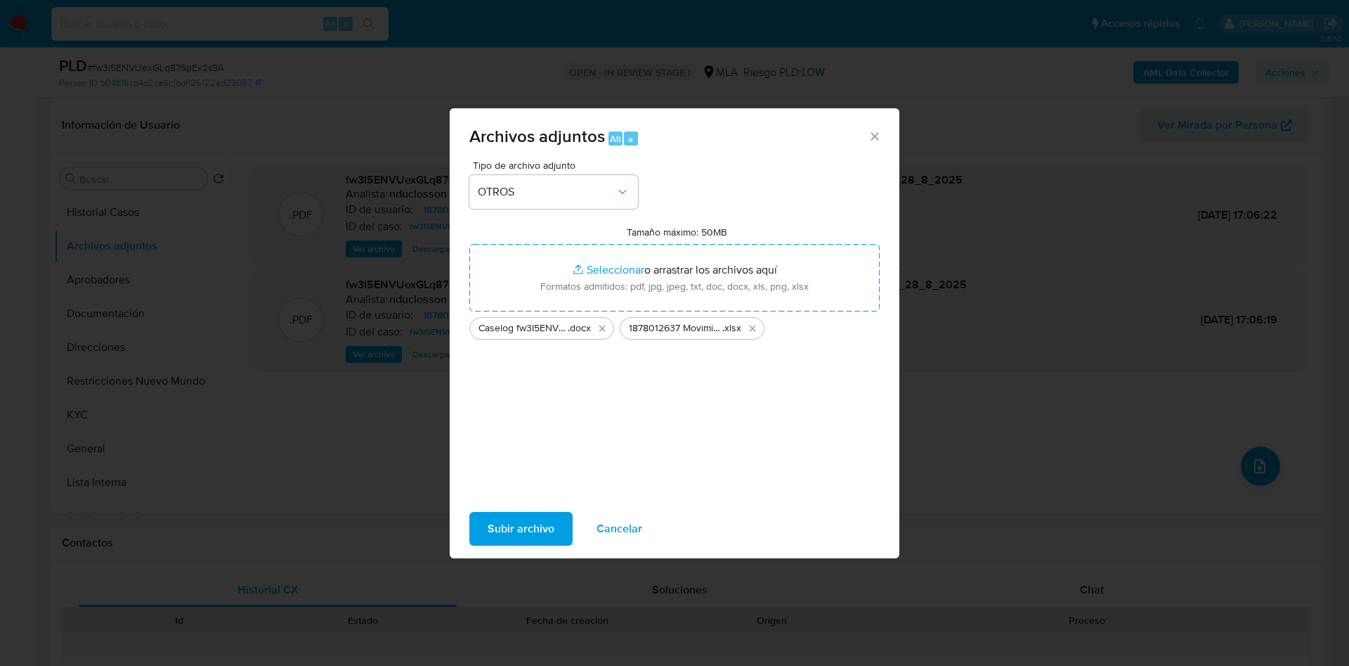
click at [517, 533] on span "Subir archivo" at bounding box center [521, 528] width 67 height 31
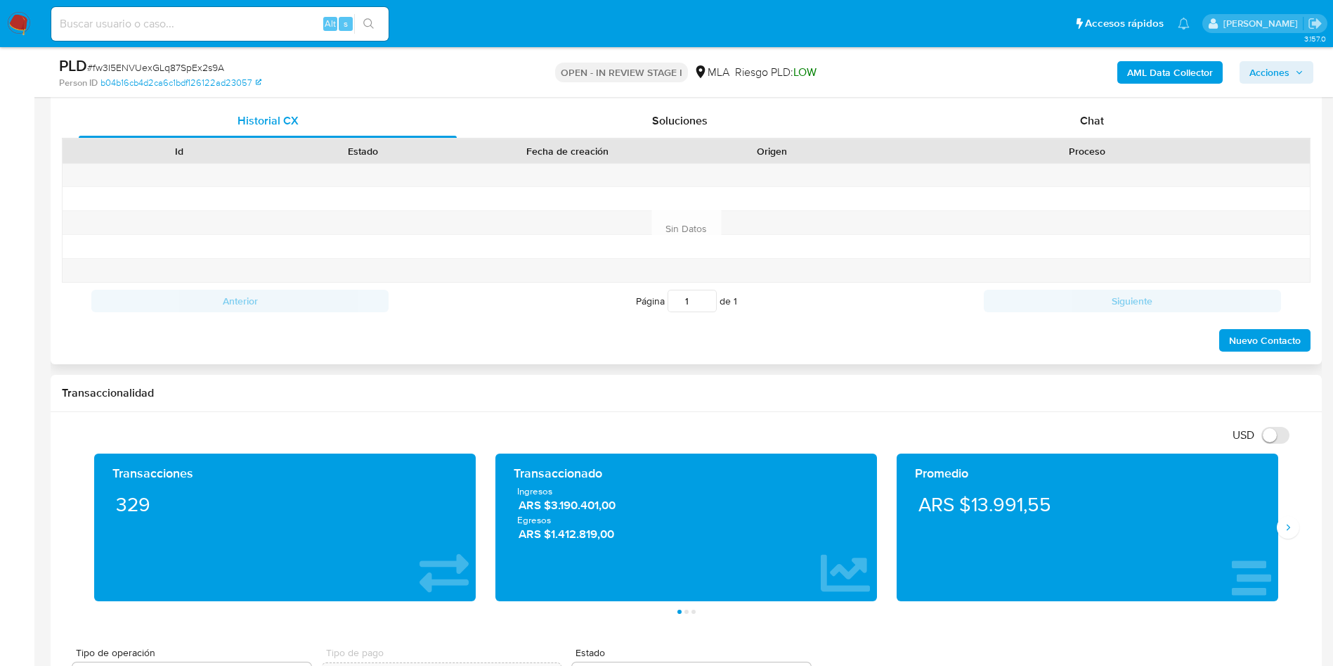
scroll to position [632, 0]
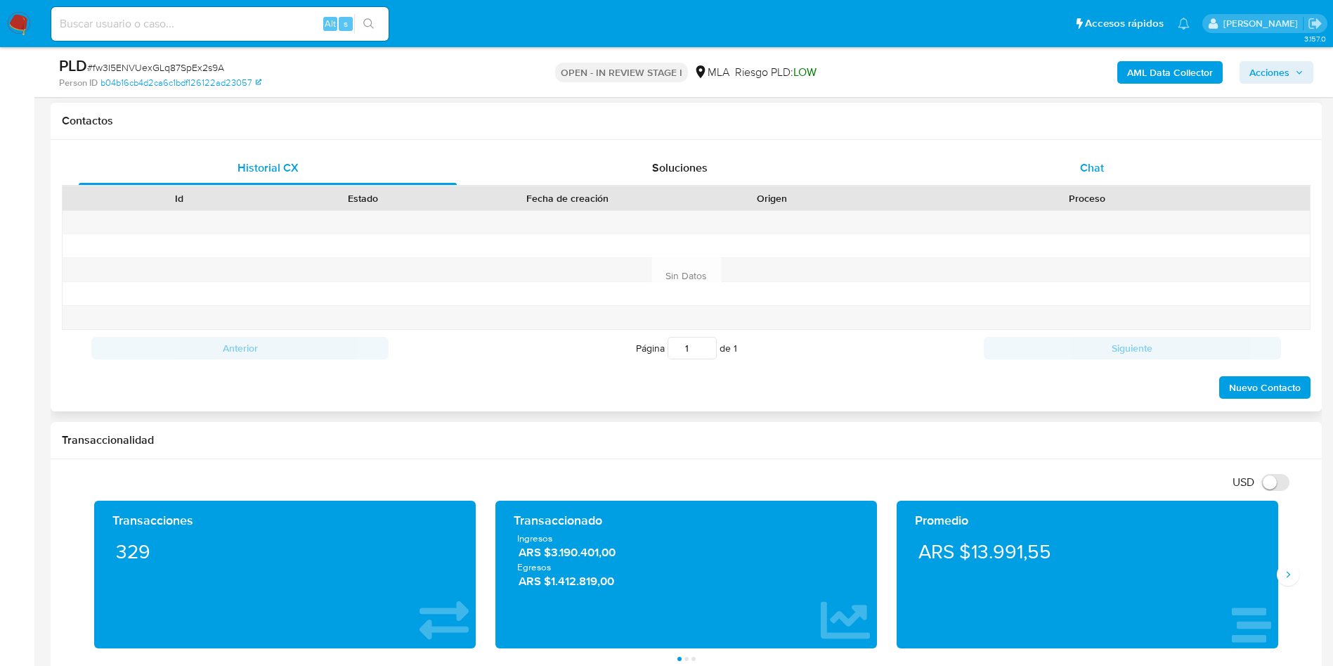
click at [1036, 161] on div "Chat" at bounding box center [1092, 168] width 378 height 34
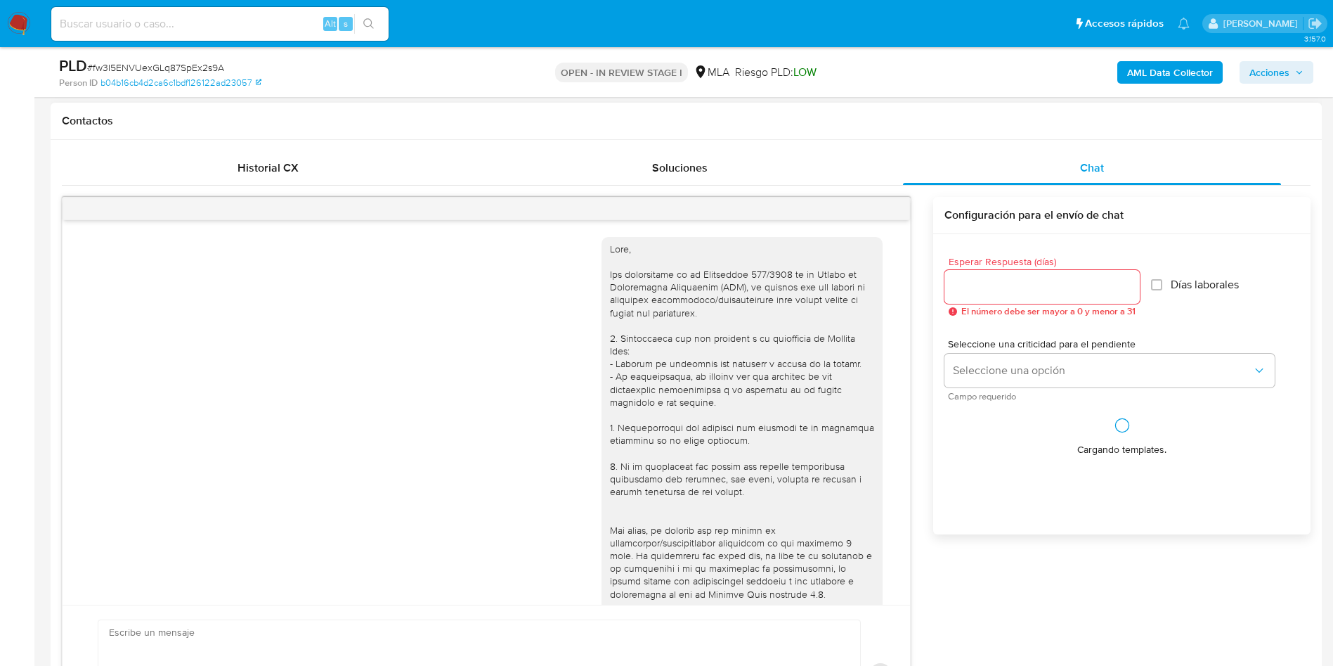
scroll to position [568, 0]
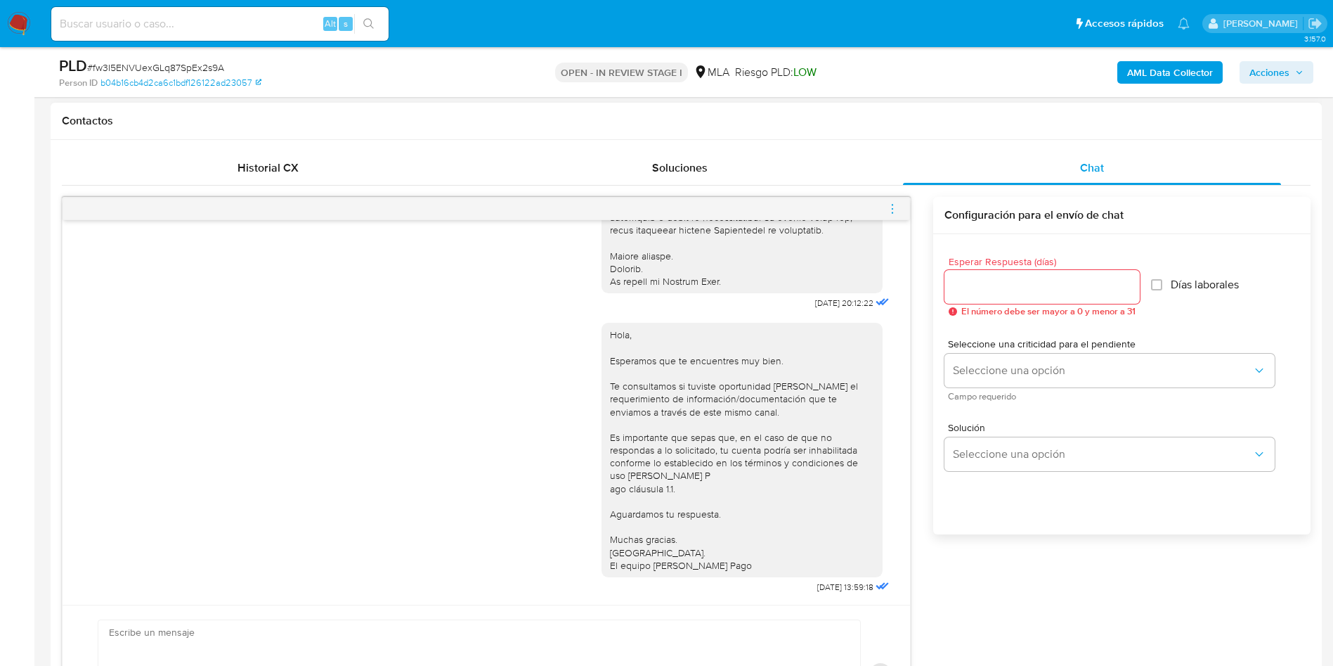
click at [887, 212] on icon "menu-action" at bounding box center [892, 208] width 13 height 13
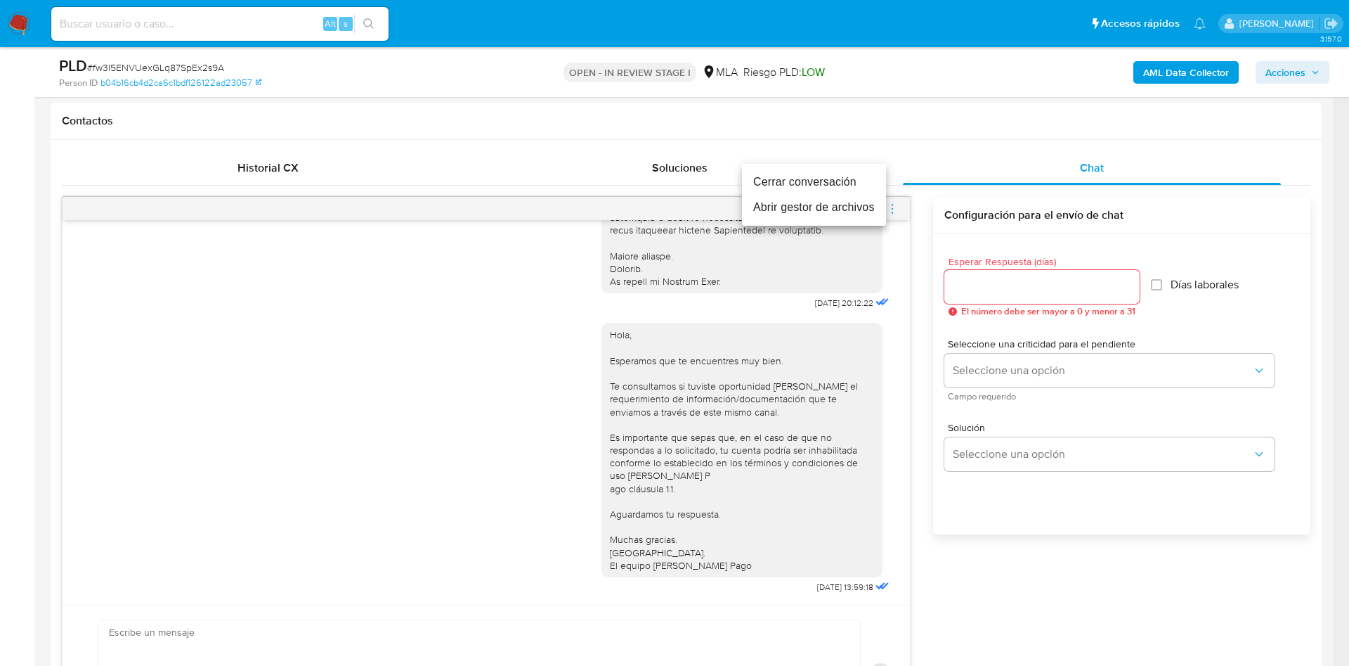
click at [798, 183] on li "Cerrar conversación" at bounding box center [814, 181] width 144 height 25
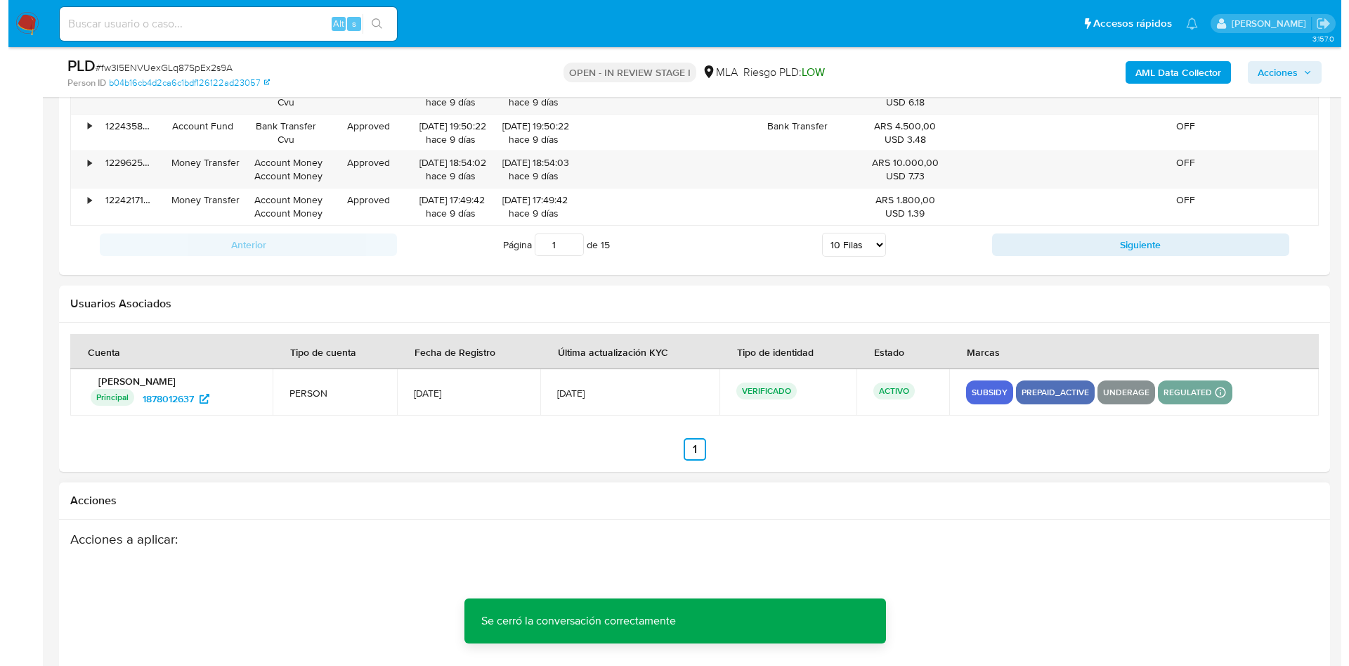
scroll to position [2472, 0]
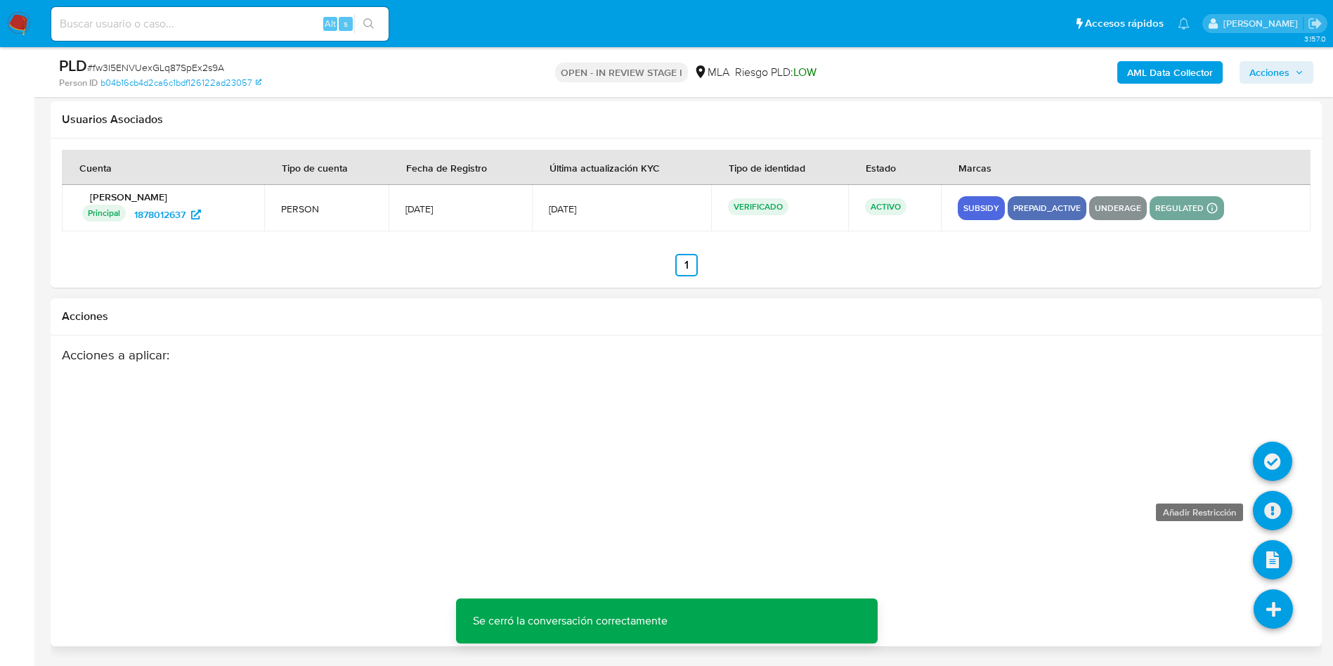
click at [1267, 513] on icon at bounding box center [1272, 510] width 39 height 39
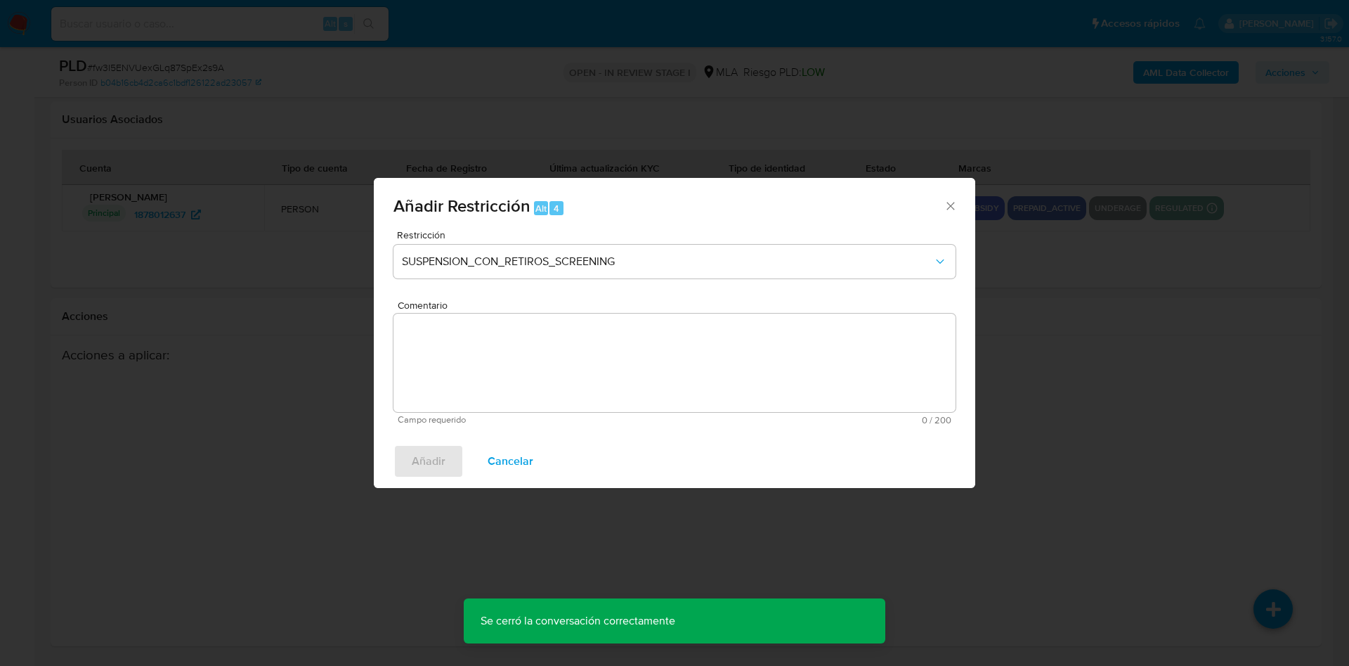
click at [689, 238] on span "Restricción" at bounding box center [678, 235] width 562 height 10
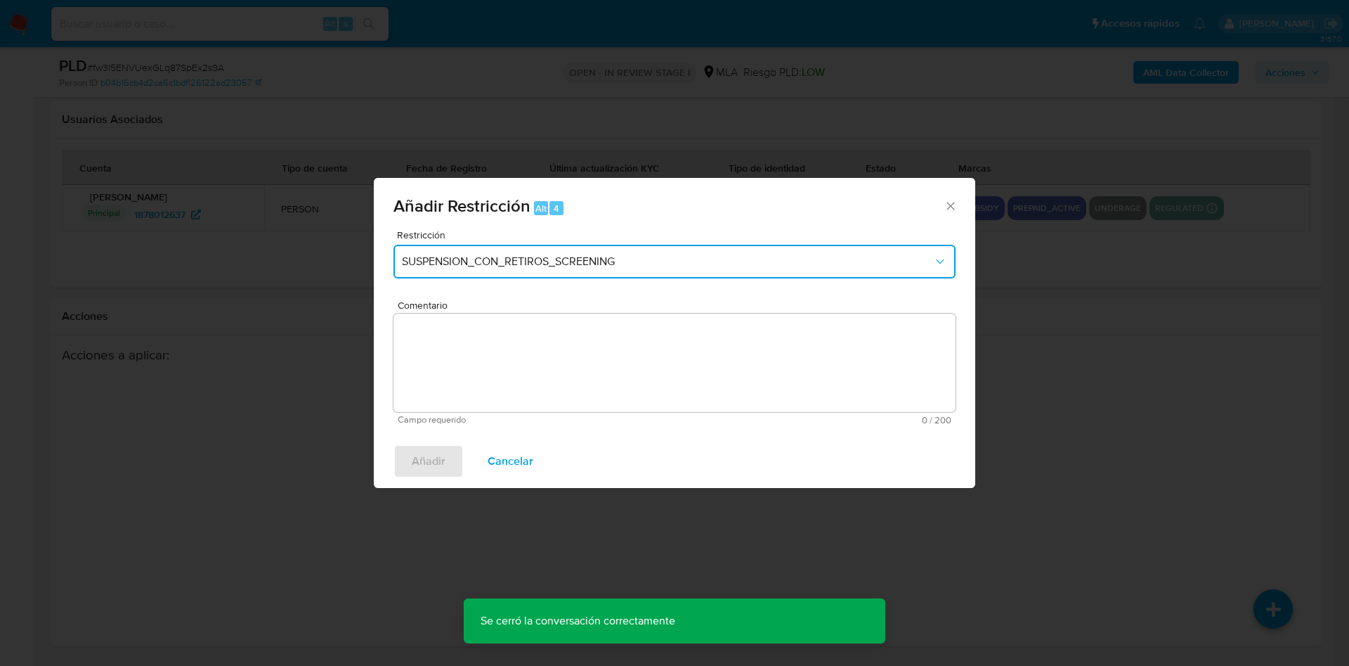
click at [691, 262] on span "SUSPENSION_CON_RETIROS_SCREENING" at bounding box center [667, 261] width 531 height 14
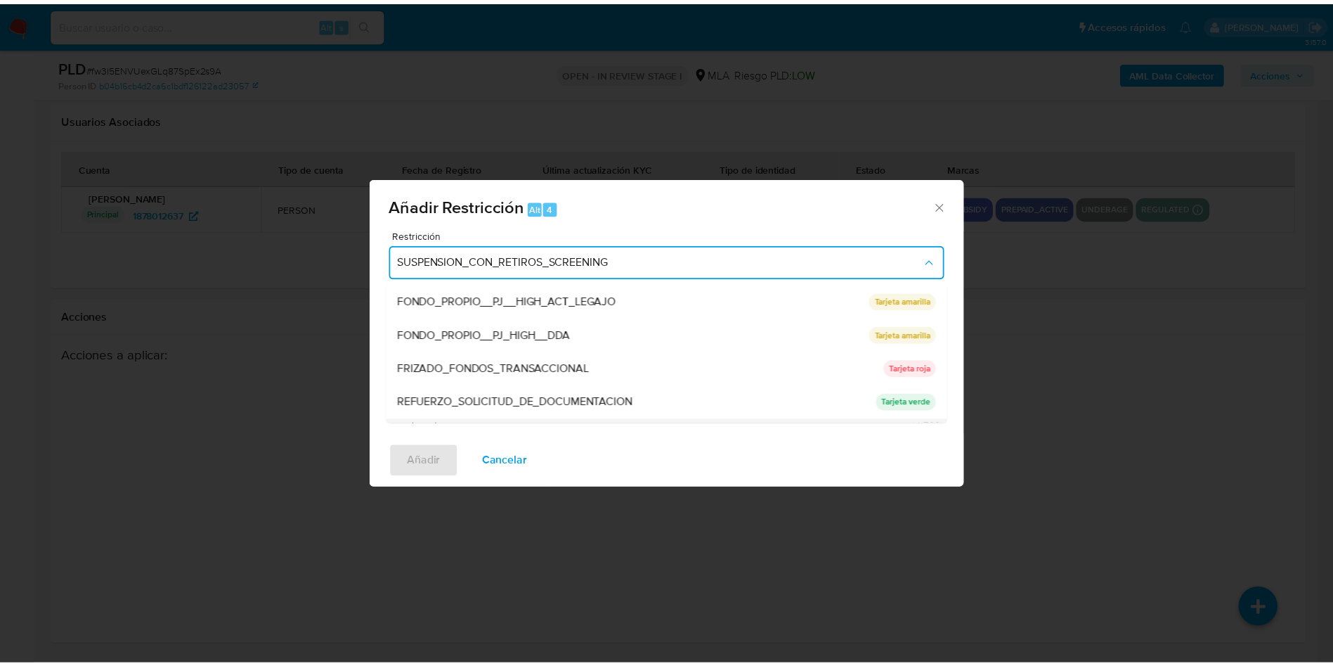
scroll to position [298, 0]
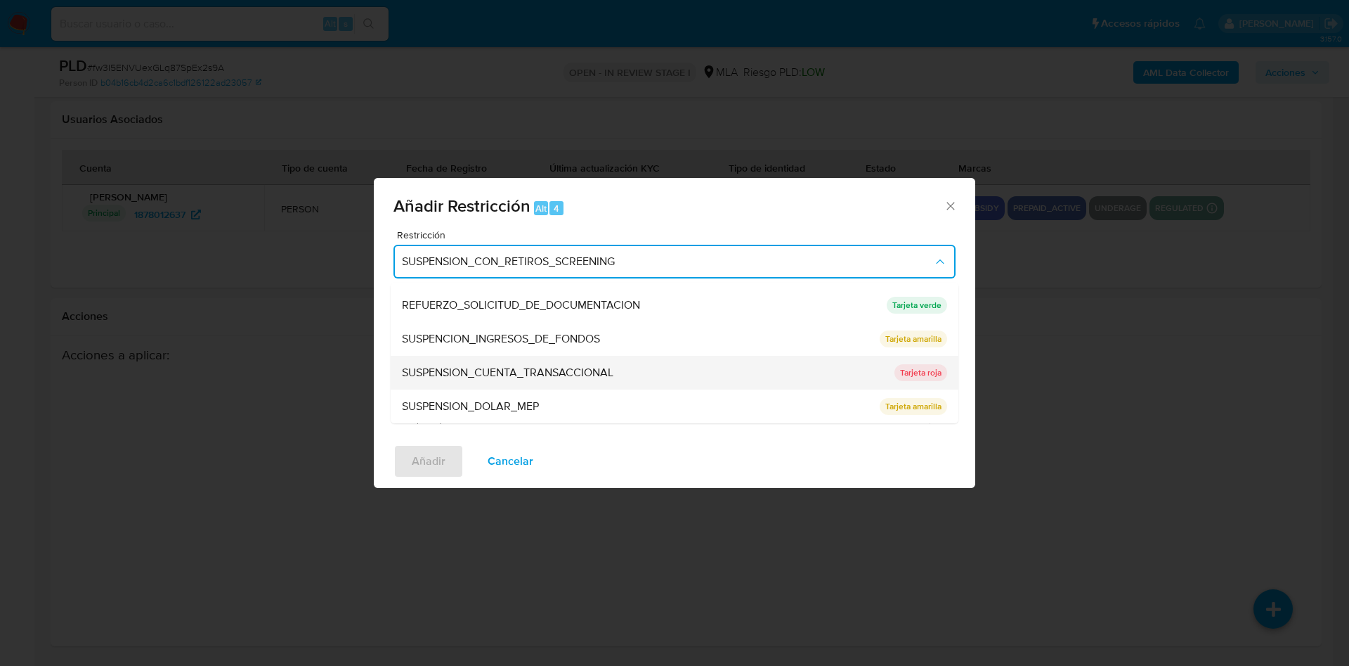
click at [557, 374] on span "SUSPENSION_CUENTA_TRANSACCIONAL" at bounding box center [508, 372] width 212 height 14
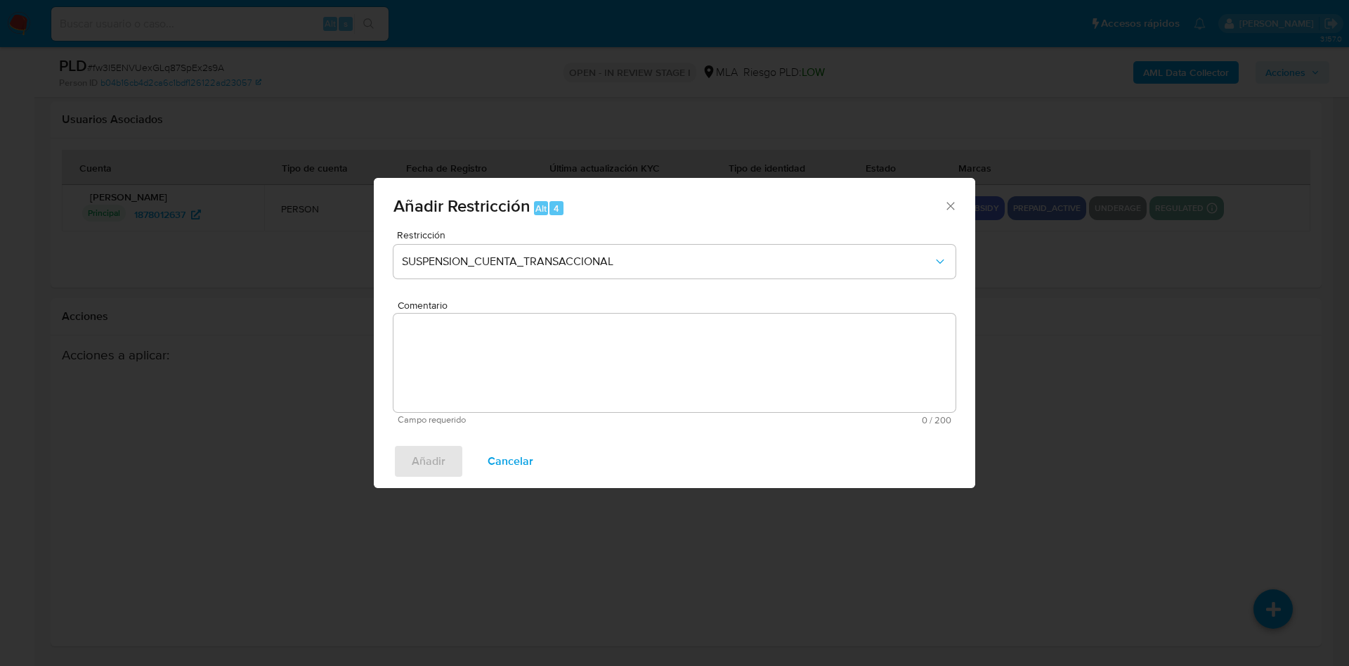
click at [541, 361] on textarea "Comentario" at bounding box center [675, 362] width 562 height 98
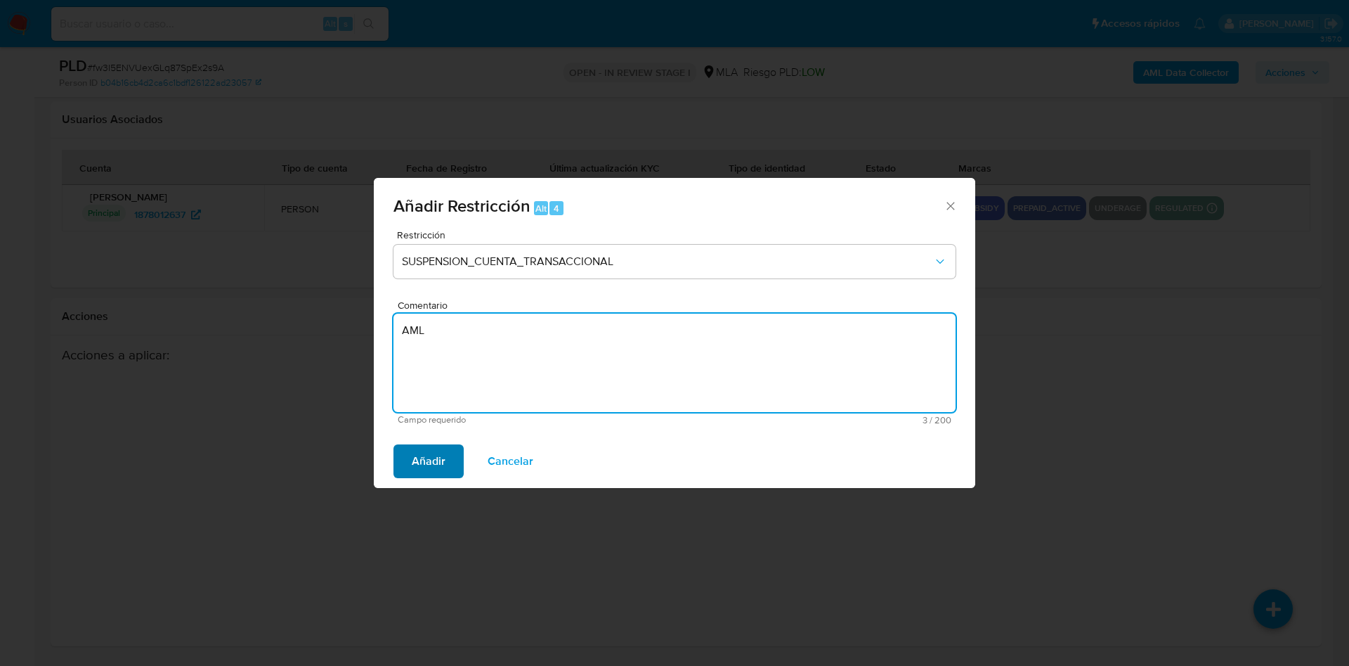
type textarea "AML"
click at [422, 469] on span "Añadir" at bounding box center [429, 461] width 34 height 31
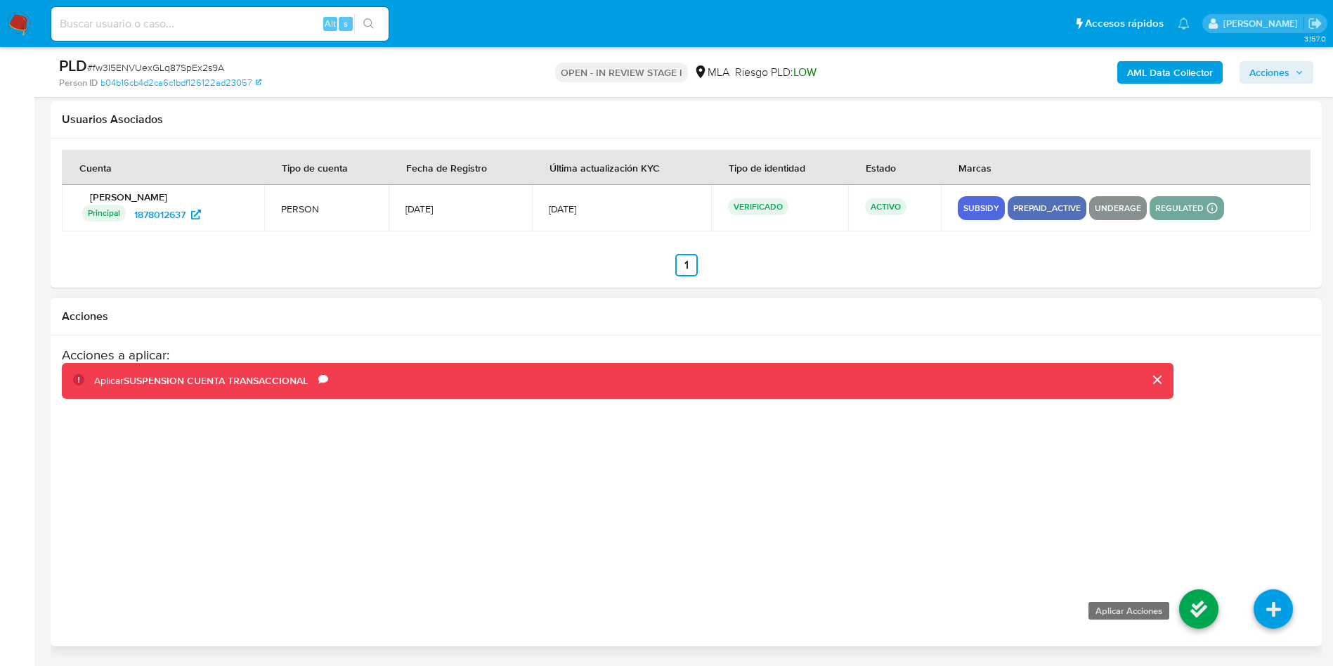
click at [1185, 623] on icon at bounding box center [1198, 608] width 39 height 39
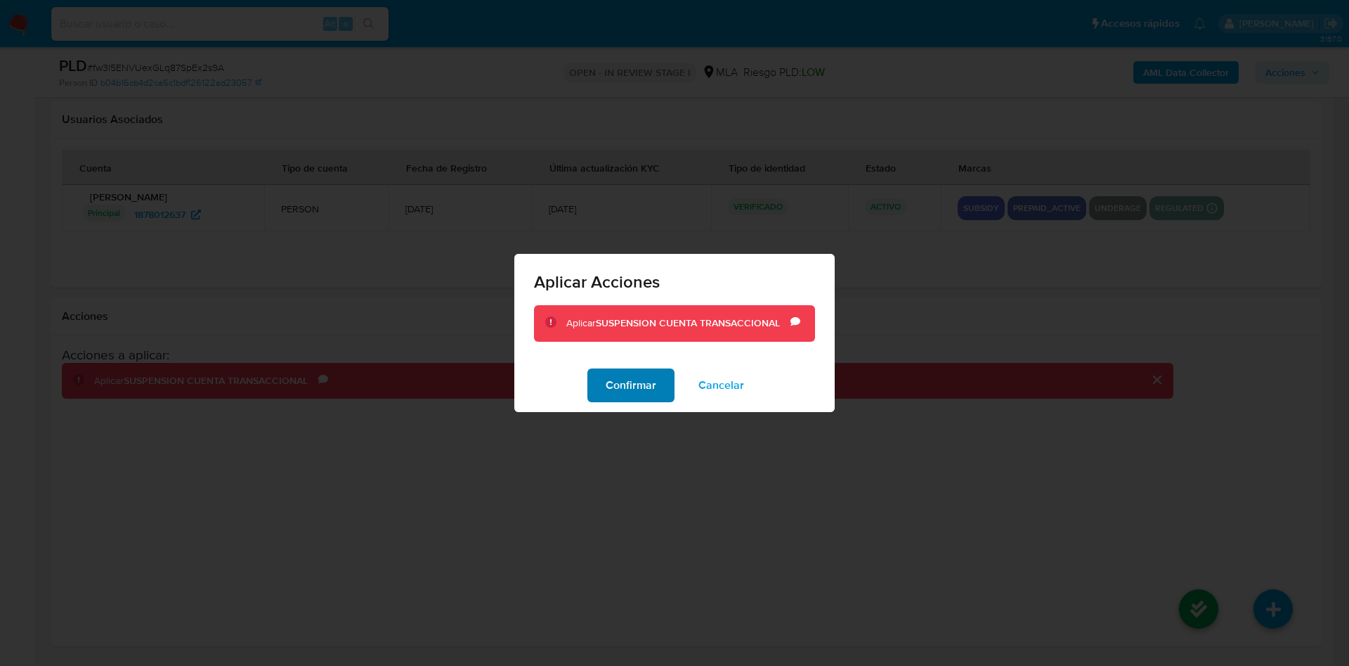
click at [604, 398] on button "Confirmar" at bounding box center [631, 385] width 87 height 34
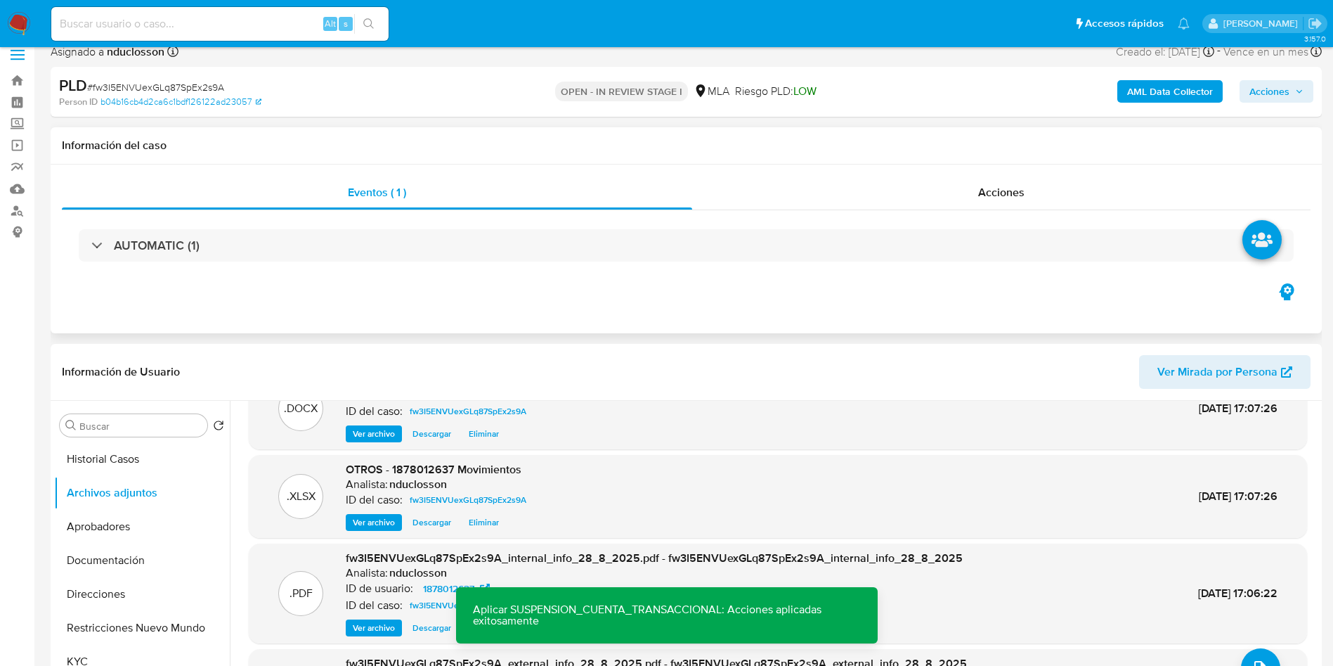
scroll to position [0, 0]
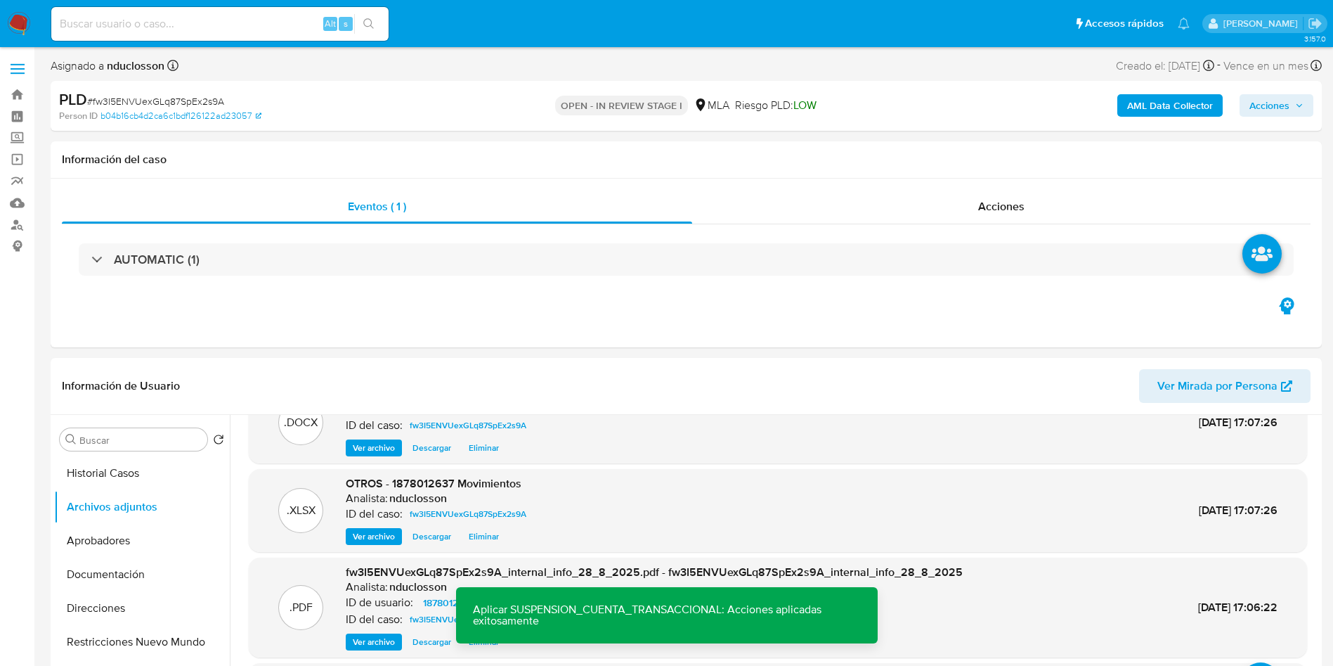
drag, startPoint x: 1290, startPoint y: 100, endPoint x: 1237, endPoint y: 116, distance: 54.9
click at [1290, 100] on span "Acciones" at bounding box center [1277, 106] width 54 height 20
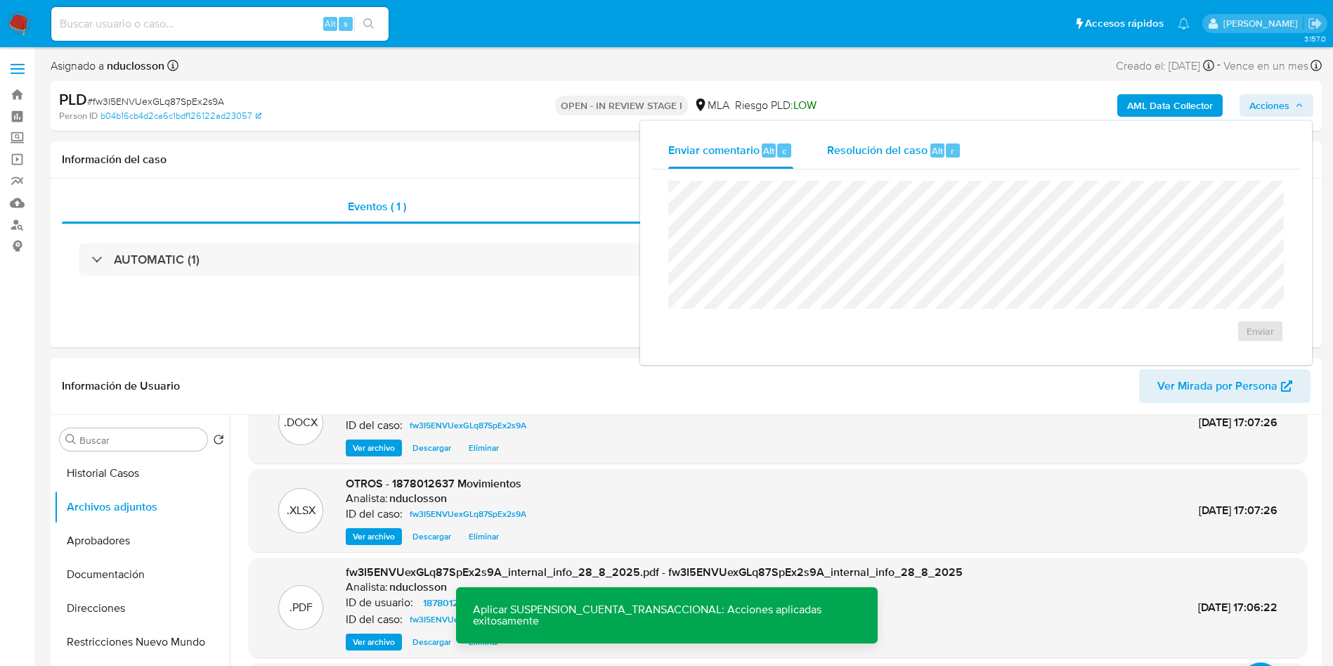
click at [850, 148] on span "Resolución del caso" at bounding box center [877, 150] width 100 height 16
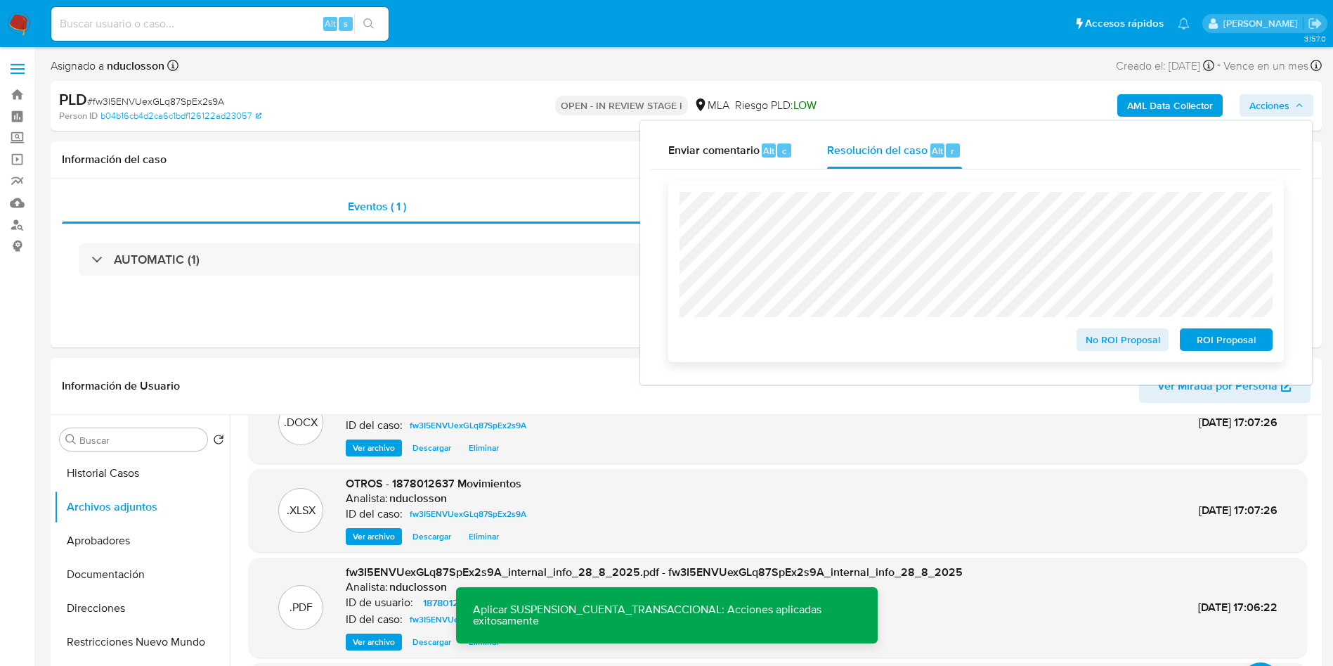
click at [1228, 346] on span "ROI Proposal" at bounding box center [1226, 340] width 73 height 20
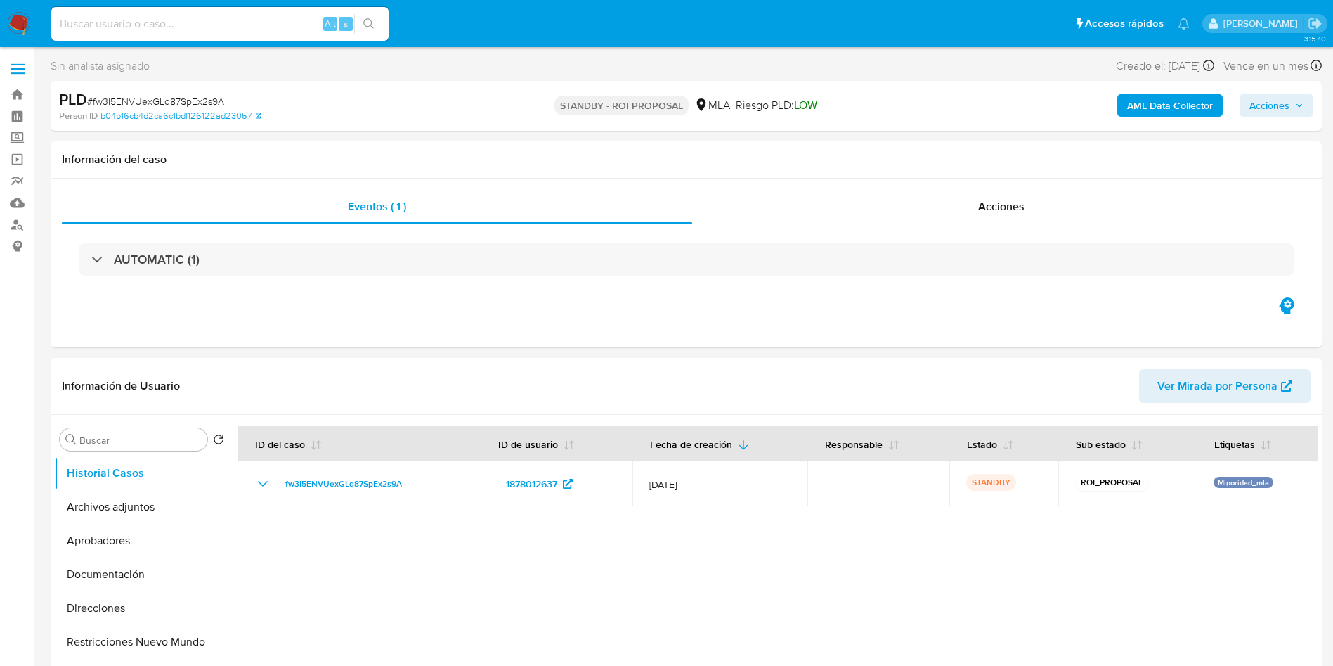
select select "10"
click at [245, 18] on input at bounding box center [219, 24] width 337 height 18
paste input "Cs2qg3znzODI07T5o4VCF6NG"
type input "Cs2qg3znzODI07T5o4VCF6NG"
click at [379, 14] on button "search-icon" at bounding box center [368, 24] width 29 height 20
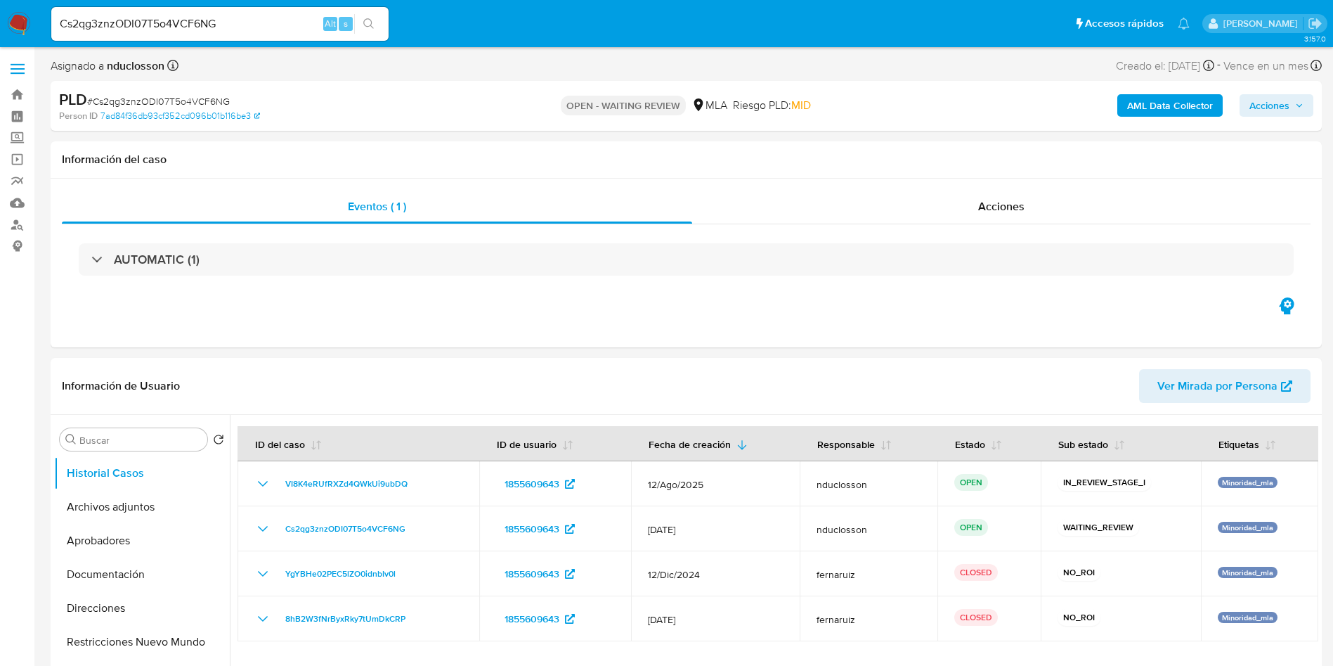
select select "10"
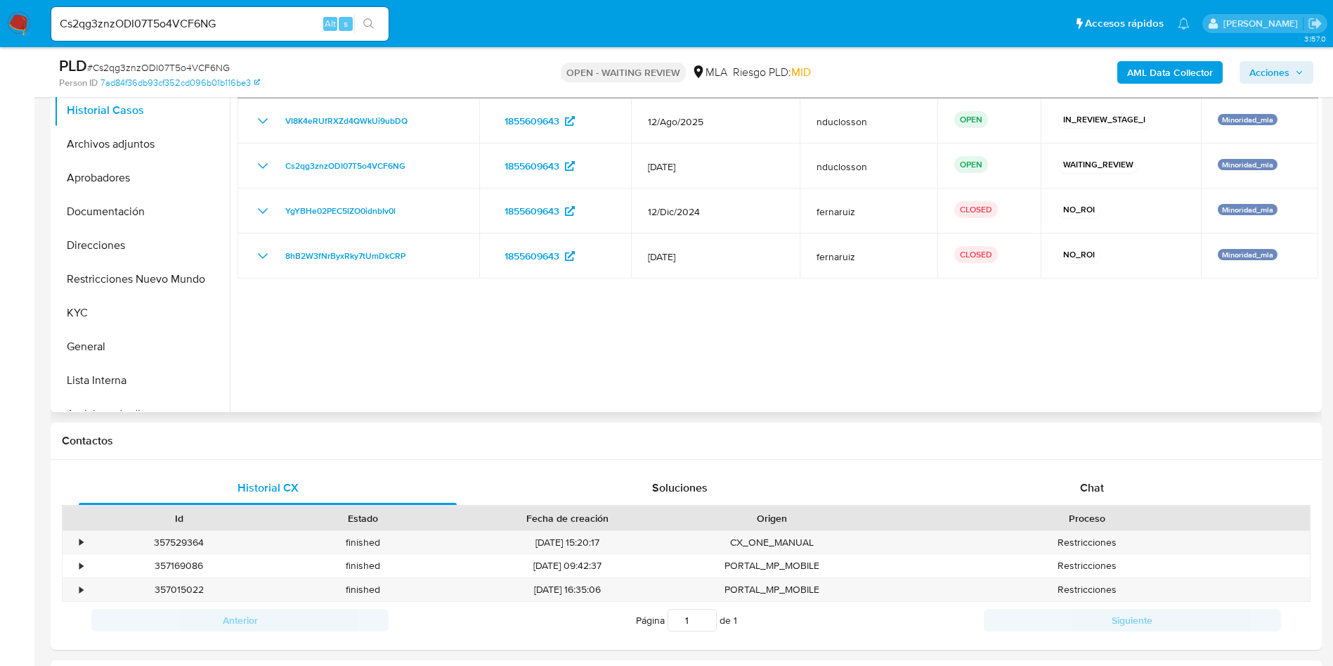
scroll to position [316, 0]
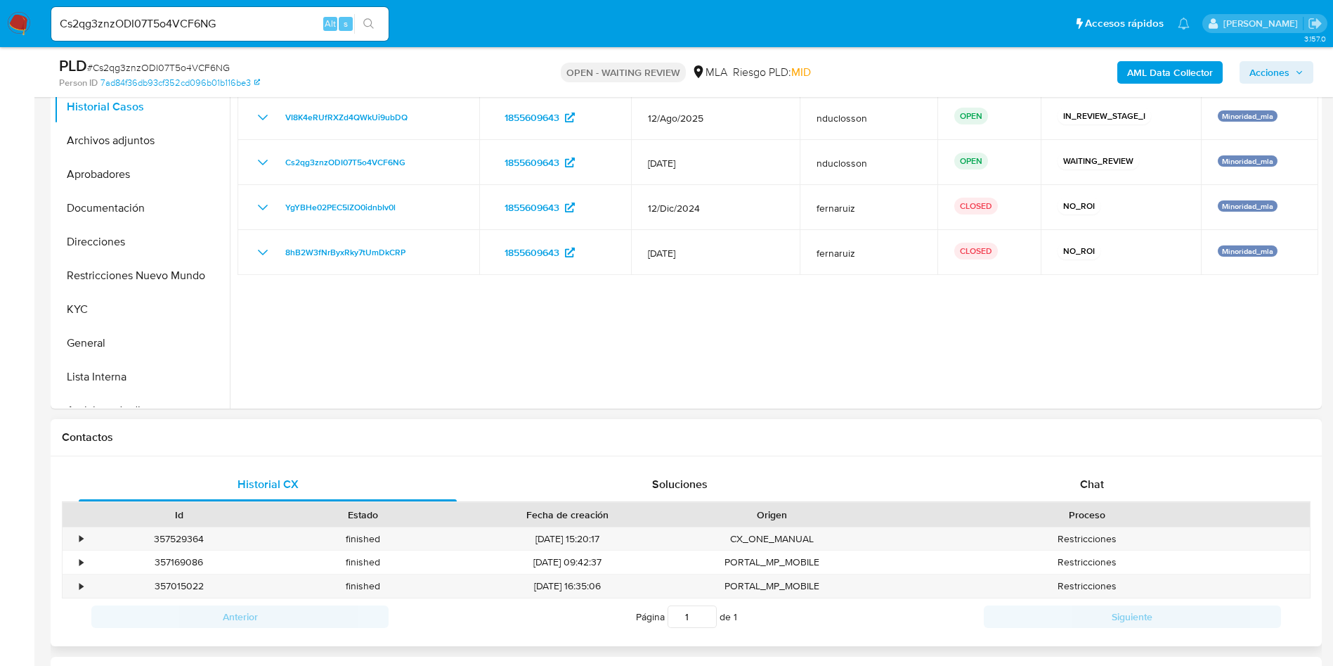
click at [1062, 458] on div "Historial CX Soluciones Chat Id Estado Fecha de creación Origen Proceso • 35752…" at bounding box center [686, 551] width 1271 height 190
click at [1058, 482] on div "Chat" at bounding box center [1092, 484] width 378 height 34
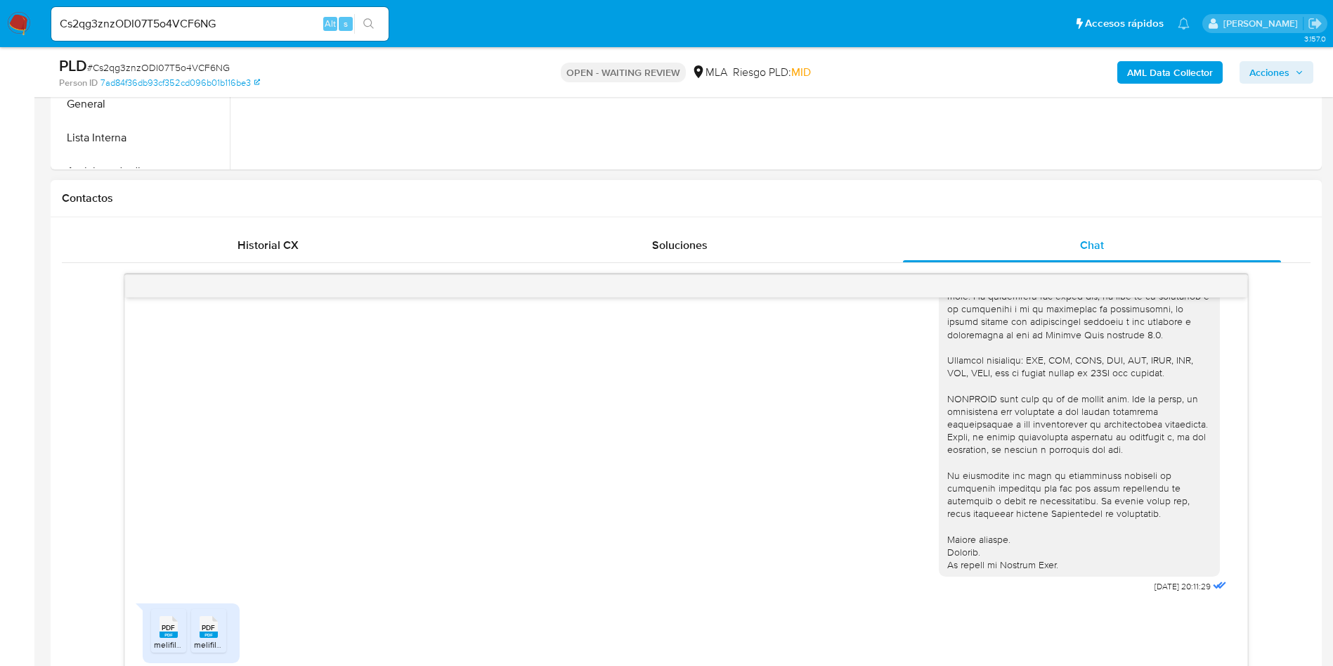
scroll to position [632, 0]
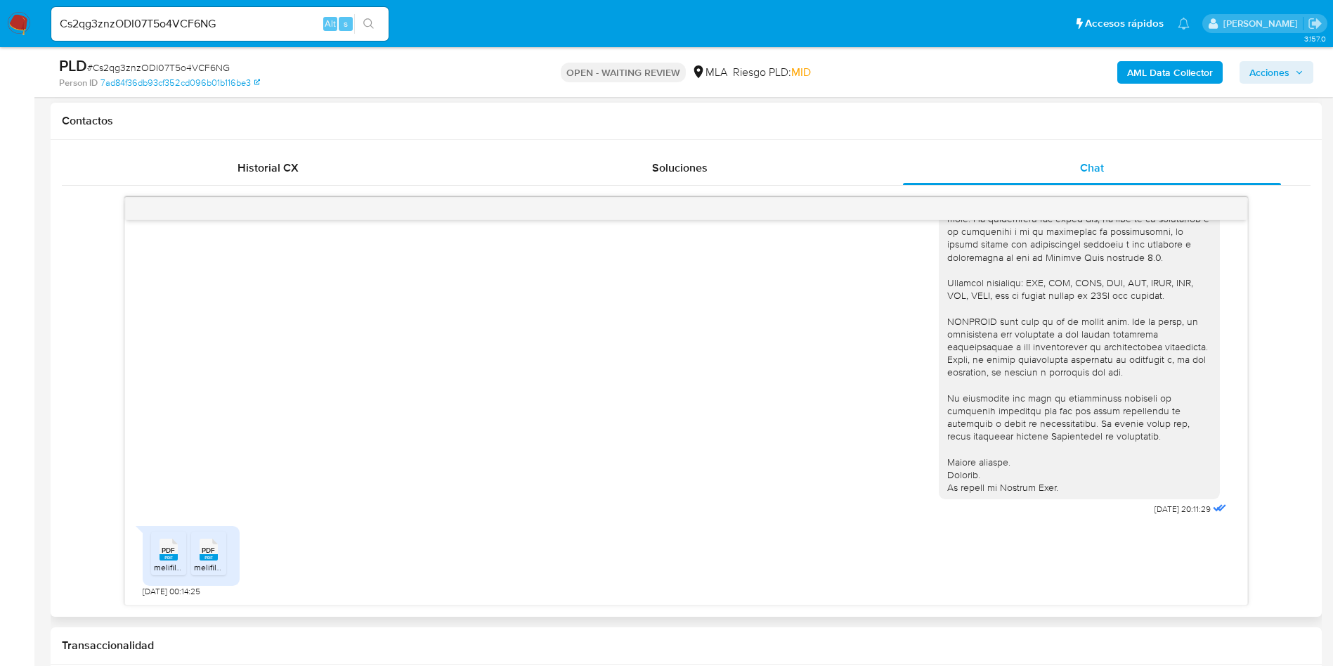
click at [165, 545] on span "PDF" at bounding box center [168, 549] width 13 height 9
click at [201, 553] on icon at bounding box center [209, 549] width 18 height 22
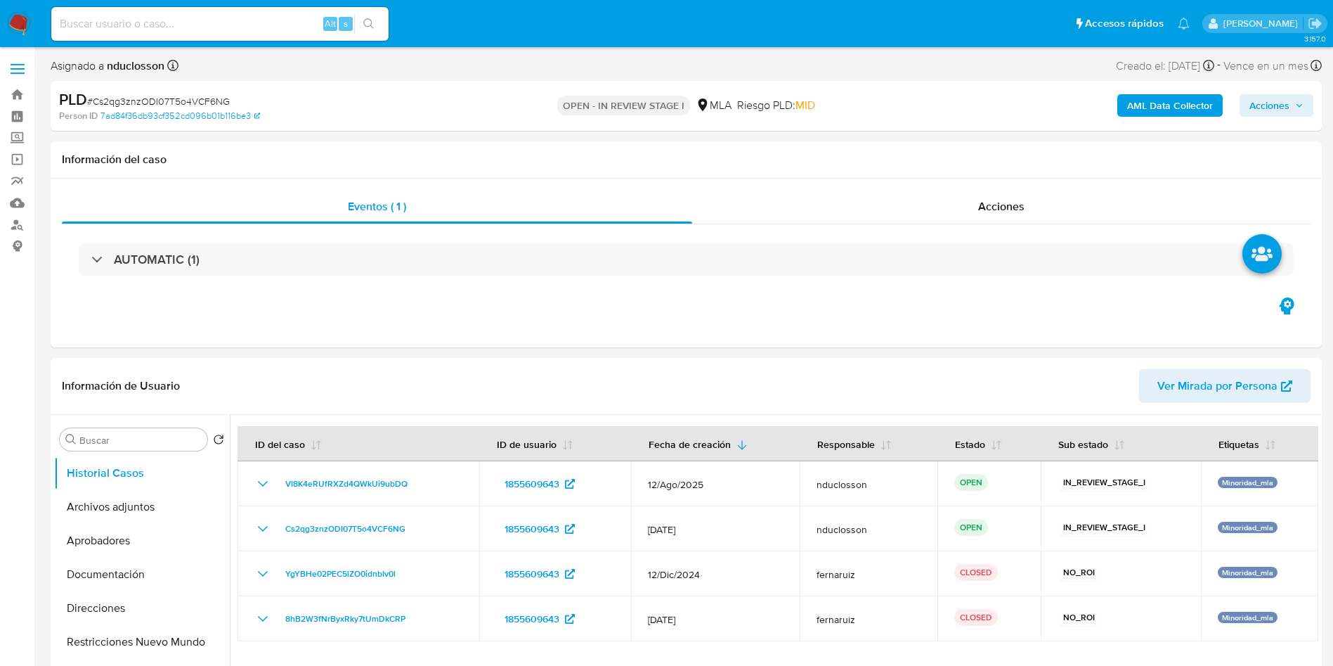
select select "10"
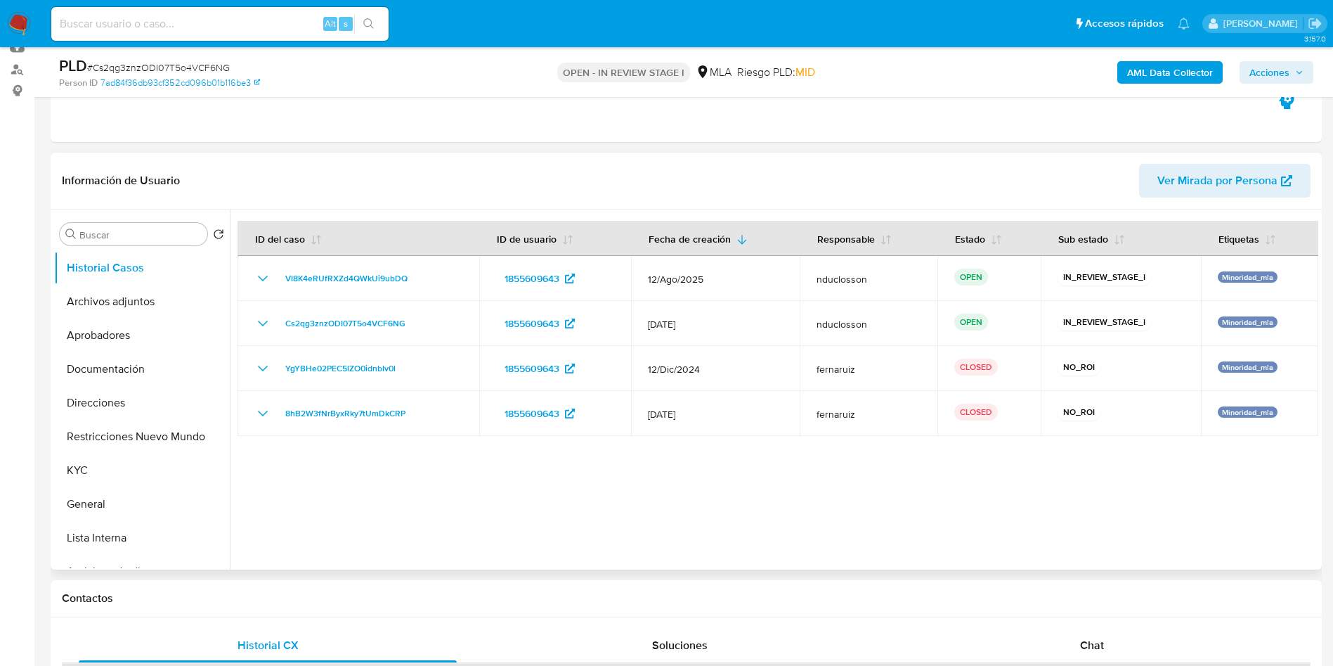
scroll to position [105, 0]
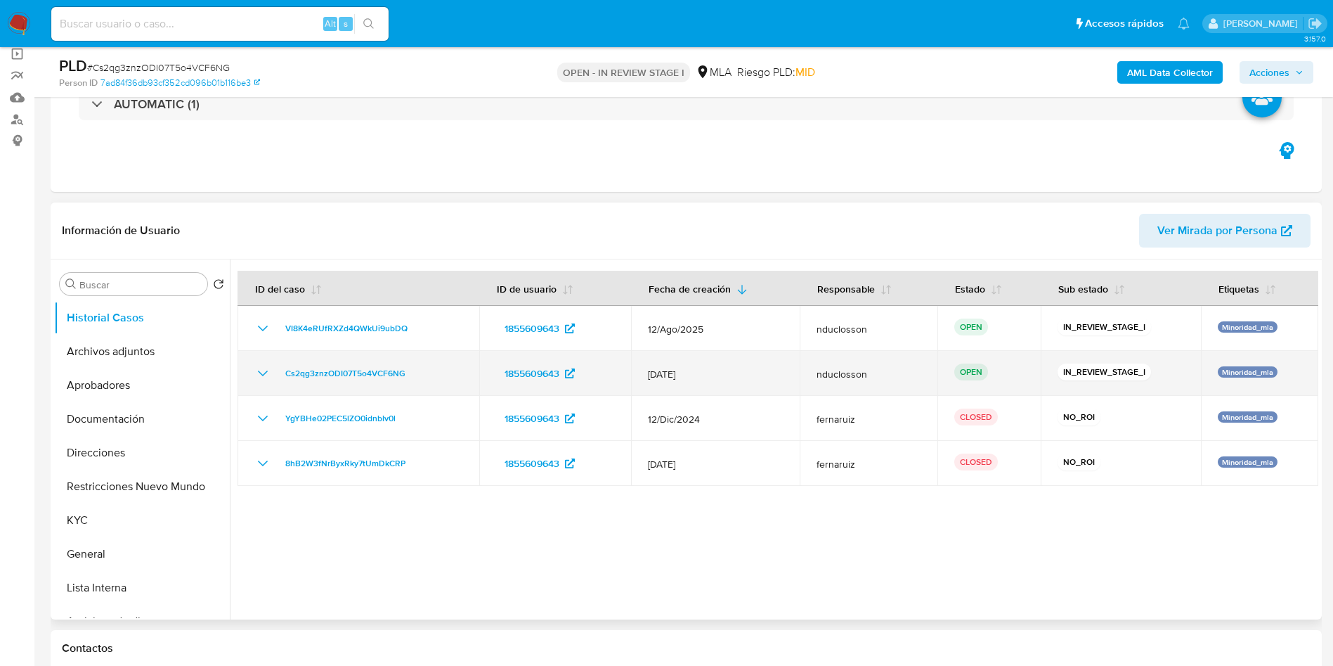
drag, startPoint x: 342, startPoint y: 327, endPoint x: 441, endPoint y: 351, distance: 101.4
click at [467, 360] on tbody "VI8K4eRUfRXZd4QWkUi9ubDQ 1855609643 [DATE] nduclosson OPEN IN_REVIEW_STAGE_I Mi…" at bounding box center [778, 396] width 1081 height 180
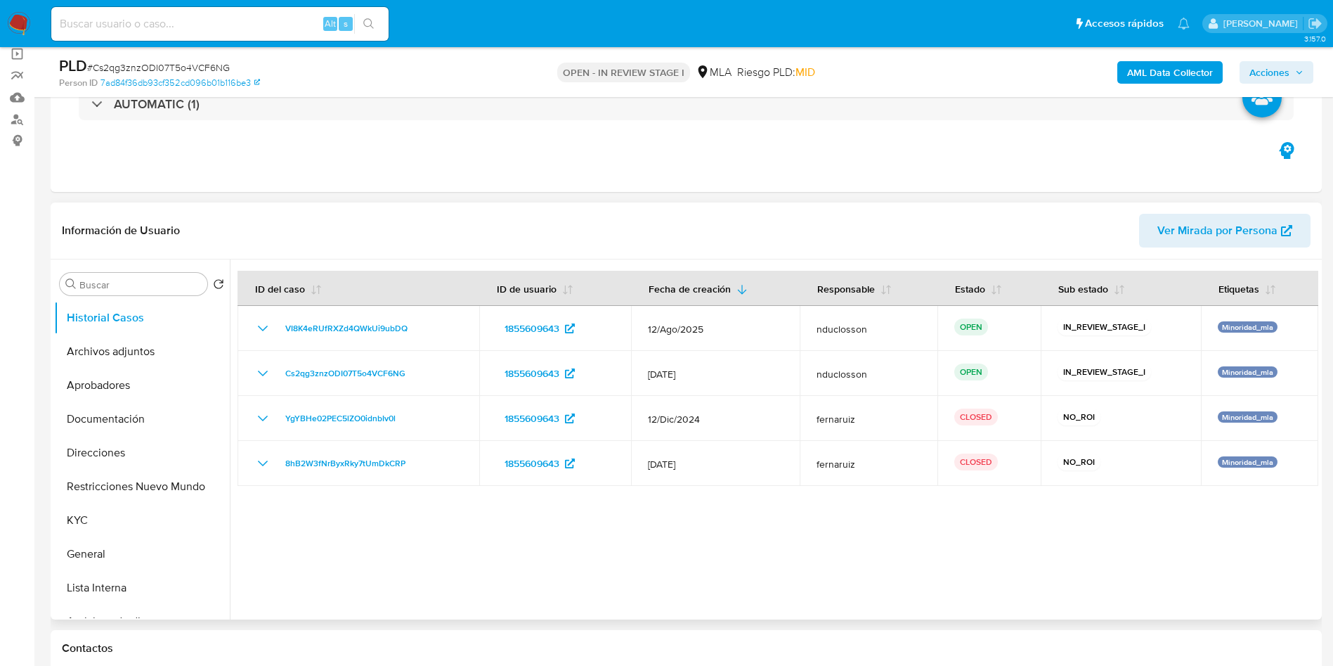
click at [448, 243] on header "Información de Usuario Ver Mirada por Persona" at bounding box center [686, 231] width 1249 height 34
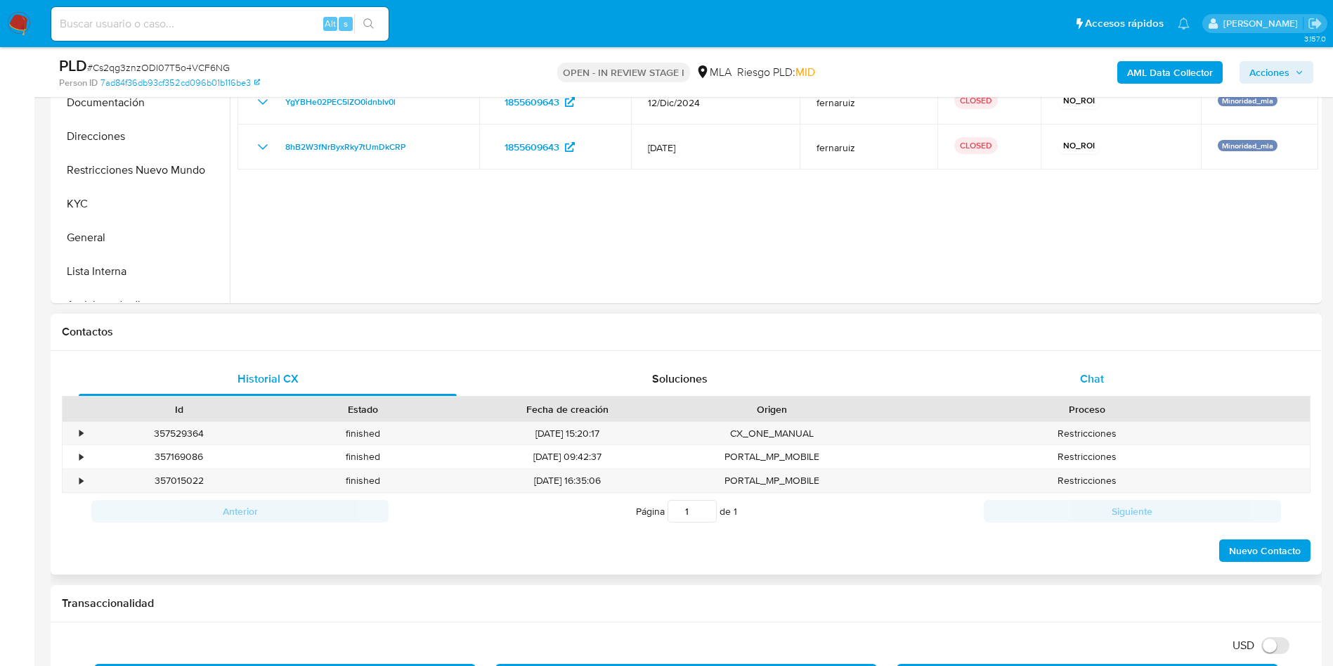
click at [1149, 389] on div "Chat" at bounding box center [1092, 379] width 378 height 34
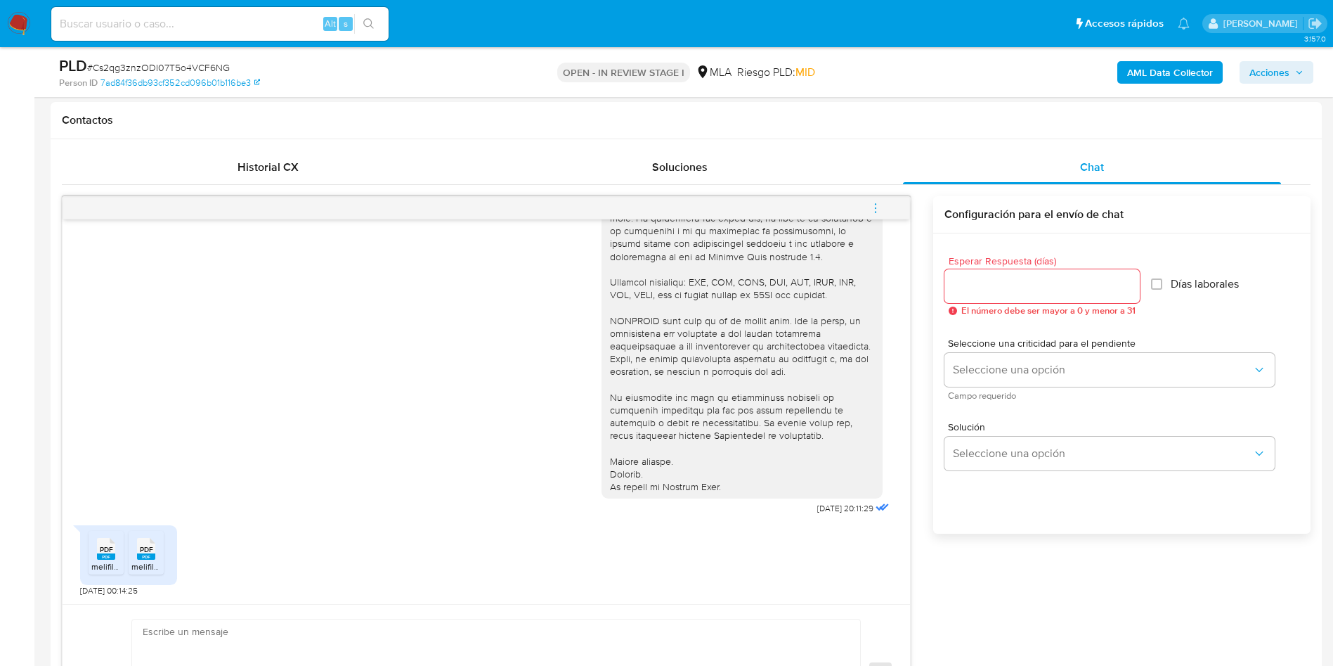
scroll to position [738, 0]
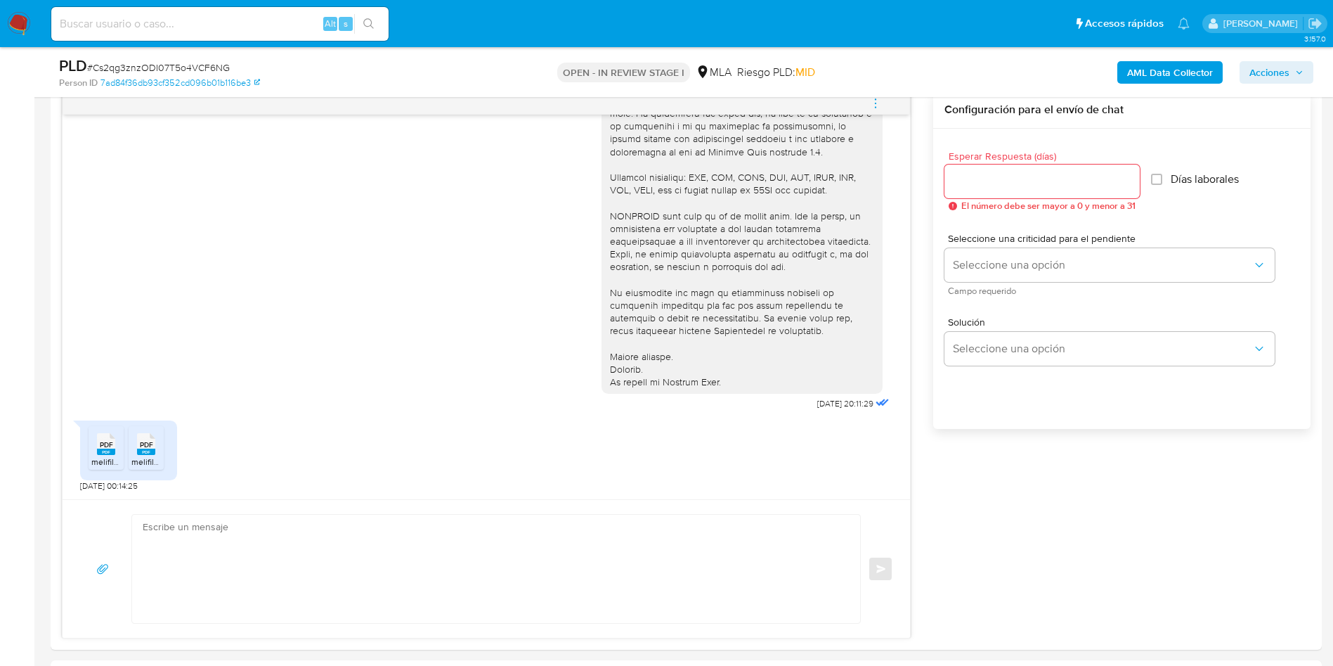
click at [157, 72] on span "# Cs2qg3znzODI07T5o4VCF6NG" at bounding box center [158, 67] width 143 height 14
copy span "Cs2qg3znzODI07T5o4VCF6NG"
click at [335, 595] on textarea at bounding box center [493, 568] width 700 height 108
paste textarea "Hola, Muchas gracias por la respuesta. Analizamos tu caso y notamos que la info…"
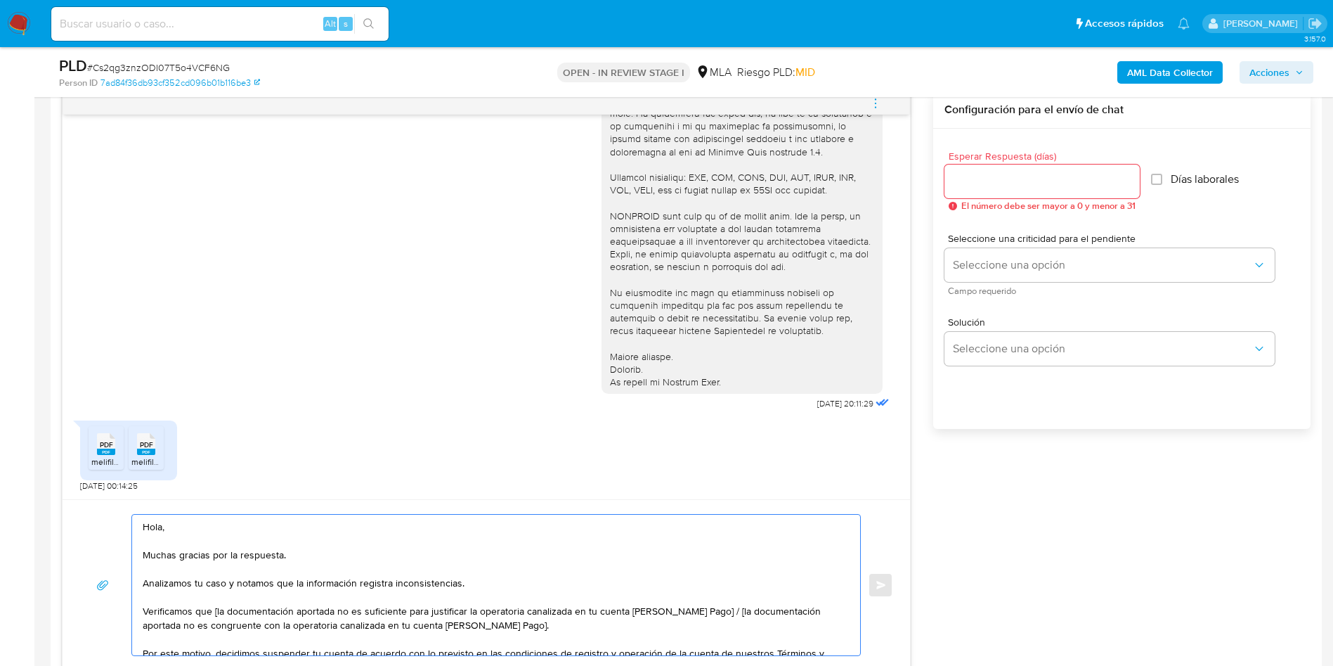
scroll to position [843, 0]
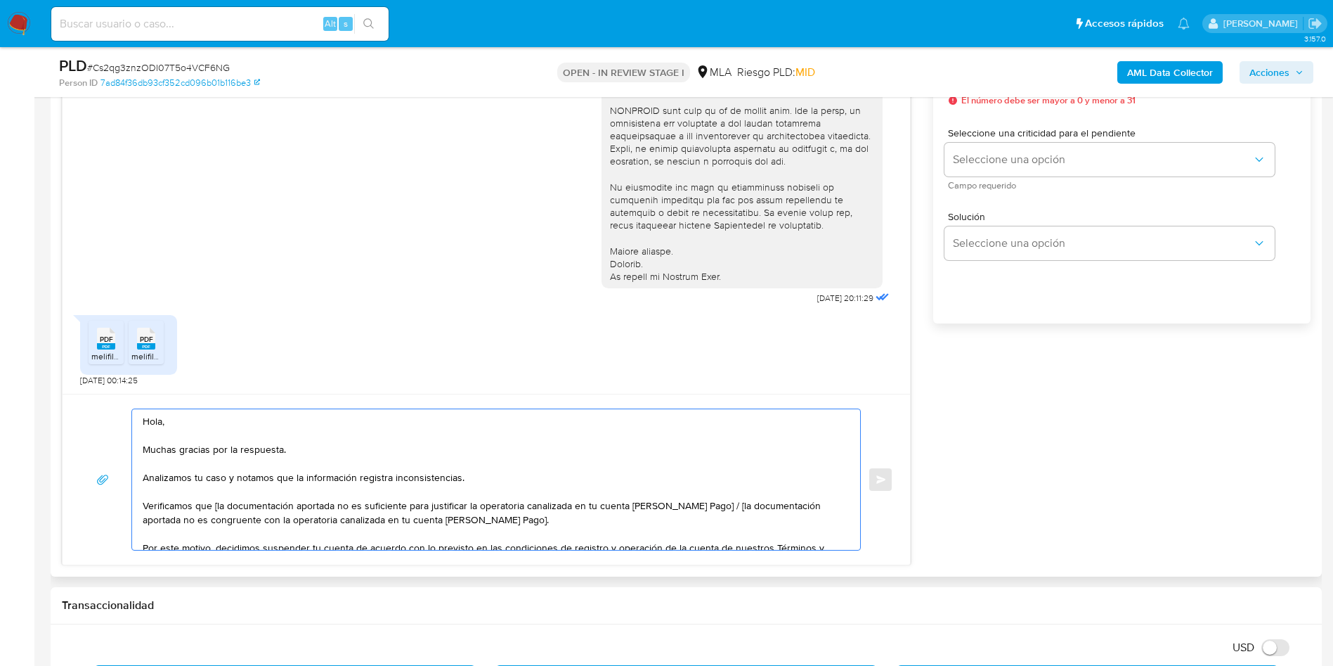
drag, startPoint x: 719, startPoint y: 508, endPoint x: 216, endPoint y: 508, distance: 502.5
click at [216, 508] on textarea "Hola, Muchas gracias por la respuesta. Analizamos tu caso y notamos que la info…" at bounding box center [493, 479] width 700 height 141
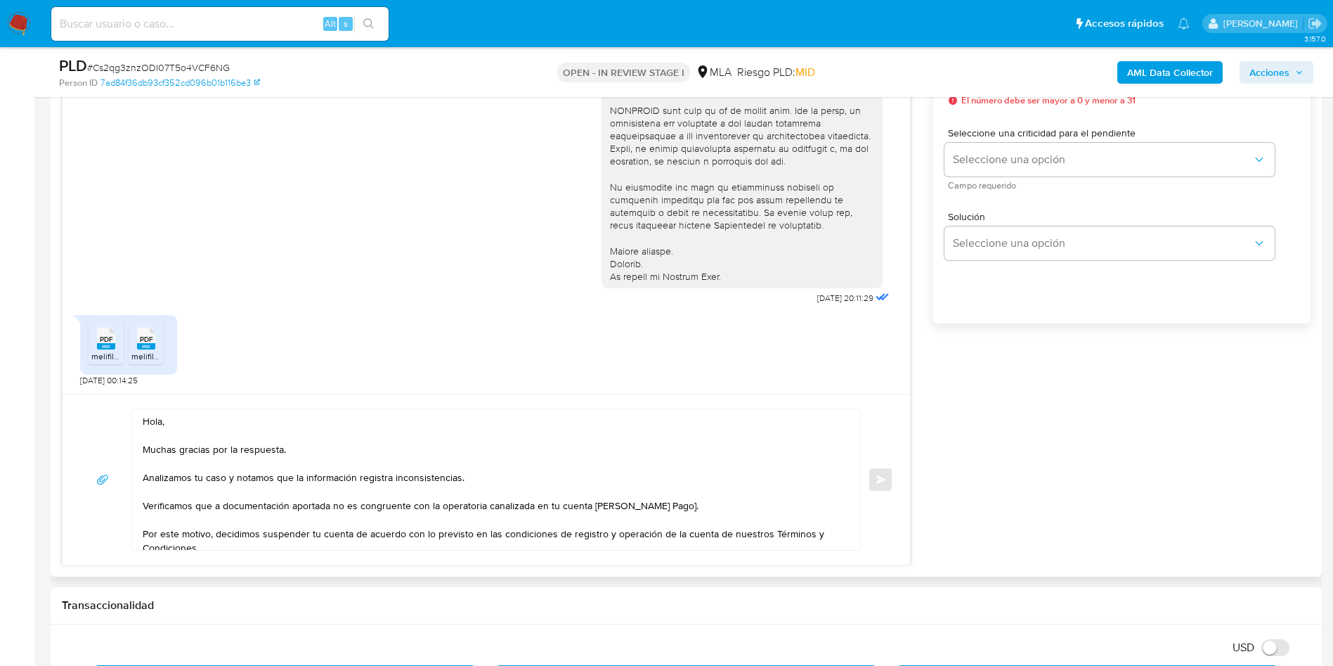
click at [493, 459] on textarea "Hola, Muchas gracias por la respuesta. Analizamos tu caso y notamos que la info…" at bounding box center [493, 479] width 700 height 141
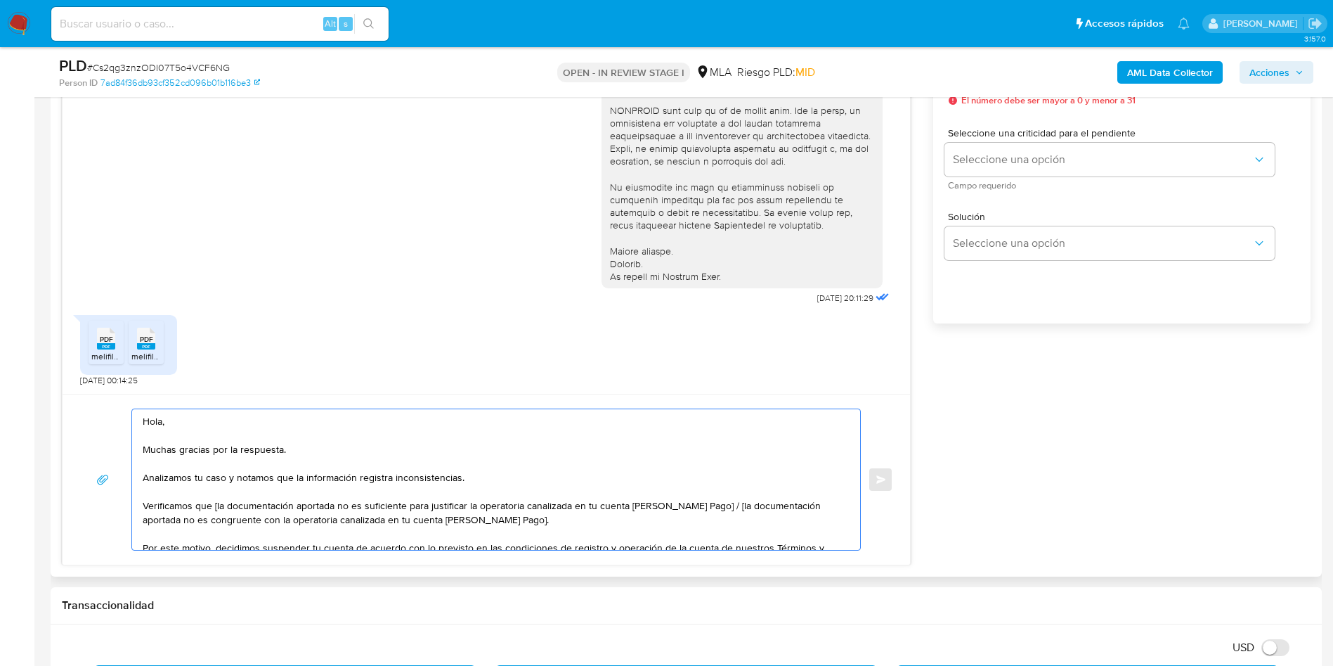
click at [533, 511] on textarea "Hola, Muchas gracias por la respuesta. Analizamos tu caso y notamos que la info…" at bounding box center [493, 479] width 700 height 141
drag, startPoint x: 569, startPoint y: 524, endPoint x: 709, endPoint y: 504, distance: 141.9
click at [709, 504] on textarea "Hola, Muchas gracias por la respuesta. Analizamos tu caso y notamos que la info…" at bounding box center [493, 479] width 700 height 141
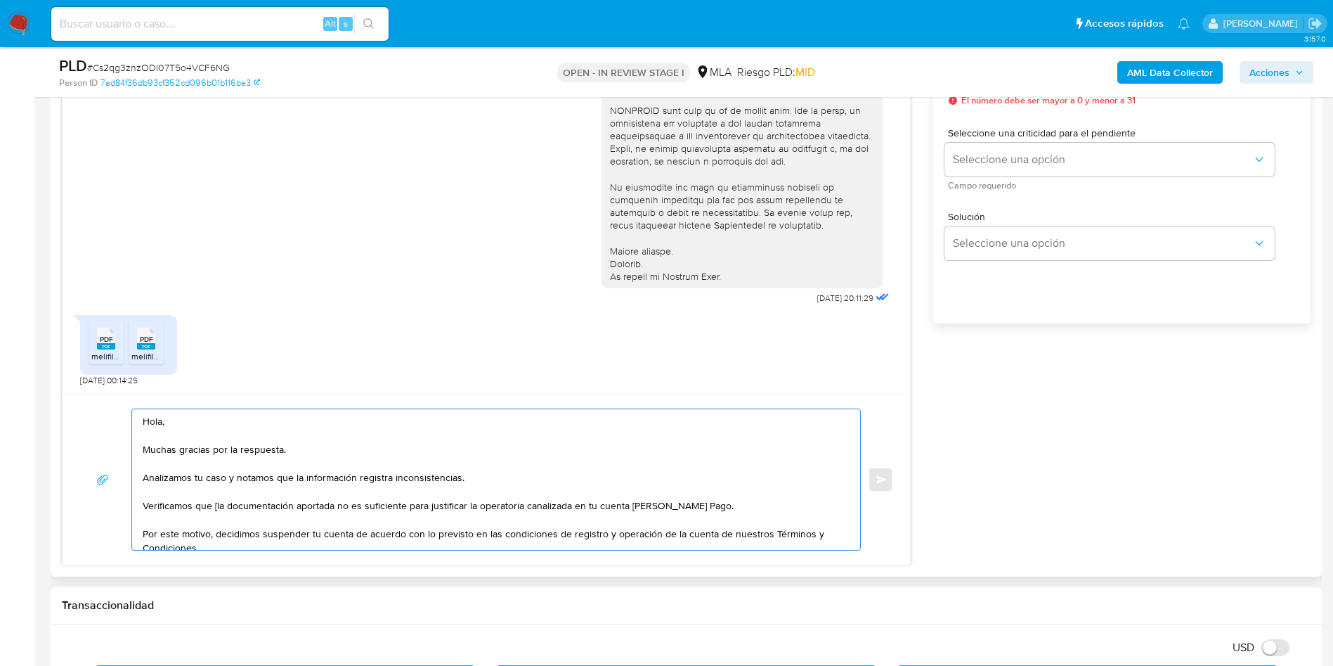
click at [219, 502] on textarea "Hola, Muchas gracias por la respuesta. Analizamos tu caso y notamos que la info…" at bounding box center [493, 479] width 700 height 141
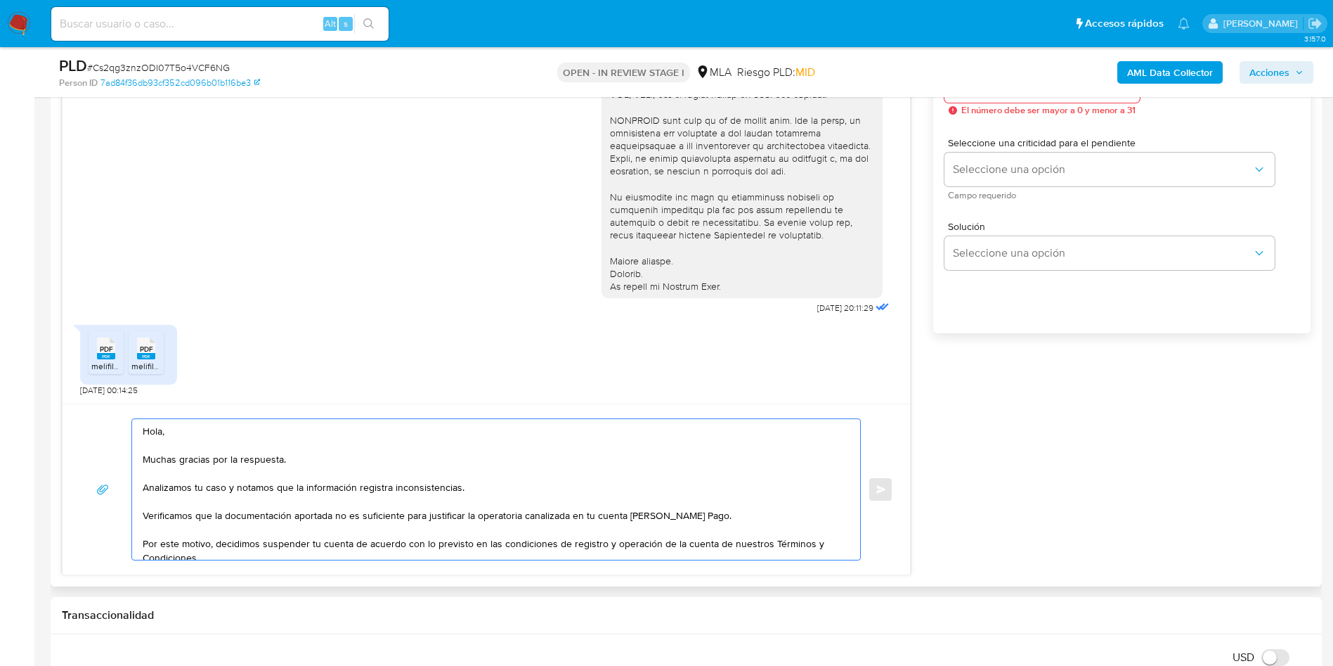
scroll to position [738, 0]
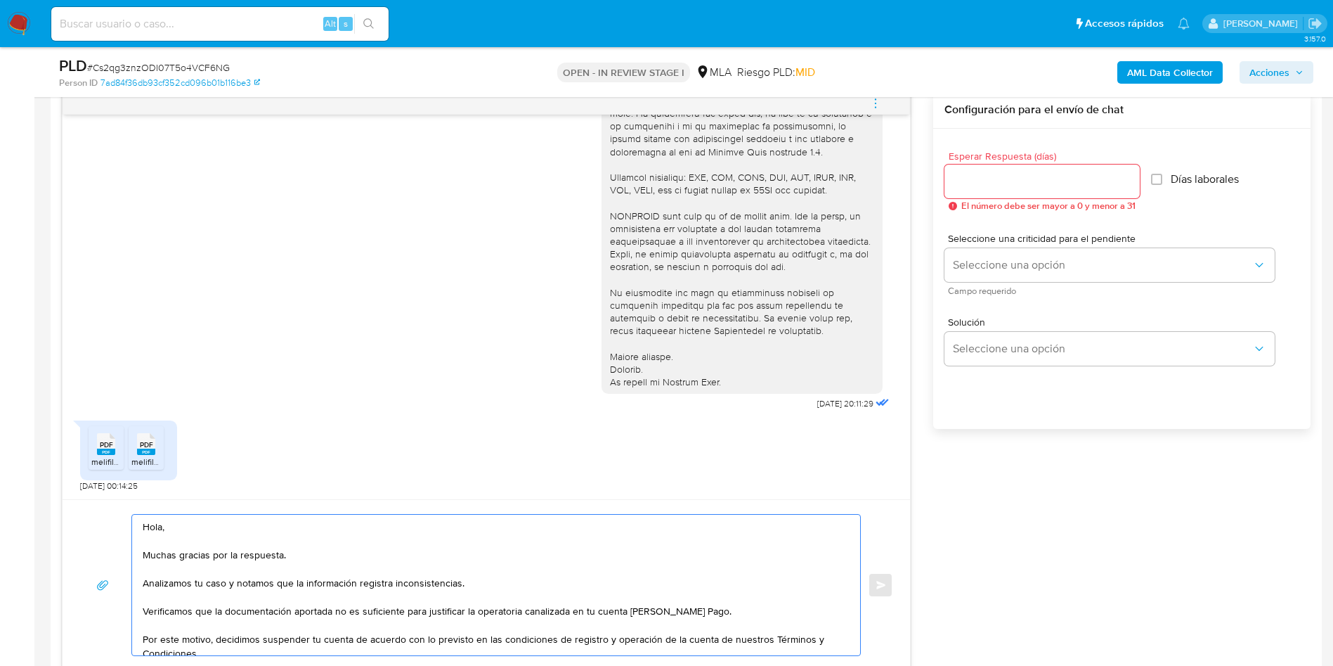
type textarea "Hola, Muchas gracias por la respuesta. Analizamos tu caso y notamos que la info…"
click at [1004, 190] on div at bounding box center [1042, 181] width 195 height 34
click at [992, 179] on input "Esperar Respuesta (días)" at bounding box center [1042, 181] width 195 height 18
type input "0"
click at [883, 583] on span "Enviar" at bounding box center [881, 584] width 10 height 8
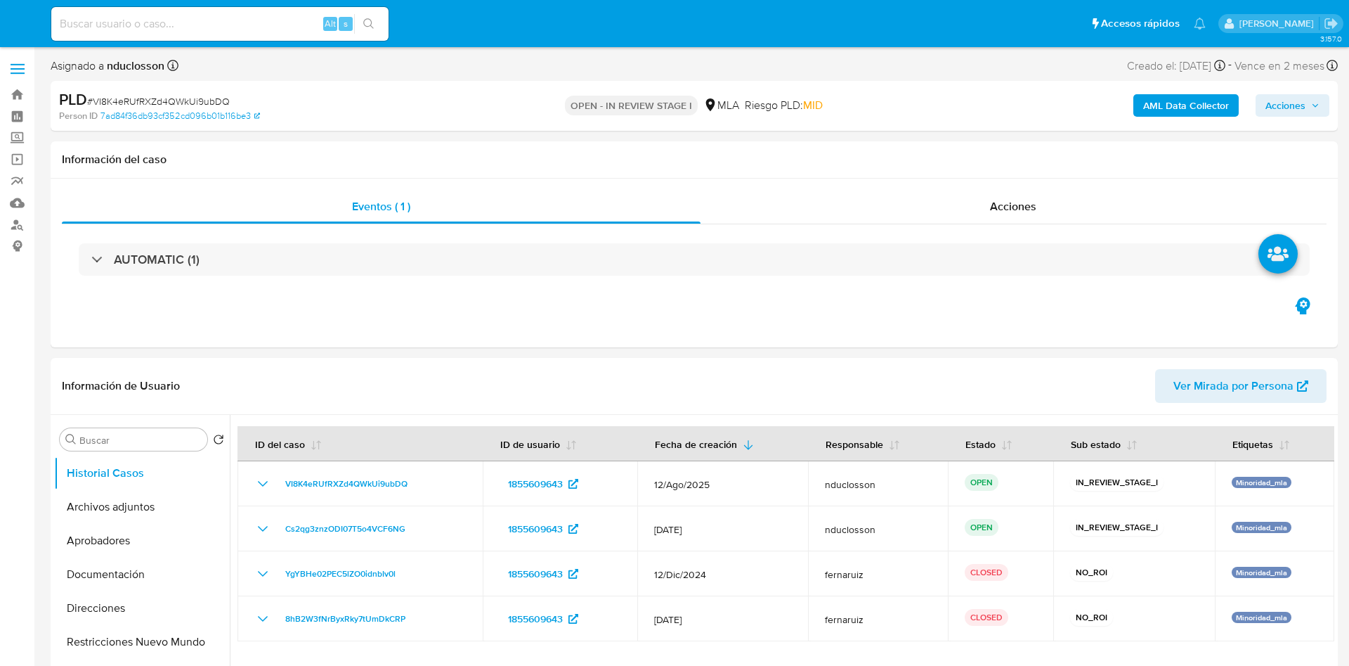
select select "10"
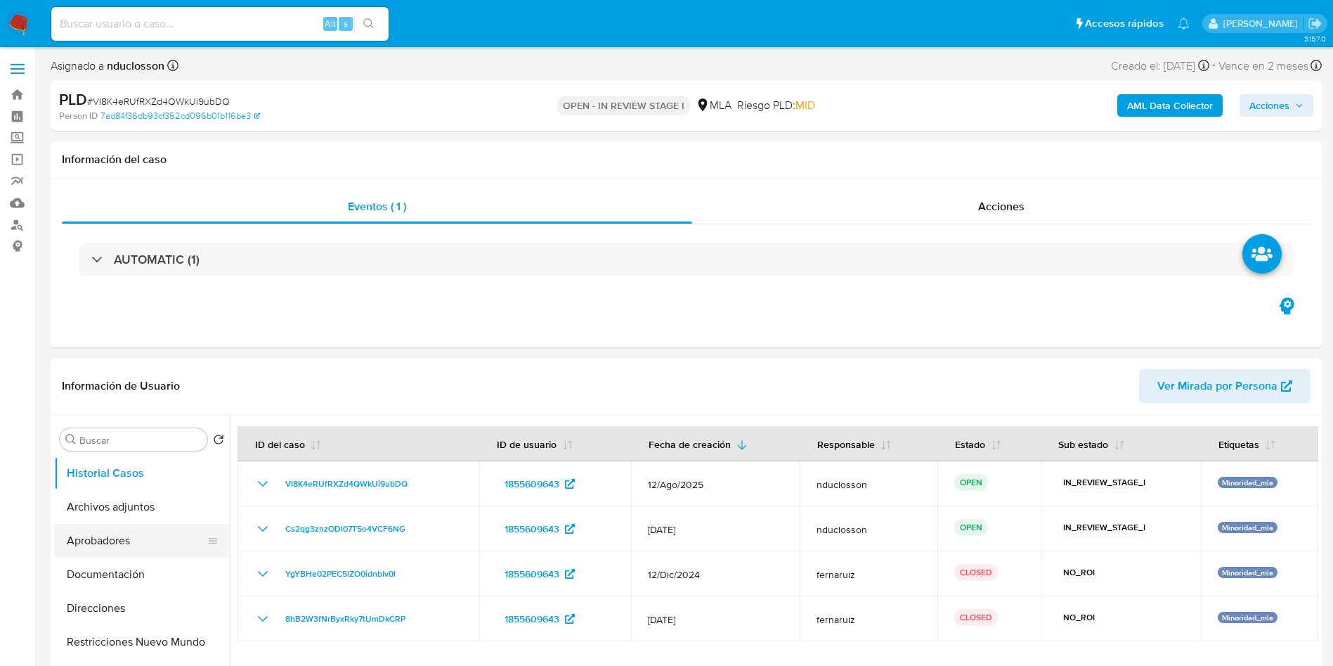
click at [134, 524] on button "Aprobadores" at bounding box center [136, 541] width 164 height 34
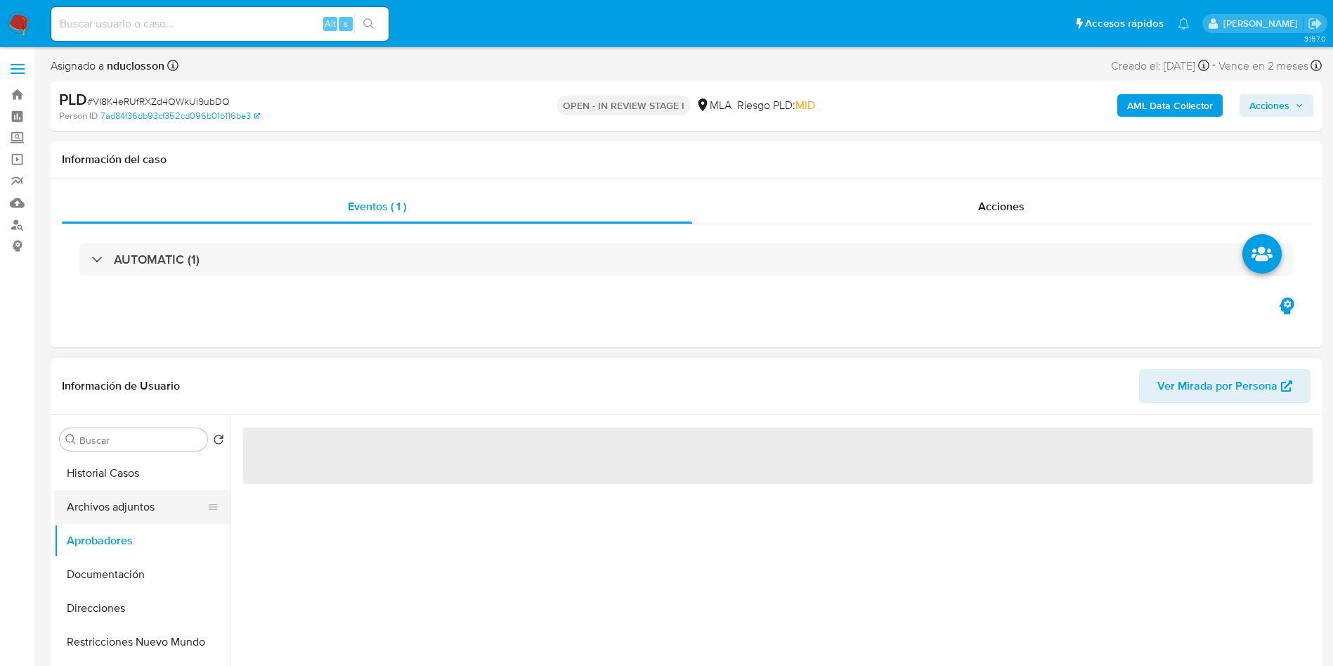
click at [102, 512] on button "Archivos adjuntos" at bounding box center [136, 507] width 164 height 34
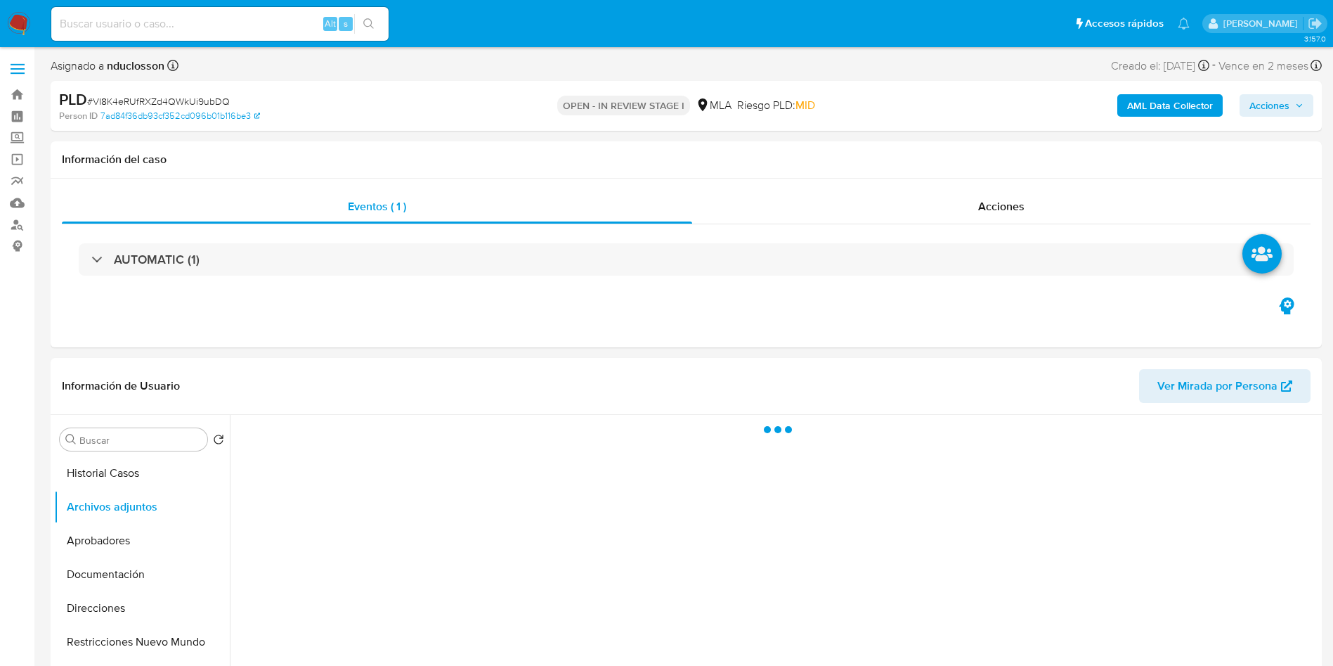
click at [1160, 91] on div "AML Data Collector Acciones" at bounding box center [1106, 105] width 415 height 33
click at [1157, 95] on b "AML Data Collector" at bounding box center [1170, 105] width 86 height 22
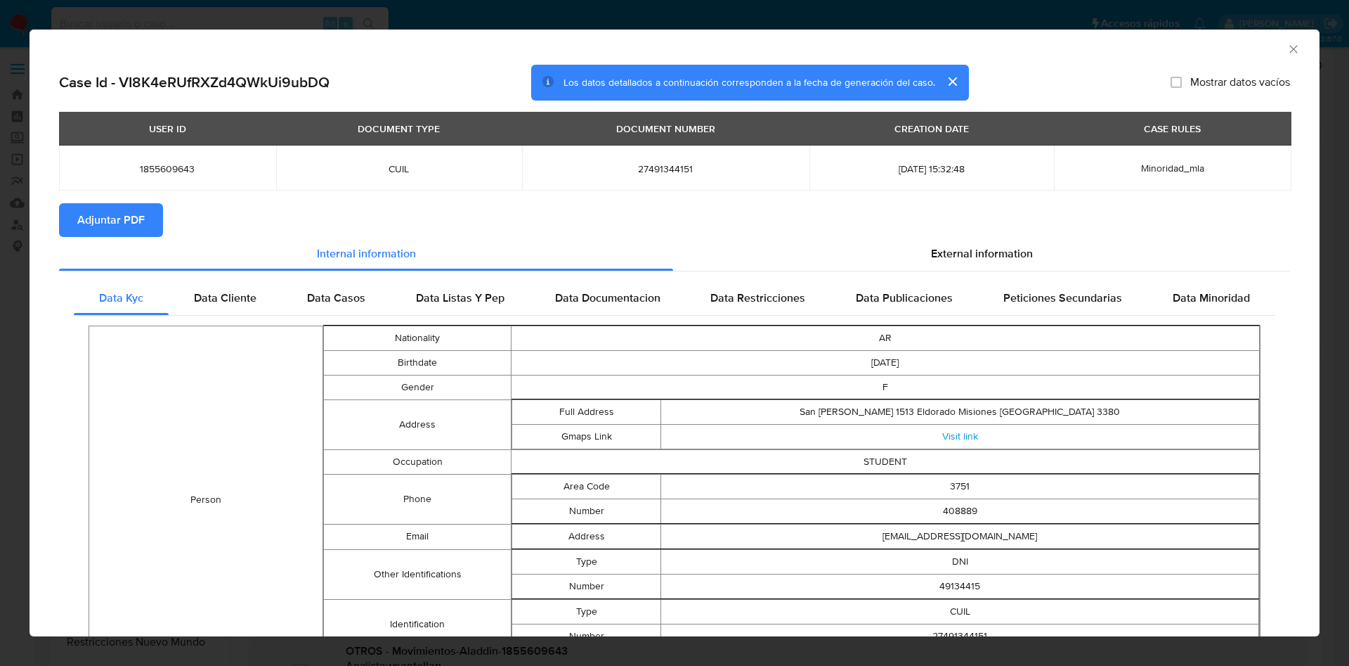
click at [1283, 37] on div "AML Data Collector" at bounding box center [675, 47] width 1290 height 35
click at [1276, 56] on div "AML Data Collector" at bounding box center [675, 47] width 1290 height 35
click at [1287, 48] on icon "Cerrar ventana" at bounding box center [1294, 49] width 14 height 14
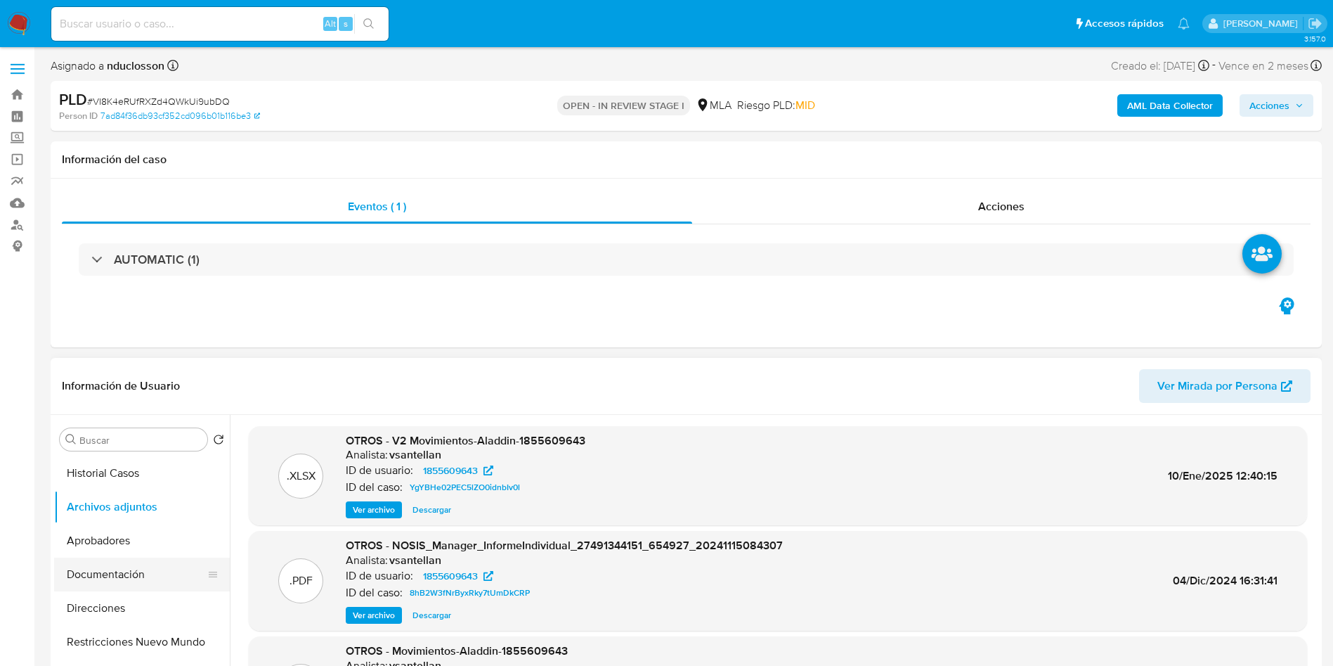
click at [131, 561] on button "Documentación" at bounding box center [136, 574] width 164 height 34
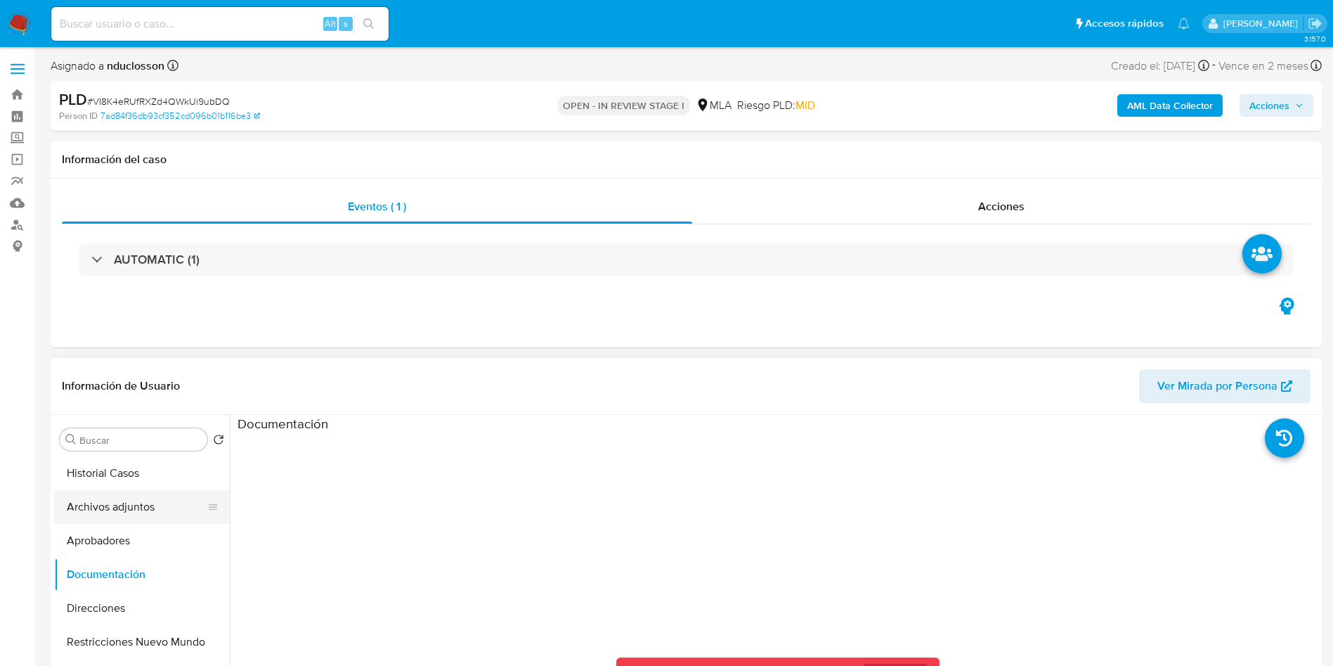
click at [115, 517] on button "Archivos adjuntos" at bounding box center [136, 507] width 164 height 34
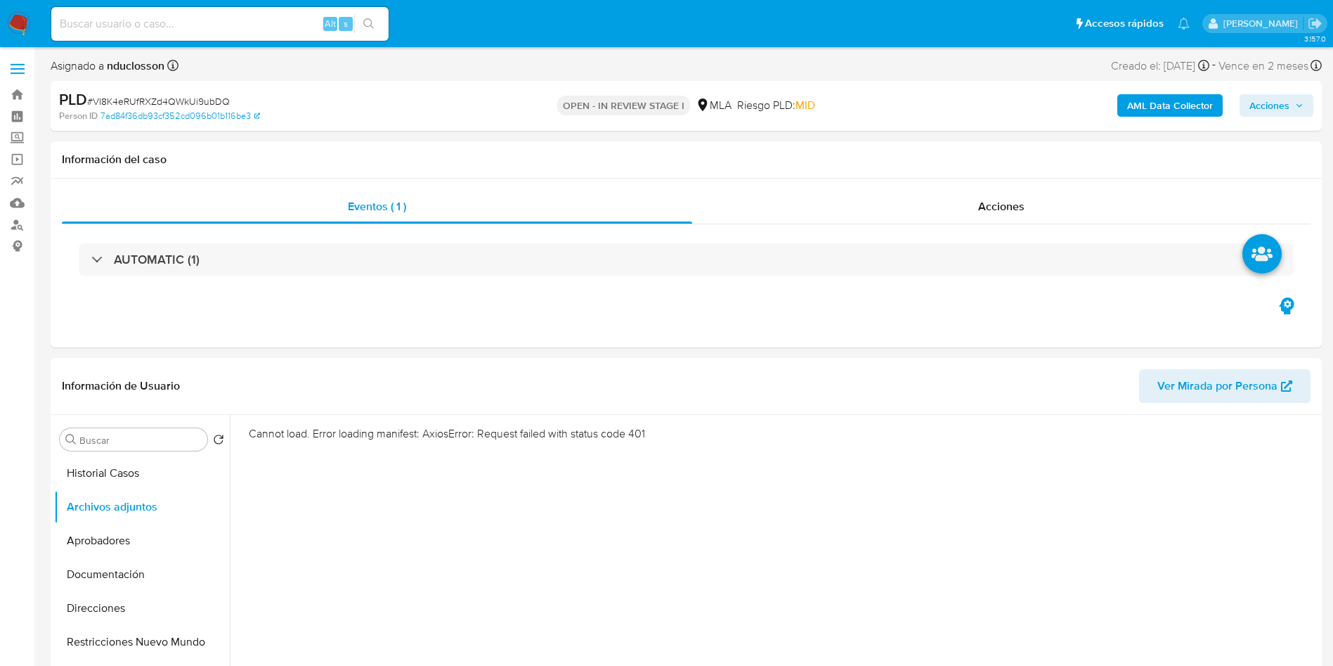
click at [1167, 110] on b "AML Data Collector" at bounding box center [1170, 105] width 86 height 22
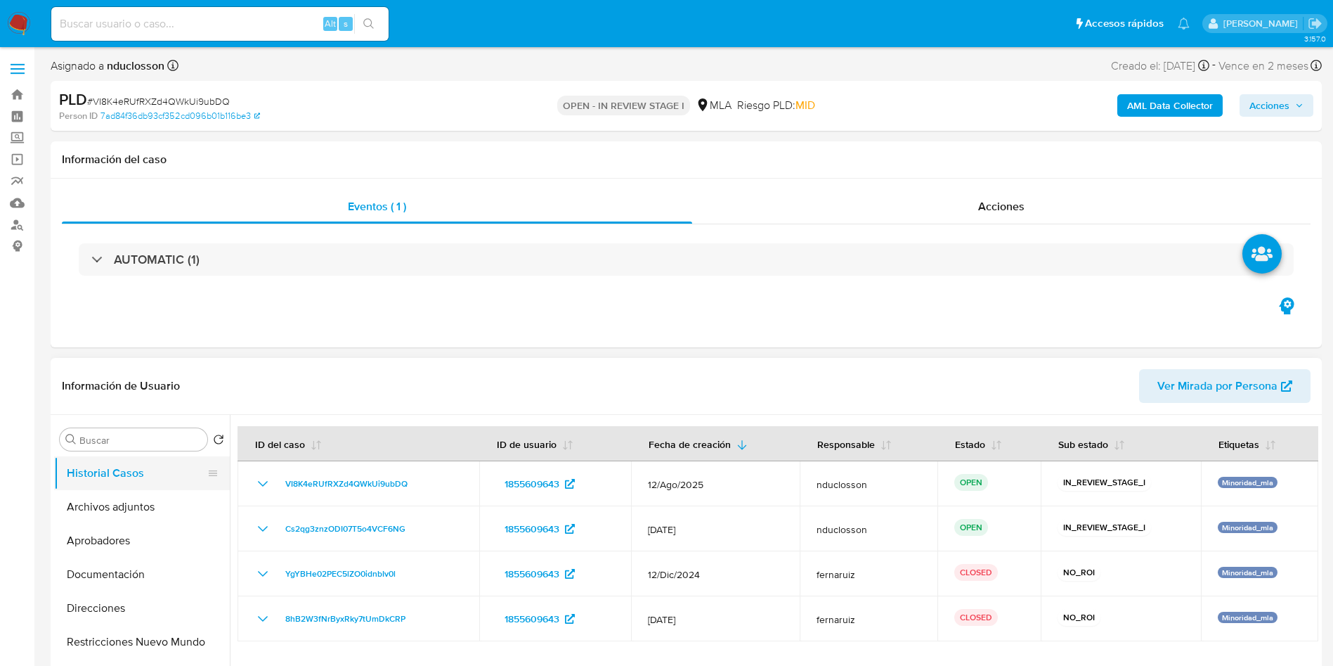
select select "10"
click at [161, 492] on button "Archivos adjuntos" at bounding box center [136, 507] width 164 height 34
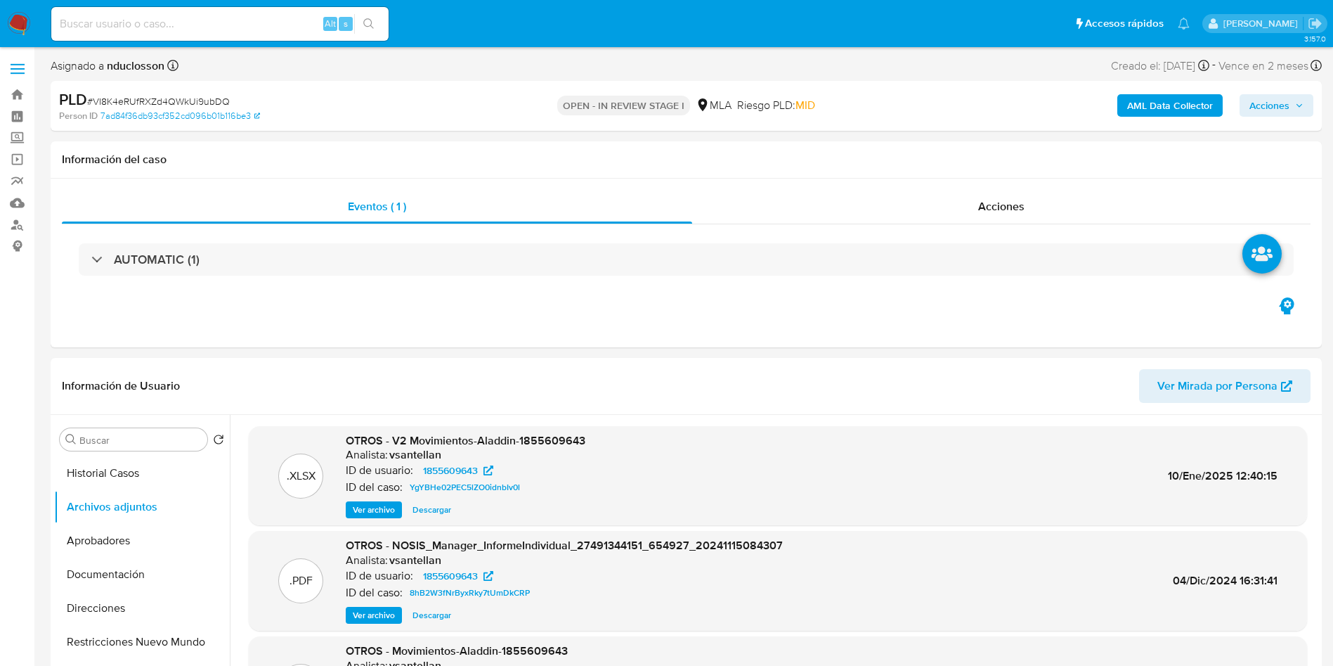
click at [1153, 110] on b "AML Data Collector" at bounding box center [1170, 105] width 86 height 22
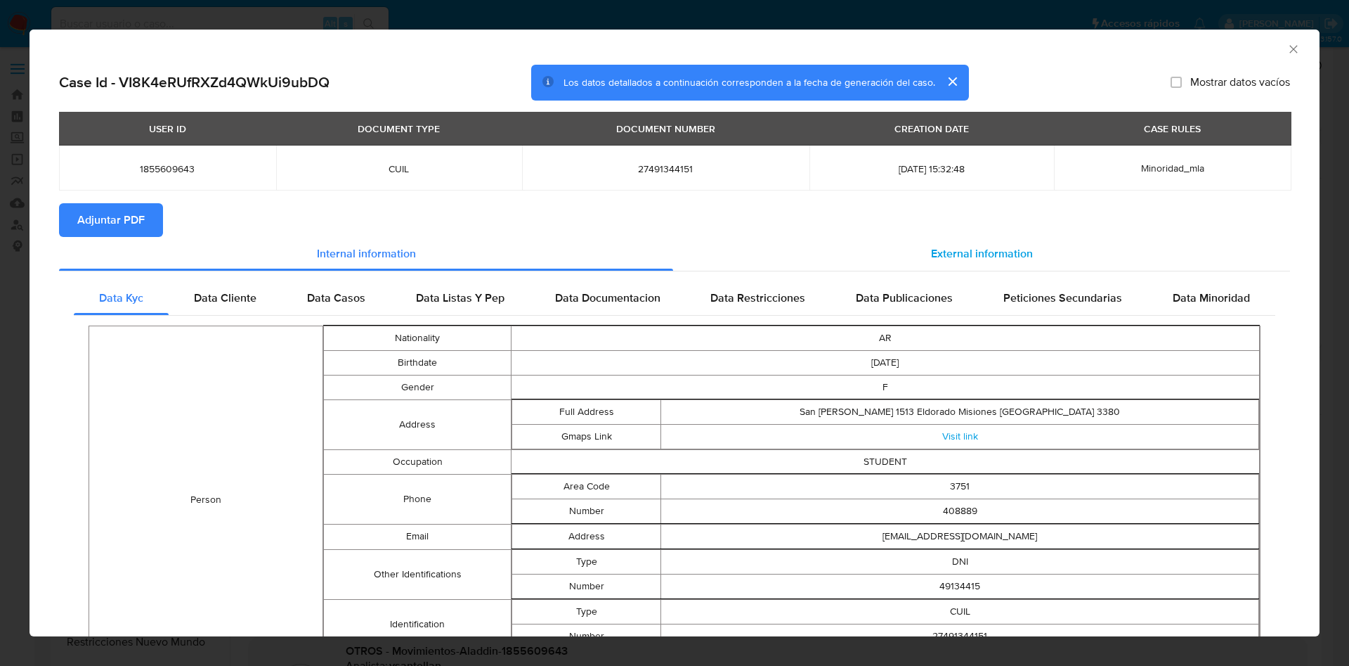
click at [933, 240] on div "External information" at bounding box center [981, 254] width 617 height 34
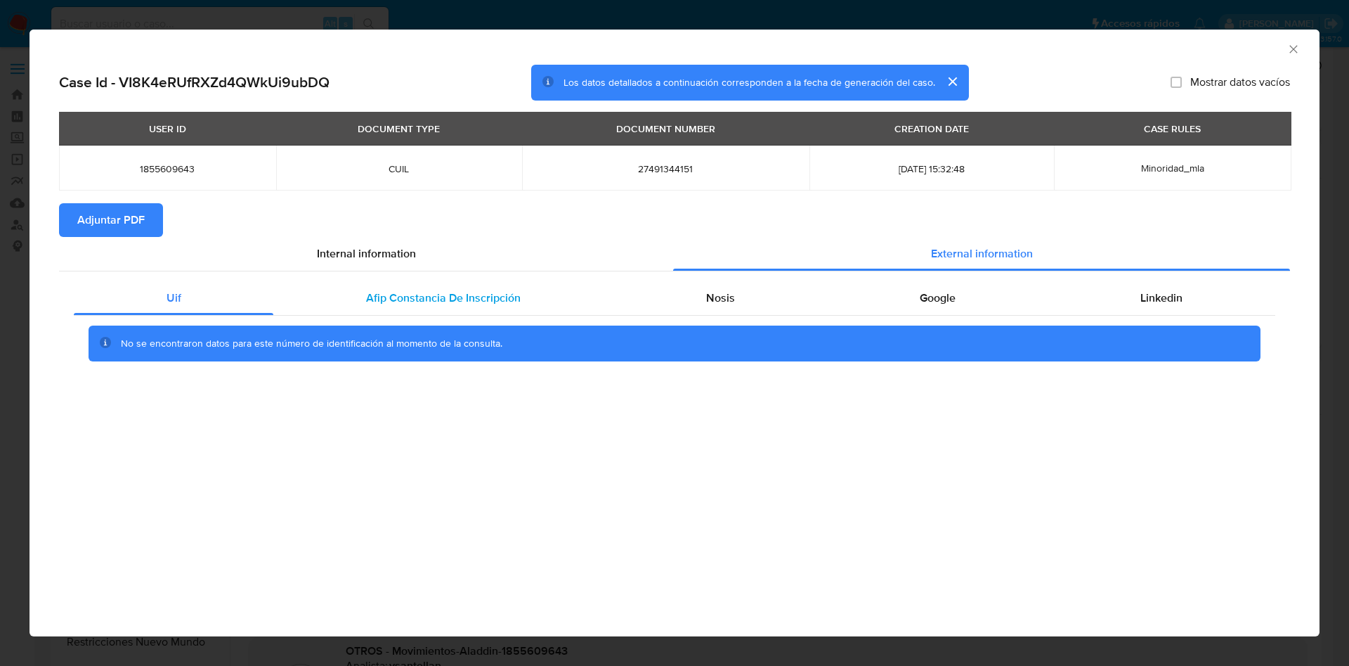
click at [361, 287] on div "Afip Constancia De Inscripción" at bounding box center [442, 298] width 339 height 34
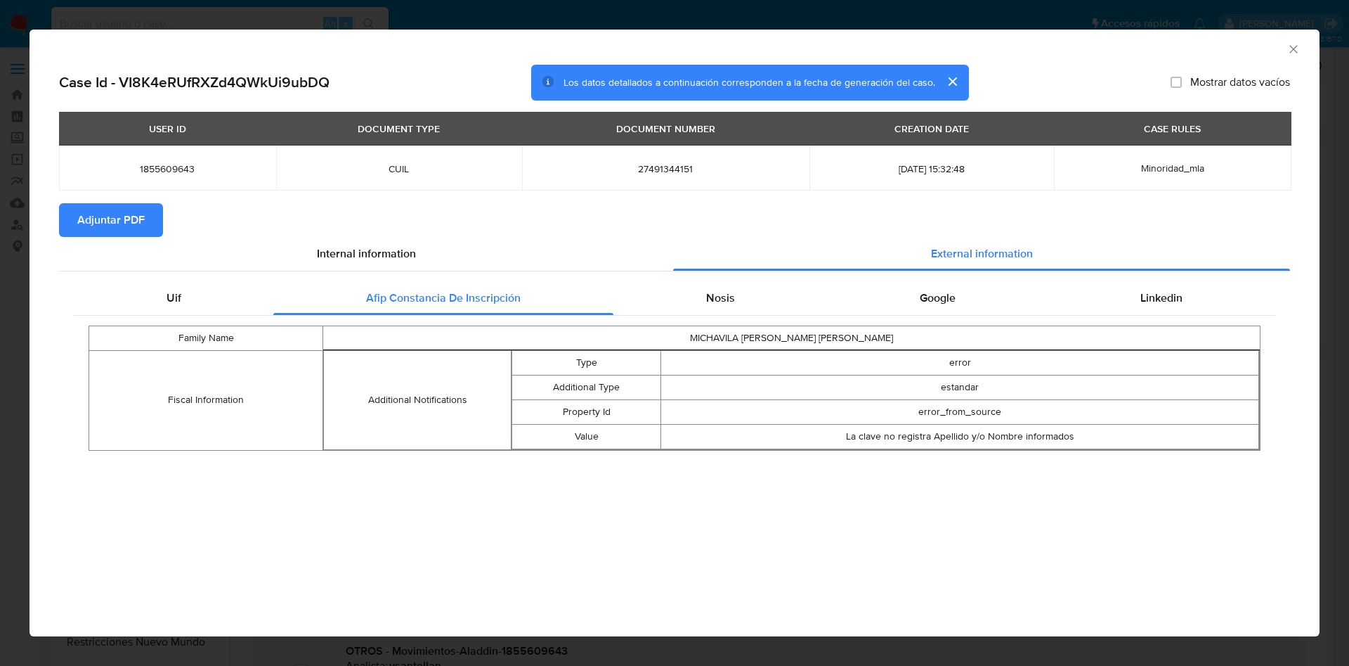
click at [643, 278] on div "Uif Afip [PERSON_NAME] De Inscripción Nosis Google Linkedin Family Name MICHAVI…" at bounding box center [674, 370] width 1231 height 199
click at [692, 285] on div "Nosis" at bounding box center [721, 298] width 214 height 34
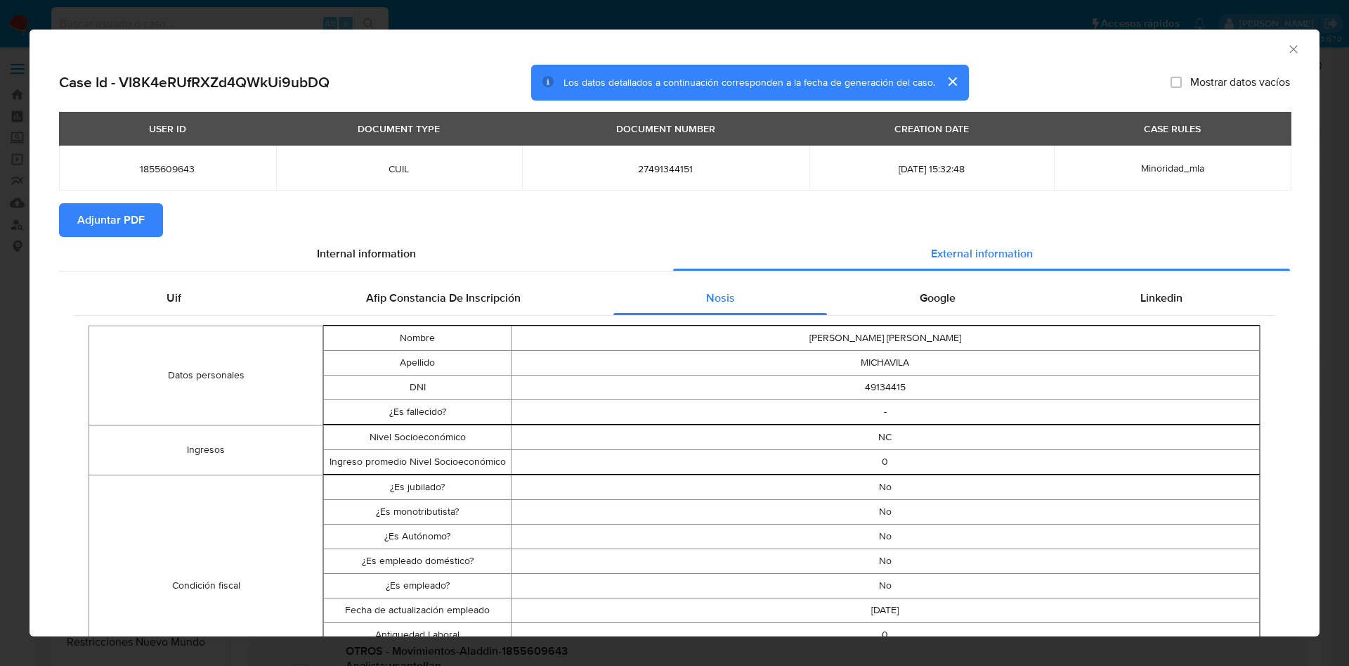
click at [962, 288] on div "Google" at bounding box center [937, 298] width 221 height 34
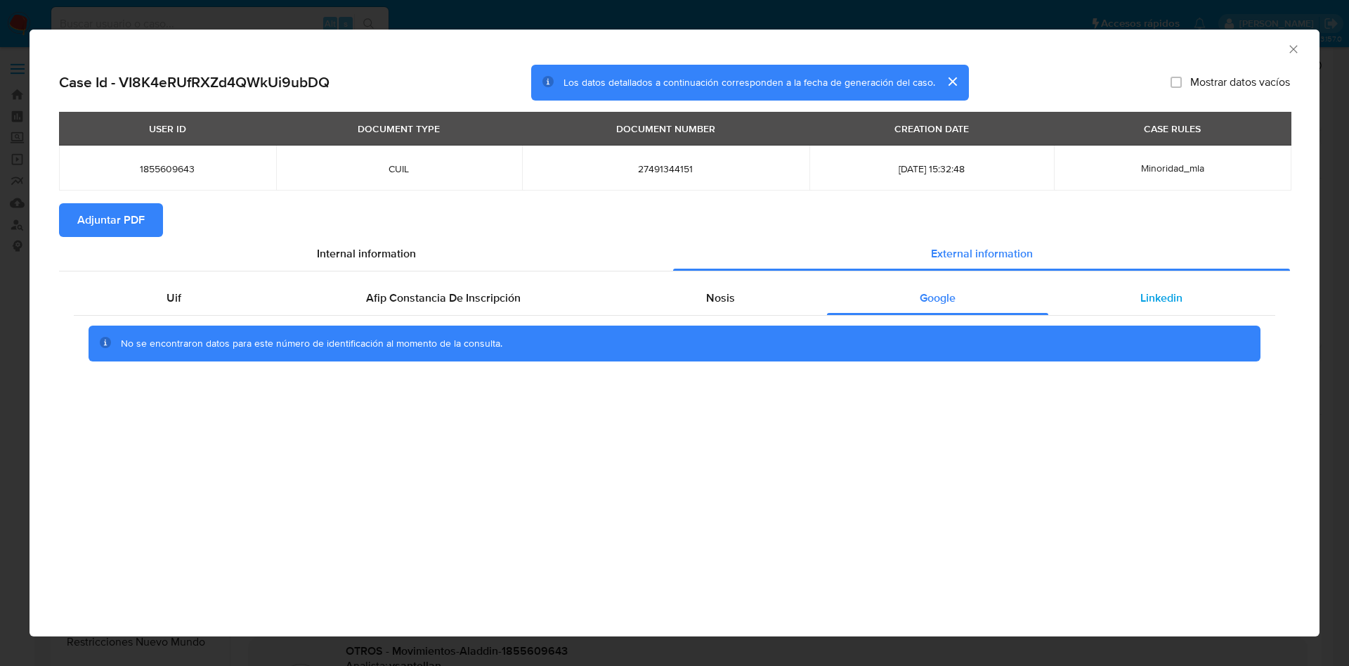
click at [1139, 306] on div "Linkedin" at bounding box center [1162, 298] width 227 height 34
click at [108, 222] on span "Adjuntar PDF" at bounding box center [110, 220] width 67 height 31
click at [1294, 52] on icon "Cerrar ventana" at bounding box center [1294, 49] width 14 height 14
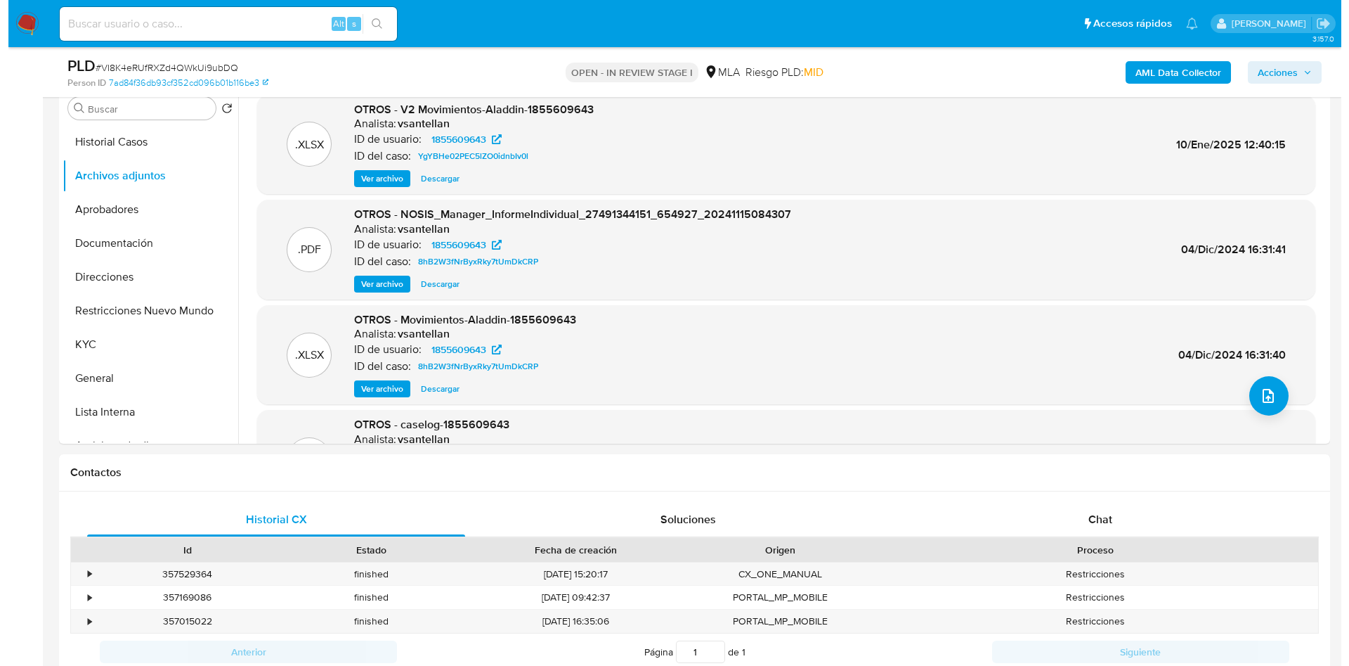
scroll to position [316, 0]
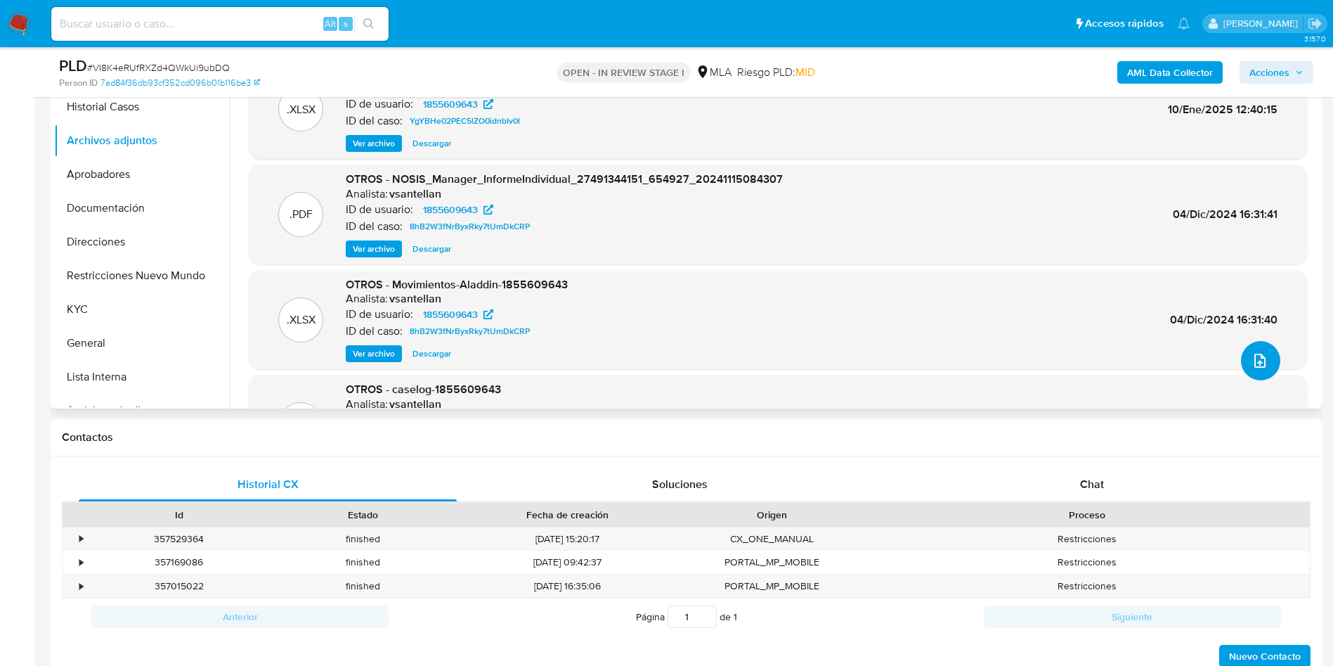
click at [1257, 358] on icon "upload-file" at bounding box center [1260, 360] width 17 height 17
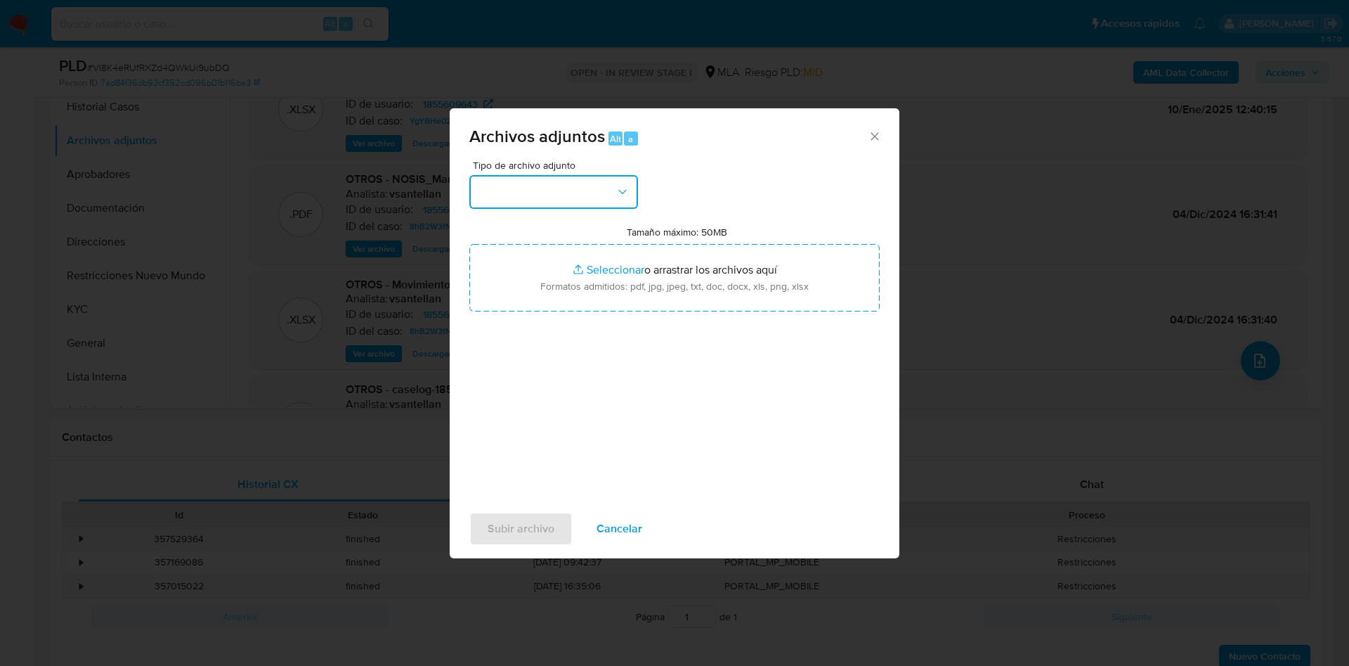
click at [509, 194] on button "button" at bounding box center [553, 192] width 169 height 34
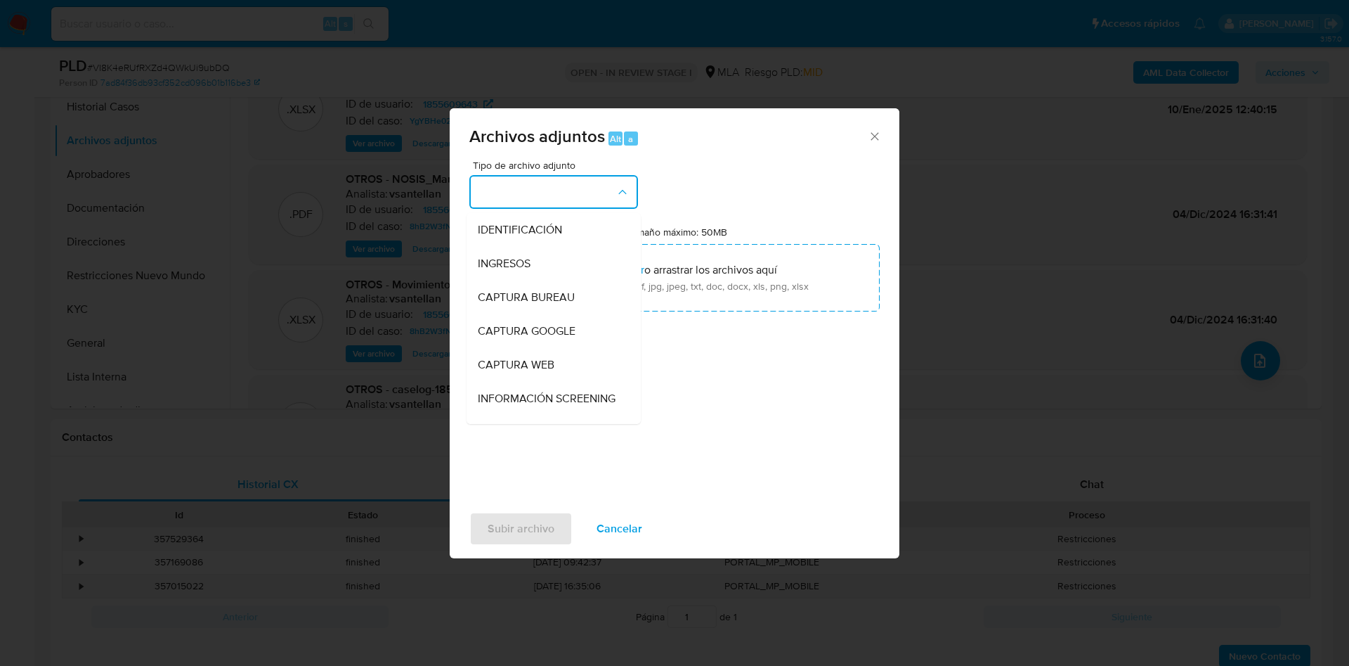
click at [677, 193] on div "Tipo de archivo adjunto IDENTIFICACIÓN INGRESOS CAPTURA BUREAU CAPTURA GOOGLE C…" at bounding box center [674, 326] width 410 height 332
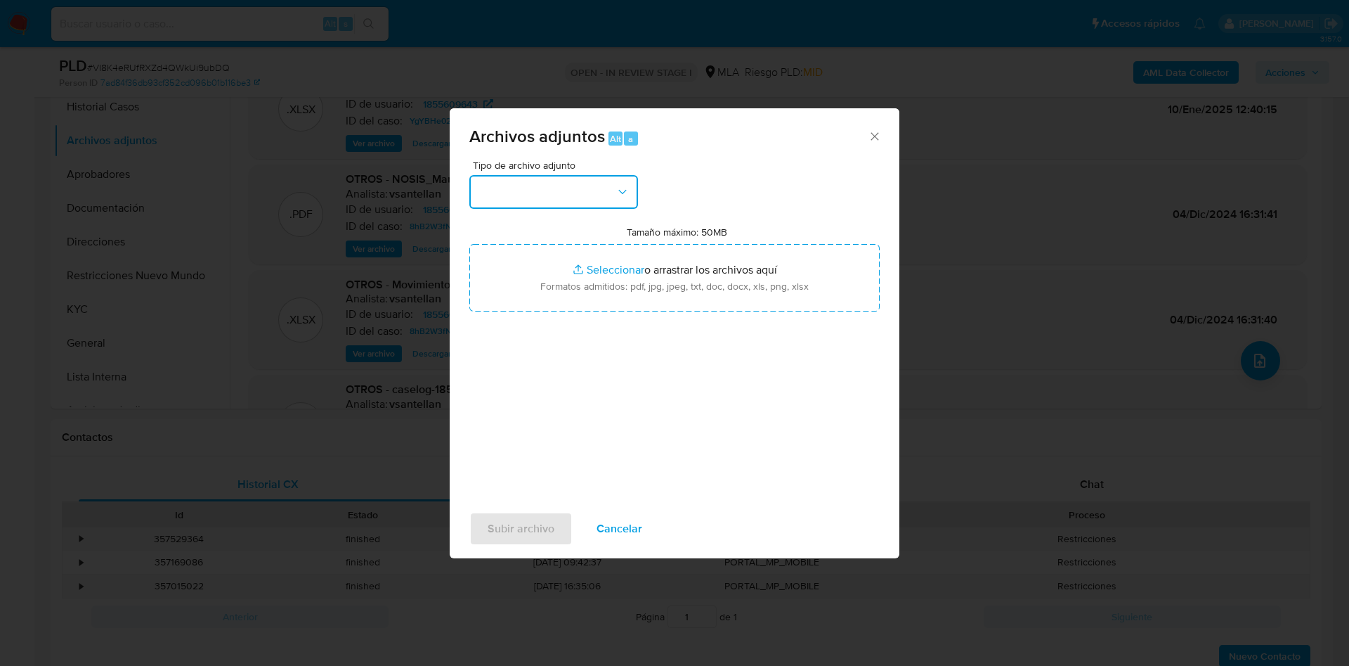
drag, startPoint x: 578, startPoint y: 208, endPoint x: 573, endPoint y: 195, distance: 13.6
click at [577, 207] on button "button" at bounding box center [553, 192] width 169 height 34
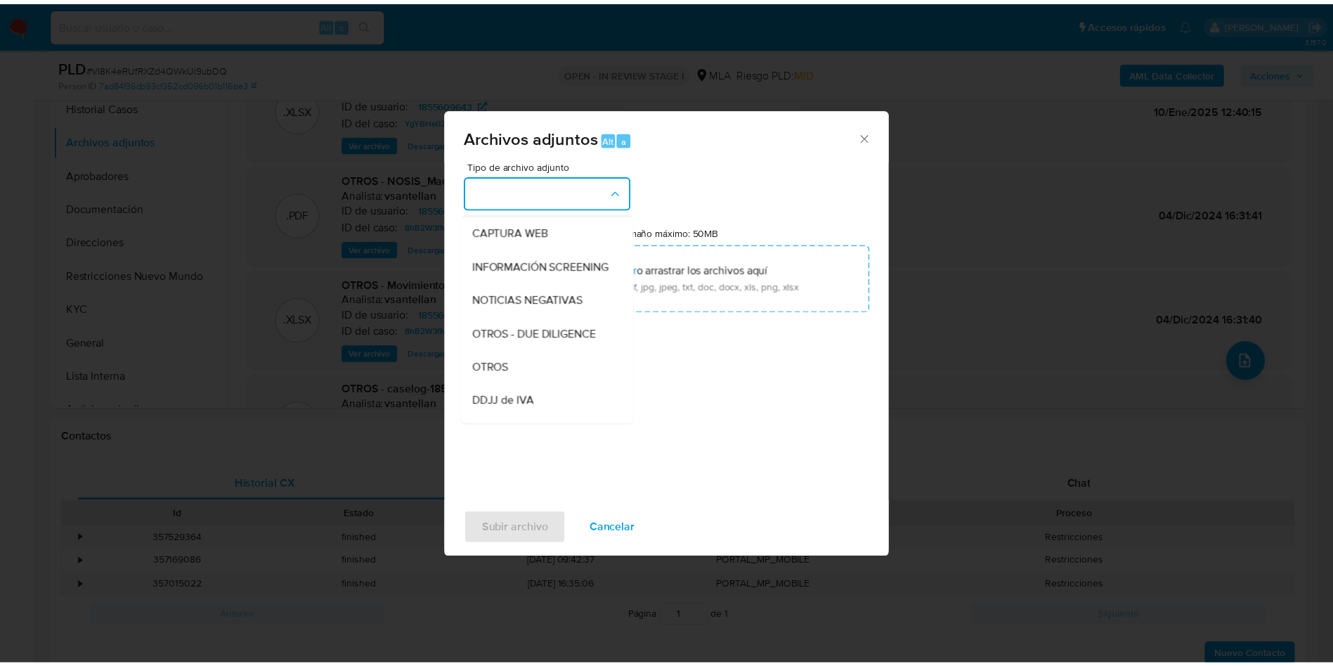
scroll to position [179, 0]
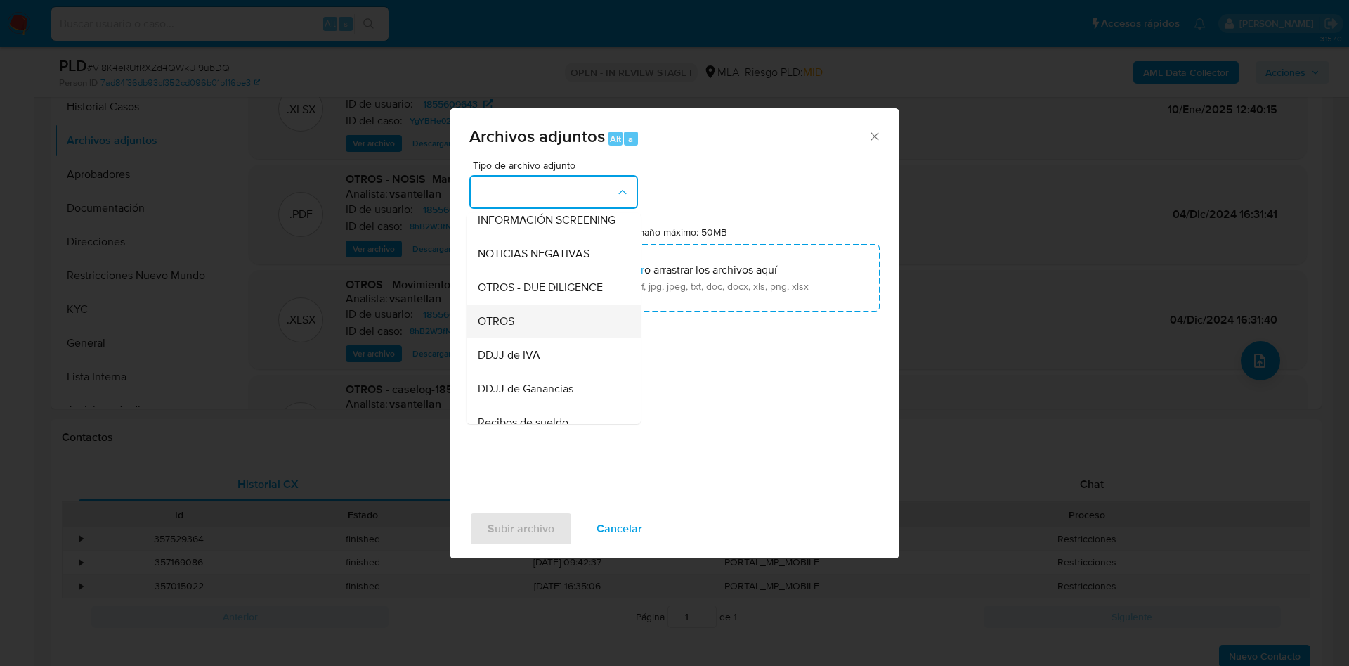
click at [495, 328] on span "OTROS" at bounding box center [496, 321] width 37 height 14
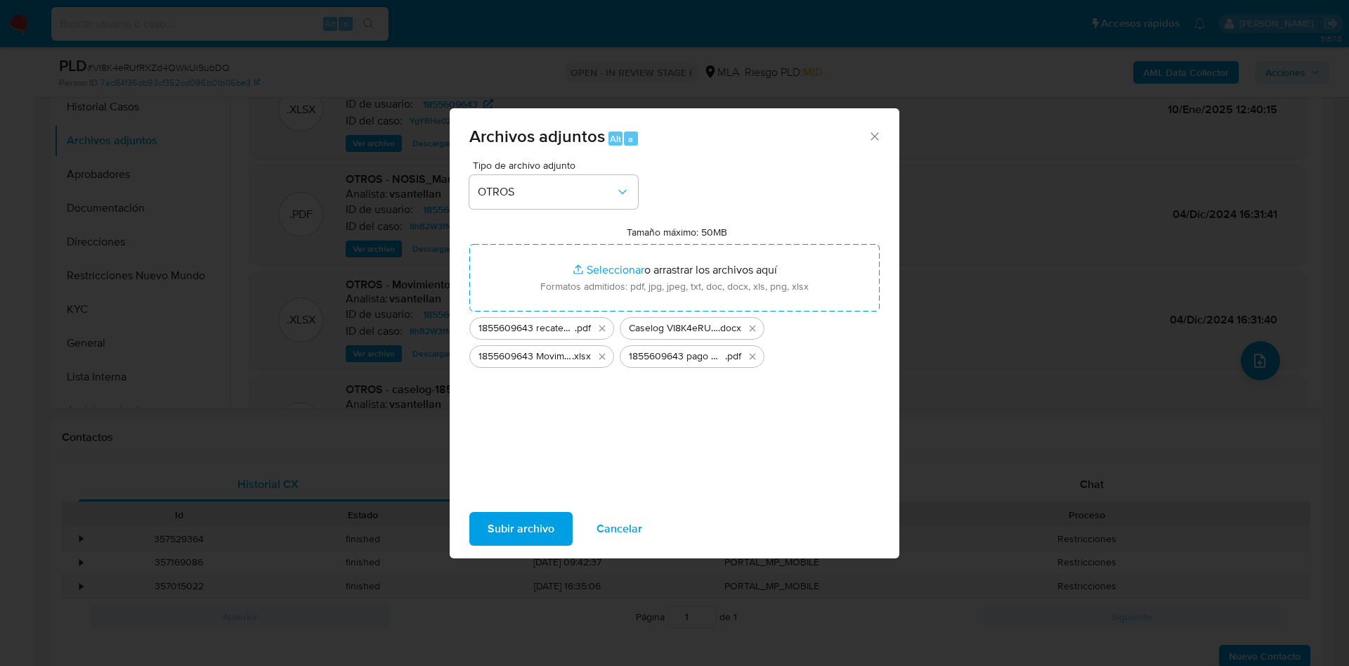
click at [554, 517] on button "Subir archivo" at bounding box center [520, 529] width 103 height 34
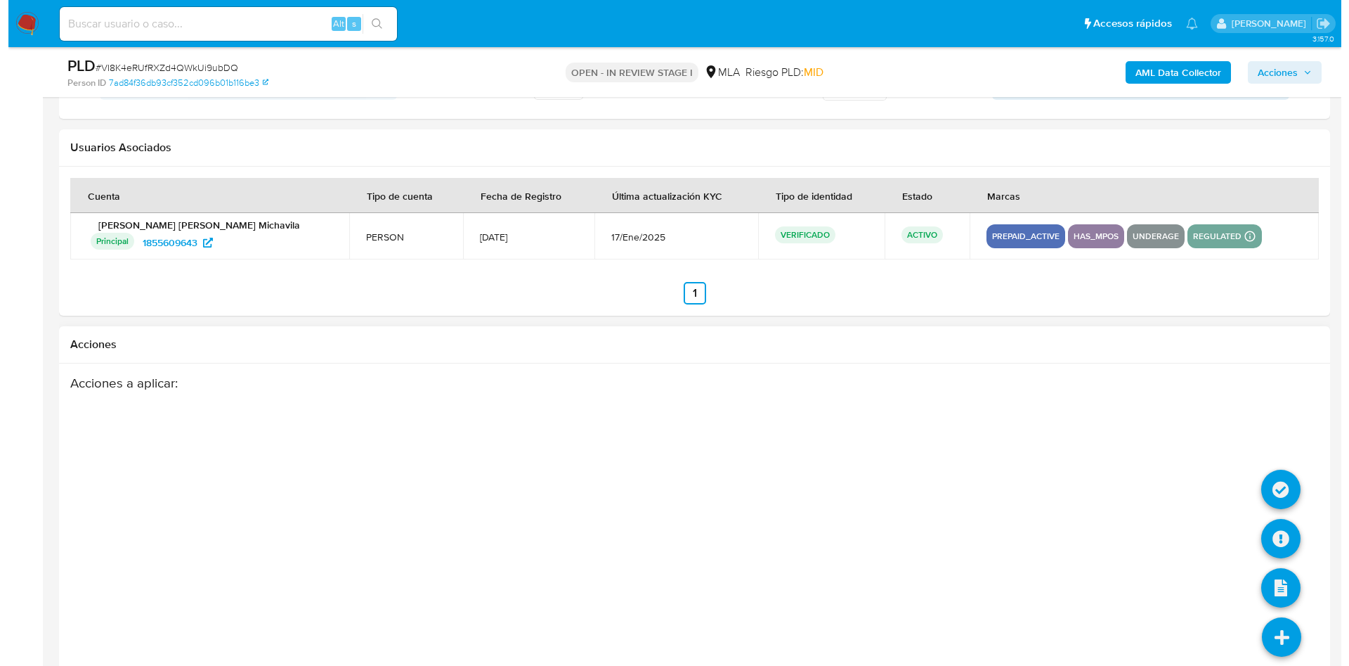
scroll to position [2080, 0]
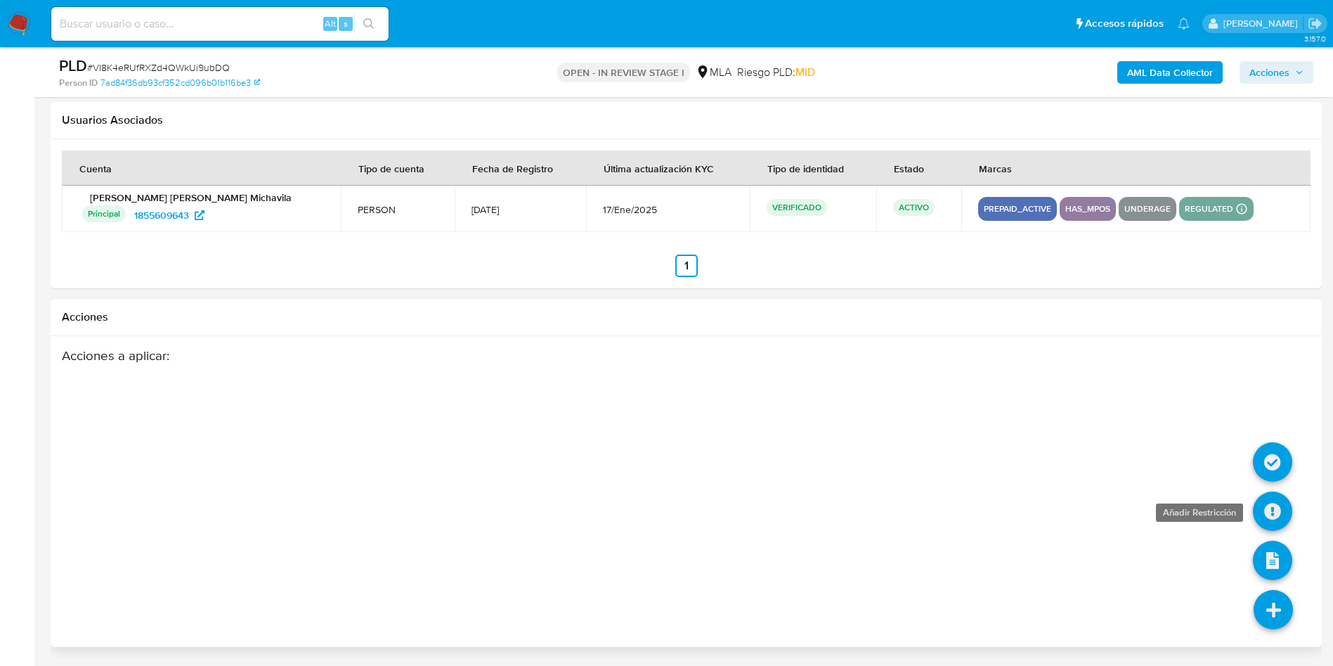
click at [1260, 502] on icon at bounding box center [1272, 510] width 39 height 39
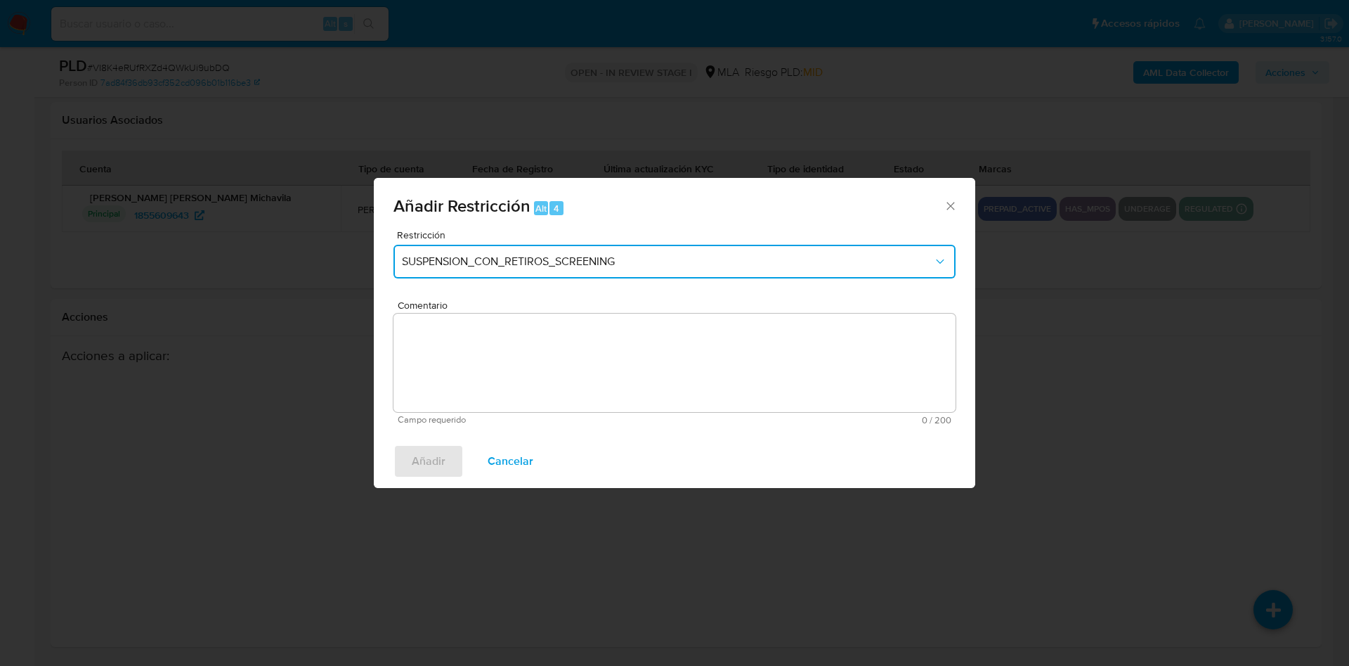
click at [493, 247] on button "SUSPENSION_CON_RETIROS_SCREENING" at bounding box center [675, 262] width 562 height 34
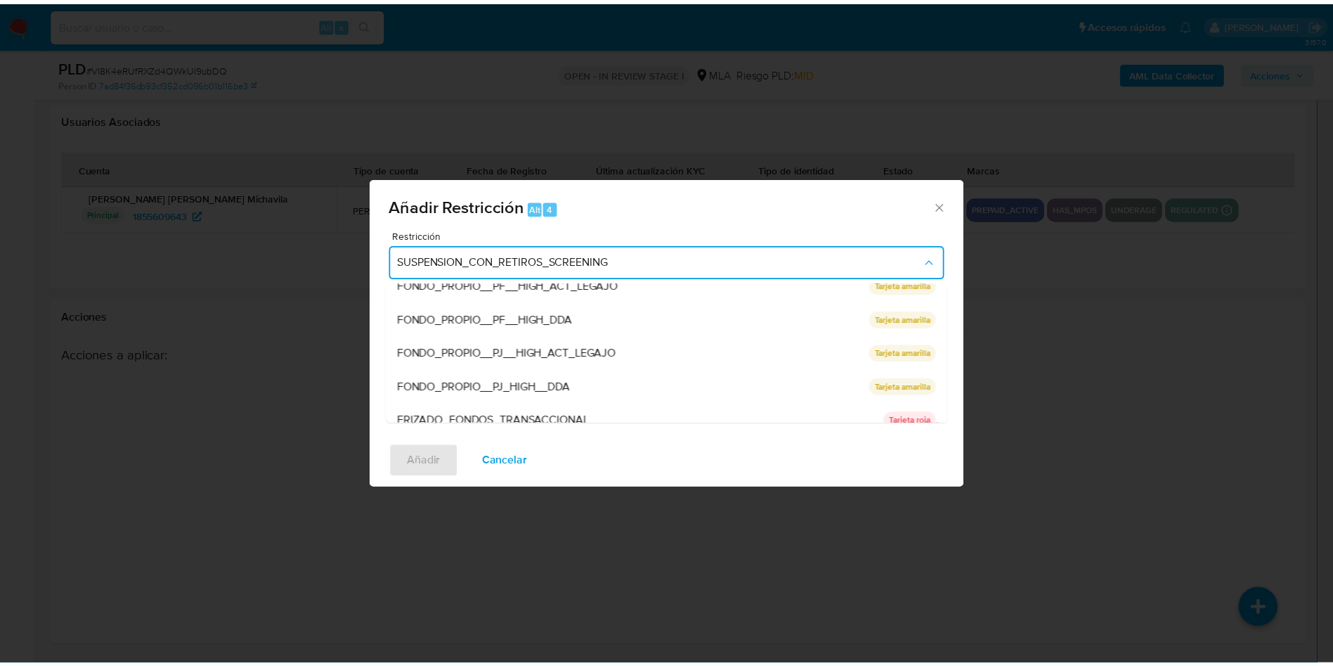
scroll to position [298, 0]
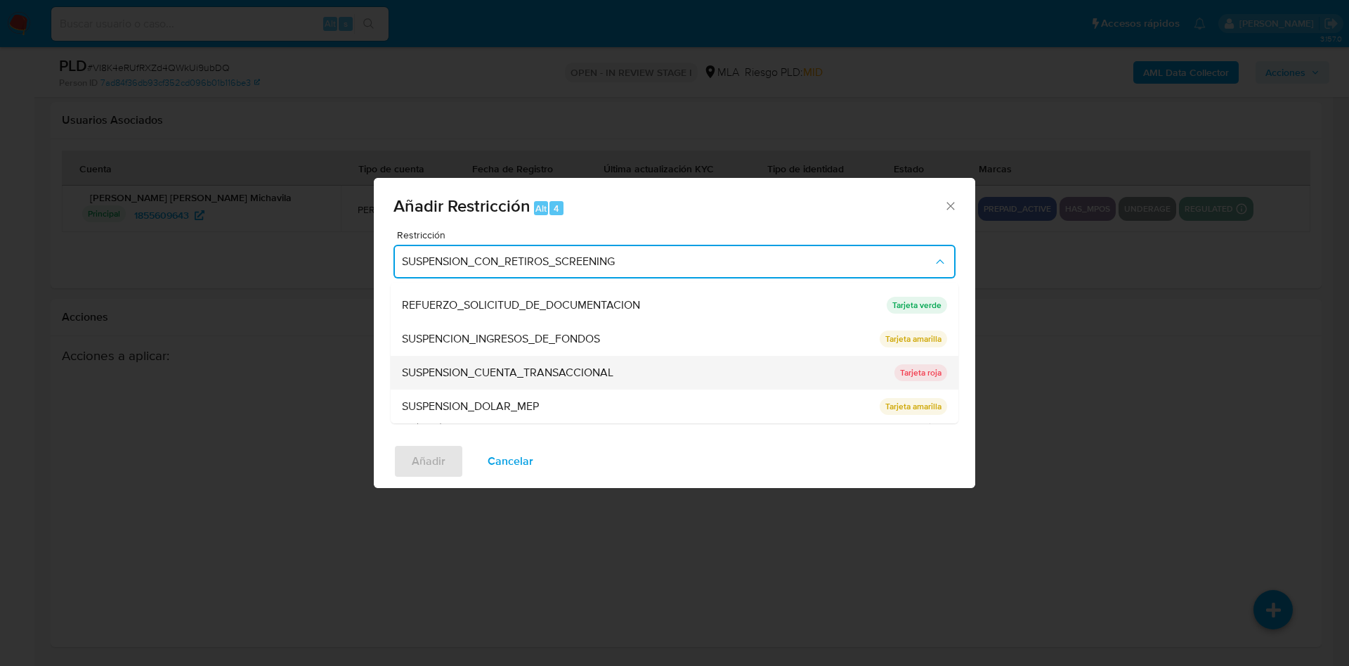
click at [514, 369] on span "SUSPENSION_CUENTA_TRANSACCIONAL" at bounding box center [508, 372] width 212 height 14
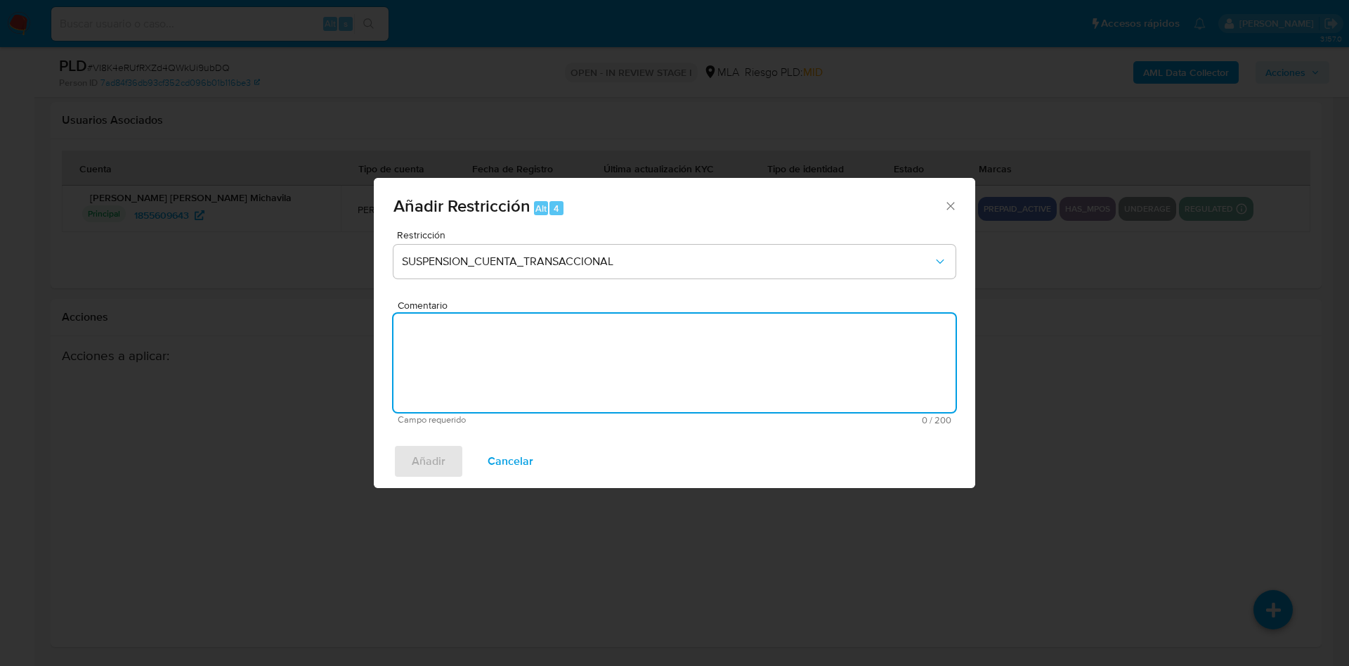
click at [514, 369] on textarea "Comentario" at bounding box center [675, 362] width 562 height 98
type textarea "AML"
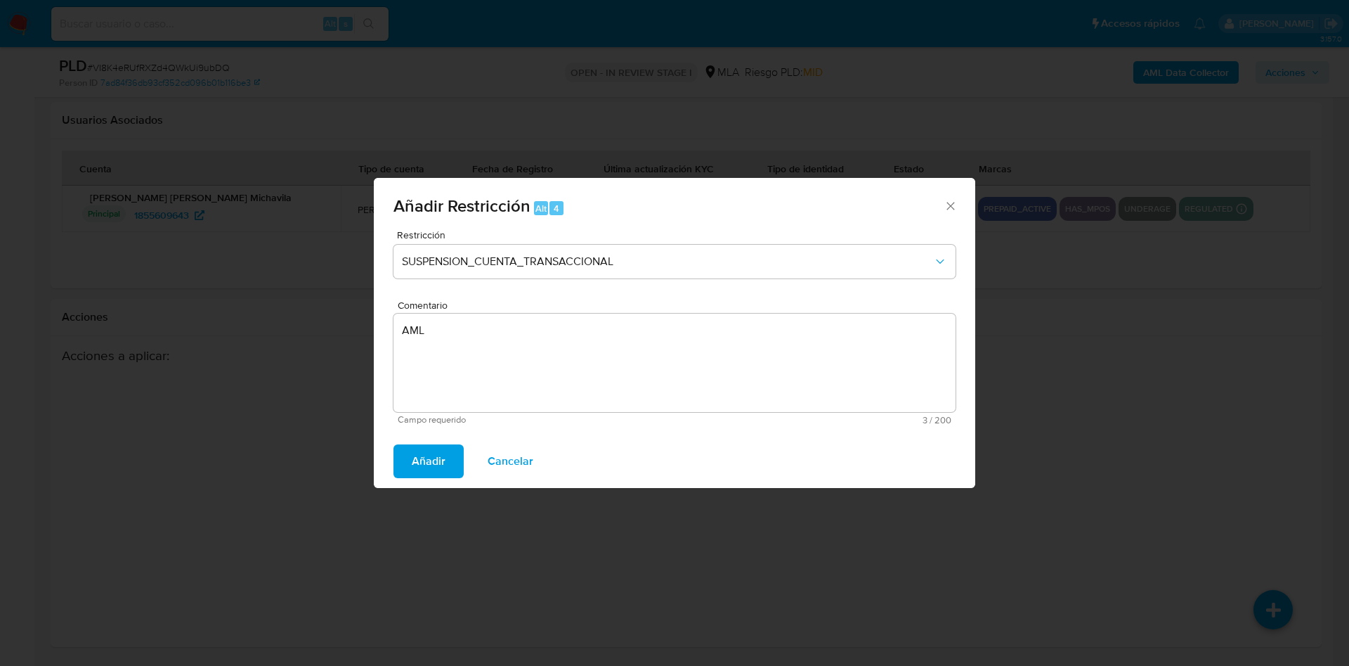
click at [441, 462] on span "Añadir" at bounding box center [429, 461] width 34 height 31
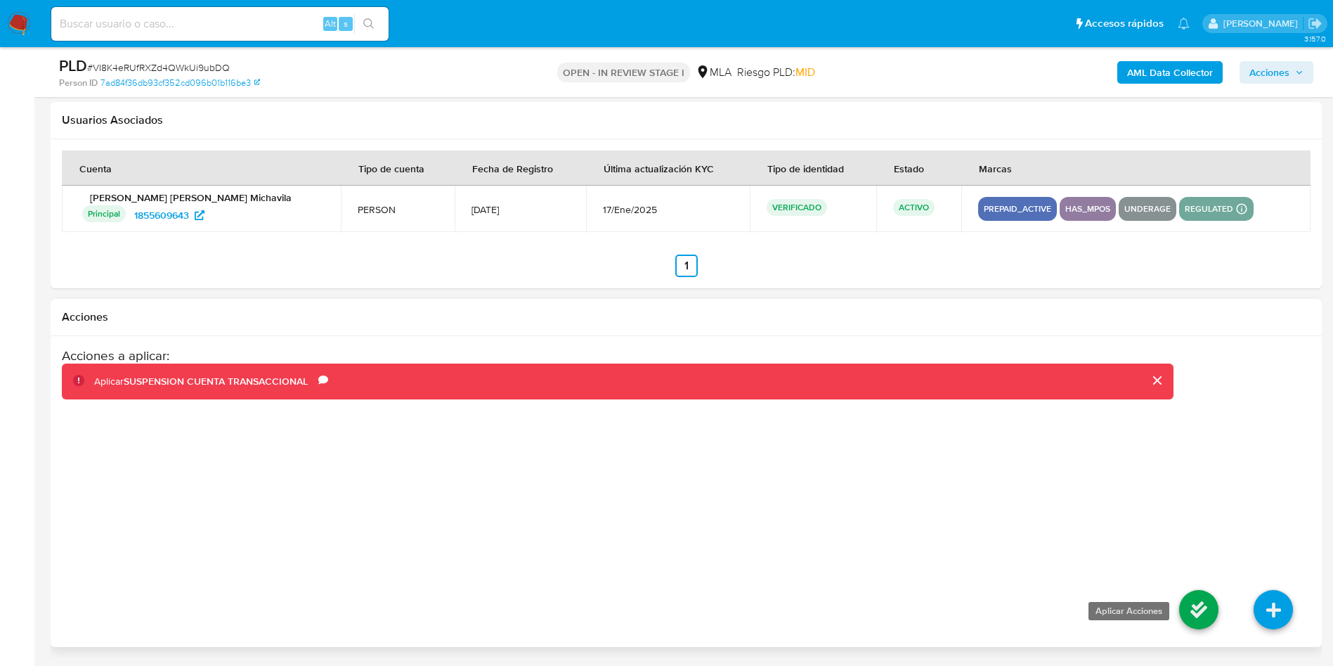
click at [1195, 604] on icon at bounding box center [1198, 609] width 39 height 39
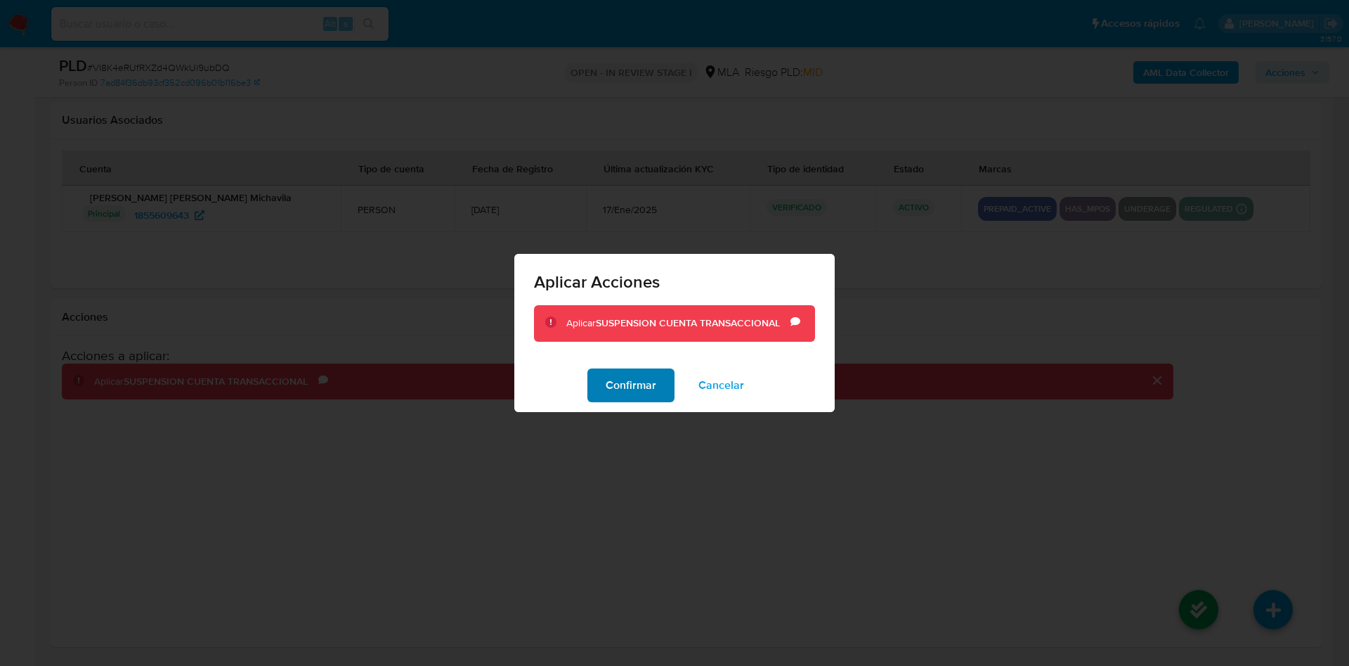
click at [621, 391] on span "Confirmar" at bounding box center [631, 385] width 51 height 31
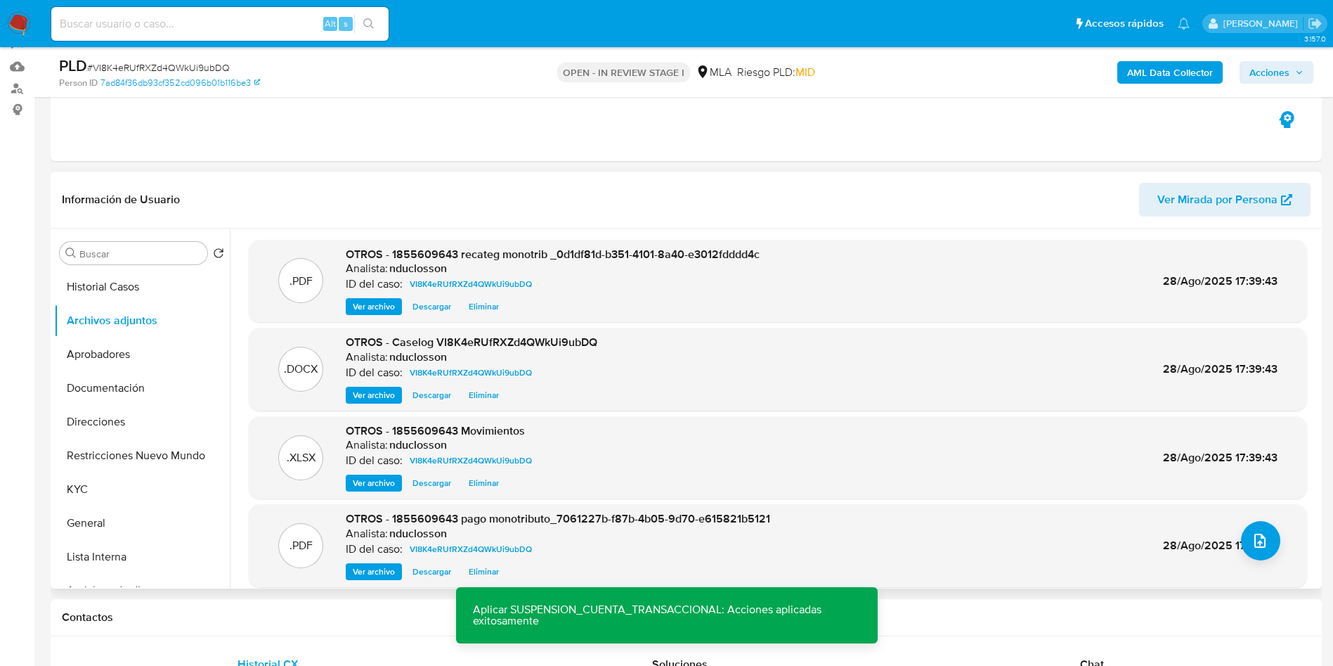
scroll to position [0, 0]
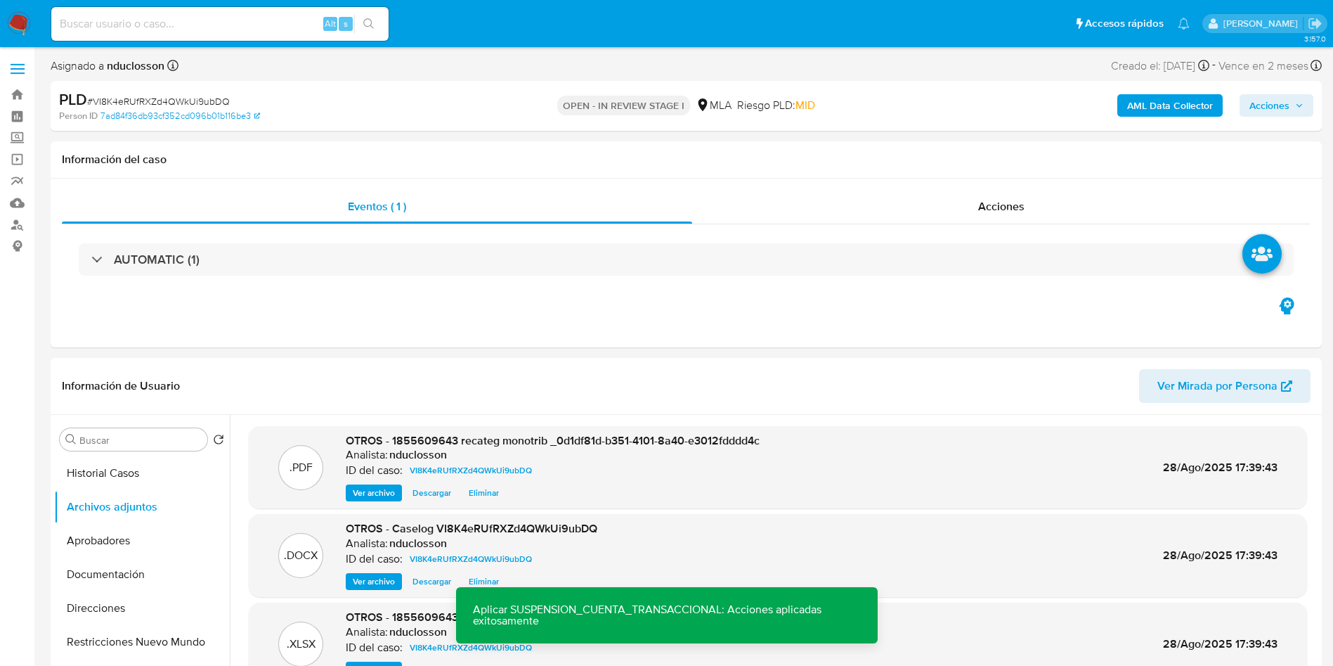
click at [1278, 96] on span "Acciones" at bounding box center [1270, 105] width 40 height 22
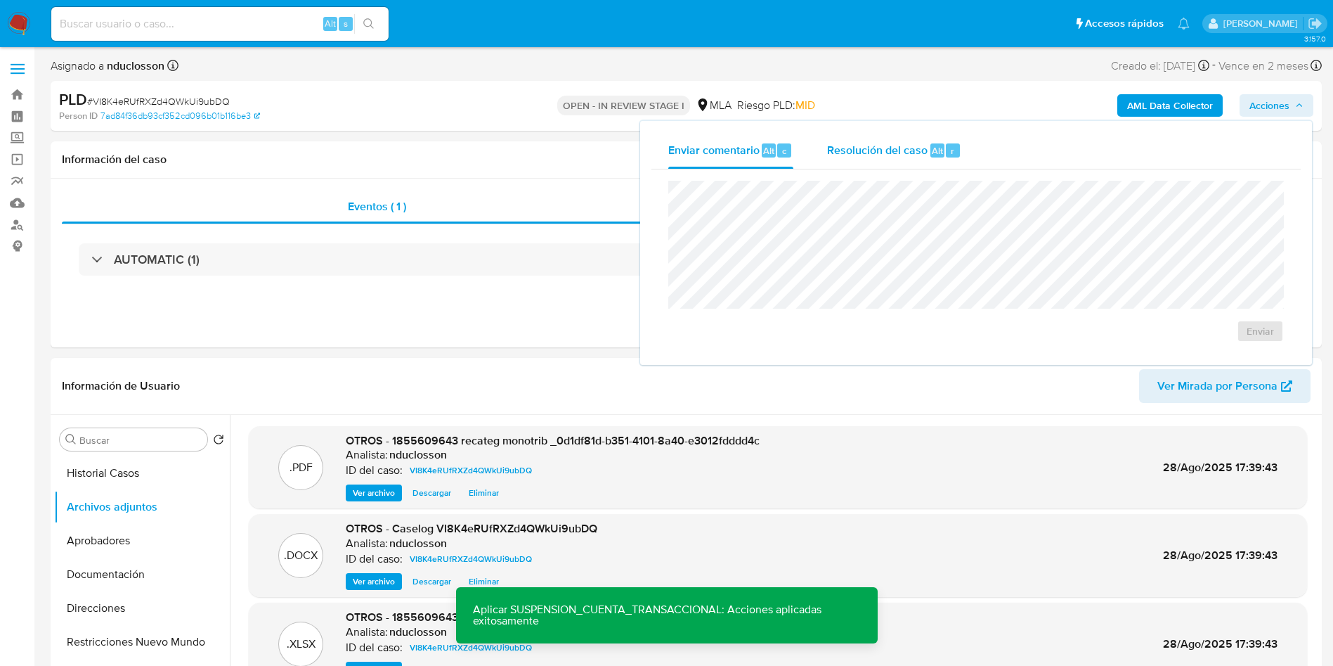
click at [845, 138] on div "Resolución del caso Alt r" at bounding box center [894, 150] width 134 height 37
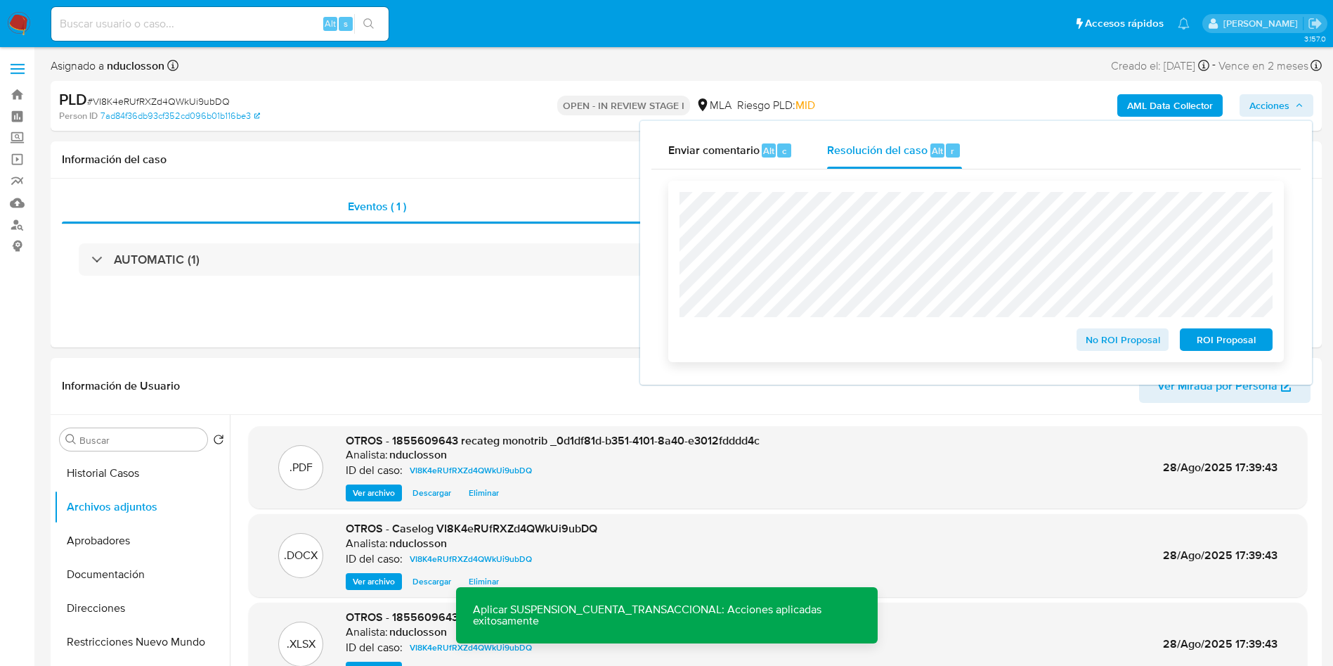
click at [1232, 343] on span "ROI Proposal" at bounding box center [1226, 340] width 73 height 20
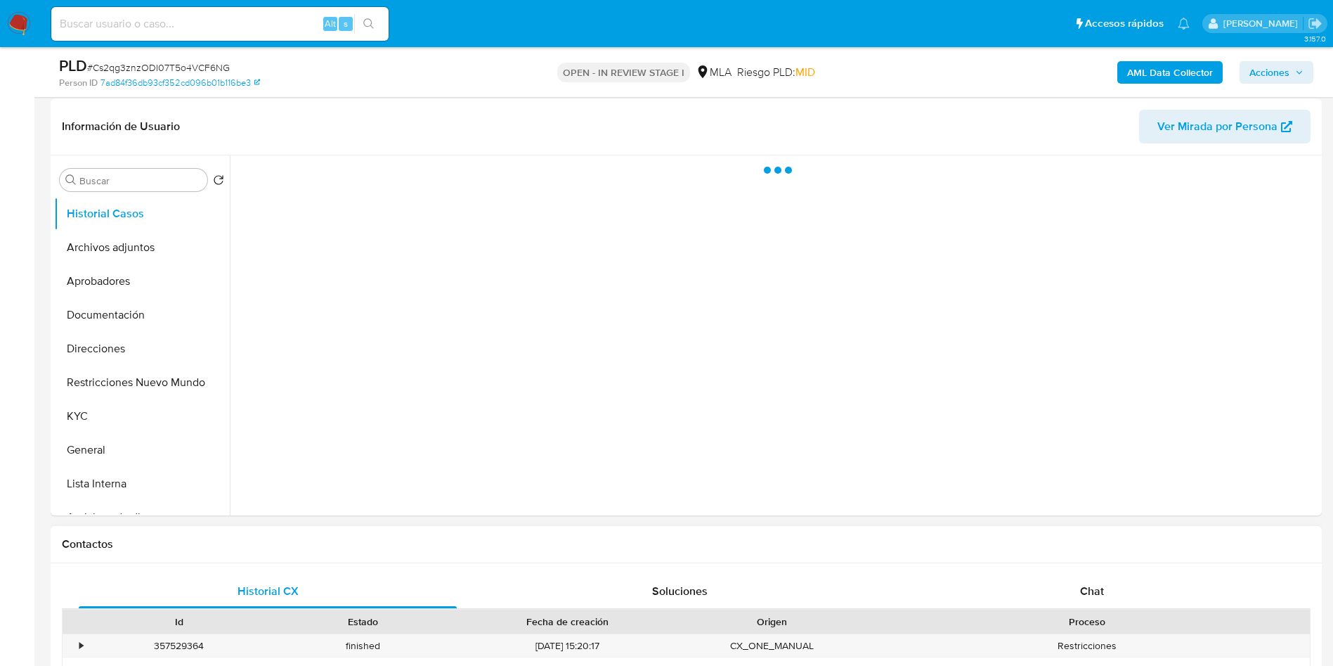
scroll to position [211, 0]
click at [1092, 604] on div "Chat" at bounding box center [1092, 590] width 378 height 34
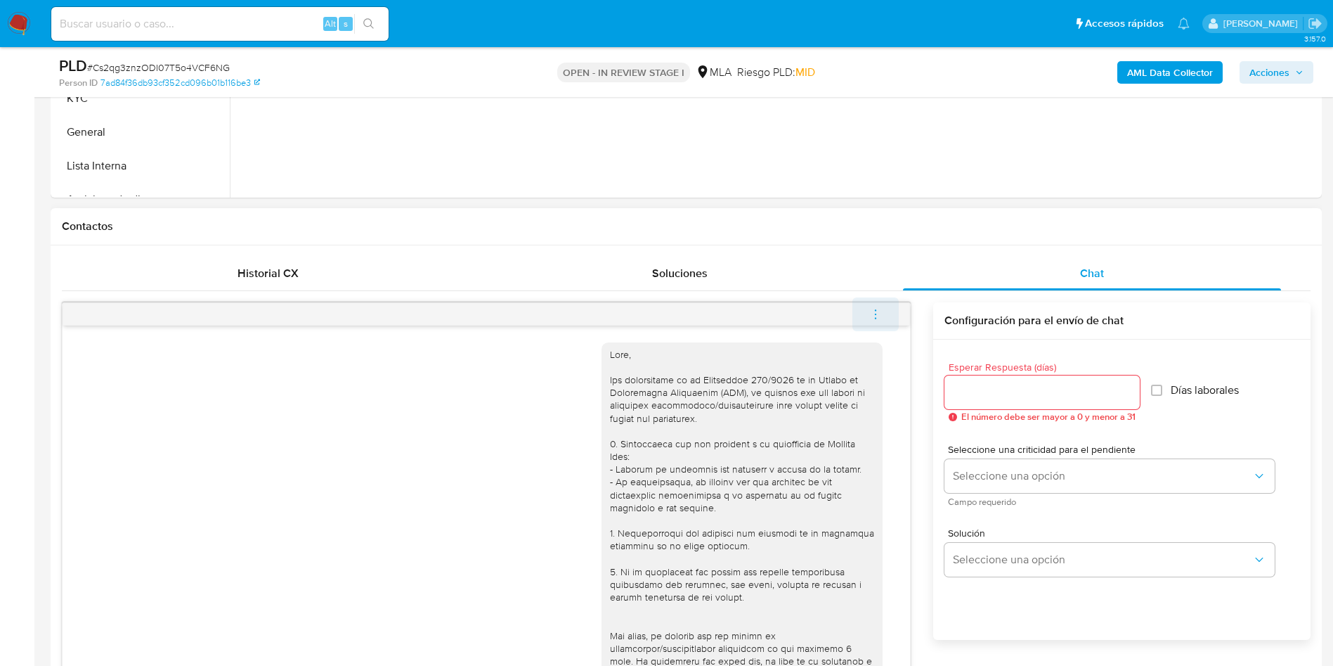
scroll to position [672, 0]
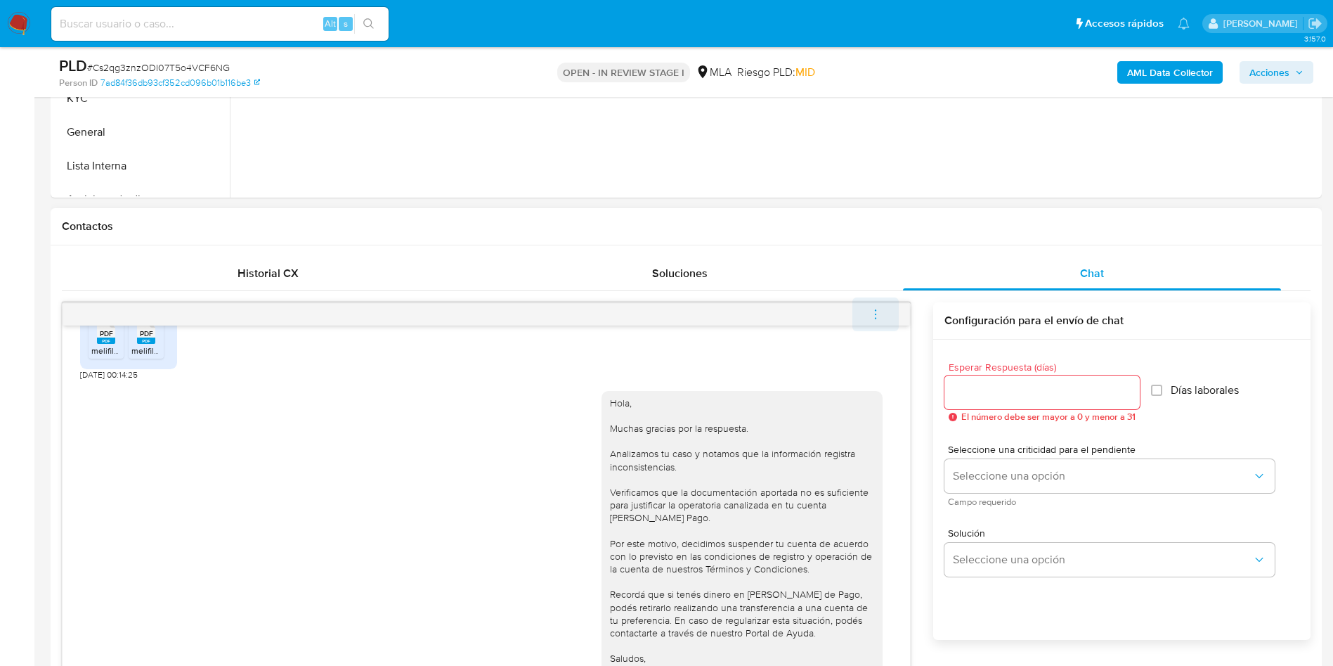
select select "10"
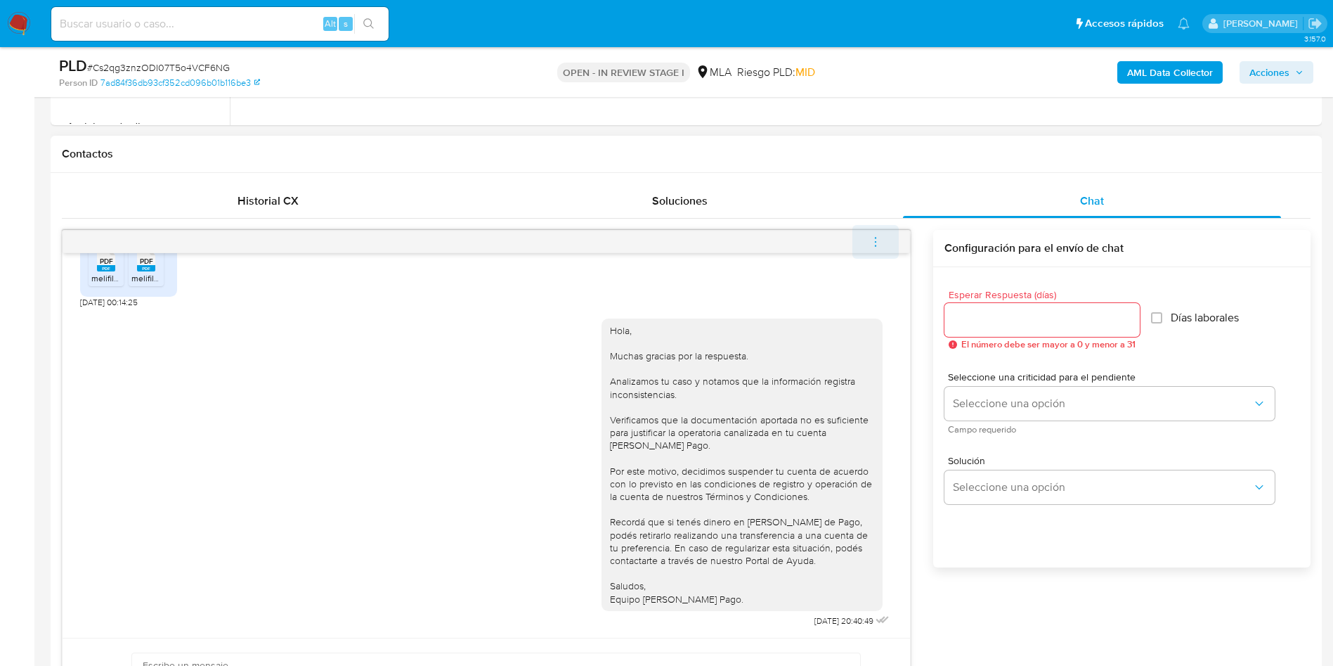
scroll to position [632, 0]
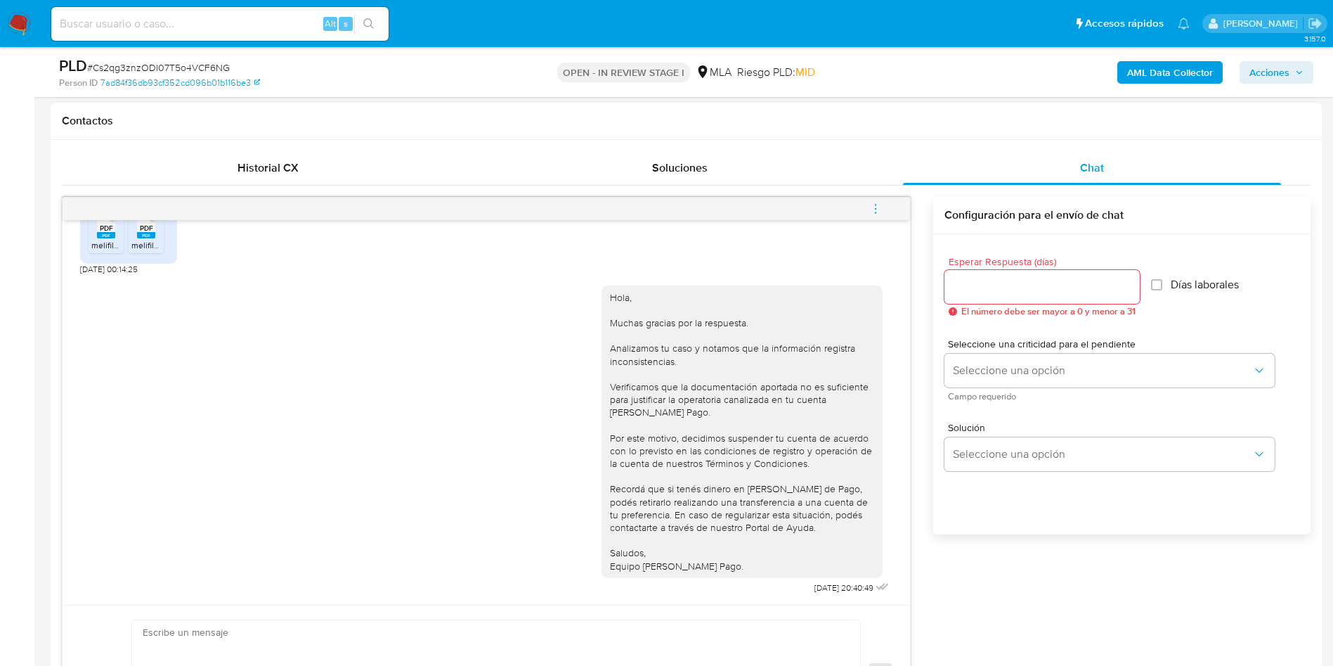
click at [868, 206] on button "menu-action" at bounding box center [875, 209] width 46 height 34
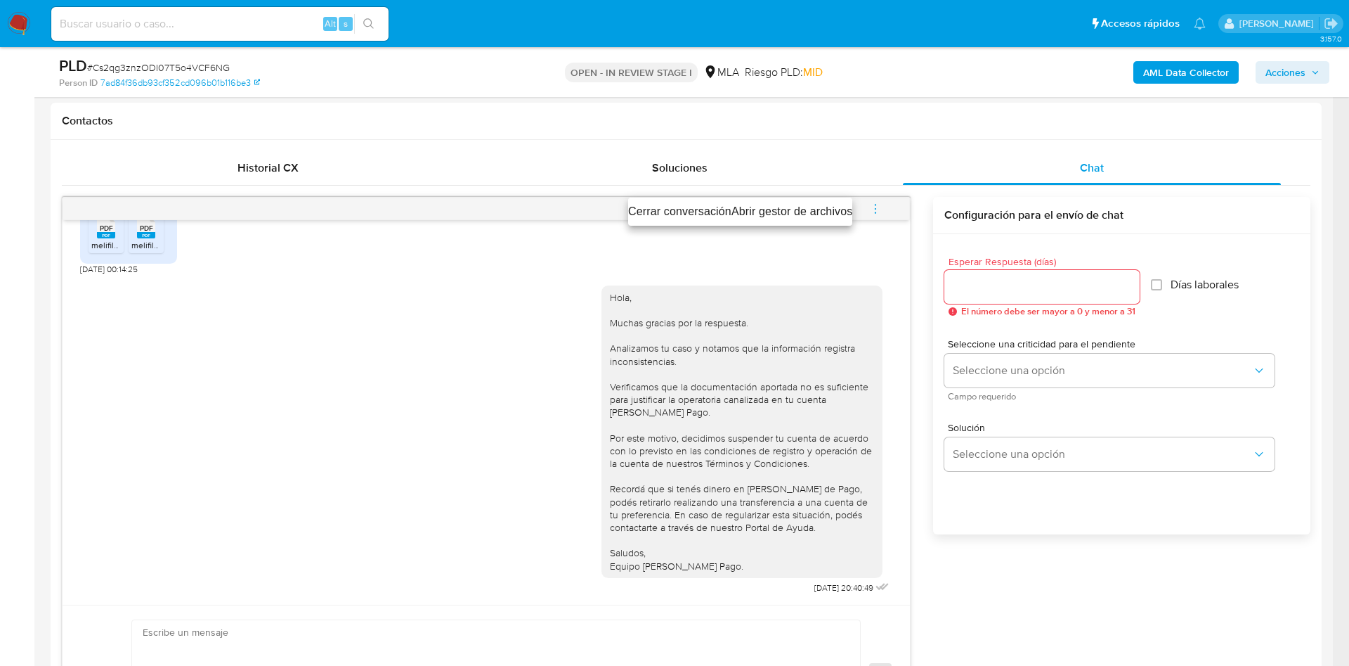
click at [682, 217] on li "Cerrar conversación" at bounding box center [679, 211] width 103 height 17
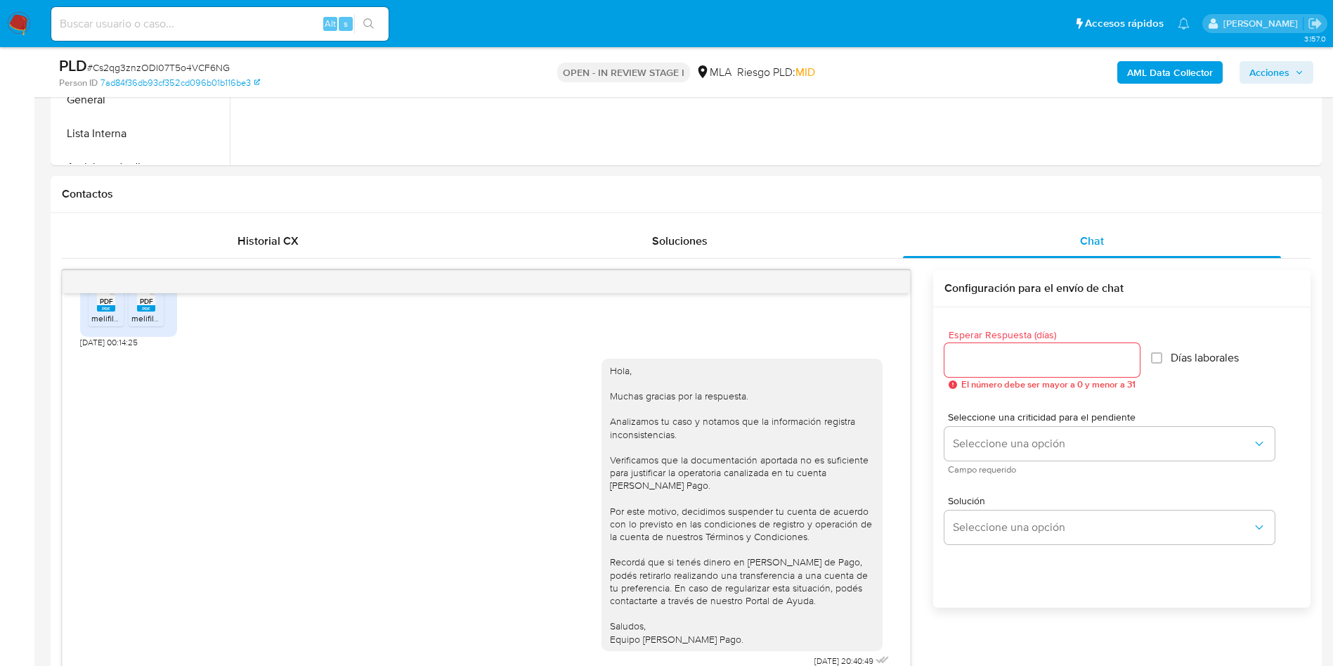
scroll to position [527, 0]
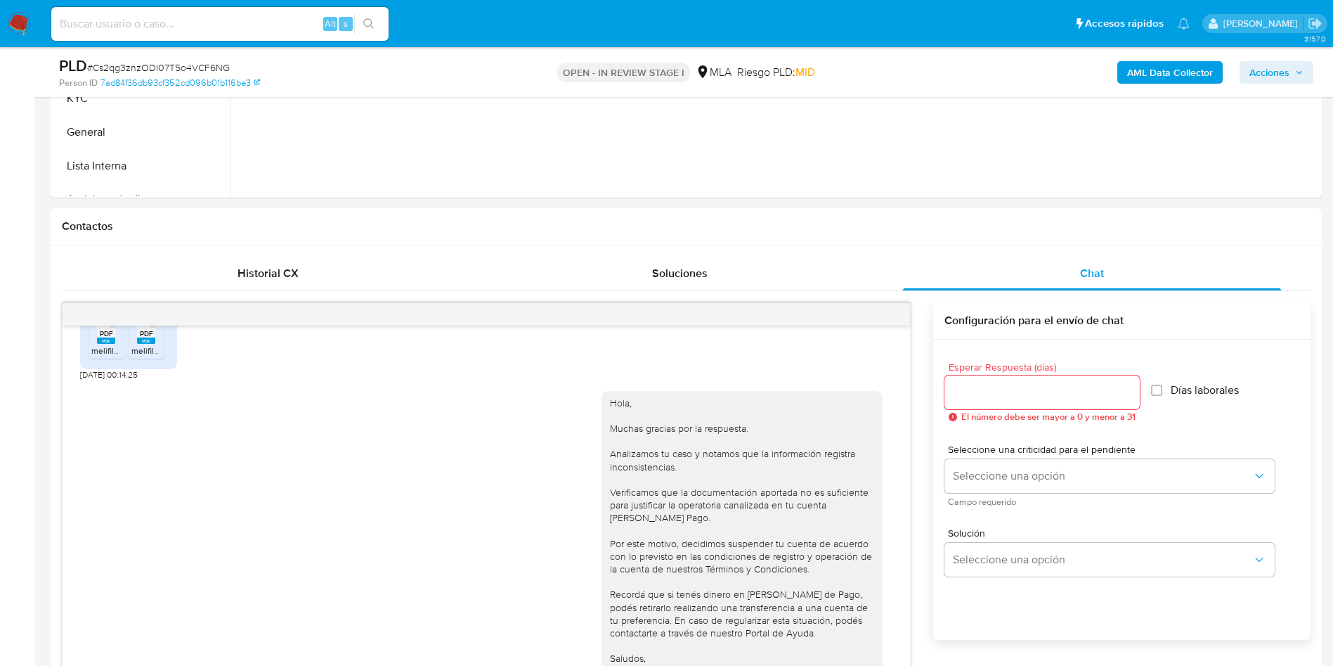
click at [1266, 70] on span "Acciones" at bounding box center [1270, 72] width 40 height 22
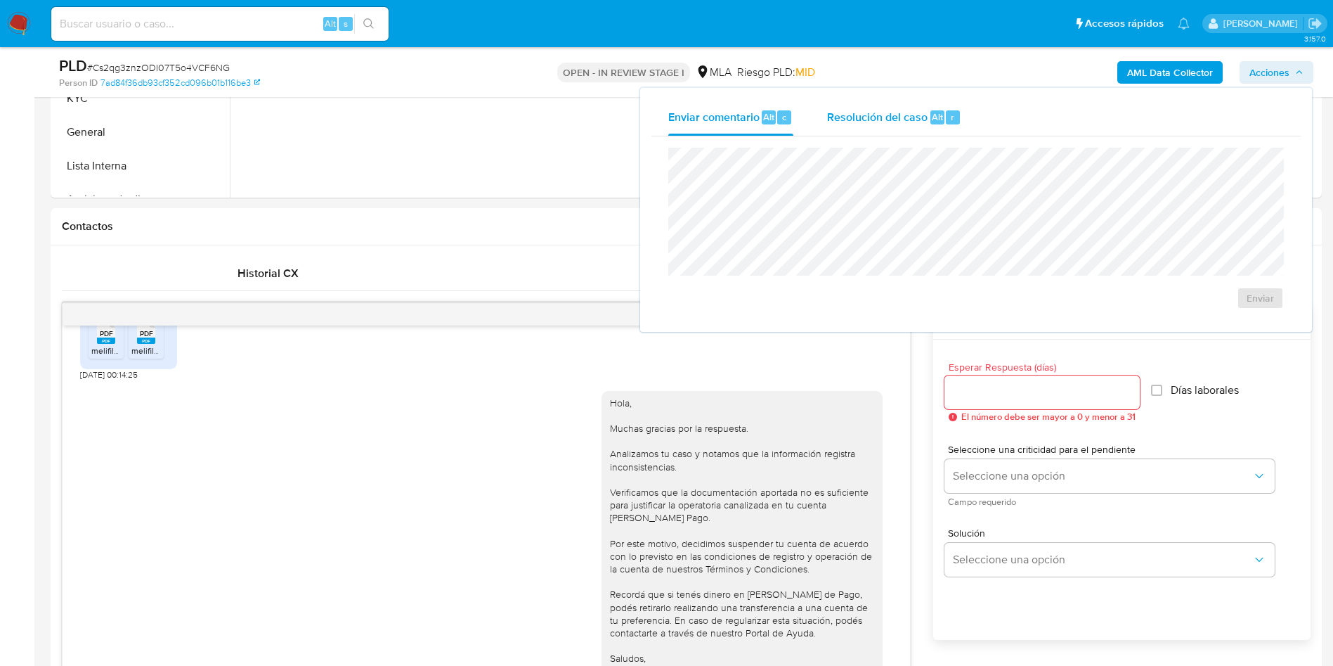
click at [892, 122] on span "Resolución del caso" at bounding box center [877, 116] width 100 height 16
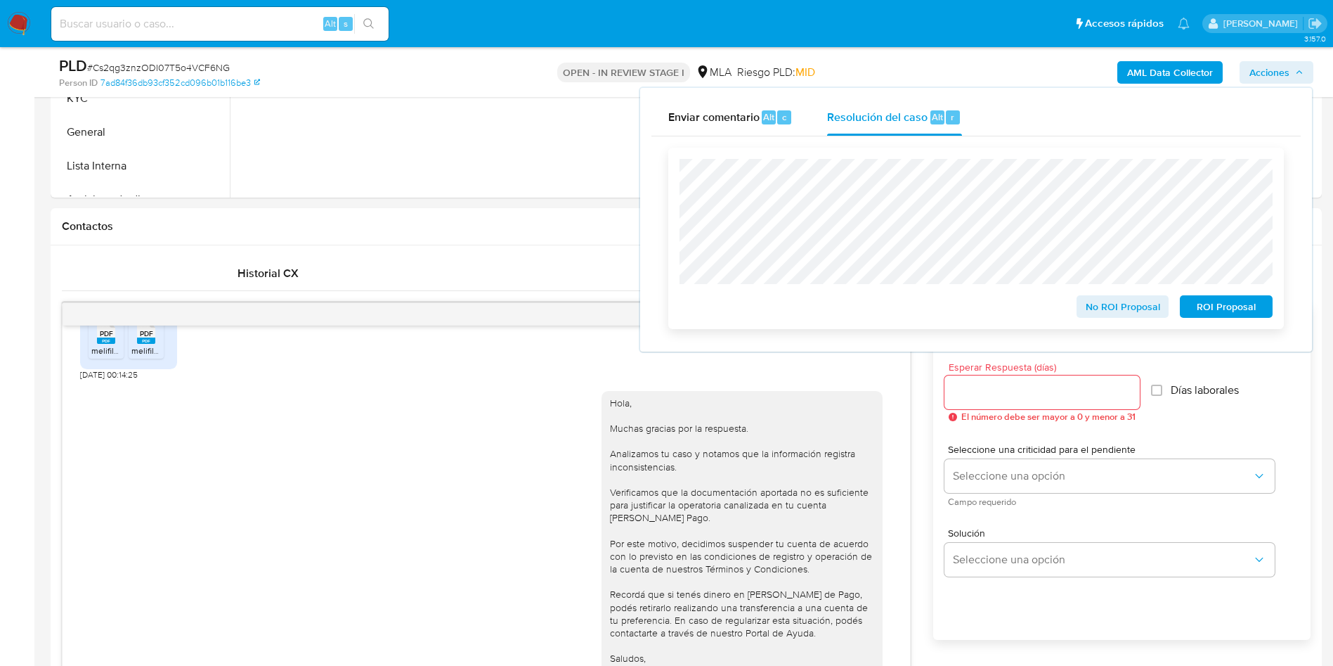
click at [1243, 301] on span "ROI Proposal" at bounding box center [1226, 307] width 73 height 20
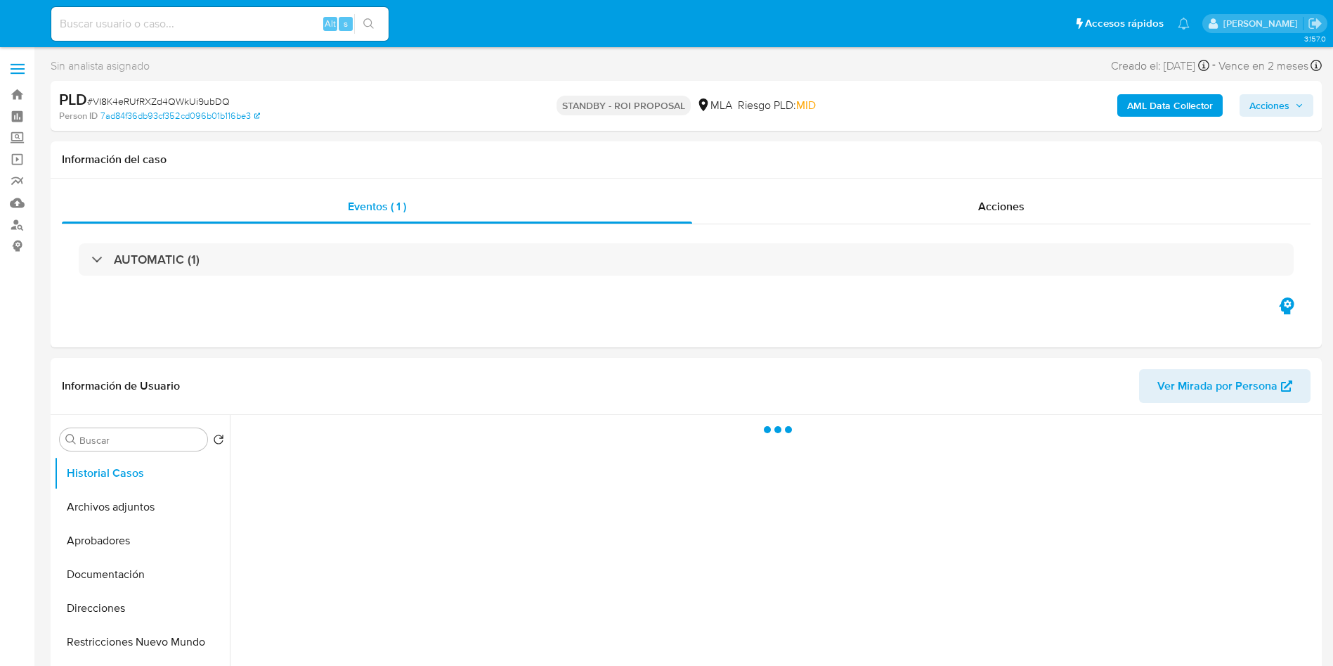
select select "10"
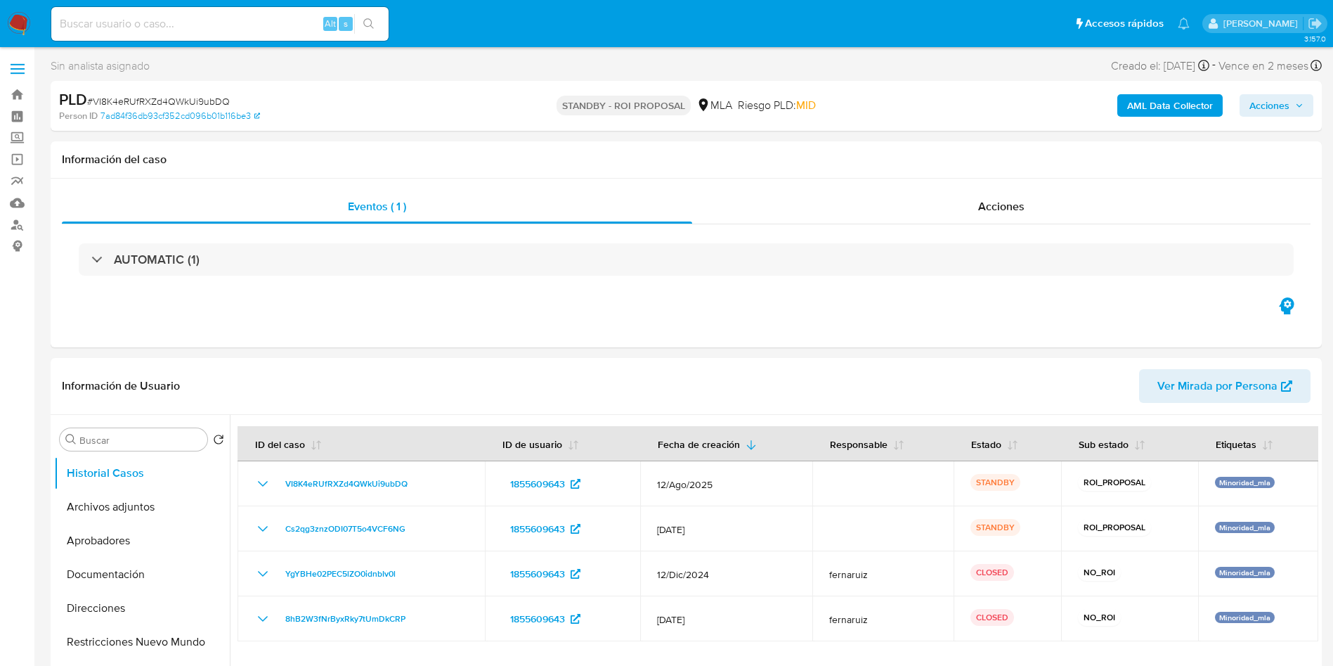
click at [150, 22] on input at bounding box center [219, 24] width 337 height 18
paste input "fw3I5ENVUexGLq87SpEx2s9A"
type input "fw3I5ENVUexGLq87SpEx2s9A"
click at [367, 26] on icon "search-icon" at bounding box center [368, 23] width 11 height 11
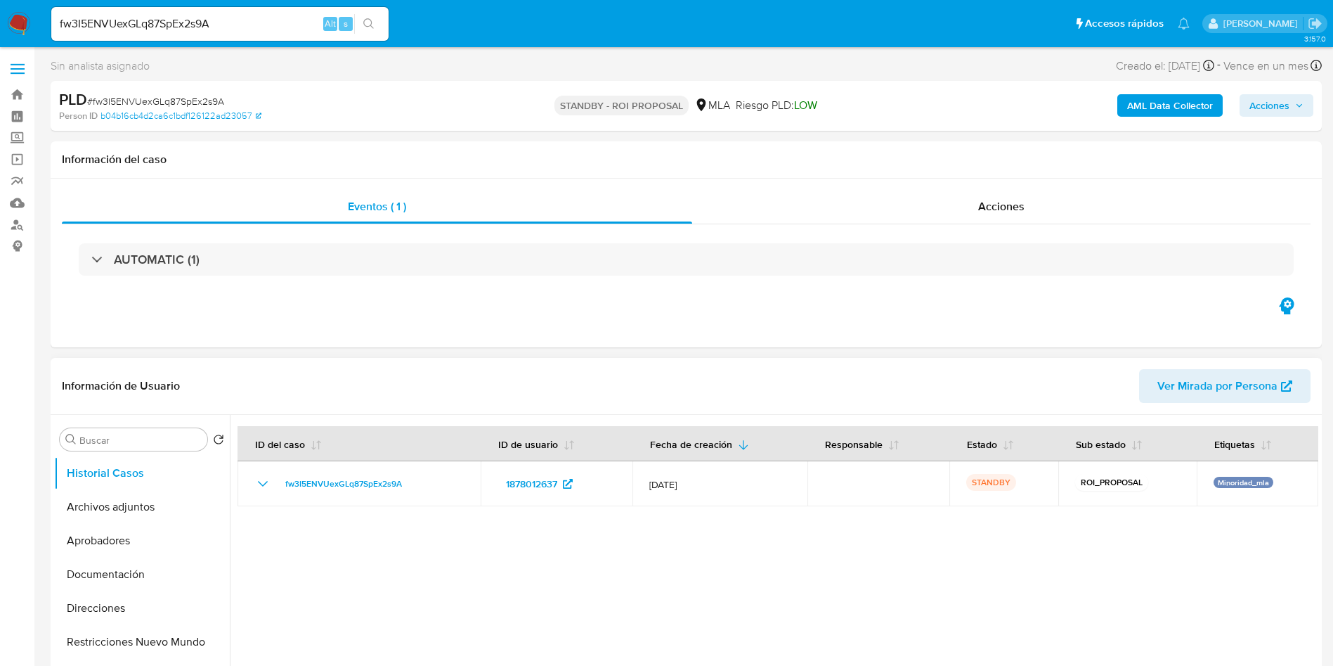
select select "10"
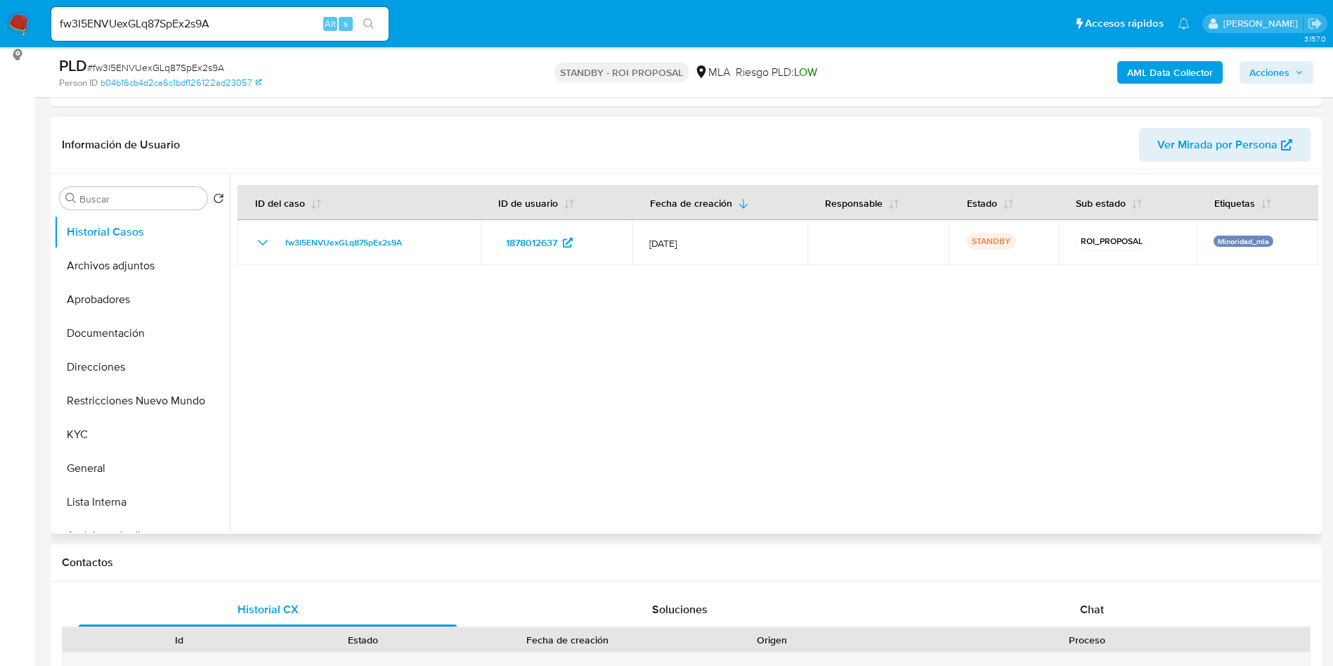
scroll to position [211, 0]
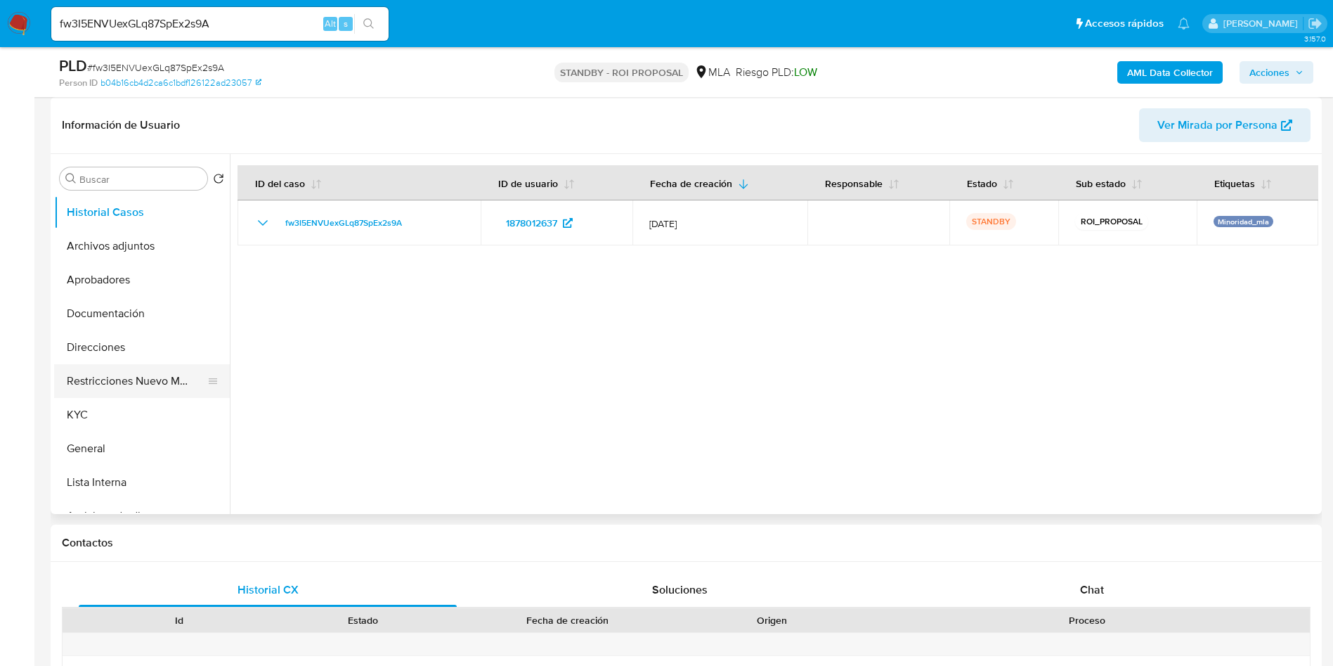
click at [116, 378] on button "Restricciones Nuevo Mundo" at bounding box center [136, 381] width 164 height 34
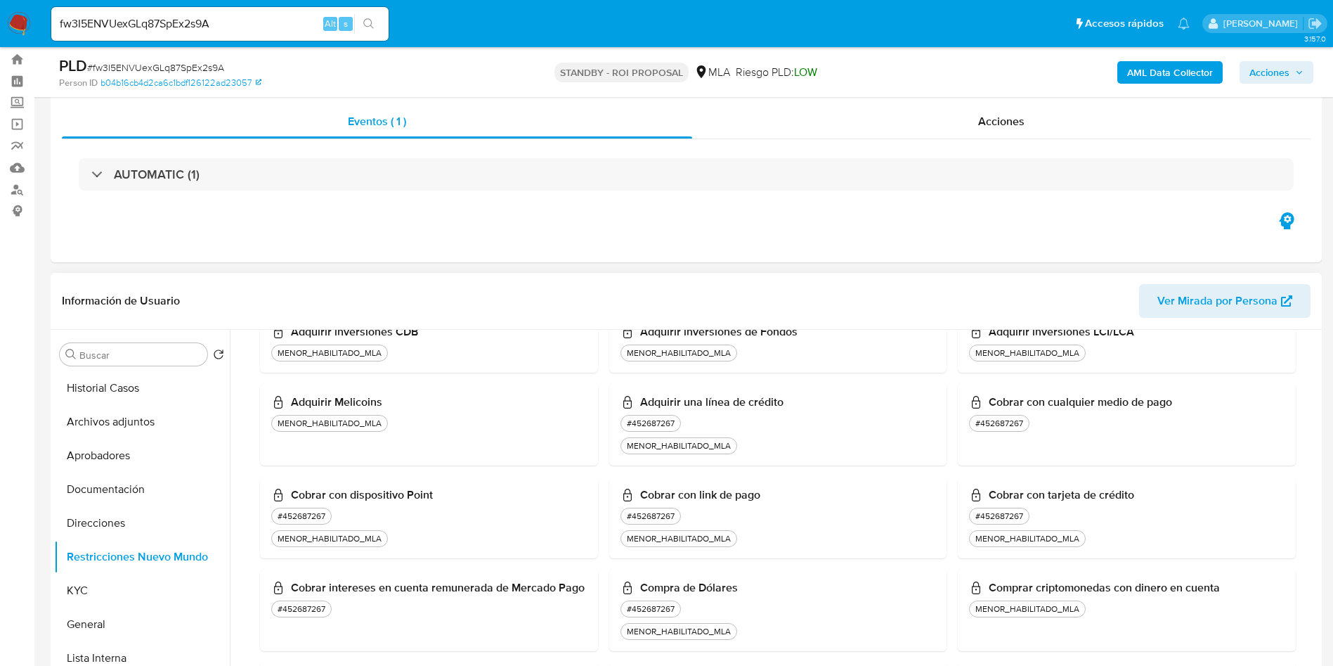
scroll to position [0, 0]
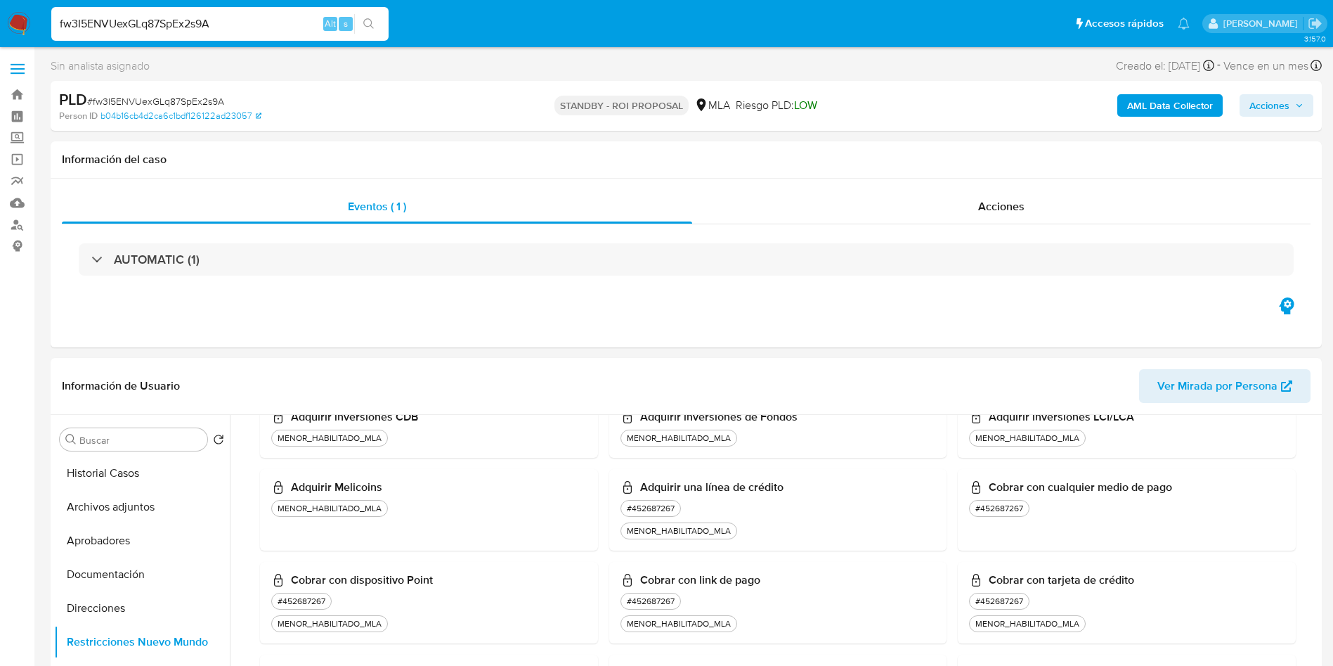
click at [105, 32] on input "fw3I5ENVUexGLq87SpEx2s9A" at bounding box center [219, 24] width 337 height 18
paste input "l7W6OEjVgv4US5ZgsUlnn6fC"
type input "l7W6OEjVgv4US5ZgsUlnn6fC"
click at [372, 22] on icon "search-icon" at bounding box center [368, 23] width 11 height 11
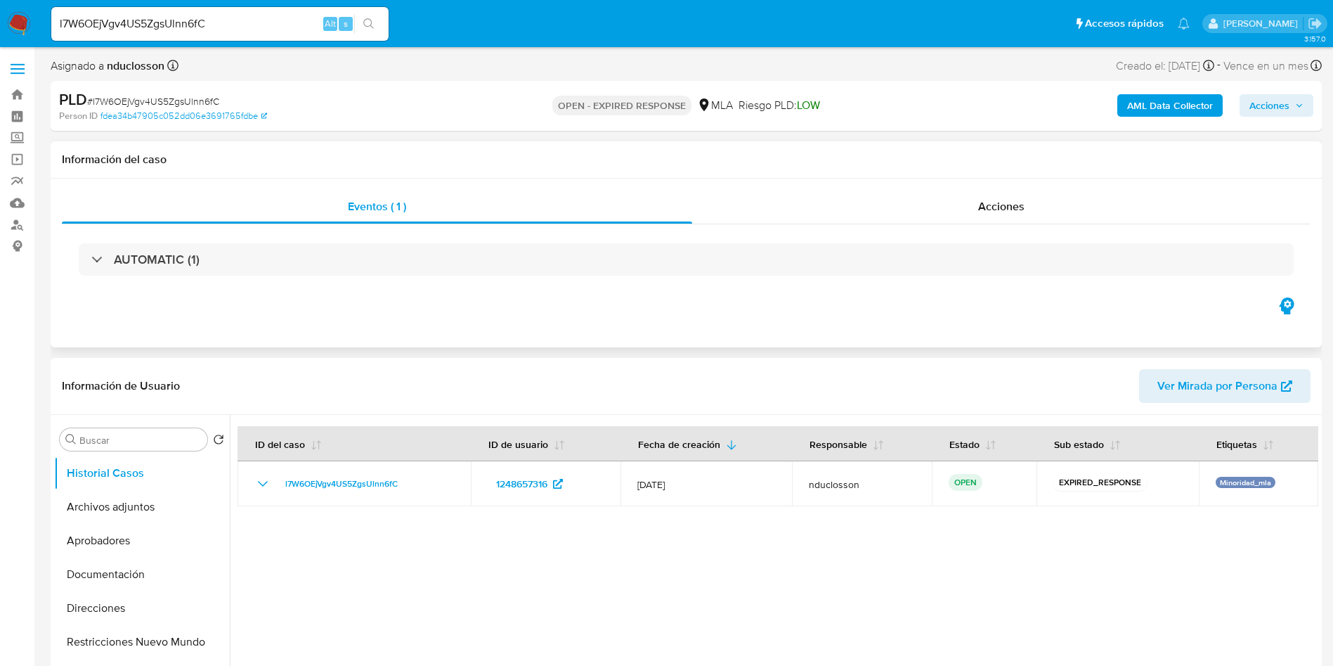
select select "10"
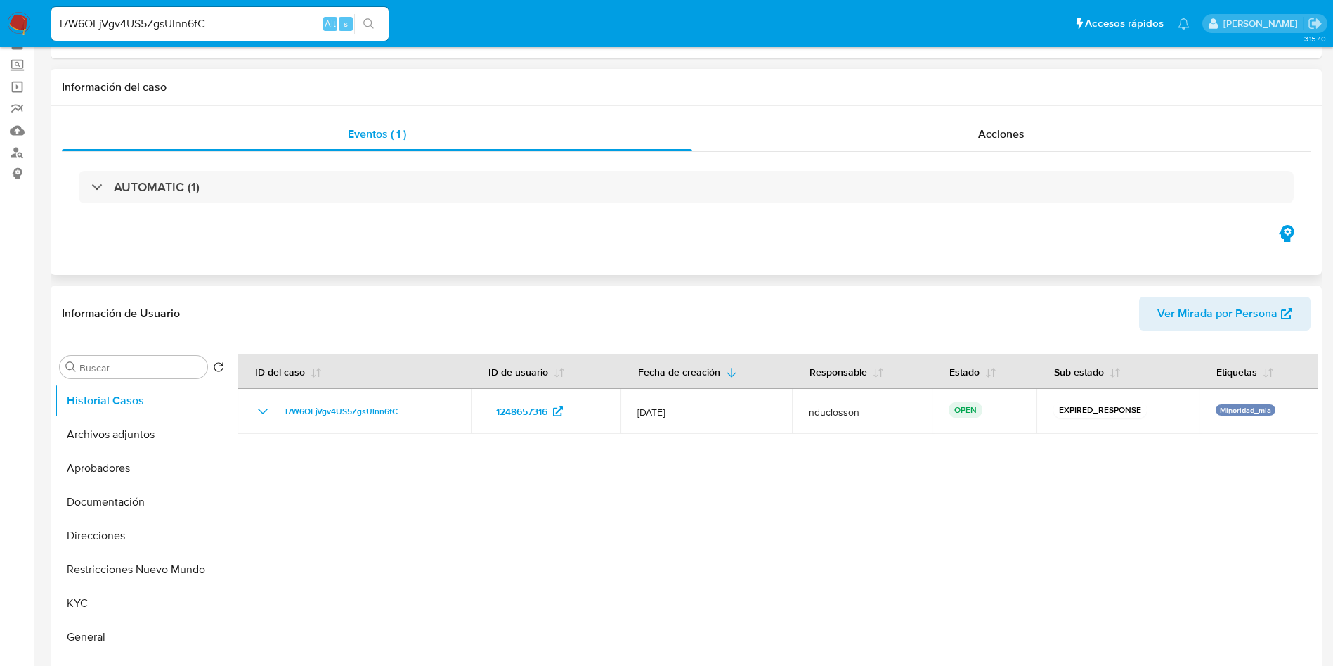
scroll to position [105, 0]
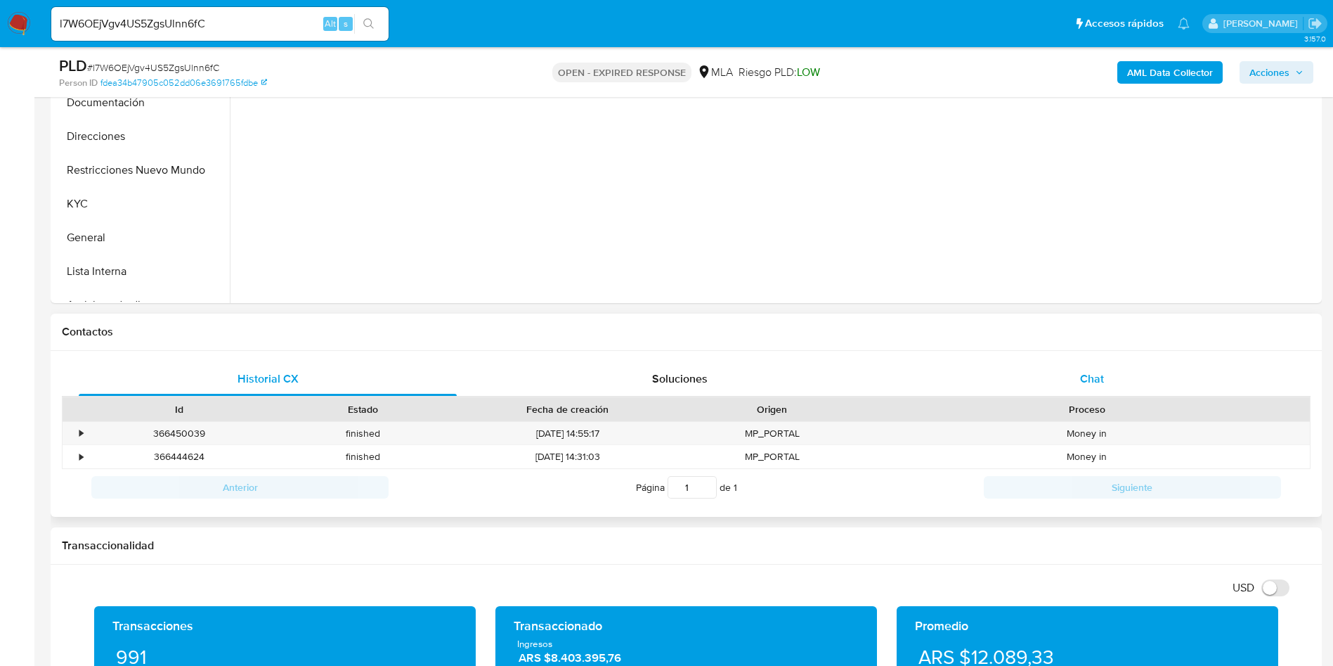
click at [1119, 387] on div "Chat" at bounding box center [1092, 379] width 378 height 34
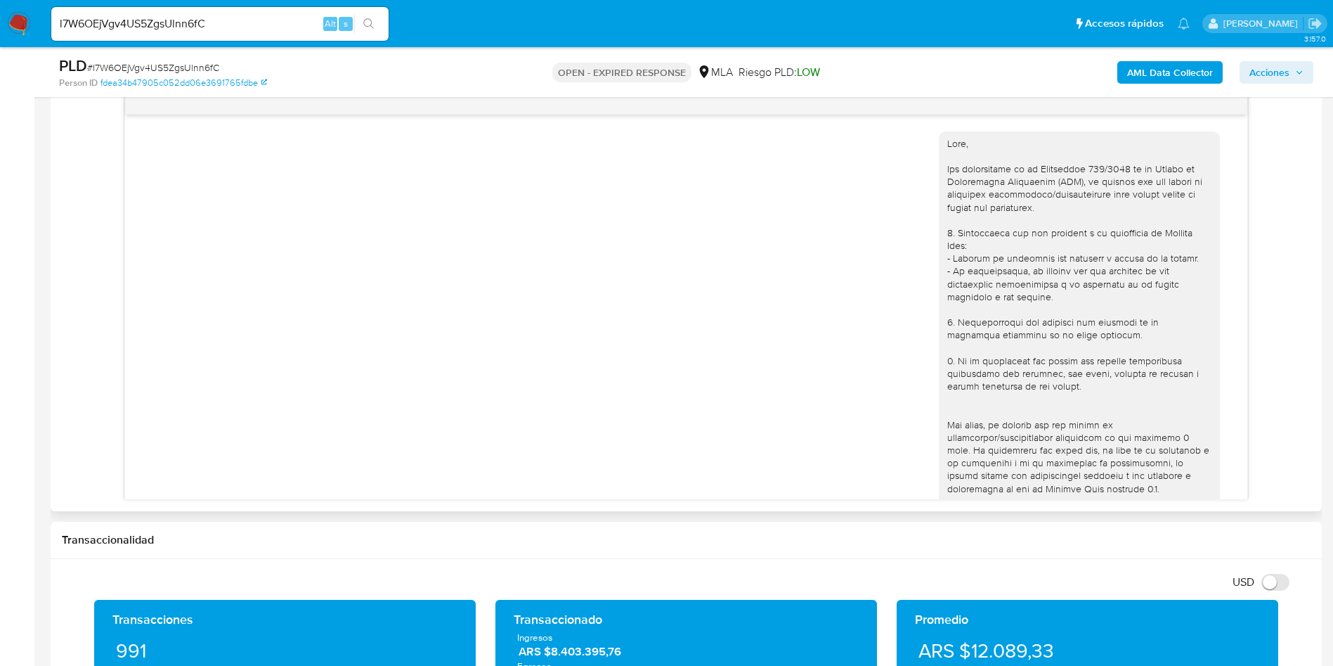
scroll to position [568, 0]
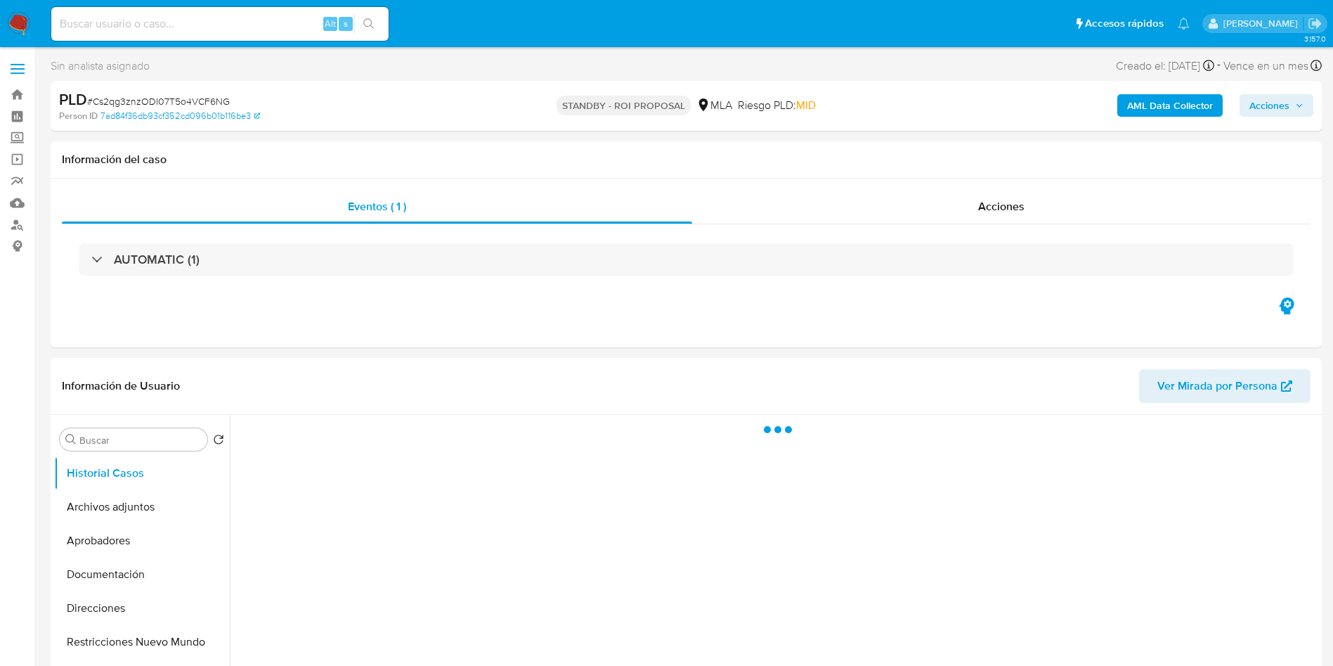
select select "10"
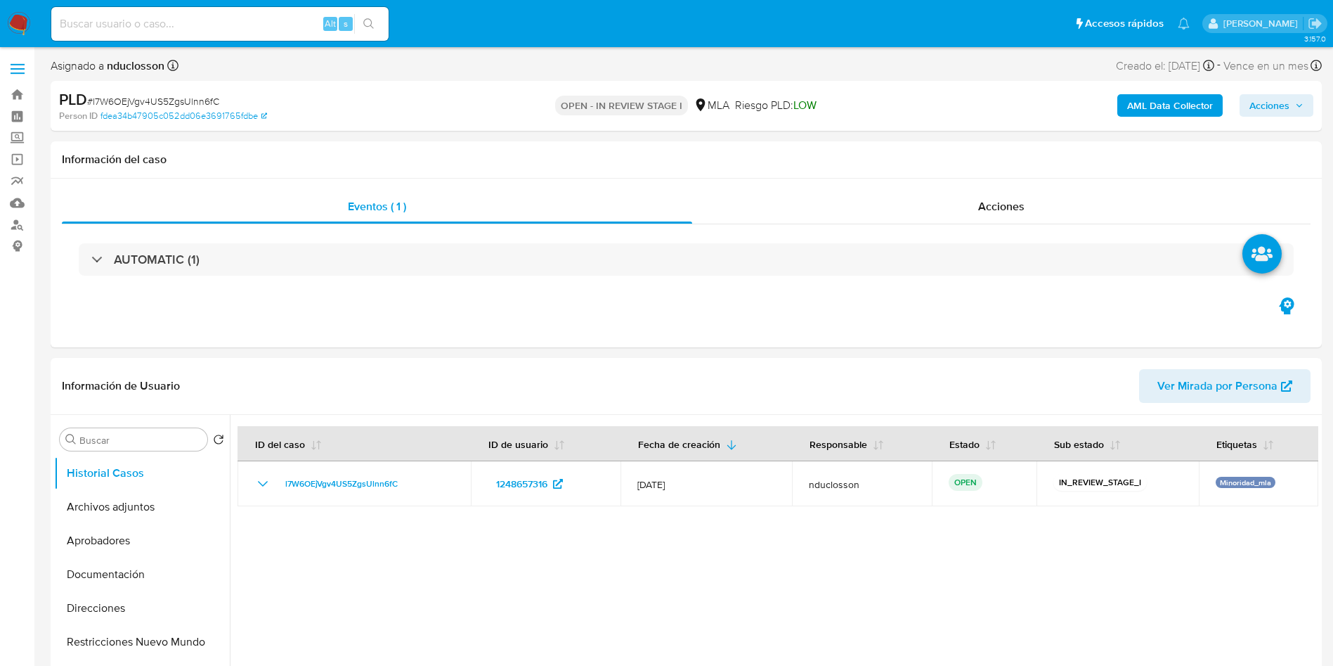
select select "10"
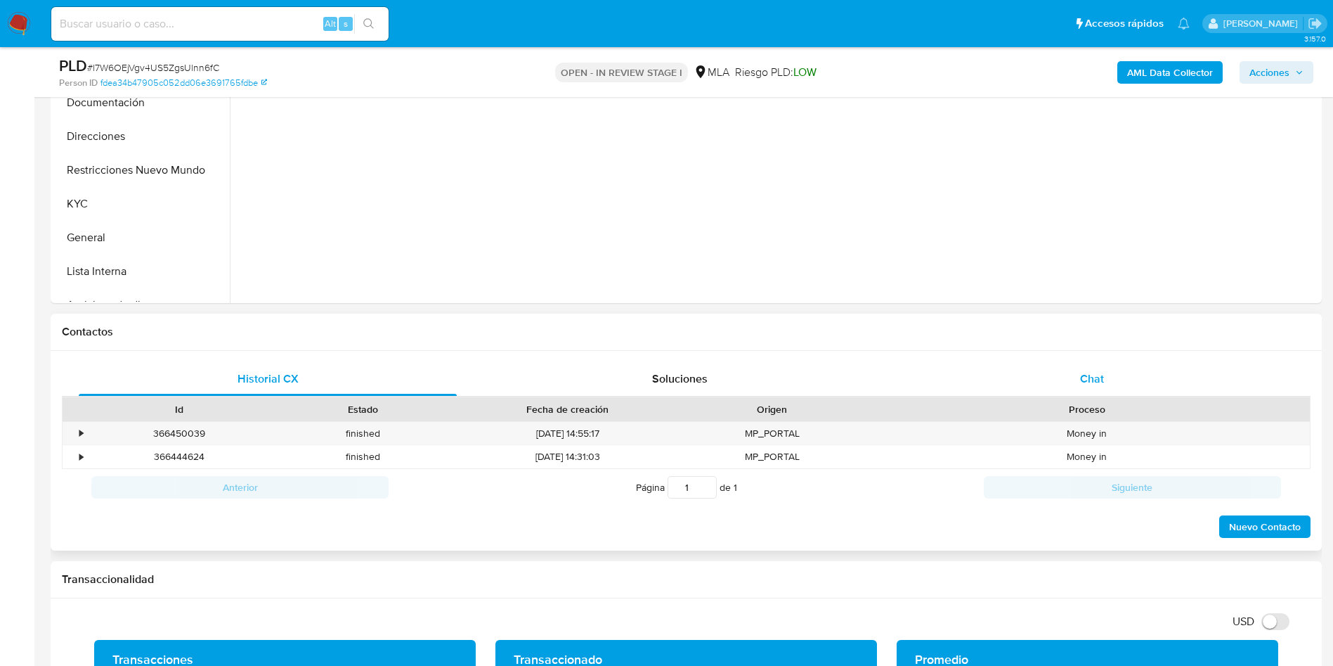
click at [1035, 372] on div "Chat" at bounding box center [1092, 379] width 378 height 34
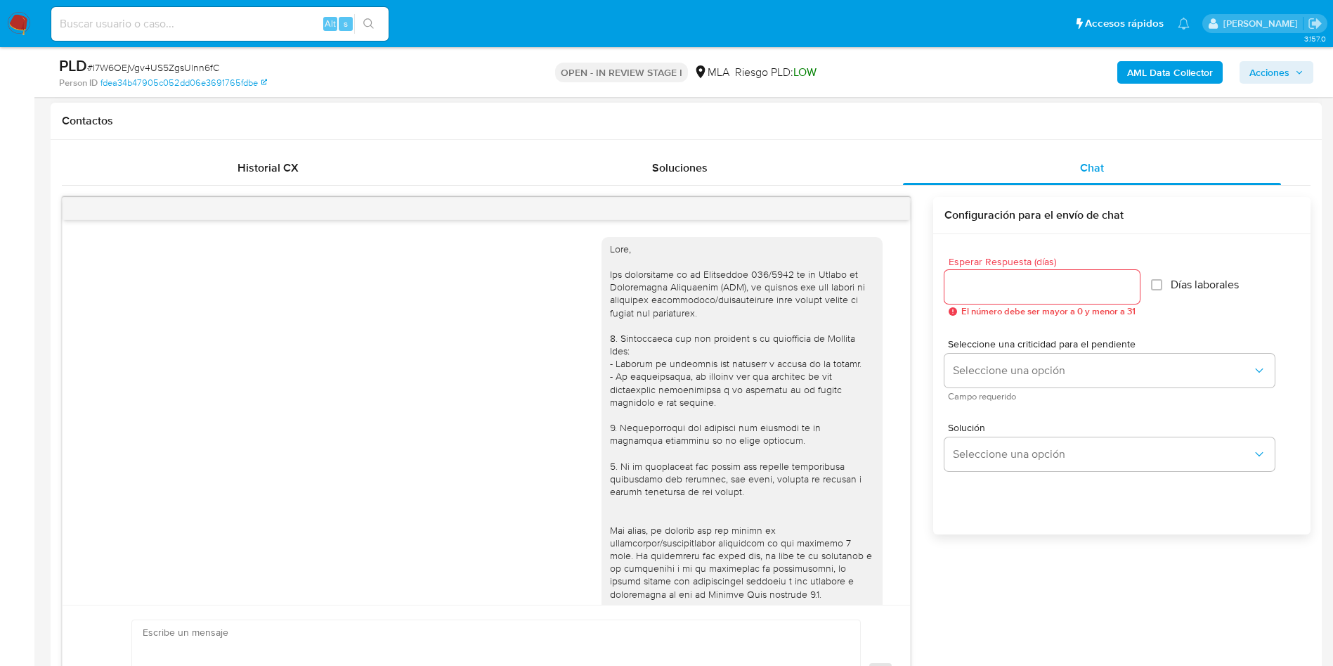
scroll to position [568, 0]
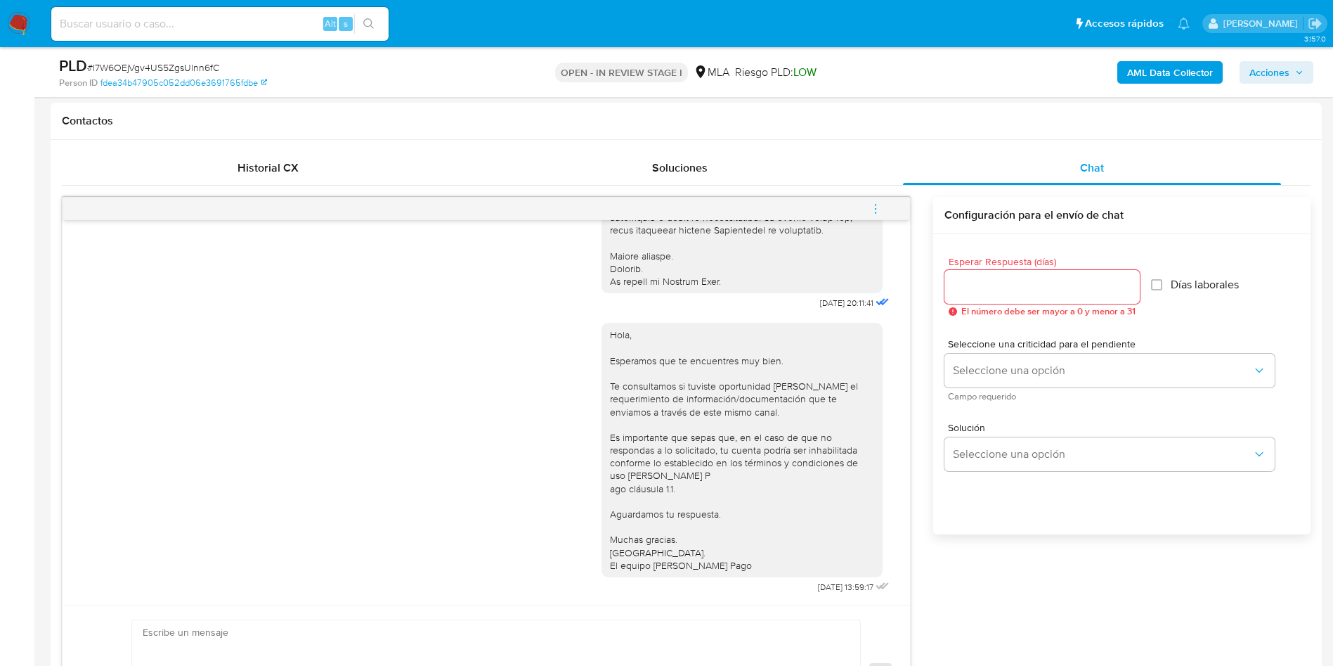
click at [873, 202] on icon "menu-action" at bounding box center [875, 208] width 13 height 13
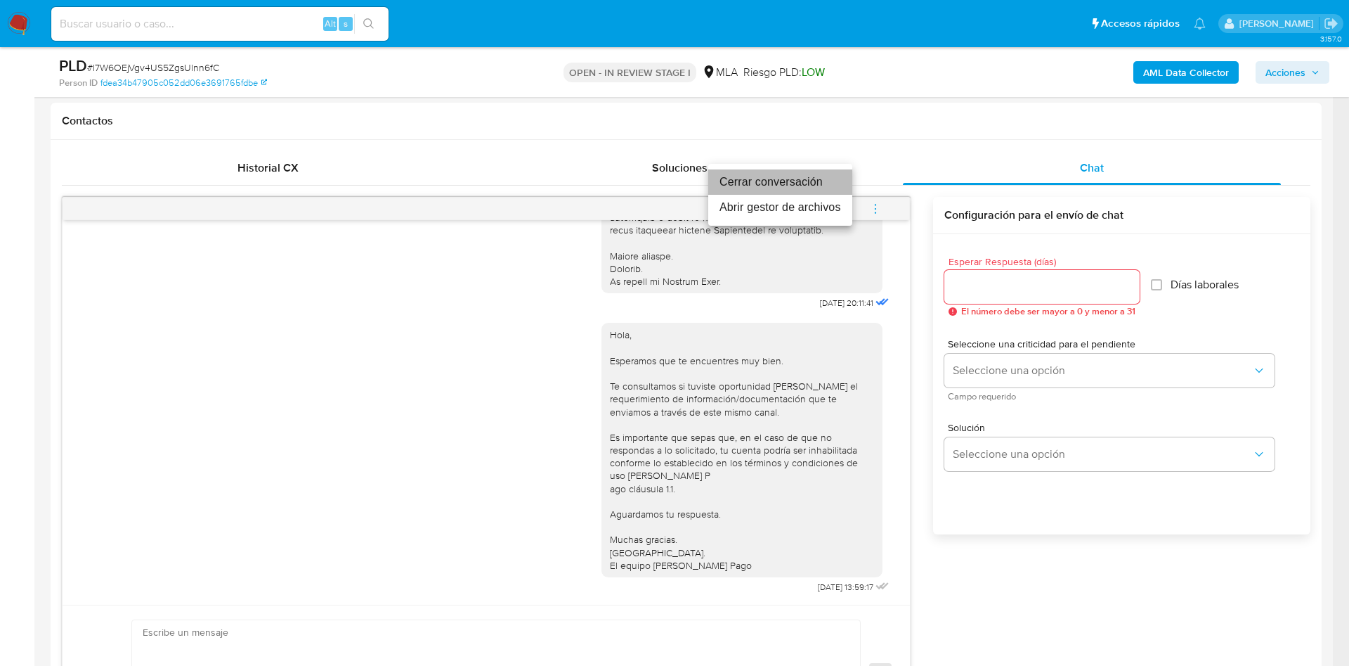
click at [736, 181] on li "Cerrar conversación" at bounding box center [780, 181] width 144 height 25
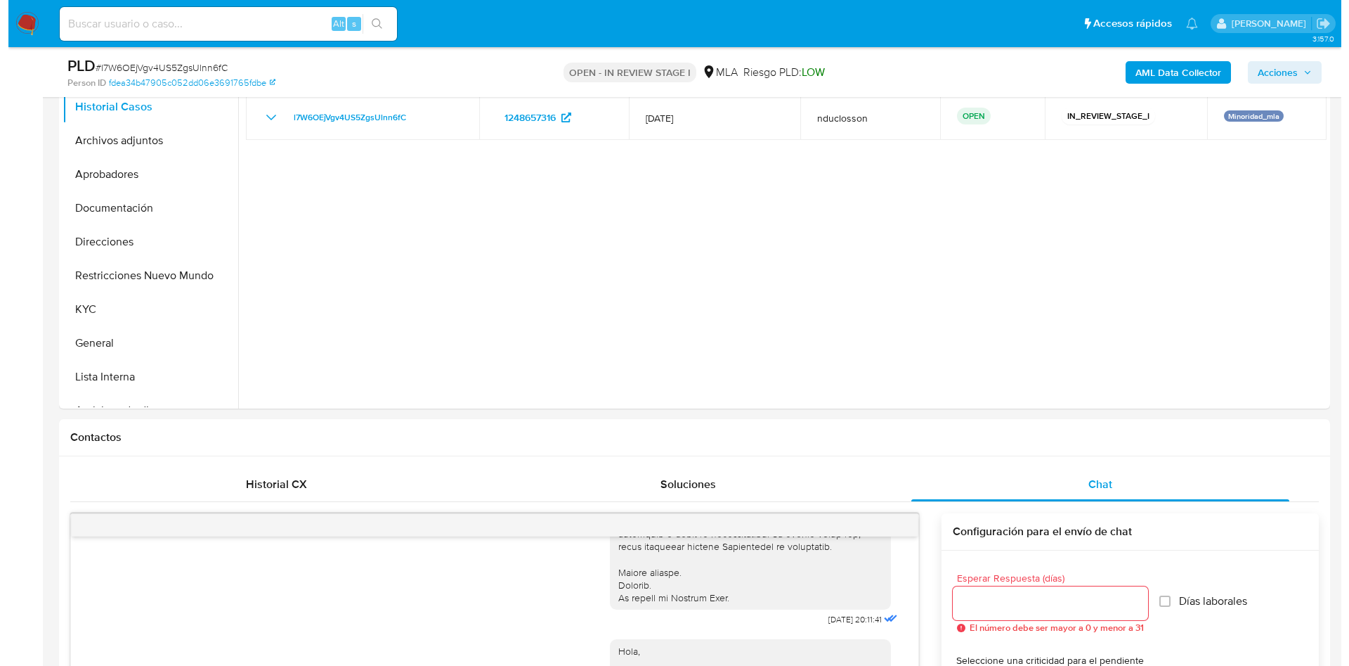
scroll to position [105, 0]
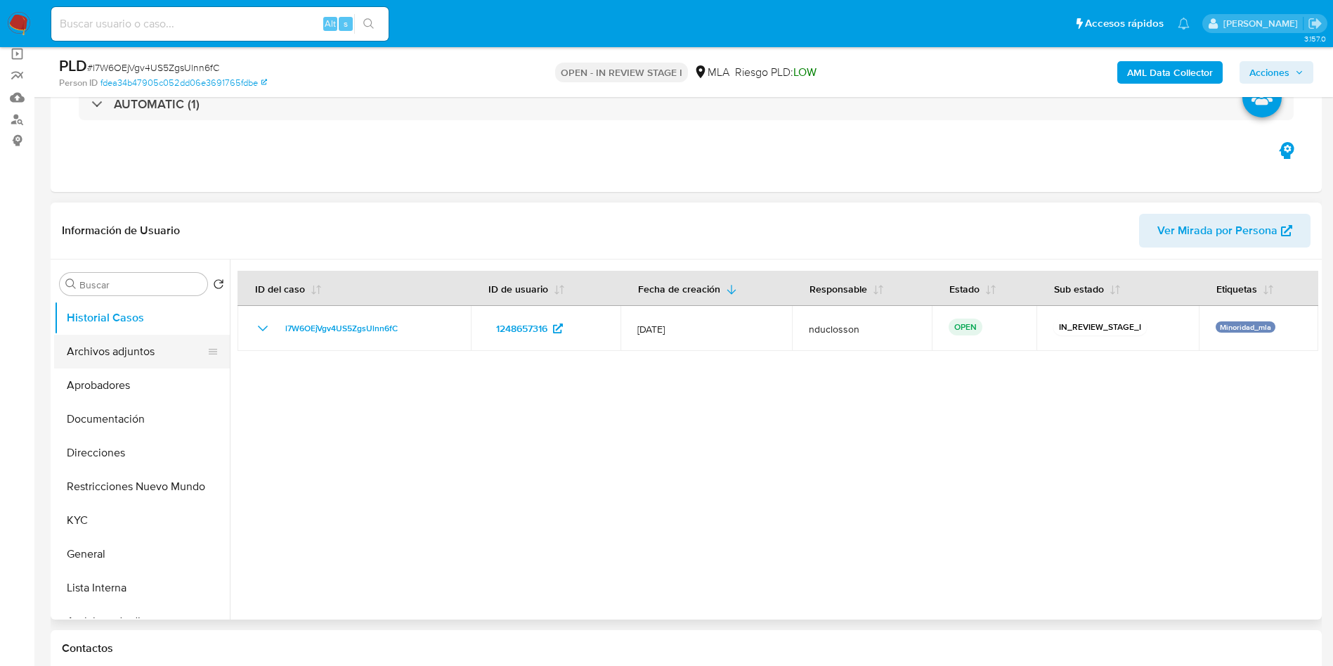
click at [122, 353] on button "Archivos adjuntos" at bounding box center [136, 352] width 164 height 34
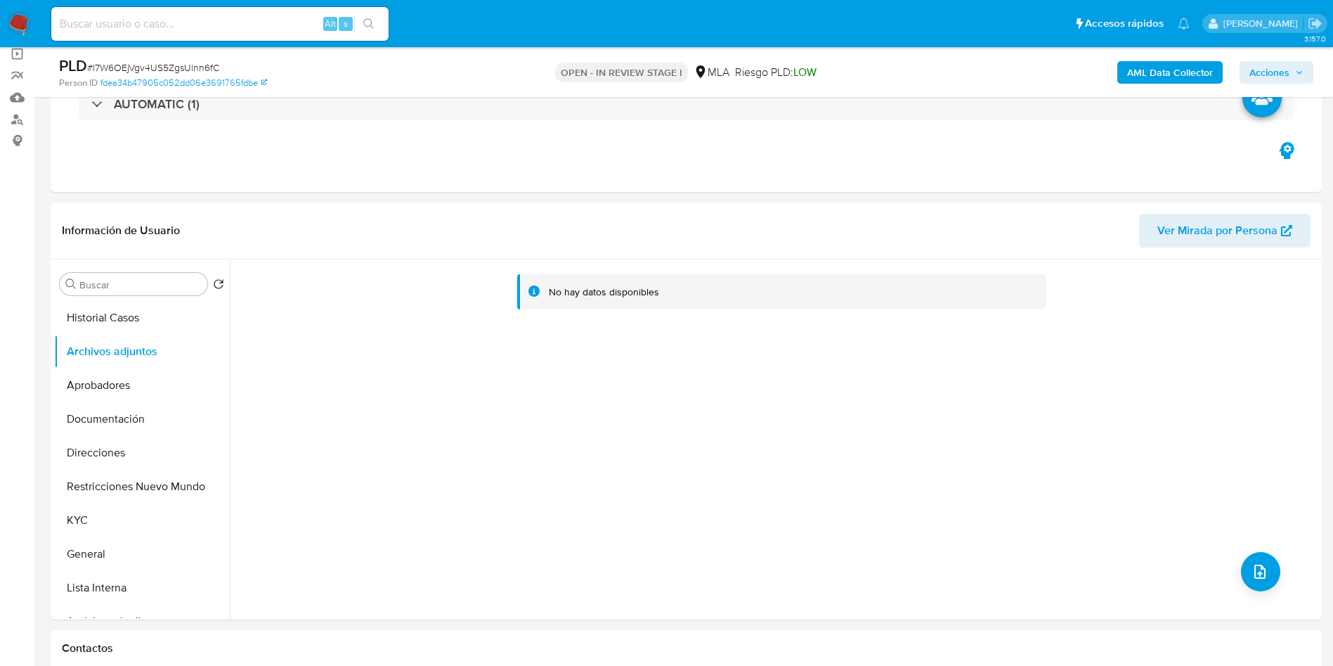
click at [1178, 65] on b "AML Data Collector" at bounding box center [1170, 72] width 86 height 22
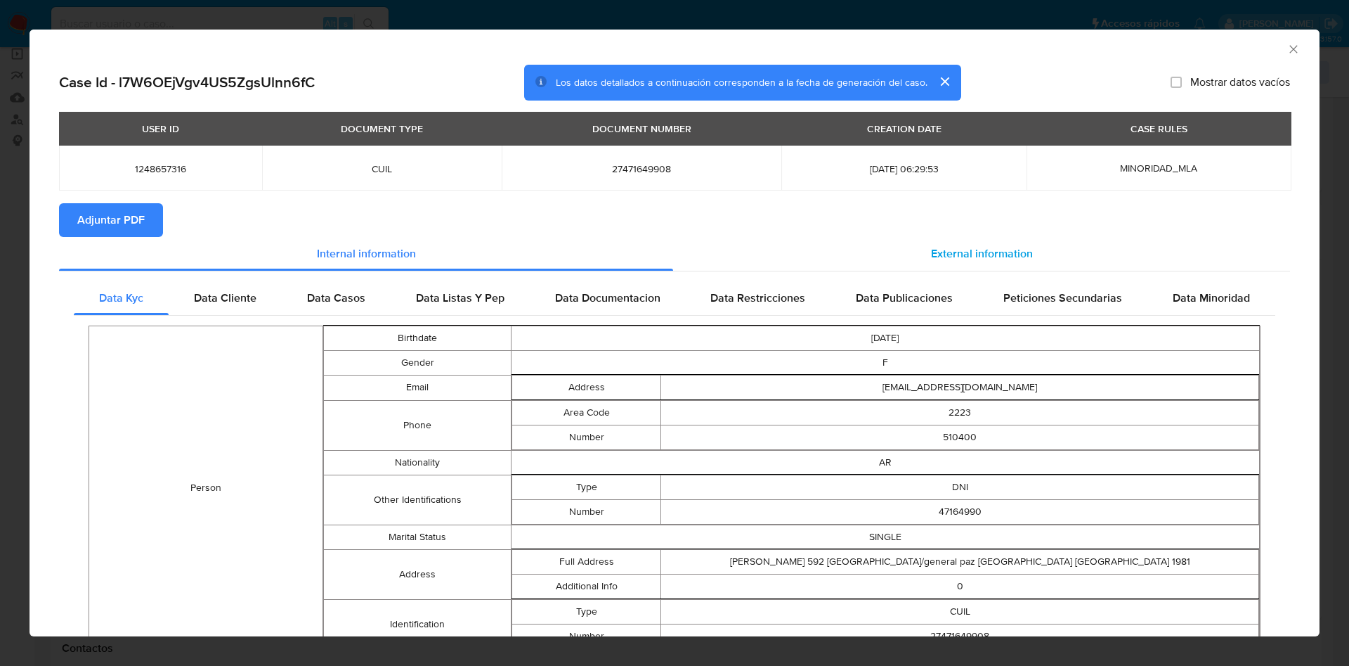
click at [958, 266] on div "External information" at bounding box center [981, 254] width 617 height 34
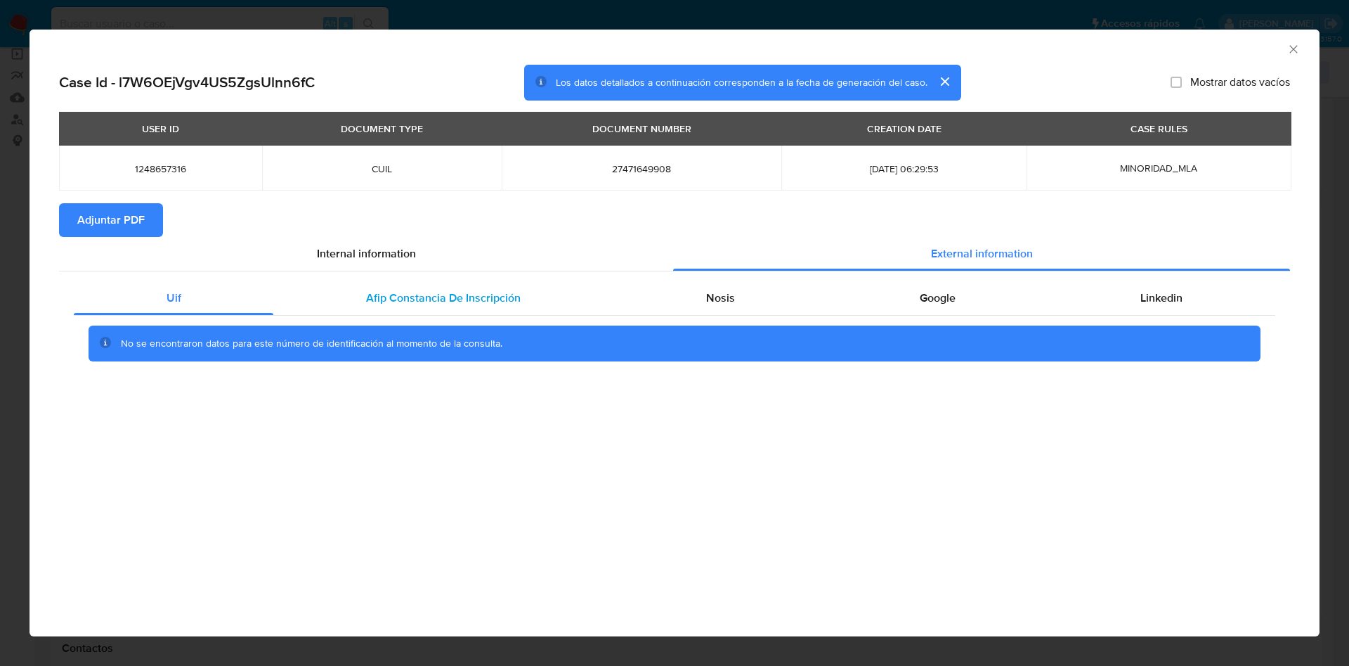
click at [510, 300] on span "Afip Constancia De Inscripción" at bounding box center [443, 298] width 155 height 16
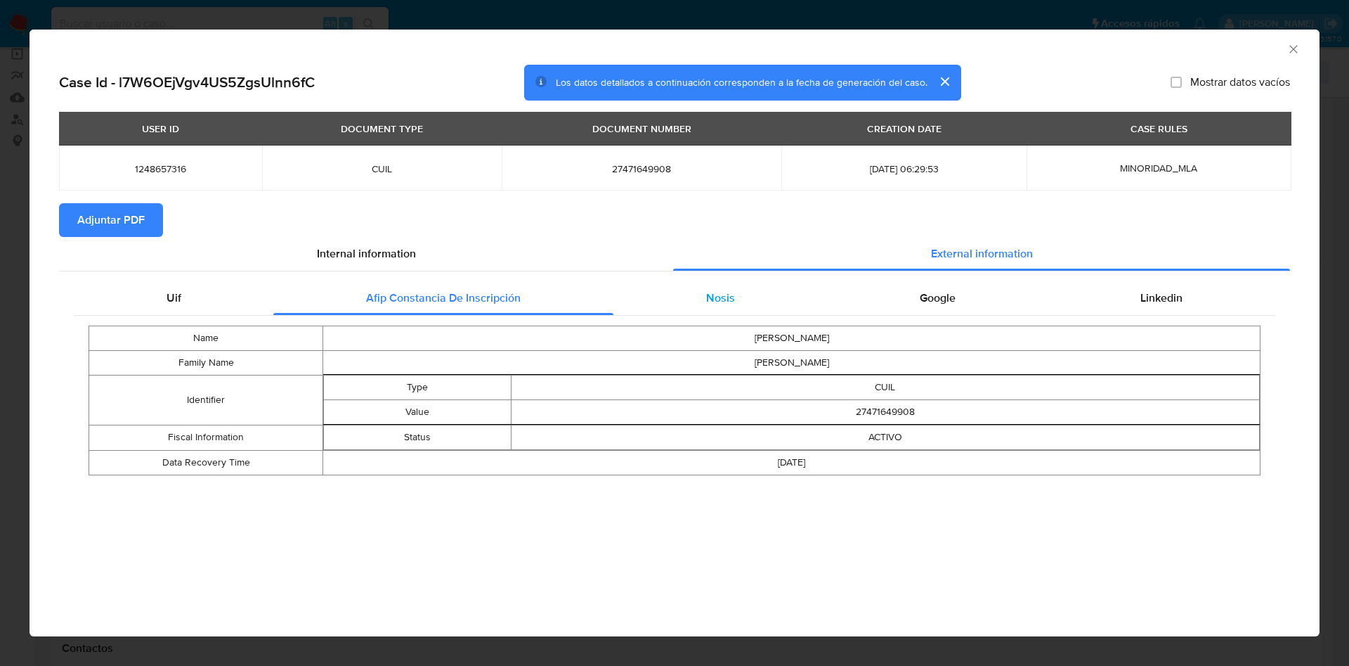
click at [682, 312] on div "Nosis" at bounding box center [721, 298] width 214 height 34
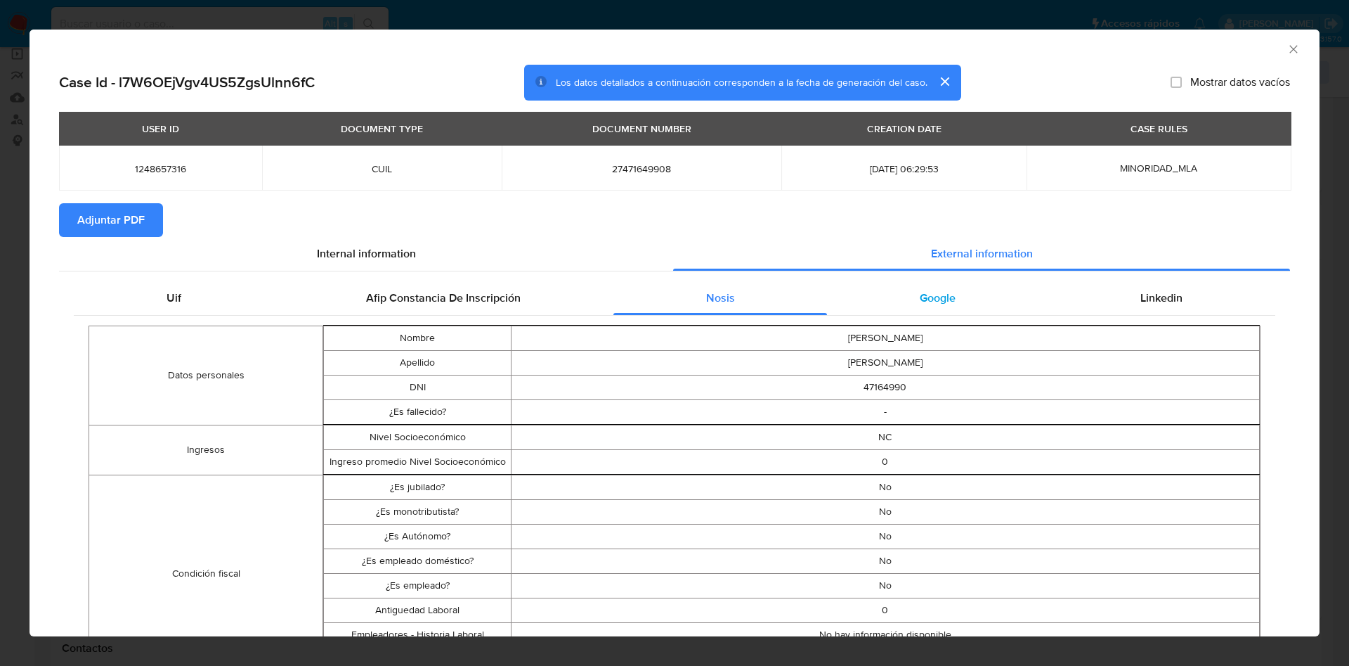
click at [960, 292] on div "Google" at bounding box center [937, 298] width 221 height 34
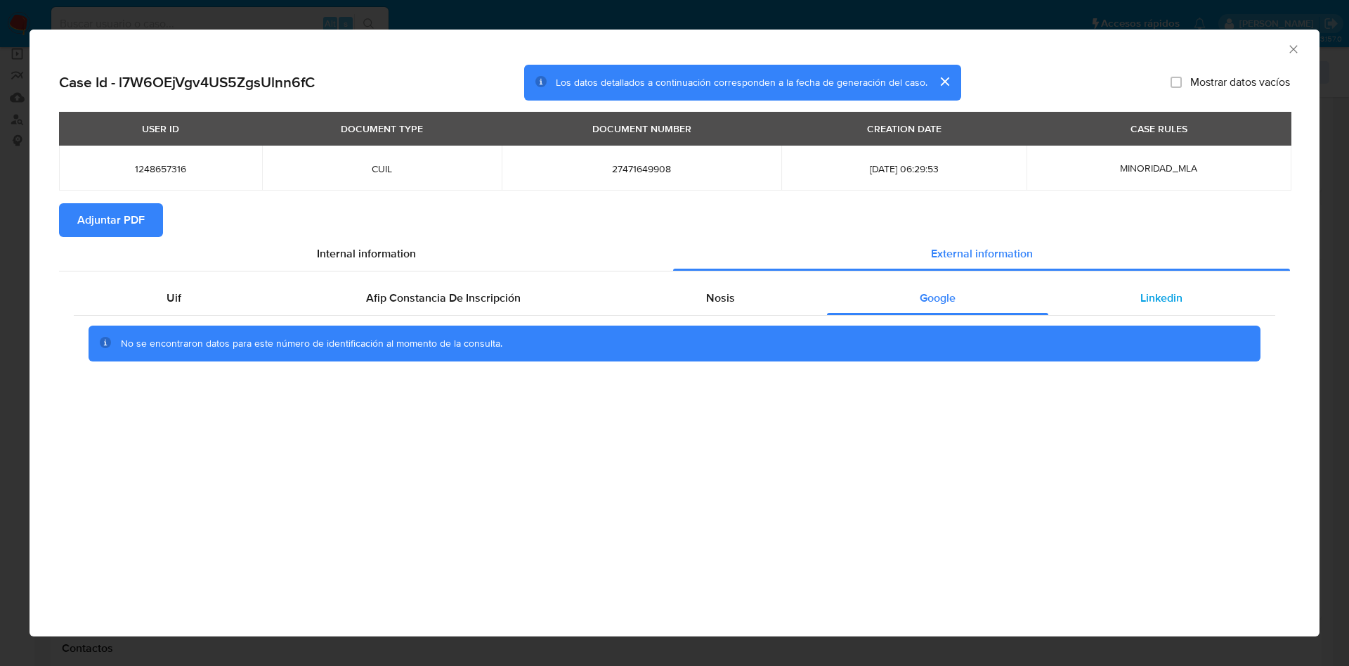
click at [1140, 286] on div "Linkedin" at bounding box center [1162, 298] width 227 height 34
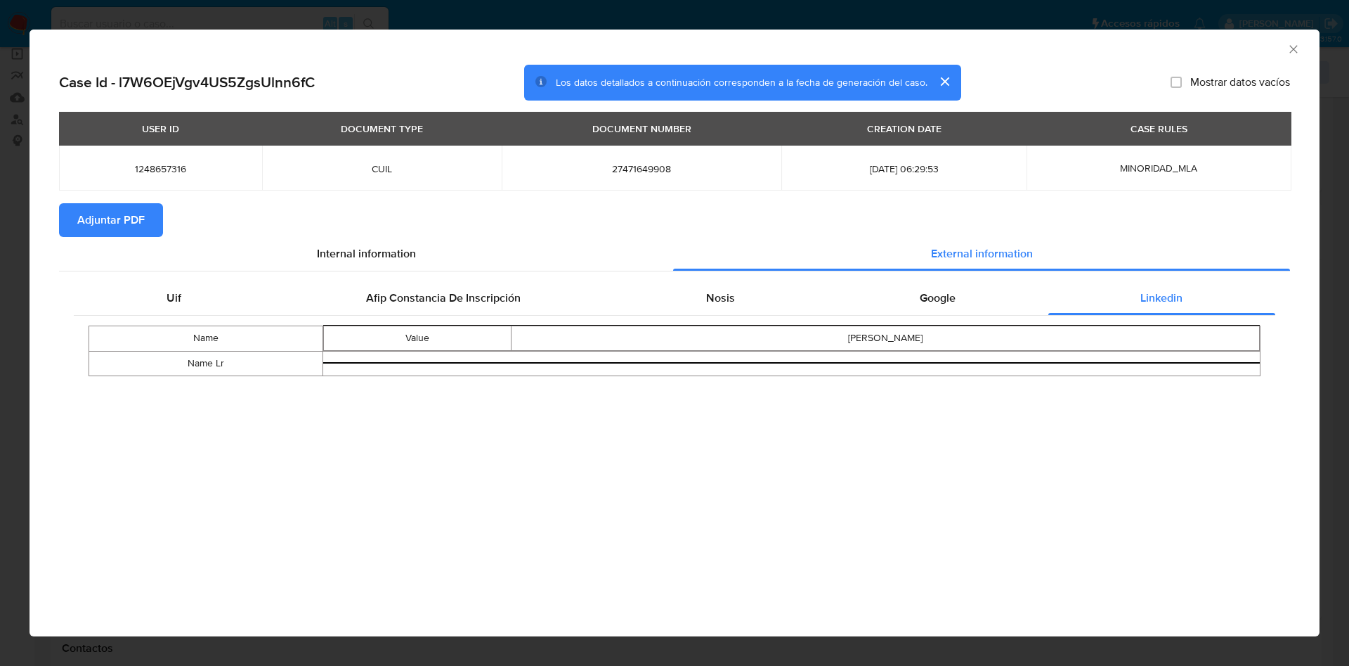
click at [126, 196] on div "USER ID DOCUMENT TYPE DOCUMENT NUMBER CREATION DATE CASE RULES 1248657316 CUIL …" at bounding box center [674, 157] width 1231 height 91
click at [126, 212] on span "Adjuntar PDF" at bounding box center [110, 220] width 67 height 31
click at [1292, 46] on icon "Cerrar ventana" at bounding box center [1294, 49] width 14 height 14
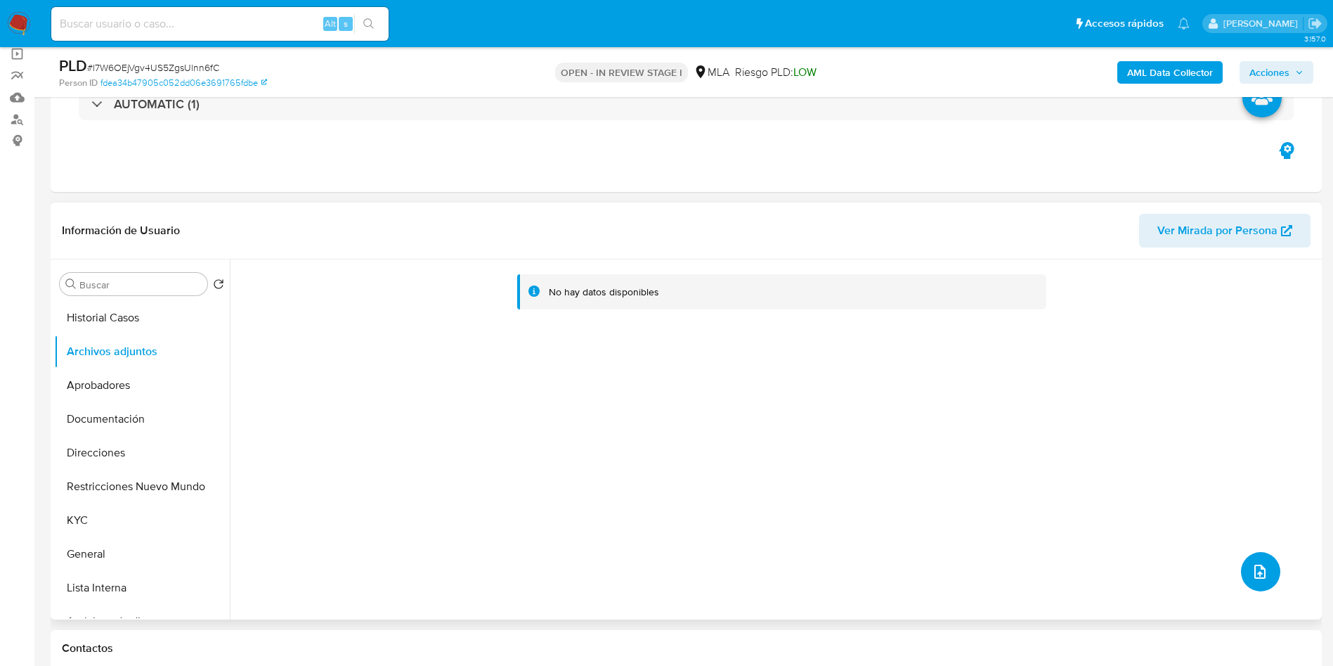
click at [1269, 571] on button "upload-file" at bounding box center [1260, 571] width 39 height 39
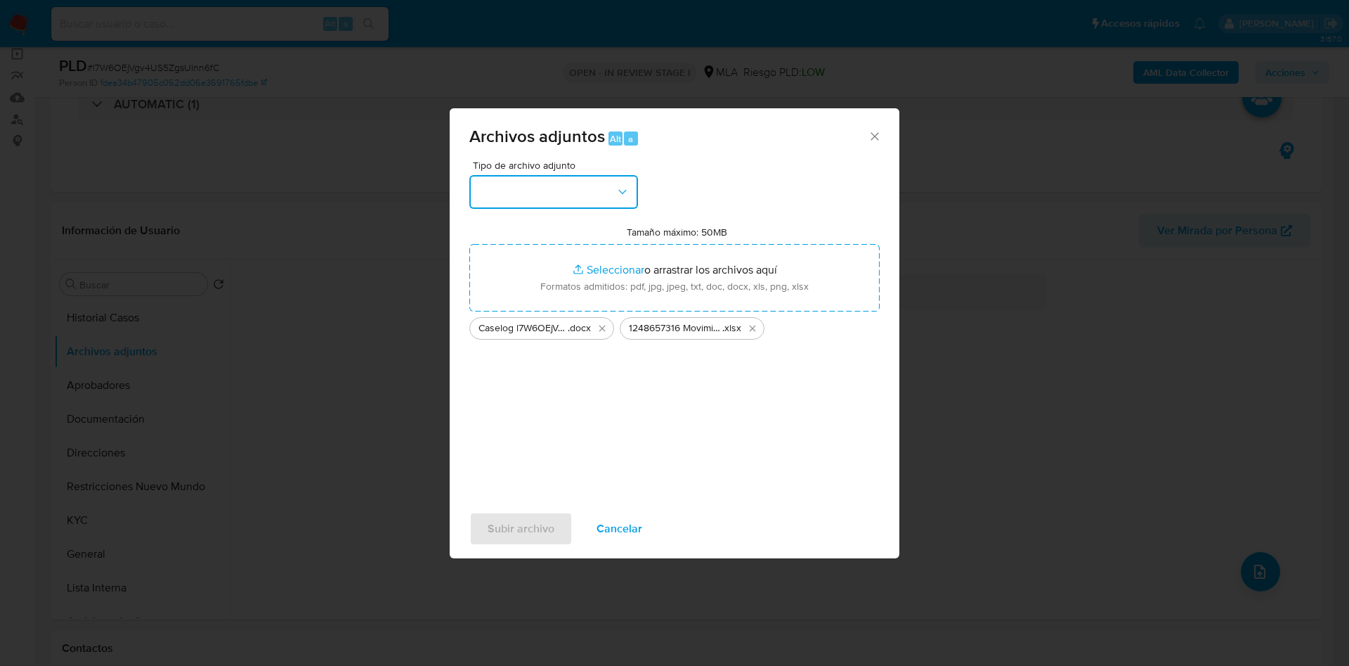
click at [551, 205] on button "button" at bounding box center [553, 192] width 169 height 34
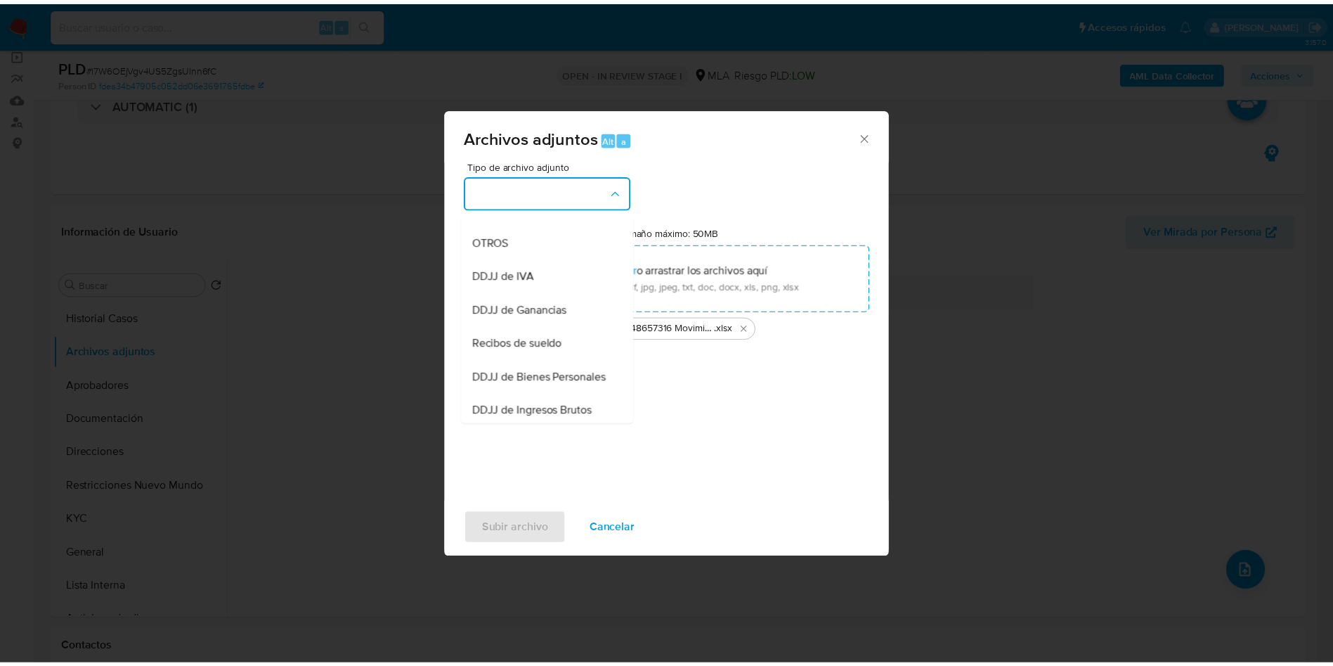
scroll to position [284, 0]
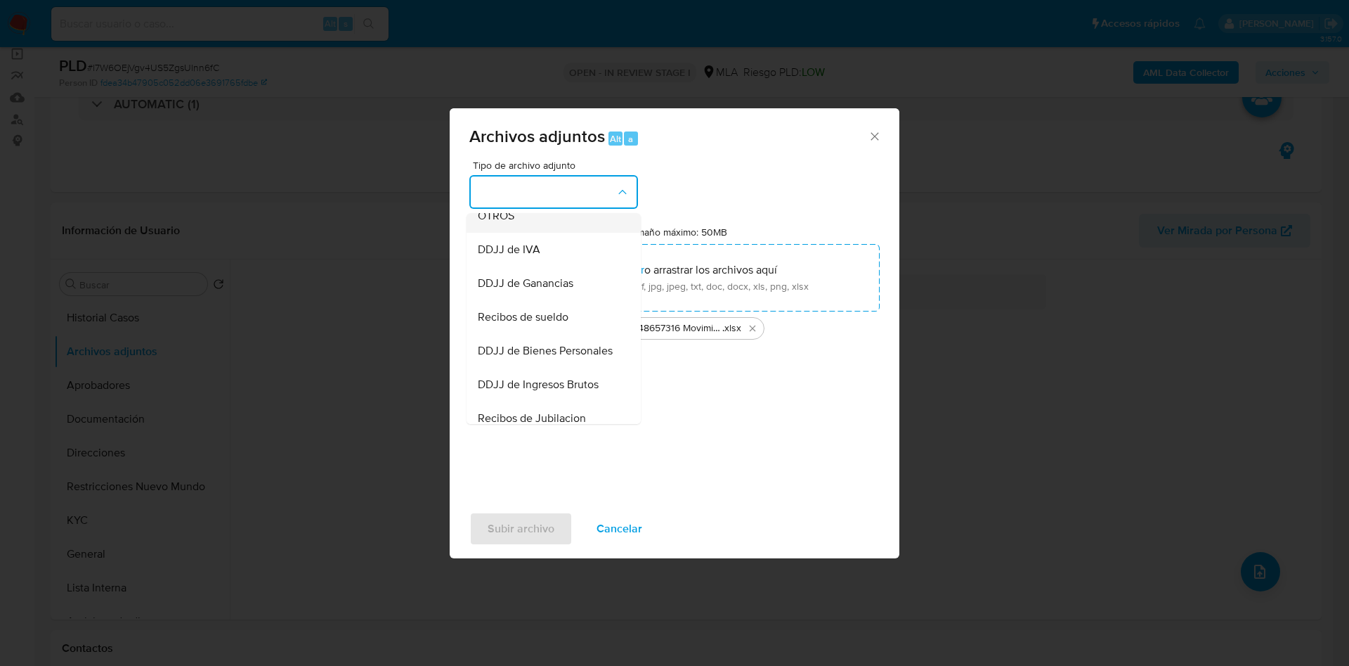
click at [517, 233] on div "OTROS" at bounding box center [549, 216] width 143 height 34
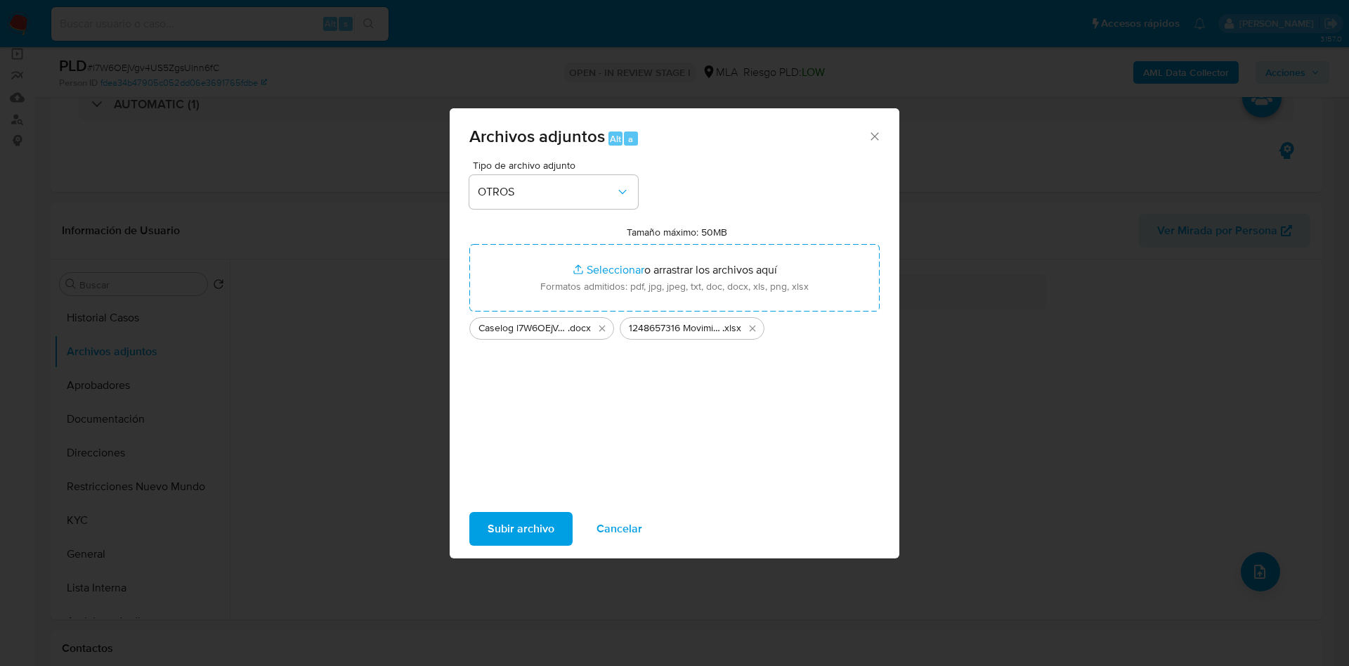
click at [564, 517] on button "Subir archivo" at bounding box center [520, 529] width 103 height 34
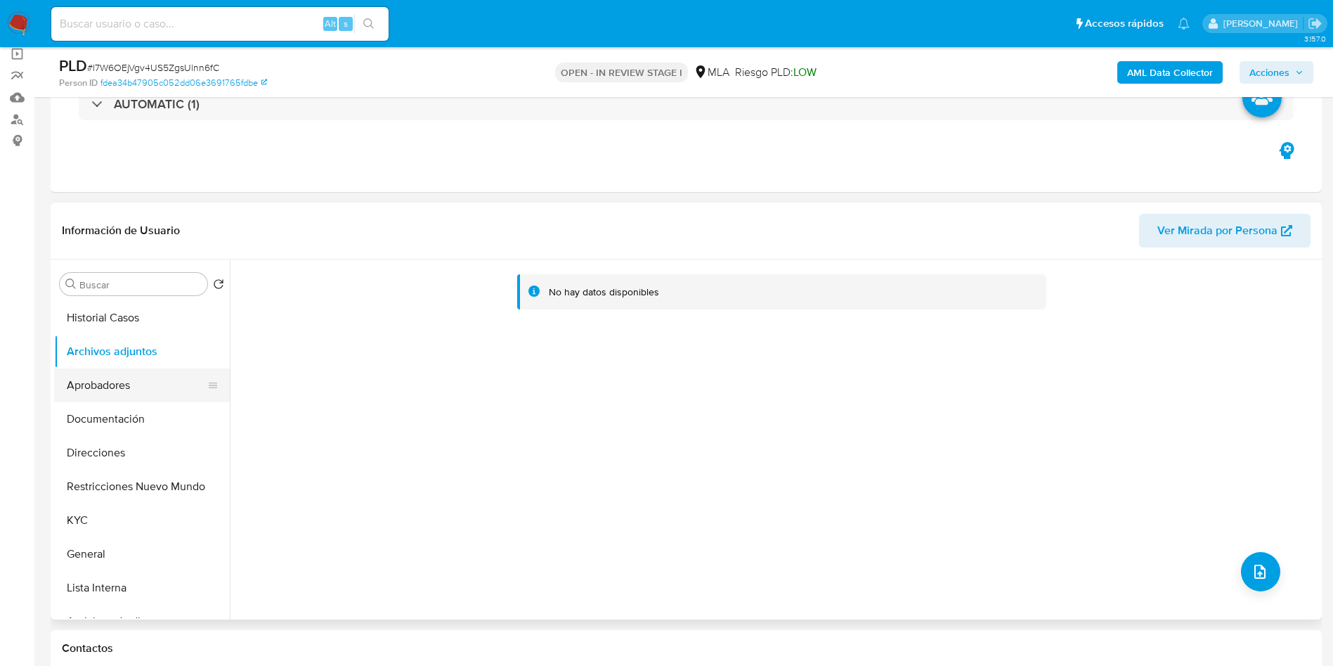
click at [77, 377] on button "Aprobadores" at bounding box center [136, 385] width 164 height 34
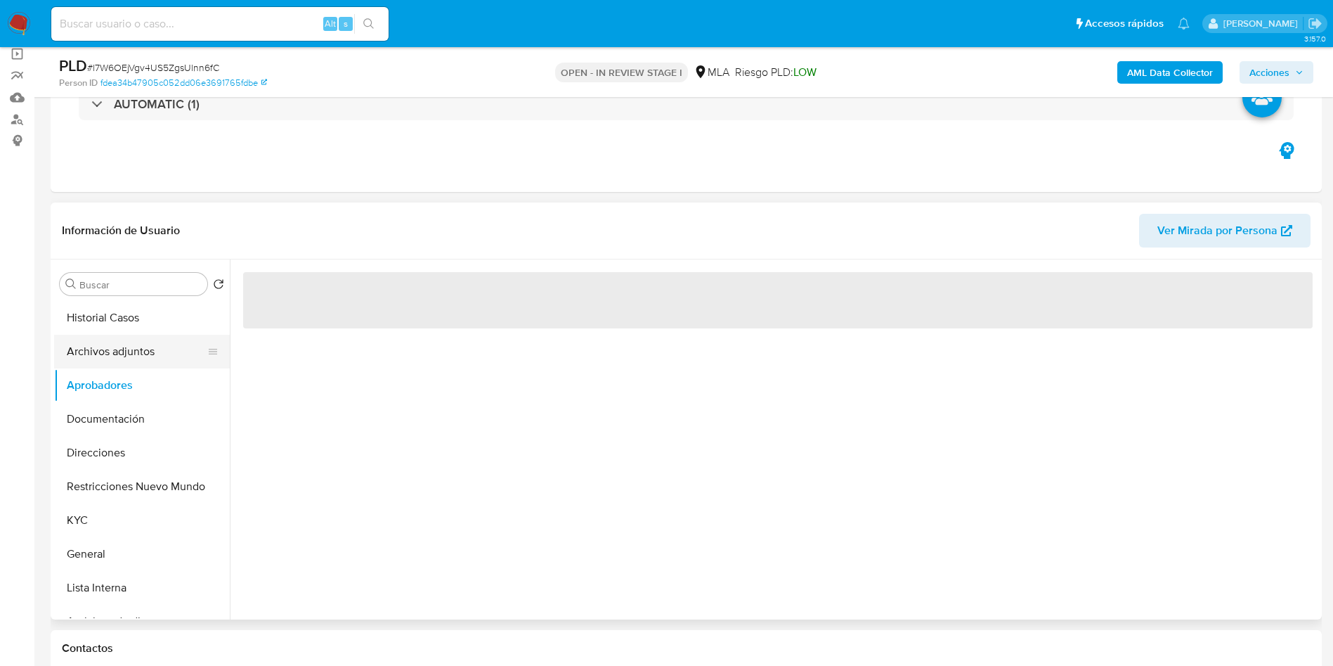
click at [122, 351] on button "Archivos adjuntos" at bounding box center [136, 352] width 164 height 34
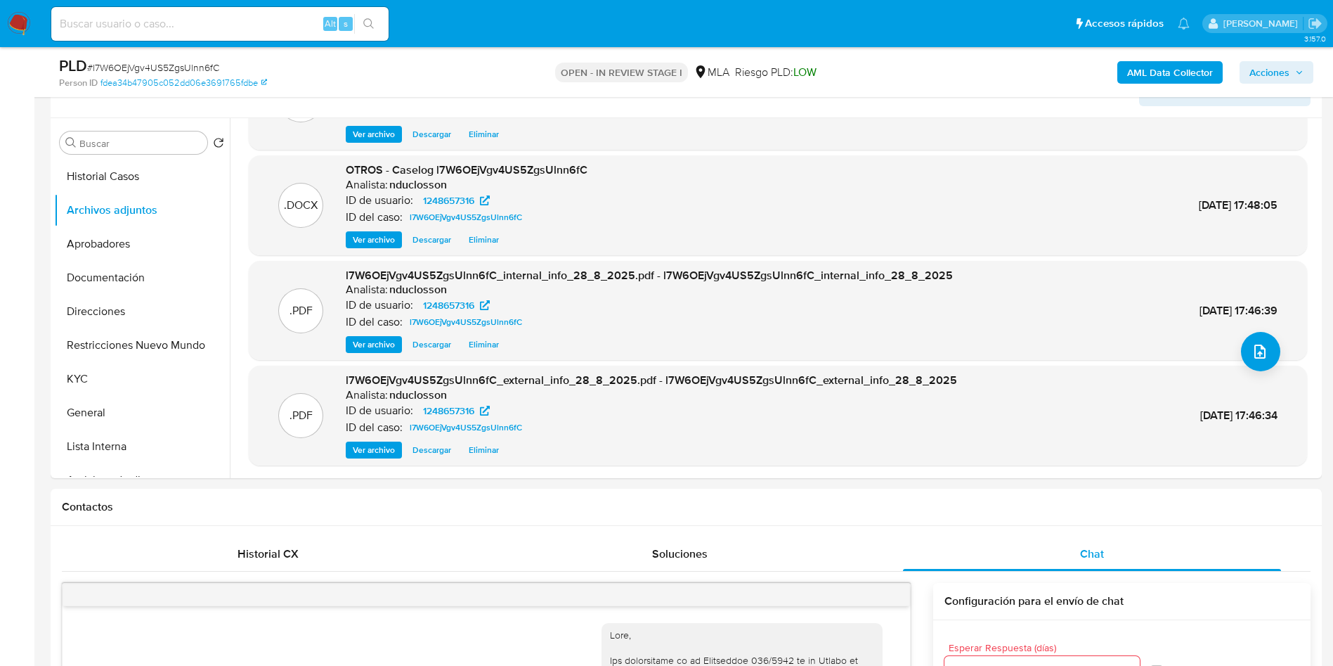
scroll to position [0, 0]
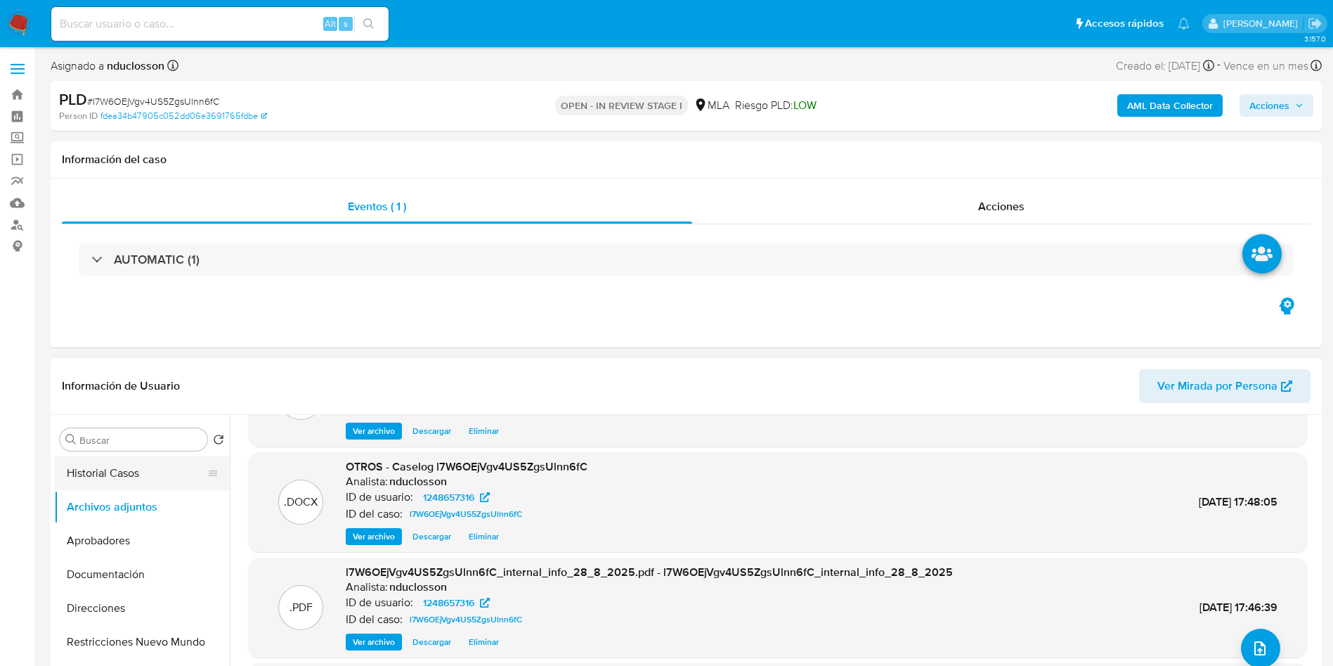
click at [82, 477] on button "Historial Casos" at bounding box center [136, 473] width 164 height 34
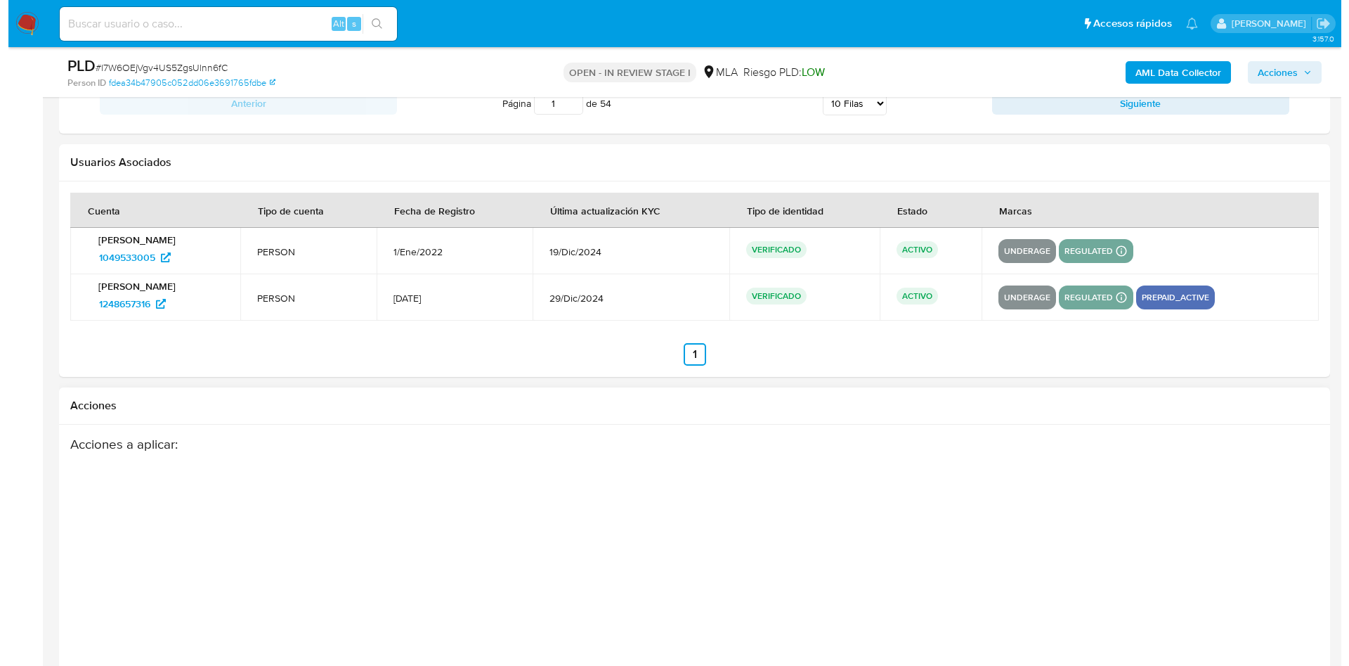
scroll to position [2518, 0]
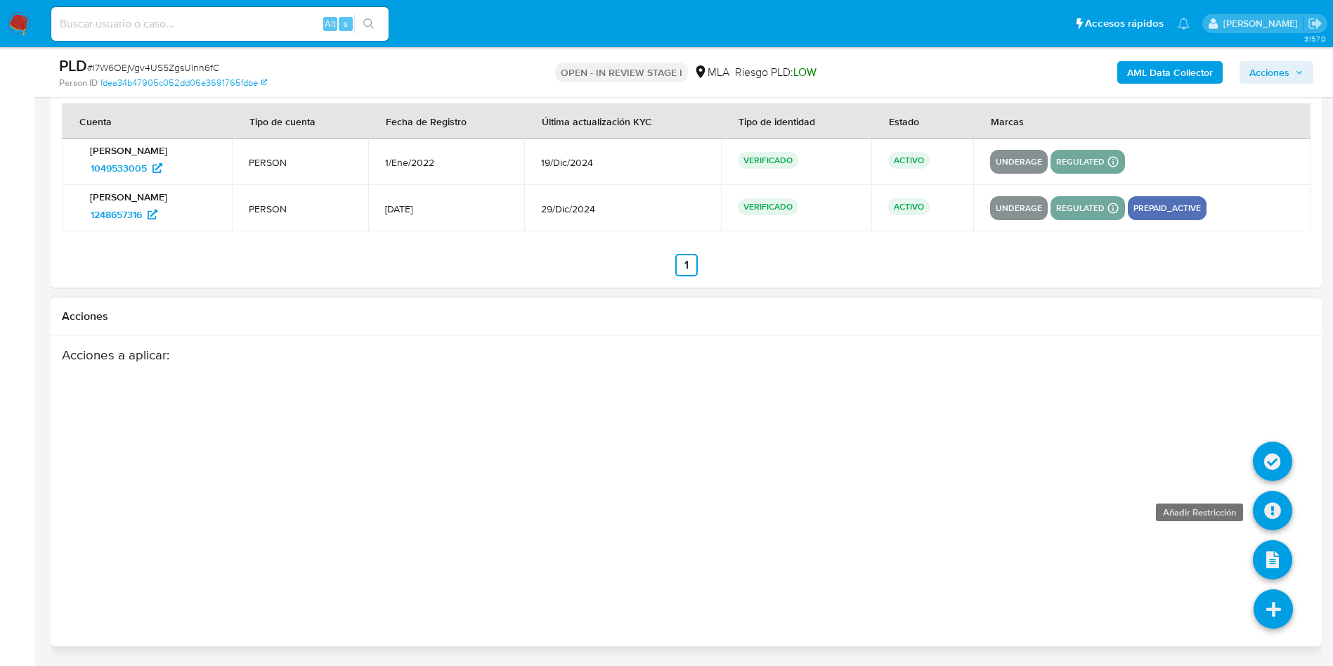
click at [1271, 507] on icon at bounding box center [1272, 510] width 39 height 39
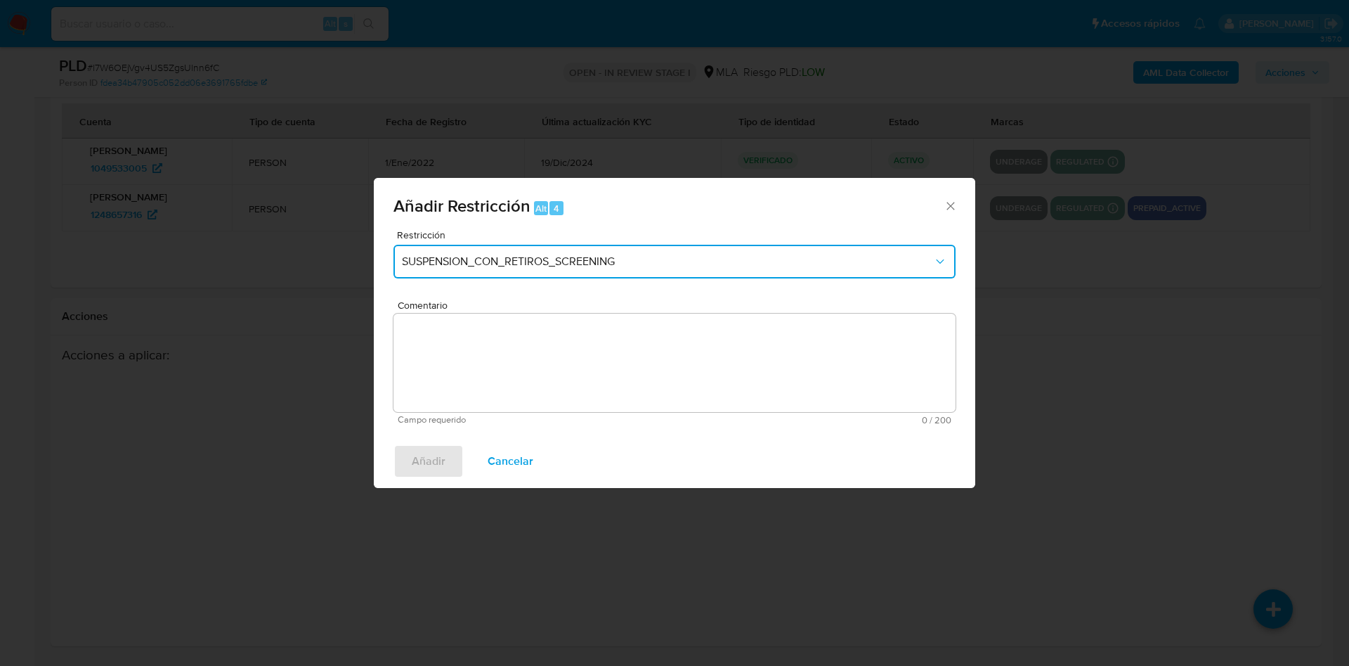
click at [679, 263] on span "SUSPENSION_CON_RETIROS_SCREENING" at bounding box center [667, 261] width 531 height 14
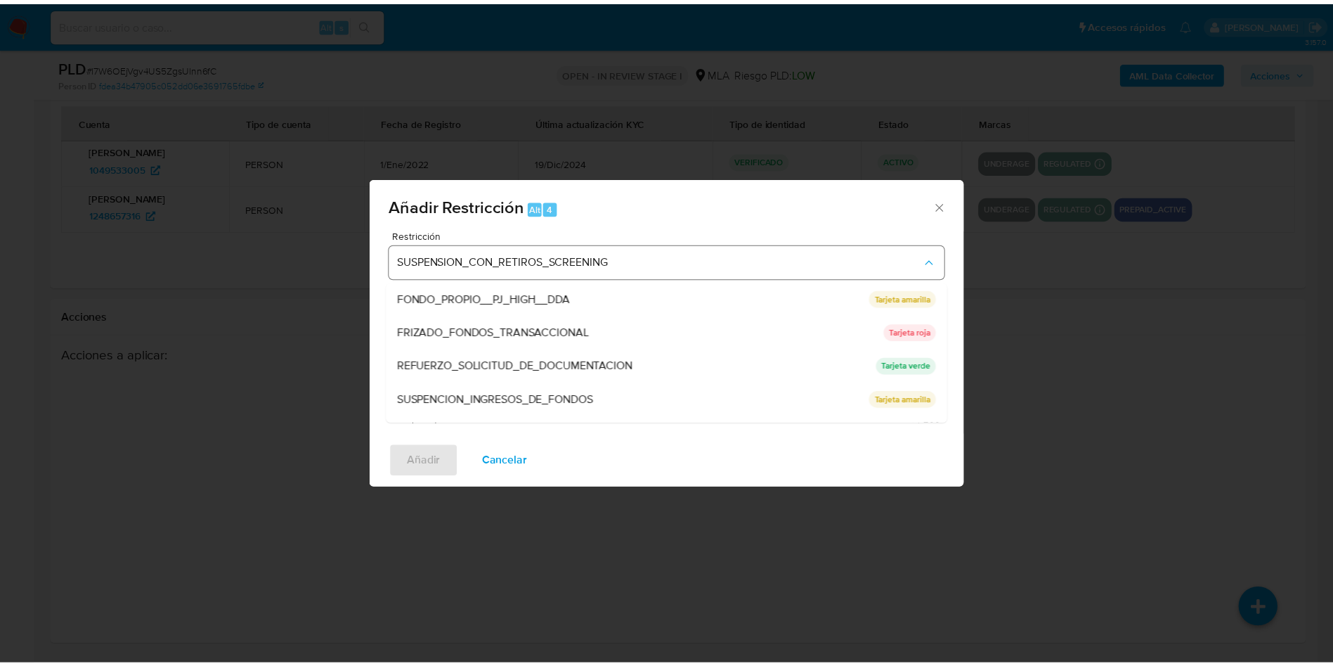
scroll to position [298, 0]
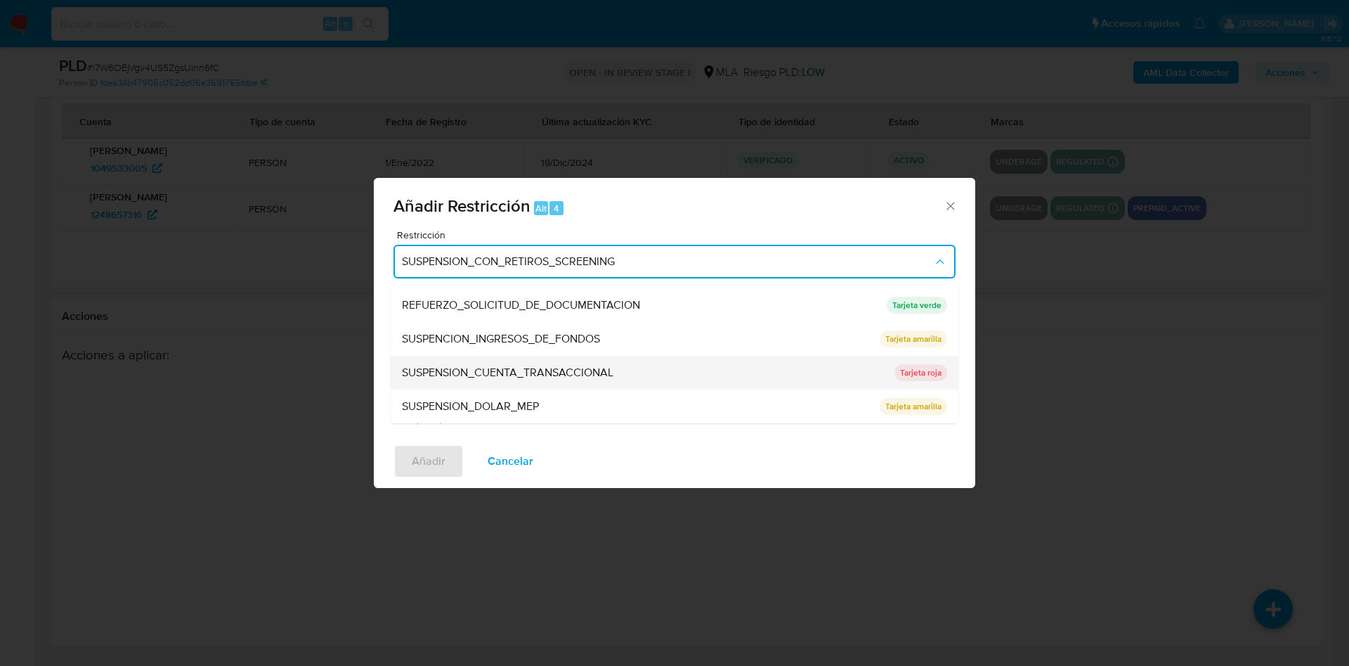
click at [564, 368] on span "SUSPENSION_CUENTA_TRANSACCIONAL" at bounding box center [508, 372] width 212 height 14
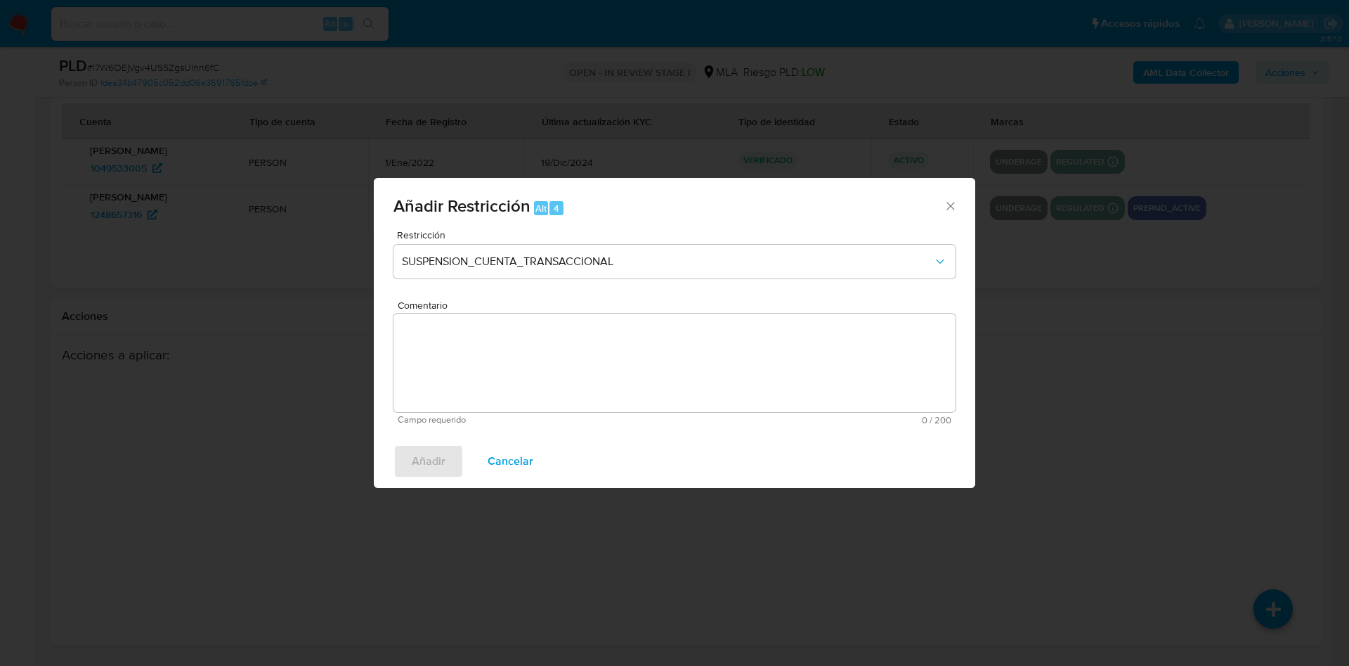
click at [562, 365] on textarea "Comentario" at bounding box center [675, 362] width 562 height 98
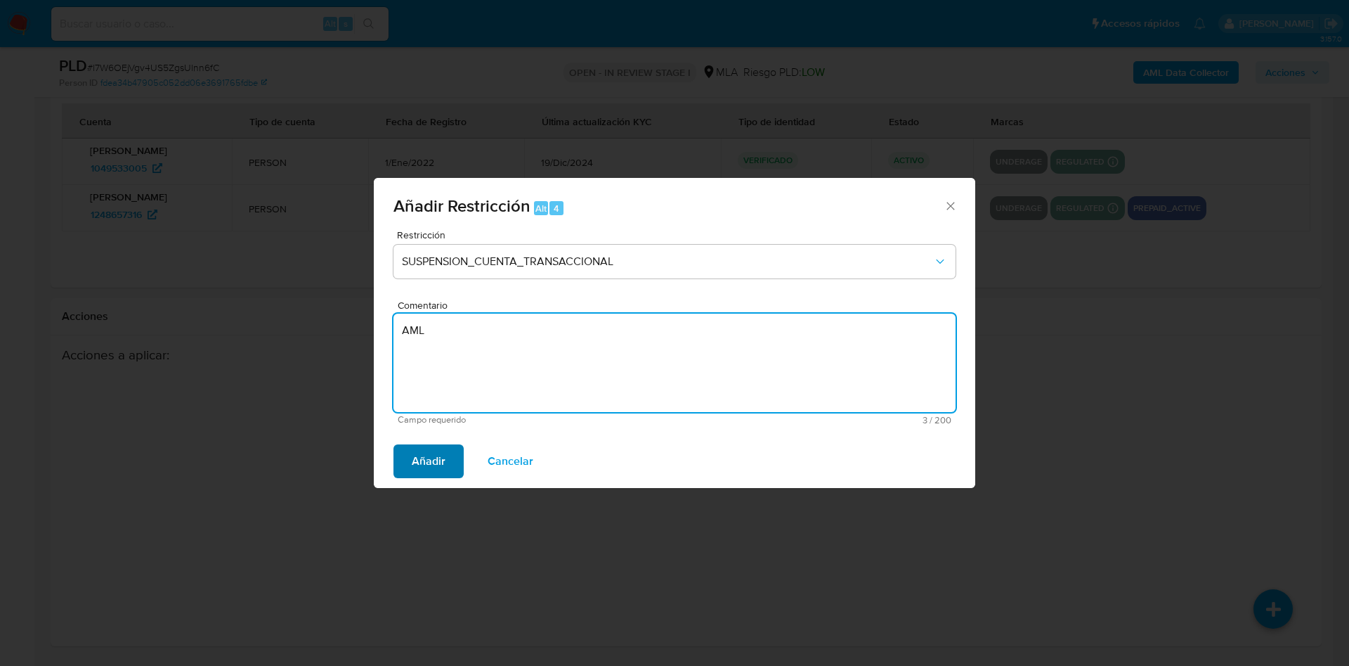
type textarea "AML"
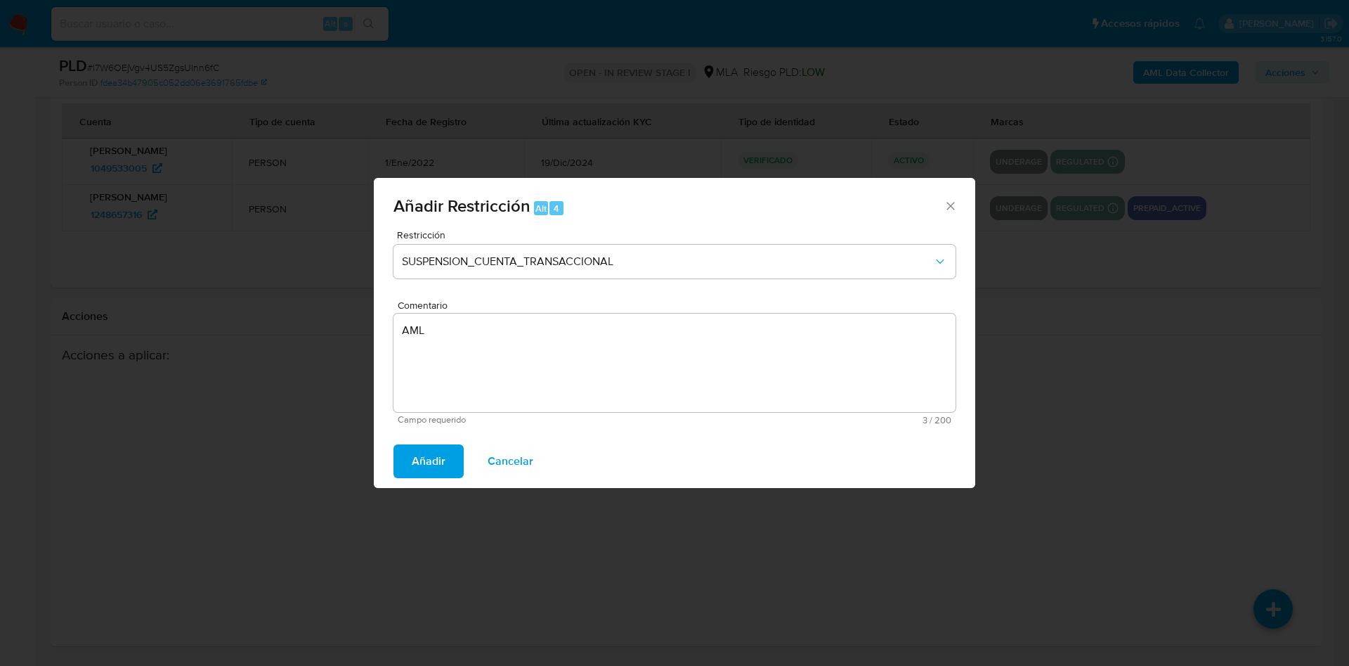
click at [440, 449] on span "Añadir" at bounding box center [429, 461] width 34 height 31
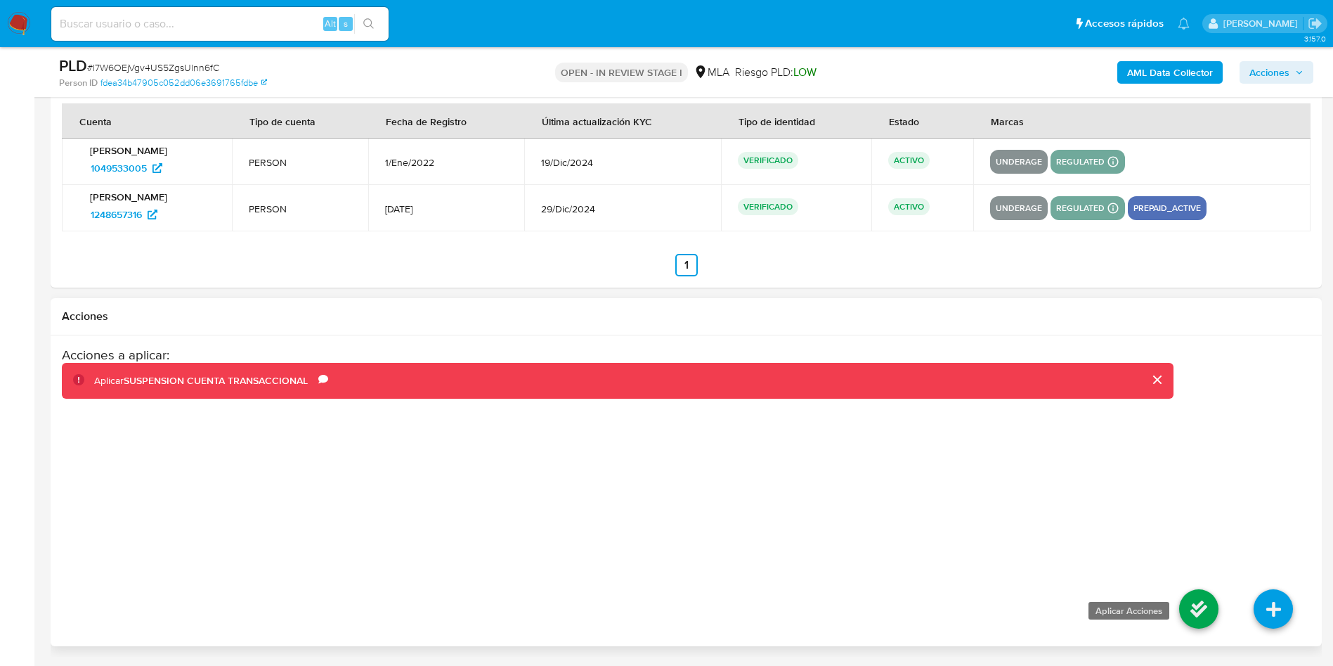
click at [1207, 607] on icon at bounding box center [1198, 608] width 39 height 39
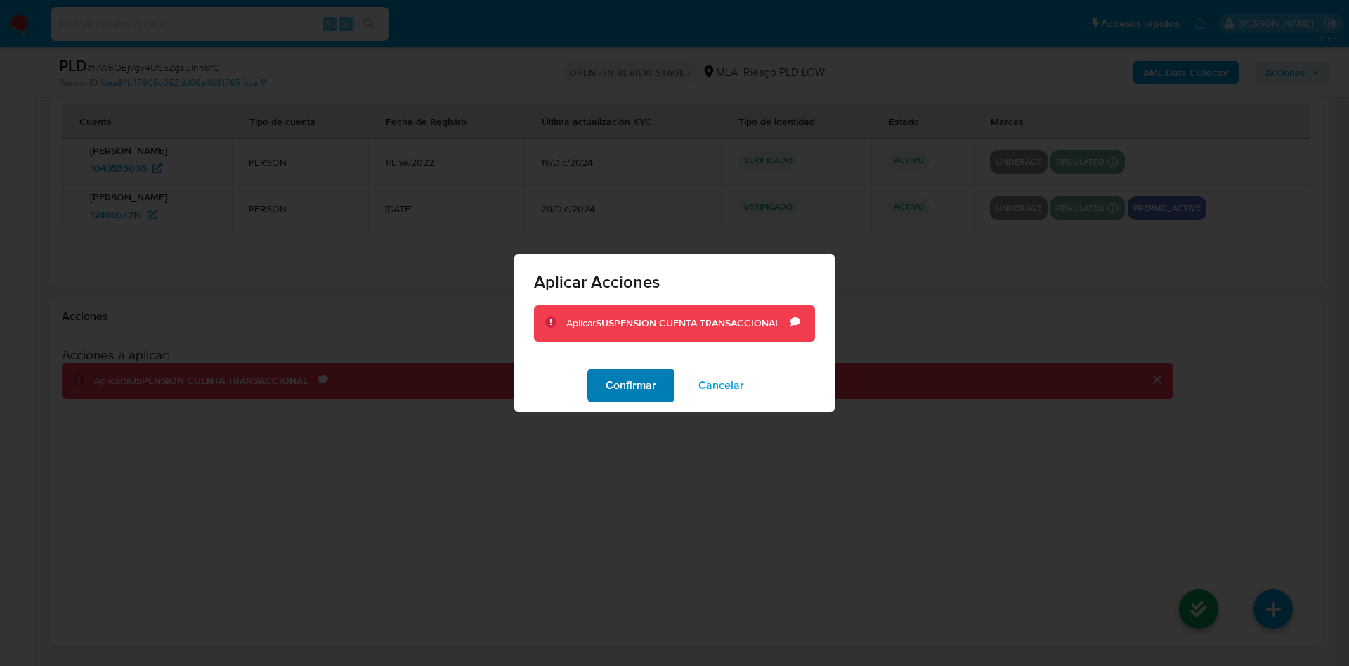
click at [625, 385] on span "Confirmar" at bounding box center [631, 385] width 51 height 31
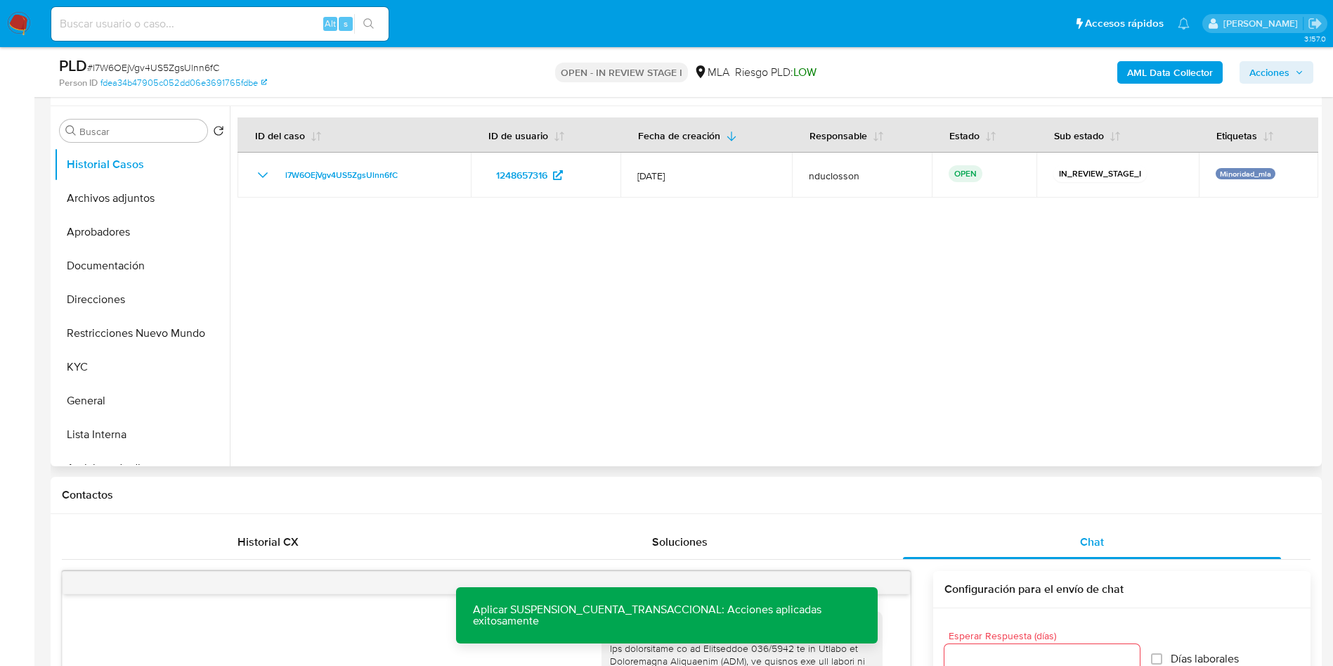
scroll to position [0, 0]
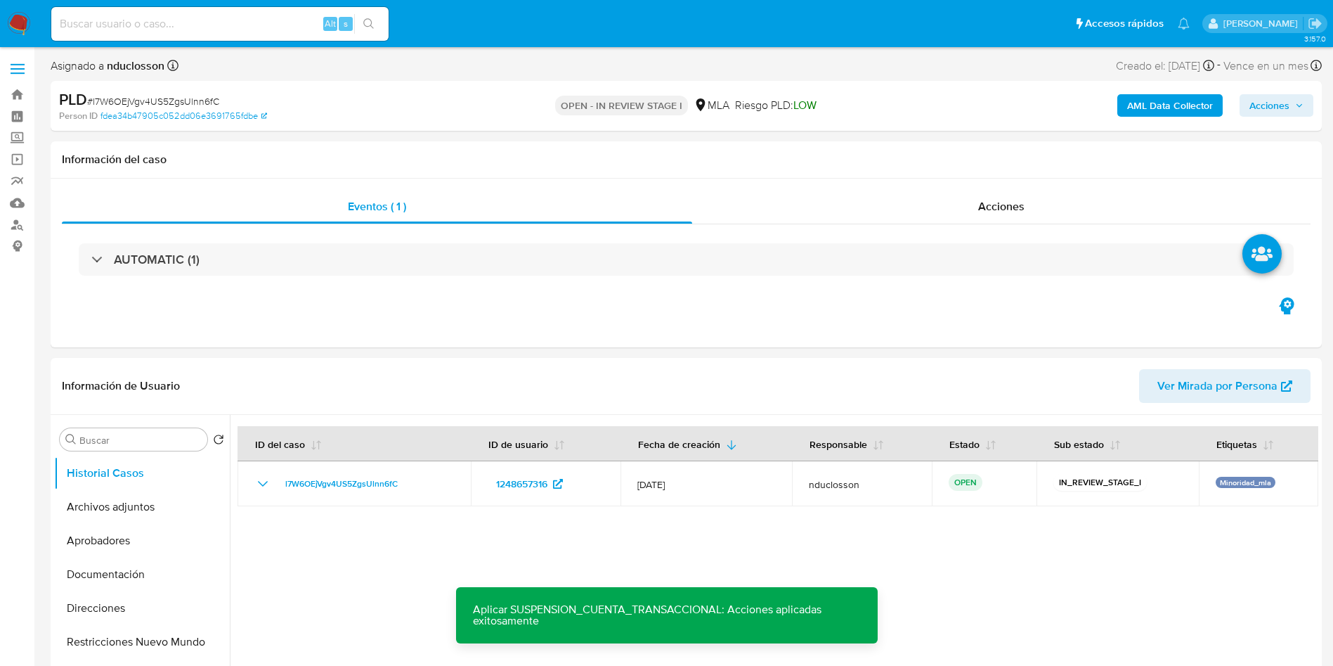
click at [1265, 108] on span "Acciones" at bounding box center [1270, 105] width 40 height 22
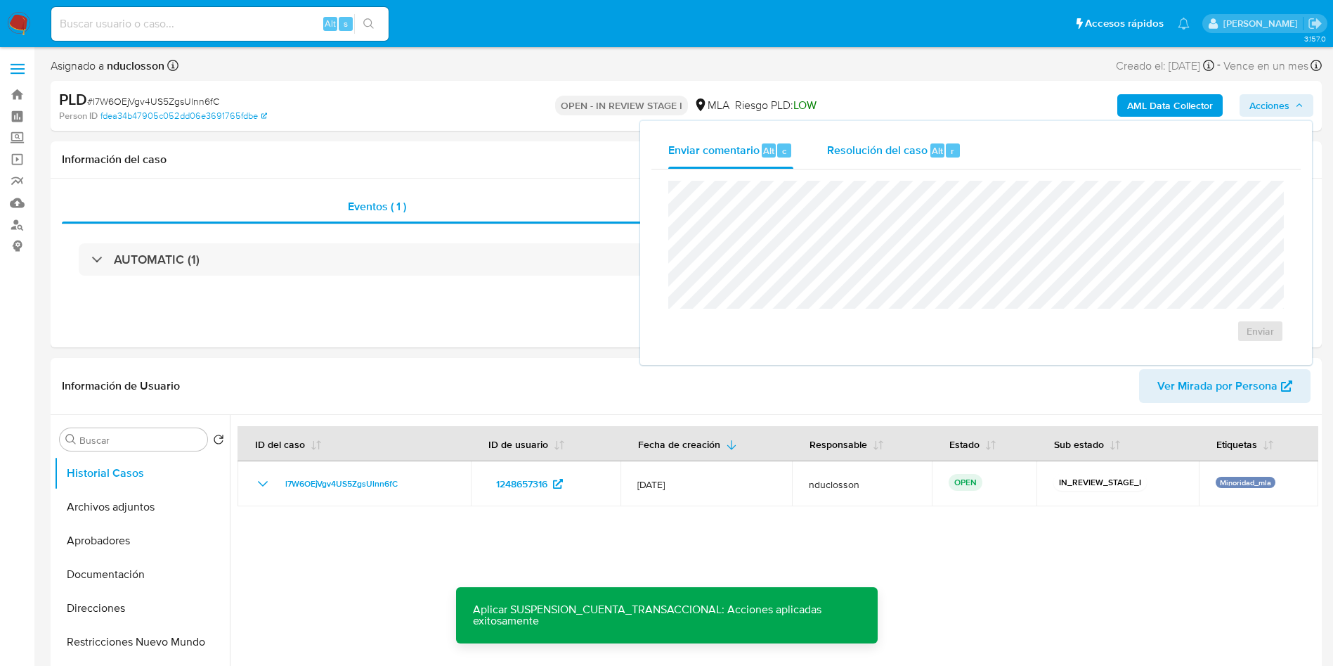
click at [904, 164] on div "Resolución del caso Alt r" at bounding box center [894, 150] width 134 height 37
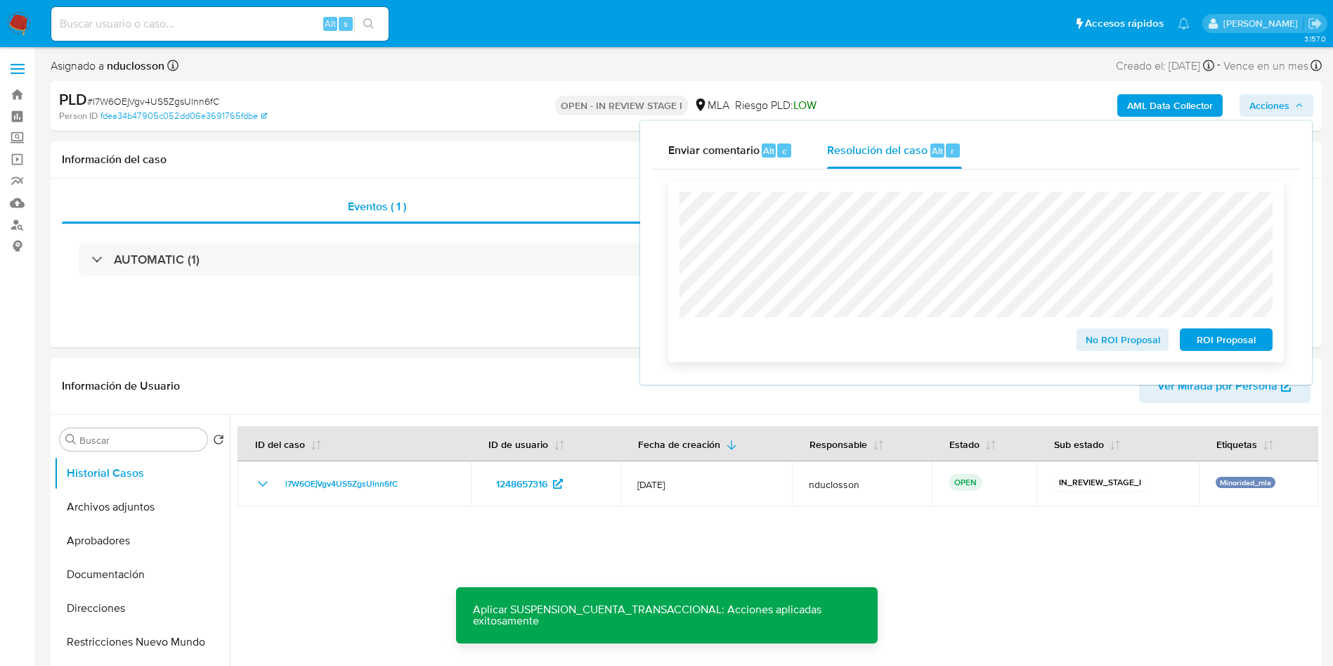
click at [1233, 343] on span "ROI Proposal" at bounding box center [1226, 340] width 73 height 20
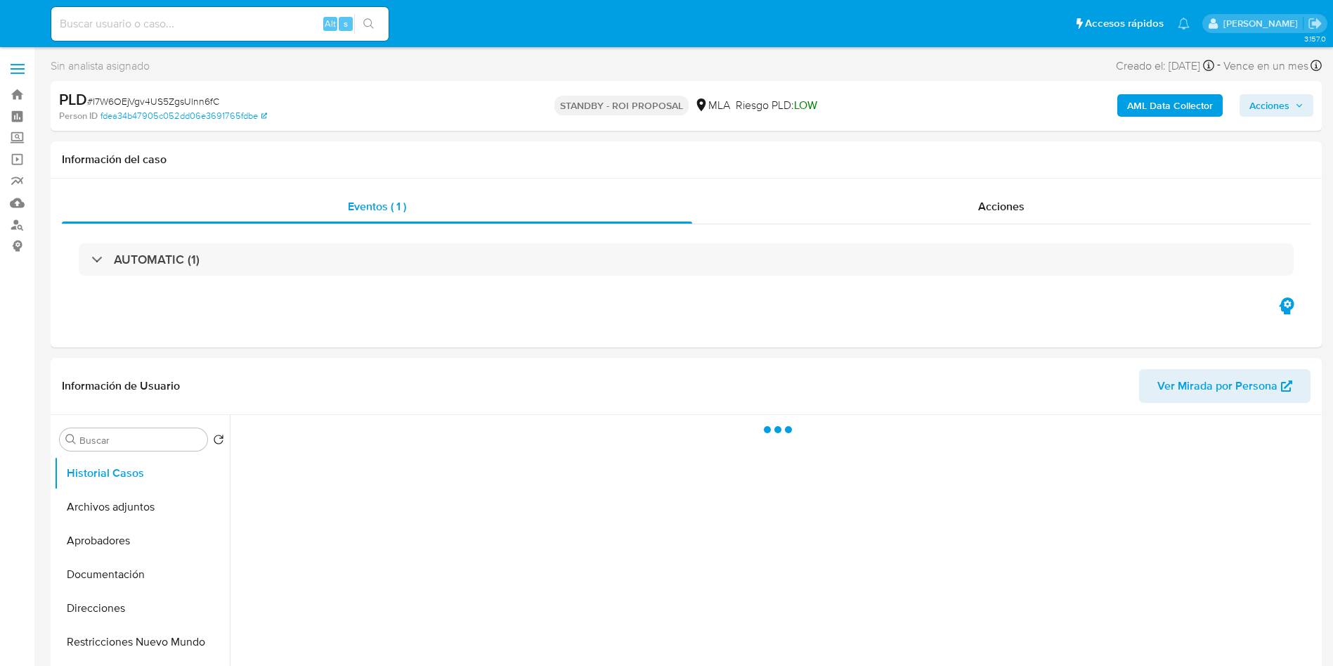
select select "10"
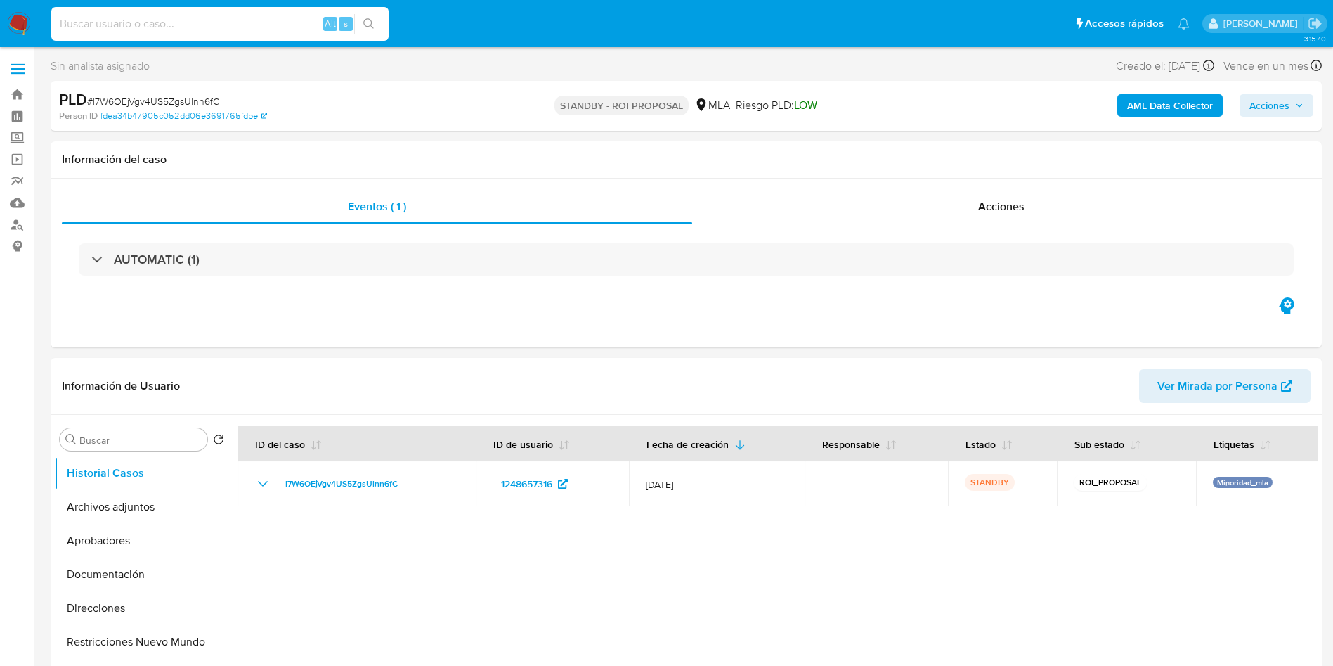
click at [91, 32] on input at bounding box center [219, 24] width 337 height 18
paste input "tQhpQQFTCE5BTjsYRhr5GMfI"
type input "tQhpQQFTCE5BTjsYRhr5GMfI"
click at [376, 20] on button "search-icon" at bounding box center [368, 24] width 29 height 20
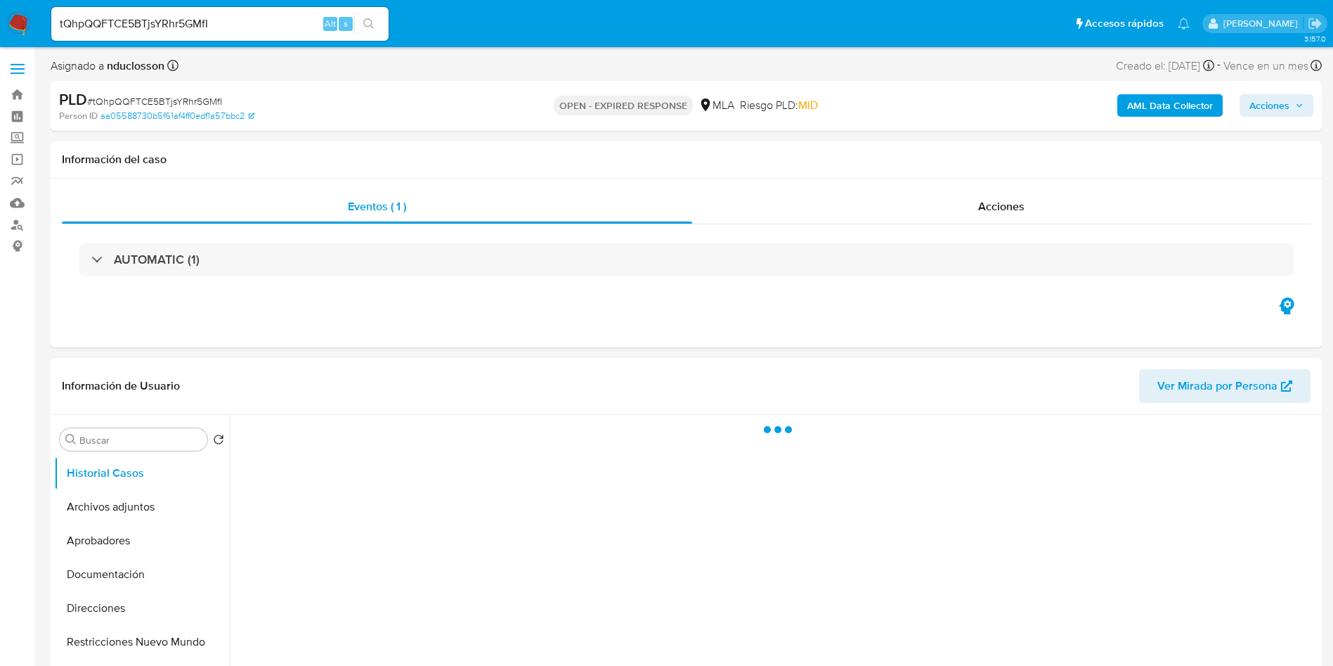
select select "10"
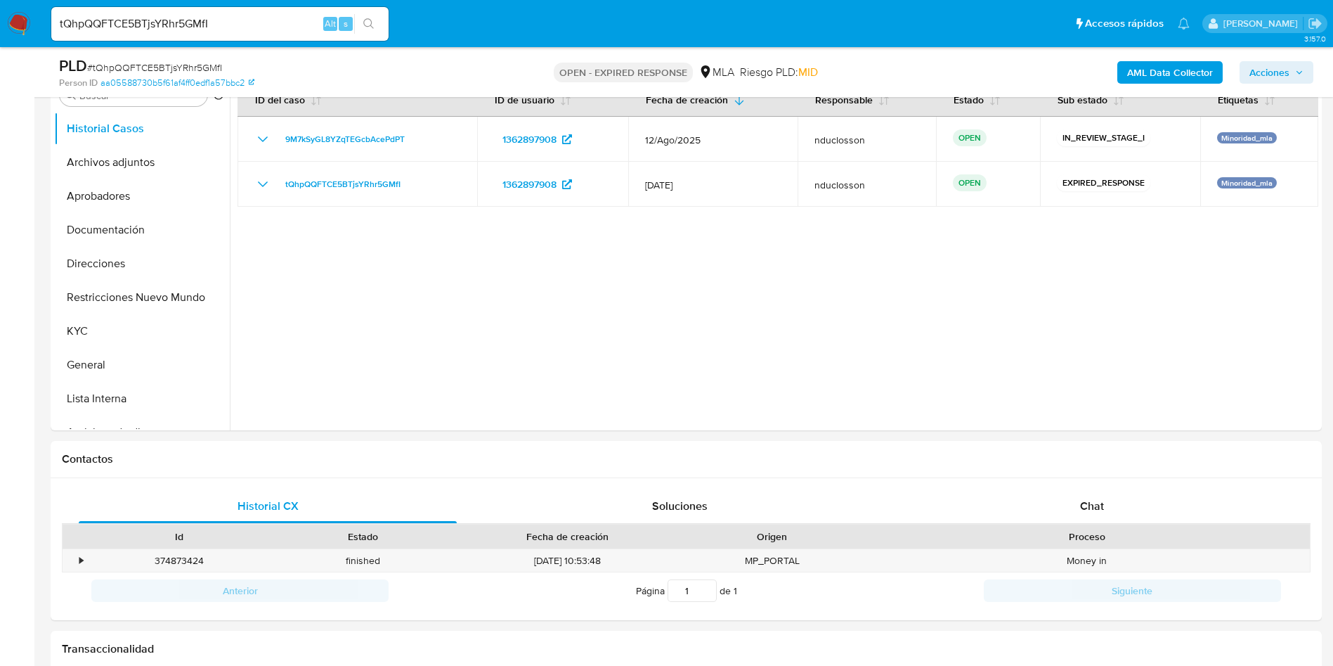
scroll to position [105, 0]
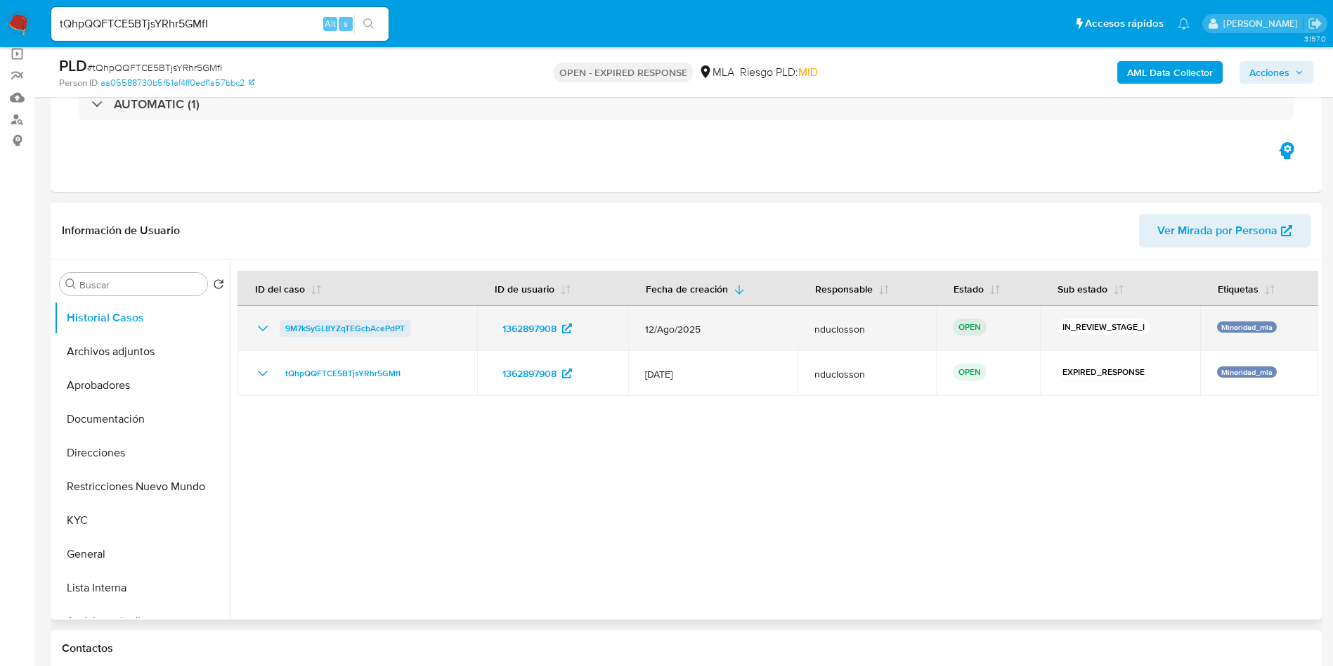
click at [335, 325] on span "9M7kSyGL8YZqTEGcbAcePdPT" at bounding box center [344, 328] width 119 height 17
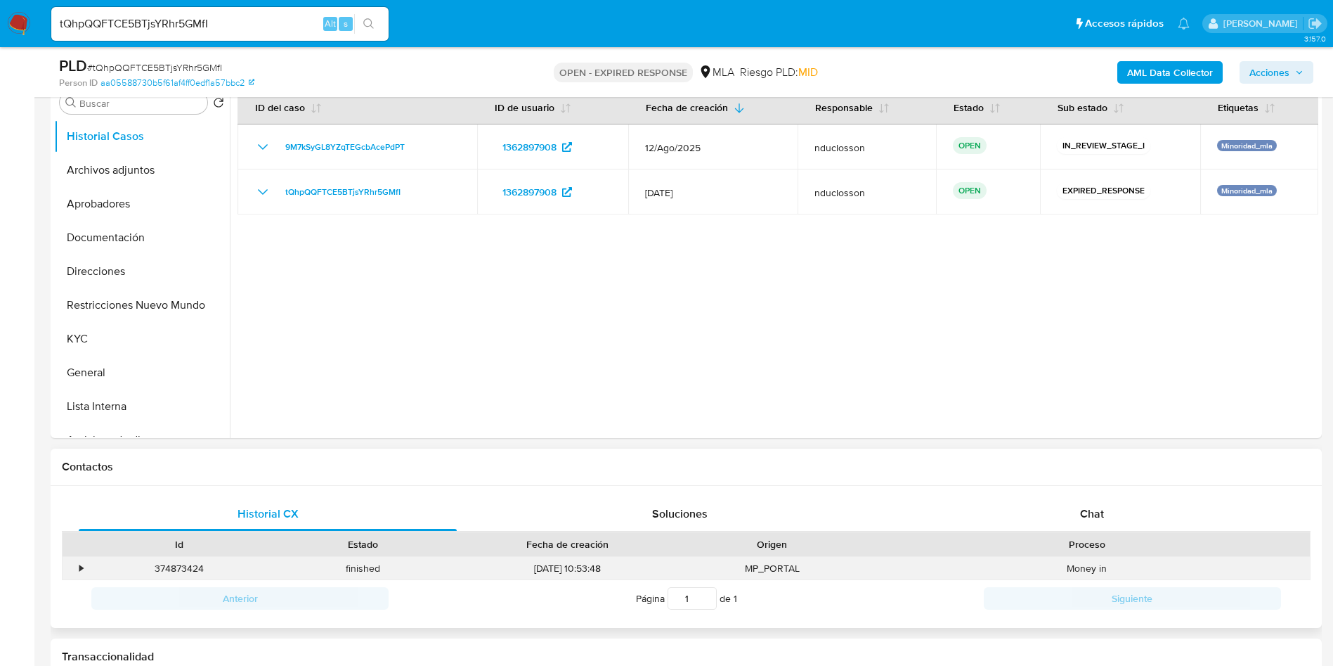
scroll to position [632, 0]
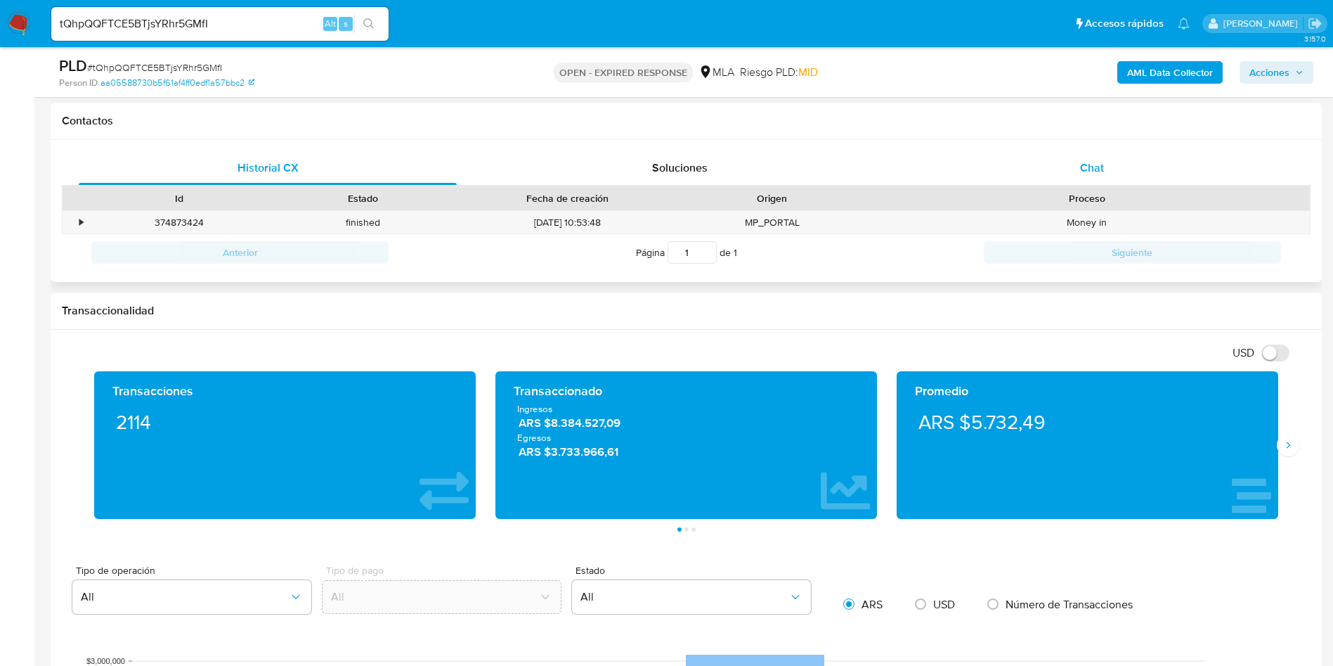
click at [1131, 174] on div "Chat" at bounding box center [1092, 168] width 378 height 34
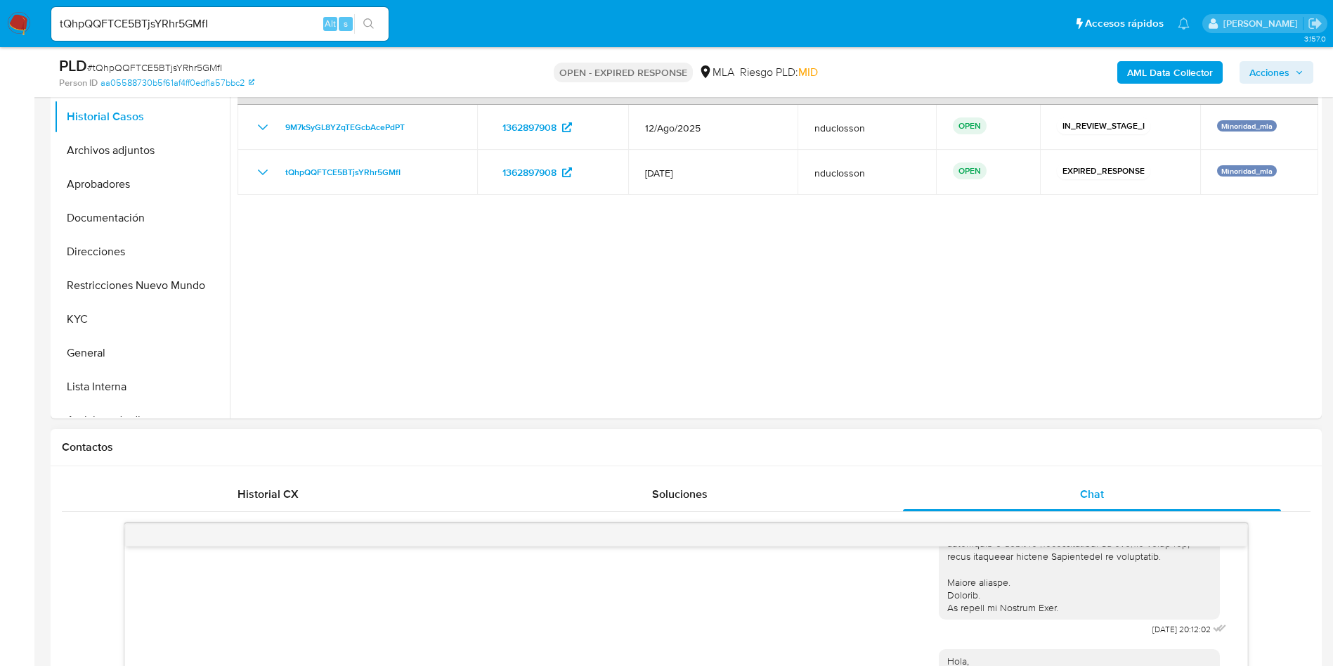
scroll to position [211, 0]
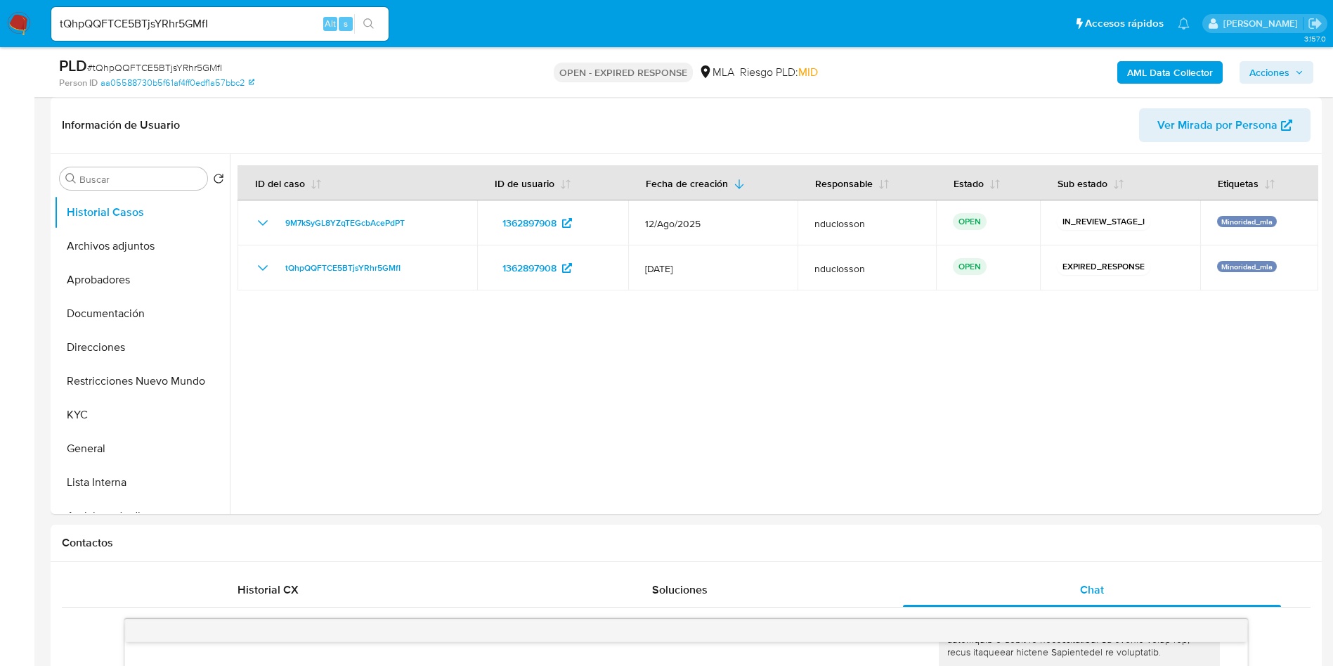
click at [212, 50] on div "PLD # tQhpQQFTCE5BTjsYRhr5GMfI Person ID aa05588730b5f61af4ff0edf1a57bbc2 OPEN …" at bounding box center [686, 72] width 1271 height 50
click at [210, 60] on span "# tQhpQQFTCE5BTjsYRhr5GMfI" at bounding box center [154, 67] width 135 height 14
copy span "tQhpQQFTCE5BTjsYRhr5GMfI"
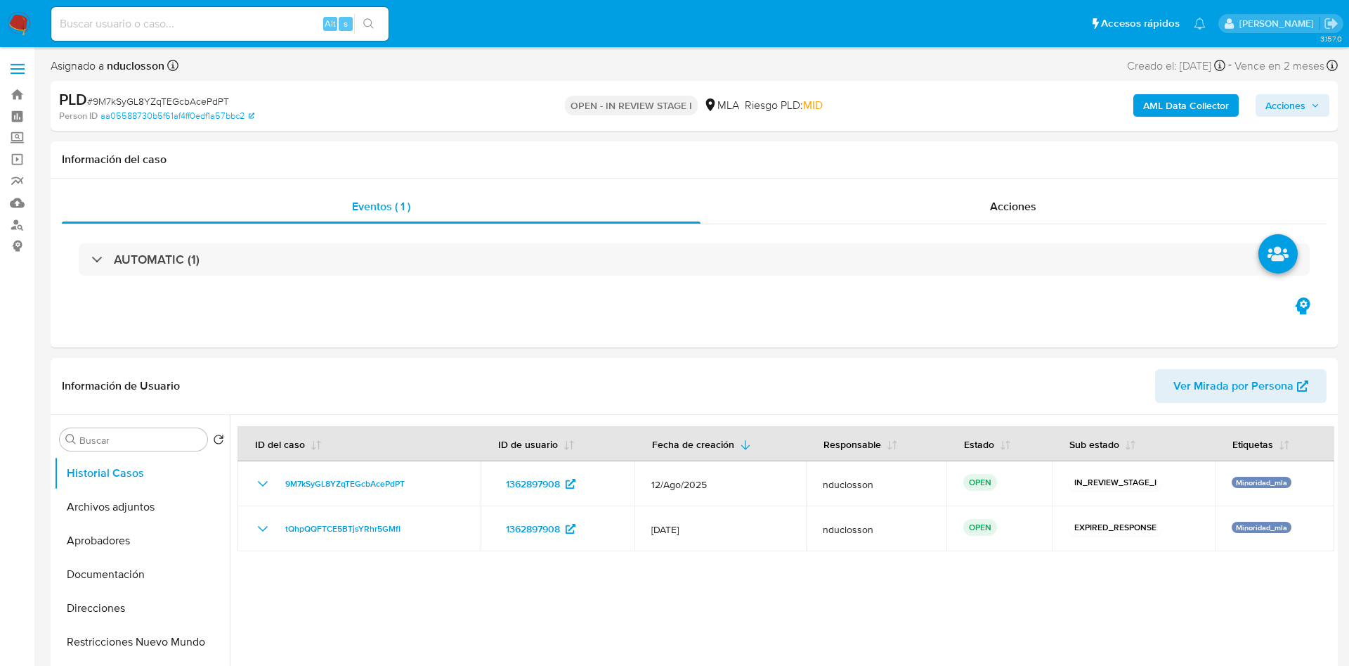
select select "10"
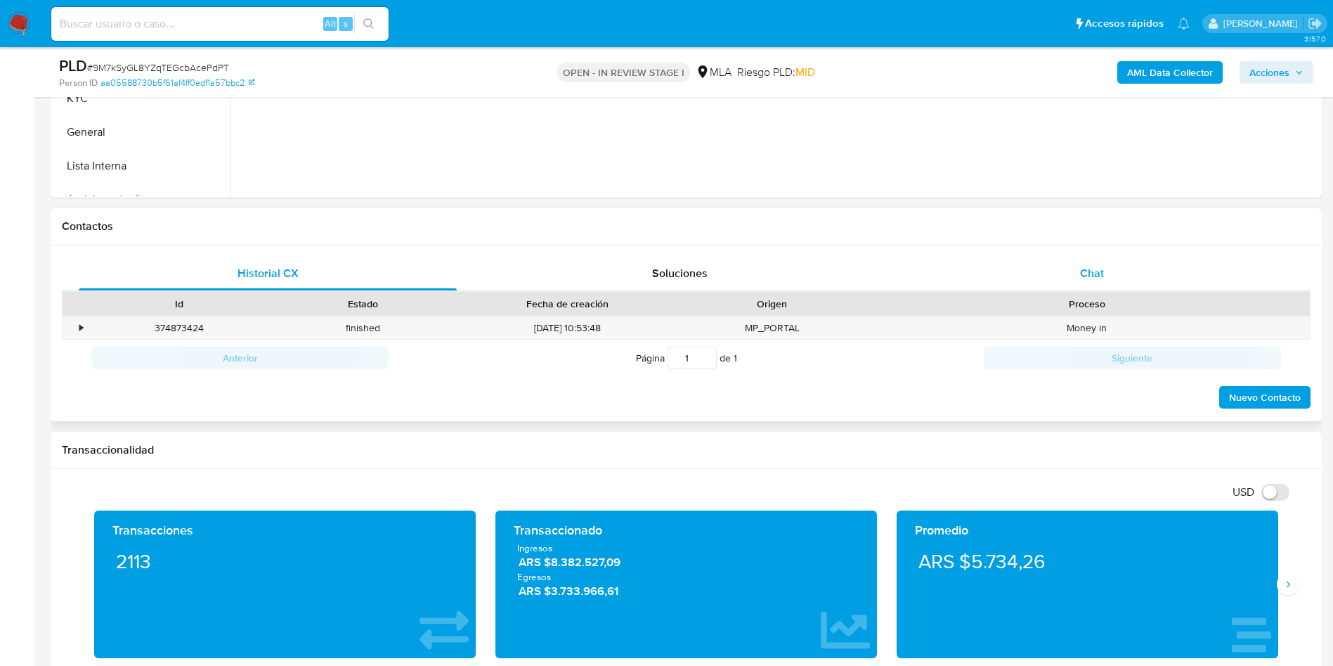
click at [1090, 270] on span "Chat" at bounding box center [1092, 273] width 24 height 16
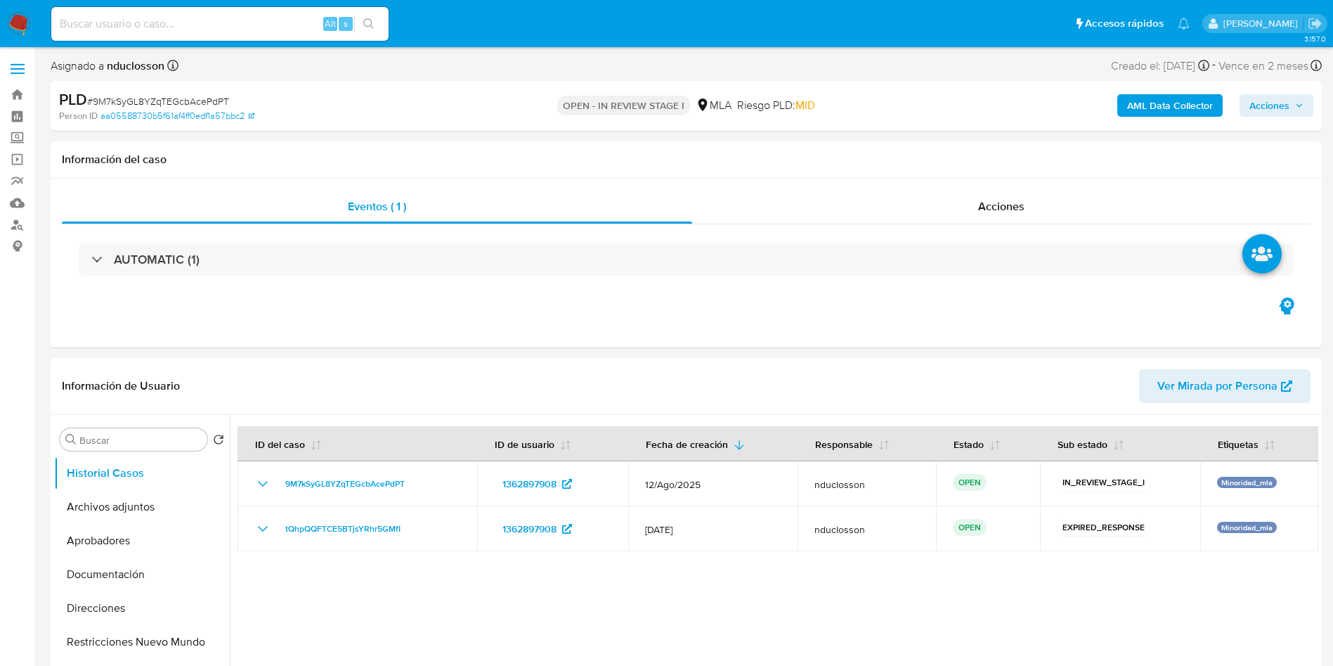
drag, startPoint x: 1200, startPoint y: 120, endPoint x: 1203, endPoint y: 99, distance: 21.4
click at [1200, 119] on div "AML Data Collector Acciones" at bounding box center [1106, 105] width 415 height 33
click at [1203, 98] on b "AML Data Collector" at bounding box center [1170, 105] width 86 height 22
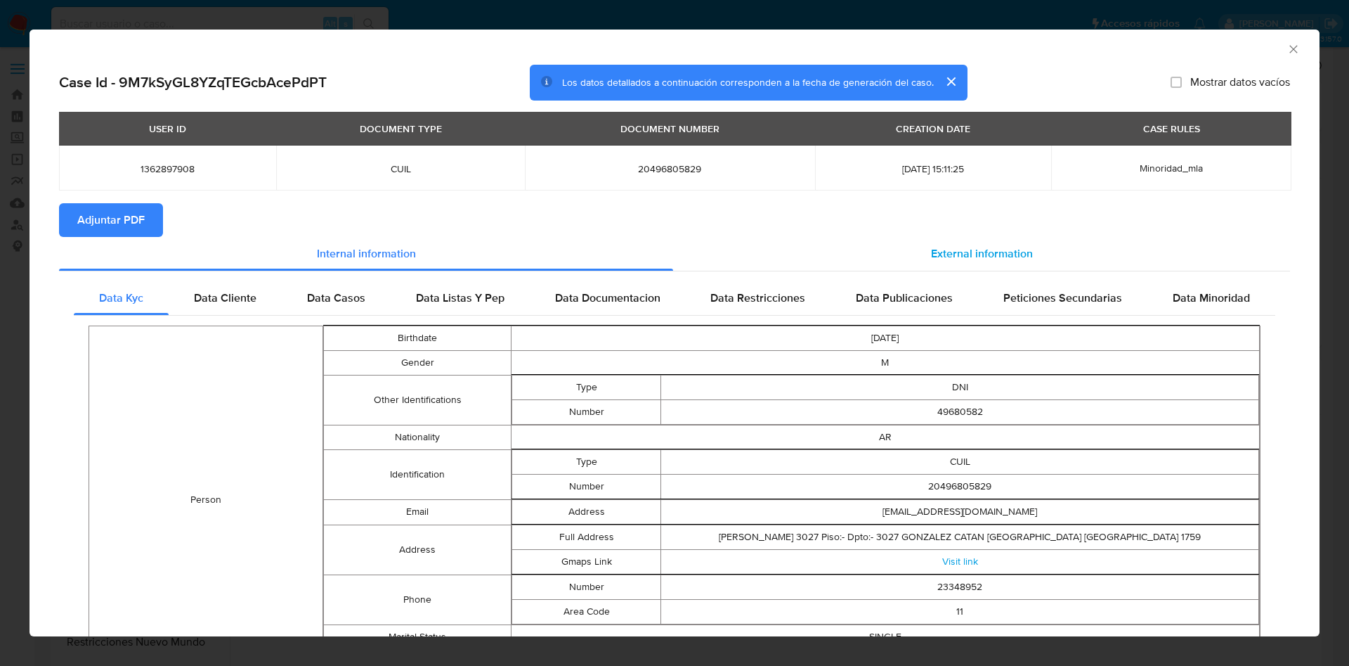
click at [939, 259] on span "External information" at bounding box center [982, 253] width 102 height 16
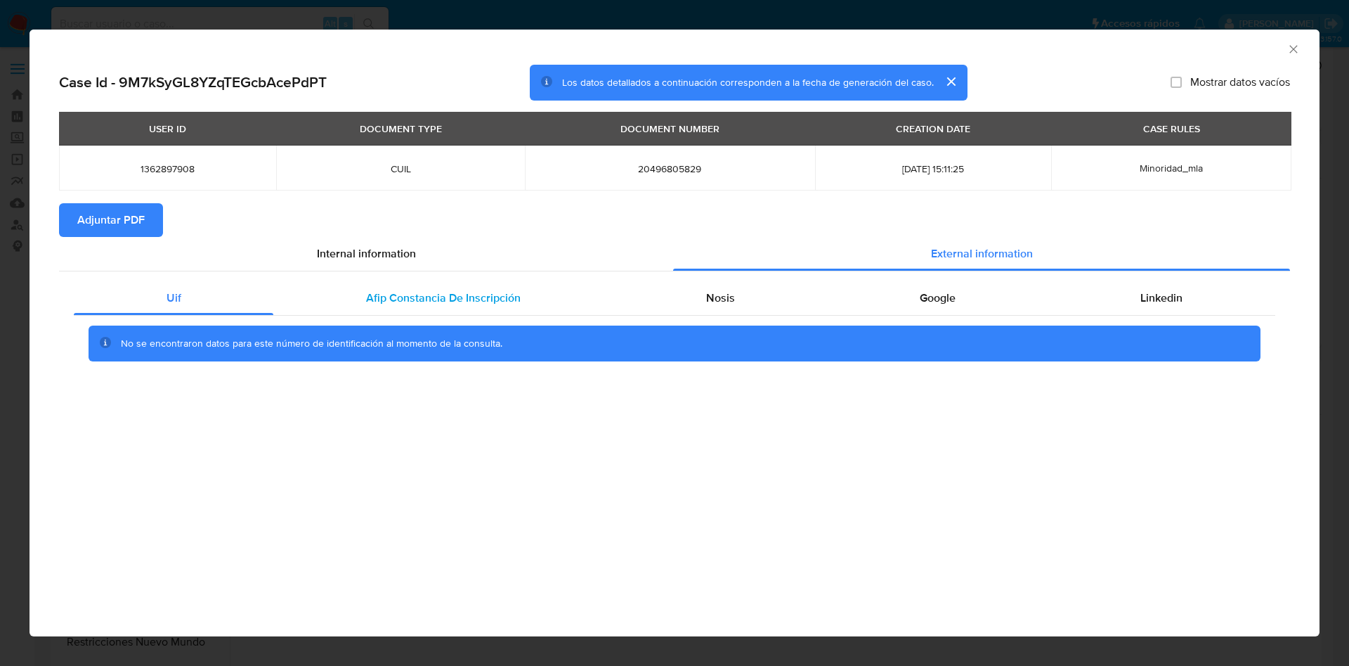
click at [431, 297] on span "Afip Constancia De Inscripción" at bounding box center [443, 298] width 155 height 16
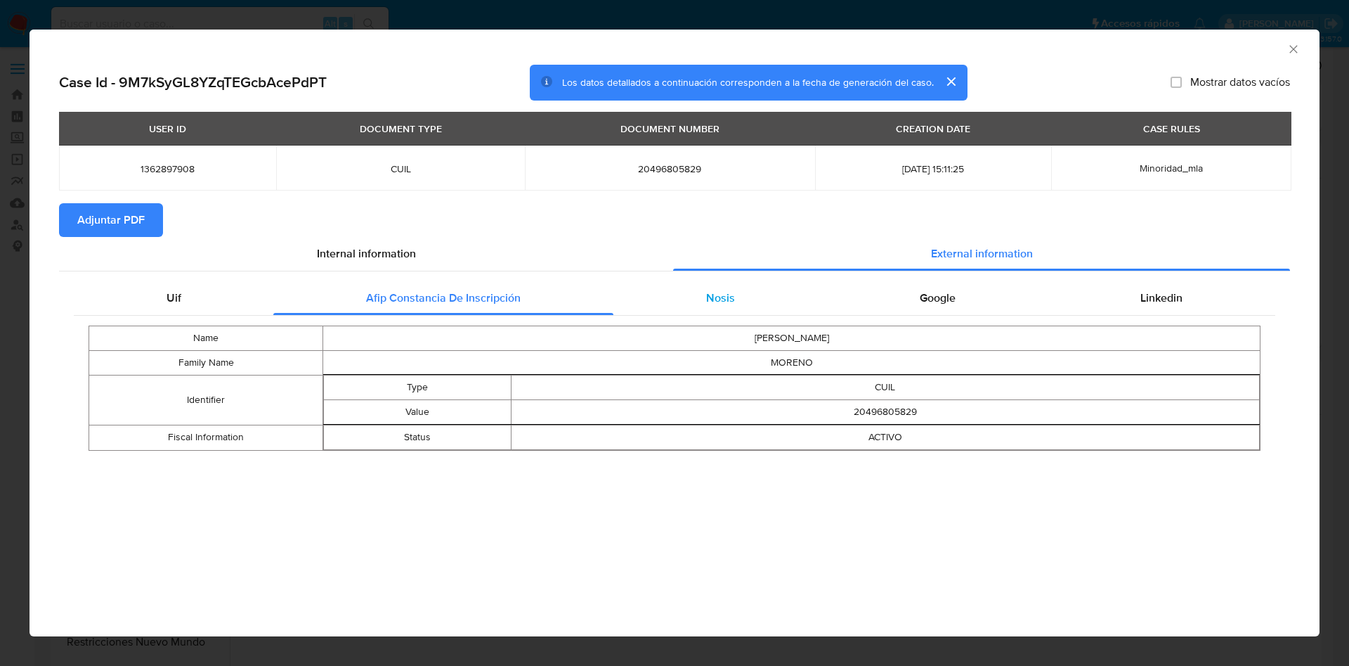
click at [748, 288] on div "Nosis" at bounding box center [721, 298] width 214 height 34
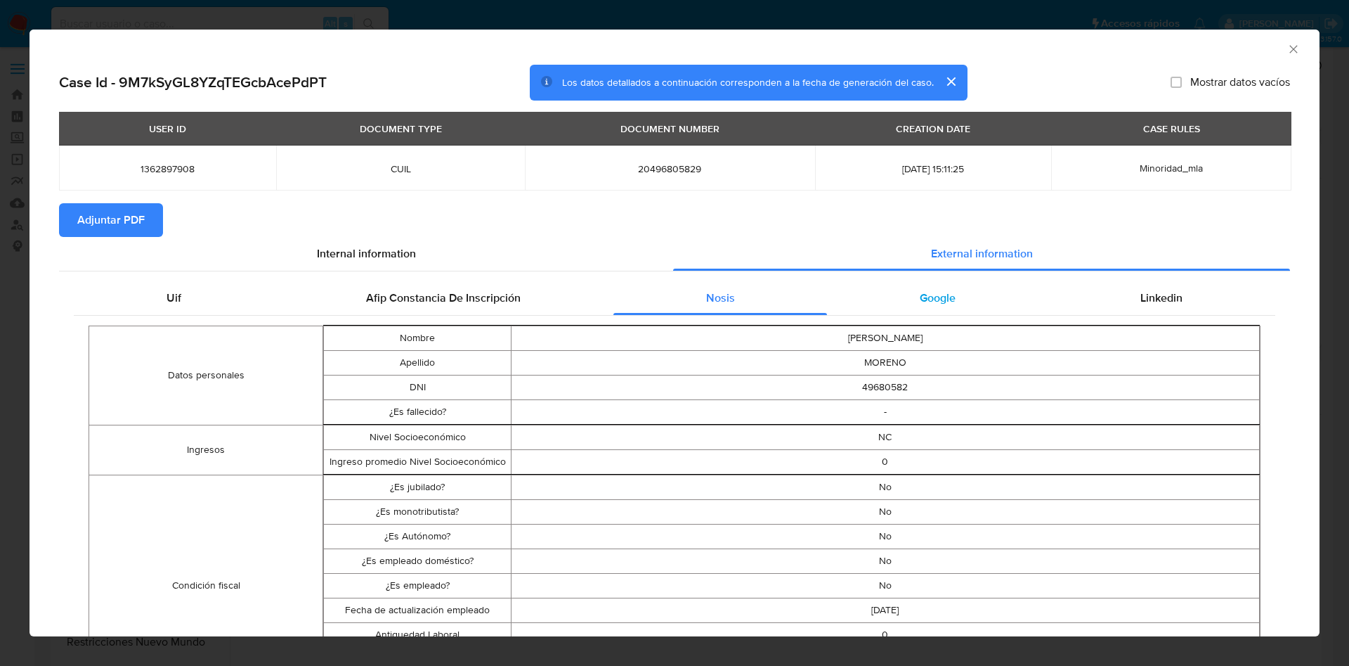
click at [946, 299] on div "Google" at bounding box center [937, 298] width 221 height 34
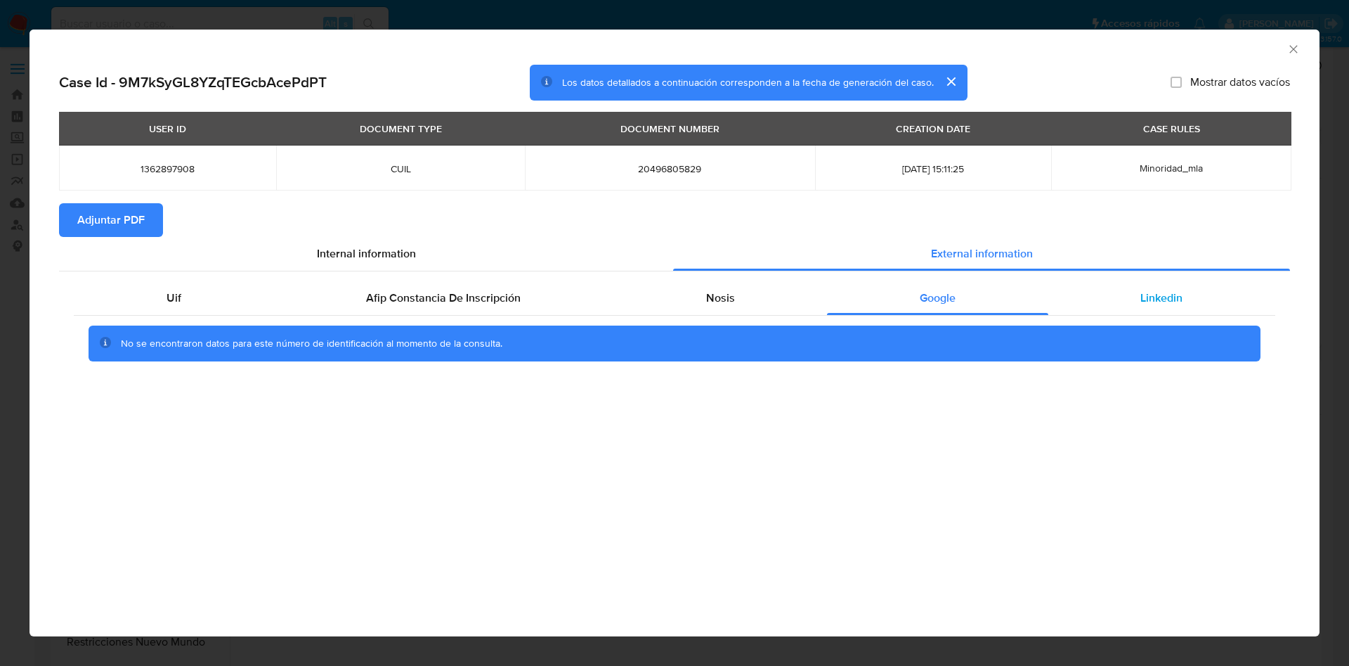
click at [1171, 306] on div "Linkedin" at bounding box center [1162, 298] width 227 height 34
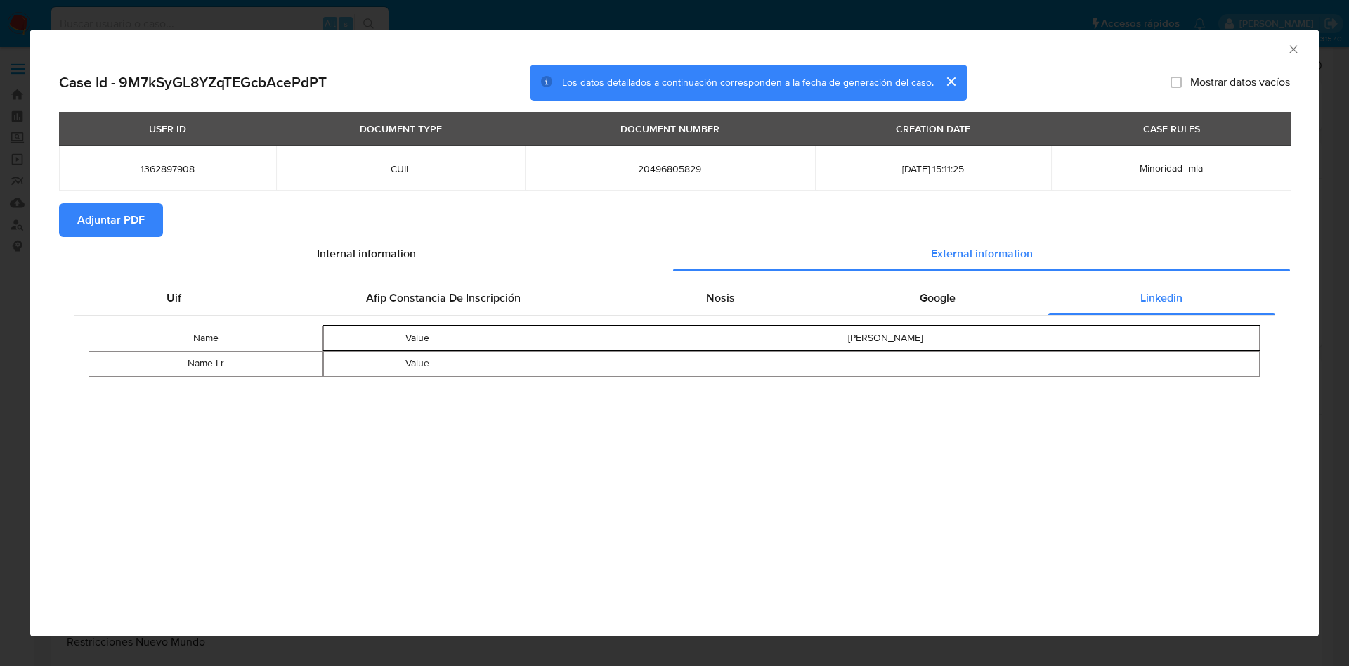
click at [107, 209] on span "Adjuntar PDF" at bounding box center [110, 220] width 67 height 31
click at [1289, 46] on icon "Cerrar ventana" at bounding box center [1294, 49] width 14 height 14
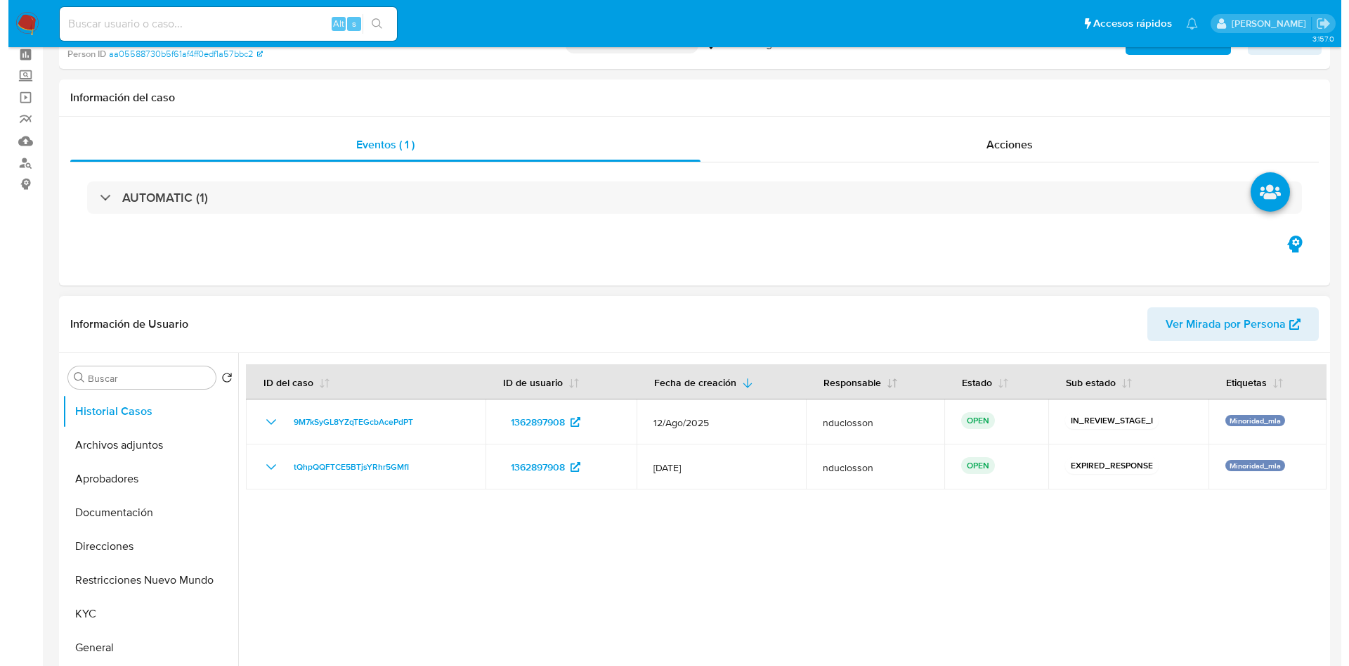
scroll to position [105, 0]
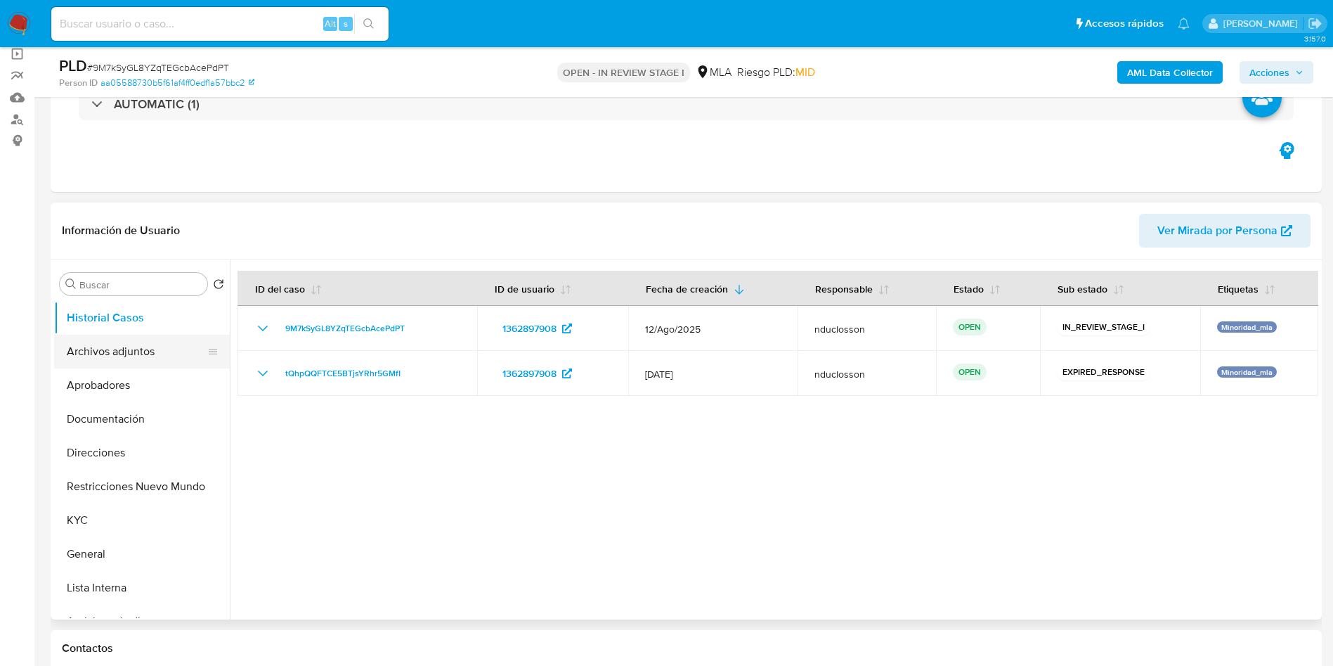
click at [154, 339] on button "Archivos adjuntos" at bounding box center [136, 352] width 164 height 34
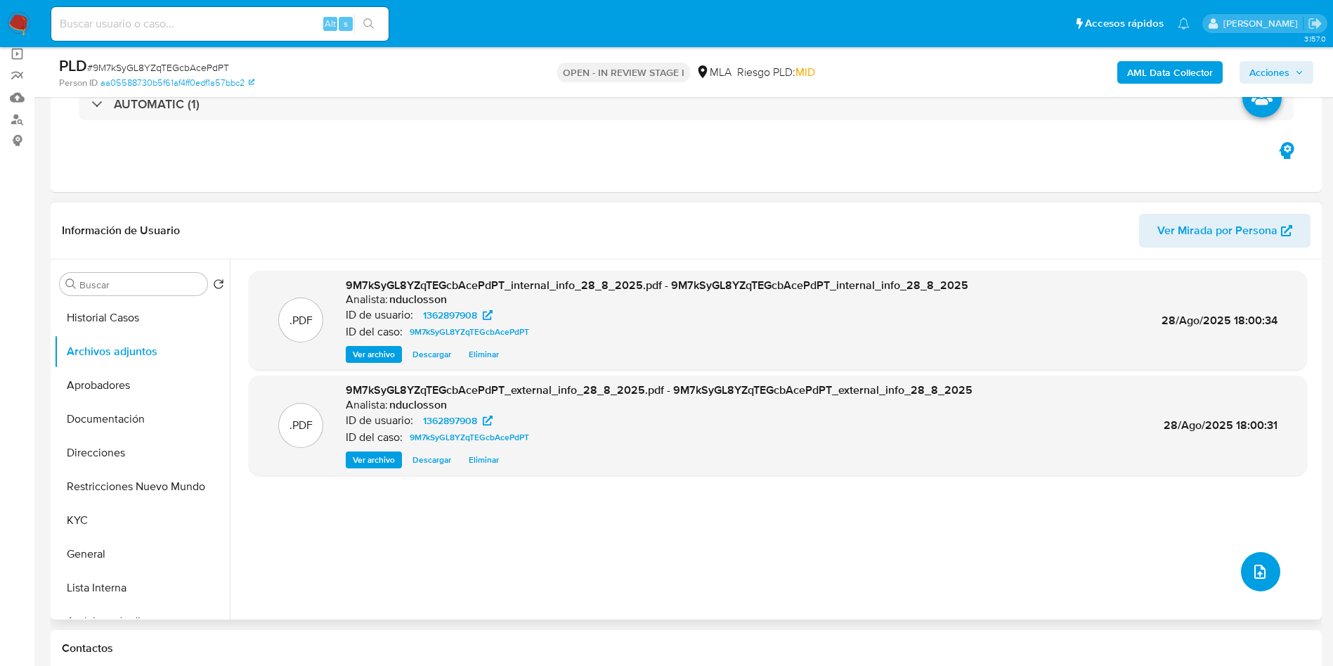
click at [1258, 573] on icon "upload-file" at bounding box center [1260, 571] width 17 height 17
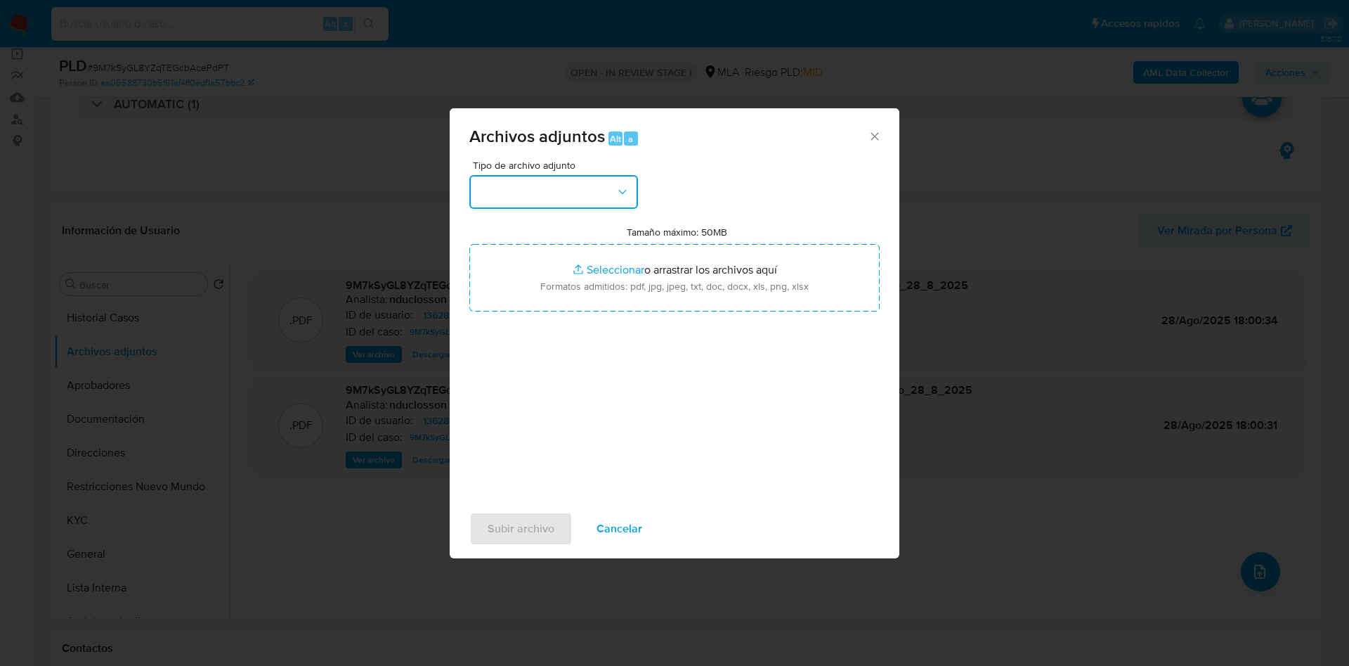
click at [571, 190] on button "button" at bounding box center [553, 192] width 169 height 34
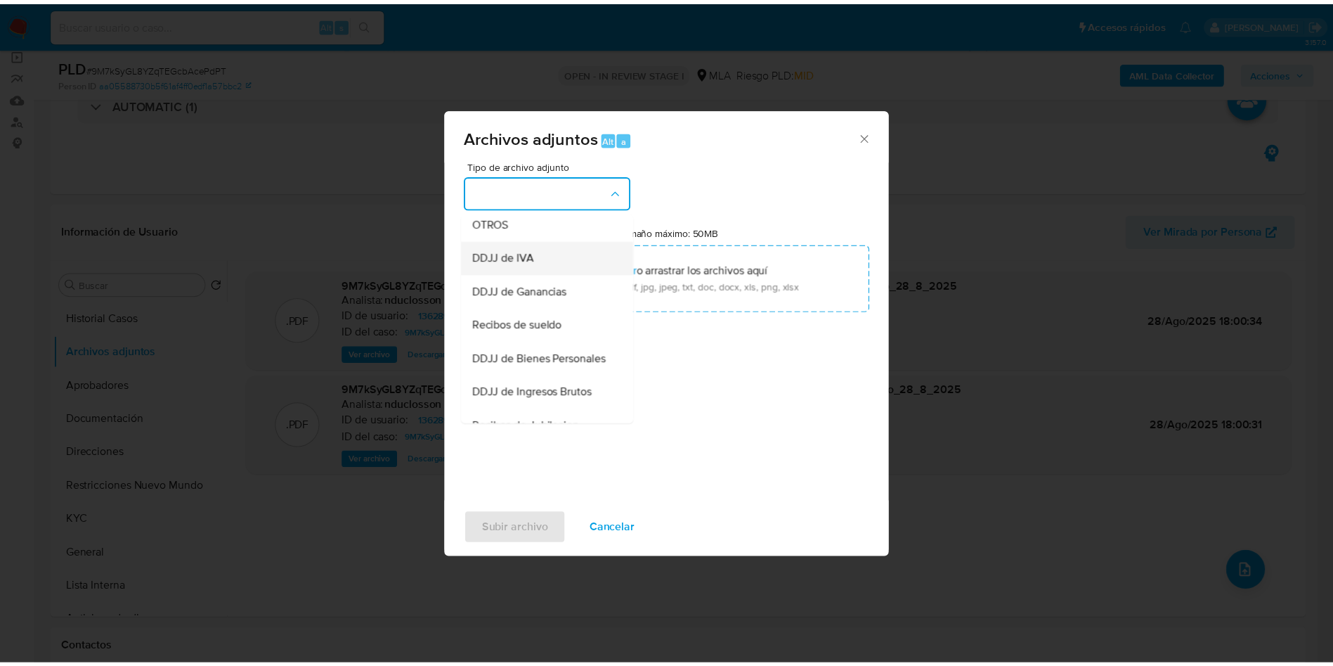
scroll to position [284, 0]
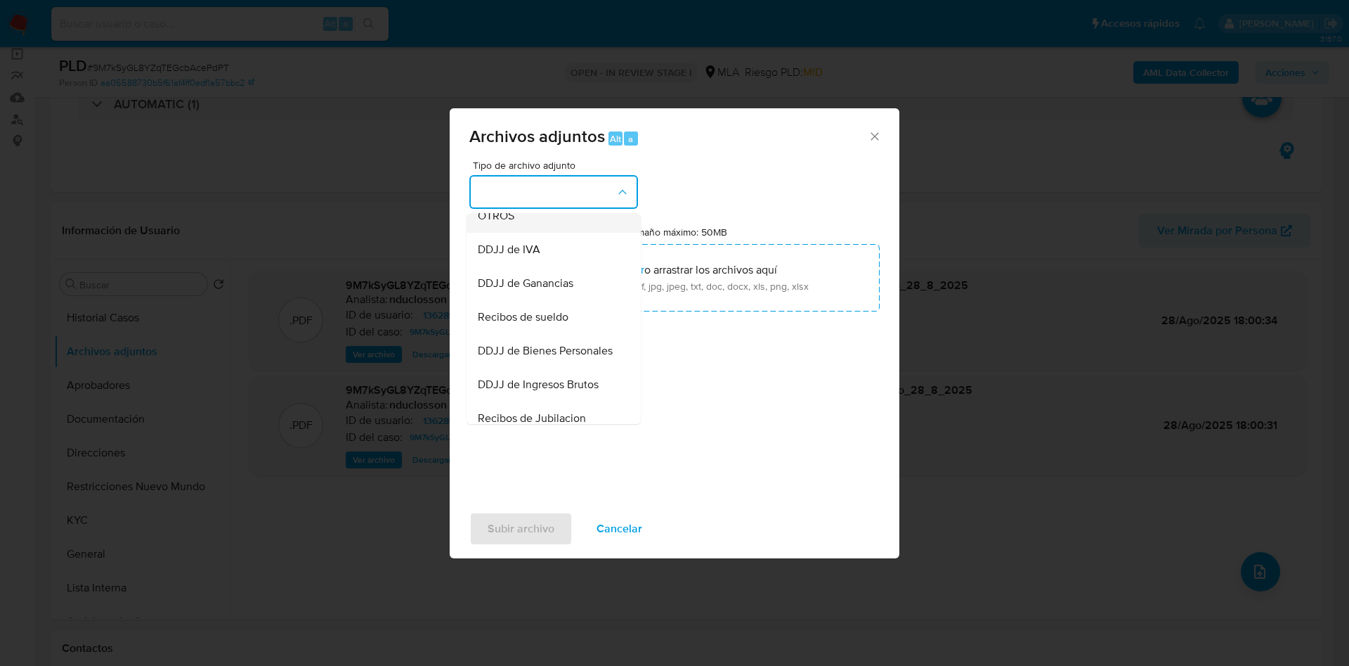
click at [530, 233] on div "OTROS" at bounding box center [549, 216] width 143 height 34
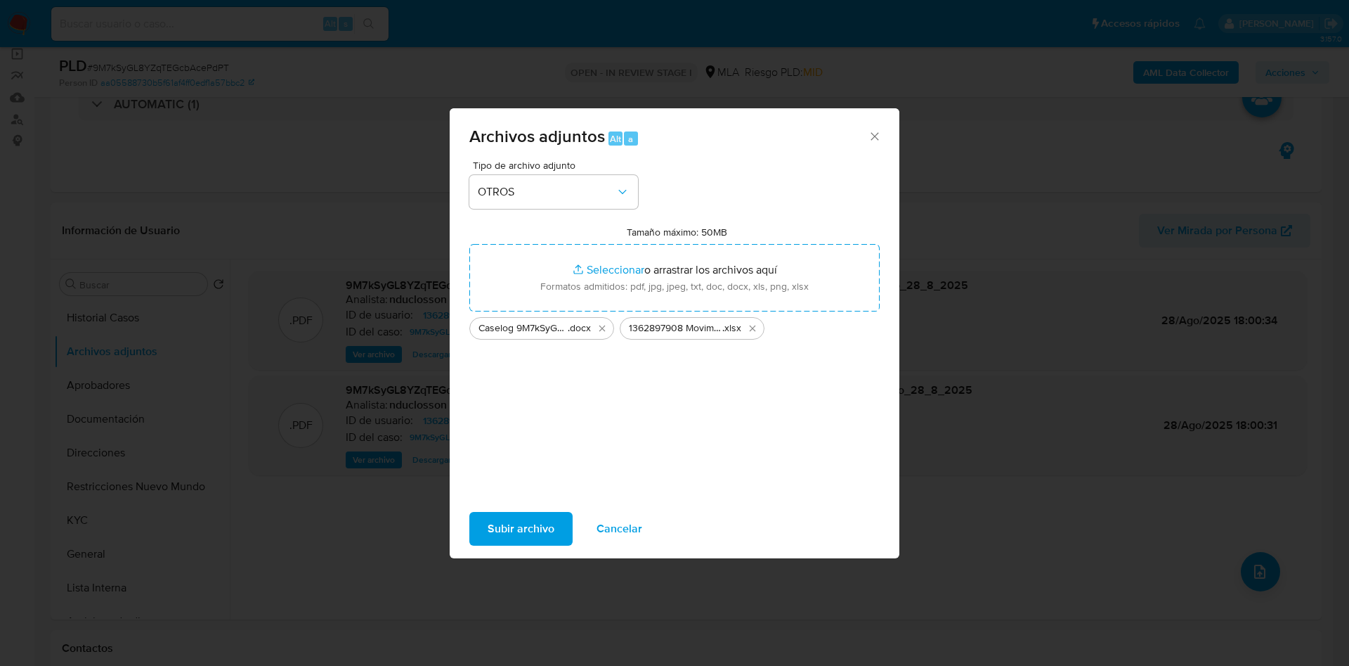
click at [720, 387] on div "Tipo de archivo adjunto OTROS Tamaño máximo: 50MB Seleccionar archivos Seleccio…" at bounding box center [674, 326] width 410 height 332
click at [516, 527] on span "Subir archivo" at bounding box center [521, 528] width 67 height 31
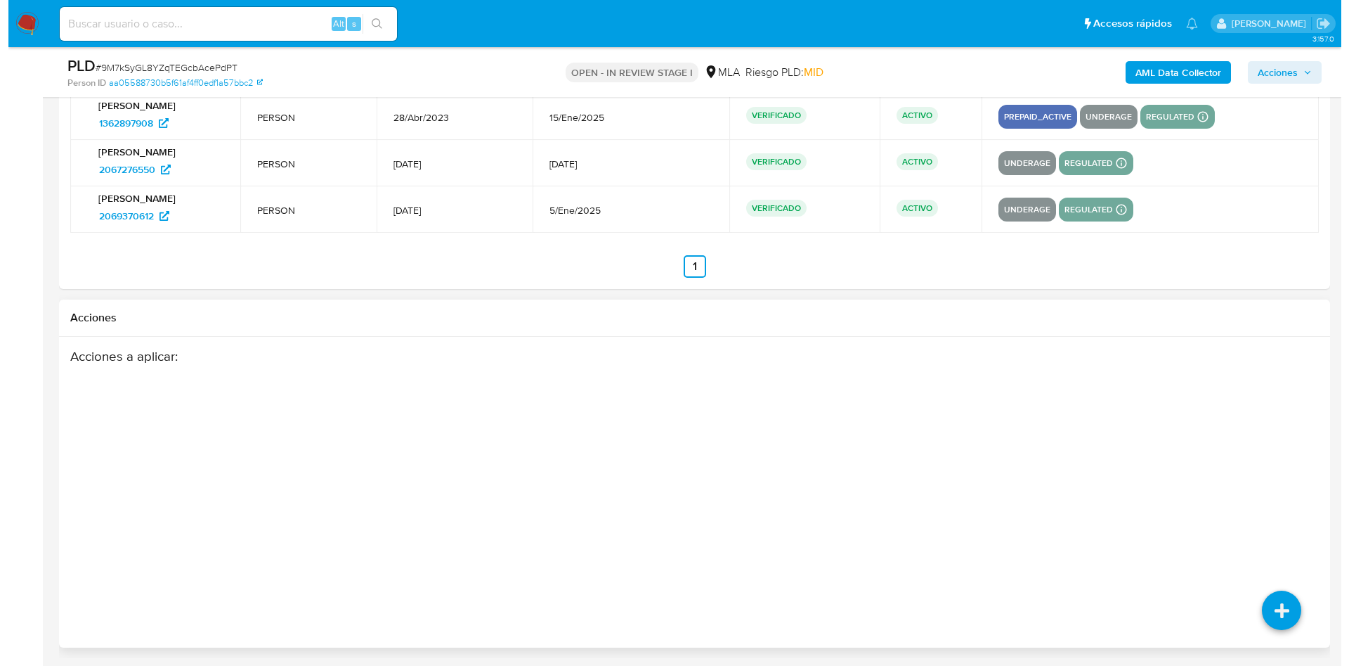
scroll to position [2564, 0]
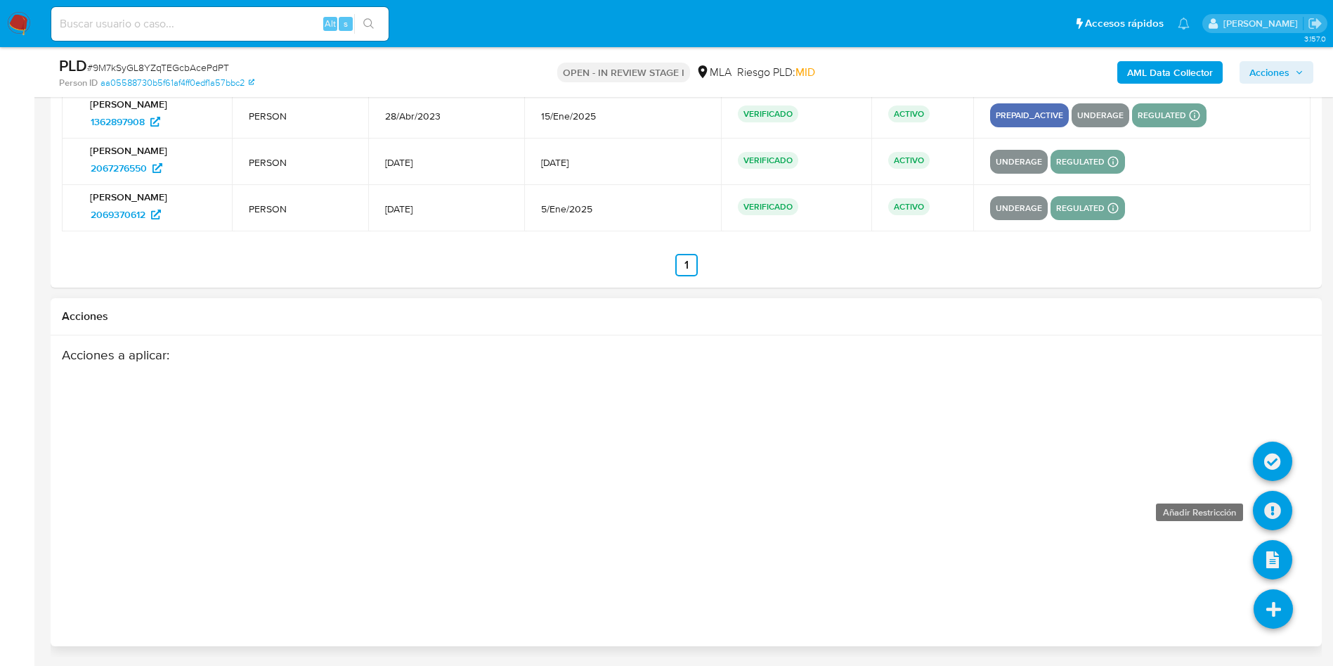
click at [1273, 505] on icon at bounding box center [1272, 510] width 39 height 39
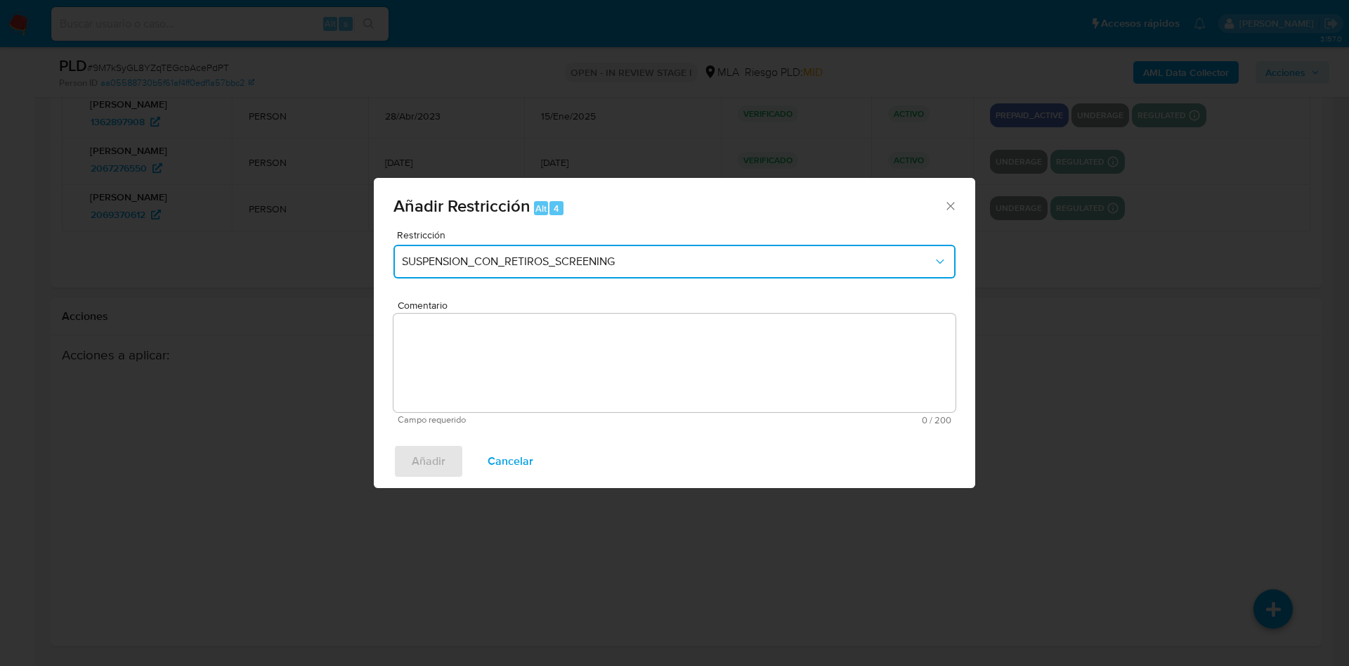
click at [736, 254] on span "SUSPENSION_CON_RETIROS_SCREENING" at bounding box center [667, 261] width 531 height 14
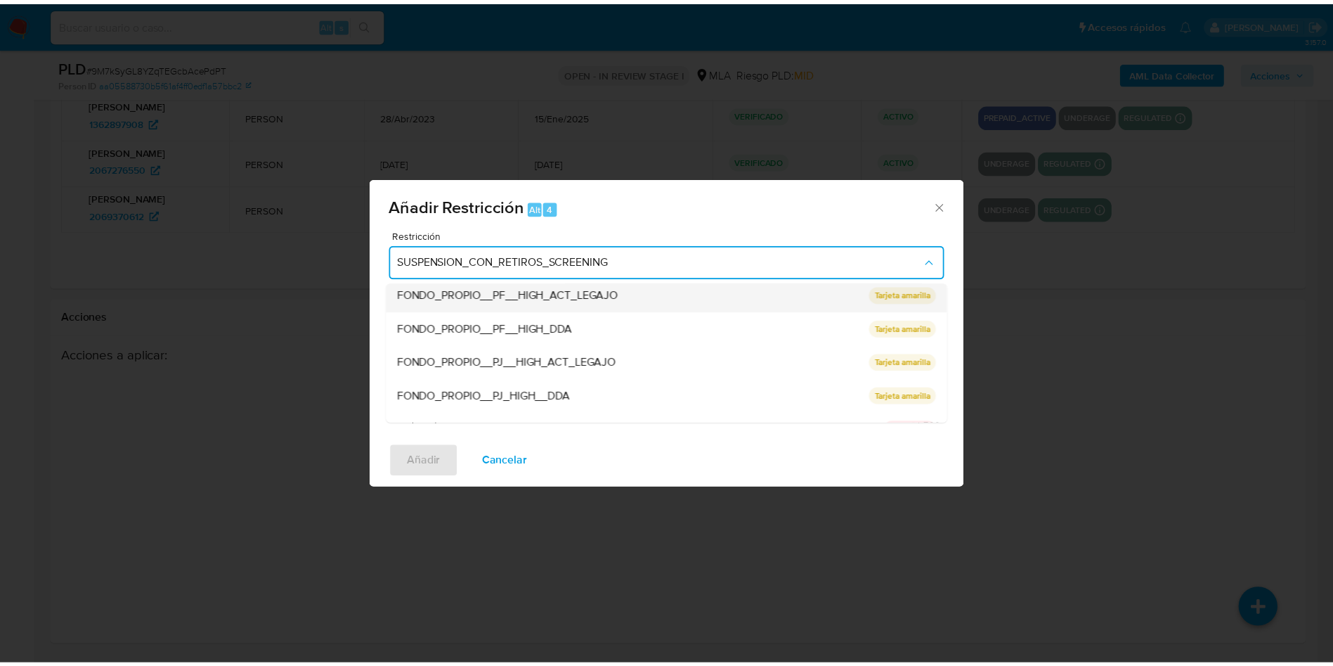
scroll to position [298, 0]
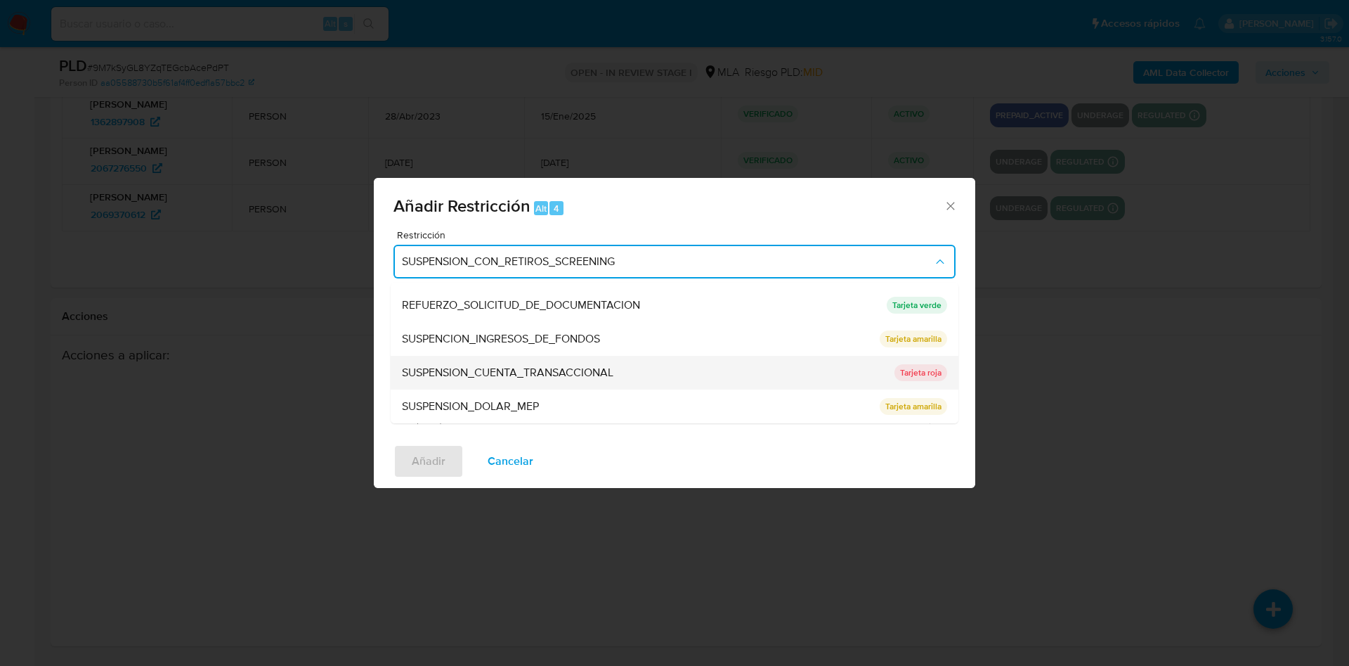
click at [586, 367] on span "SUSPENSION_CUENTA_TRANSACCIONAL" at bounding box center [508, 372] width 212 height 14
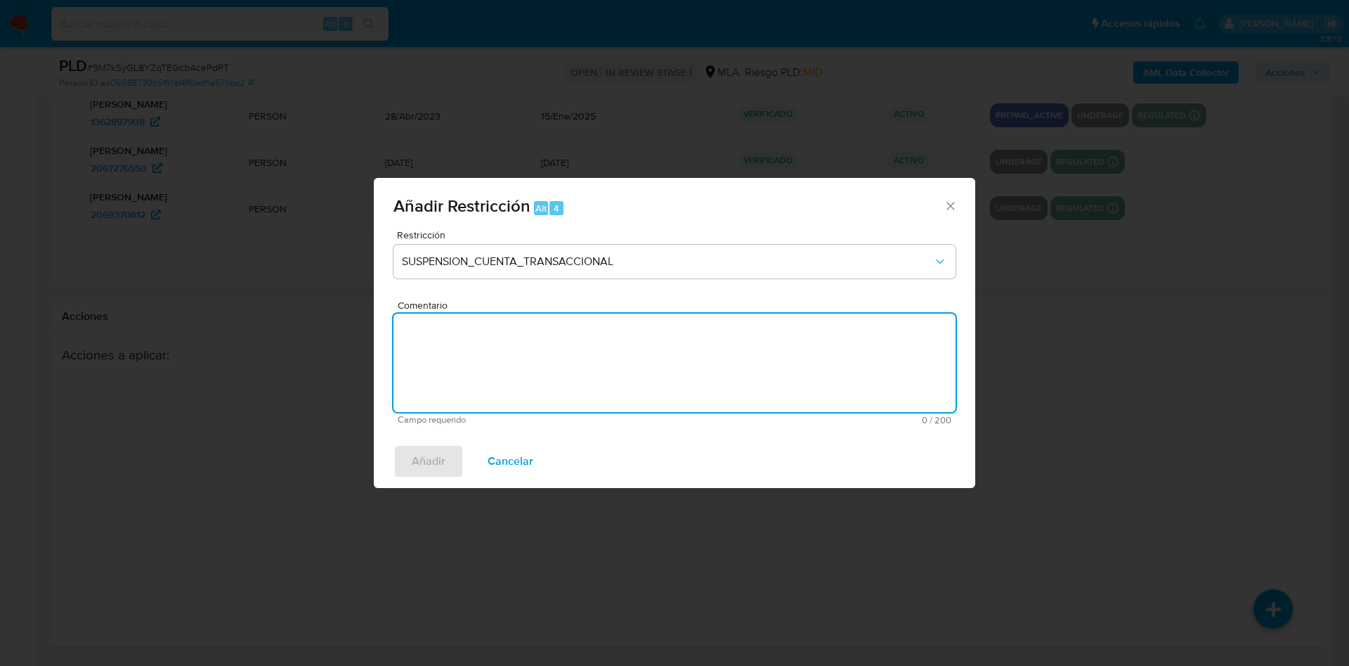
click at [555, 351] on textarea "Comentario" at bounding box center [675, 362] width 562 height 98
type textarea "AML"
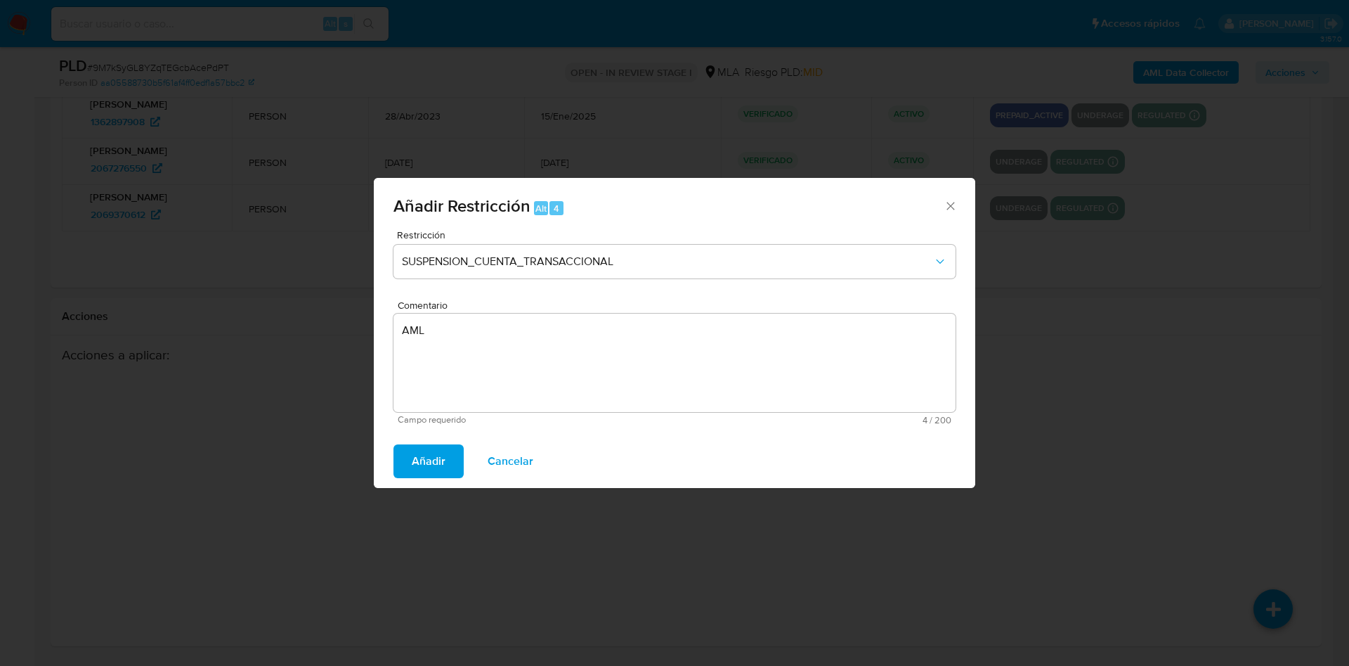
click at [421, 469] on span "Añadir" at bounding box center [429, 461] width 34 height 31
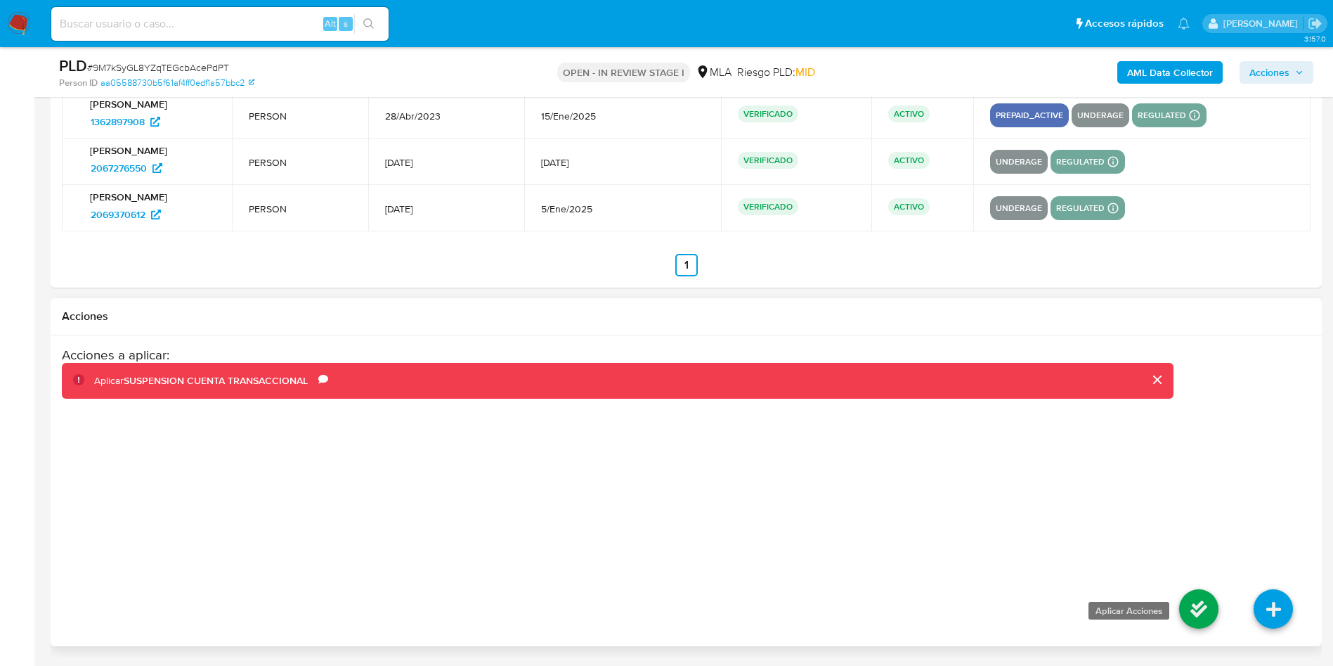
click at [1193, 610] on icon at bounding box center [1198, 608] width 39 height 39
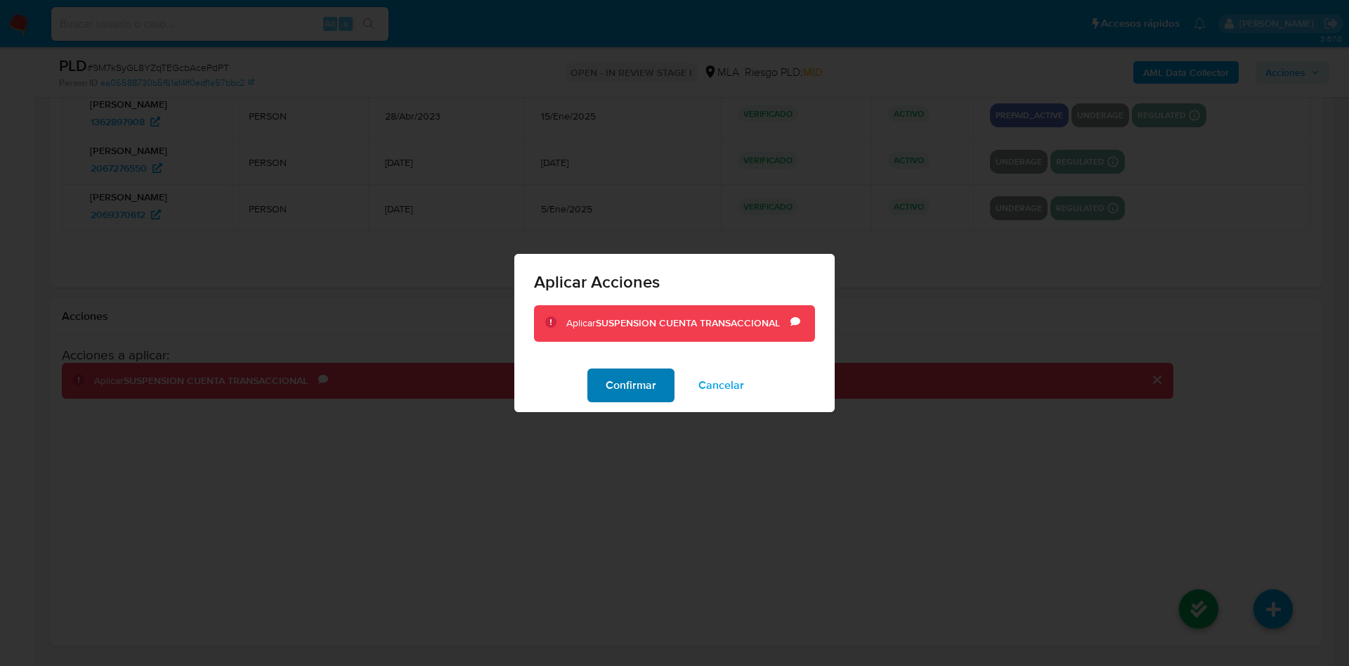
click at [622, 391] on span "Confirmar" at bounding box center [631, 385] width 51 height 31
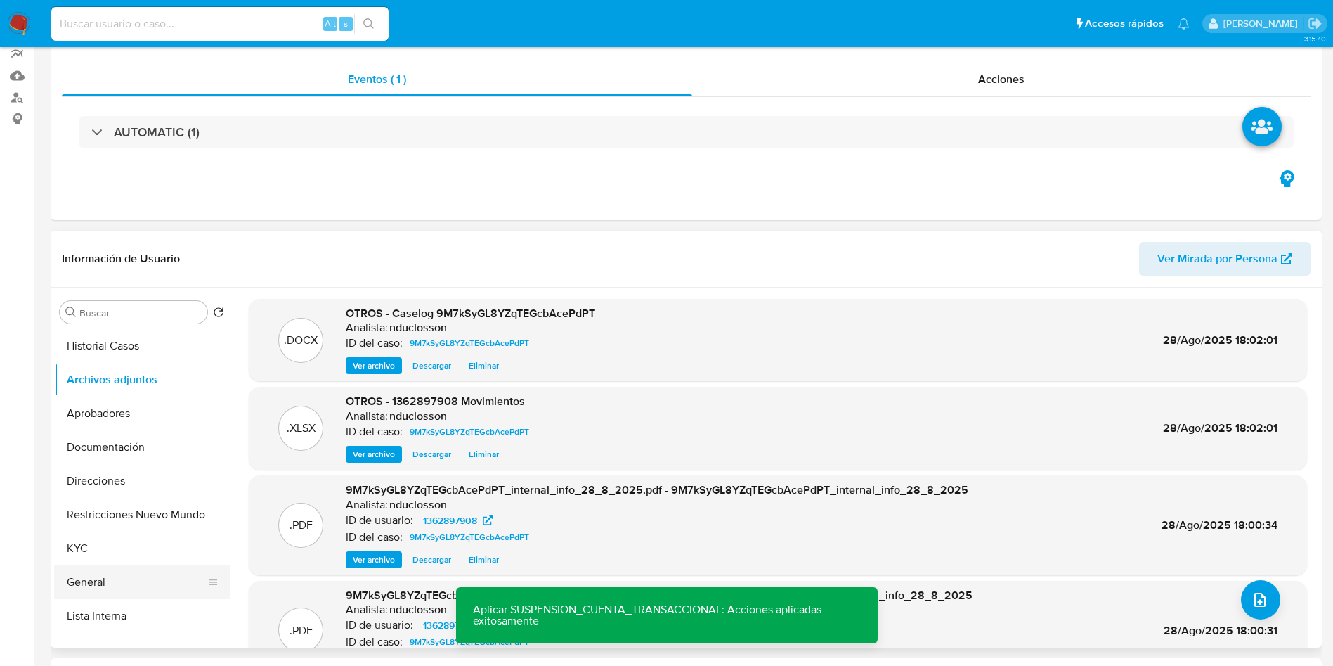
scroll to position [0, 0]
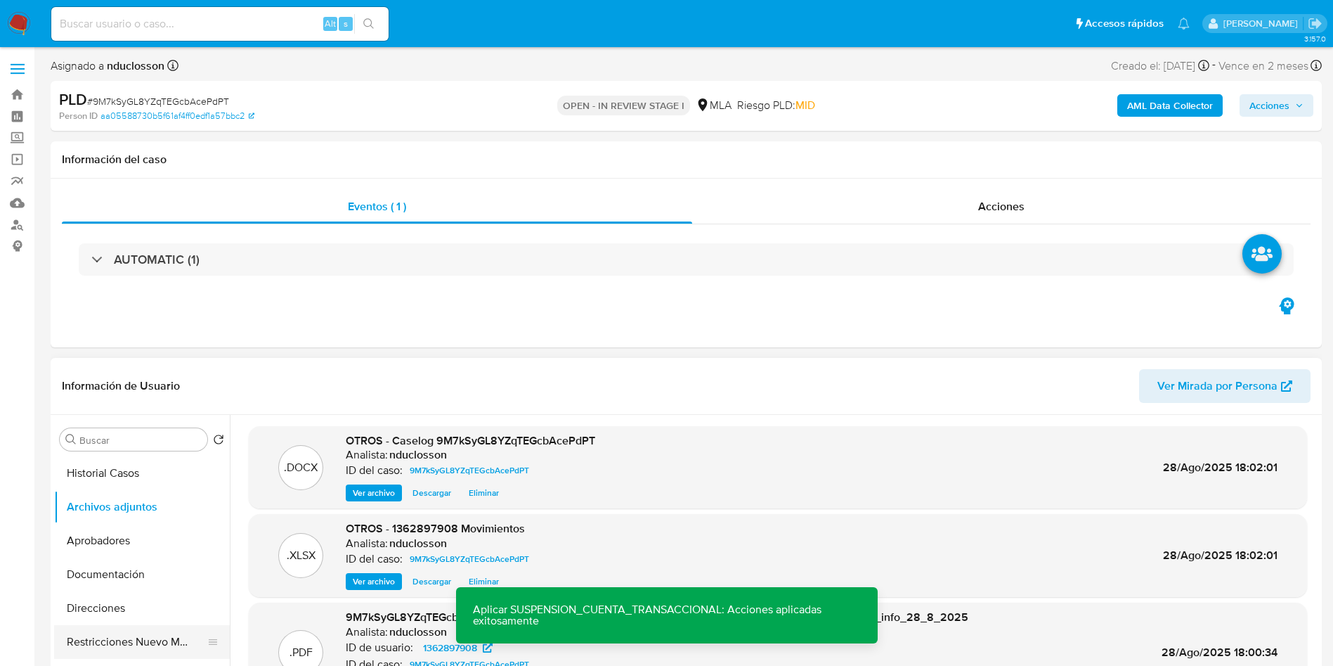
click at [129, 639] on button "Restricciones Nuevo Mundo" at bounding box center [136, 642] width 164 height 34
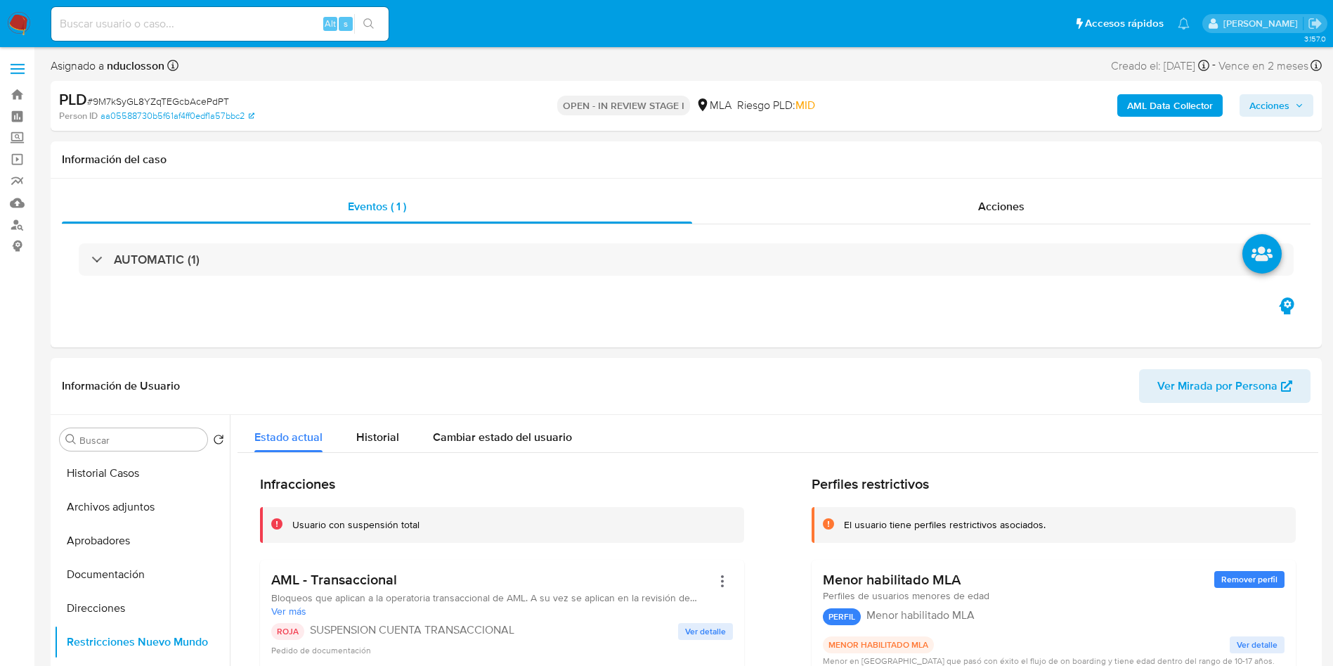
click at [1291, 109] on span "Acciones" at bounding box center [1277, 106] width 54 height 20
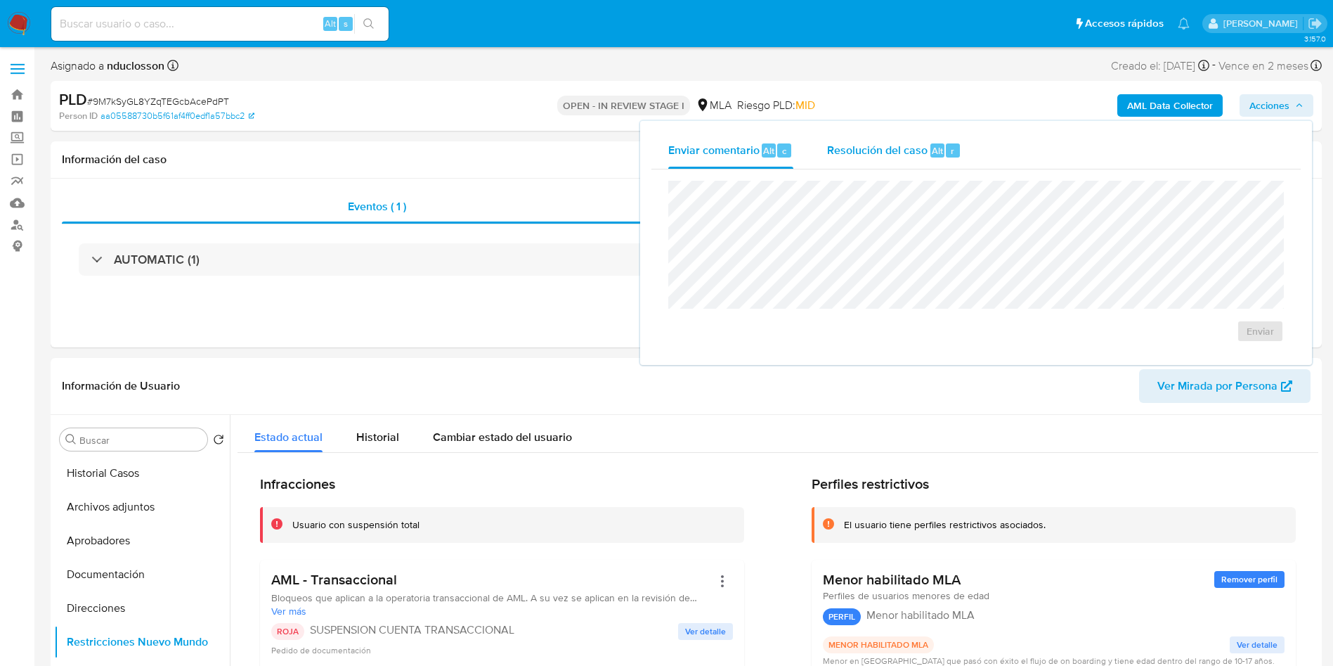
click at [845, 154] on span "Resolución del caso" at bounding box center [877, 150] width 100 height 16
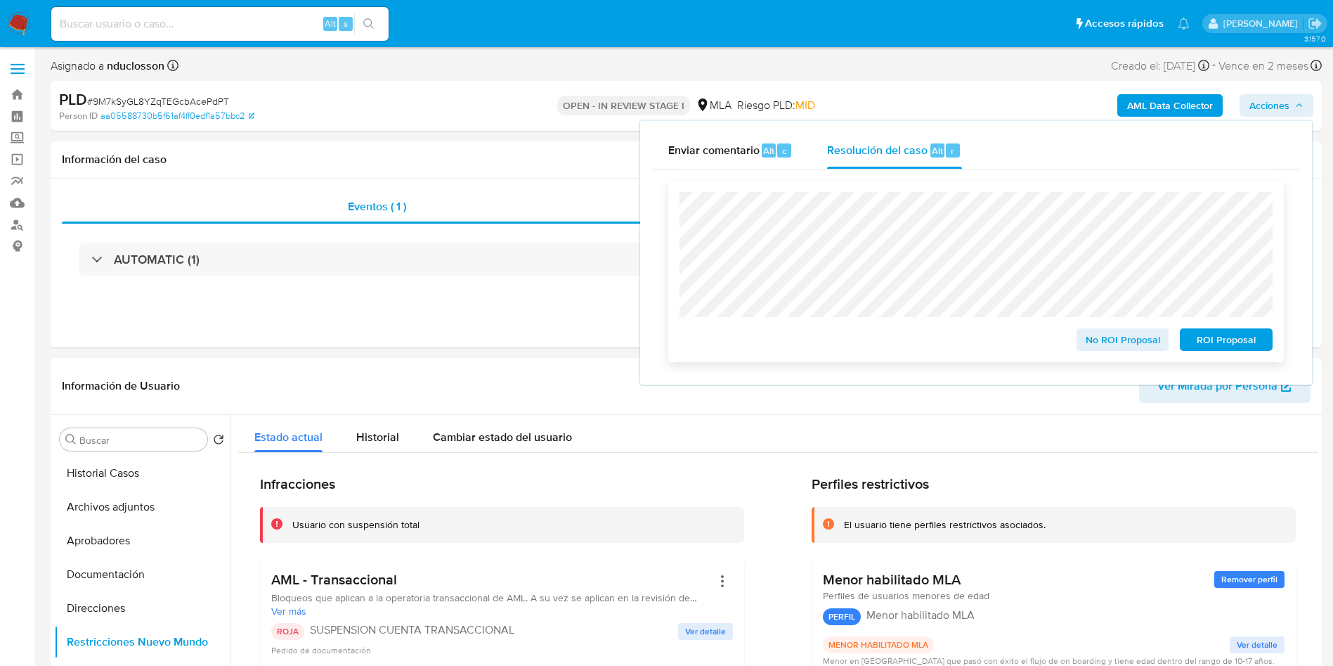
click at [1233, 340] on span "ROI Proposal" at bounding box center [1226, 340] width 73 height 20
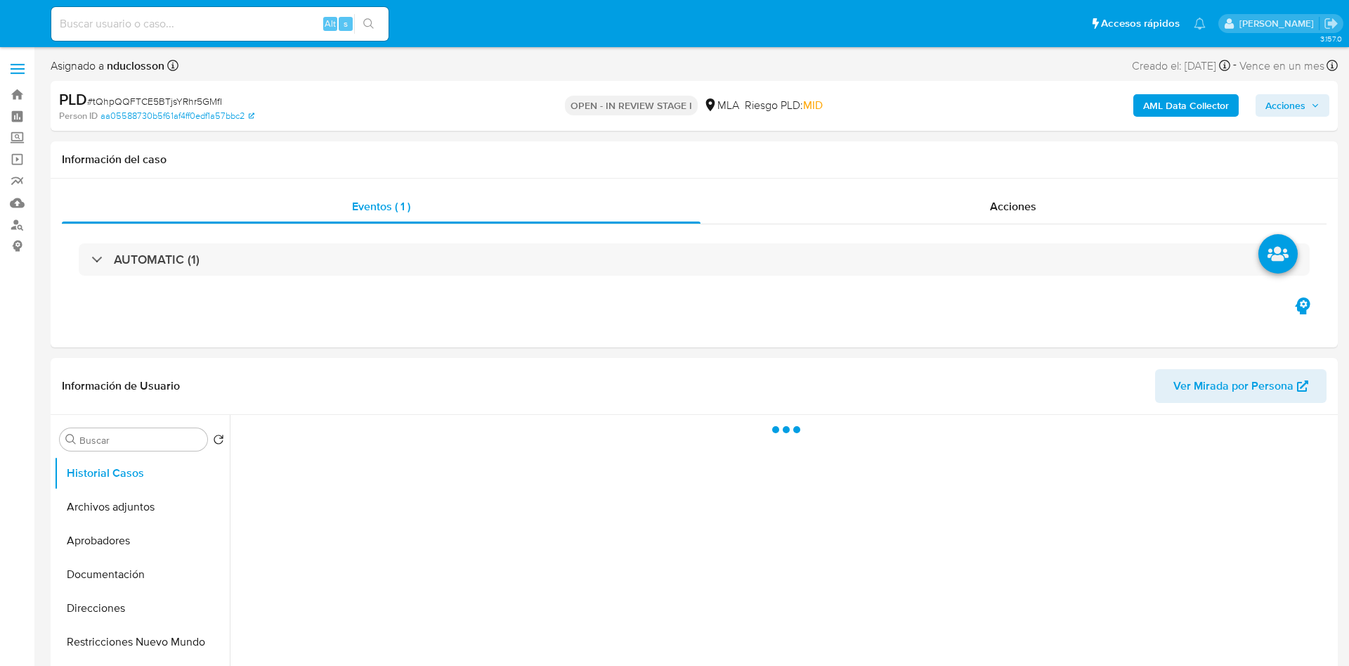
select select "10"
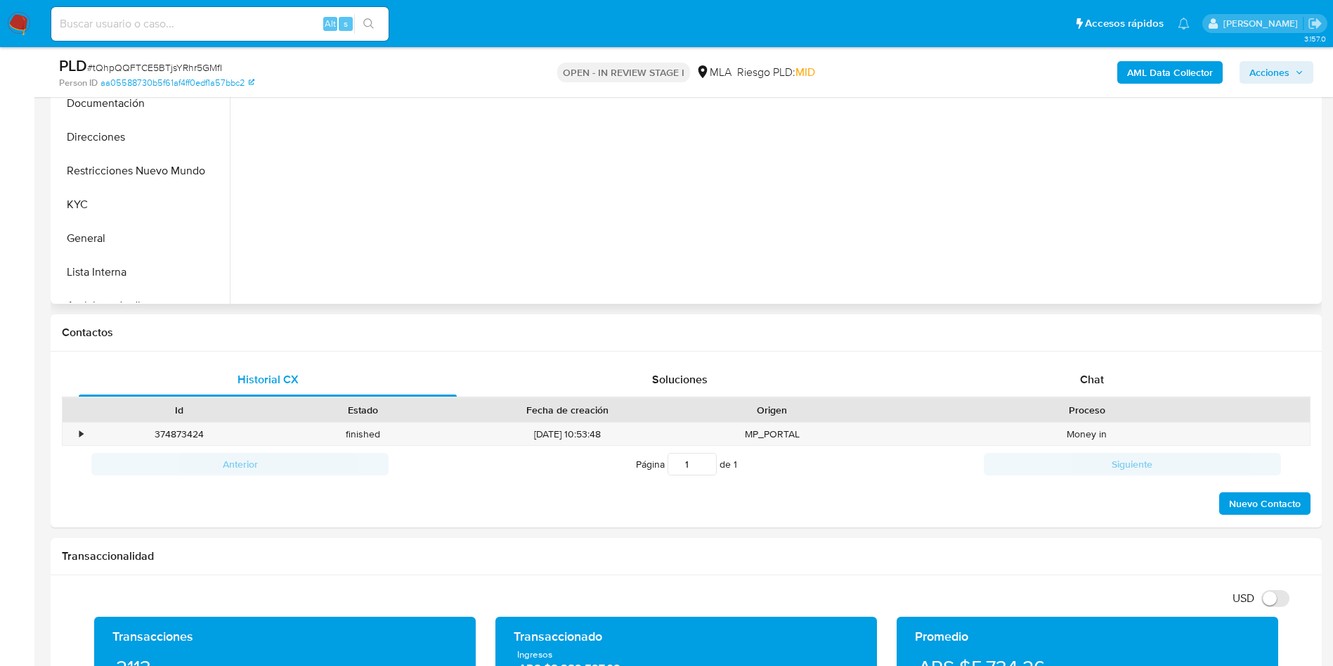
scroll to position [422, 0]
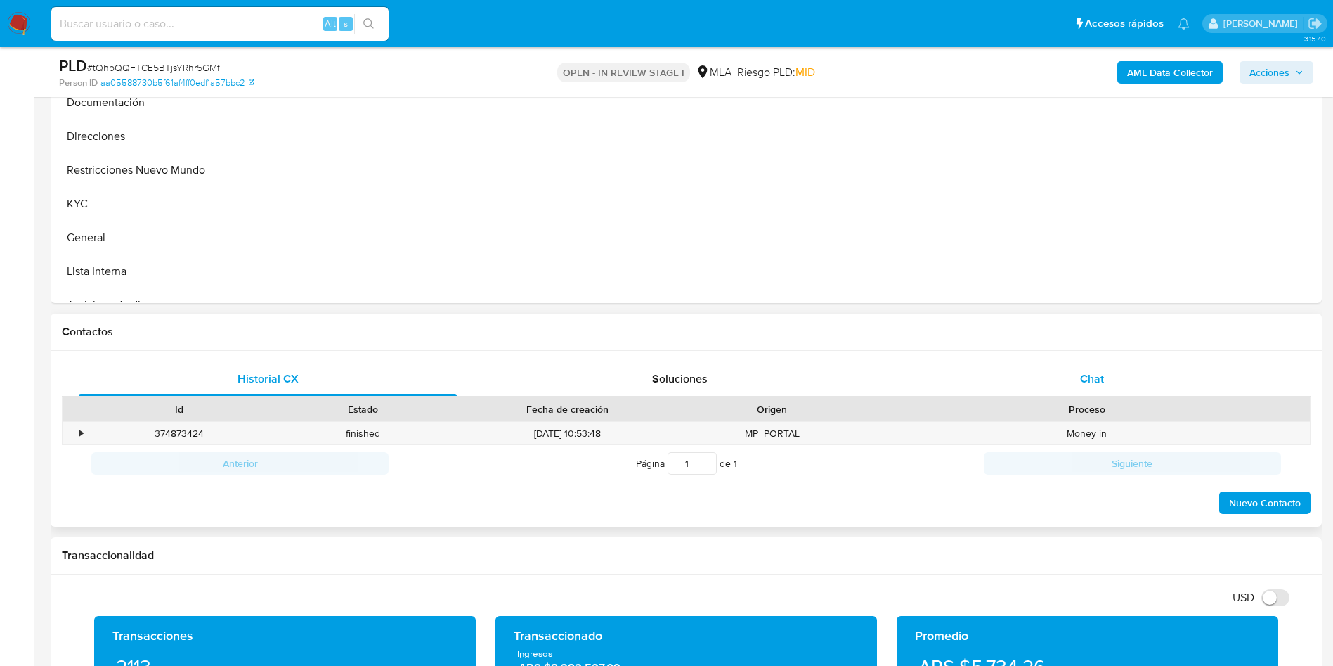
click at [1051, 372] on div "Chat" at bounding box center [1092, 379] width 378 height 34
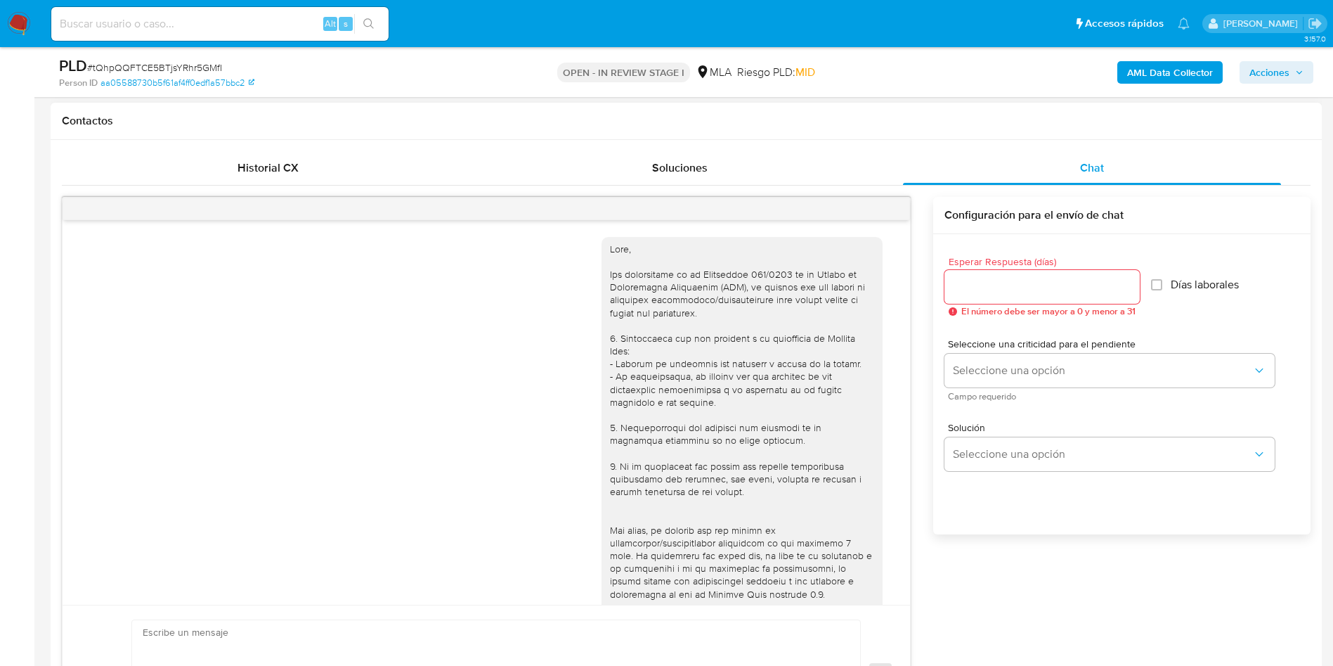
scroll to position [568, 0]
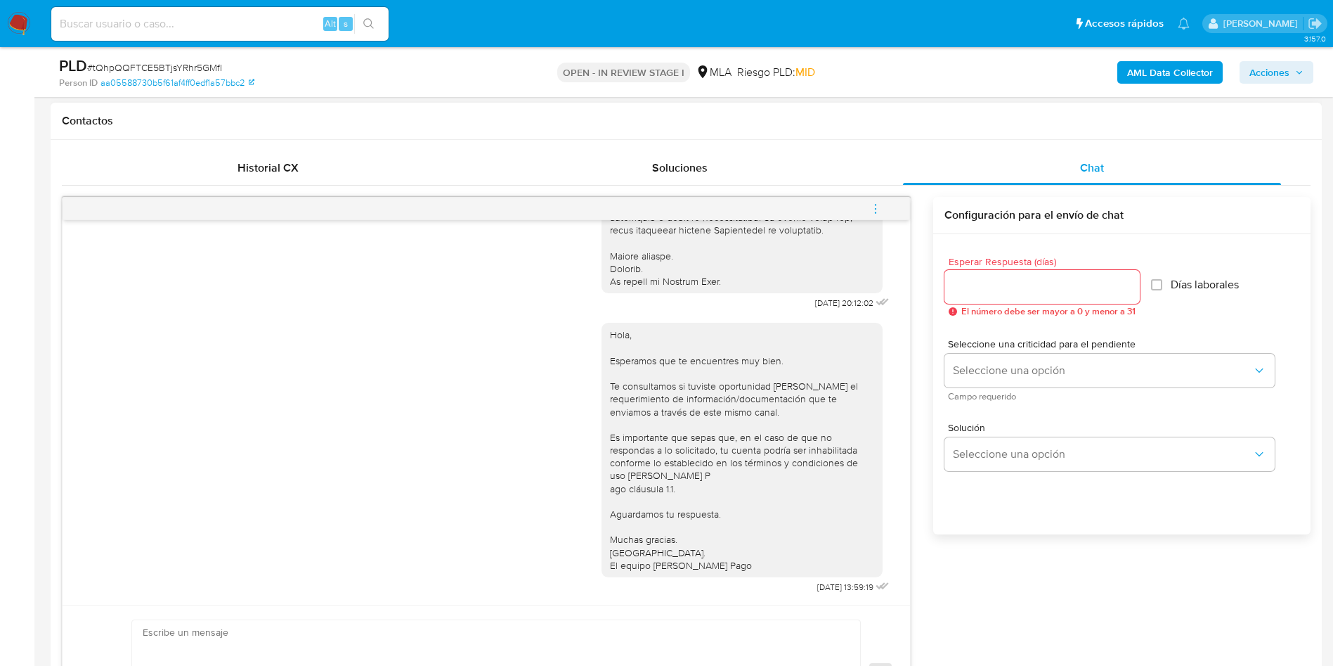
click at [888, 208] on button "menu-action" at bounding box center [875, 209] width 46 height 34
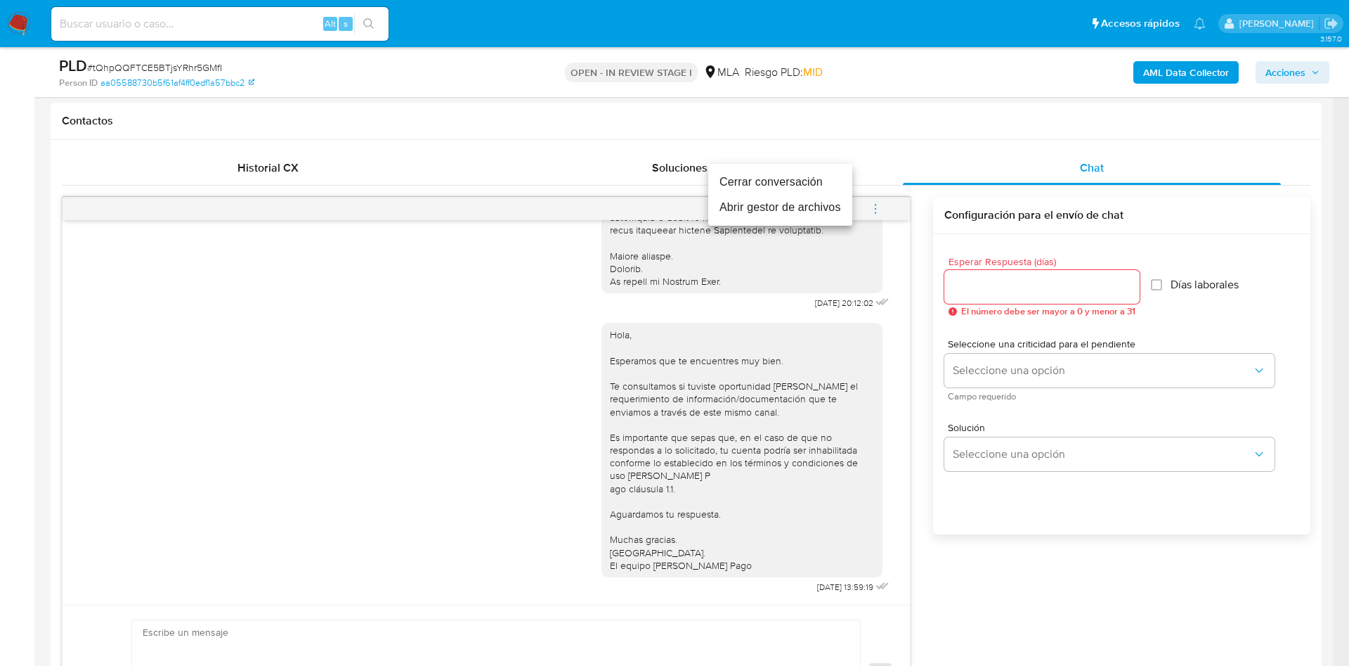
click at [742, 176] on li "Cerrar conversación" at bounding box center [780, 181] width 144 height 25
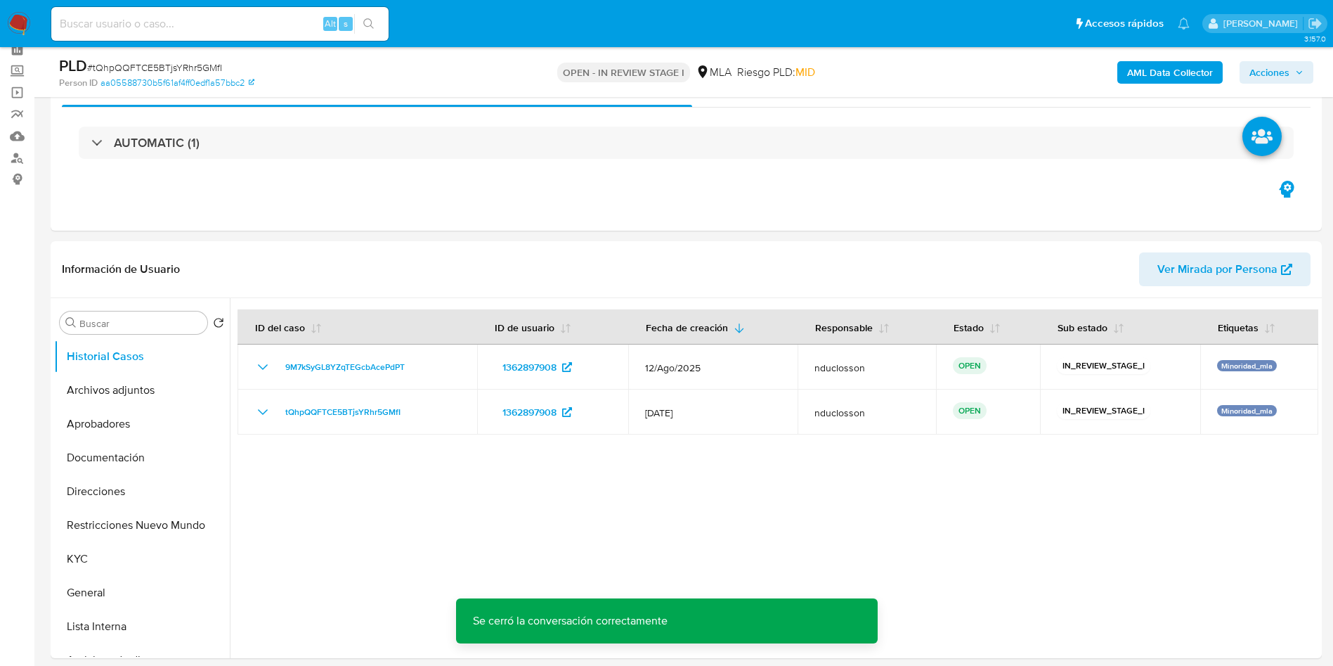
scroll to position [0, 0]
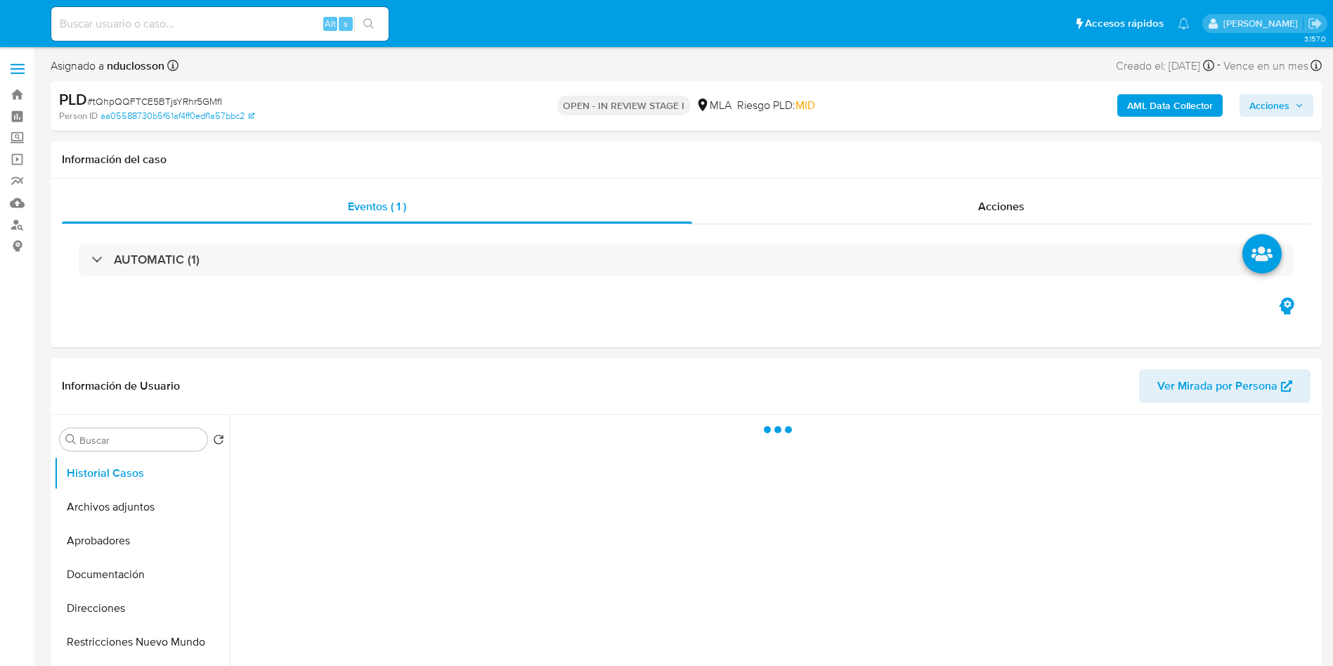
select select "10"
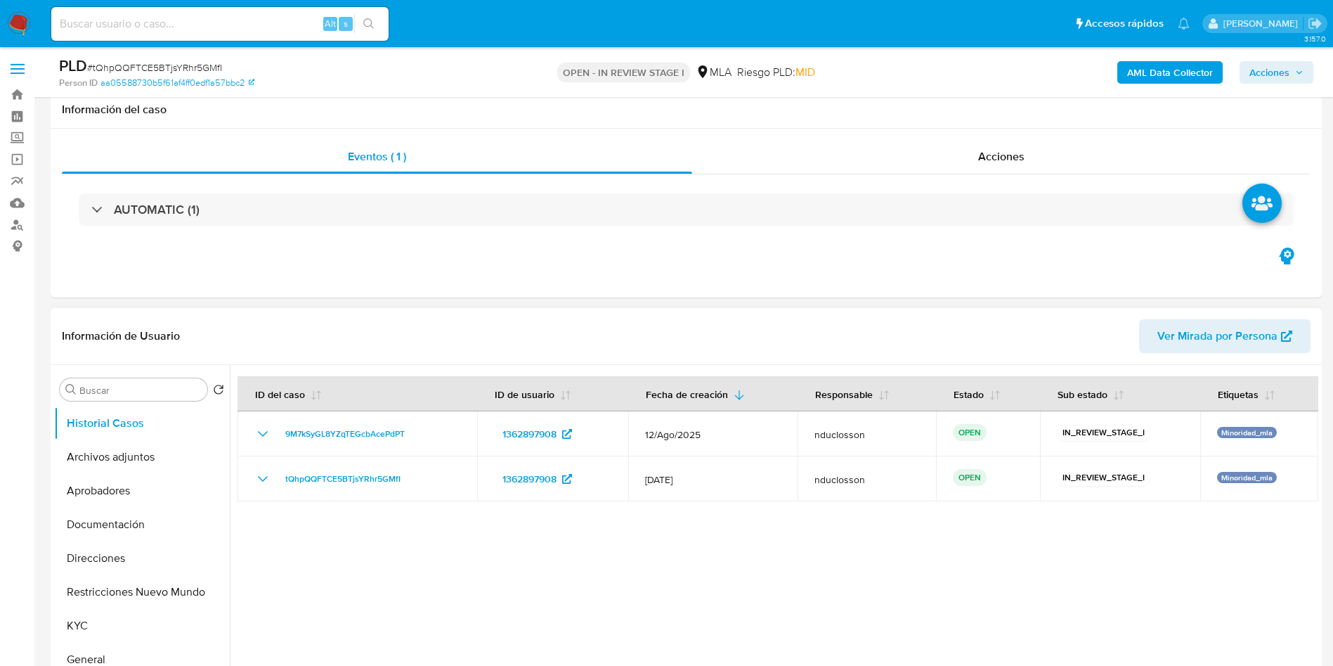
scroll to position [211, 0]
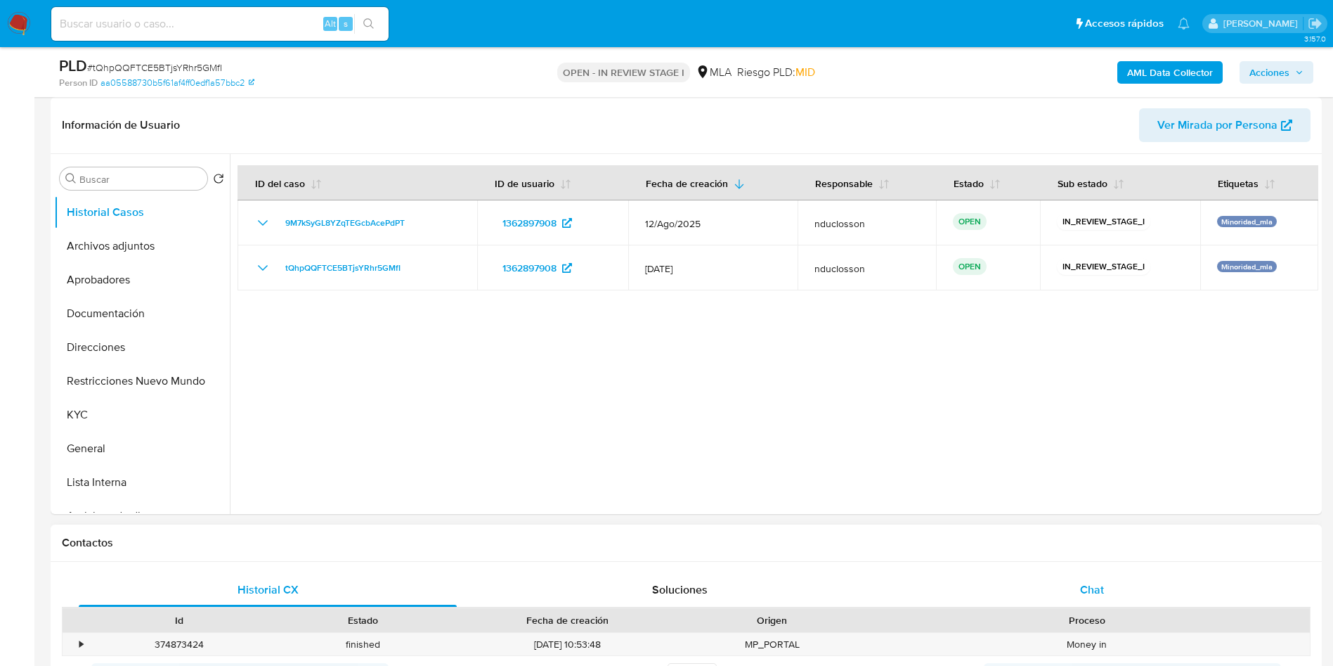
click at [1098, 598] on div "Chat" at bounding box center [1092, 590] width 378 height 34
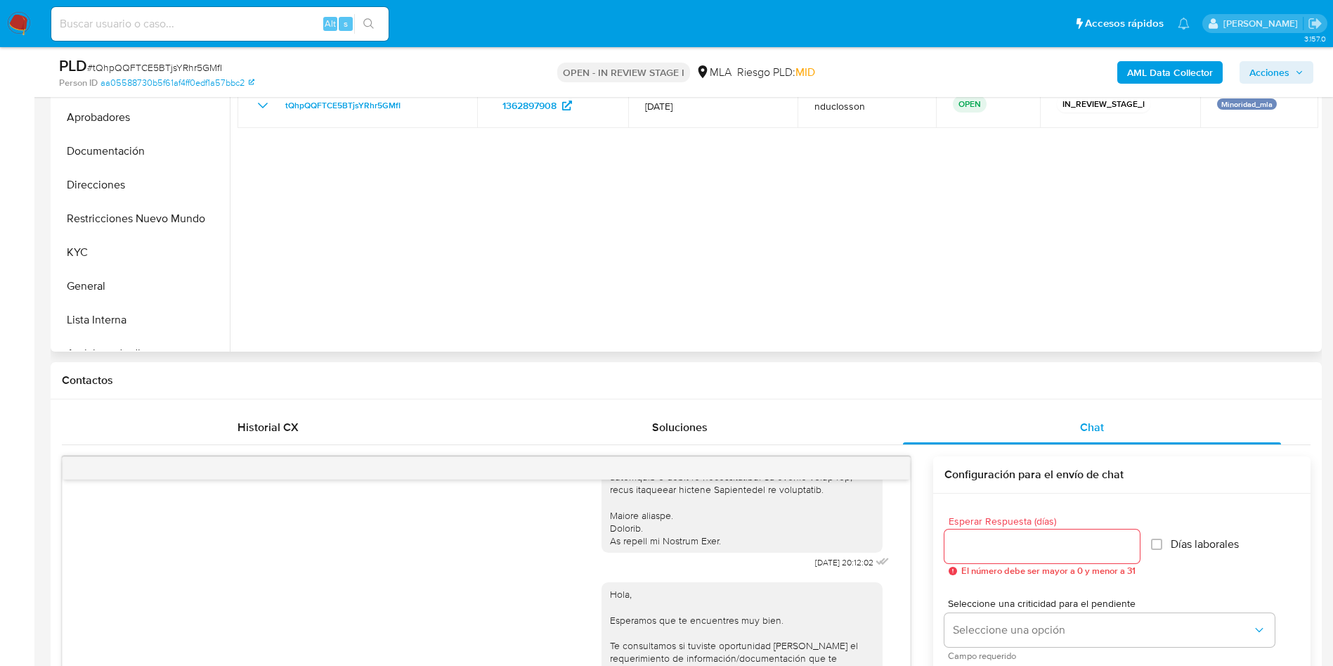
scroll to position [105, 0]
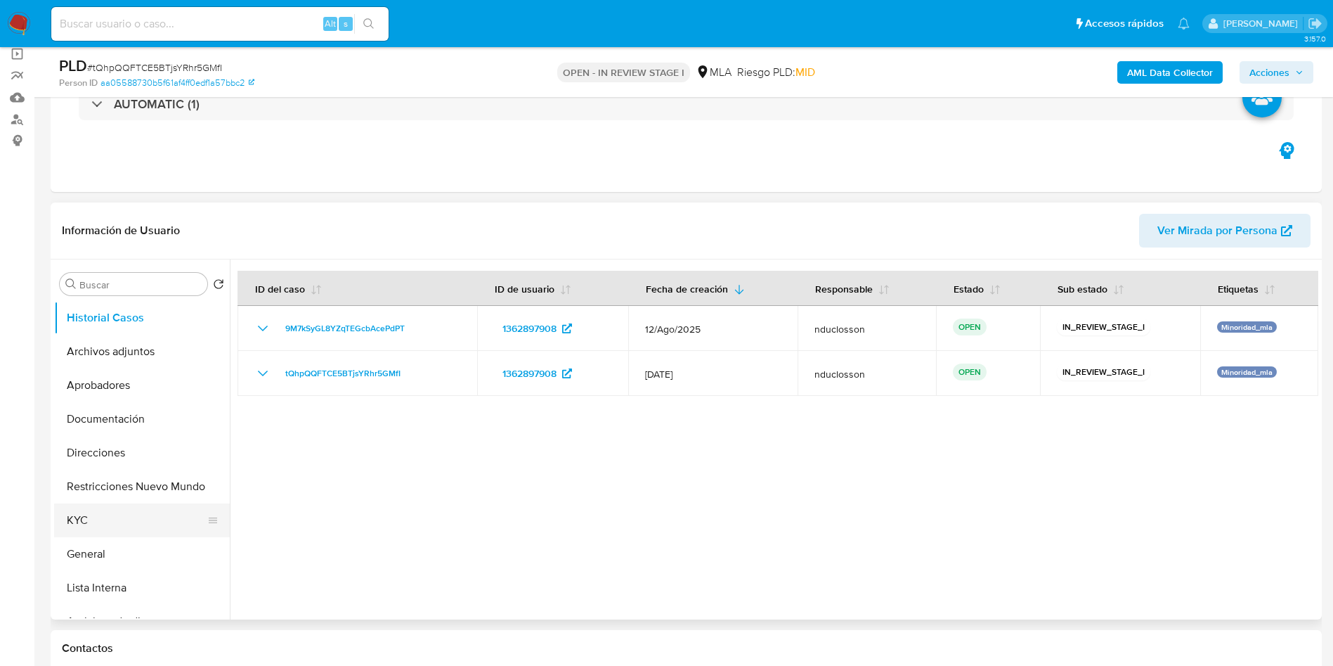
click at [162, 504] on button "KYC" at bounding box center [136, 520] width 164 height 34
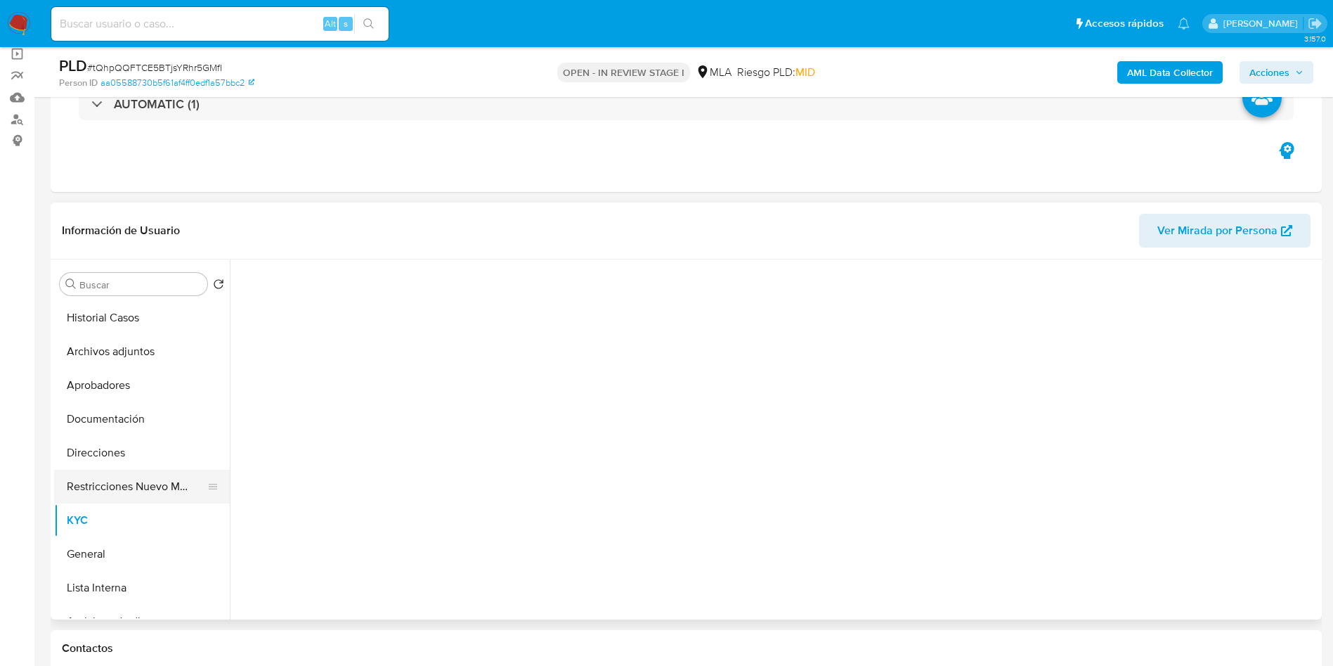
click at [143, 485] on button "Restricciones Nuevo Mundo" at bounding box center [136, 486] width 164 height 34
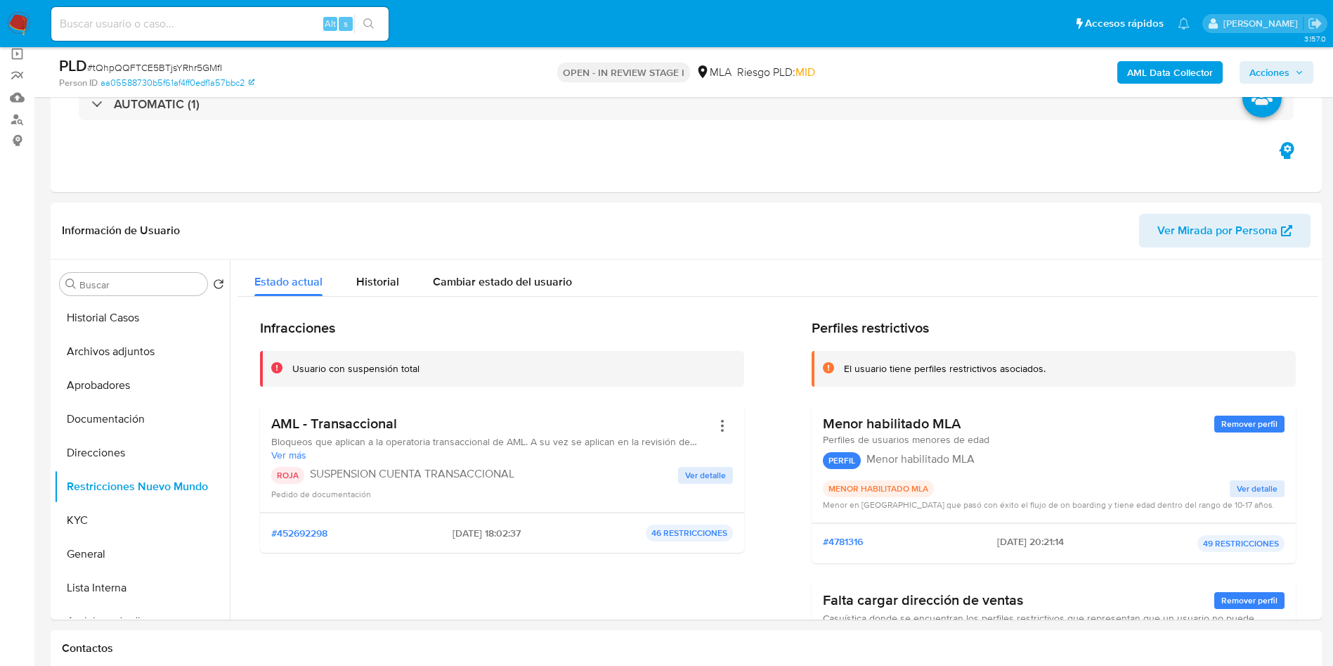
click at [1275, 70] on span "Acciones" at bounding box center [1270, 72] width 40 height 22
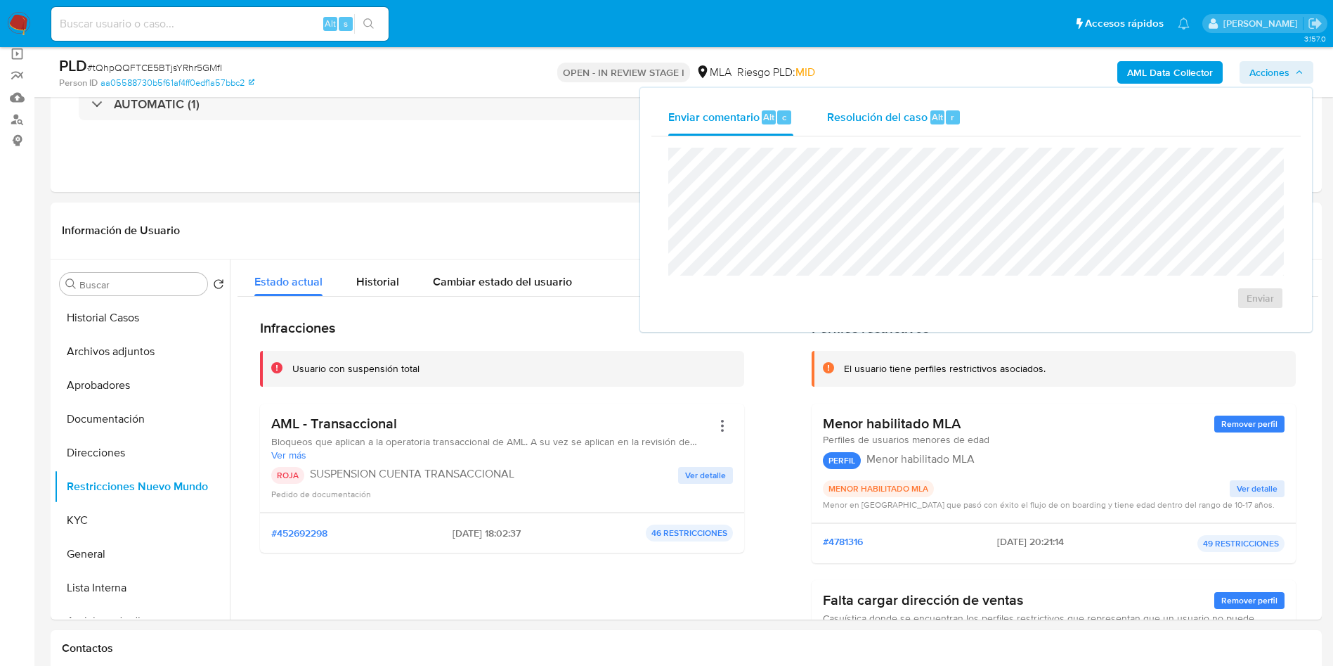
click at [850, 124] on span "Resolución del caso" at bounding box center [877, 116] width 100 height 16
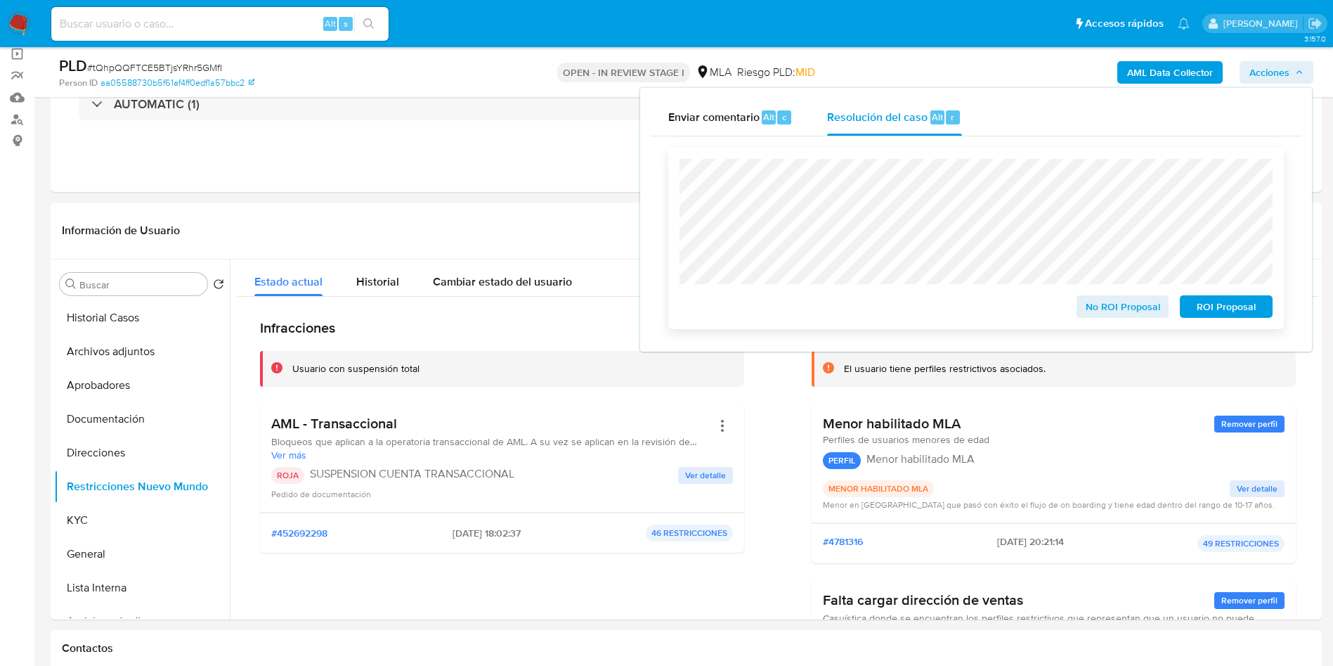
click at [1238, 313] on span "ROI Proposal" at bounding box center [1226, 307] width 73 height 20
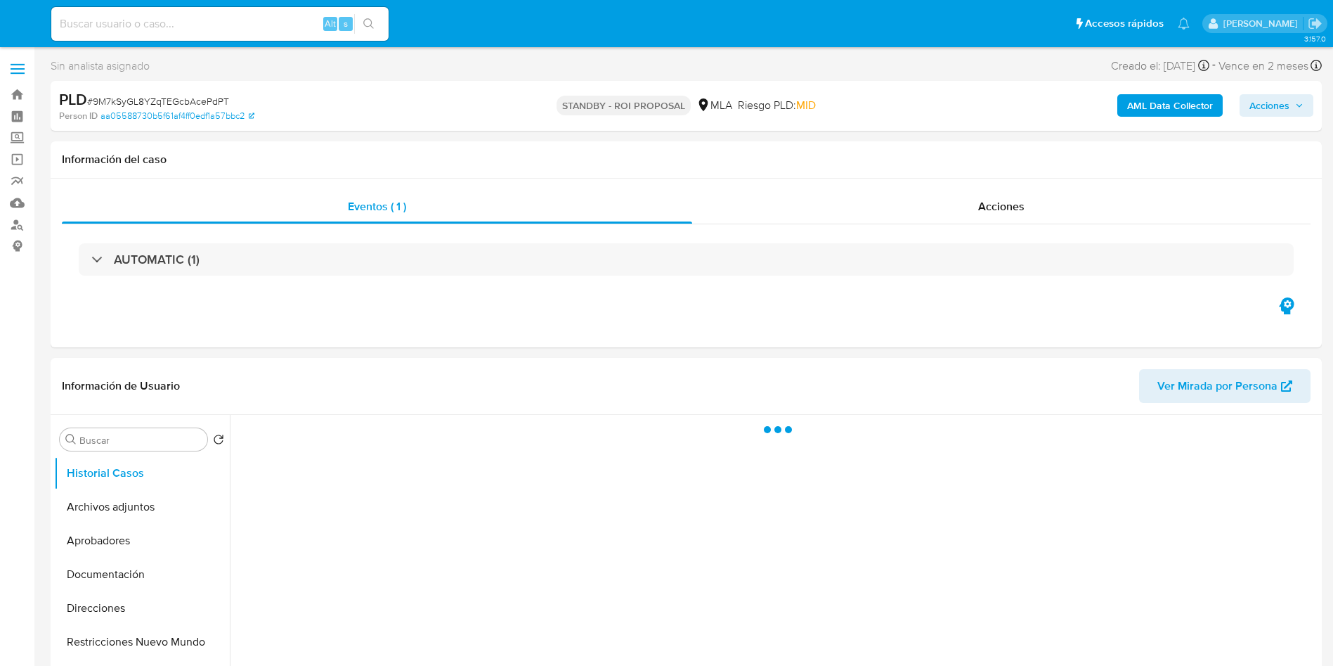
select select "10"
